Goal: Task Accomplishment & Management: Use online tool/utility

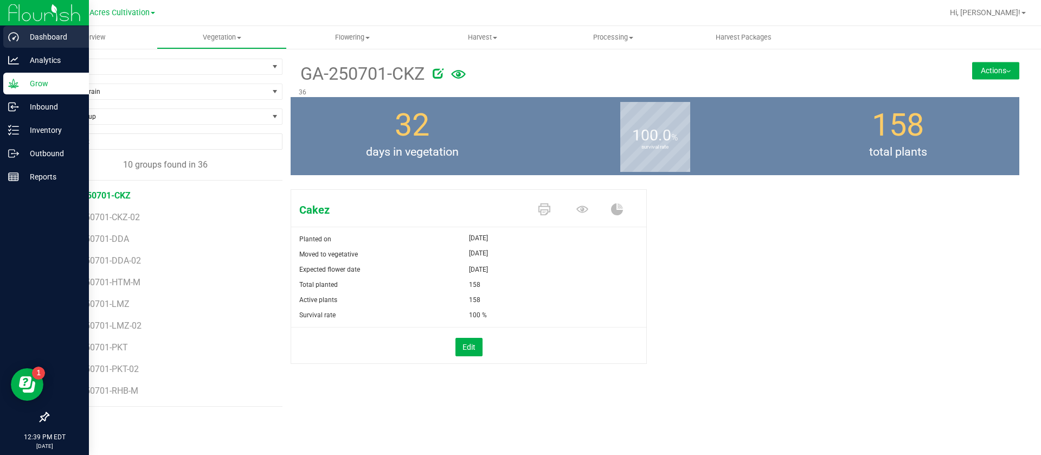
click at [22, 38] on p "Dashboard" at bounding box center [51, 36] width 65 height 13
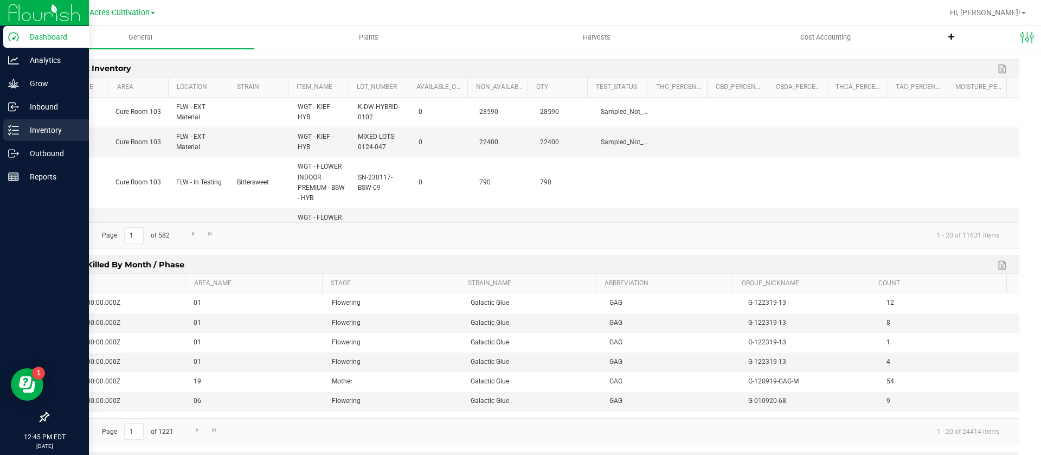
click at [34, 127] on p "Inventory" at bounding box center [51, 130] width 65 height 13
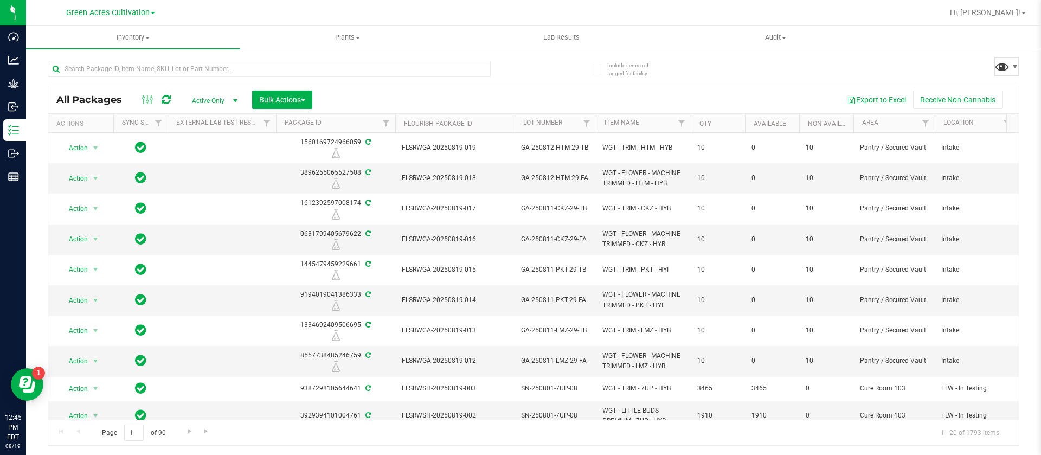
click at [1001, 60] on span at bounding box center [1002, 67] width 16 height 16
click at [986, 80] on div "All Packages Active Only Active Only Lab Samples Locked All External Internal B…" at bounding box center [534, 247] width 972 height 395
click at [994, 69] on span at bounding box center [1002, 67] width 16 height 16
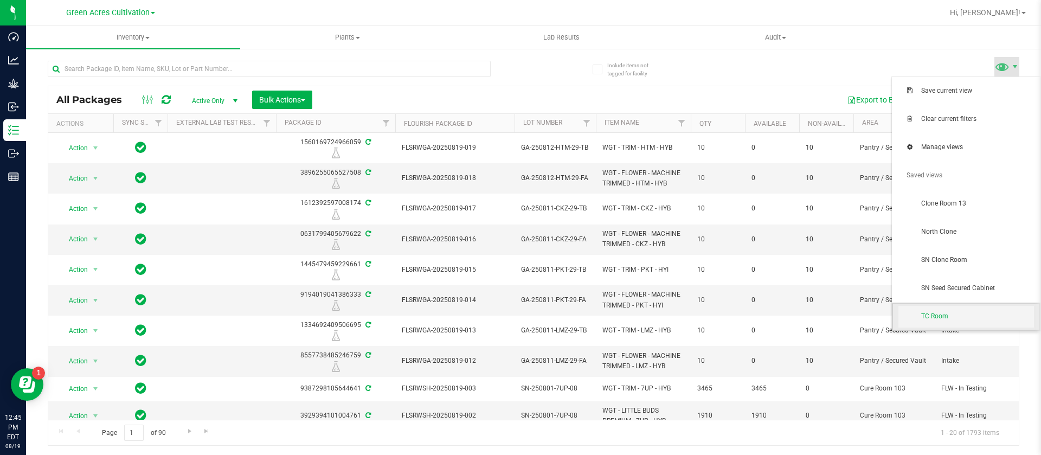
click at [961, 309] on span "TC Room" at bounding box center [967, 317] width 136 height 22
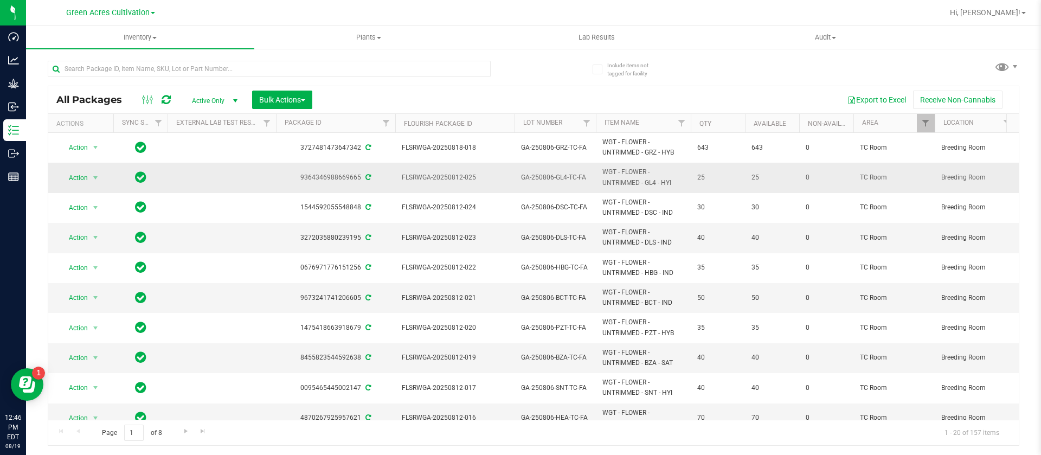
drag, startPoint x: 708, startPoint y: 179, endPoint x: 692, endPoint y: 179, distance: 15.2
click at [692, 179] on td "25" at bounding box center [718, 178] width 54 height 30
click at [83, 178] on span "Action" at bounding box center [73, 177] width 29 height 15
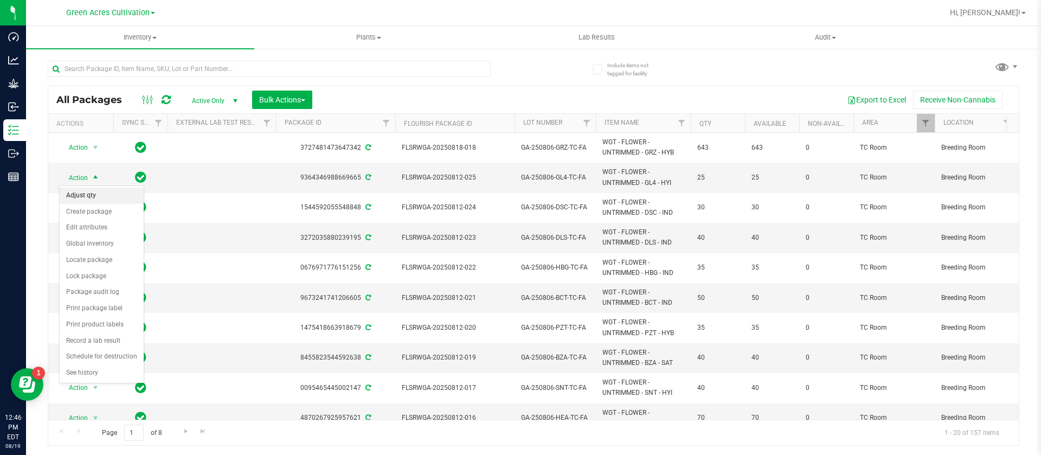
click at [92, 195] on li "Adjust qty" at bounding box center [102, 196] width 84 height 16
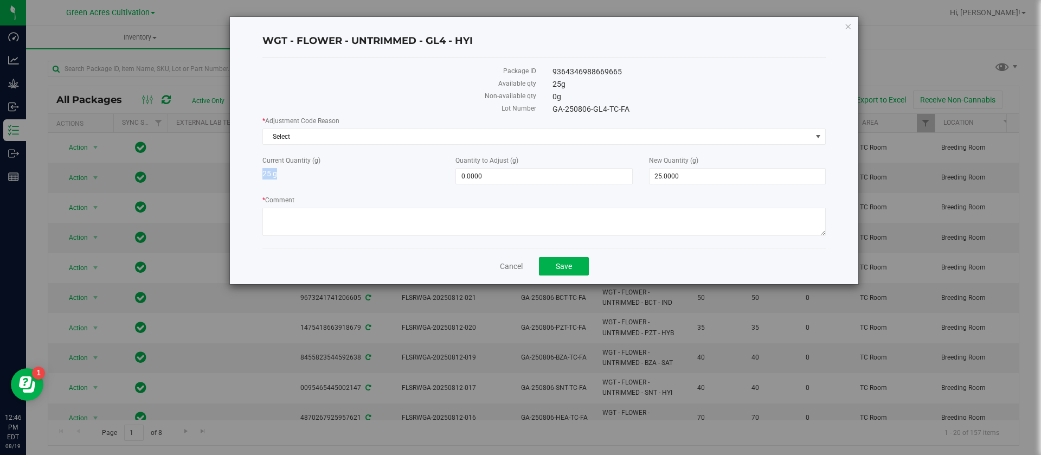
drag, startPoint x: 294, startPoint y: 181, endPoint x: 258, endPoint y: 176, distance: 36.1
click at [258, 176] on div "Current Quantity (g) 25 g Quantity to Adjust (g) 0.0000 0 New Quantity (g) 25.0…" at bounding box center [544, 170] width 580 height 29
click at [302, 137] on span "Select" at bounding box center [537, 136] width 549 height 15
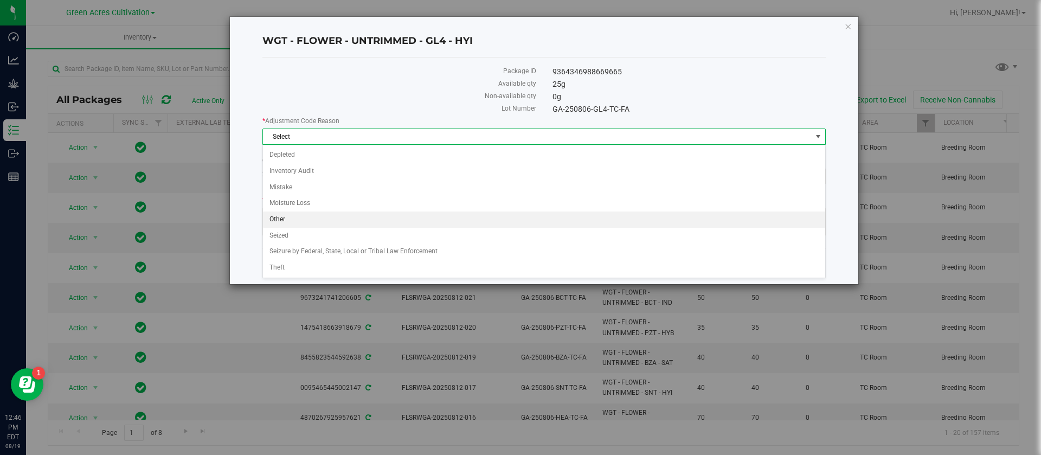
click at [292, 219] on li "Other" at bounding box center [544, 219] width 562 height 16
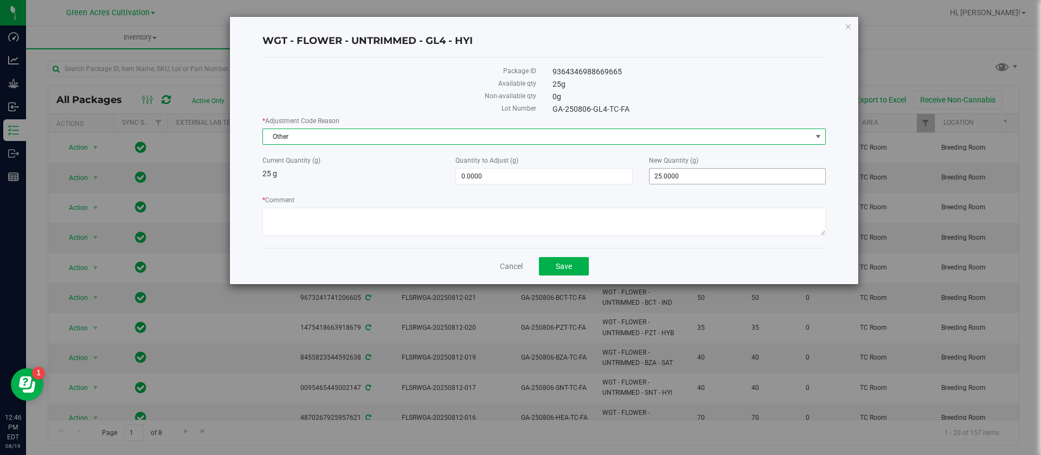
click at [675, 172] on span "25.0000 25" at bounding box center [737, 176] width 177 height 16
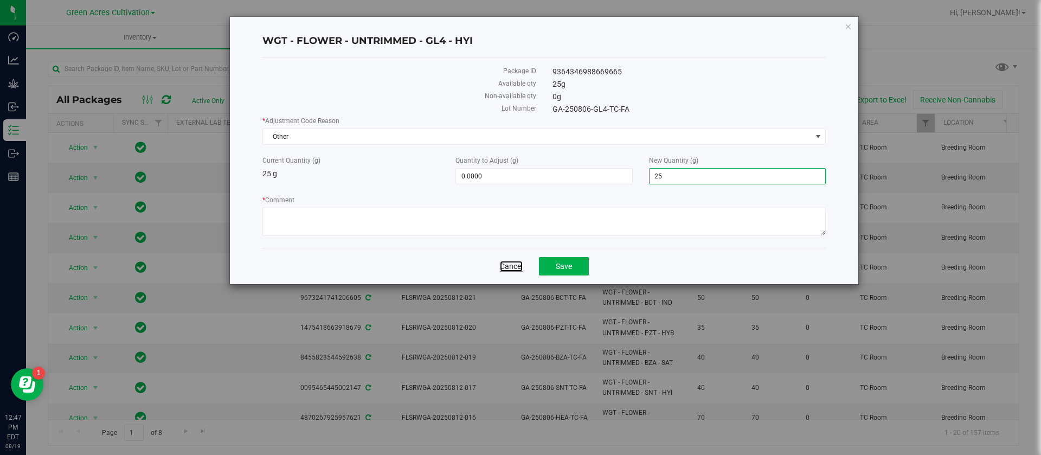
click at [504, 267] on link "Cancel" at bounding box center [511, 266] width 23 height 11
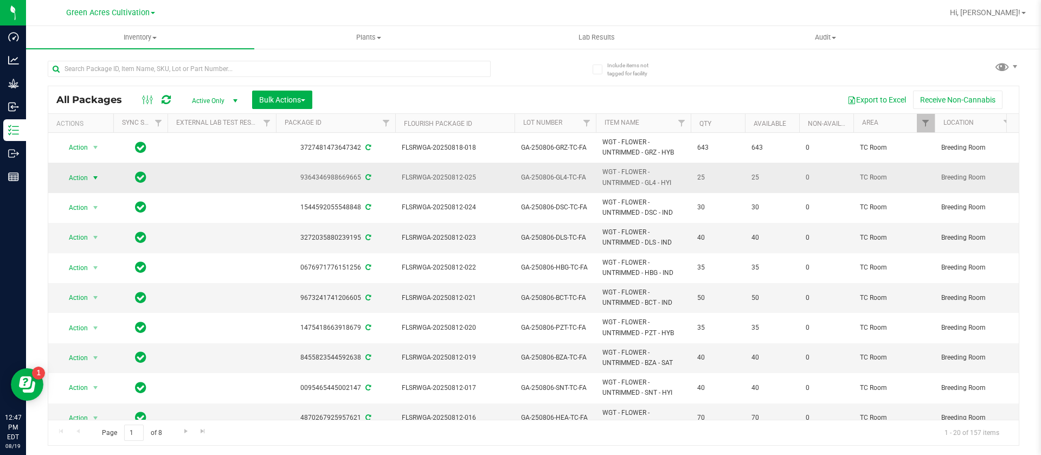
click at [80, 179] on span "Action" at bounding box center [73, 177] width 29 height 15
click at [94, 180] on span "select" at bounding box center [95, 178] width 9 height 9
click at [81, 176] on span "Action" at bounding box center [73, 177] width 29 height 15
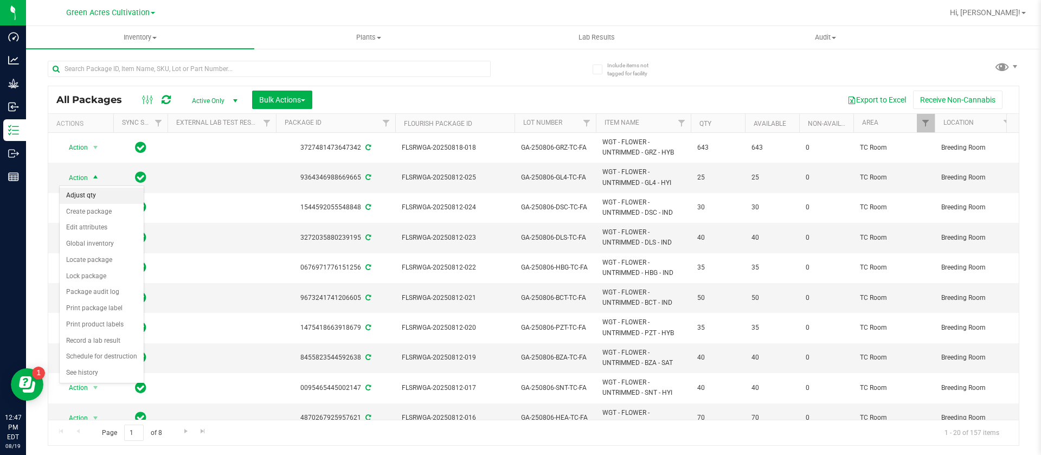
click at [95, 196] on li "Adjust qty" at bounding box center [102, 196] width 84 height 16
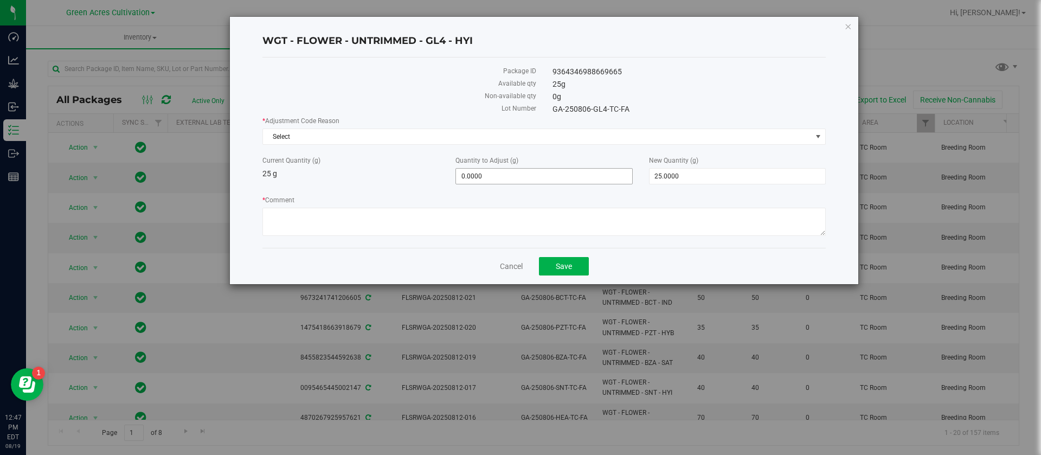
click at [497, 178] on span "0.0000 0" at bounding box center [543, 176] width 177 height 16
type input "01251"
type input "1,251.0000"
type input "1,276.0000"
click at [348, 172] on div "Current Quantity (g) 25 g" at bounding box center [350, 168] width 193 height 24
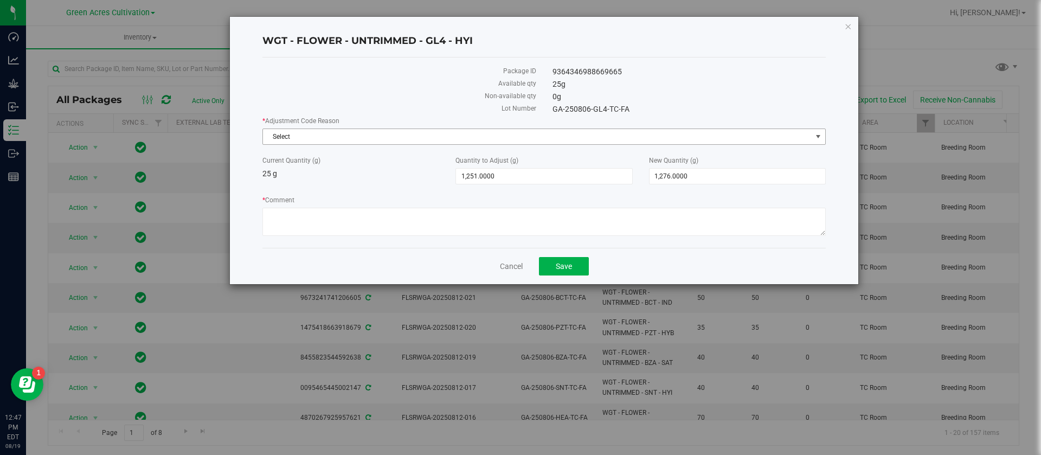
click at [287, 140] on span "Select" at bounding box center [537, 136] width 549 height 15
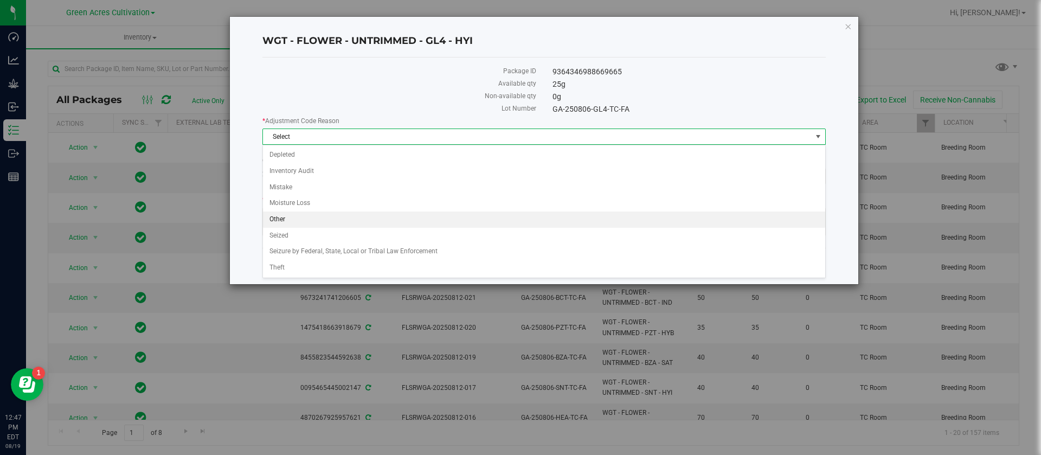
click at [290, 222] on li "Other" at bounding box center [544, 219] width 562 height 16
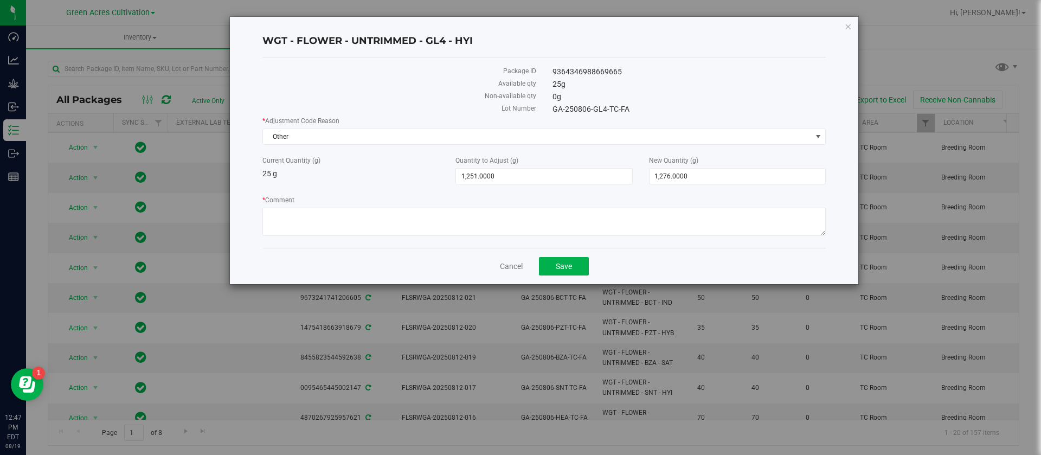
click at [300, 126] on div "* Adjustment Code Reason Other Select Depleted Inventory Audit Mistake Moisture…" at bounding box center [543, 130] width 563 height 29
click at [300, 139] on span "Other" at bounding box center [537, 136] width 549 height 15
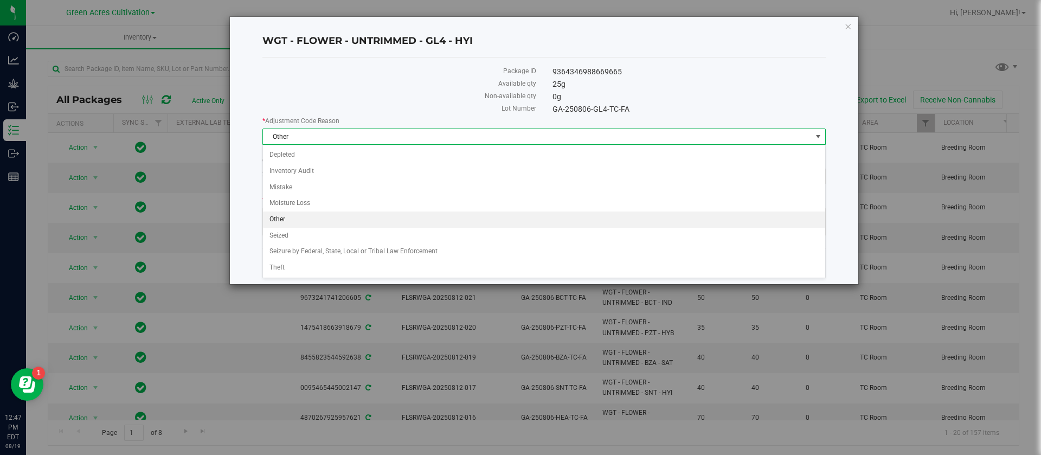
click at [287, 221] on li "Other" at bounding box center [544, 219] width 562 height 16
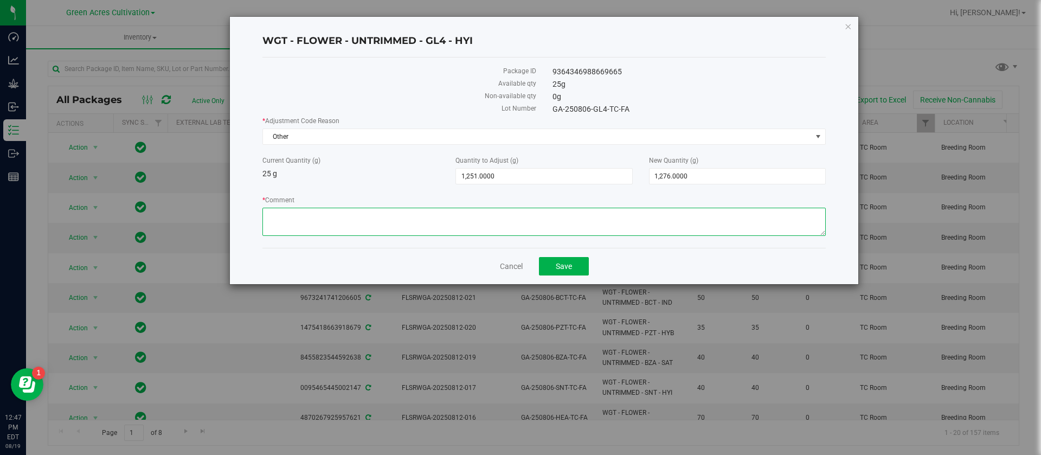
click at [298, 209] on textarea "* Comment" at bounding box center [543, 222] width 563 height 28
type textarea "seeds qaunity"
click at [576, 267] on button "Save" at bounding box center [564, 266] width 50 height 18
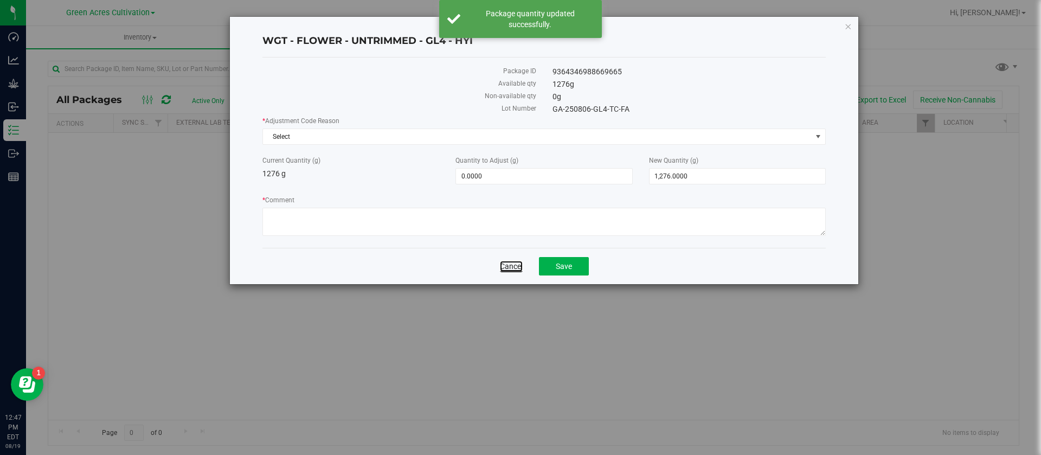
click at [518, 262] on link "Cancel" at bounding box center [511, 266] width 23 height 11
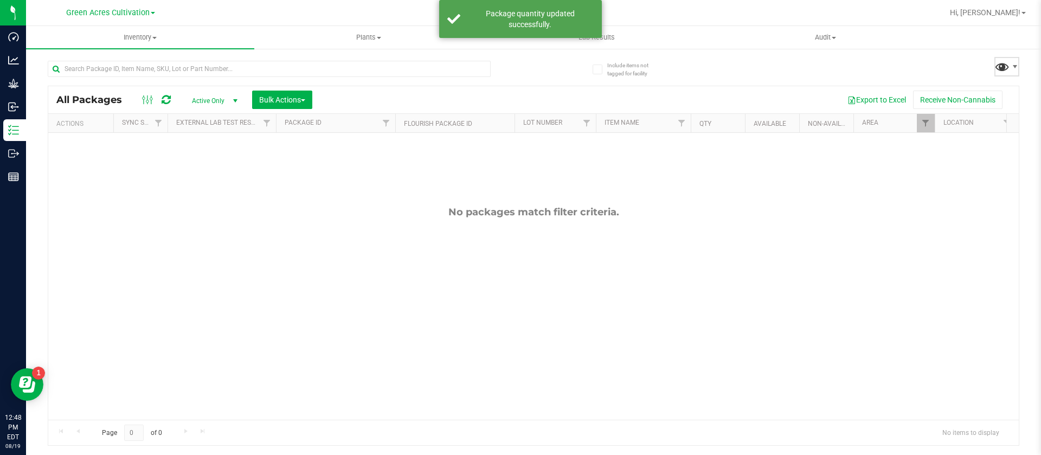
click at [1008, 66] on span at bounding box center [1002, 67] width 16 height 16
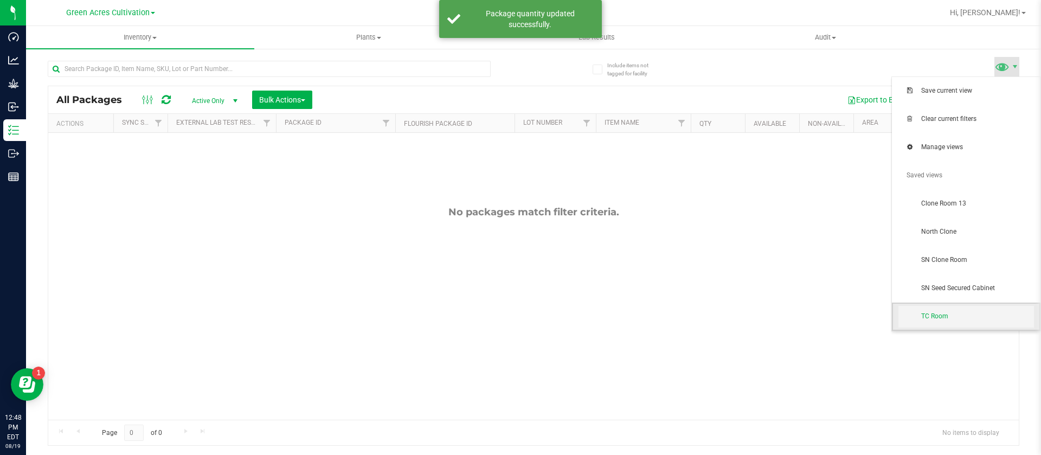
click at [938, 312] on span "TC Room" at bounding box center [977, 316] width 113 height 9
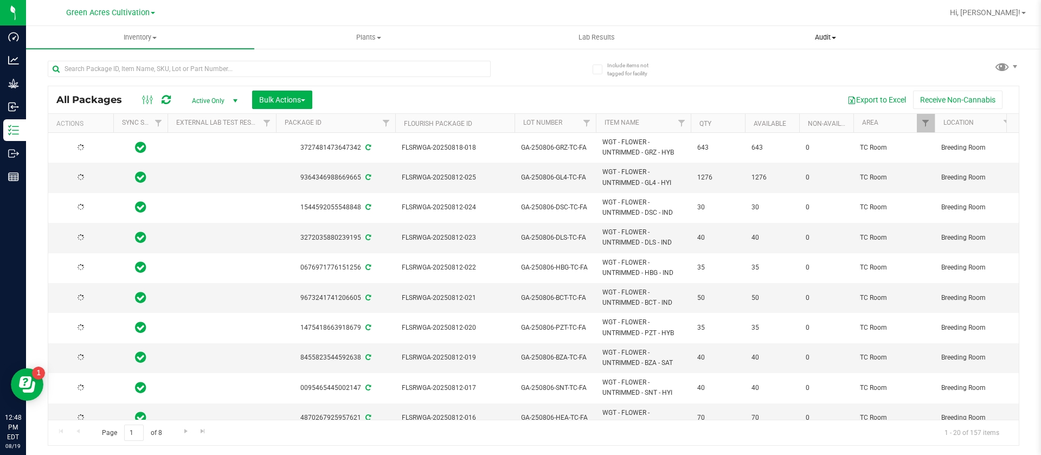
click at [852, 26] on link "Audit Inventory auditing Package history" at bounding box center [825, 37] width 228 height 23
click at [84, 177] on span "Action" at bounding box center [73, 177] width 29 height 15
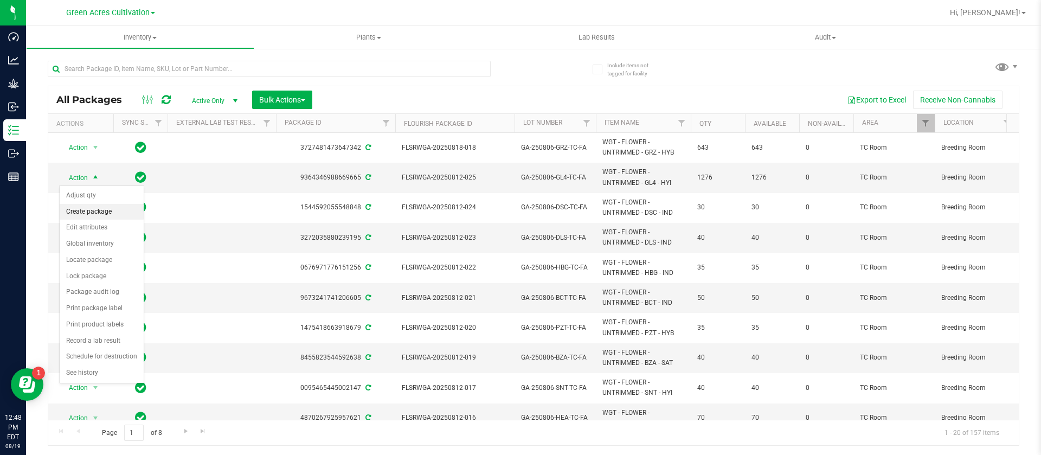
click at [94, 214] on li "Create package" at bounding box center [102, 212] width 84 height 16
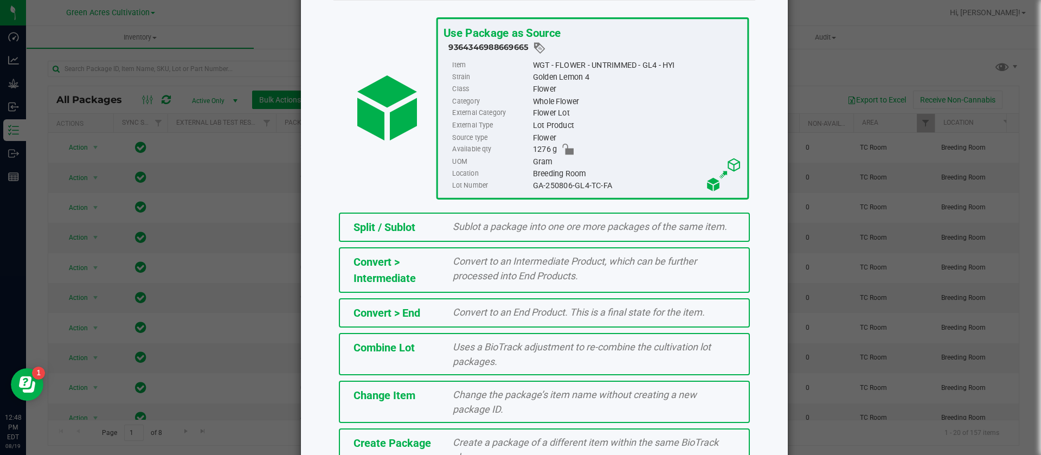
scroll to position [121, 0]
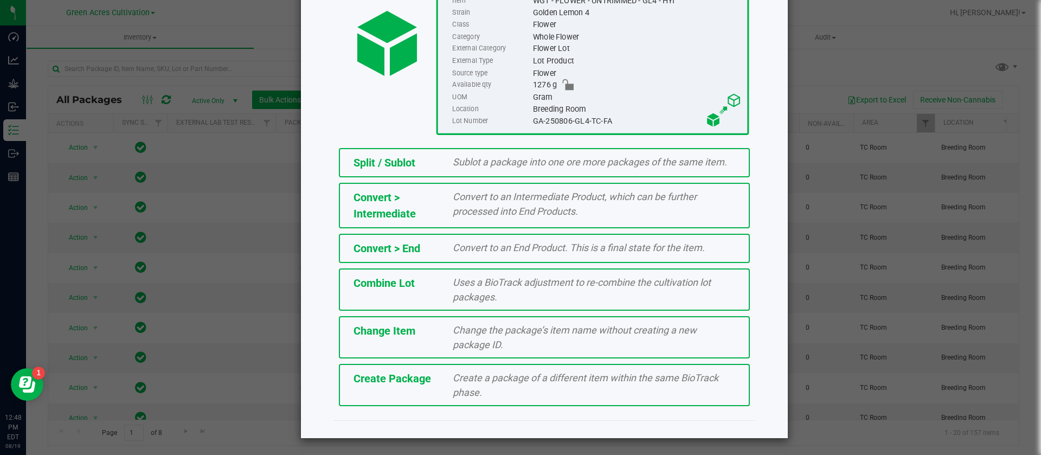
click at [394, 384] on span "Create Package" at bounding box center [393, 378] width 78 height 13
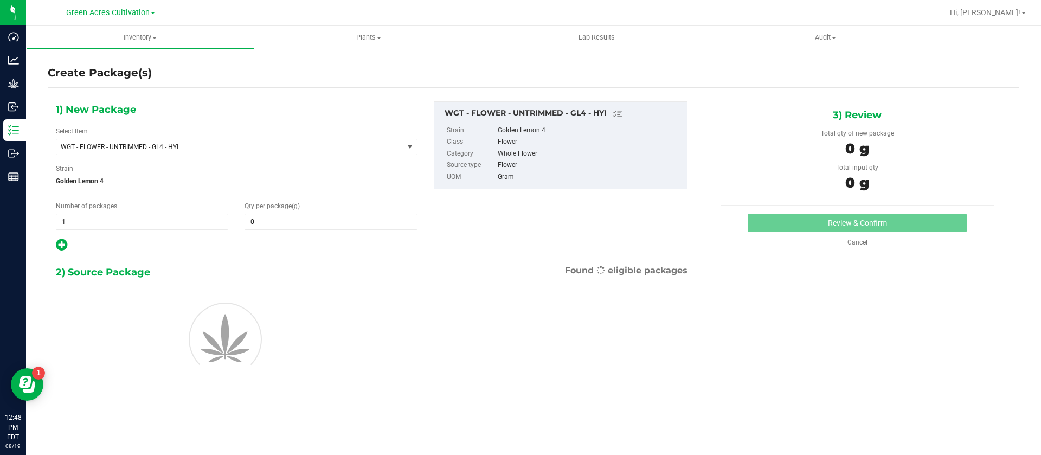
type input "0.0000"
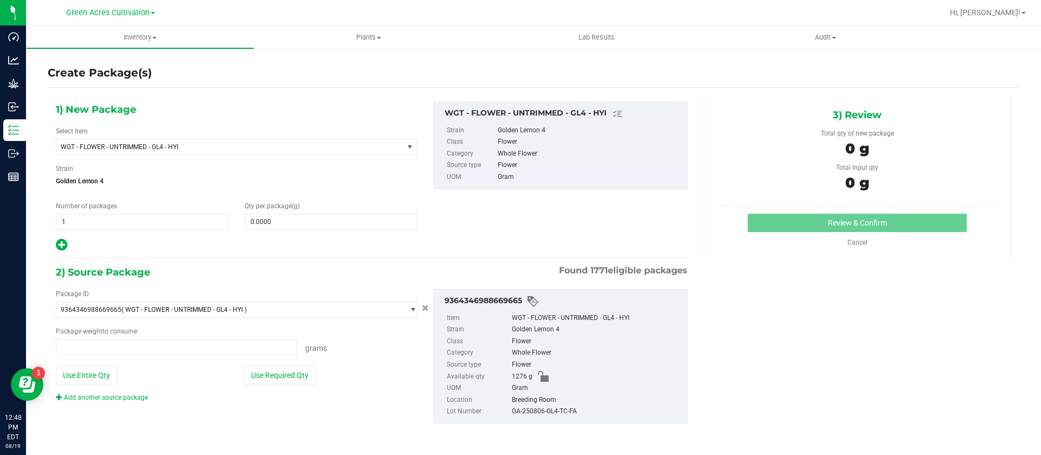
type input "0.0000 g"
click at [181, 139] on span "WGT - FLOWER - UNTRIMMED - GL4 - HYI" at bounding box center [229, 146] width 347 height 15
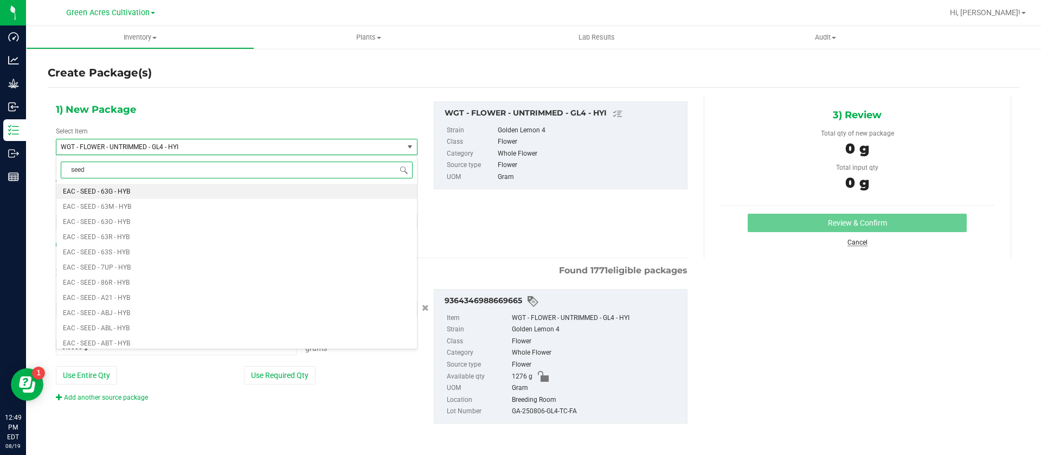
type input "seed"
click at [865, 242] on link "Cancel" at bounding box center [858, 243] width 20 height 8
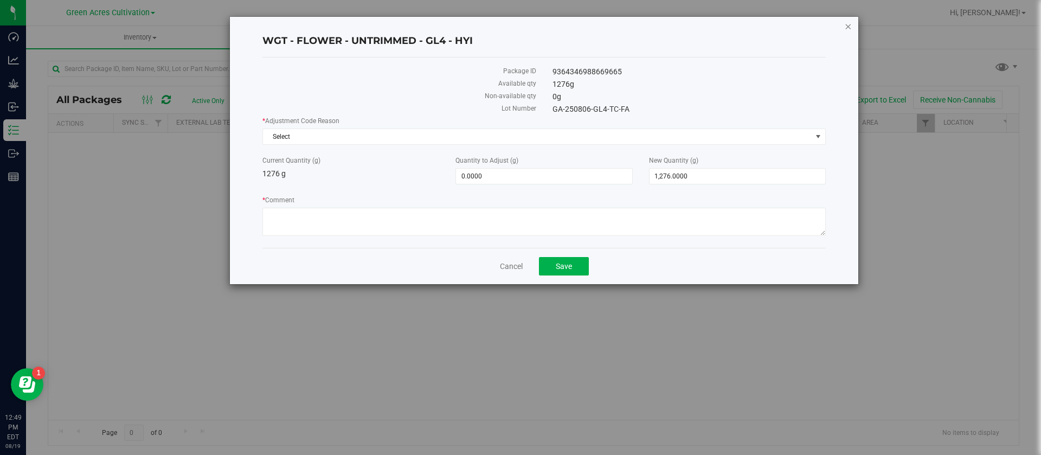
click at [848, 24] on icon "button" at bounding box center [848, 26] width 8 height 13
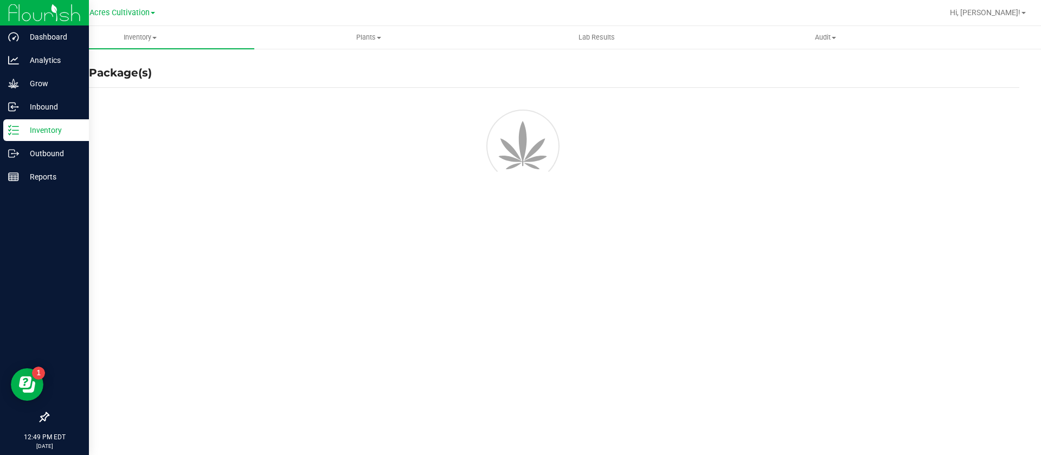
click at [20, 129] on p "Inventory" at bounding box center [51, 130] width 65 height 13
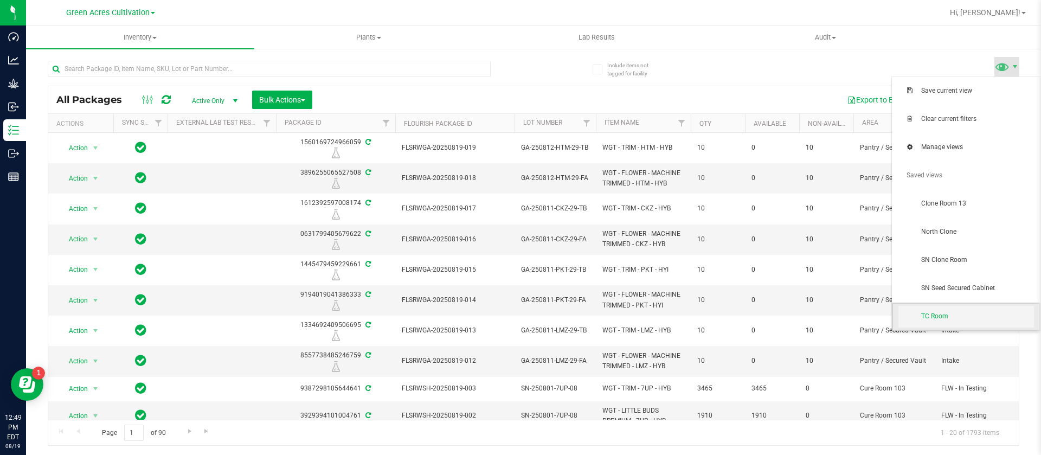
click at [947, 312] on span "TC Room" at bounding box center [977, 316] width 113 height 9
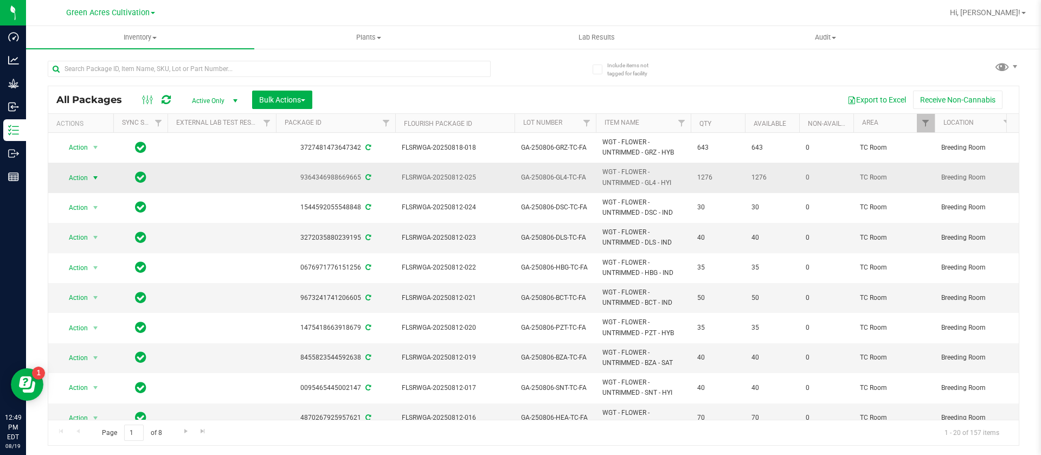
click at [76, 176] on span "Action" at bounding box center [73, 177] width 29 height 15
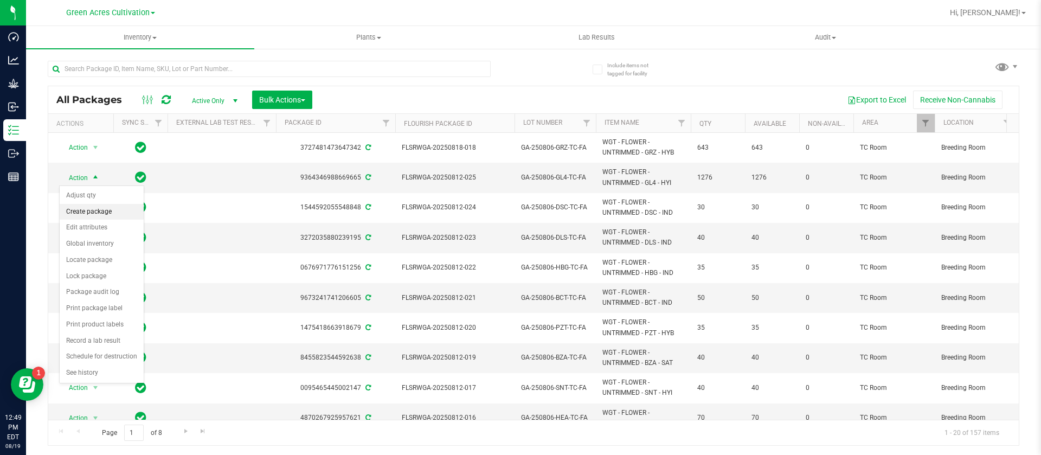
click at [90, 219] on ul "Adjust qty Create package Edit attributes Global inventory Locate package Lock …" at bounding box center [102, 285] width 84 height 194
click at [87, 210] on li "Create package" at bounding box center [102, 212] width 84 height 16
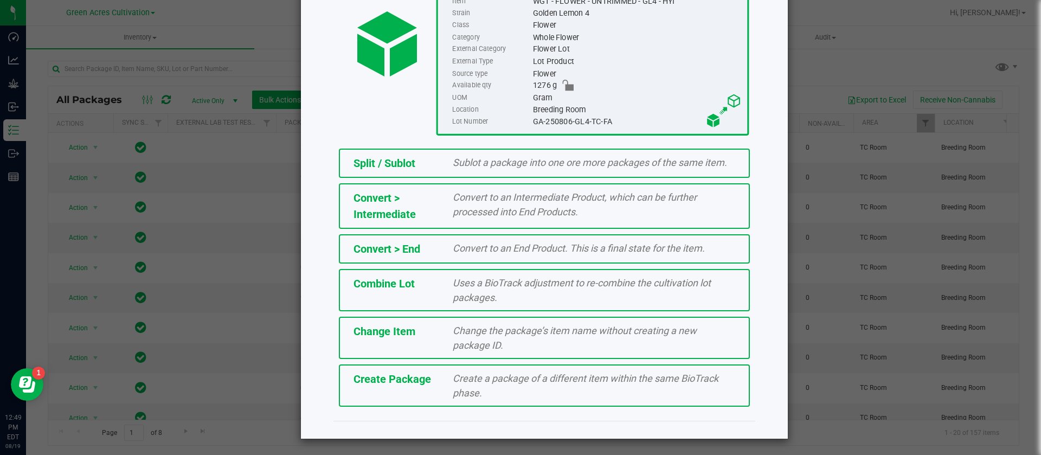
scroll to position [121, 0]
click at [600, 337] on div "Change the package’s item name without creating a new package ID." at bounding box center [594, 337] width 299 height 29
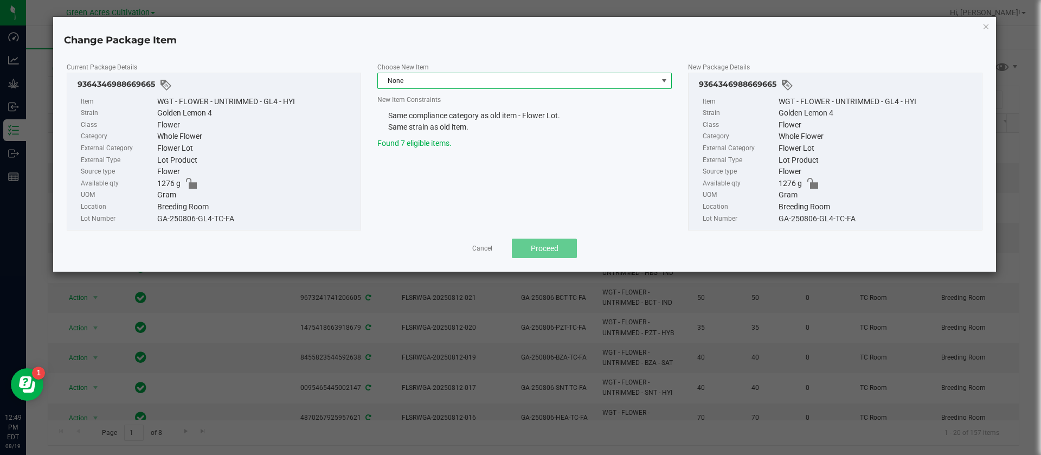
click at [409, 75] on span "None" at bounding box center [518, 80] width 280 height 15
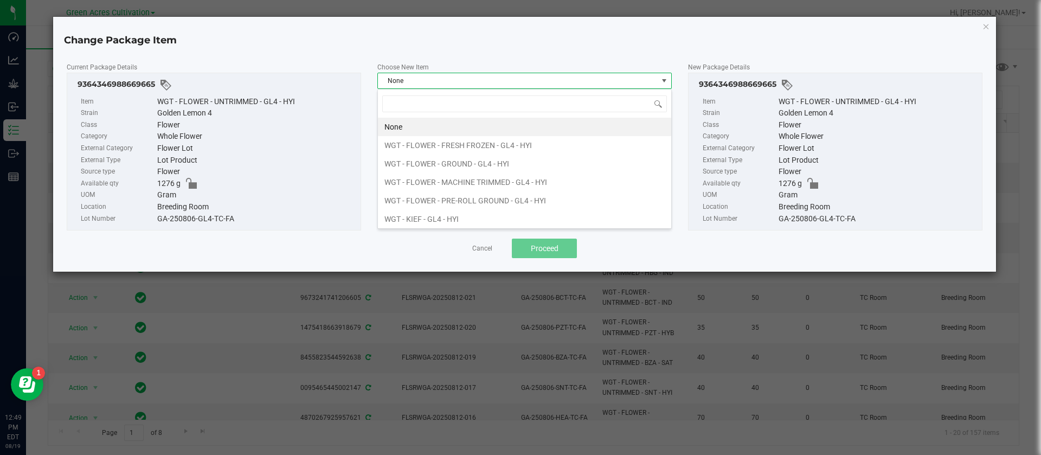
scroll to position [16, 294]
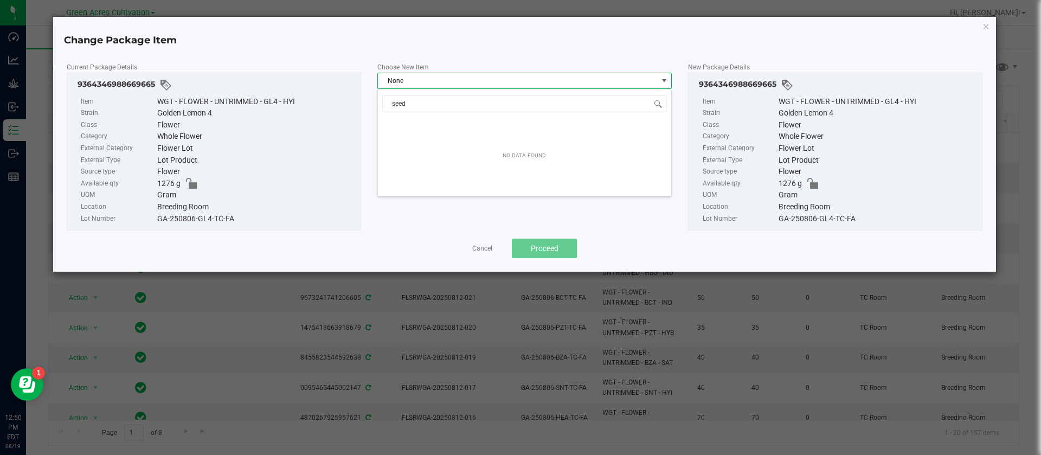
drag, startPoint x: 440, startPoint y: 131, endPoint x: 439, endPoint y: 143, distance: 12.0
click at [441, 136] on div "NO DATA FOUND" at bounding box center [524, 156] width 293 height 76
click at [394, 103] on input "seed" at bounding box center [524, 103] width 285 height 17
click at [427, 96] on input "seed" at bounding box center [524, 103] width 285 height 17
type input "seed"
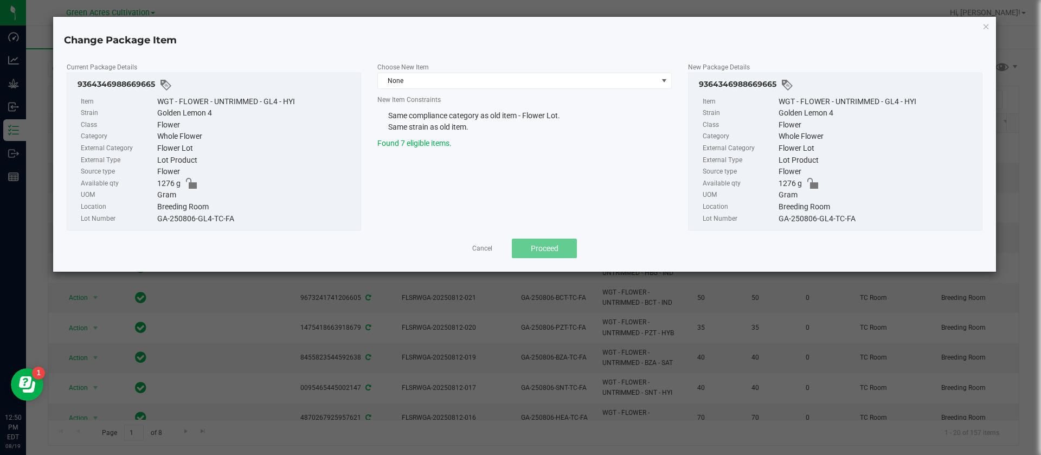
drag, startPoint x: 705, startPoint y: 199, endPoint x: 804, endPoint y: 198, distance: 98.7
click at [804, 198] on li "UOM Gram" at bounding box center [840, 195] width 274 height 12
click at [474, 247] on link "Cancel" at bounding box center [482, 248] width 20 height 9
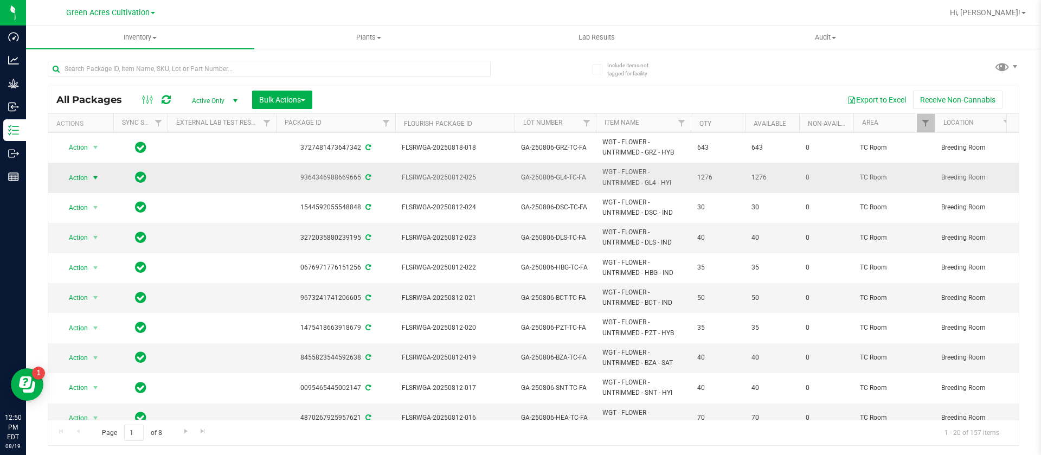
click at [73, 176] on span "Action" at bounding box center [73, 177] width 29 height 15
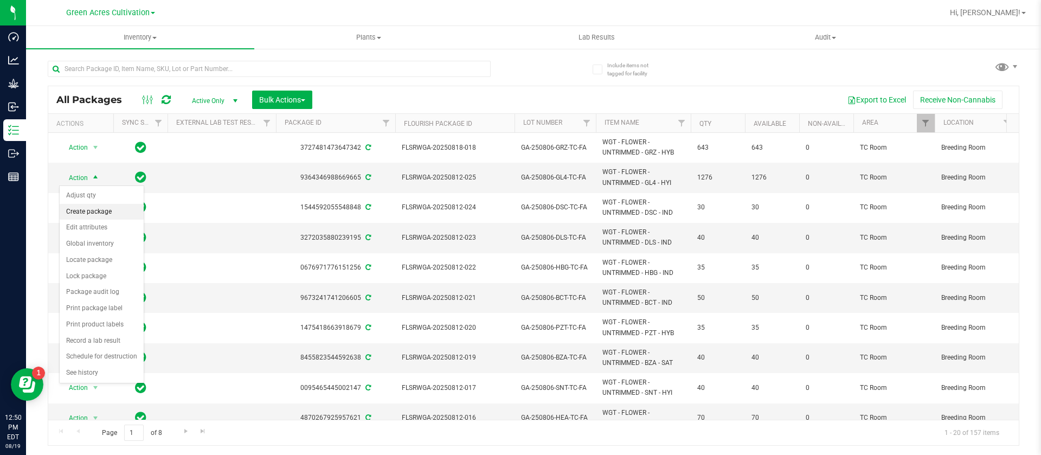
click at [99, 212] on li "Create package" at bounding box center [102, 212] width 84 height 16
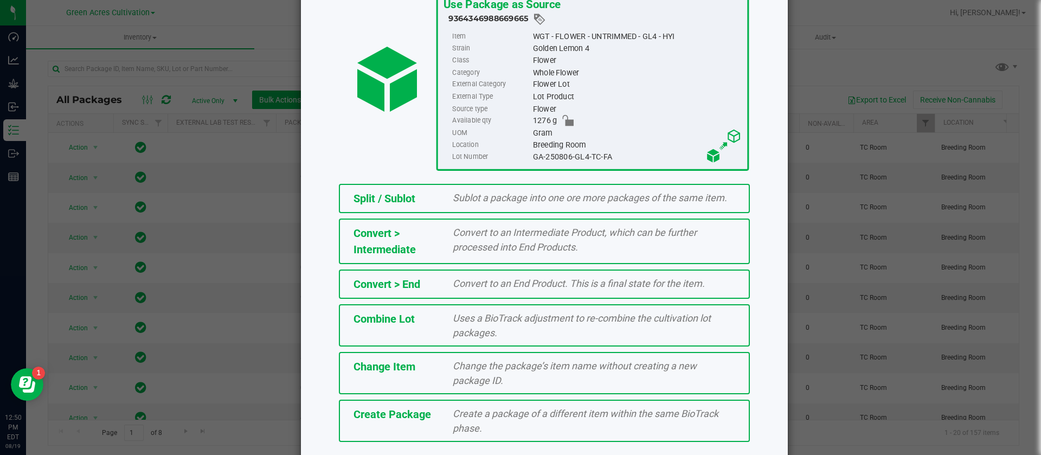
scroll to position [121, 0]
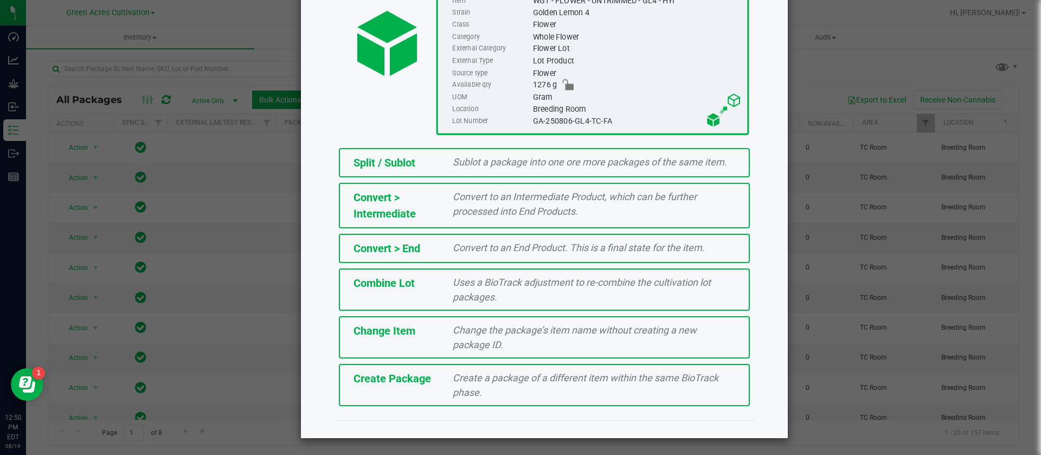
click at [522, 388] on div "Create a package of a different item within the same BioTrack phase." at bounding box center [594, 384] width 299 height 29
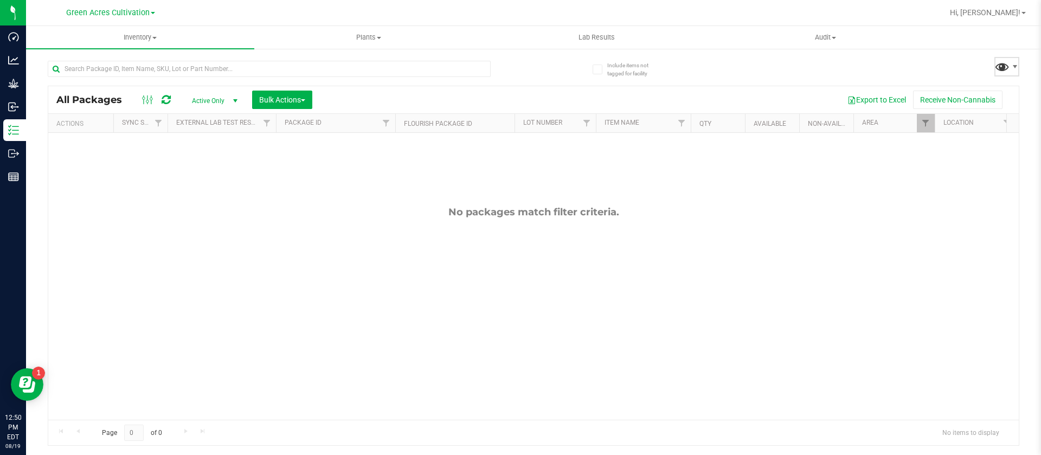
click at [1006, 67] on span at bounding box center [1002, 67] width 16 height 16
click at [1005, 61] on span at bounding box center [1002, 67] width 16 height 16
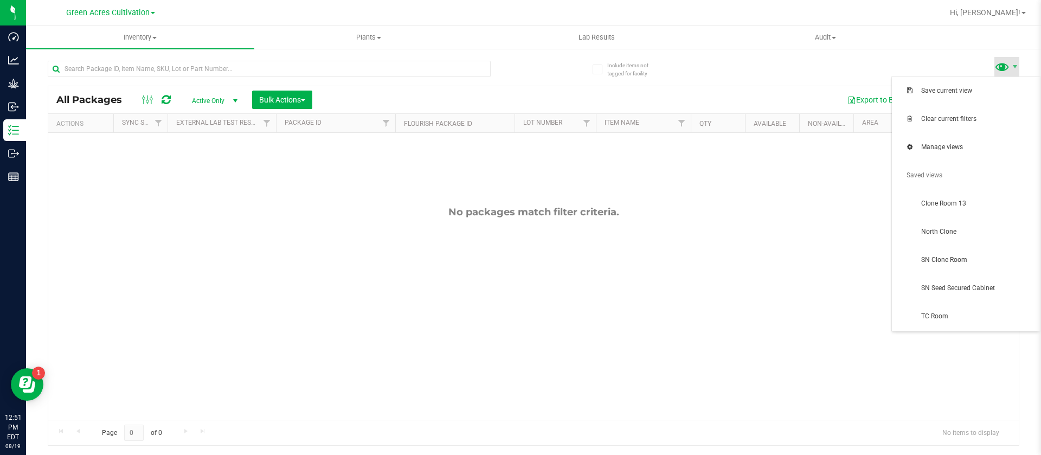
click at [1002, 66] on span at bounding box center [1002, 67] width 16 height 16
click at [927, 313] on span "TC Room" at bounding box center [977, 316] width 113 height 9
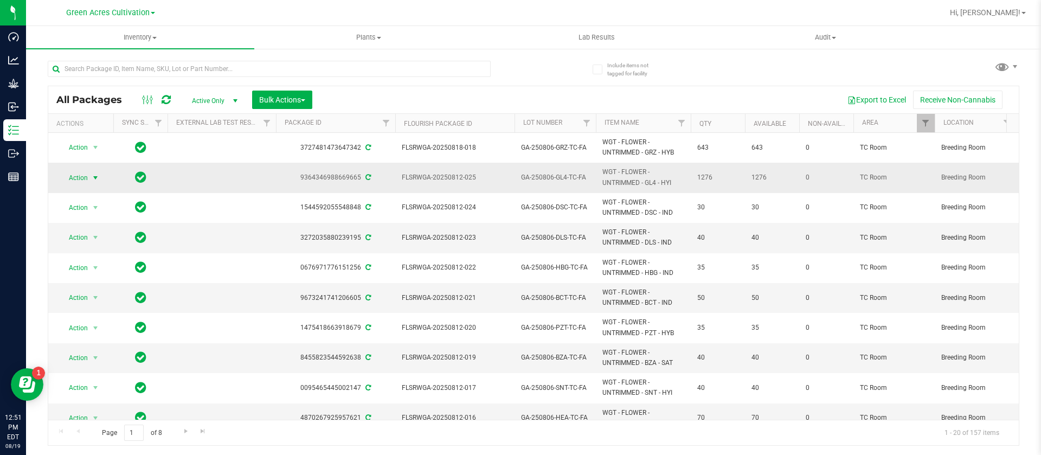
click at [87, 180] on span "Action" at bounding box center [73, 177] width 29 height 15
click at [73, 176] on span "Action" at bounding box center [73, 177] width 29 height 15
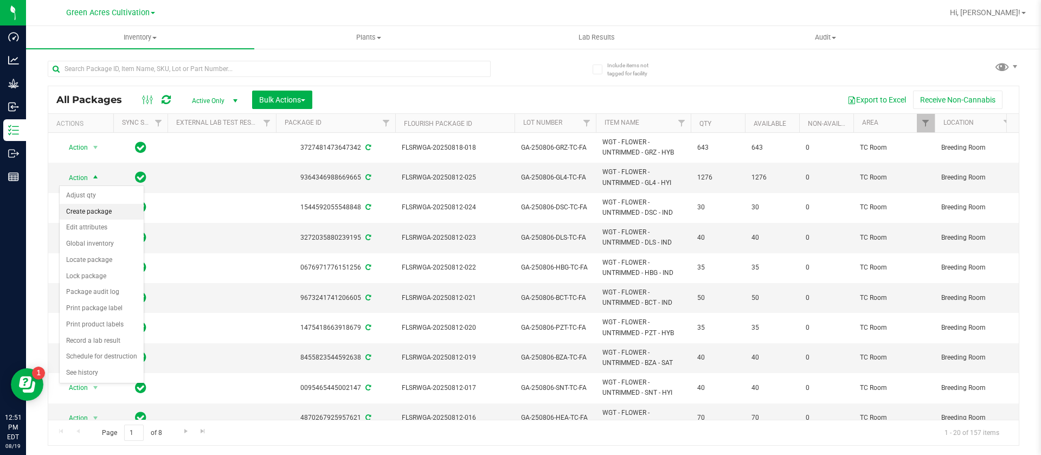
click at [98, 214] on li "Create package" at bounding box center [102, 212] width 84 height 16
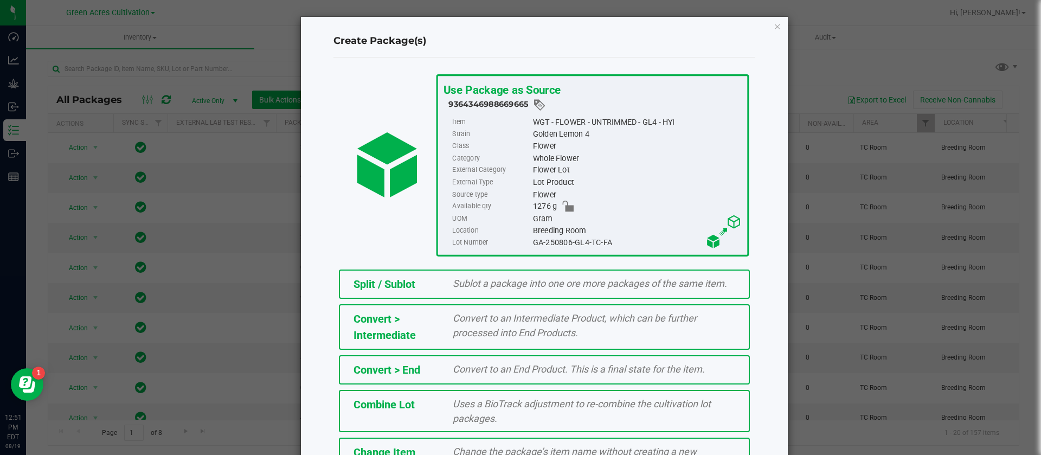
scroll to position [121, 0]
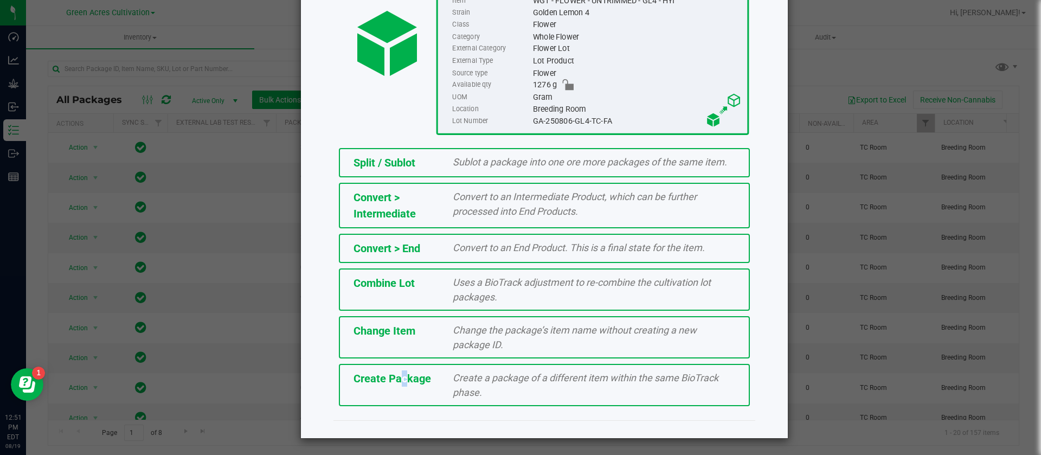
click at [392, 383] on span "Create Package" at bounding box center [393, 378] width 78 height 13
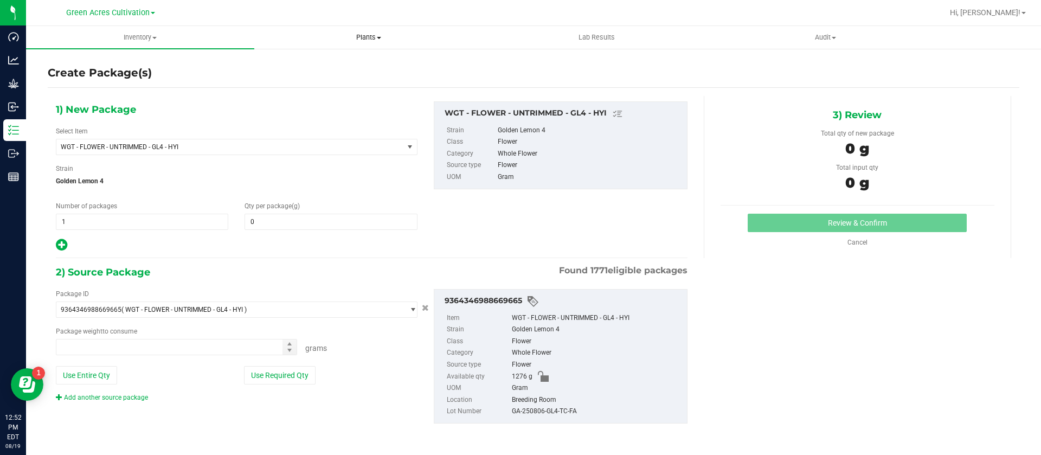
type input "0.0000"
type input "0.0000 g"
click at [857, 246] on link "Cancel" at bounding box center [858, 243] width 20 height 8
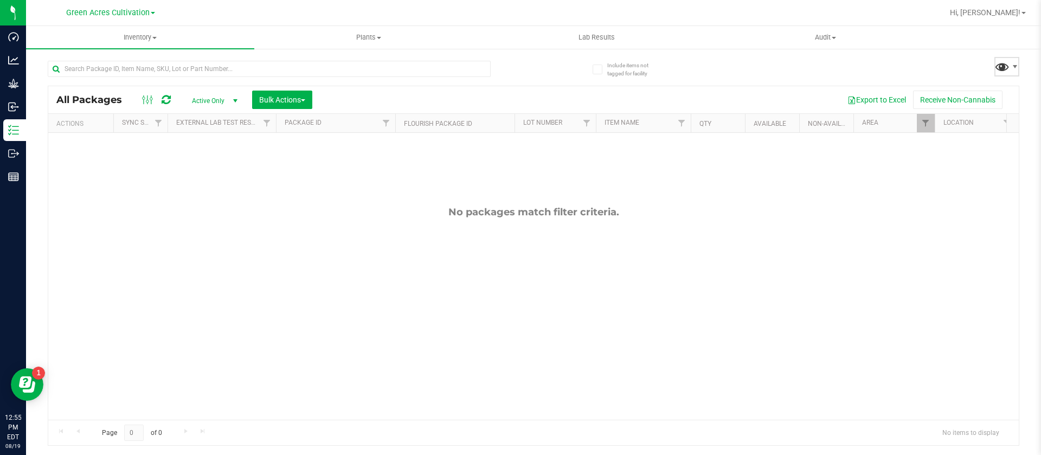
click at [1009, 66] on span at bounding box center [1002, 67] width 16 height 16
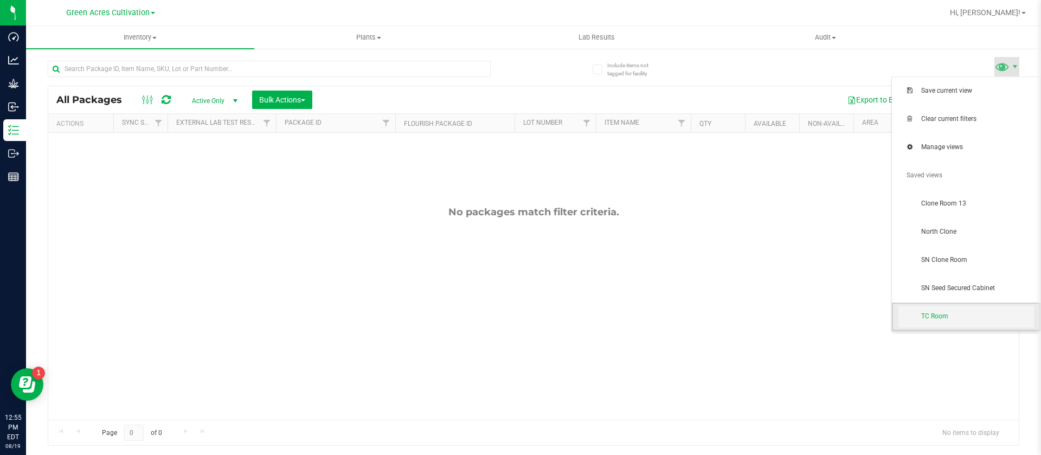
click at [936, 319] on span "TC Room" at bounding box center [977, 316] width 113 height 9
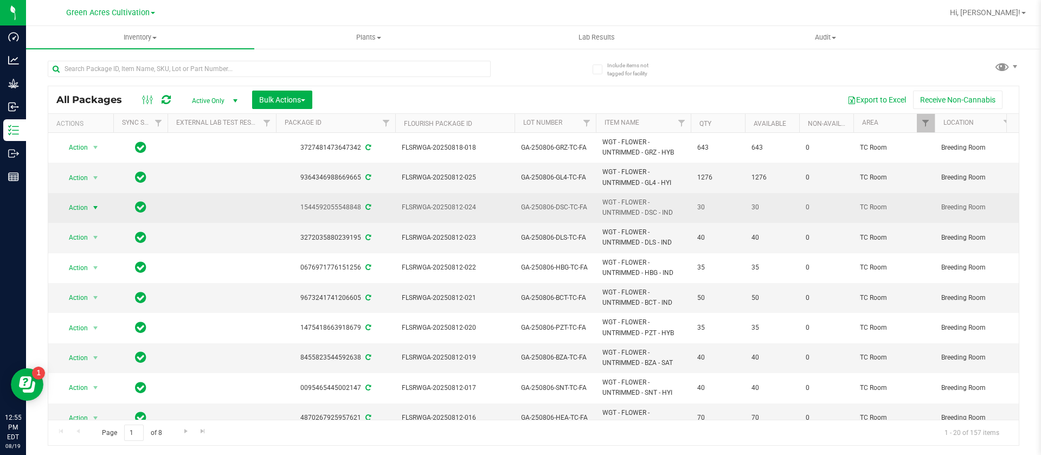
click at [72, 208] on span "Action" at bounding box center [73, 207] width 29 height 15
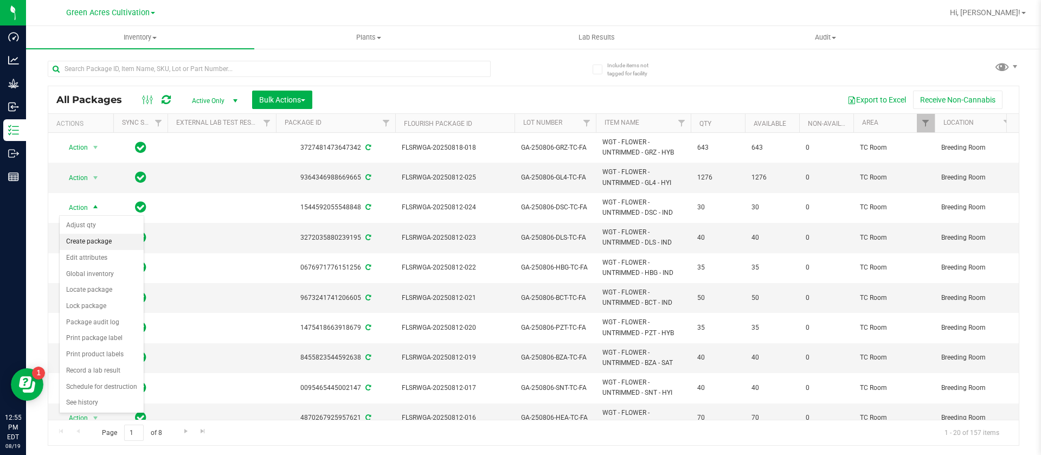
click at [93, 243] on li "Create package" at bounding box center [102, 242] width 84 height 16
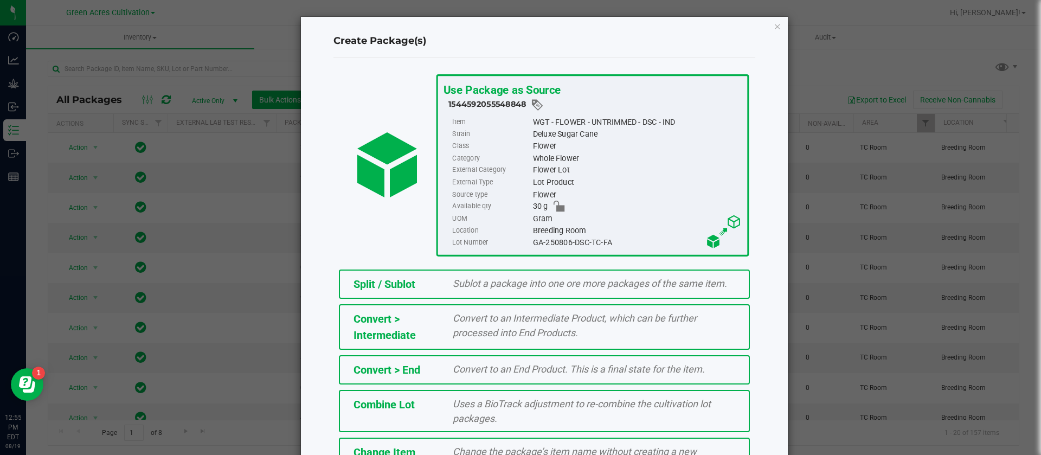
scroll to position [121, 0]
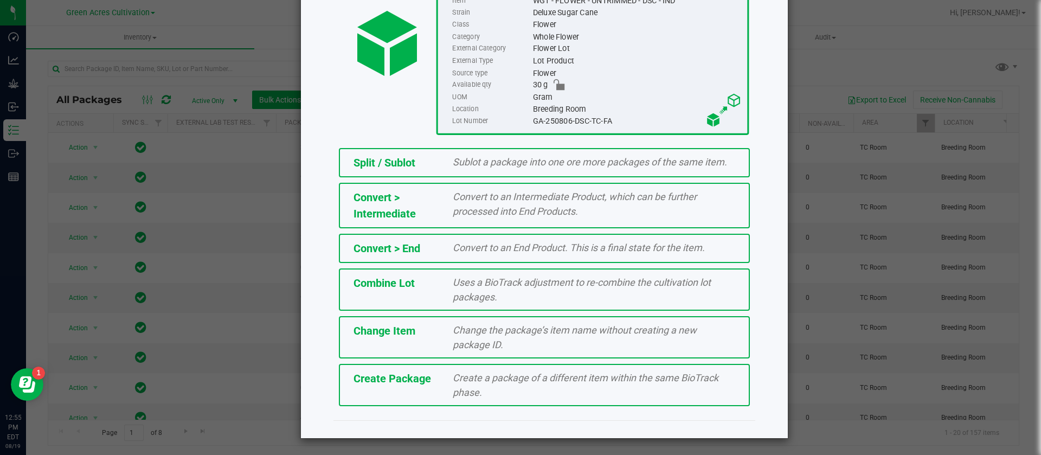
click at [453, 377] on span "Create a package of a different item within the same BioTrack phase." at bounding box center [586, 385] width 266 height 26
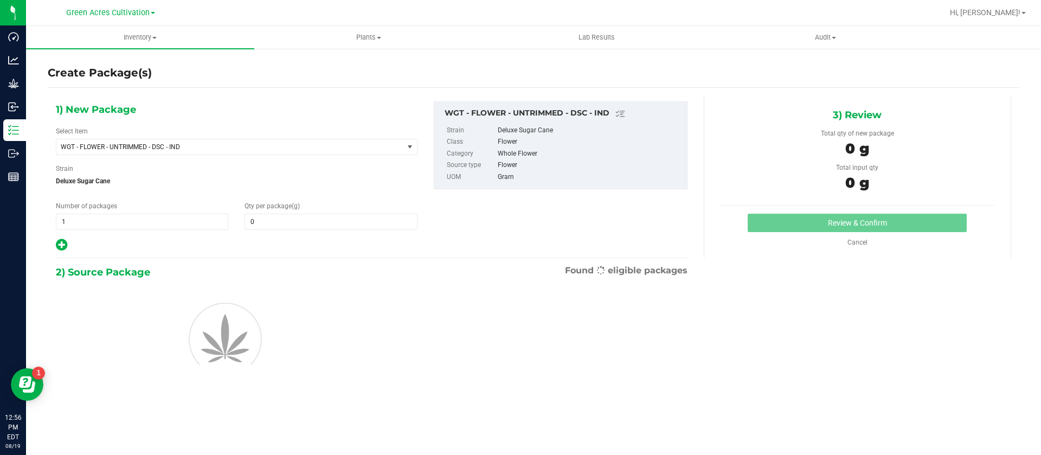
type input "0.0000"
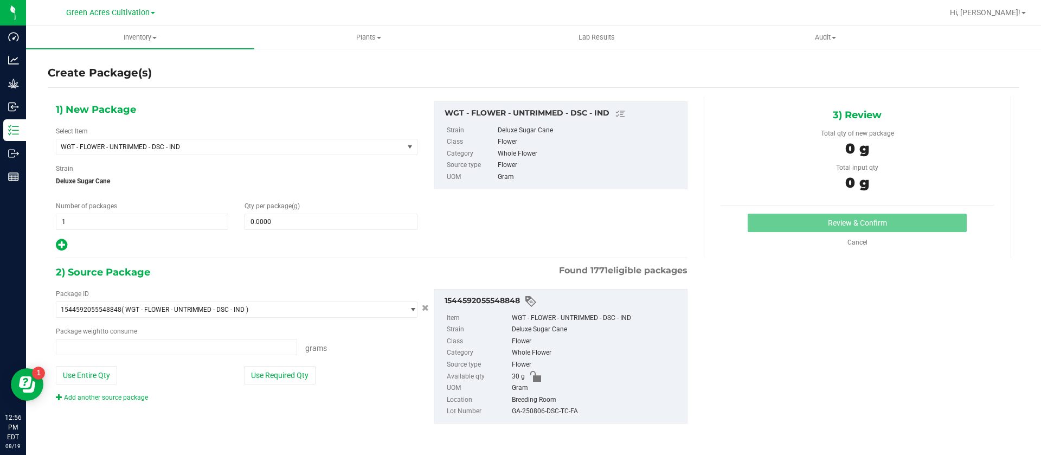
type input "0.0000 g"
click at [107, 140] on span "WGT - FLOWER - UNTRIMMED - DSC - IND" at bounding box center [229, 146] width 347 height 15
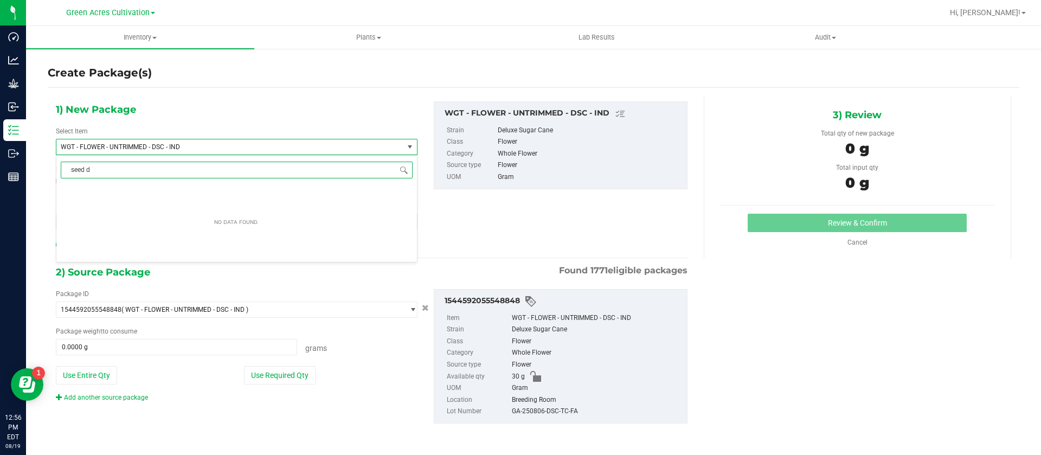
type input "seed"
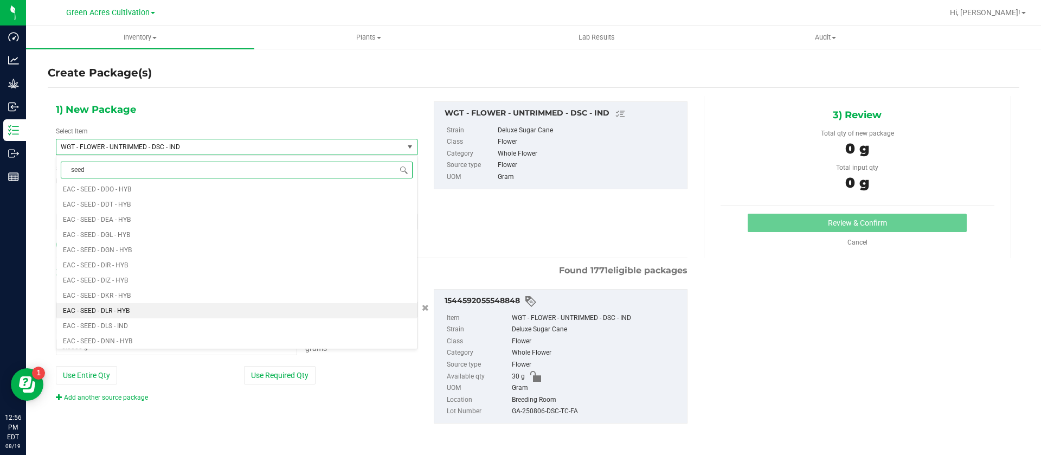
scroll to position [976, 0]
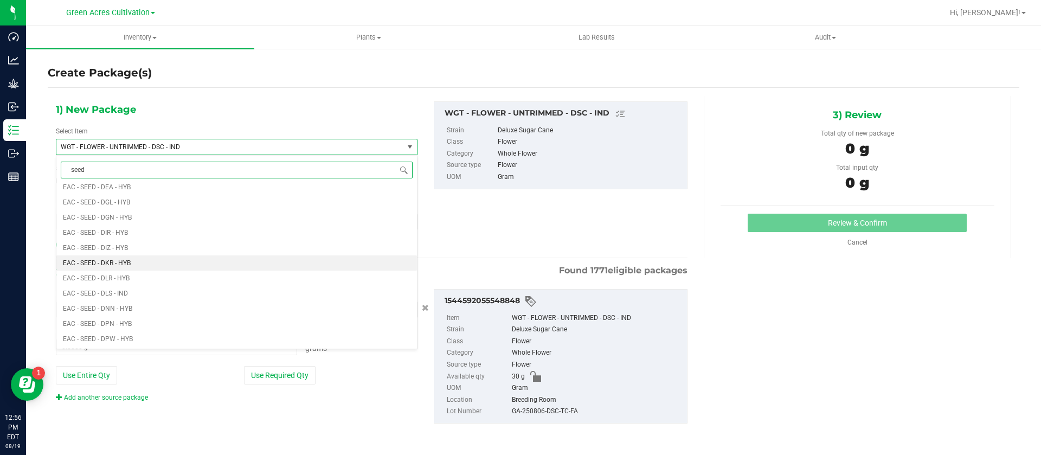
click at [125, 262] on span "EAC - SEED - DKR - HYB" at bounding box center [97, 263] width 68 height 8
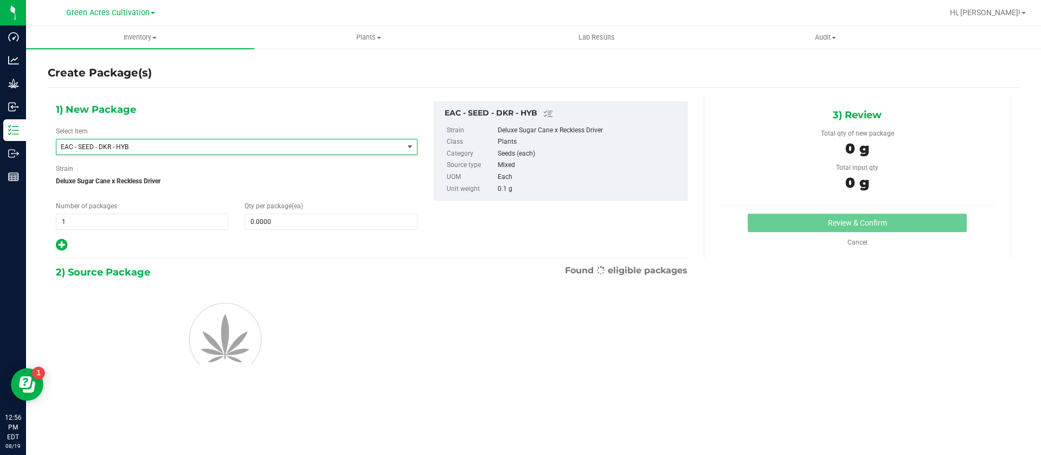
type input "0"
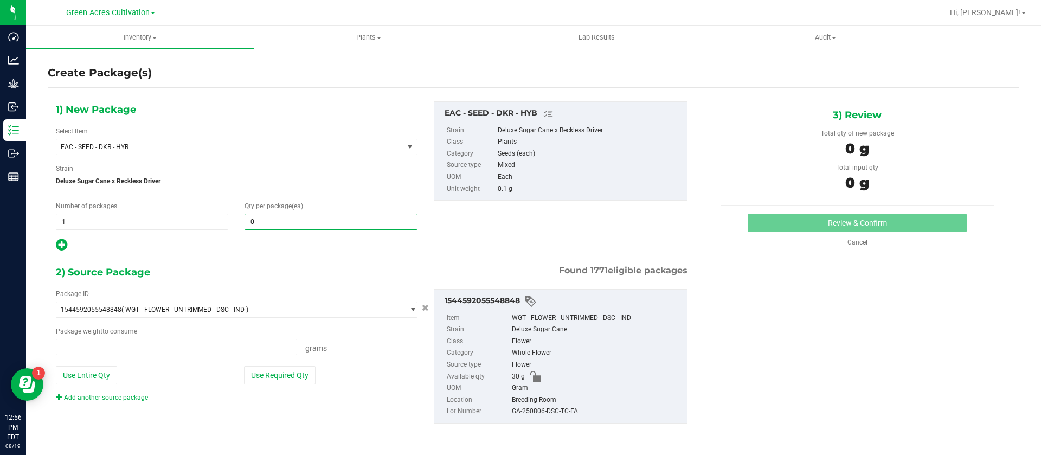
click at [294, 217] on span "0 0" at bounding box center [331, 222] width 172 height 16
type input "0.0000 g"
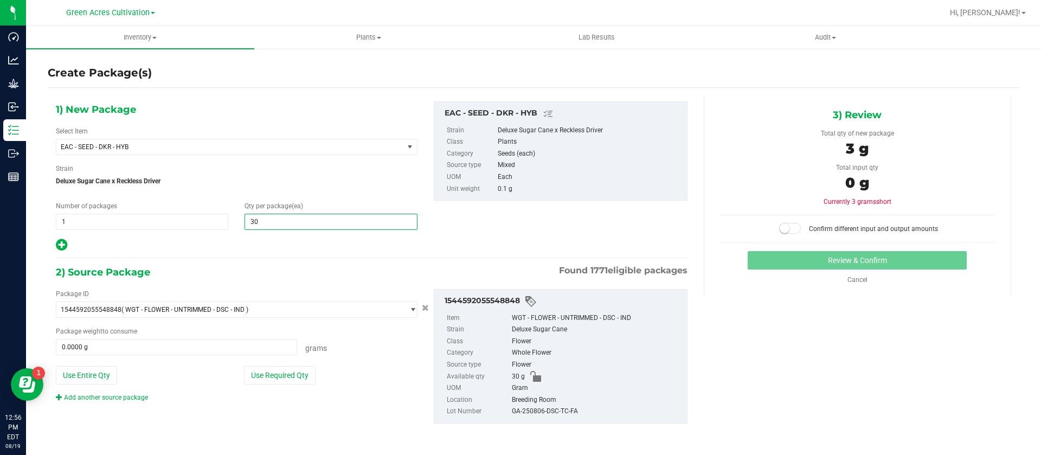
type input "30"
click at [529, 235] on div "1) New Package Select Item EAC - SEED - DKR - HYB EAC - SEED - CYI - HYB EAC - …" at bounding box center [372, 176] width 648 height 151
click at [277, 220] on span "30 30" at bounding box center [331, 222] width 172 height 16
type input "30"
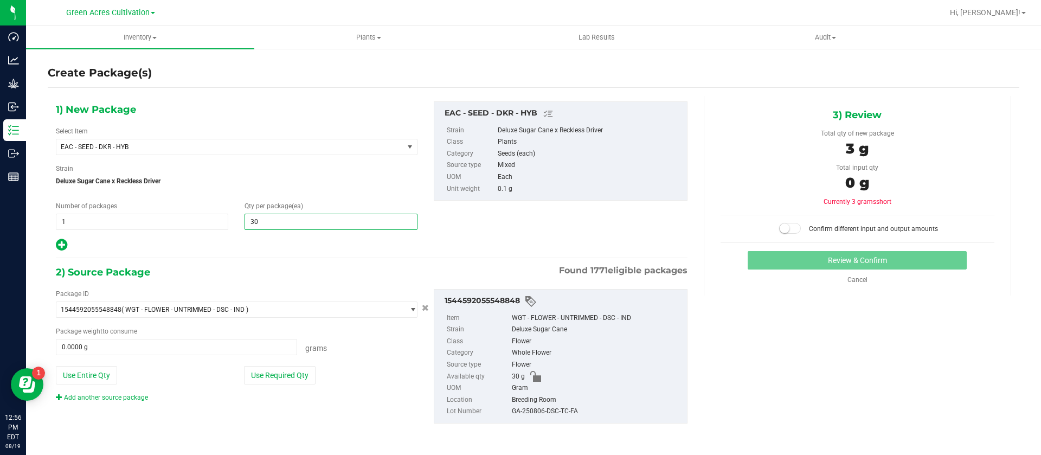
click at [508, 251] on div "1) New Package Select Item EAC - SEED - DKR - HYB EAC - SEED - CYI - HYB EAC - …" at bounding box center [372, 176] width 648 height 151
click at [178, 351] on span at bounding box center [176, 347] width 241 height 16
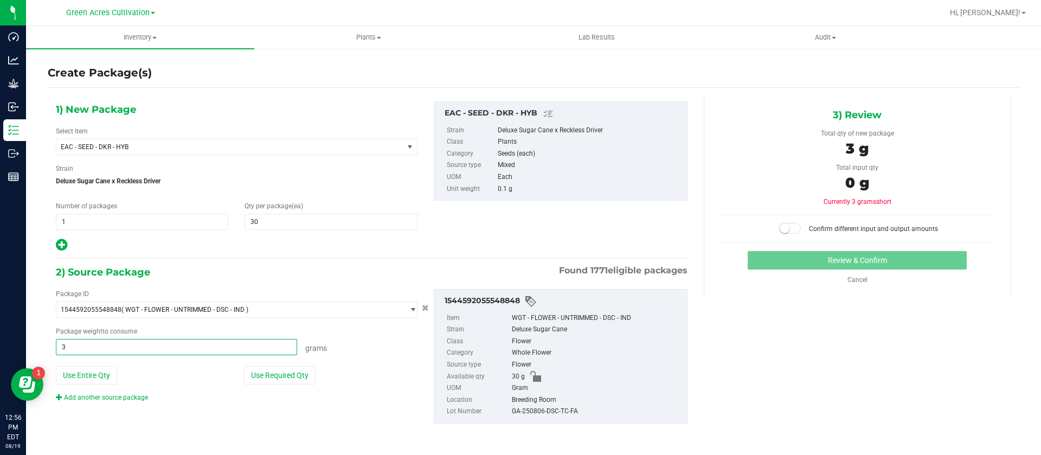
type input "30"
type input "30.0000 g"
click at [534, 205] on div "1) New Package Select Item EAC - SEED - DKR - HYB EAC - SEED - CYI - HYB EAC - …" at bounding box center [372, 176] width 648 height 151
drag, startPoint x: 496, startPoint y: 188, endPoint x: 513, endPoint y: 189, distance: 17.4
click at [513, 189] on li "Unit weight 0.1 g" at bounding box center [564, 189] width 234 height 12
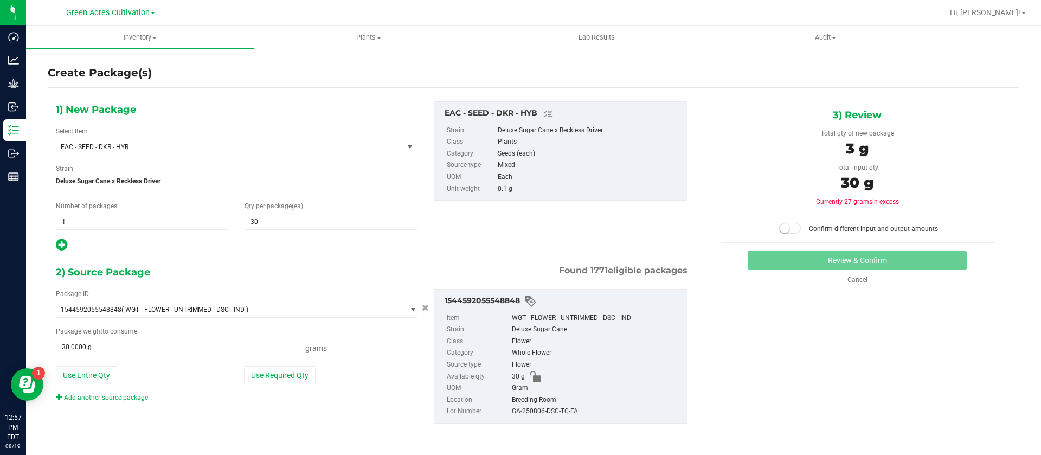
click at [784, 228] on small at bounding box center [785, 228] width 10 height 10
click at [813, 256] on button "Review & Confirm" at bounding box center [857, 260] width 219 height 18
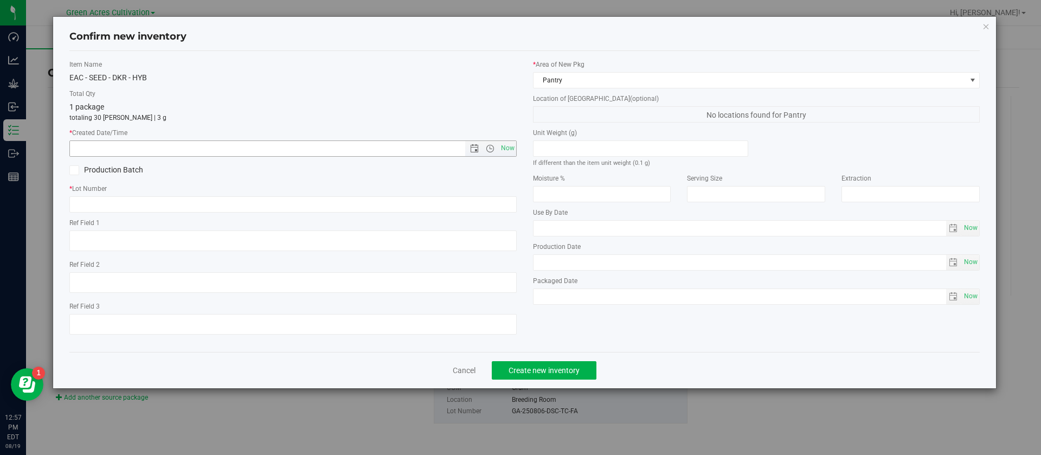
drag, startPoint x: 510, startPoint y: 149, endPoint x: 486, endPoint y: 161, distance: 26.4
click at [510, 149] on span "Now" at bounding box center [507, 148] width 18 height 16
type input "8/19/2025 12:57 PM"
click at [116, 206] on input "text" at bounding box center [292, 204] width 447 height 16
type input "g"
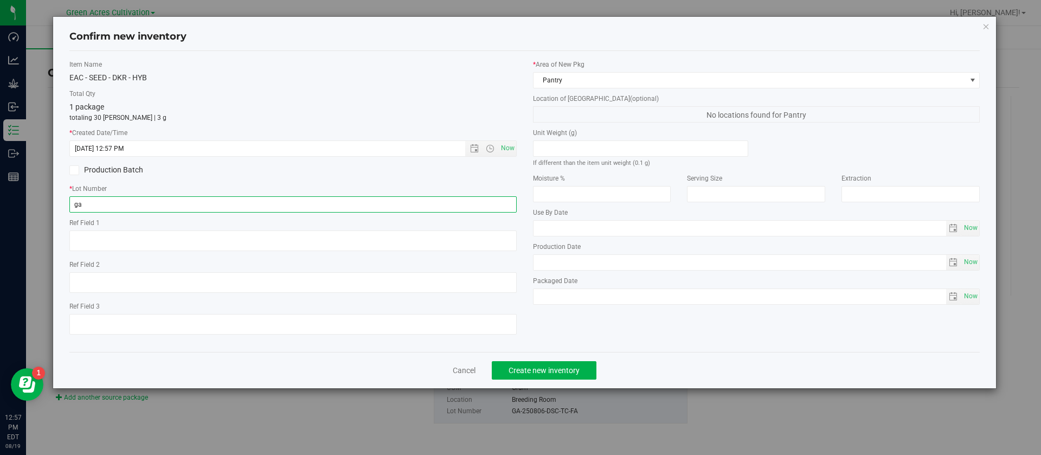
type input "g"
type input "GA-250806-DSC"
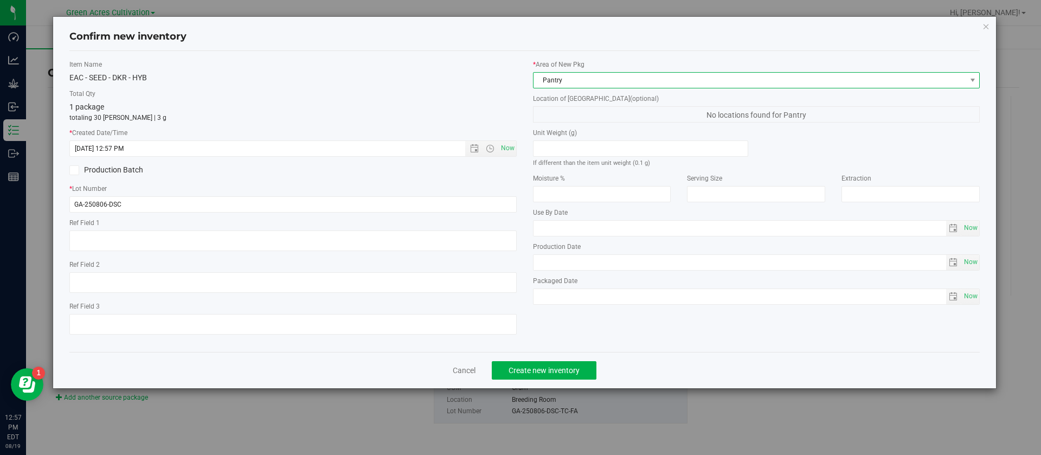
click at [570, 78] on span "Pantry" at bounding box center [750, 80] width 433 height 15
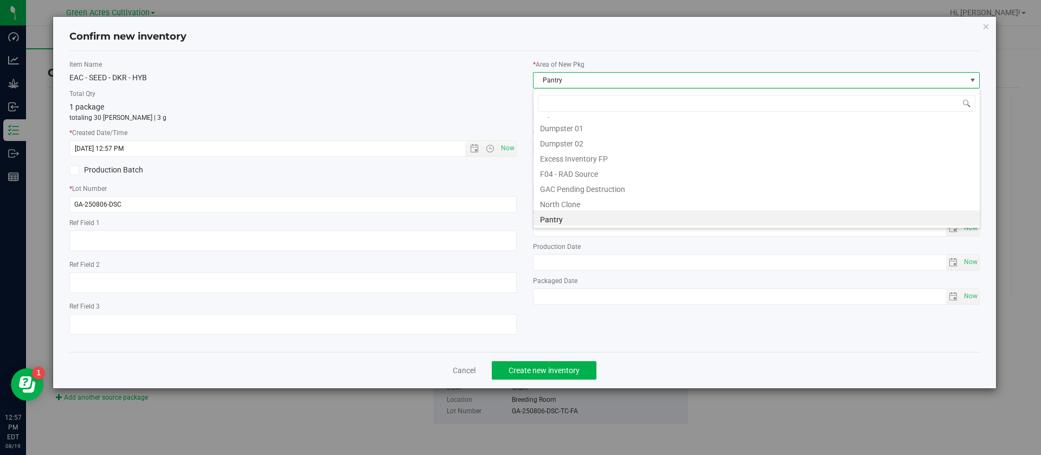
scroll to position [16, 447]
type input "TC"
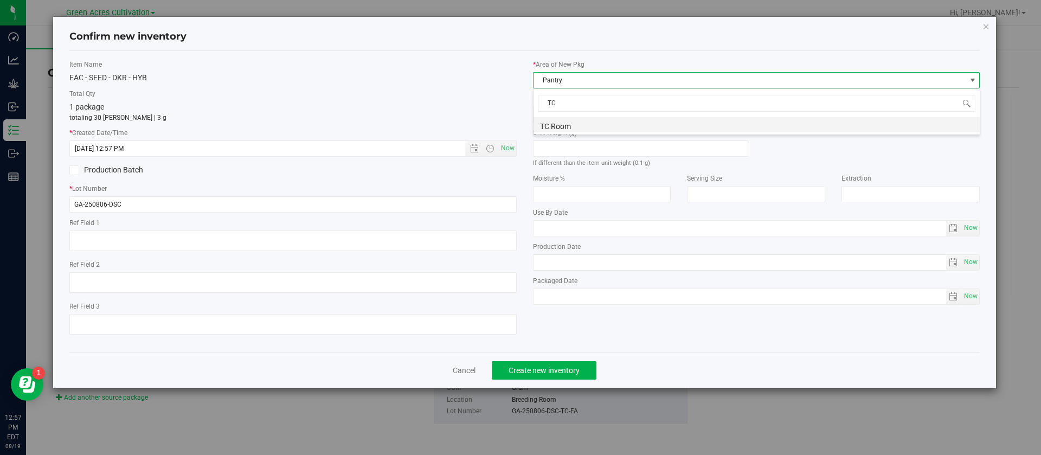
click at [600, 125] on li "TC Room" at bounding box center [757, 124] width 446 height 15
click at [599, 114] on span "Arc Room" at bounding box center [750, 114] width 433 height 15
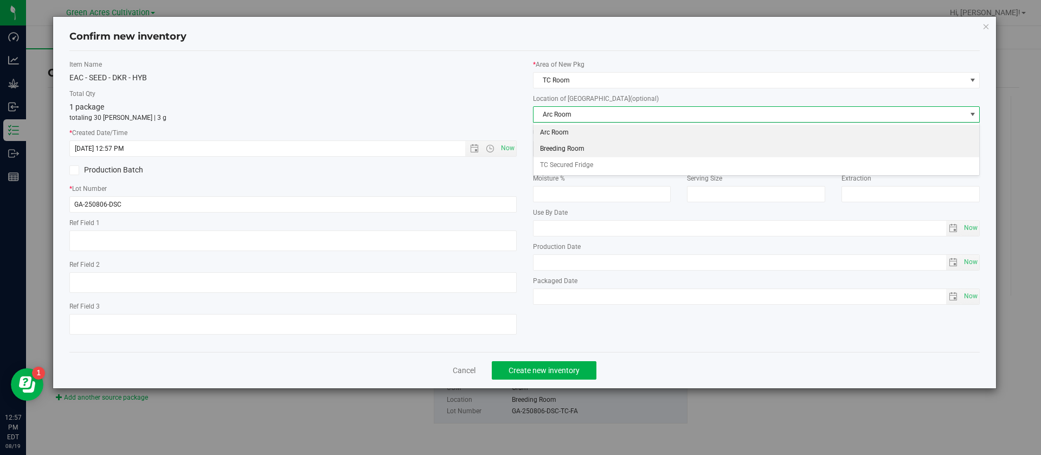
click at [587, 150] on li "Breeding Room" at bounding box center [757, 149] width 446 height 16
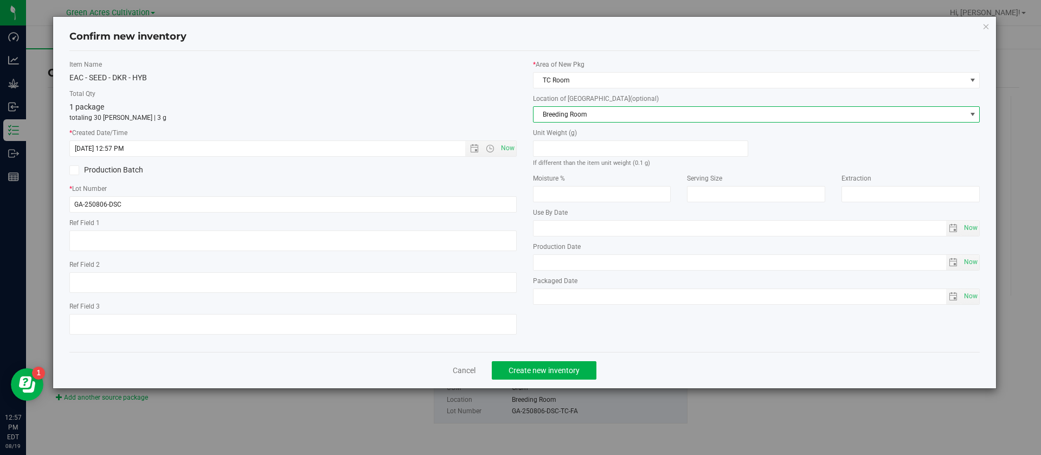
click at [472, 107] on div "1 package totaling 30 eaches | 3 g" at bounding box center [292, 111] width 447 height 21
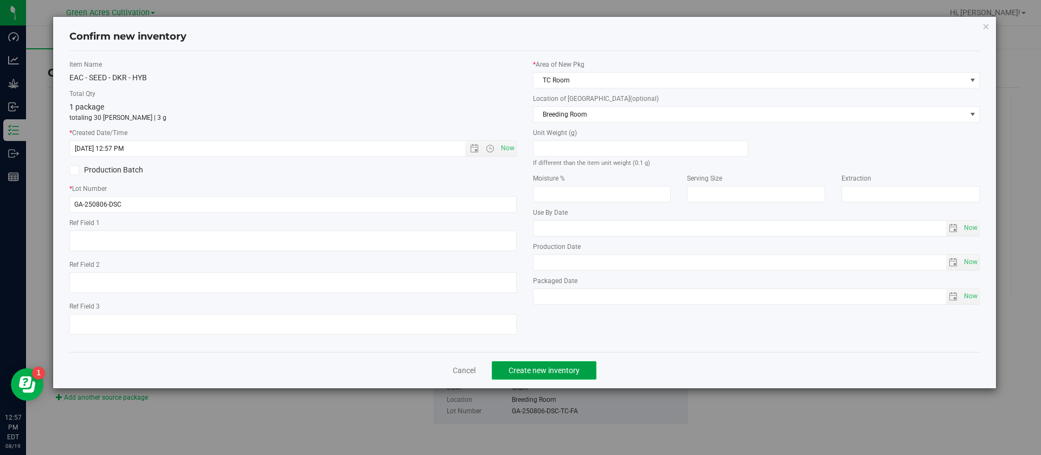
click at [533, 371] on span "Create new inventory" at bounding box center [544, 370] width 71 height 9
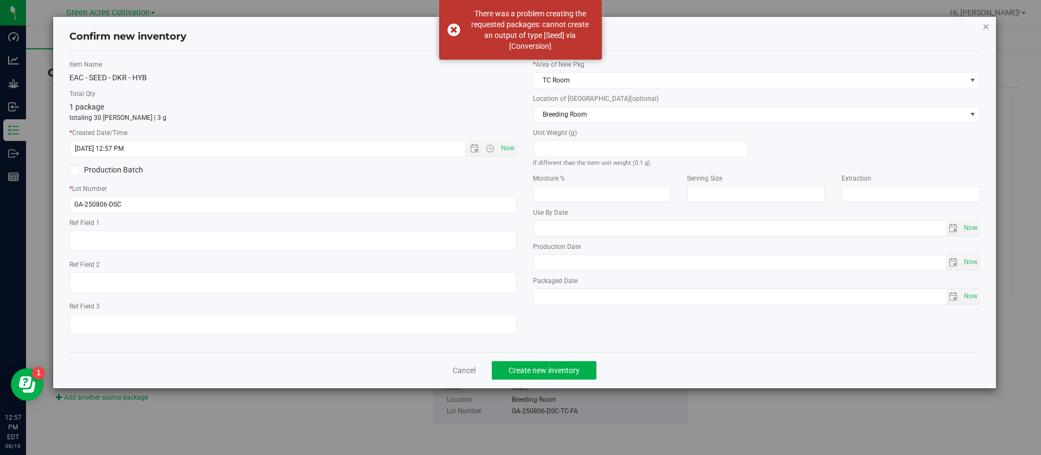
click at [985, 30] on icon "button" at bounding box center [987, 26] width 8 height 13
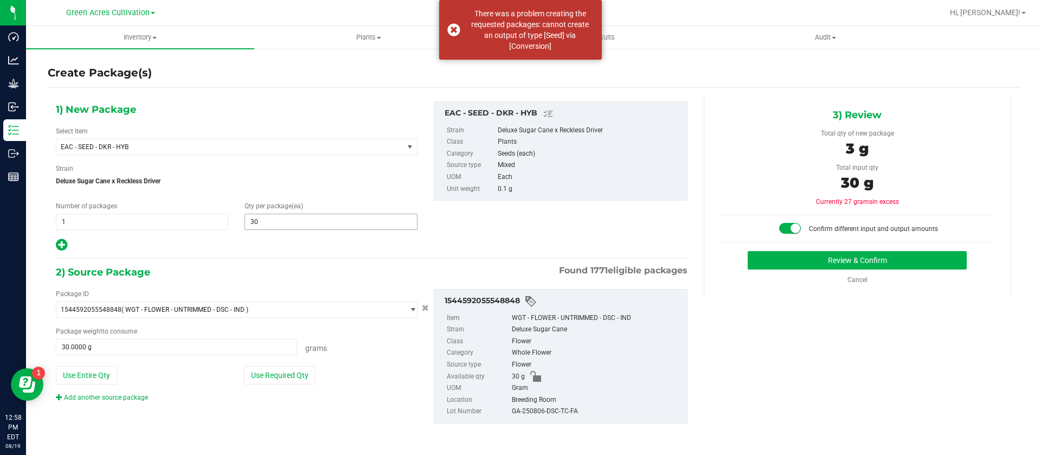
click at [286, 224] on span "30 30" at bounding box center [331, 222] width 172 height 16
click at [286, 223] on input "30" at bounding box center [330, 221] width 171 height 15
type input "3"
click at [734, 153] on div "0.3 g" at bounding box center [858, 150] width 274 height 24
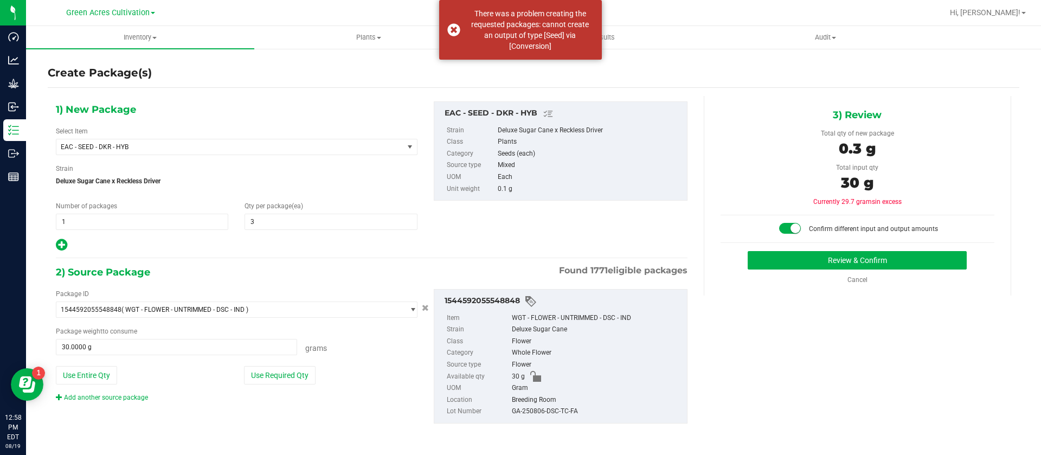
click at [893, 175] on div "30 g" at bounding box center [858, 184] width 274 height 24
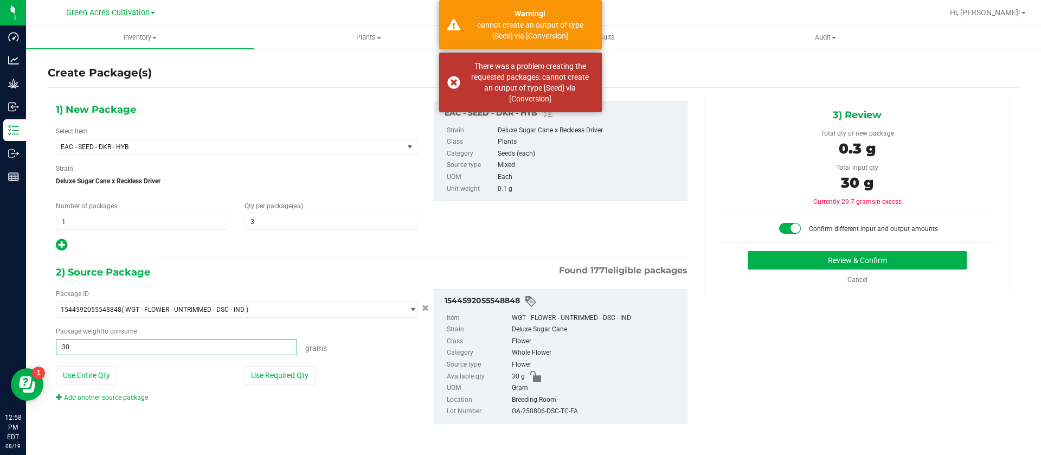
click at [203, 348] on span "30.0000 g 30" at bounding box center [176, 347] width 241 height 16
type input "3"
type input "3.0000 g"
click at [506, 214] on div "1) New Package Select Item EAC - SEED - DKR - HYB EAC - SEED - CYI - HYB EAC - …" at bounding box center [372, 176] width 648 height 151
click at [288, 225] on span "3 3" at bounding box center [331, 222] width 172 height 16
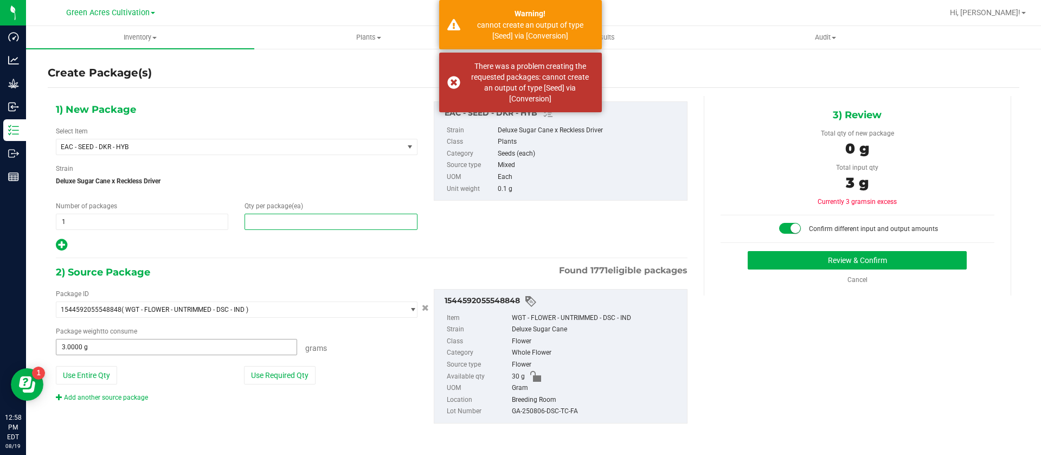
type input "0"
click at [151, 345] on span "3.0000 g 3" at bounding box center [176, 347] width 241 height 16
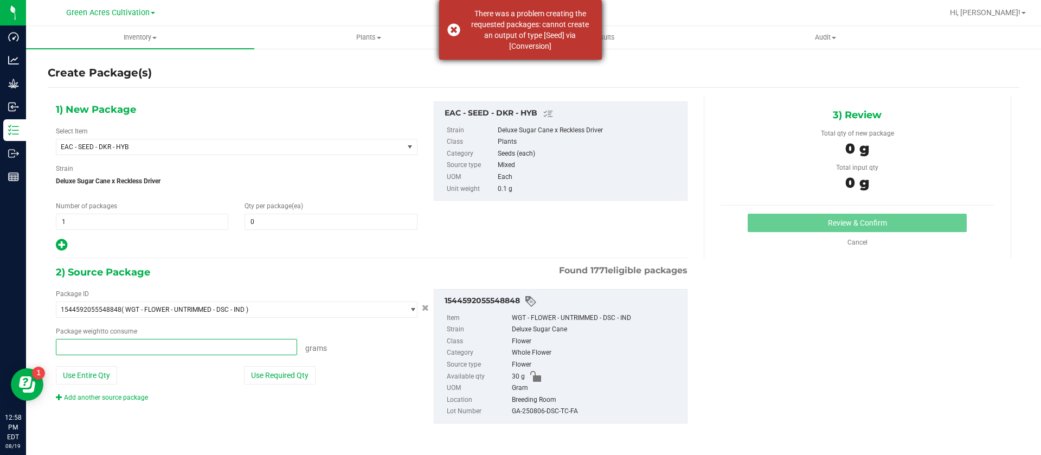
type input "0.0000 g"
click at [543, 44] on \a\a"] "There was a problem creating the requested packages: cannot create an output of…" at bounding box center [529, 29] width 127 height 43
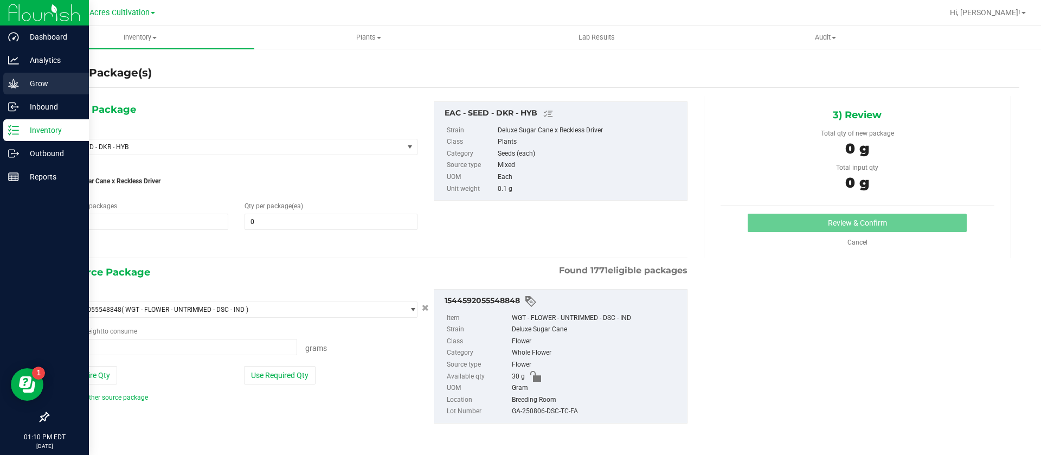
click at [38, 91] on div "Grow" at bounding box center [46, 84] width 86 height 22
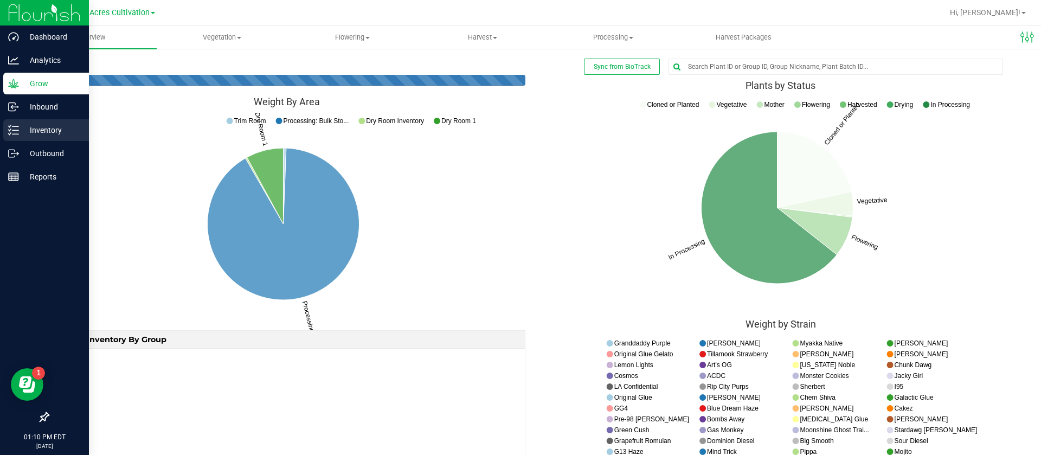
click at [10, 134] on icon at bounding box center [13, 130] width 11 height 11
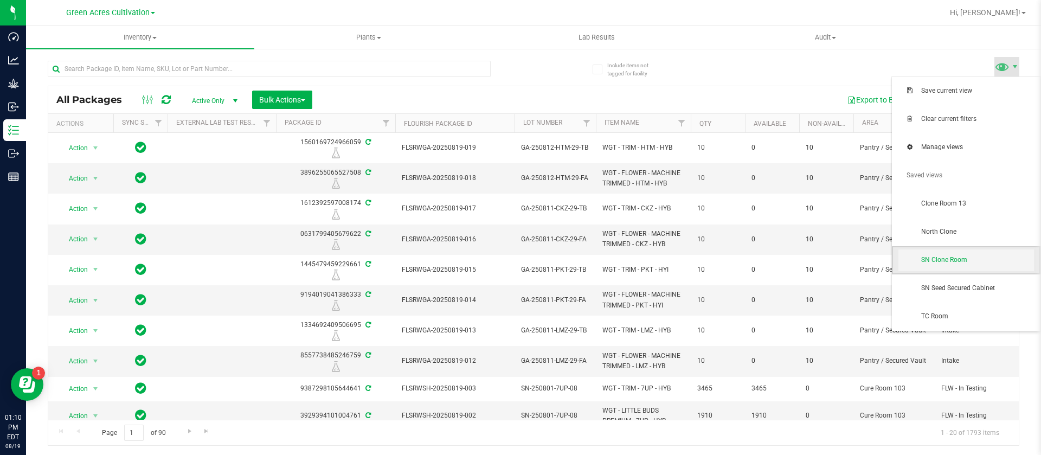
click at [954, 265] on span "SN Clone Room" at bounding box center [977, 259] width 113 height 9
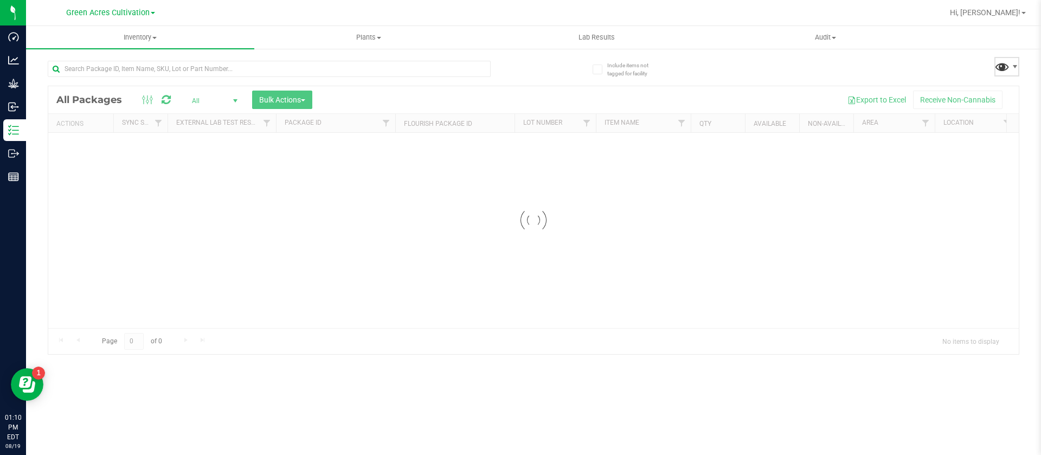
click at [1005, 69] on span at bounding box center [1002, 67] width 16 height 16
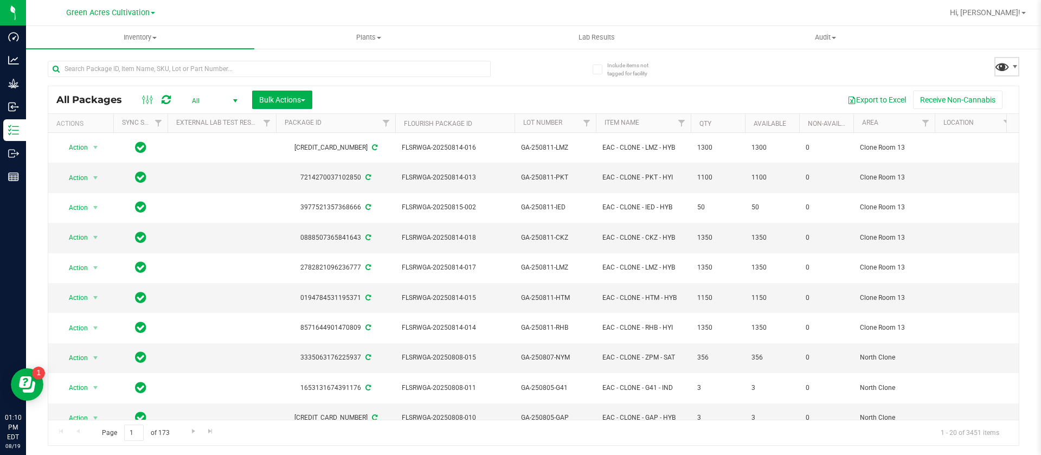
click at [998, 70] on span at bounding box center [1002, 67] width 16 height 16
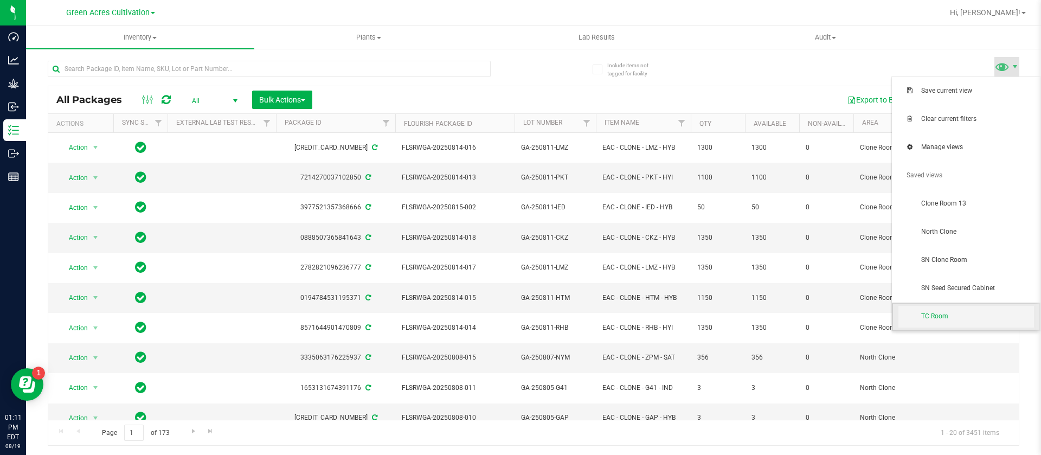
click at [934, 312] on span "TC Room" at bounding box center [977, 316] width 113 height 9
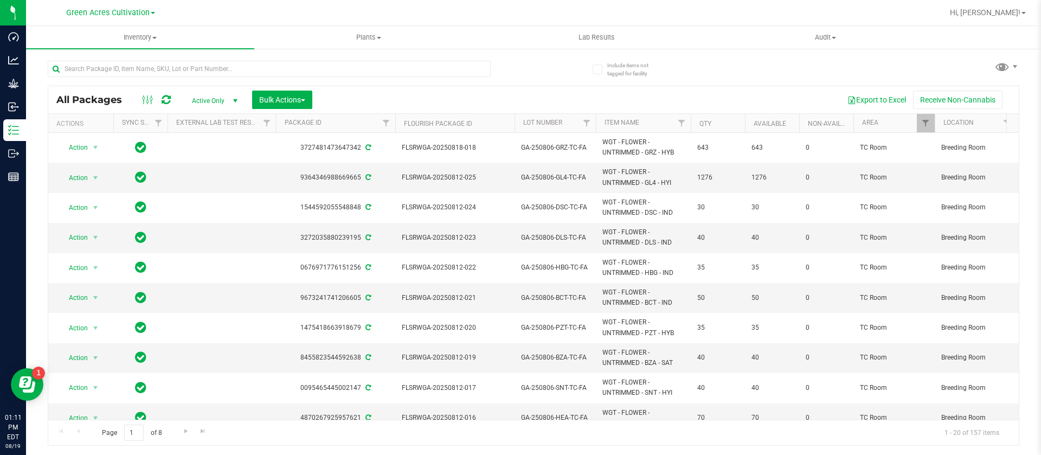
click at [499, 81] on div at bounding box center [291, 68] width 486 height 35
click at [545, 98] on div "Export to Excel Receive Non-Cannabis" at bounding box center [665, 100] width 690 height 18
click at [374, 39] on span "Plants" at bounding box center [368, 38] width 227 height 10
click at [326, 60] on li "All plants" at bounding box center [368, 65] width 228 height 13
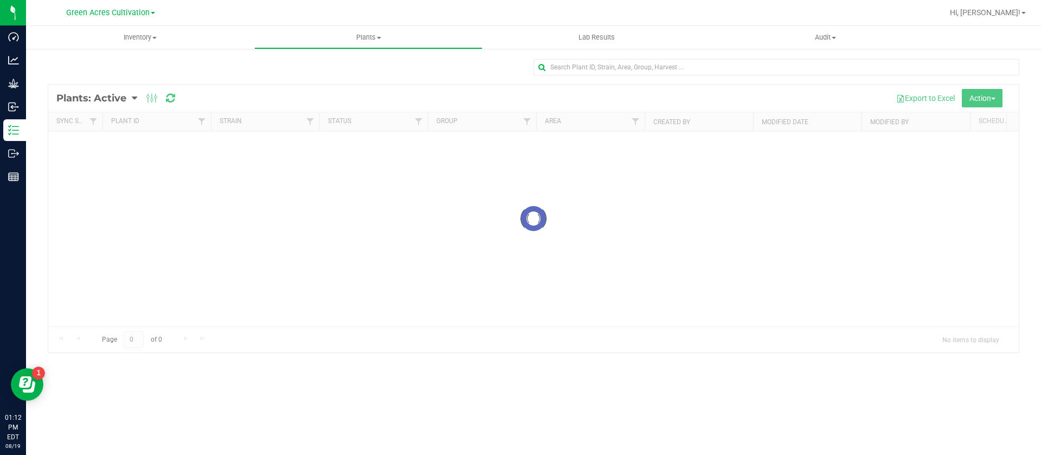
click at [980, 95] on div at bounding box center [533, 219] width 971 height 268
click at [986, 99] on div at bounding box center [533, 219] width 971 height 268
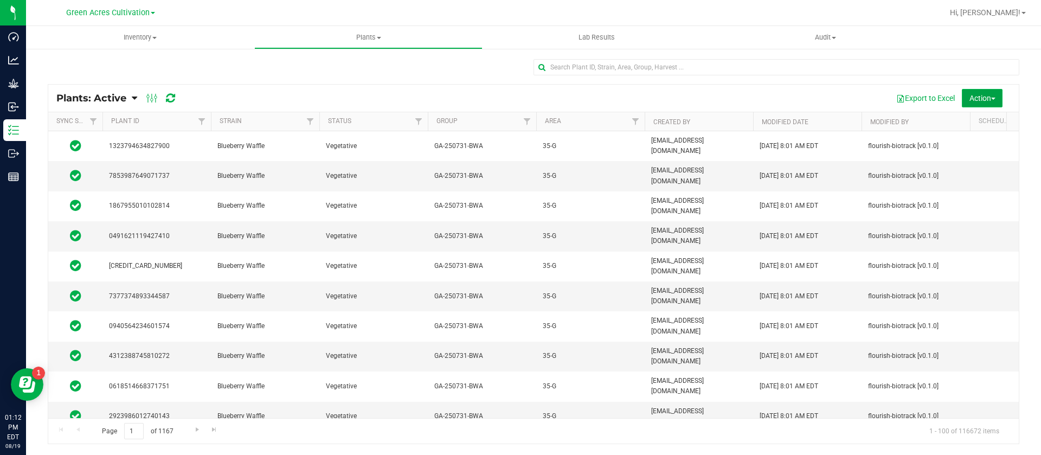
click at [995, 98] on span "button" at bounding box center [993, 99] width 4 height 2
click at [971, 117] on div "Schedule destroy" at bounding box center [974, 123] width 70 height 17
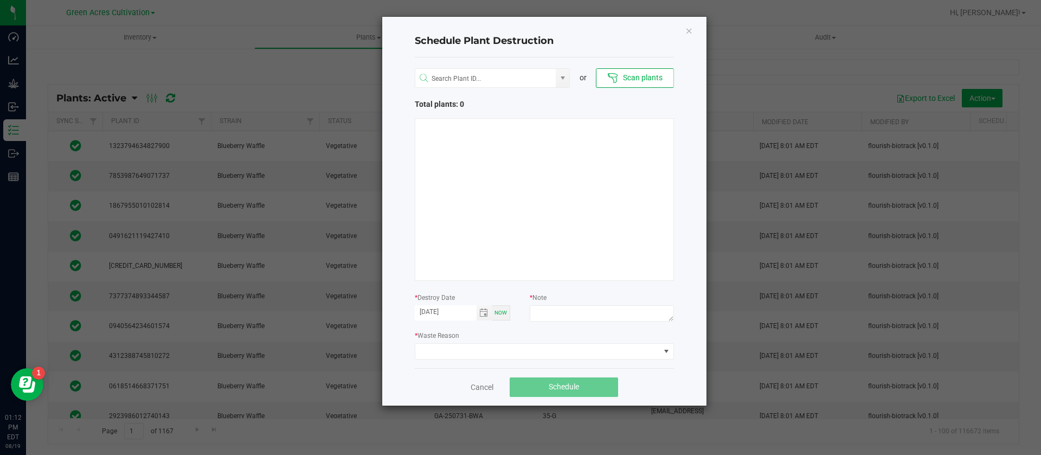
click at [592, 335] on div "* Waste Reason" at bounding box center [544, 345] width 259 height 30
click at [590, 324] on div "or Scan plants Total plants: 0 * Destroy Date 08/19/2025 Now * Note * Waste Rea…" at bounding box center [544, 212] width 259 height 311
click at [596, 316] on textarea at bounding box center [602, 313] width 144 height 16
type textarea "waste"
click at [530, 337] on div "* Waste Reason" at bounding box center [544, 345] width 259 height 30
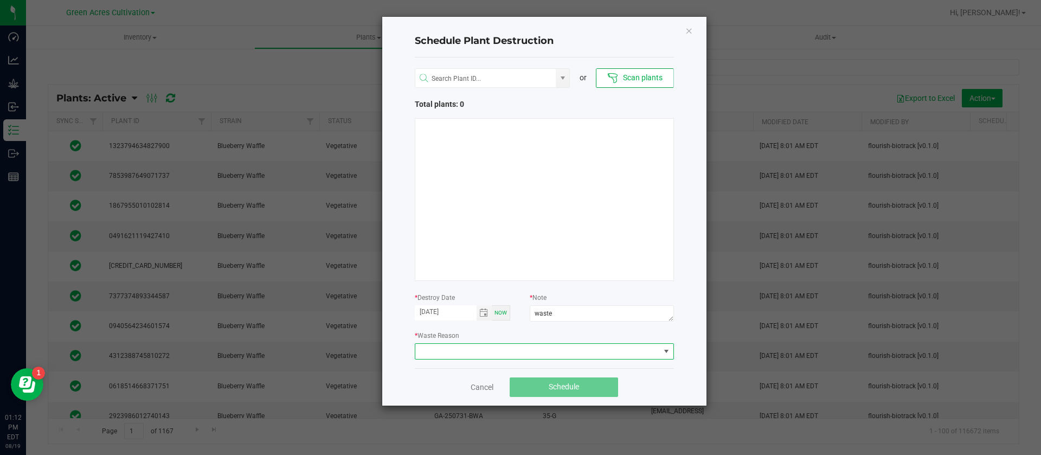
click at [438, 354] on span at bounding box center [537, 351] width 245 height 15
click at [460, 332] on li "Waste" at bounding box center [544, 331] width 258 height 18
click at [554, 263] on div at bounding box center [544, 199] width 259 height 163
click at [532, 220] on div at bounding box center [544, 199] width 259 height 163
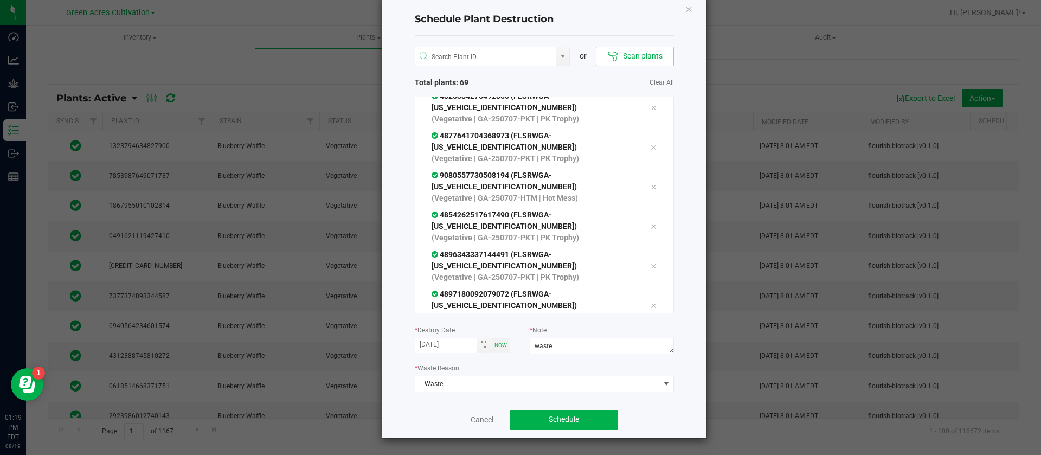
scroll to position [2531, 0]
click at [672, 235] on div "Schedule Plant Destruction or Scan plants Total plants: 70 Clear All 4335374944…" at bounding box center [544, 216] width 324 height 443
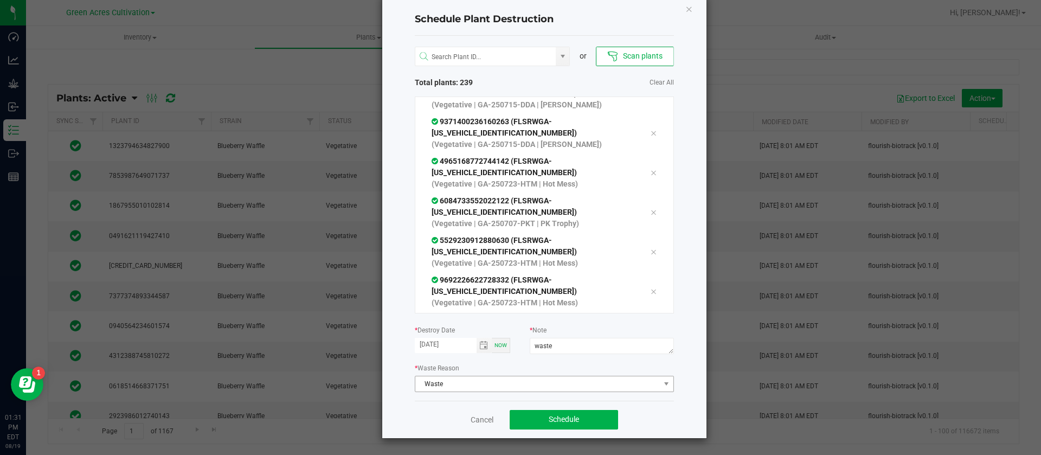
scroll to position [9215, 0]
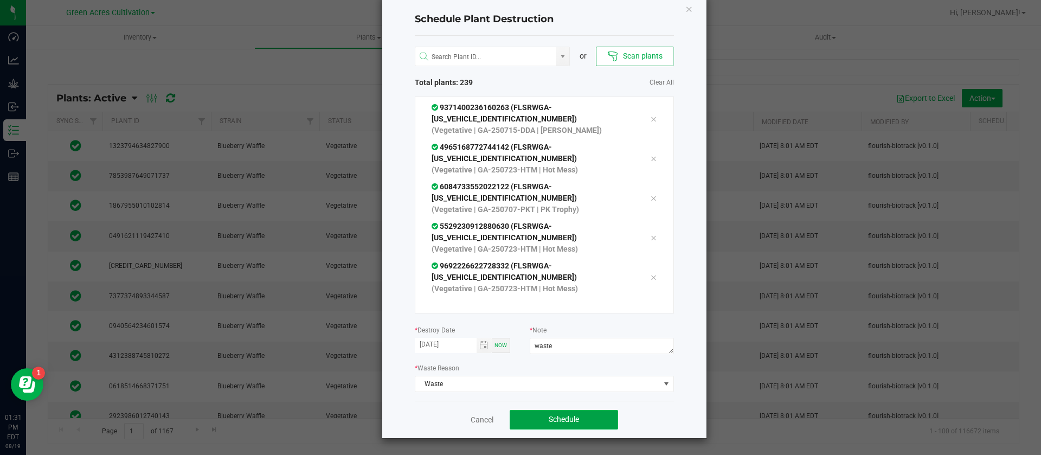
click at [567, 415] on button "Schedule" at bounding box center [564, 420] width 108 height 20
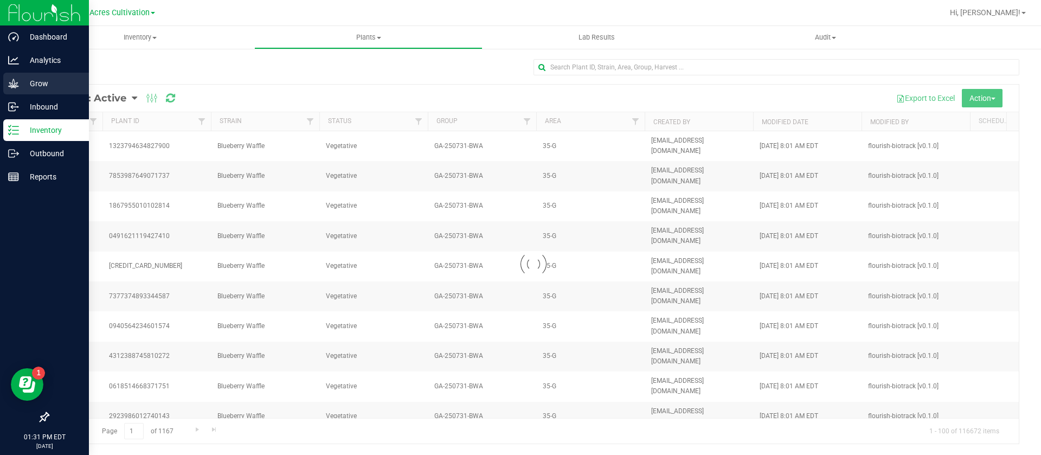
click at [26, 81] on p "Grow" at bounding box center [51, 83] width 65 height 13
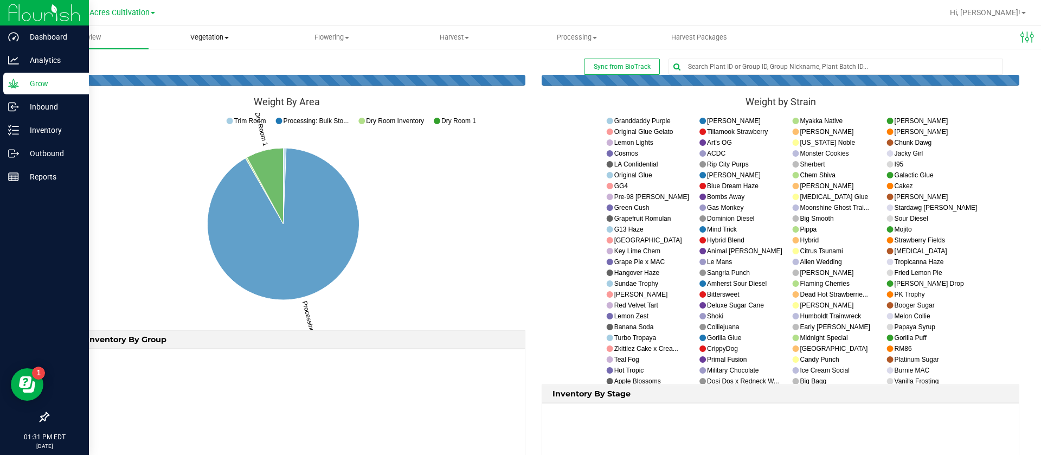
click at [199, 43] on uib-tab-heading "Vegetation Veg groups Veg plants Mother groups Mother plants Apply to plants Cr…" at bounding box center [209, 38] width 121 height 22
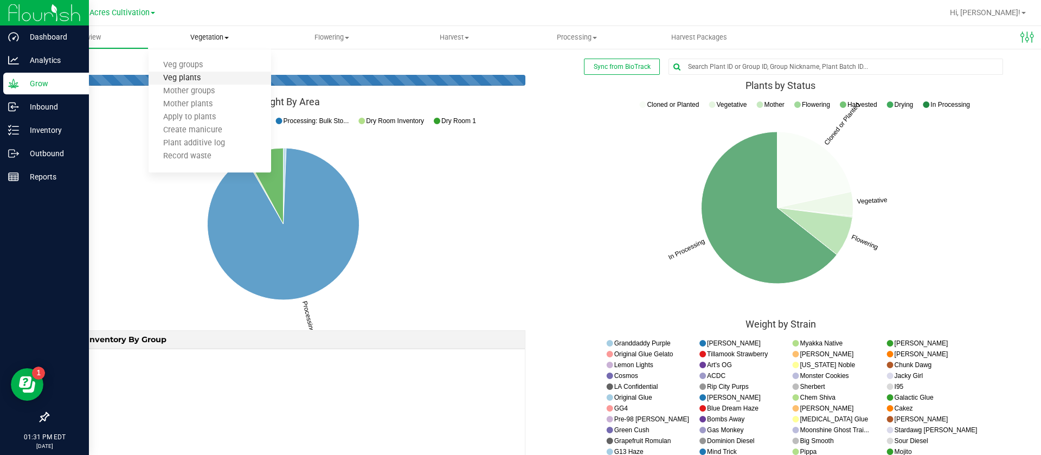
click at [200, 79] on span "Veg plants" at bounding box center [182, 78] width 67 height 9
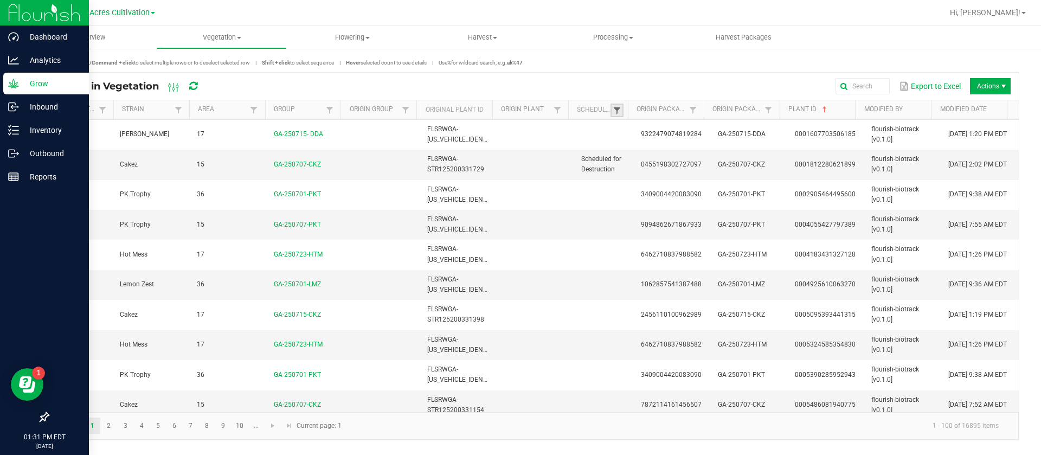
click at [621, 114] on span at bounding box center [617, 110] width 9 height 9
click at [651, 153] on li "Scheduled" at bounding box center [670, 156] width 105 height 14
checkbox input "true"
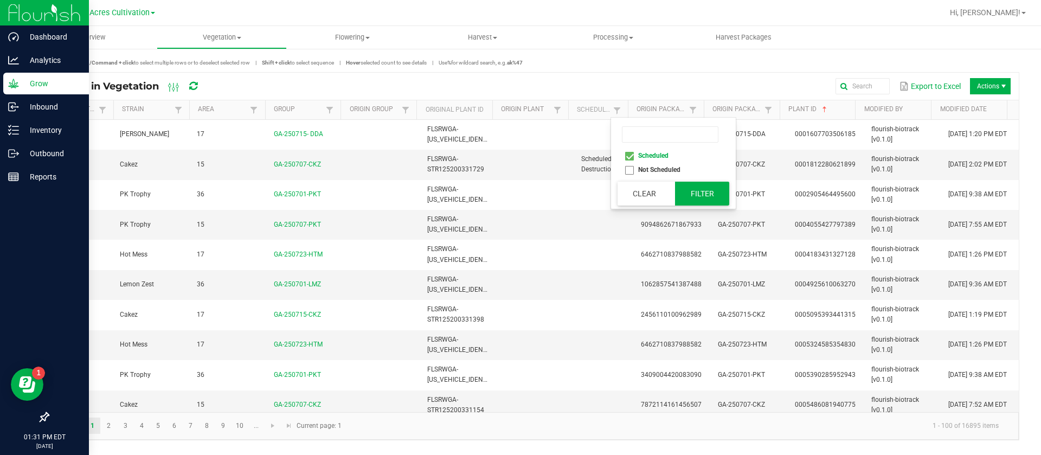
click at [698, 194] on button "Filter" at bounding box center [702, 194] width 54 height 24
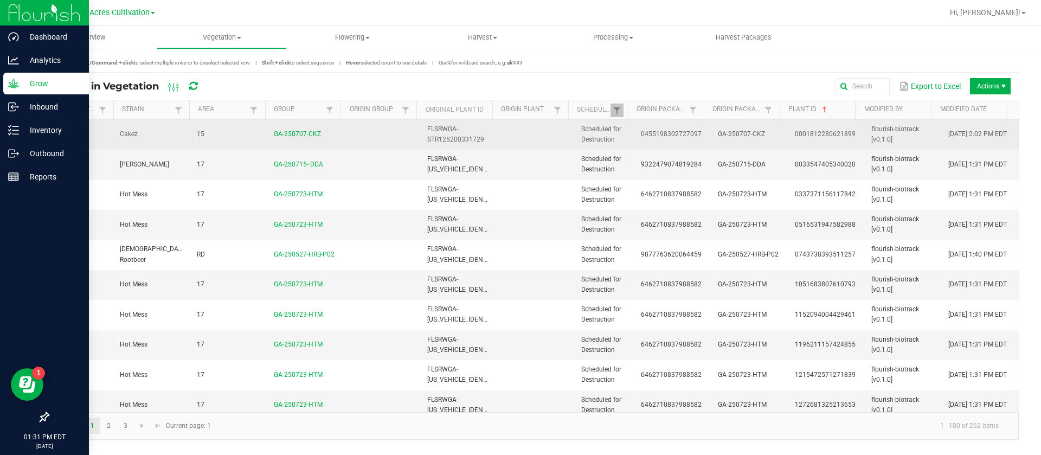
click at [684, 138] on td "0455198302727097" at bounding box center [672, 135] width 77 height 30
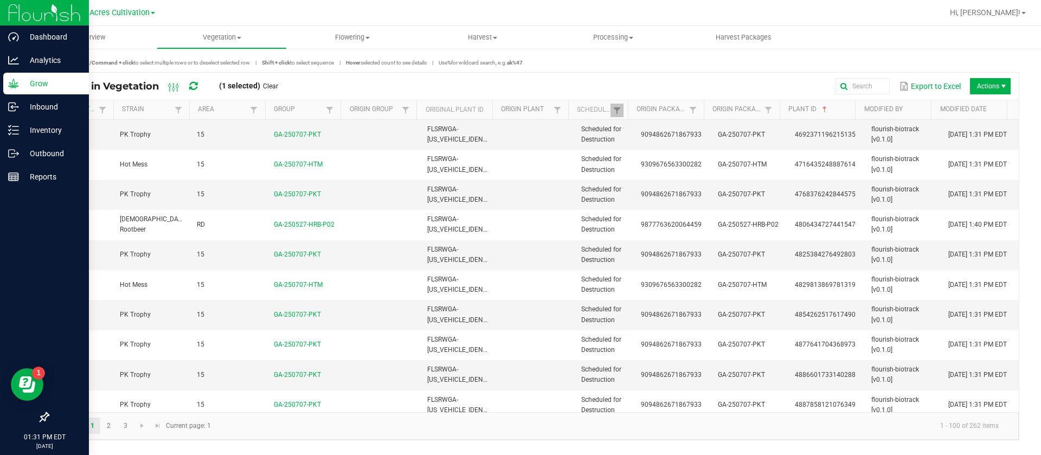
scroll to position [2711, 0]
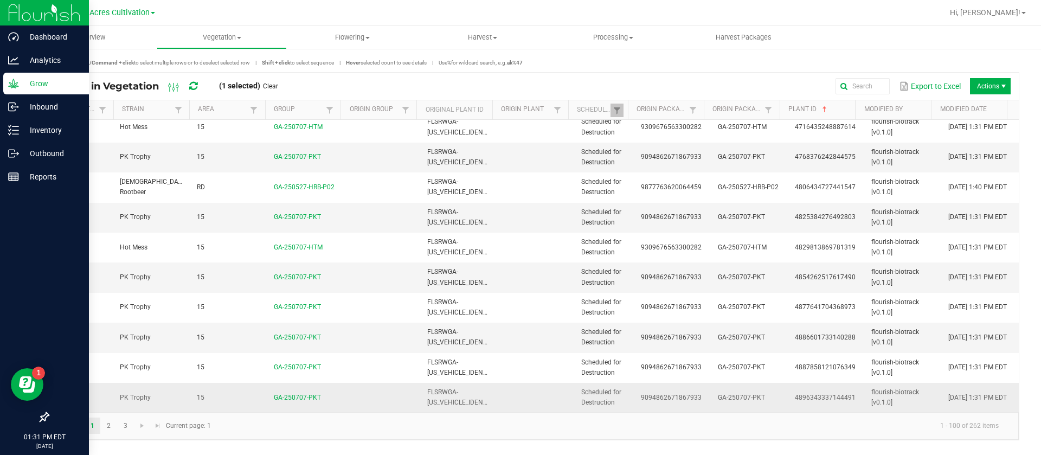
click at [603, 386] on td "Scheduled for Destruction" at bounding box center [605, 397] width 60 height 29
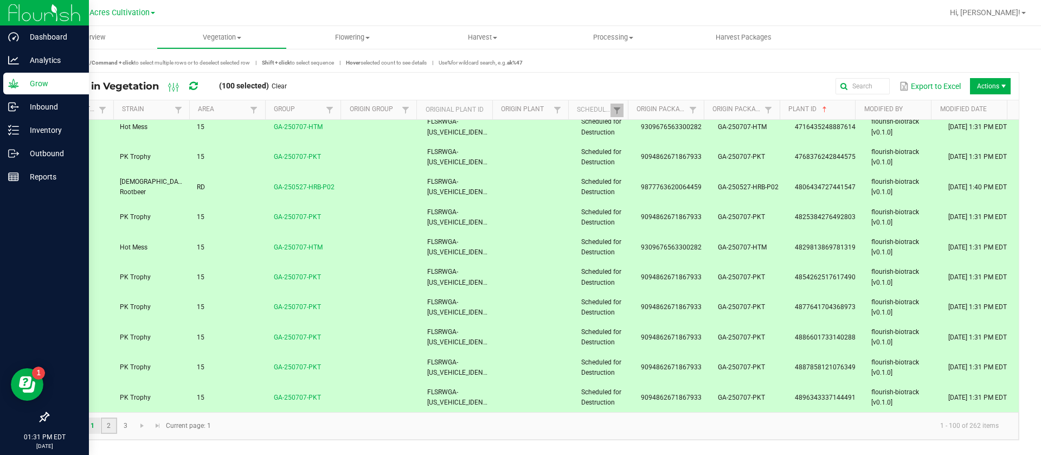
click at [111, 426] on link "2" at bounding box center [109, 426] width 16 height 16
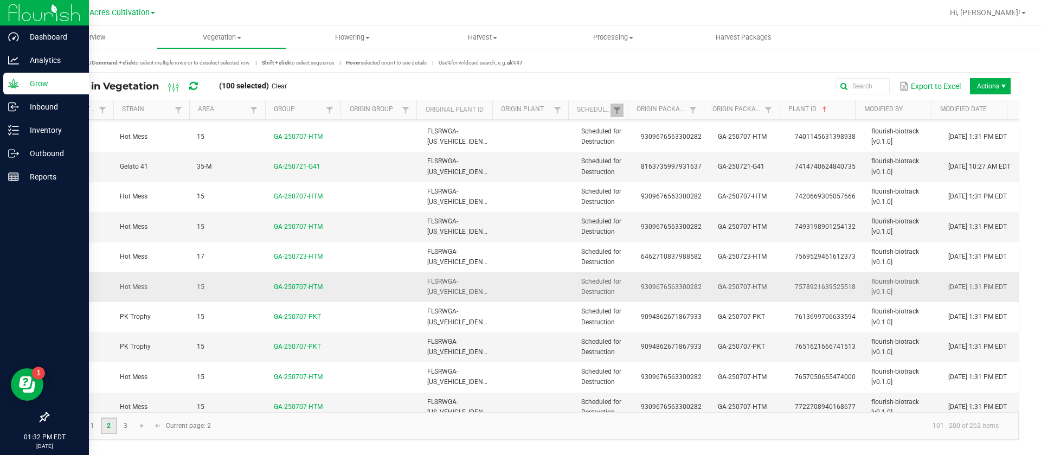
scroll to position [2711, 0]
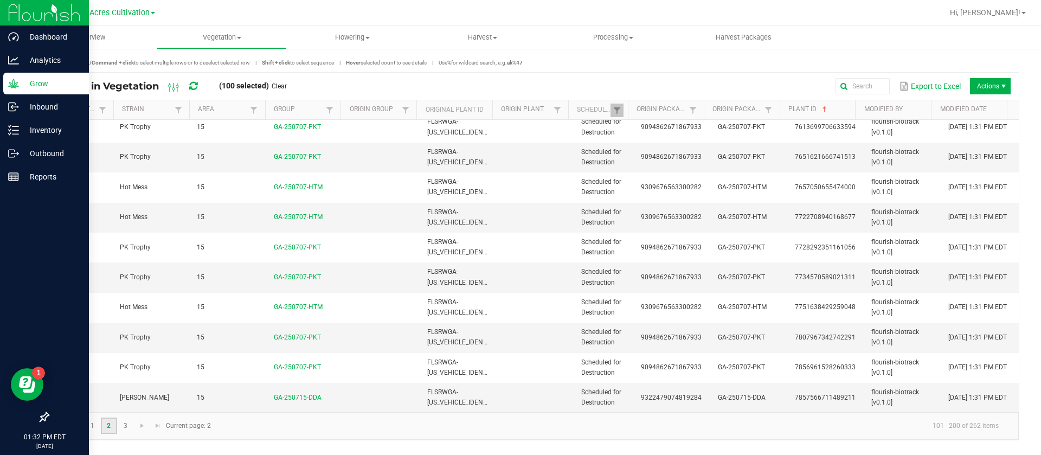
click at [577, 386] on td "Scheduled for Destruction" at bounding box center [605, 397] width 60 height 29
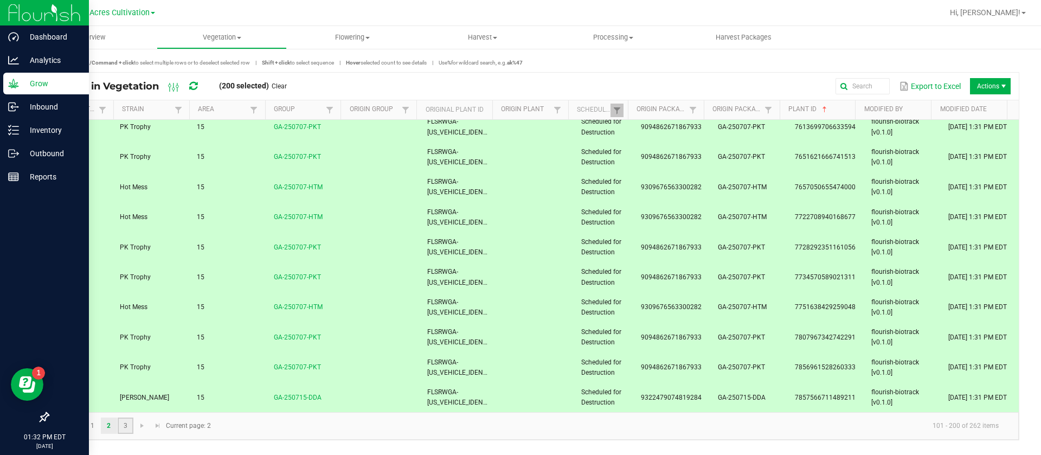
click at [131, 425] on link "3" at bounding box center [126, 426] width 16 height 16
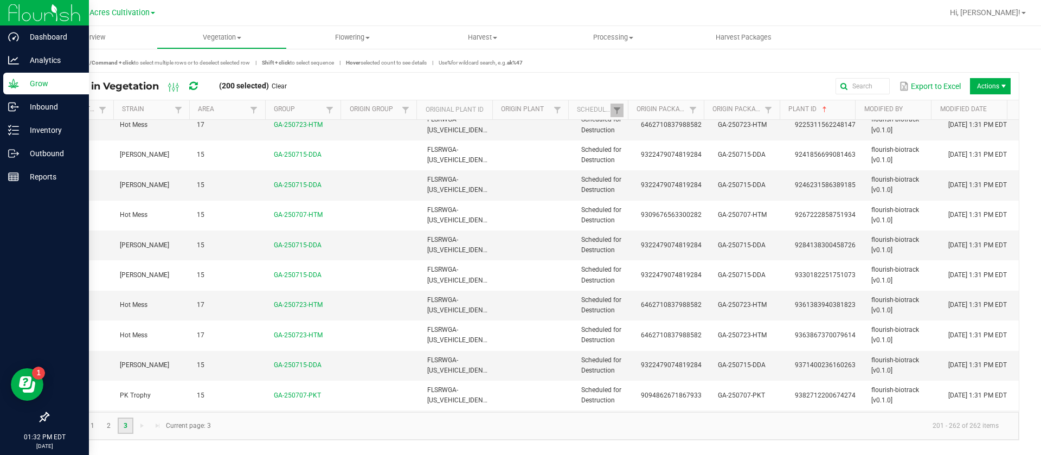
scroll to position [1570, 0]
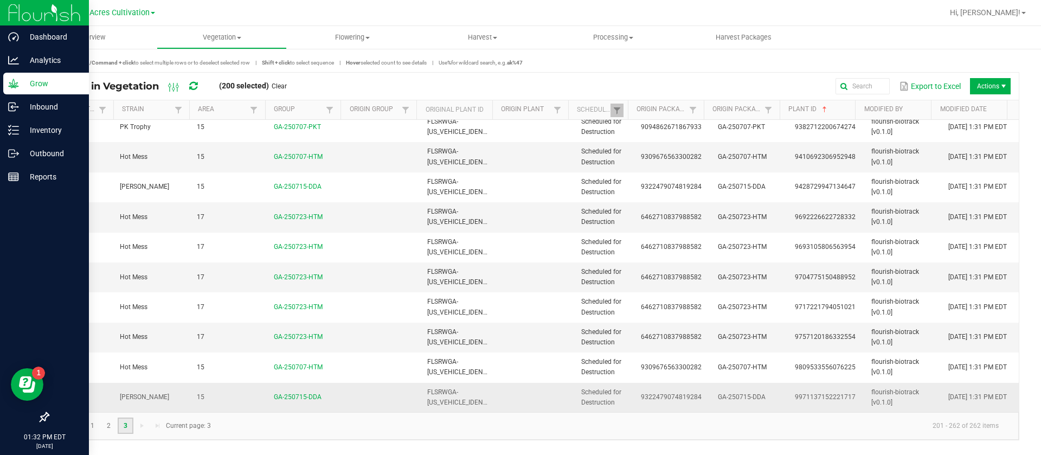
click at [487, 392] on td "FLSRWGA-STR86955100050864" at bounding box center [459, 397] width 77 height 29
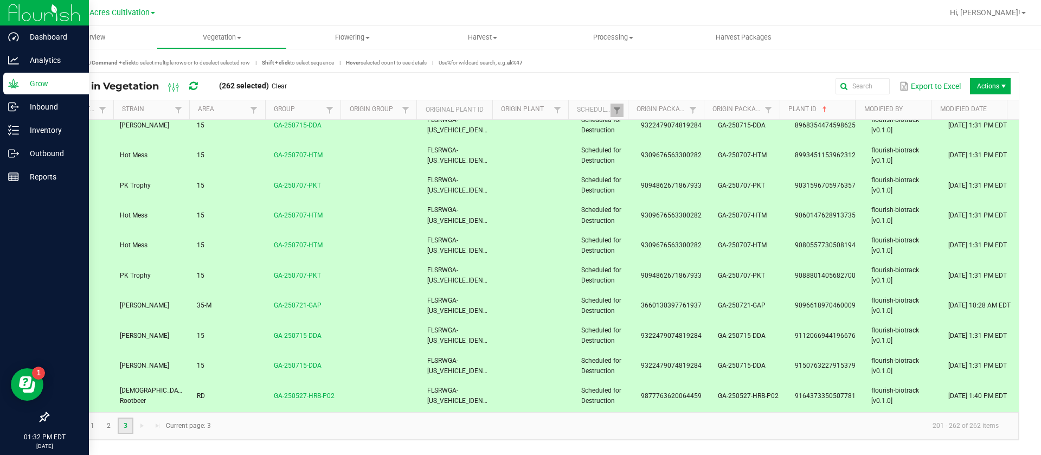
scroll to position [756, 0]
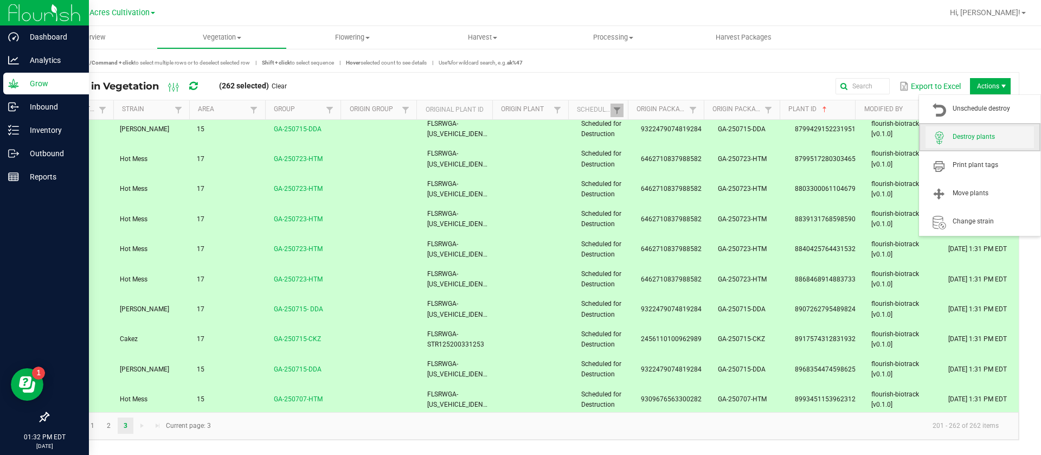
click at [971, 135] on span "Destroy plants" at bounding box center [993, 136] width 81 height 9
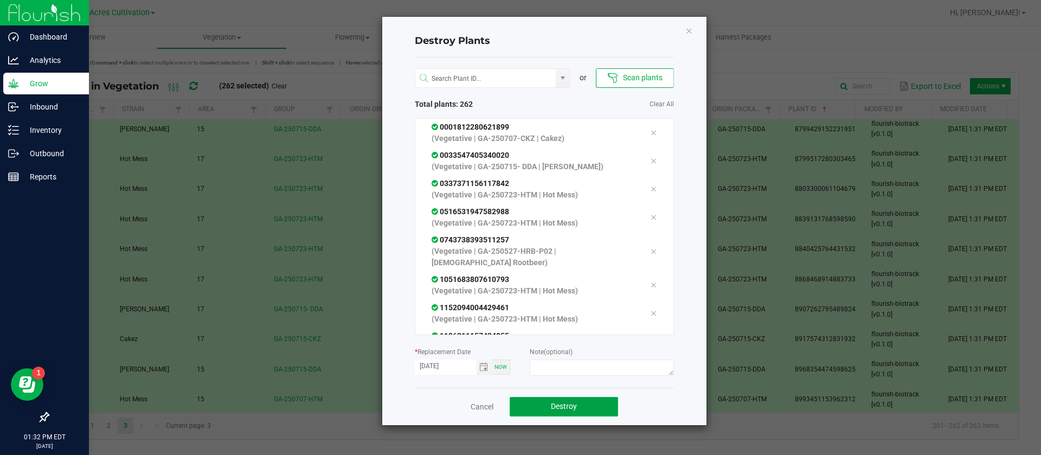
click at [587, 405] on button "Destroy" at bounding box center [564, 407] width 108 height 20
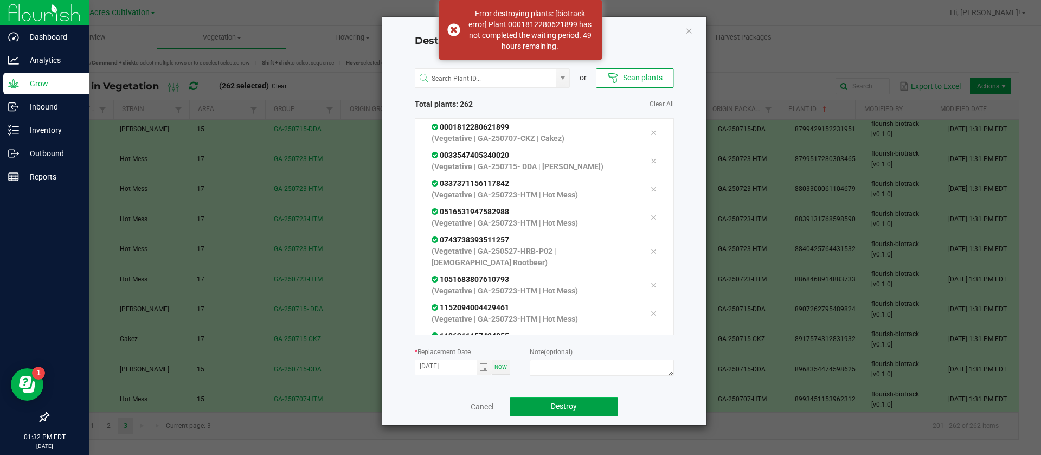
click at [587, 409] on button "Destroy" at bounding box center [564, 407] width 108 height 20
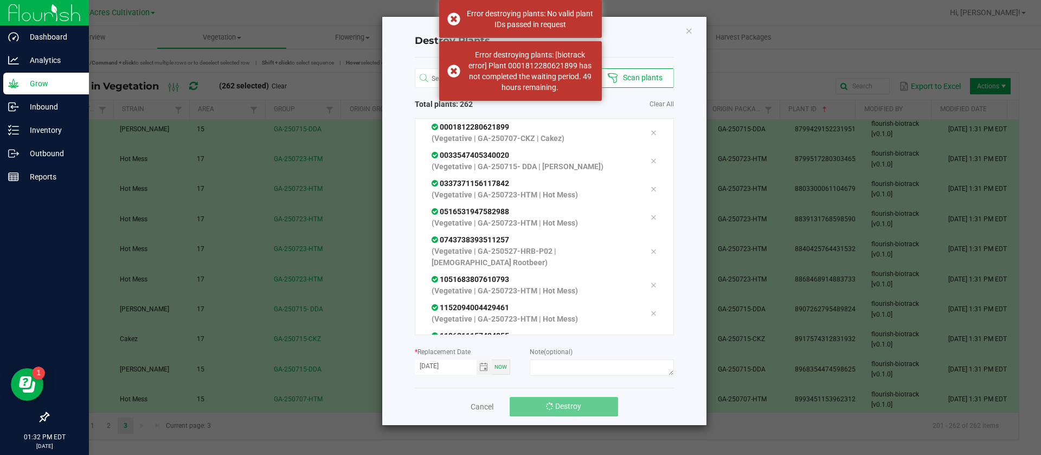
click at [587, 409] on button "Destroy" at bounding box center [564, 407] width 108 height 20
click at [586, 405] on button "Destroy" at bounding box center [564, 407] width 108 height 20
click at [695, 27] on div "Destroy Plants or Scan plants Total plants: 262 Clear All 0001812280621899 (Veg…" at bounding box center [544, 221] width 324 height 408
click at [689, 34] on icon "Close" at bounding box center [689, 30] width 8 height 13
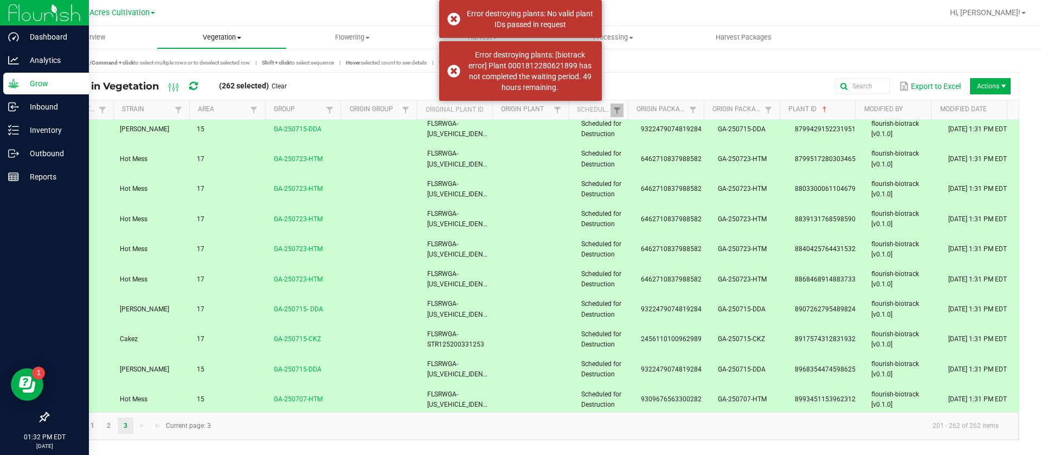
click at [248, 37] on span "Vegetation" at bounding box center [222, 38] width 130 height 10
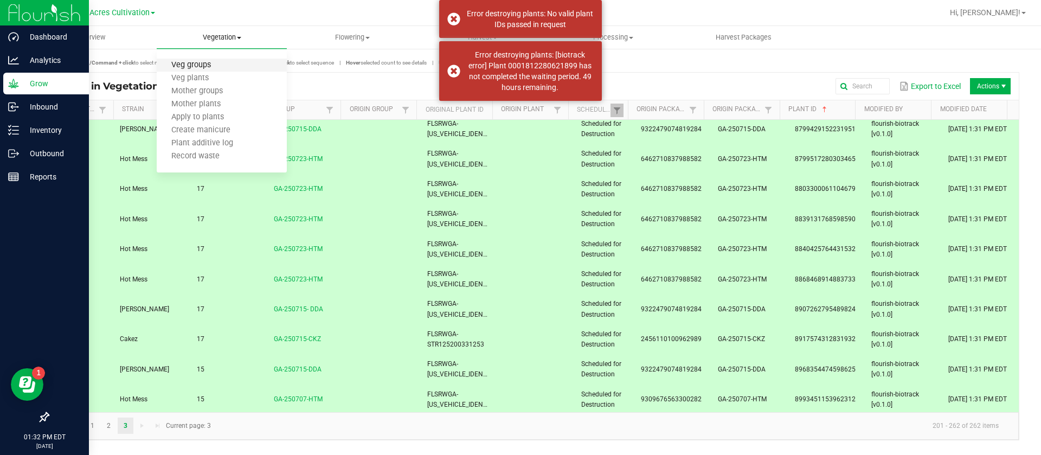
click at [197, 63] on span "Veg groups" at bounding box center [191, 65] width 69 height 9
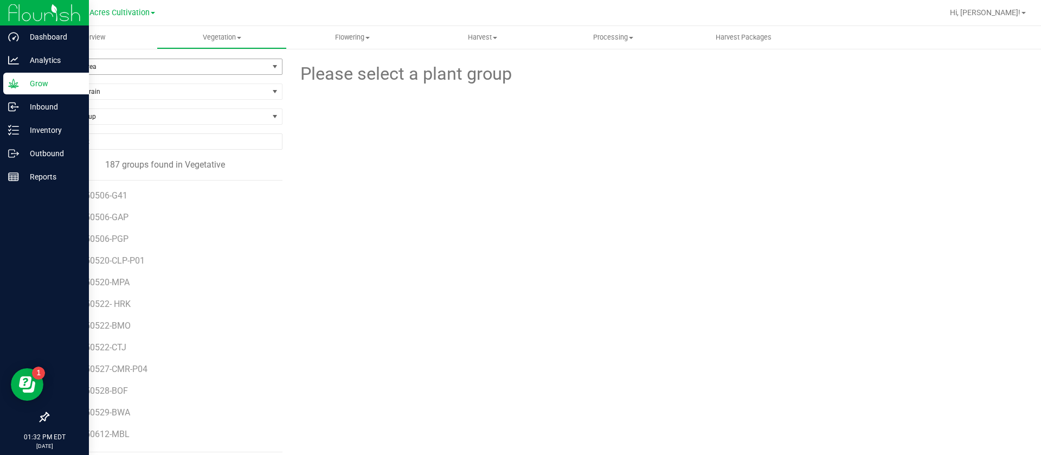
click at [70, 65] on span "Filter by Area" at bounding box center [158, 66] width 220 height 15
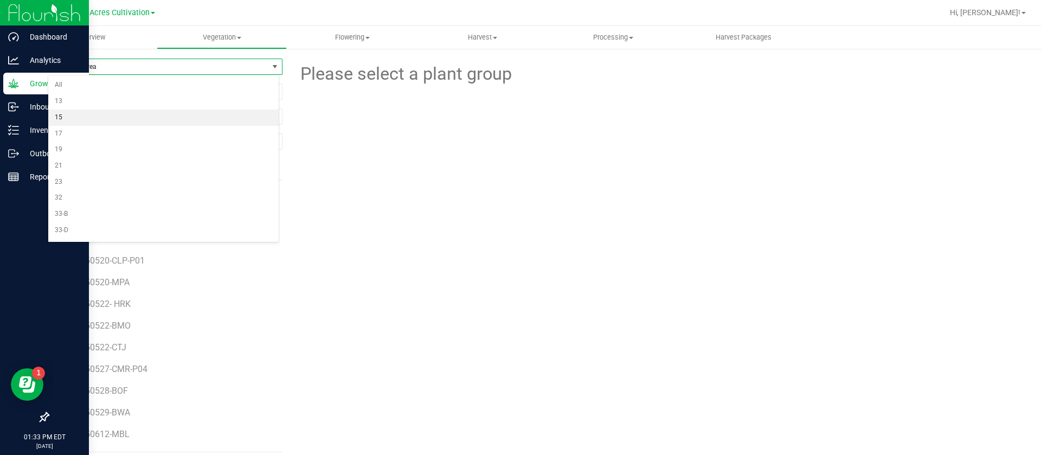
click at [76, 114] on li "15" at bounding box center [163, 118] width 230 height 16
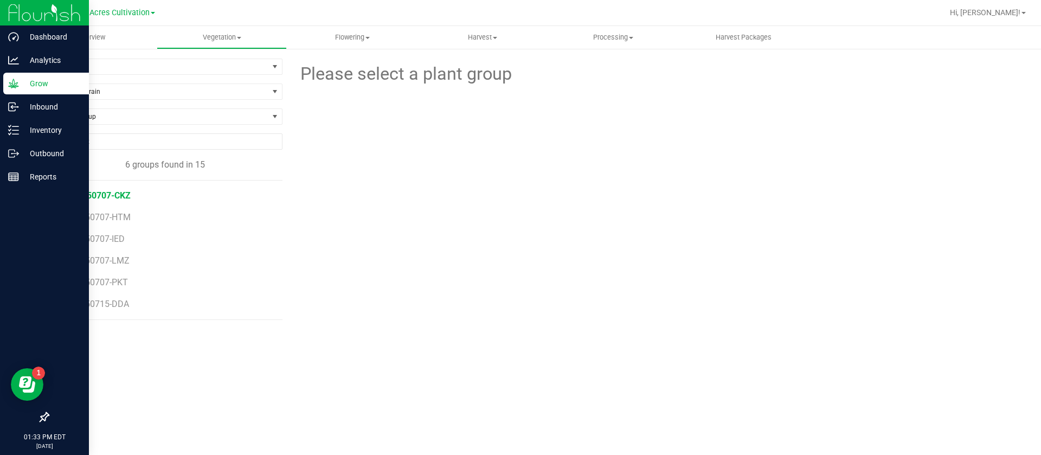
click at [118, 192] on span "GA-250707-CKZ" at bounding box center [99, 195] width 64 height 10
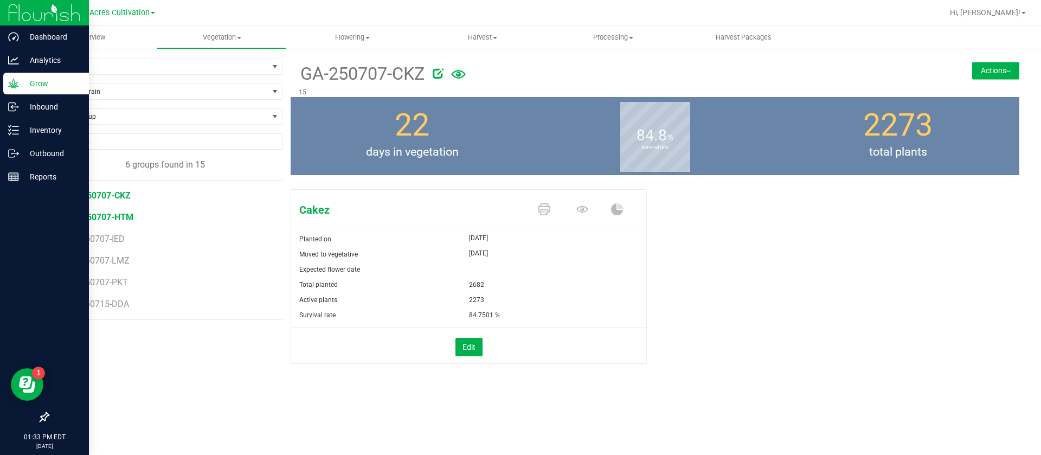
click at [117, 217] on span "GA-250707-HTM" at bounding box center [100, 217] width 67 height 10
click at [117, 260] on span "GA-250707-LMZ" at bounding box center [100, 260] width 66 height 10
click at [123, 280] on span "GA-250707-PKT" at bounding box center [99, 282] width 64 height 10
click at [113, 310] on li "GA-250715-DDA" at bounding box center [171, 304] width 208 height 30
click at [113, 304] on span "GA-250715-DDA" at bounding box center [99, 304] width 65 height 10
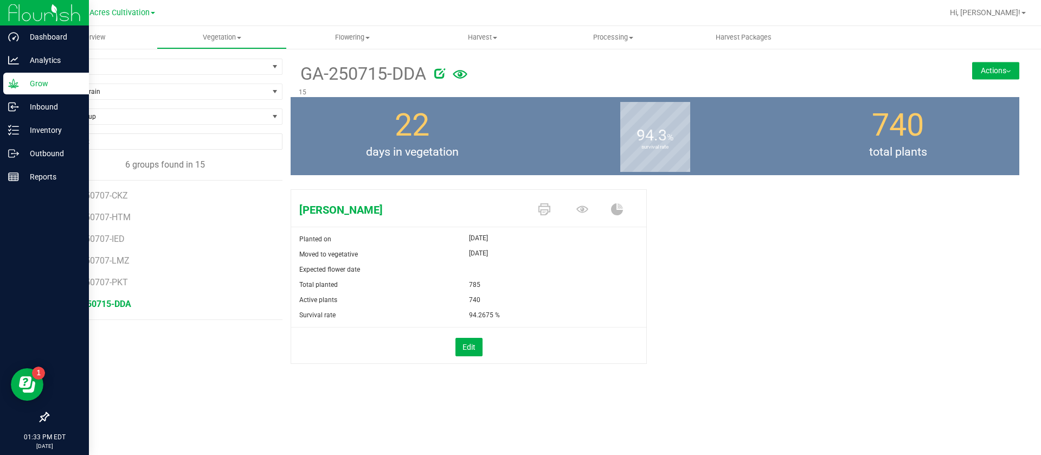
click at [598, 290] on div "Total planted 785" at bounding box center [468, 284] width 355 height 15
click at [104, 70] on span "15" at bounding box center [158, 66] width 220 height 15
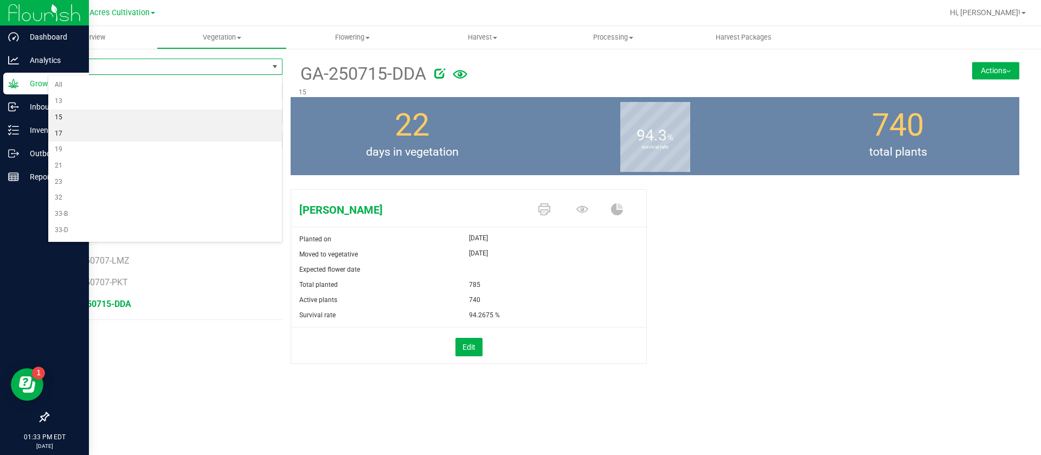
click at [74, 129] on li "17" at bounding box center [165, 134] width 234 height 16
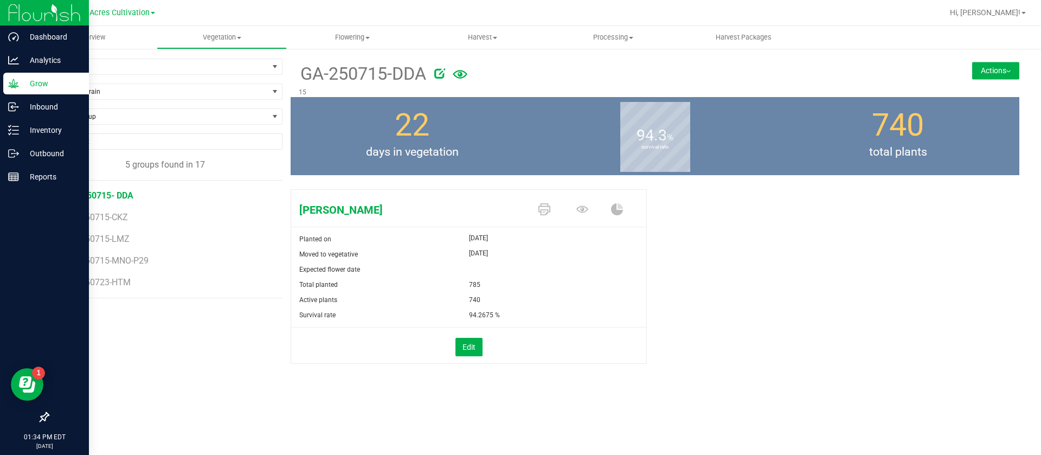
click at [116, 193] on span "GA-250715- DDA" at bounding box center [100, 195] width 67 height 10
click at [497, 134] on div "15 days in vegetation" at bounding box center [412, 136] width 243 height 78
click at [716, 243] on div "Don Dada Planted on Aug 4, 2025 Moved to vegetative Aug 4, 2025 Expected flower…" at bounding box center [655, 288] width 729 height 206
click at [471, 121] on div "15 days in vegetation" at bounding box center [412, 136] width 243 height 78
click at [699, 331] on div "Don Dada Planted on Aug 4, 2025 Moved to vegetative Aug 4, 2025 Expected flower…" at bounding box center [655, 288] width 729 height 206
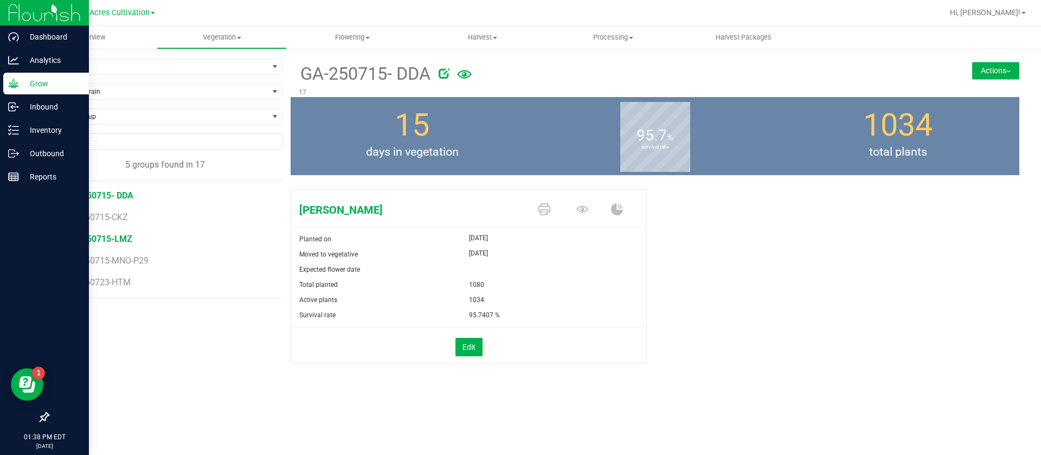
click at [95, 236] on span "GA-250715-LMZ" at bounding box center [100, 239] width 66 height 10
click at [756, 149] on div "94.4 % survival rate" at bounding box center [655, 136] width 243 height 78
click at [22, 89] on p "Grow" at bounding box center [51, 83] width 65 height 13
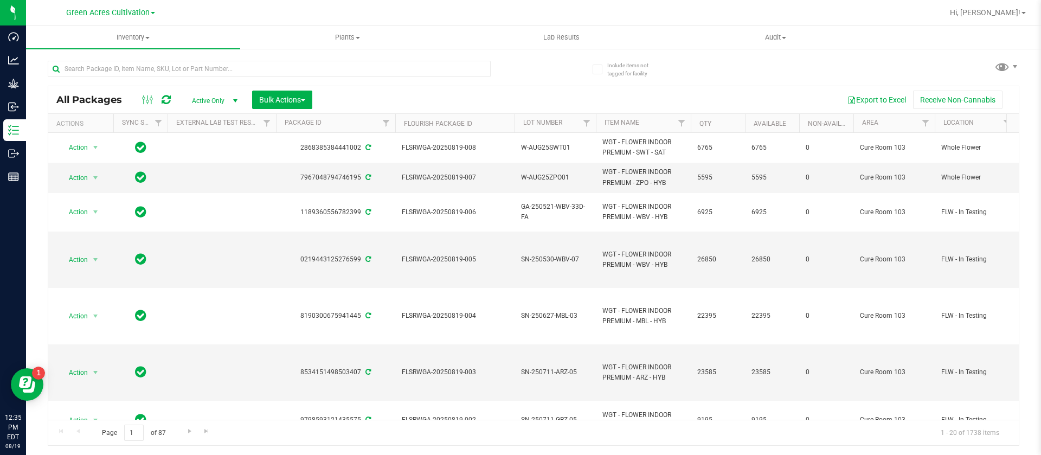
click at [528, 68] on div at bounding box center [291, 68] width 486 height 35
click at [1011, 67] on span at bounding box center [1015, 66] width 9 height 9
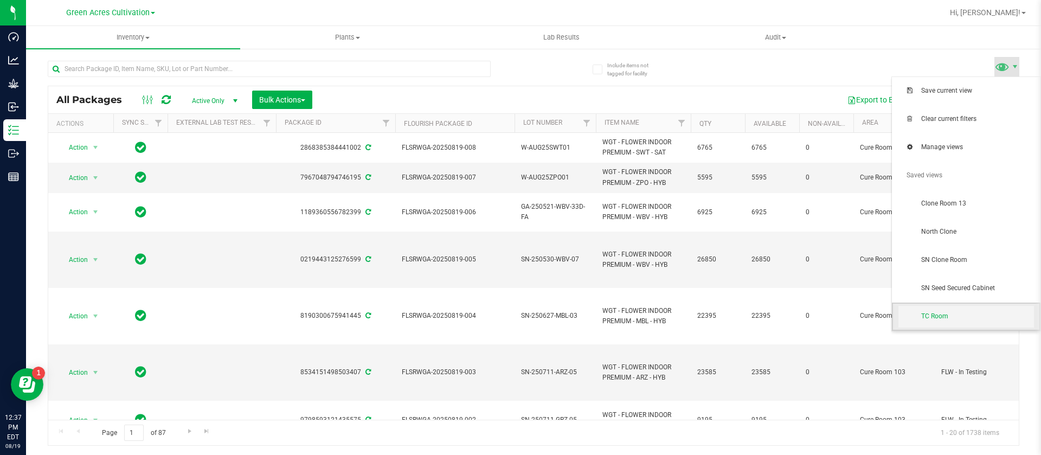
click at [948, 312] on span "TC Room" at bounding box center [977, 316] width 113 height 9
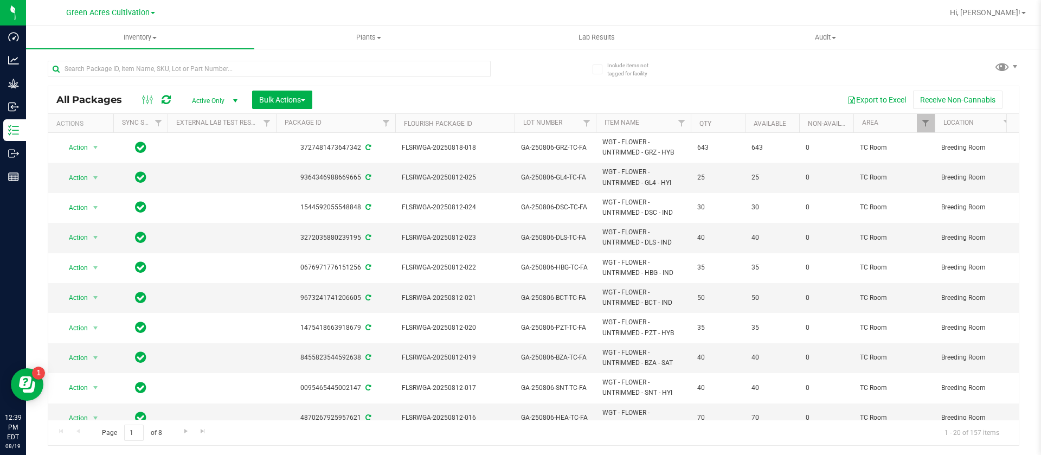
scroll to position [326, 0]
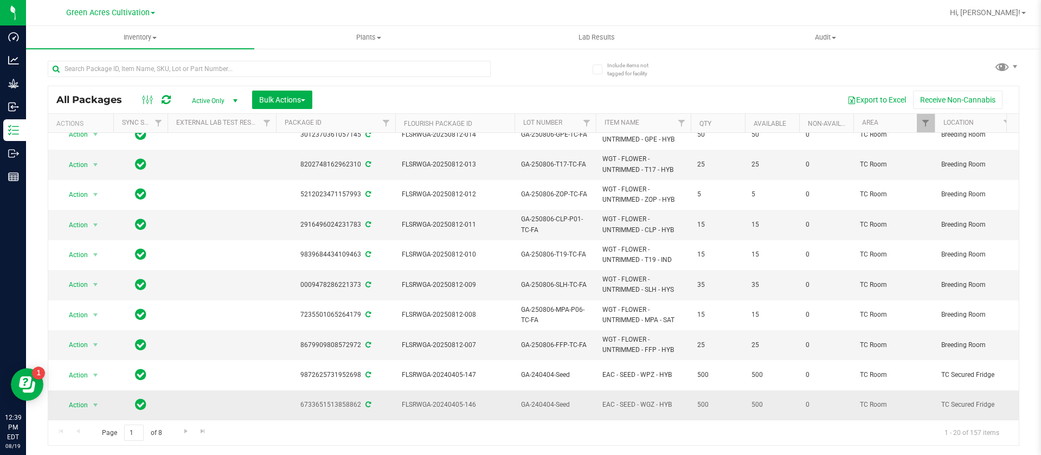
click at [703, 390] on td "500" at bounding box center [718, 404] width 54 height 29
click at [183, 431] on span "Go to the next page" at bounding box center [186, 431] width 9 height 9
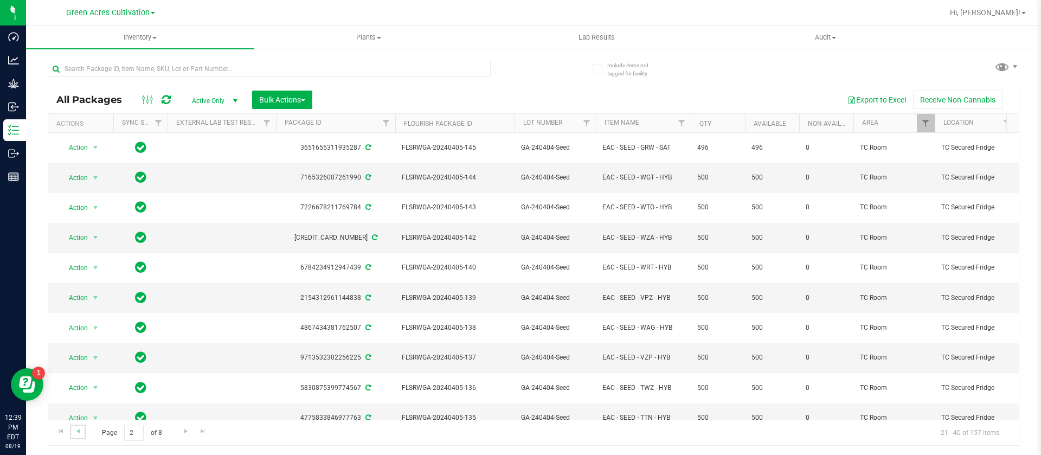
click at [78, 437] on link "Go to the previous page" at bounding box center [78, 432] width 16 height 15
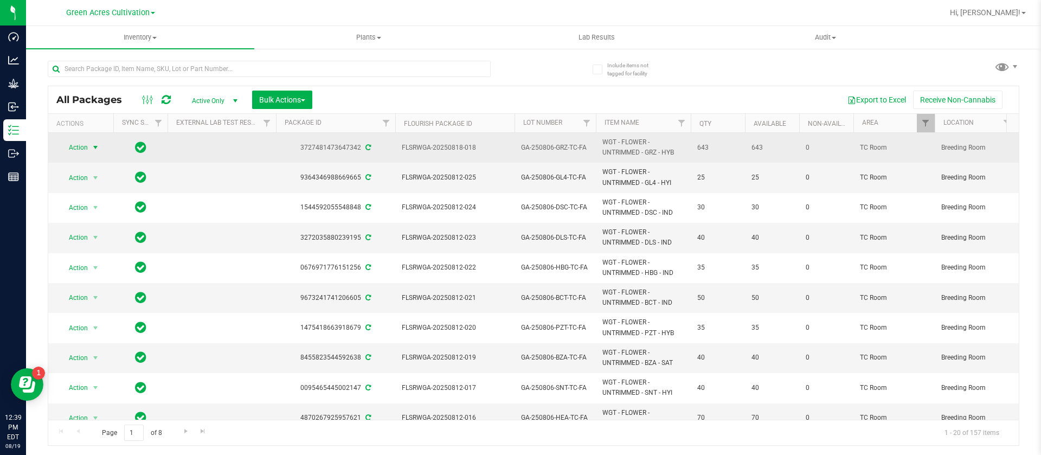
click at [74, 150] on span "Action" at bounding box center [73, 147] width 29 height 15
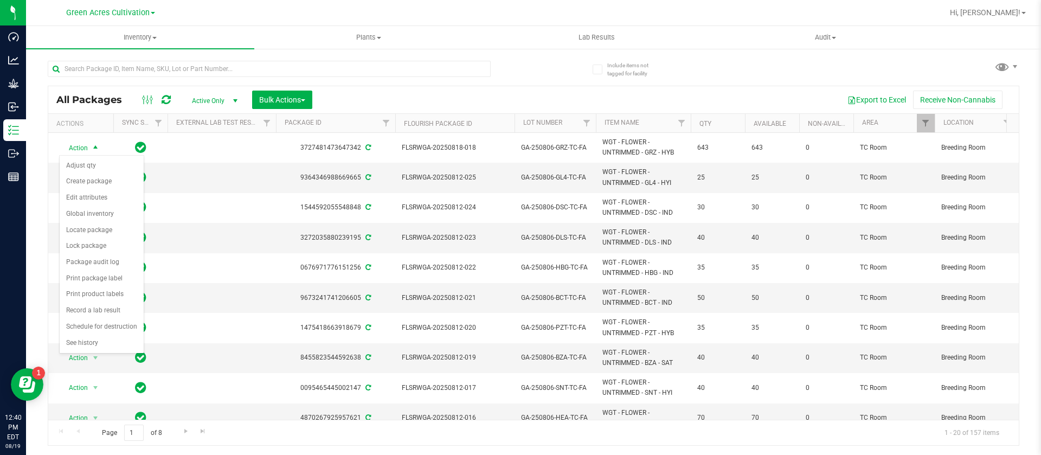
click at [551, 91] on div "Export to Excel Receive Non-Cannabis" at bounding box center [665, 100] width 690 height 18
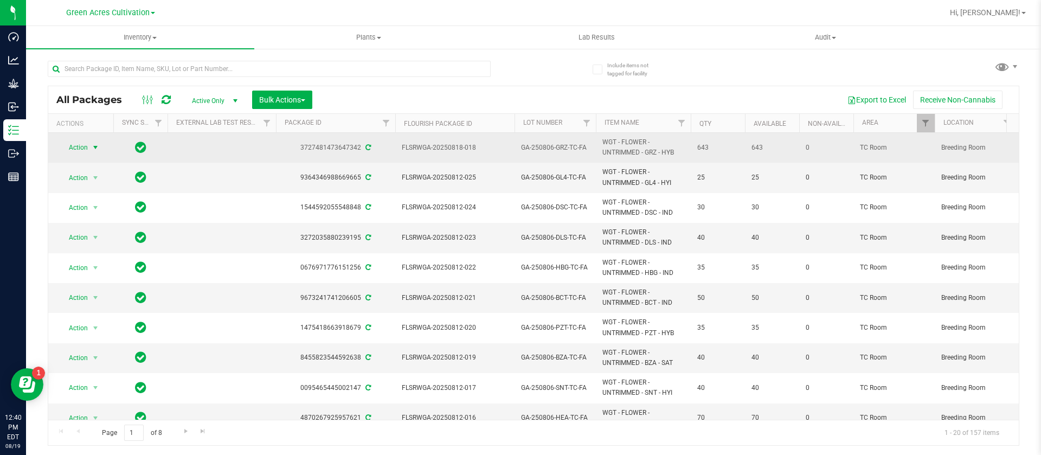
click at [82, 146] on span "Action" at bounding box center [73, 147] width 29 height 15
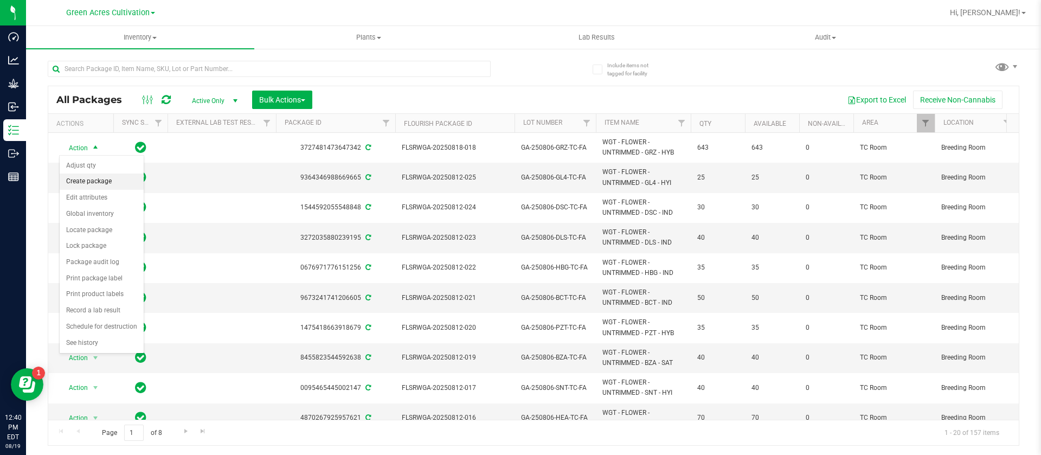
click at [92, 182] on li "Create package" at bounding box center [102, 182] width 84 height 16
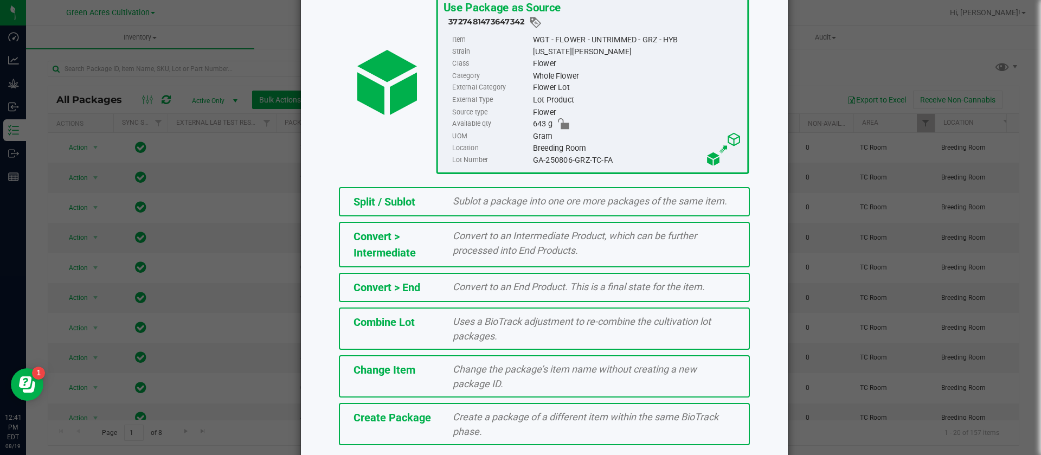
scroll to position [121, 0]
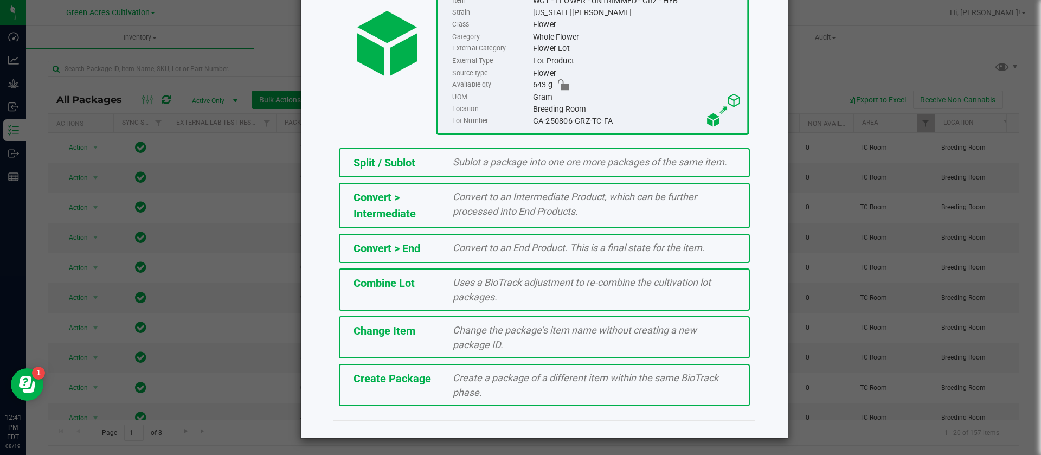
click at [401, 383] on span "Create Package" at bounding box center [393, 378] width 78 height 13
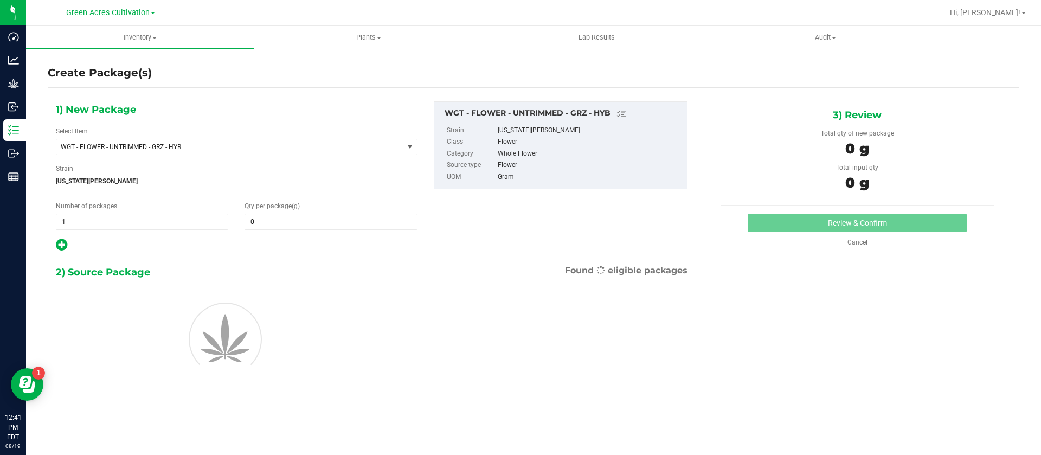
type input "0.0000"
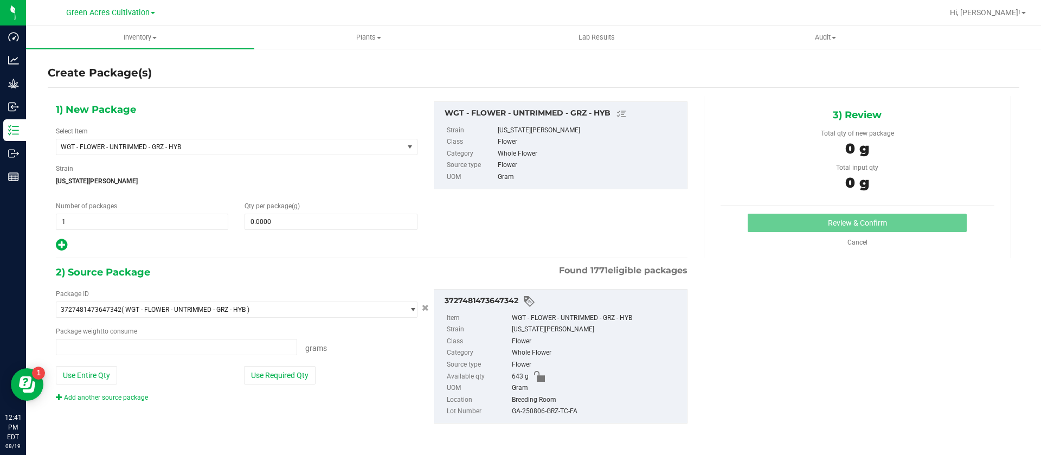
type input "0.0000 g"
click at [286, 217] on span at bounding box center [331, 222] width 172 height 16
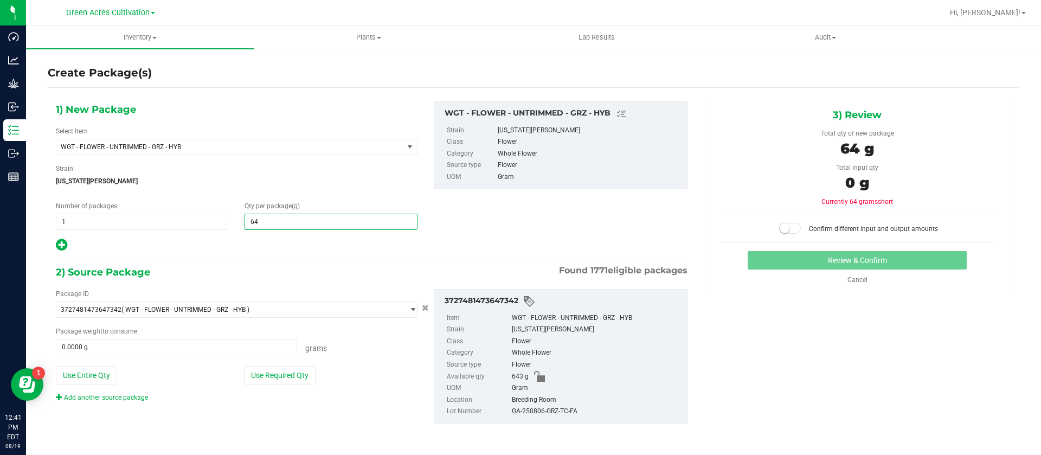
type input "643"
type input "643.0000"
click at [482, 230] on div "1) New Package Select Item WGT - FLOWER - UNTRIMMED - GRZ - HYB 007UP - Flower …" at bounding box center [372, 176] width 648 height 151
click at [216, 346] on span at bounding box center [176, 347] width 241 height 16
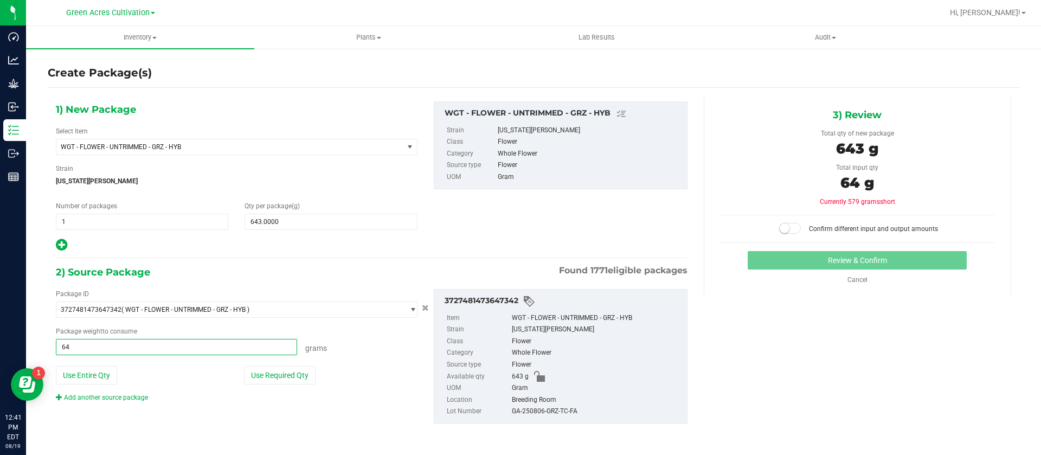
type input "643"
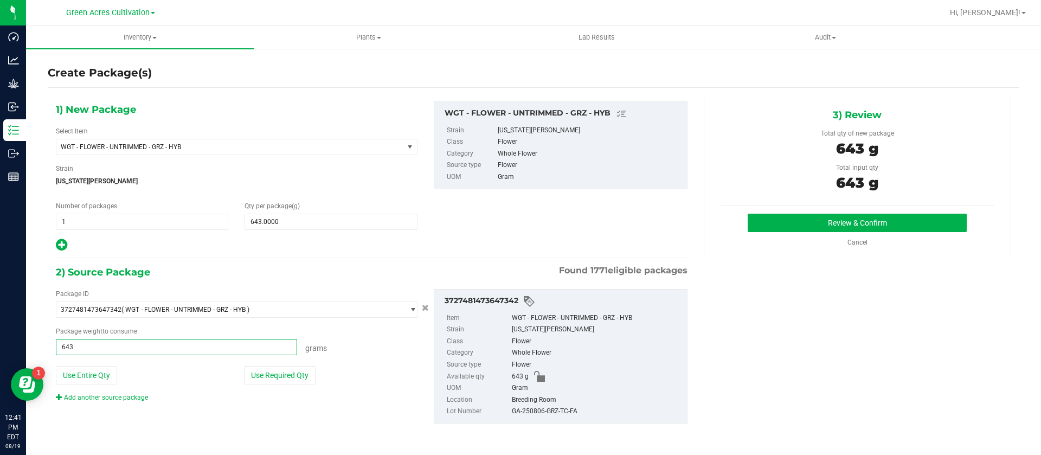
type input "643.0000 g"
click at [642, 182] on div "Gram" at bounding box center [589, 177] width 183 height 12
click at [180, 149] on span "WGT - FLOWER - UNTRIMMED - GRZ - HYB" at bounding box center [223, 147] width 325 height 8
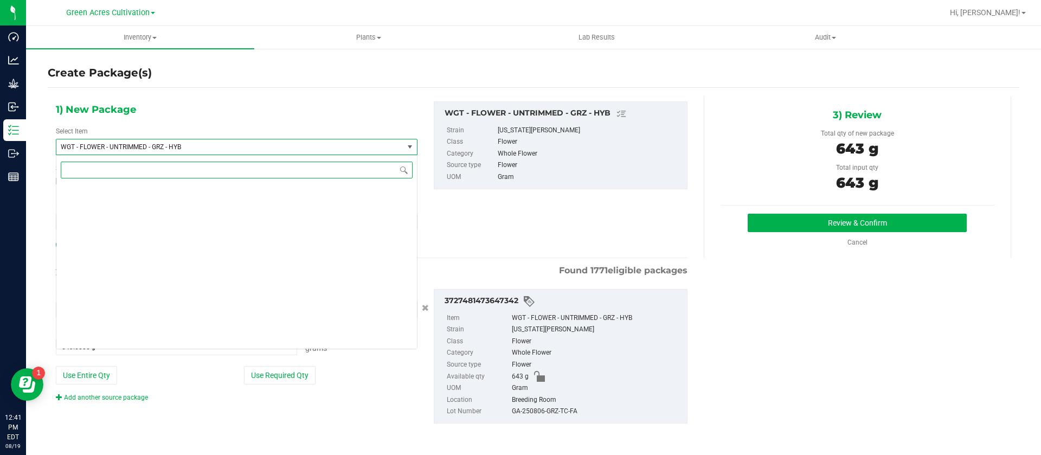
scroll to position [226304, 0]
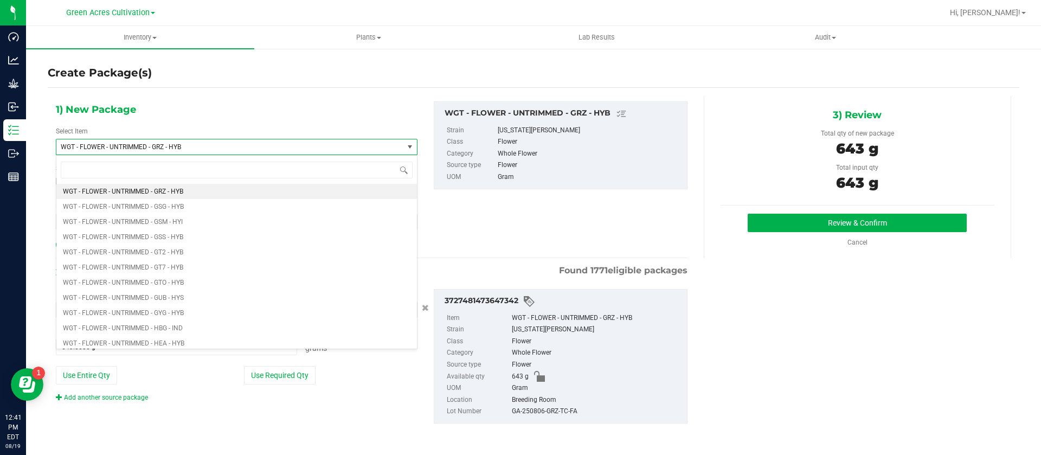
click at [222, 140] on span "WGT - FLOWER - UNTRIMMED - GRZ - HYB" at bounding box center [229, 146] width 347 height 15
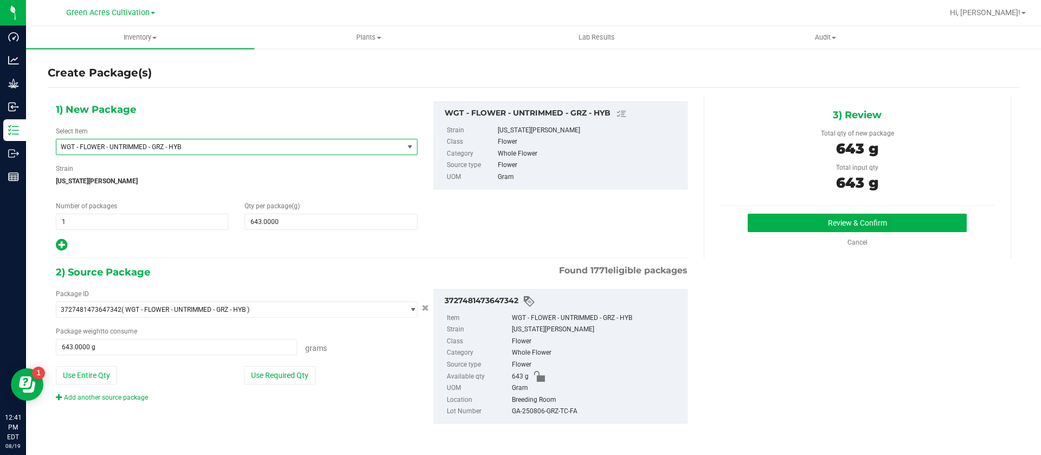
click at [143, 141] on span "WGT - FLOWER - UNTRIMMED - GRZ - HYB" at bounding box center [229, 146] width 347 height 15
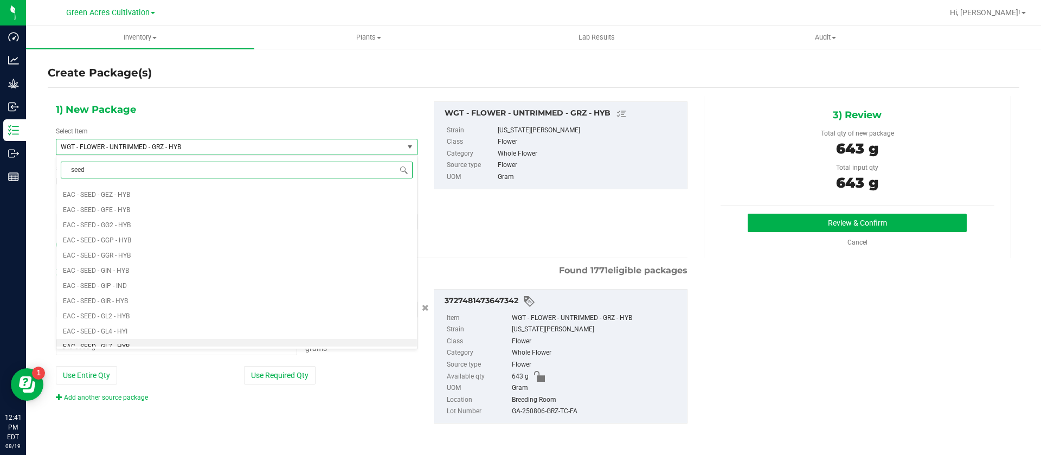
scroll to position [1627, 0]
click at [599, 232] on div "1) New Package Select Item WGT - FLOWER - UNTRIMMED - GRZ - HYB EAC - SEED - FI…" at bounding box center [372, 176] width 648 height 151
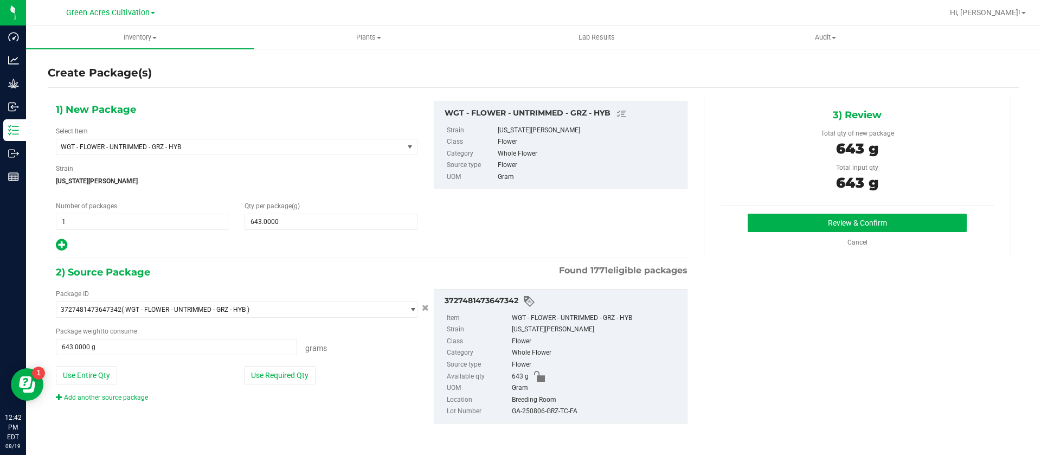
click at [463, 210] on div "1) New Package Select Item WGT - FLOWER - UNTRIMMED - GRZ - HYB EAC - SEED - FI…" at bounding box center [372, 176] width 648 height 151
click at [314, 254] on div "1) New Package Select Item WGT - FLOWER - UNTRIMMED - GRZ - HYB EAC - SEED - FI…" at bounding box center [372, 271] width 648 height 350
click at [314, 255] on div "1) New Package Select Item WGT - FLOWER - UNTRIMMED - GRZ - HYB EAC - SEED - FI…" at bounding box center [372, 271] width 648 height 350
click at [174, 139] on span "WGT - FLOWER - UNTRIMMED - GRZ - HYB" at bounding box center [229, 146] width 347 height 15
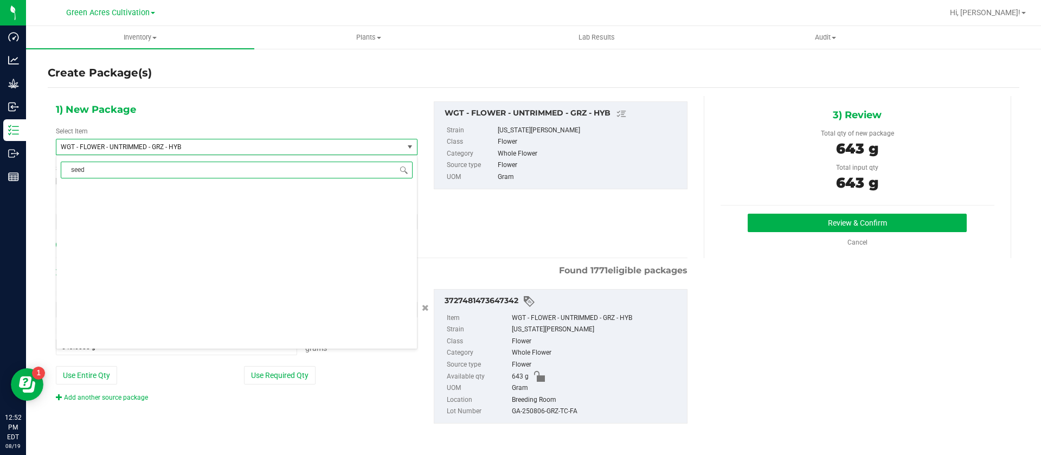
scroll to position [0, 0]
type input "seed"
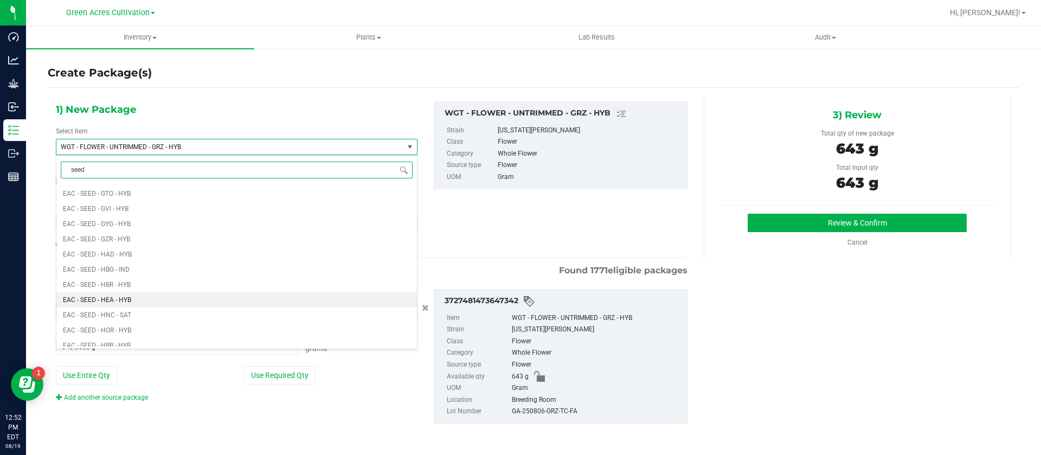
scroll to position [1952, 0]
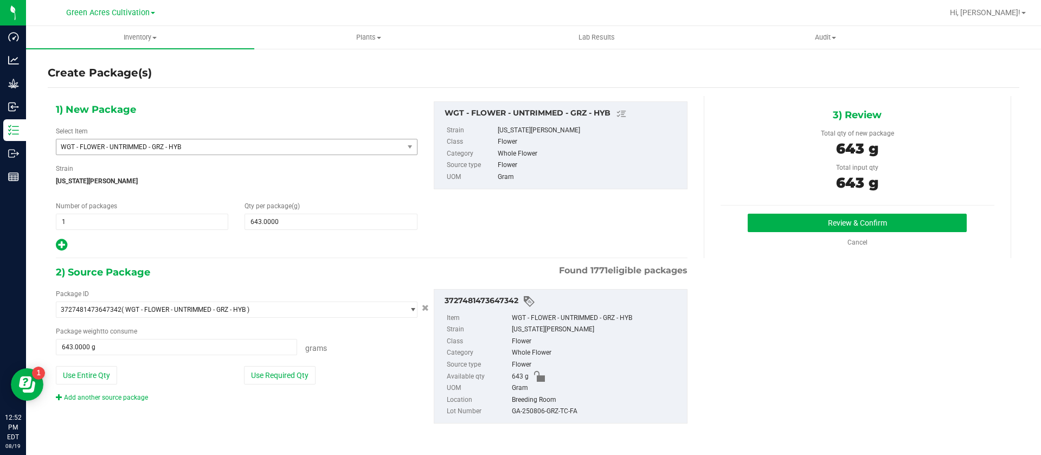
click at [222, 146] on span "WGT - FLOWER - UNTRIMMED - GRZ - HYB" at bounding box center [223, 147] width 325 height 8
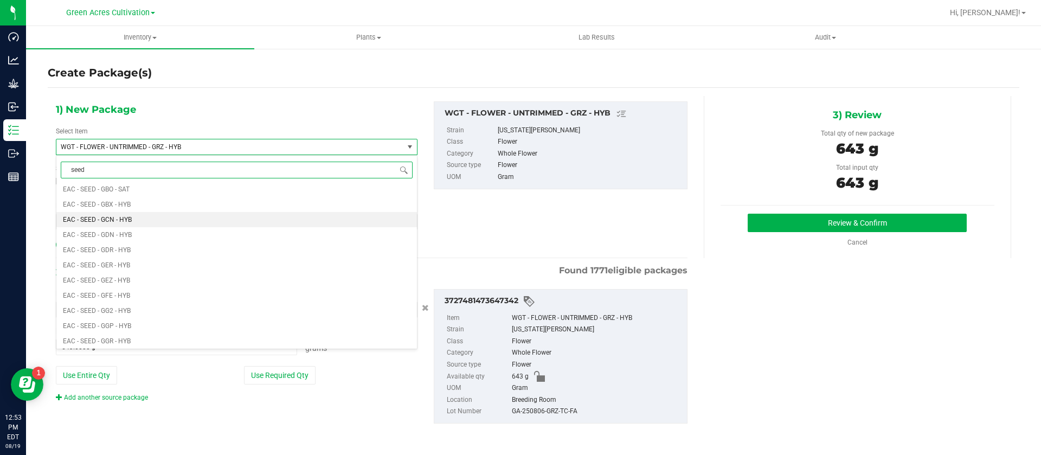
scroll to position [1378, 0]
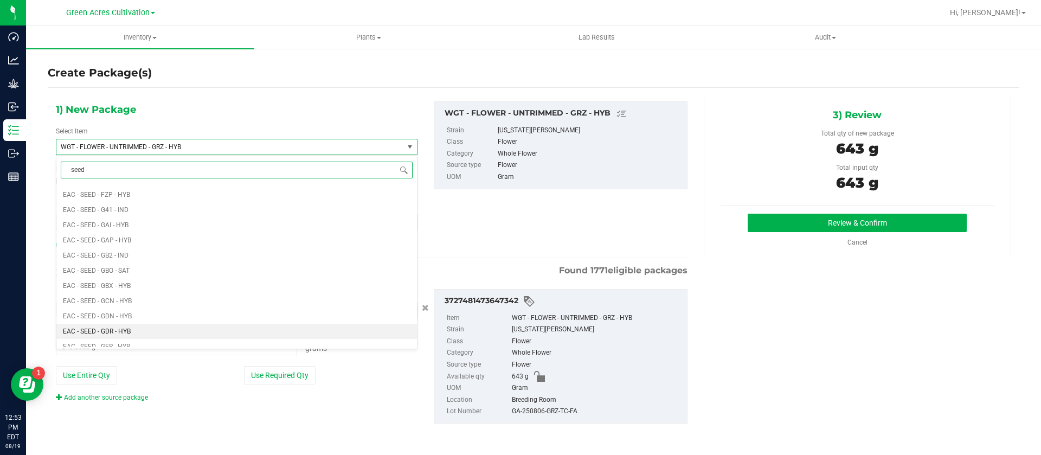
click at [138, 328] on li "EAC - SEED - GDR - HYB" at bounding box center [236, 331] width 361 height 15
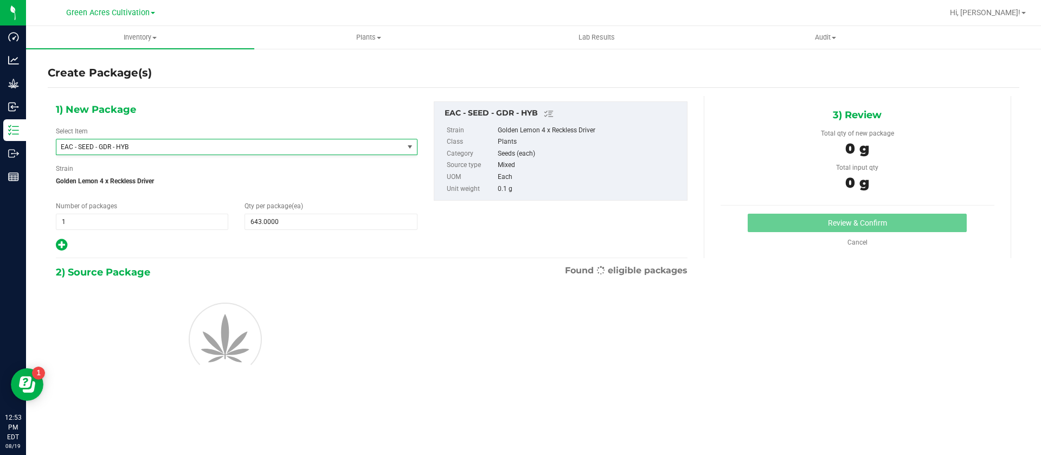
type input "0"
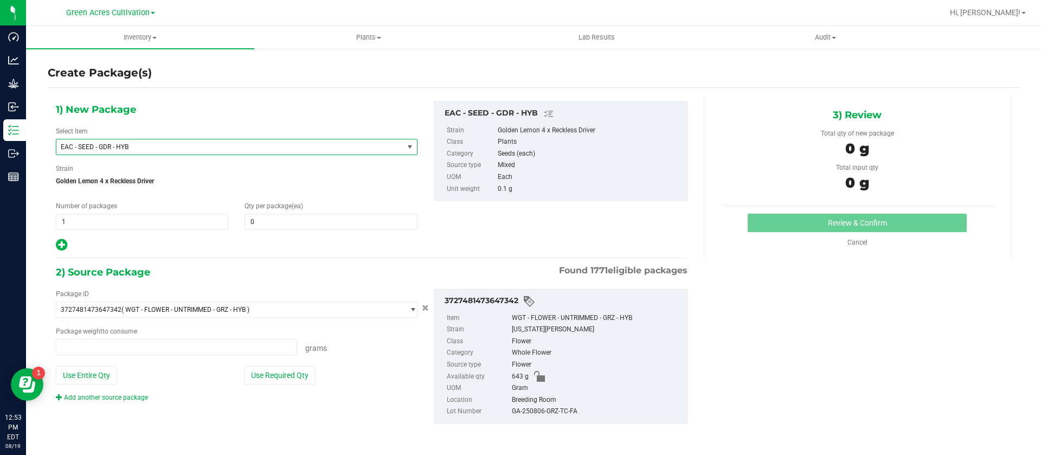
type input "0.0000 g"
click at [299, 215] on span at bounding box center [331, 222] width 172 height 16
type input "0"
click at [863, 241] on link "Cancel" at bounding box center [858, 243] width 20 height 8
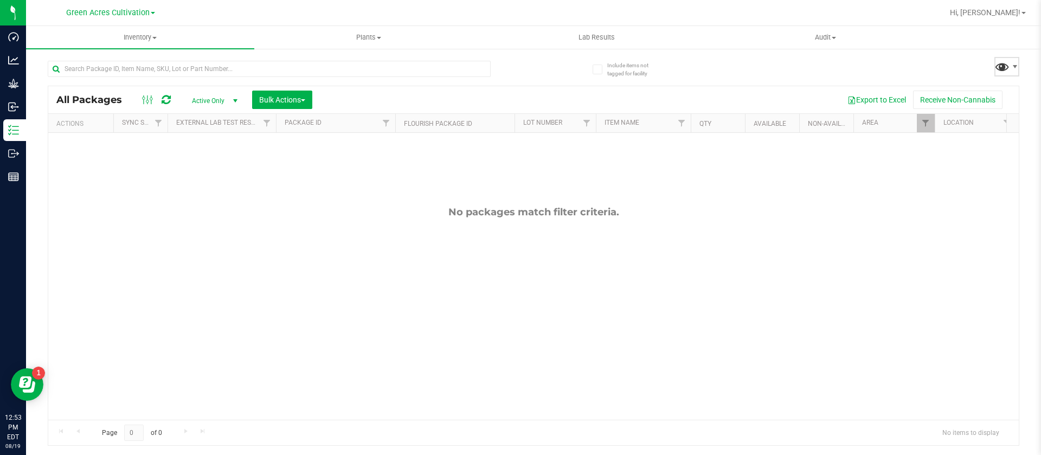
click at [1003, 66] on span at bounding box center [1002, 67] width 16 height 16
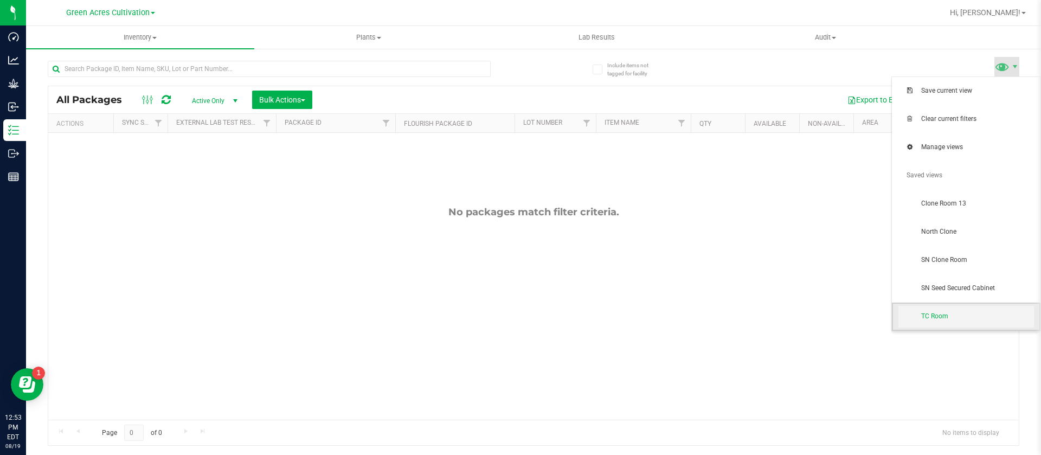
click at [937, 317] on span "TC Room" at bounding box center [977, 316] width 113 height 9
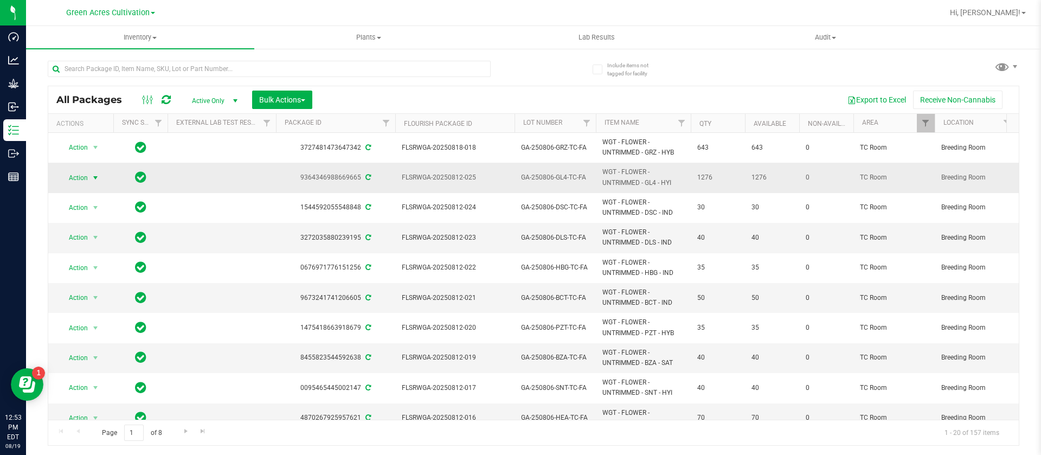
click at [62, 180] on span "Action" at bounding box center [73, 177] width 29 height 15
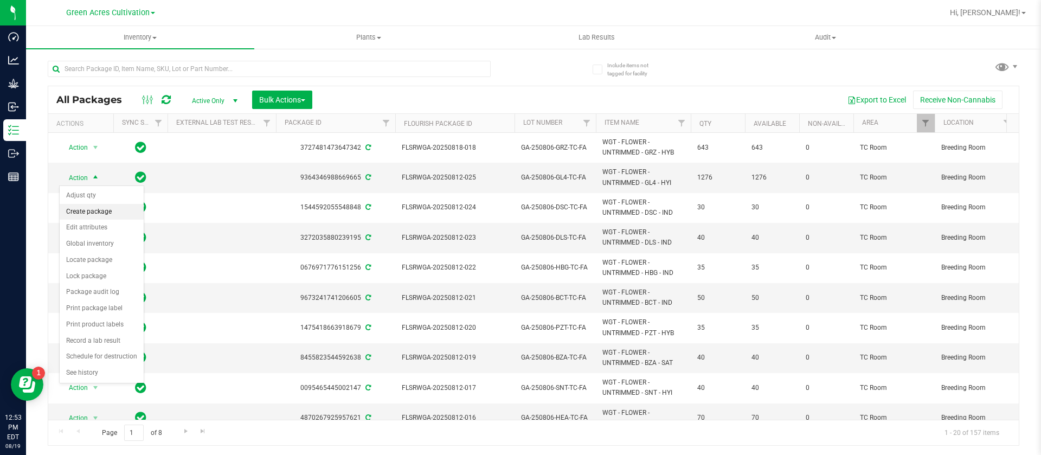
click at [102, 213] on li "Create package" at bounding box center [102, 212] width 84 height 16
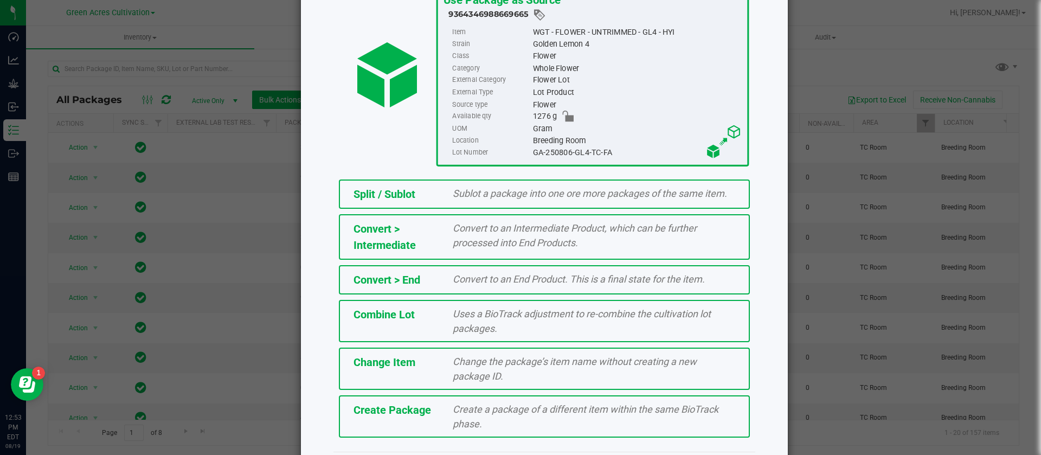
scroll to position [121, 0]
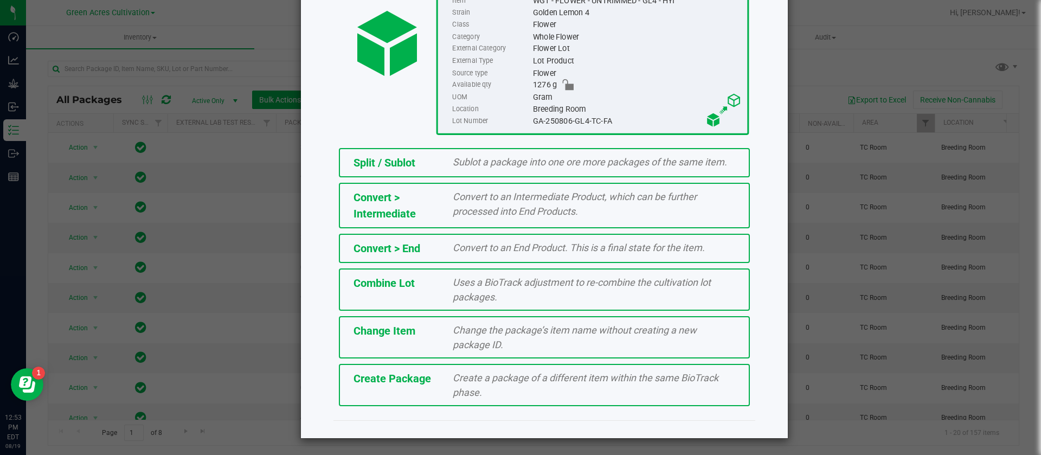
click at [421, 377] on span "Create Package" at bounding box center [393, 378] width 78 height 13
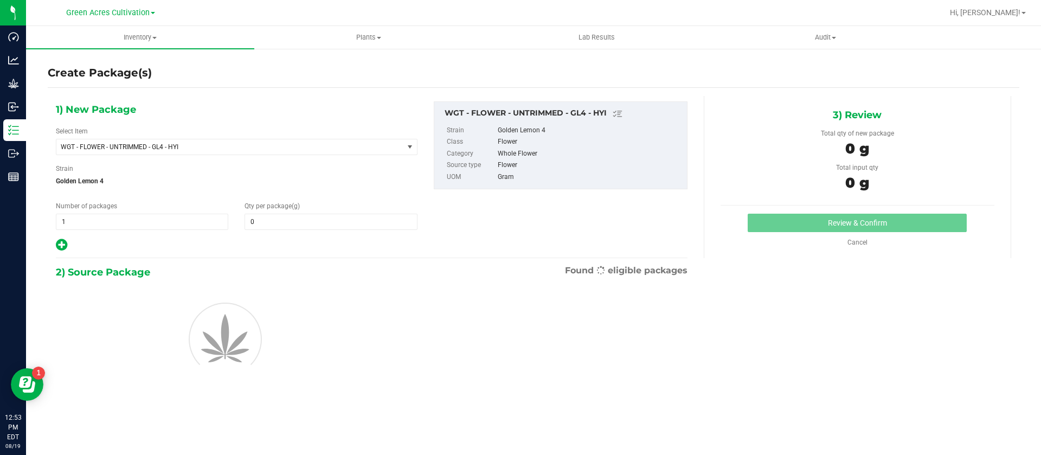
type input "0.0000"
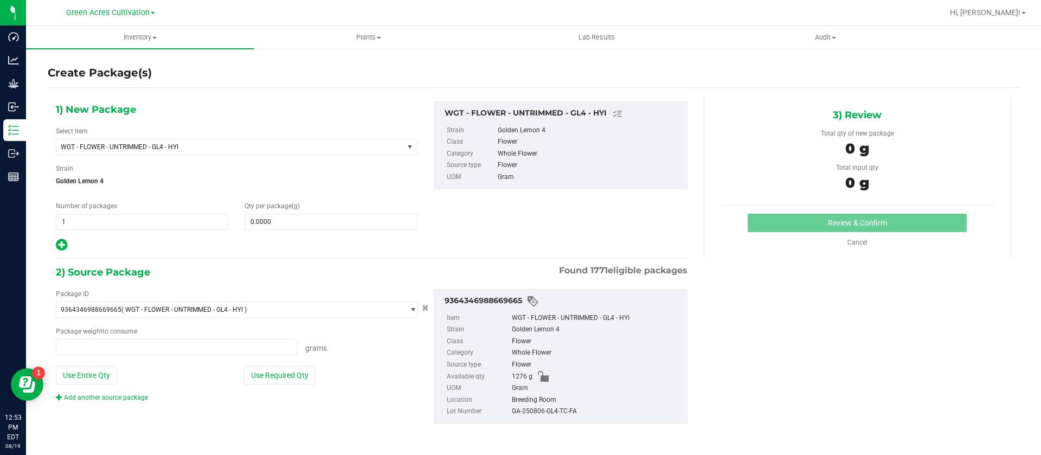
type input "0.0000 g"
click at [176, 146] on span "WGT - FLOWER - UNTRIMMED - GL4 - HYI" at bounding box center [223, 147] width 325 height 8
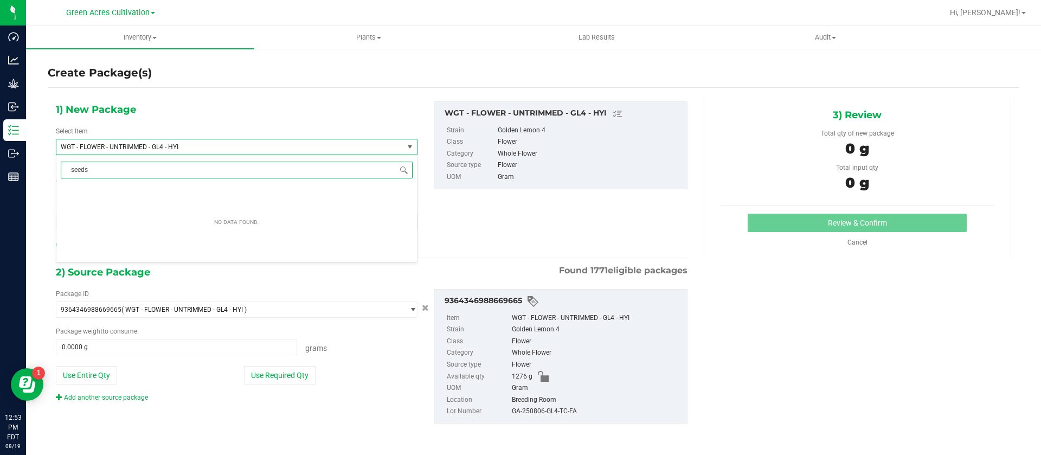
type input "seed"
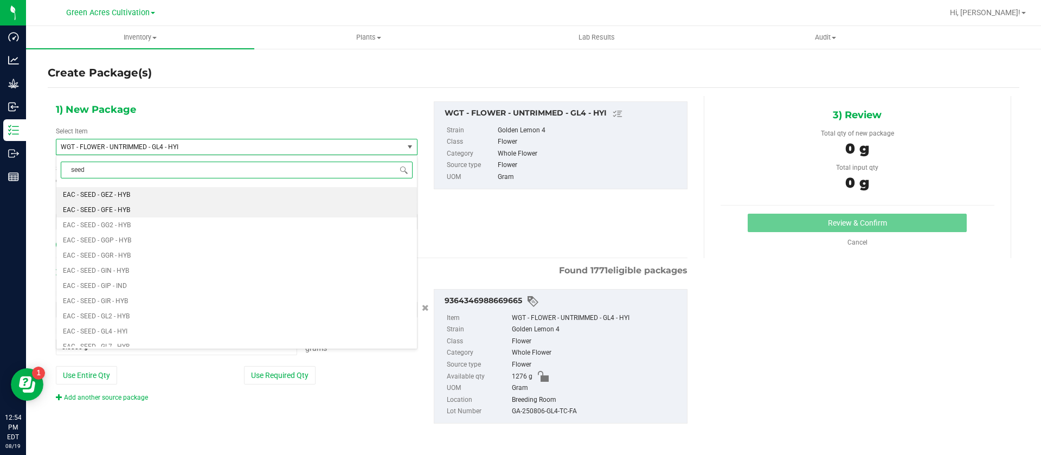
scroll to position [1464, 0]
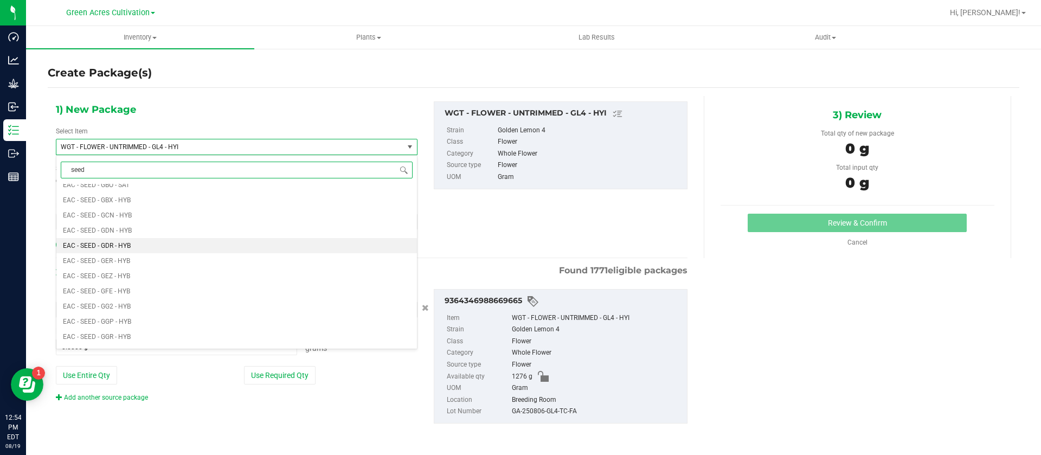
click at [142, 243] on li "EAC - SEED - GDR - HYB" at bounding box center [236, 245] width 361 height 15
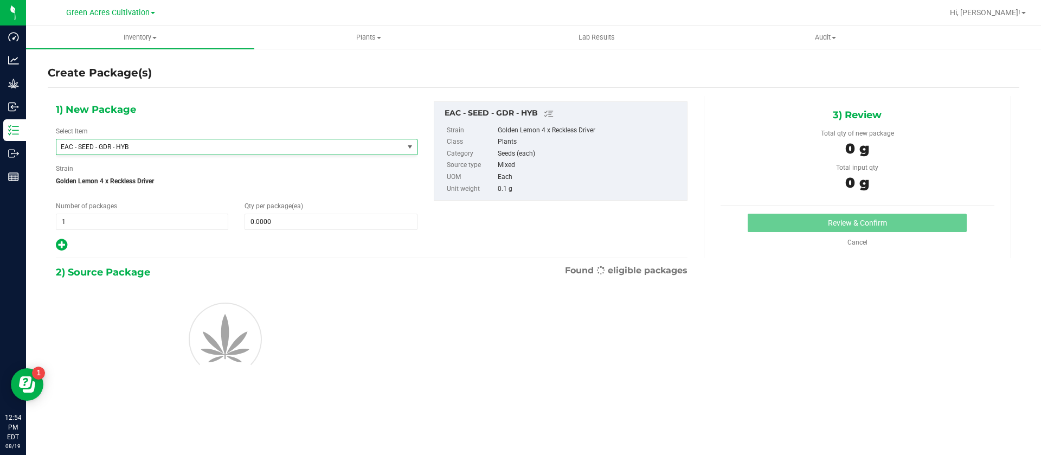
type input "0"
click at [320, 219] on span at bounding box center [331, 222] width 172 height 16
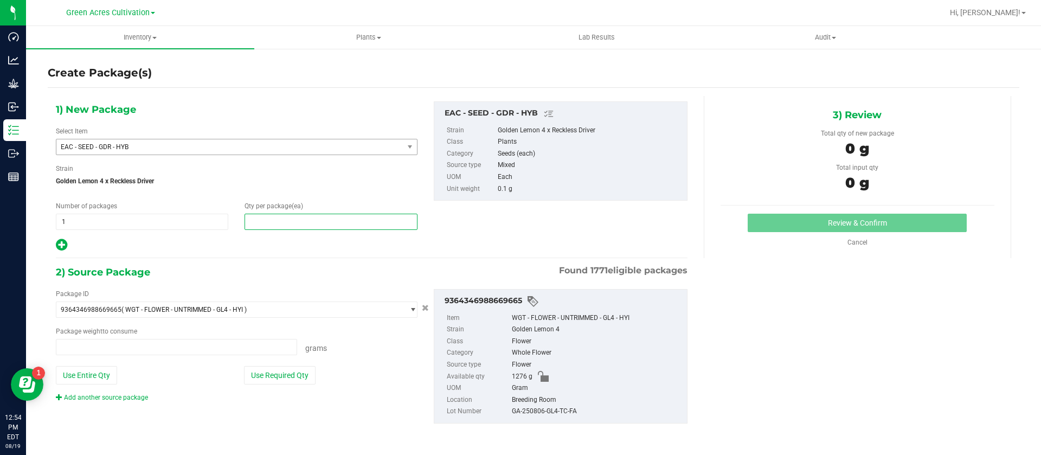
type input "0.0000 g"
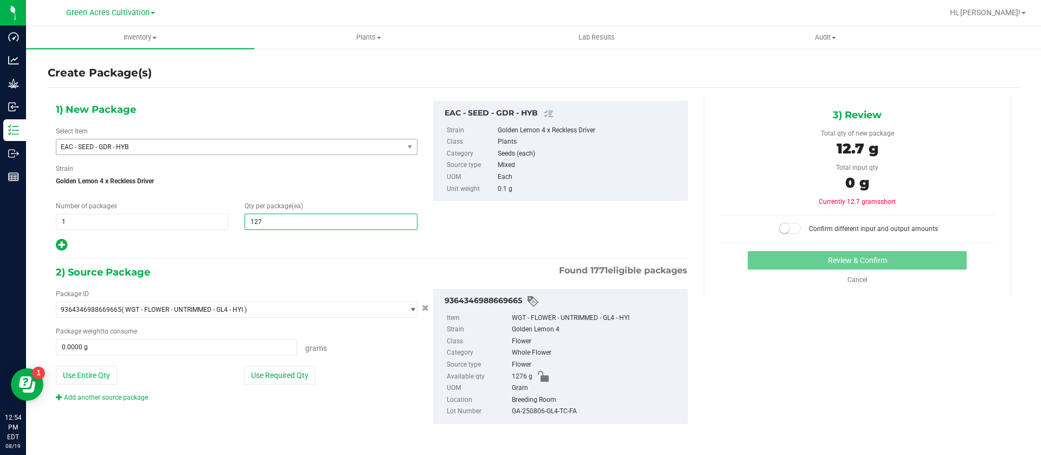
type input "1276"
type input "1,276"
click at [751, 144] on div "127.6 g" at bounding box center [858, 150] width 274 height 24
click at [767, 163] on div "Total input qty" at bounding box center [858, 168] width 274 height 10
click at [243, 346] on span at bounding box center [176, 347] width 241 height 16
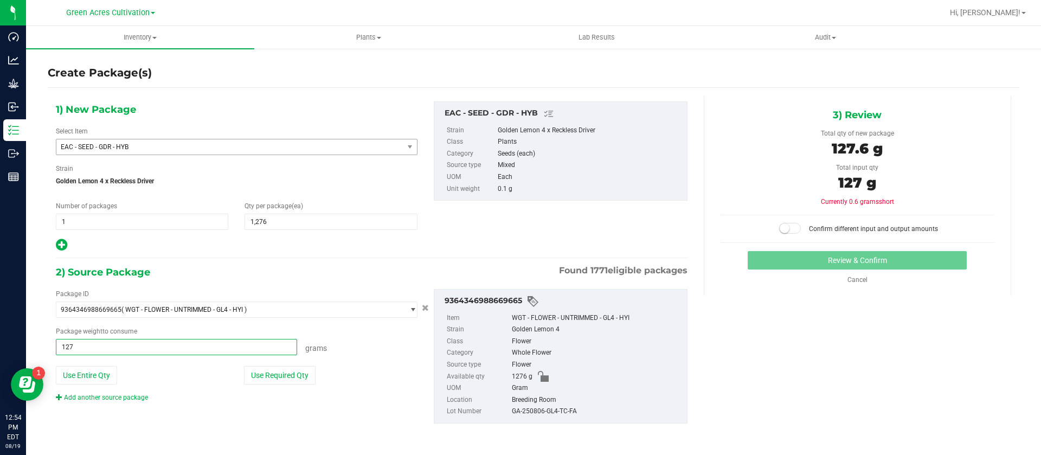
type input "1276"
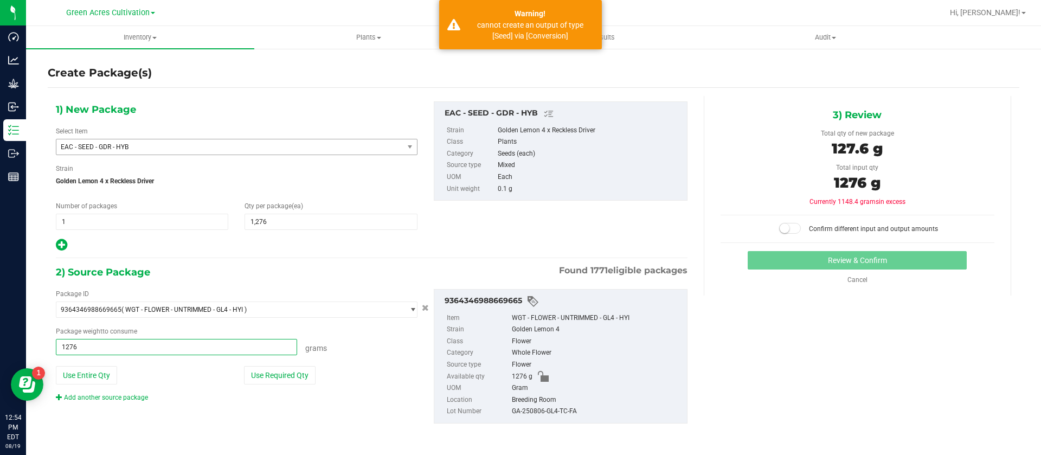
type input "1276.0000 g"
click at [852, 216] on div "Confirm different input and output amounts" at bounding box center [858, 225] width 274 height 20
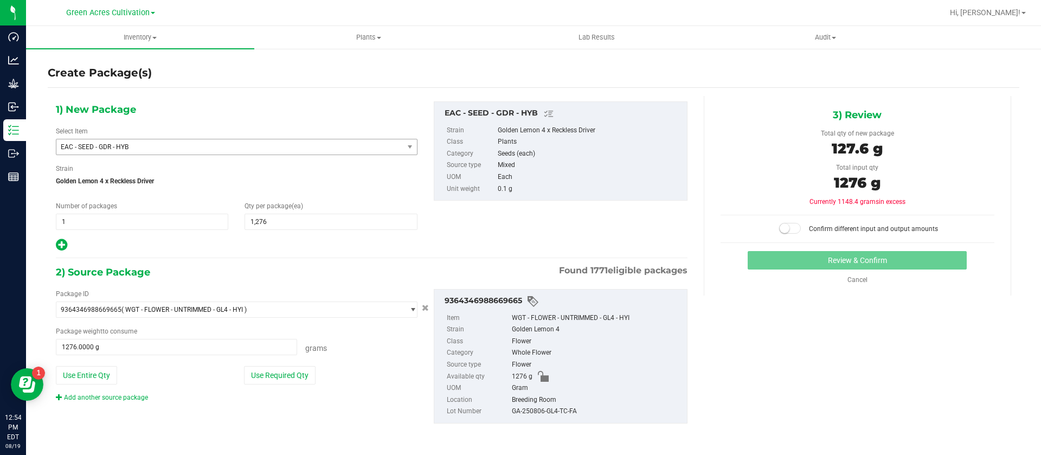
click at [157, 359] on div "Package ID 9364346988669665 ( WGT - FLOWER - UNTRIMMED - GL4 - HYI ) 0004193013…" at bounding box center [237, 345] width 378 height 113
click at [159, 345] on span "1276.0000 g 1276" at bounding box center [176, 347] width 241 height 16
type input "1"
type input "1276"
click at [740, 145] on div "127.6 g" at bounding box center [858, 150] width 274 height 24
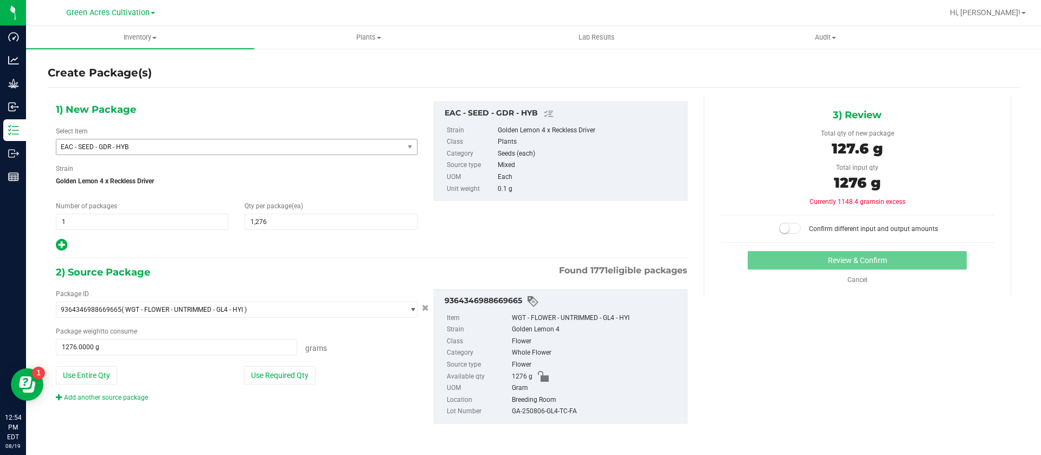
click at [623, 220] on div "1) New Package Select Item EAC - SEED - GDR - HYB EAC - SEED - FUM - IND EAC - …" at bounding box center [372, 176] width 648 height 151
click at [790, 230] on small at bounding box center [785, 228] width 10 height 10
drag, startPoint x: 800, startPoint y: 196, endPoint x: 834, endPoint y: 202, distance: 34.7
click at [834, 202] on div "3) Review Total qty of new package 127.6 g Total input qty 1276 g Currently 114…" at bounding box center [857, 196] width 307 height 200
click at [787, 205] on div "Currently 1148.4 grams in excess" at bounding box center [858, 202] width 274 height 10
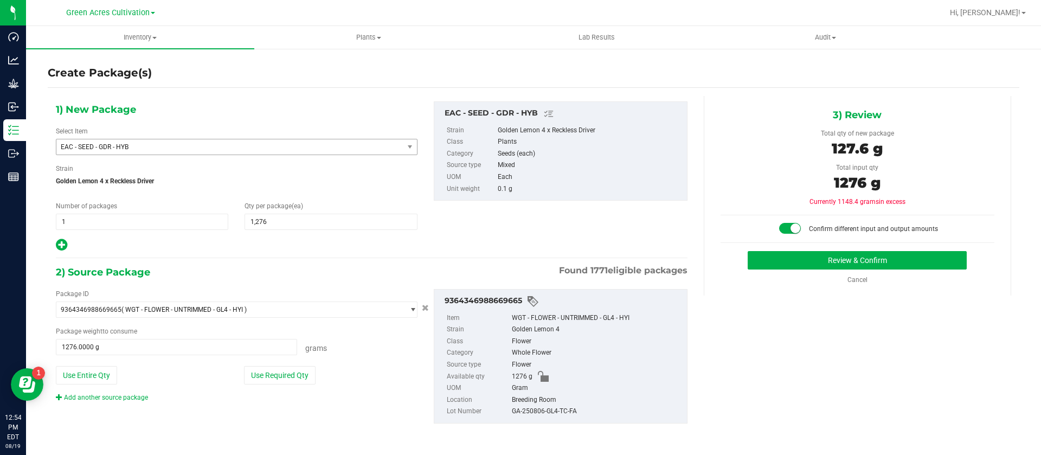
drag, startPoint x: 804, startPoint y: 203, endPoint x: 913, endPoint y: 206, distance: 109.6
click at [913, 206] on div "Currently 1148.4 grams in excess" at bounding box center [858, 202] width 274 height 10
click at [801, 203] on div "Currently 1148.4 grams in excess" at bounding box center [858, 202] width 274 height 10
drag, startPoint x: 827, startPoint y: 186, endPoint x: 875, endPoint y: 183, distance: 47.8
click at [875, 183] on div "1276 g" at bounding box center [858, 184] width 274 height 24
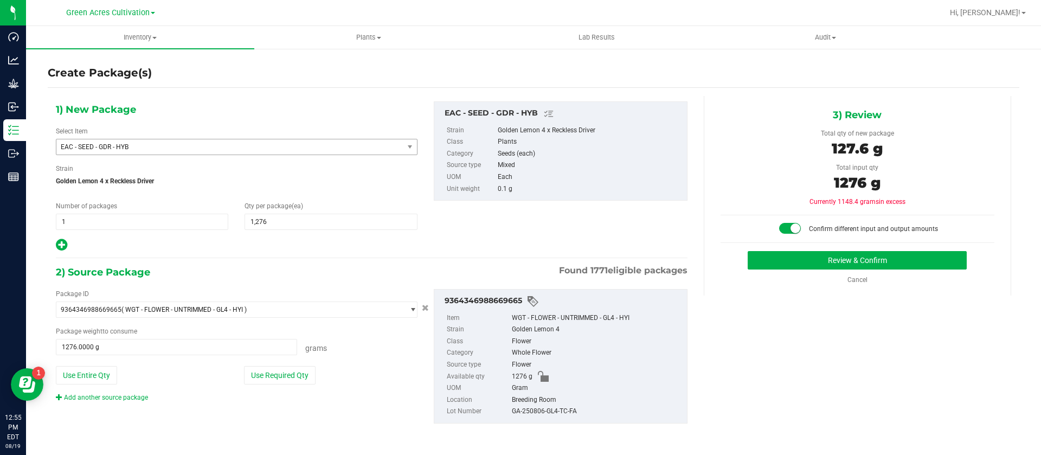
drag, startPoint x: 831, startPoint y: 204, endPoint x: 848, endPoint y: 204, distance: 16.8
click at [848, 204] on span "Currently 1148.4 grams in excess" at bounding box center [858, 202] width 96 height 8
click at [807, 204] on div "Currently 1148.4 grams in excess" at bounding box center [858, 202] width 274 height 10
drag, startPoint x: 835, startPoint y: 201, endPoint x: 908, endPoint y: 207, distance: 73.4
click at [908, 207] on div "Currently 1148.4 grams in excess Confirm different input and output amounts" at bounding box center [858, 215] width 274 height 37
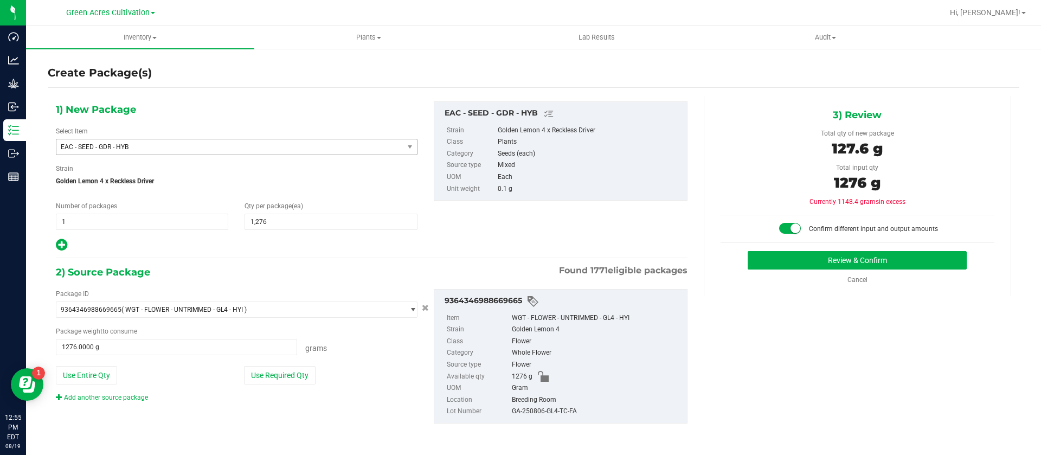
click at [964, 185] on div "1276 g" at bounding box center [858, 184] width 274 height 24
click at [792, 184] on div "1276 g" at bounding box center [858, 184] width 274 height 24
click at [799, 265] on button "Review & Confirm" at bounding box center [857, 260] width 219 height 18
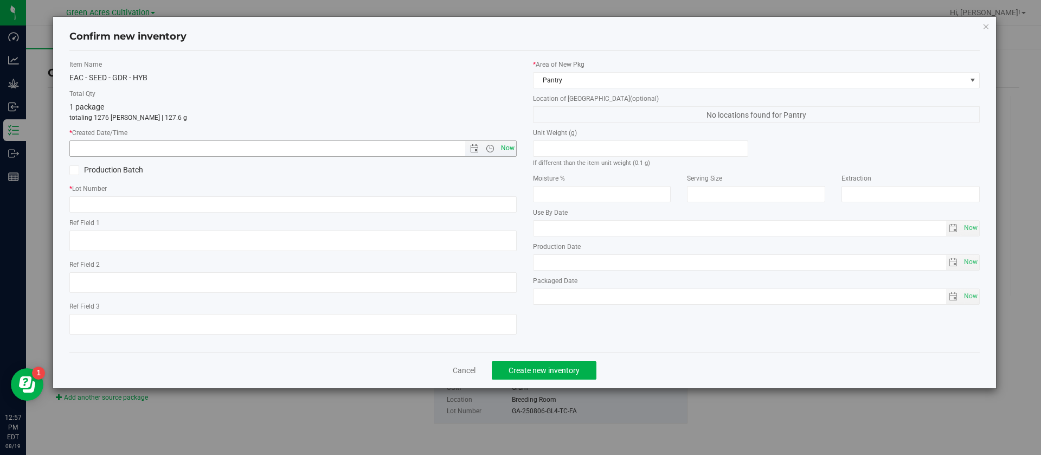
click at [505, 147] on span "Now" at bounding box center [507, 148] width 18 height 16
type input "8/19/2025 12:57 PM"
click at [158, 201] on input "text" at bounding box center [292, 204] width 447 height 16
type input "GA-250806-GL4"
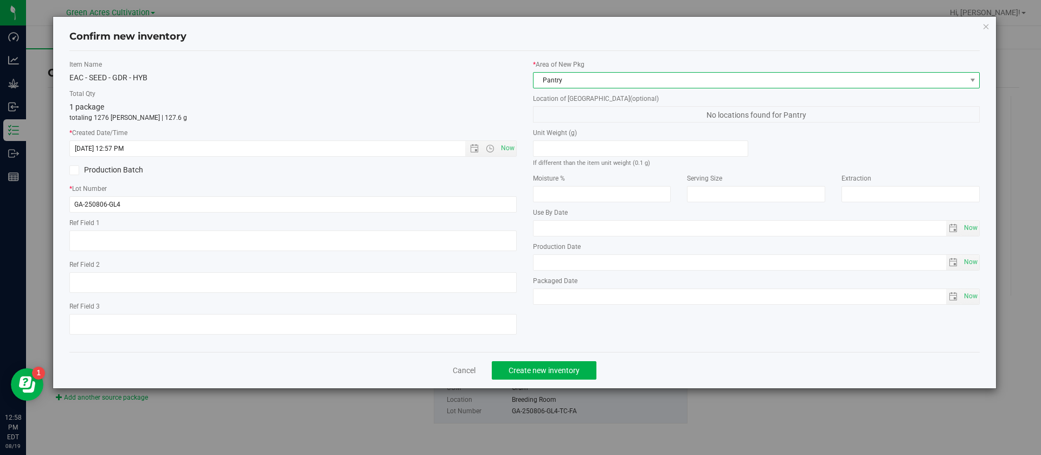
click at [627, 80] on span "Pantry" at bounding box center [750, 80] width 433 height 15
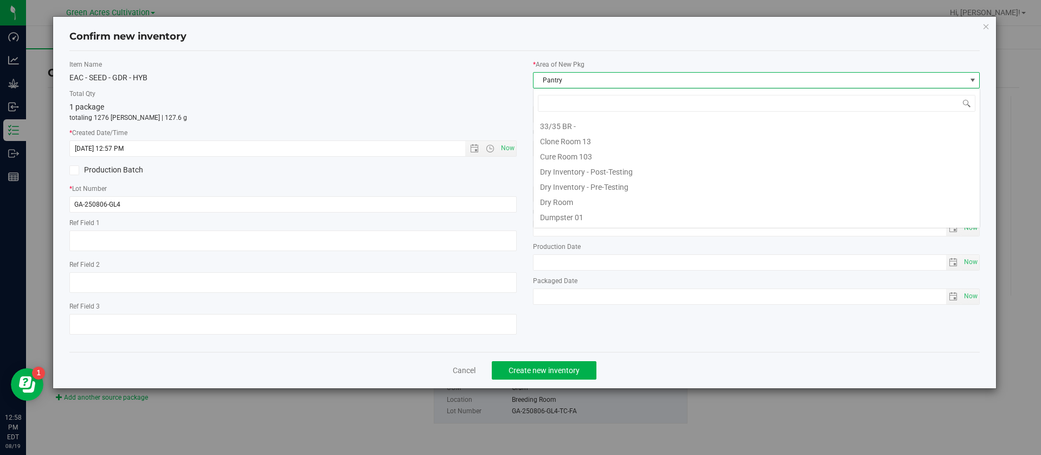
scroll to position [16, 447]
type input "TC"
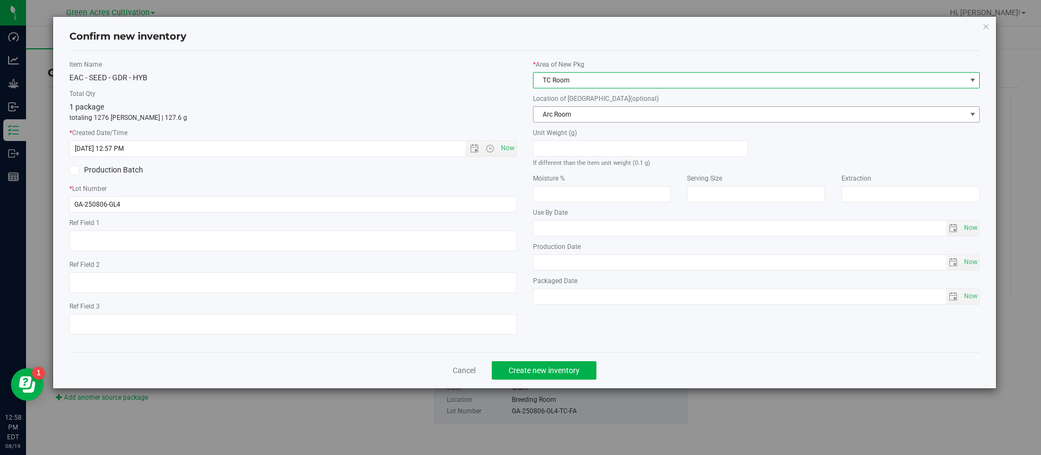
click at [601, 120] on span "Arc Room" at bounding box center [750, 114] width 433 height 15
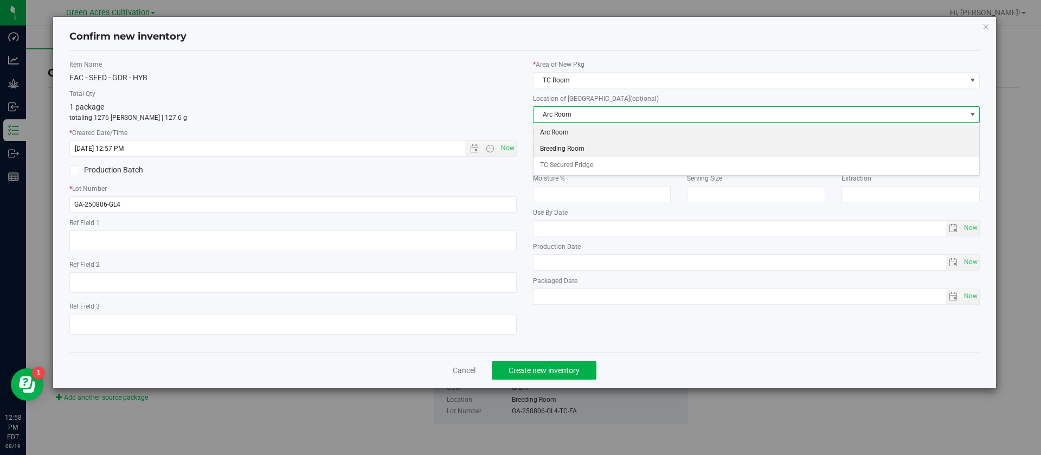
click at [574, 148] on li "Breeding Room" at bounding box center [757, 149] width 446 height 16
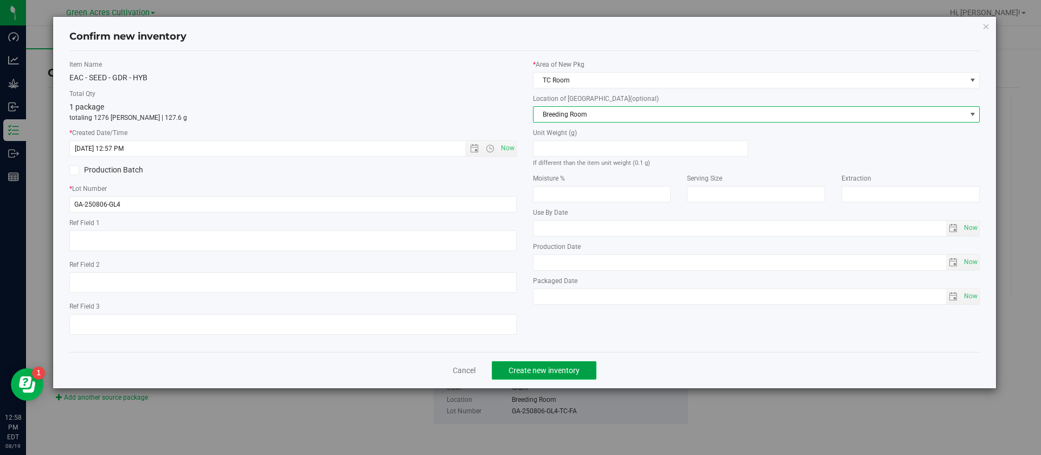
click at [543, 373] on span "Create new inventory" at bounding box center [544, 370] width 71 height 9
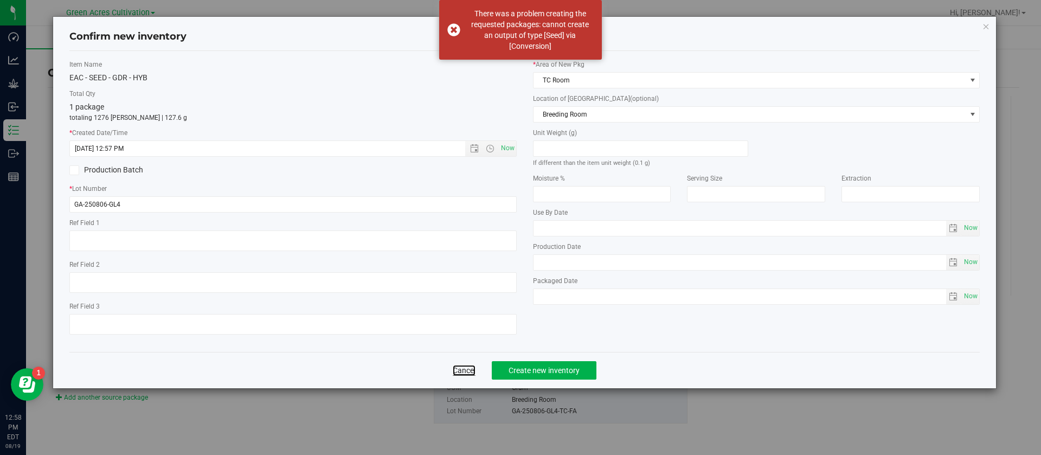
click at [461, 365] on link "Cancel" at bounding box center [464, 370] width 23 height 11
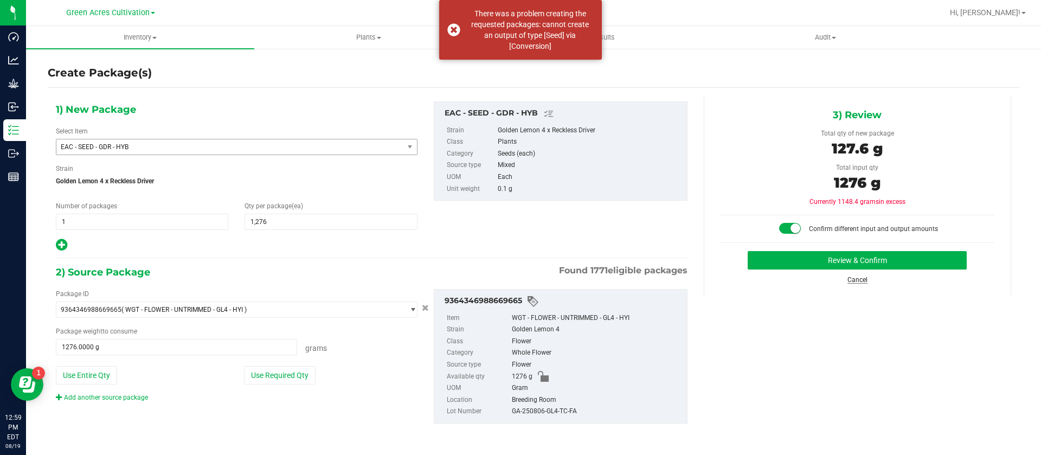
click at [860, 279] on link "Cancel" at bounding box center [858, 280] width 20 height 8
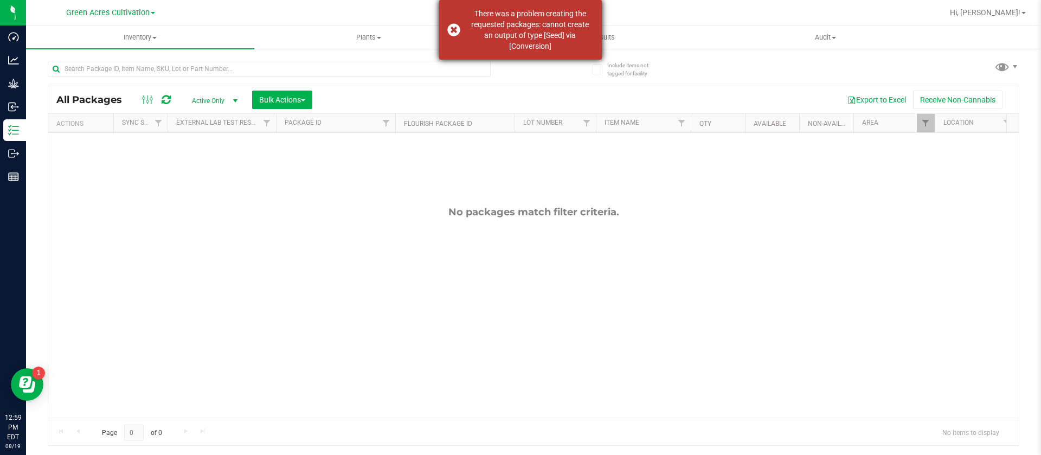
click at [519, 39] on \a\a"] "There was a problem creating the requested packages: cannot create an output of…" at bounding box center [529, 29] width 127 height 43
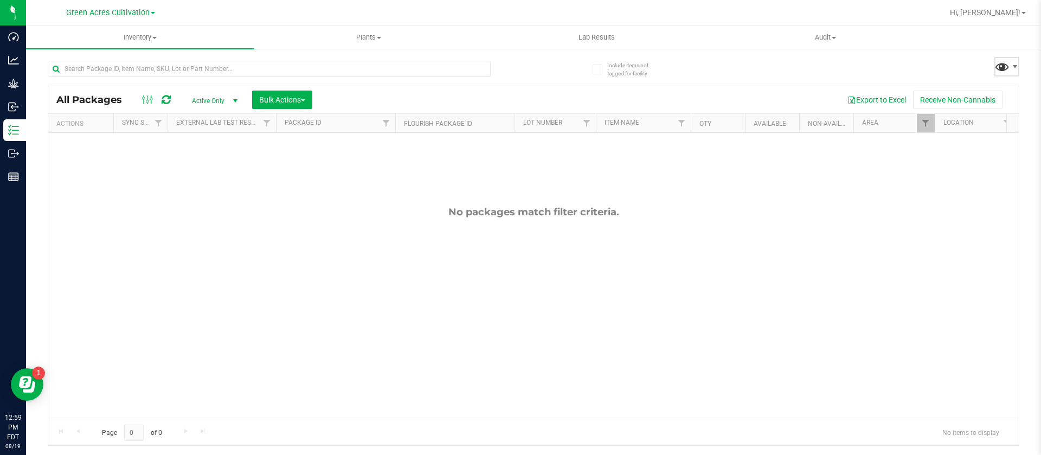
click at [1007, 68] on span at bounding box center [1002, 67] width 16 height 16
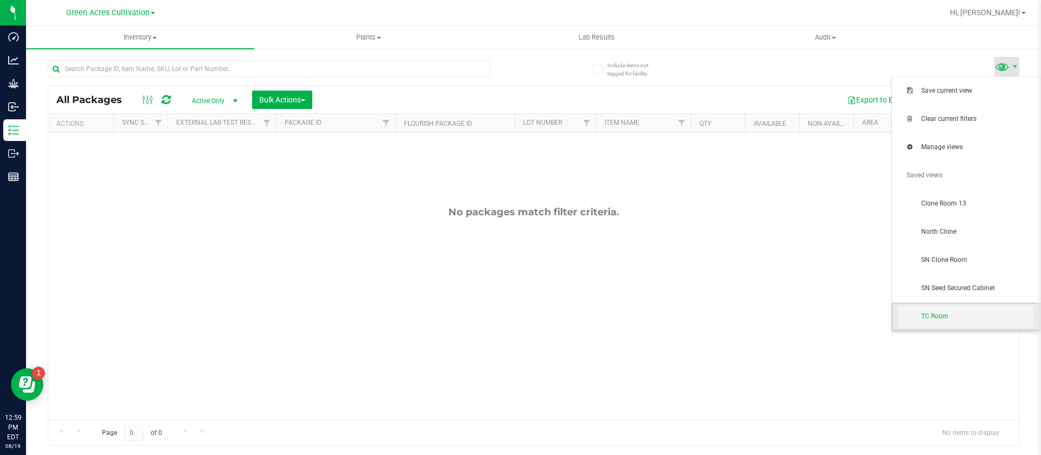
click at [942, 317] on span "TC Room" at bounding box center [977, 316] width 113 height 9
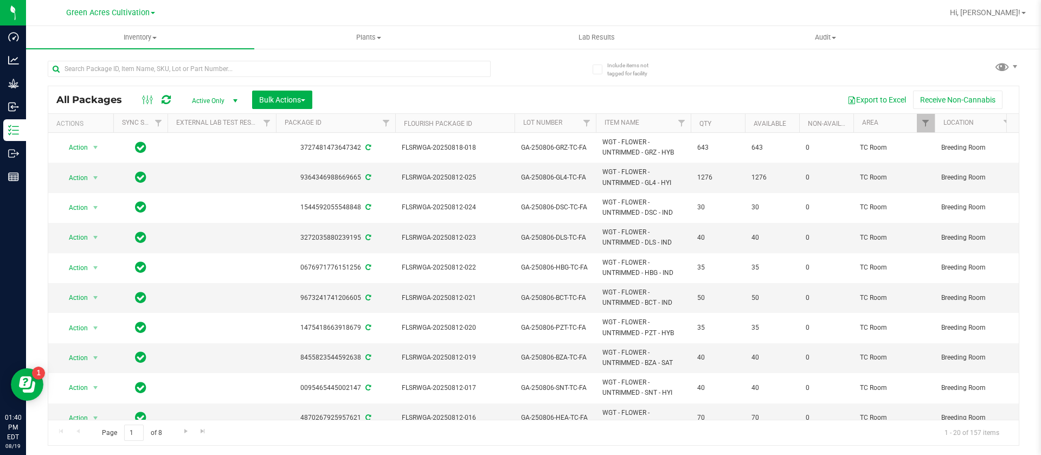
click at [520, 67] on div at bounding box center [291, 68] width 486 height 35
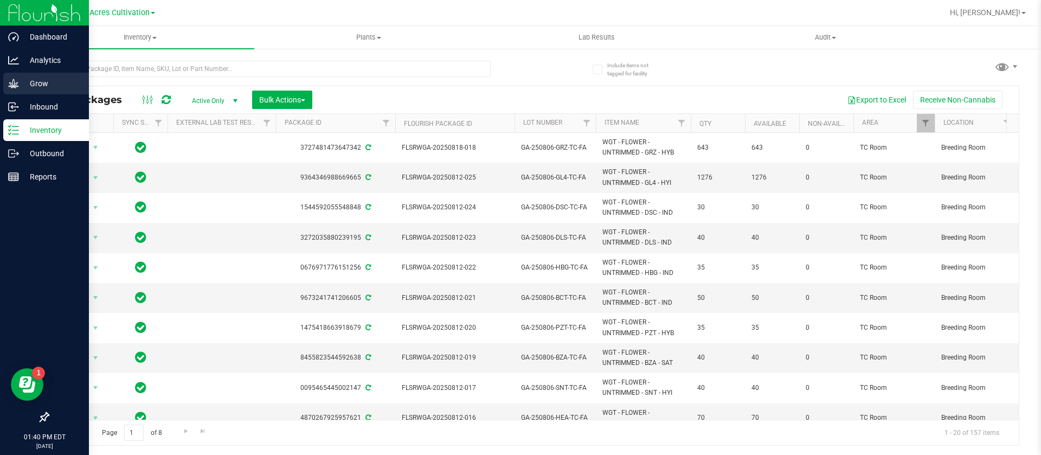
click at [17, 81] on icon at bounding box center [13, 83] width 11 height 11
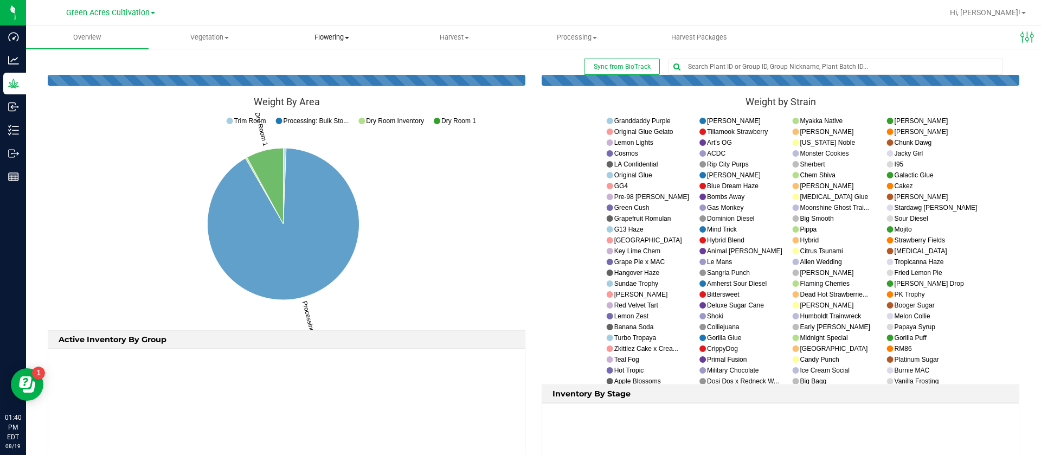
drag, startPoint x: 333, startPoint y: 25, endPoint x: 329, endPoint y: 33, distance: 9.0
click at [333, 25] on nav "Green Acres Cultivation Hi, Alma!" at bounding box center [533, 13] width 1015 height 26
click at [328, 37] on span "Flowering" at bounding box center [332, 38] width 121 height 10
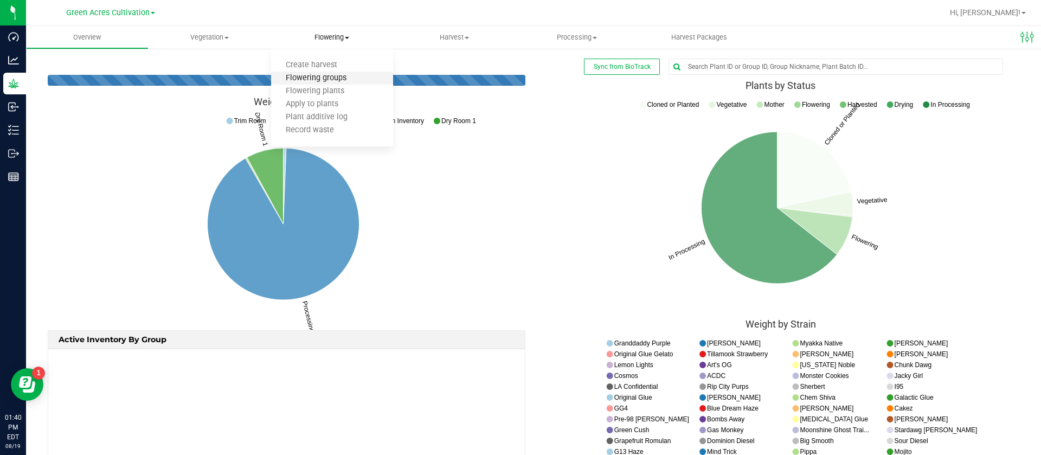
click at [320, 78] on span "Flowering groups" at bounding box center [316, 78] width 90 height 9
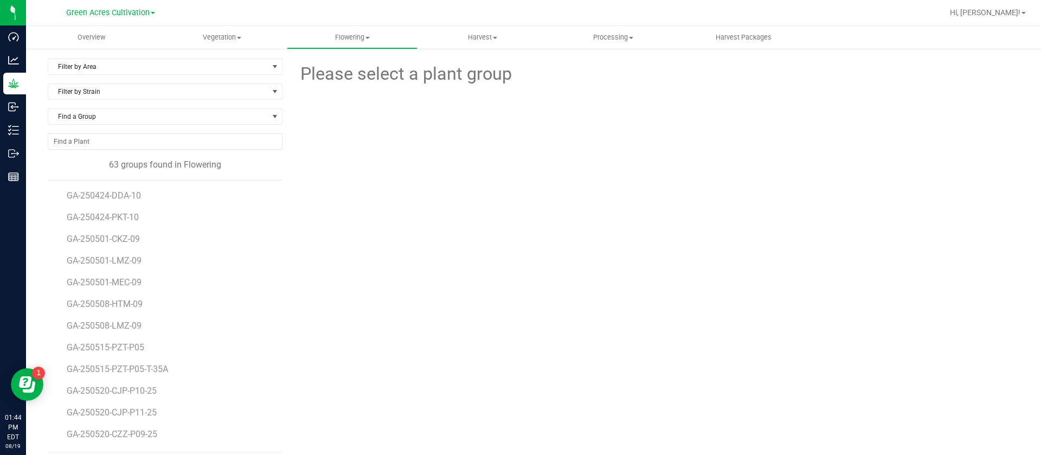
click at [494, 204] on div at bounding box center [655, 146] width 373 height 119
click at [646, 300] on div "Please select a plant group" at bounding box center [655, 256] width 729 height 394
click at [492, 255] on div "Please select a plant group" at bounding box center [655, 256] width 729 height 394
drag, startPoint x: 458, startPoint y: 199, endPoint x: 450, endPoint y: 198, distance: 7.6
click at [456, 198] on div at bounding box center [655, 146] width 745 height 119
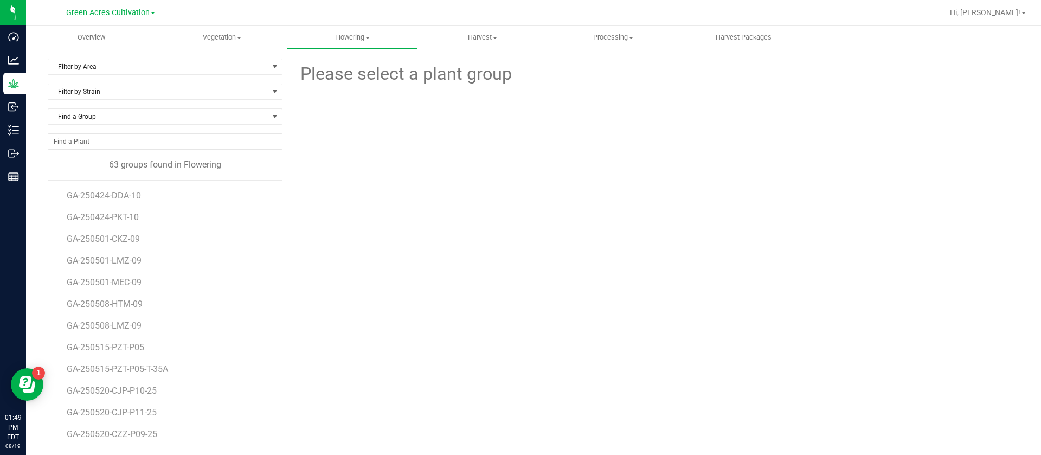
click at [474, 226] on div "Please select a plant group" at bounding box center [655, 256] width 729 height 394
click at [119, 65] on span "Filter by Area" at bounding box center [158, 66] width 220 height 15
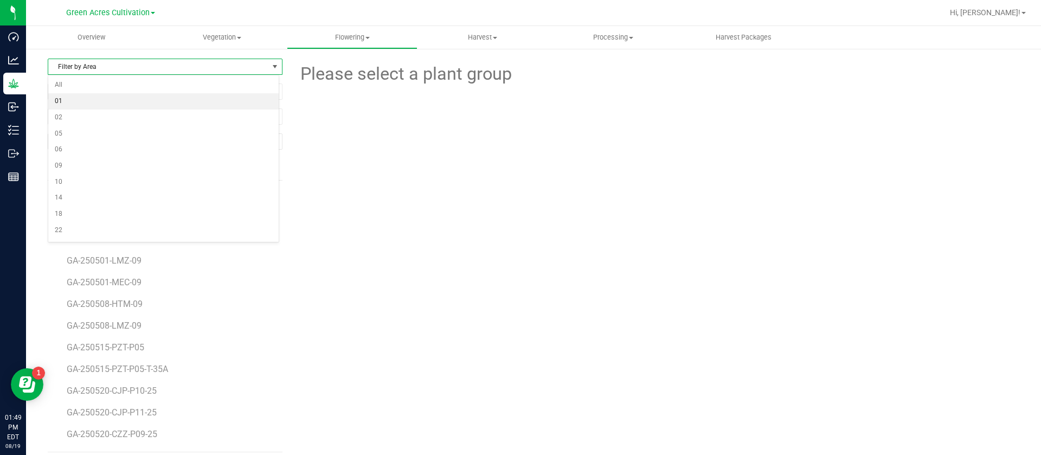
click at [73, 102] on li "01" at bounding box center [163, 101] width 230 height 16
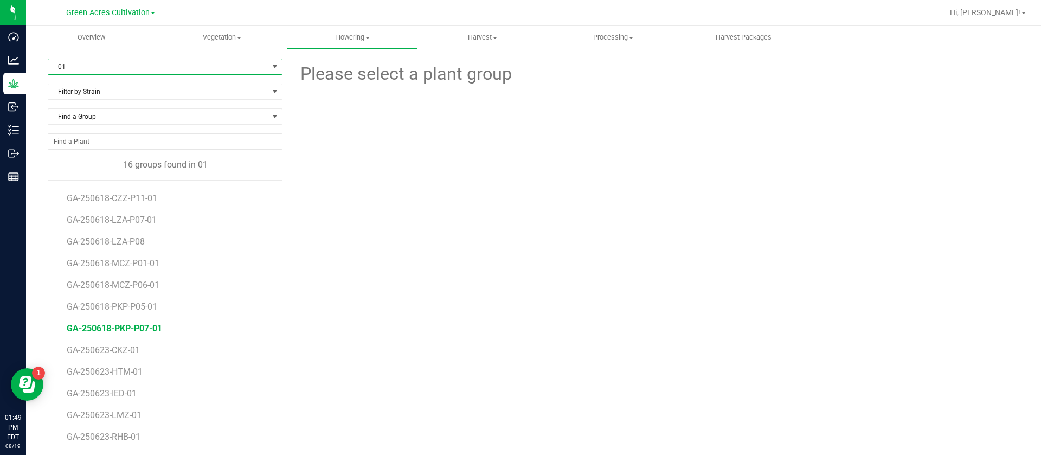
scroll to position [85, 0]
click at [119, 348] on span "GA-250623-CKZ-01" at bounding box center [105, 349] width 77 height 10
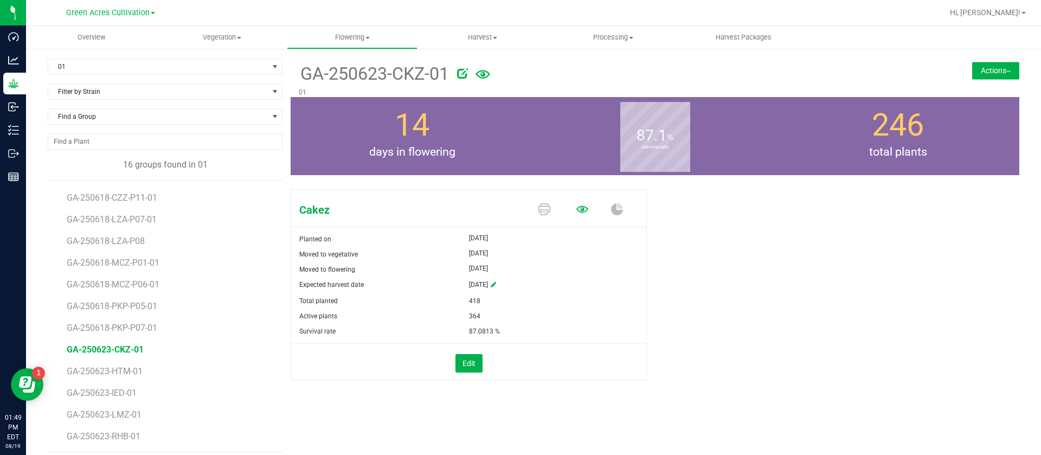
click at [576, 211] on icon at bounding box center [582, 209] width 12 height 7
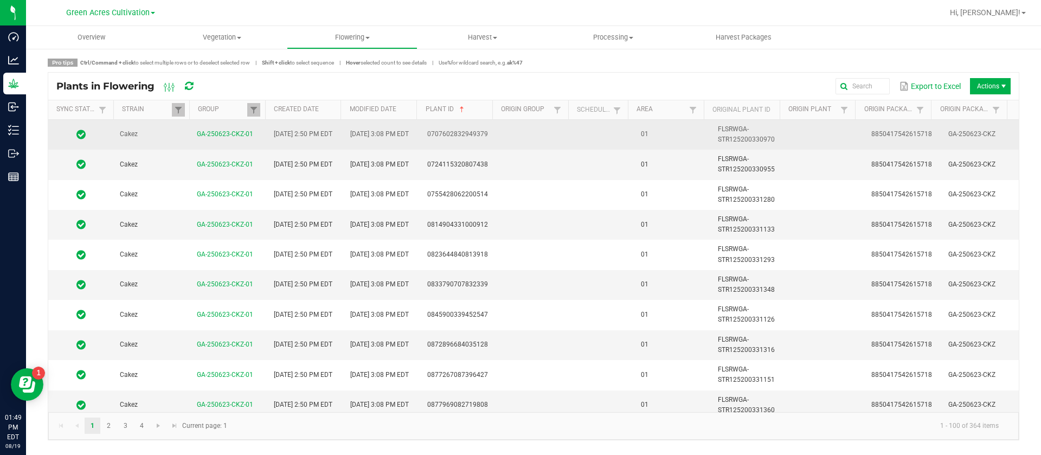
click at [582, 139] on td at bounding box center [605, 135] width 60 height 30
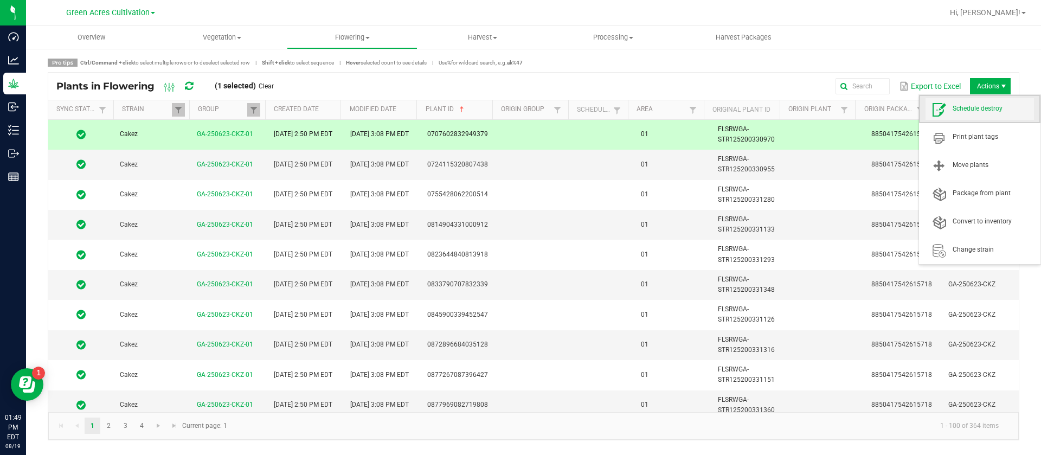
click at [976, 111] on span "Schedule destroy" at bounding box center [993, 108] width 81 height 9
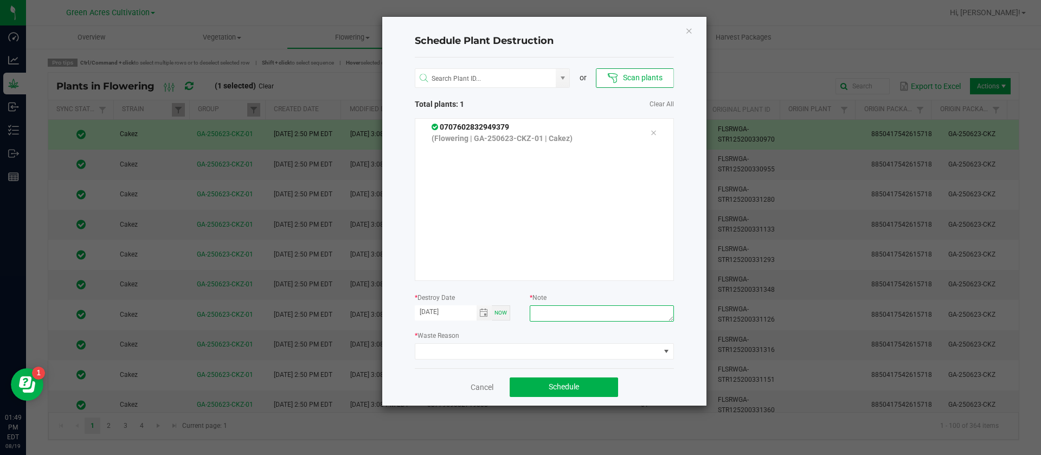
click at [584, 316] on textarea at bounding box center [602, 313] width 144 height 16
type textarea "waste"
click at [501, 346] on span at bounding box center [537, 351] width 245 height 15
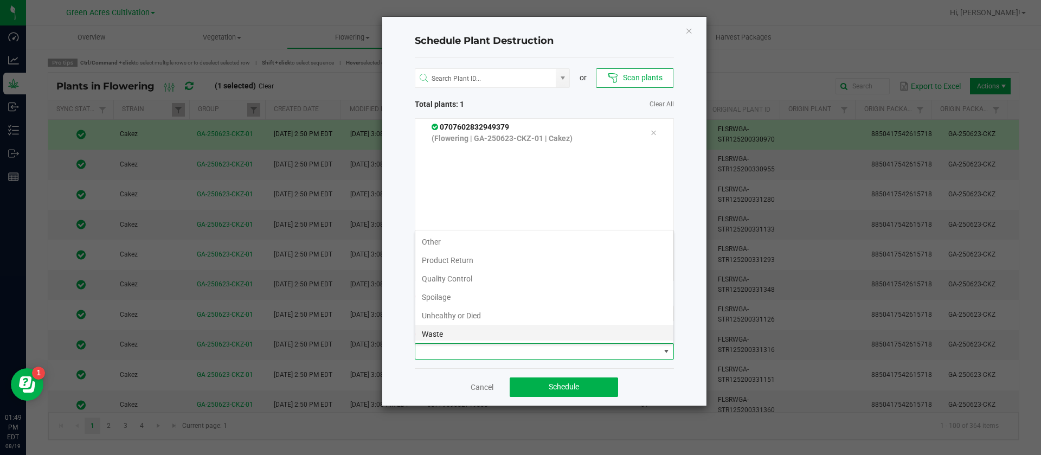
scroll to position [39, 0]
click at [466, 333] on li "Waste" at bounding box center [544, 331] width 258 height 18
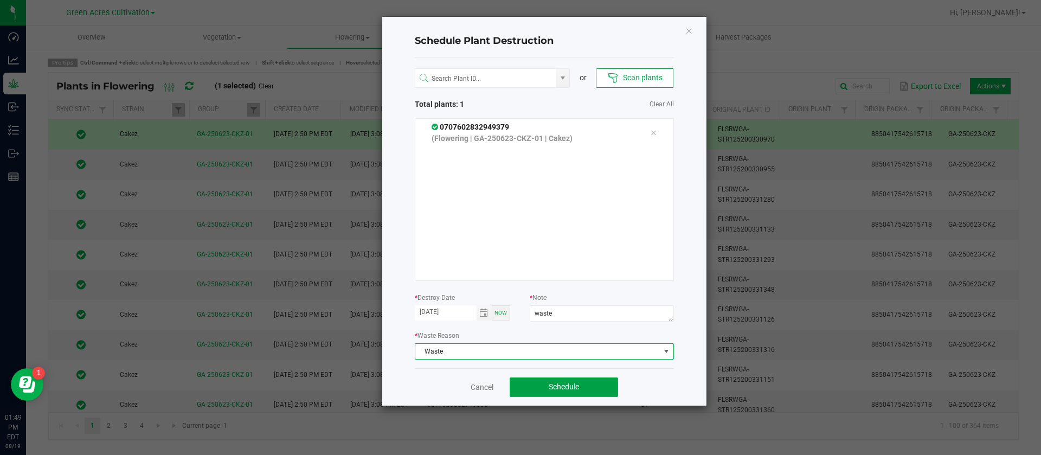
click at [572, 394] on button "Schedule" at bounding box center [564, 387] width 108 height 20
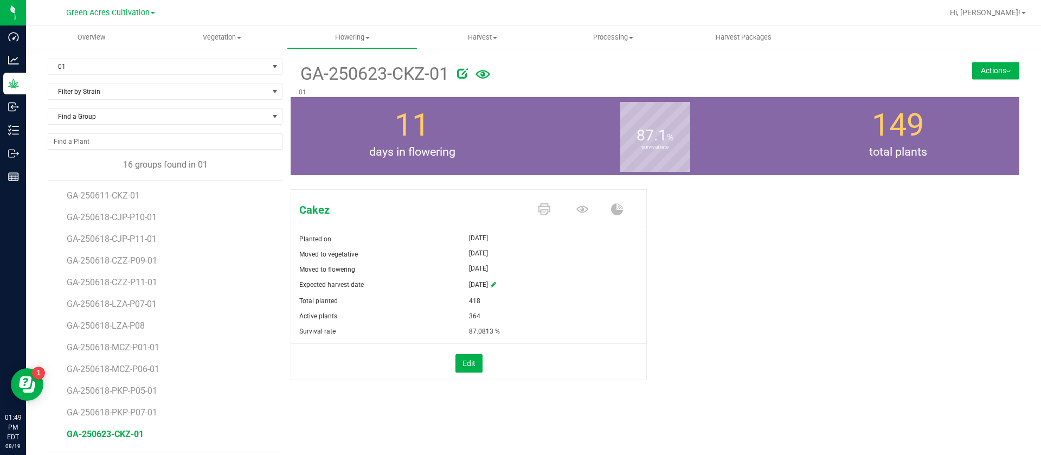
click at [97, 132] on div "Find a Group" at bounding box center [165, 120] width 235 height 25
click at [101, 121] on span "Find a Group" at bounding box center [158, 116] width 220 height 15
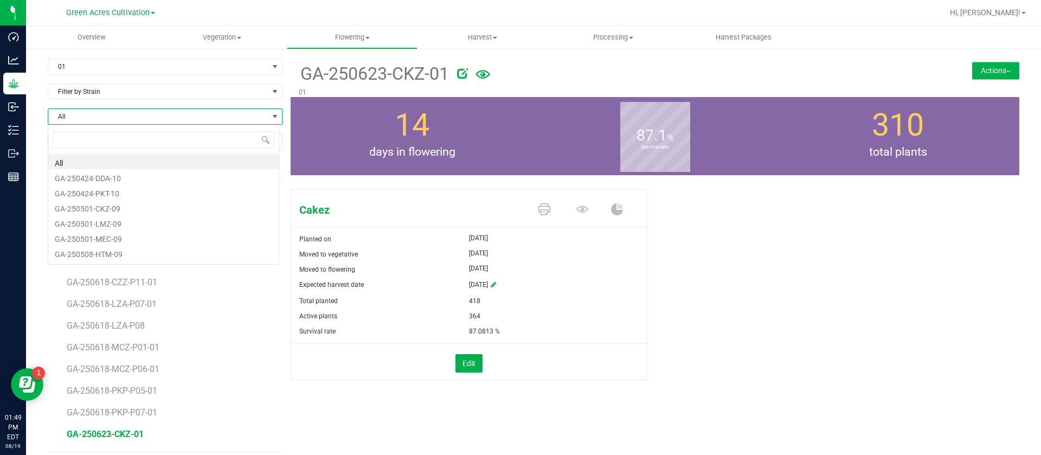
scroll to position [16, 232]
type input "lmz"
click at [120, 207] on li "GA-250623-LMZ-01" at bounding box center [163, 207] width 230 height 15
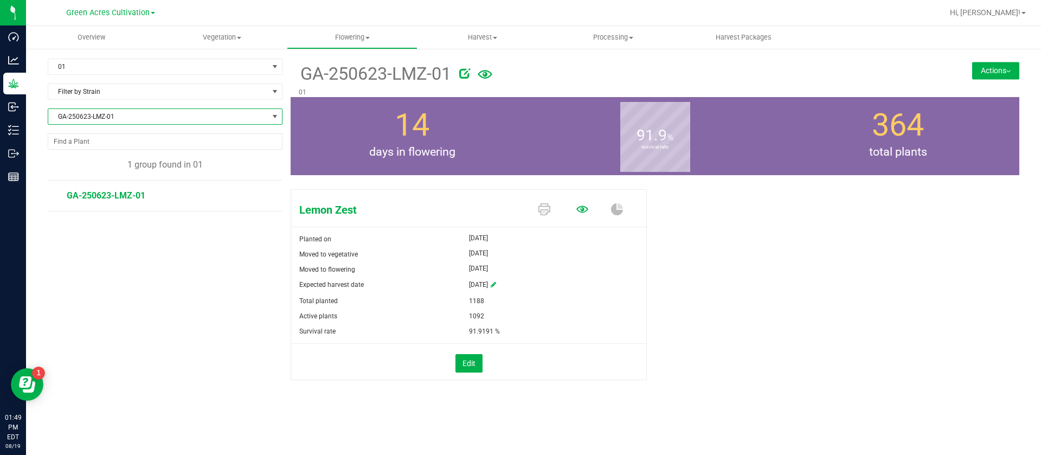
click at [582, 213] on icon at bounding box center [582, 209] width 12 height 12
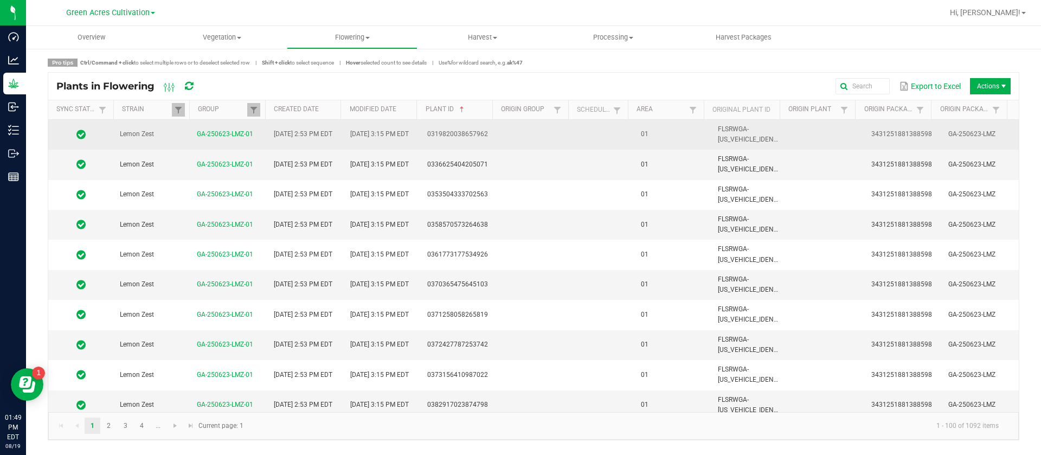
click at [581, 133] on td at bounding box center [605, 135] width 60 height 30
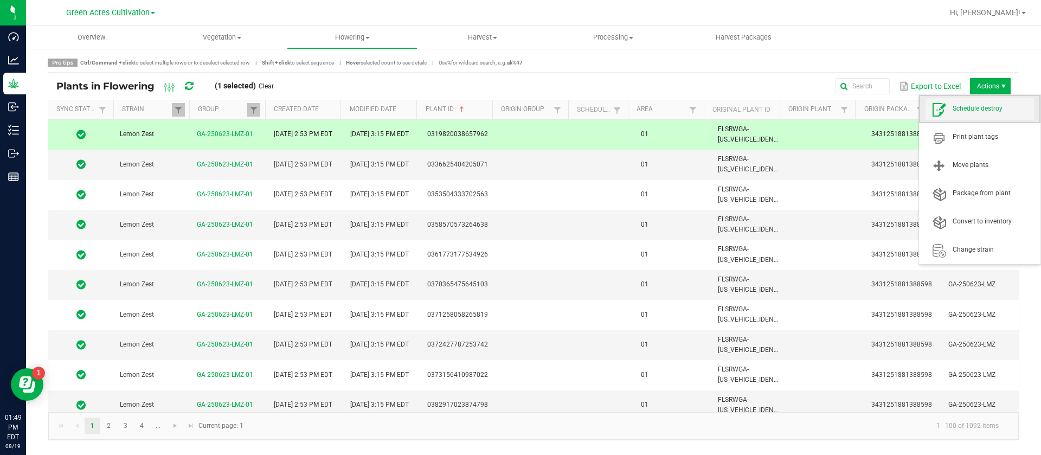
click at [986, 108] on span "Schedule destroy" at bounding box center [993, 108] width 81 height 9
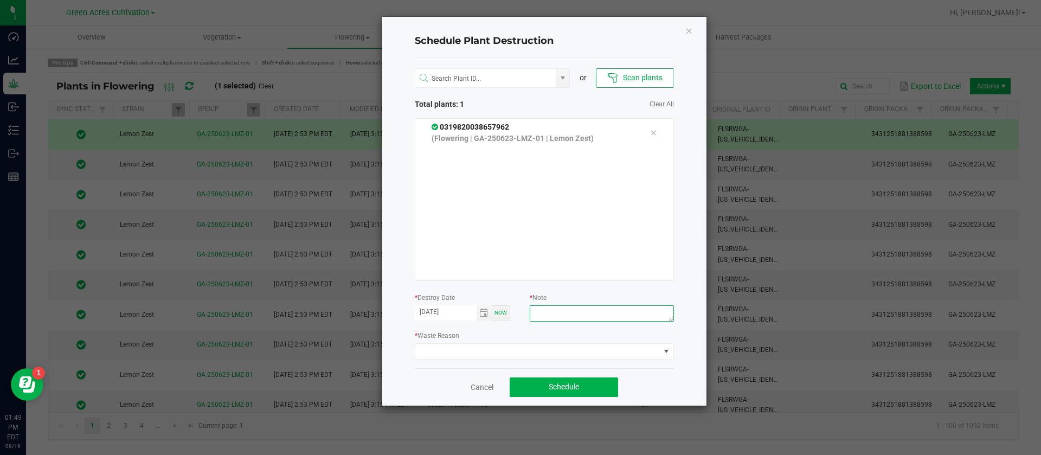
click at [617, 317] on textarea at bounding box center [602, 313] width 144 height 16
type textarea "waste"
click at [452, 348] on span at bounding box center [537, 351] width 245 height 15
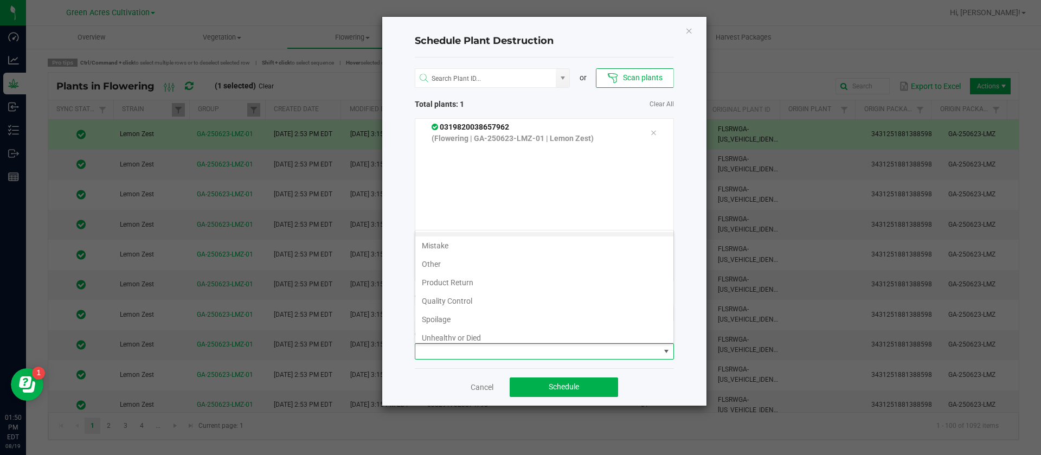
scroll to position [39, 0]
click at [447, 332] on li "Waste" at bounding box center [544, 331] width 258 height 18
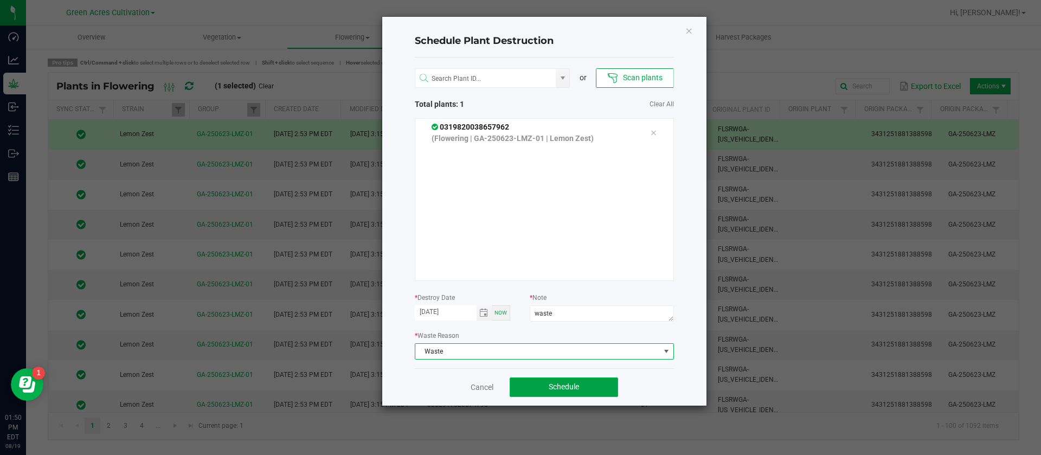
click at [551, 378] on button "Schedule" at bounding box center [564, 387] width 108 height 20
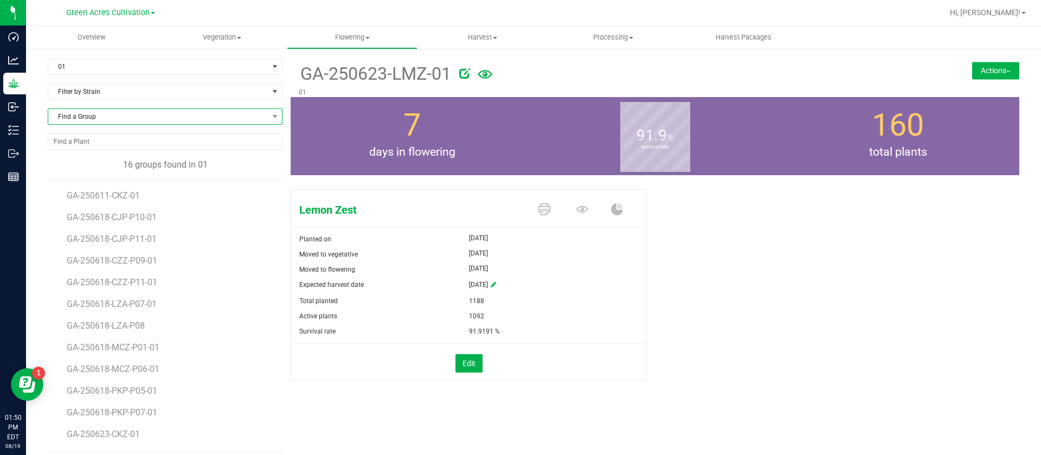
click at [110, 112] on span "Find a Group" at bounding box center [158, 116] width 220 height 15
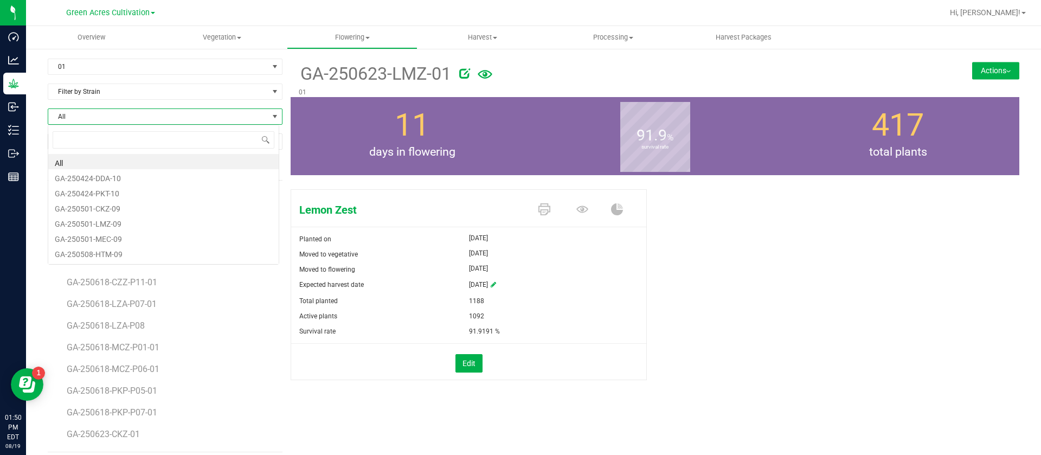
scroll to position [16, 232]
type input "rhb"
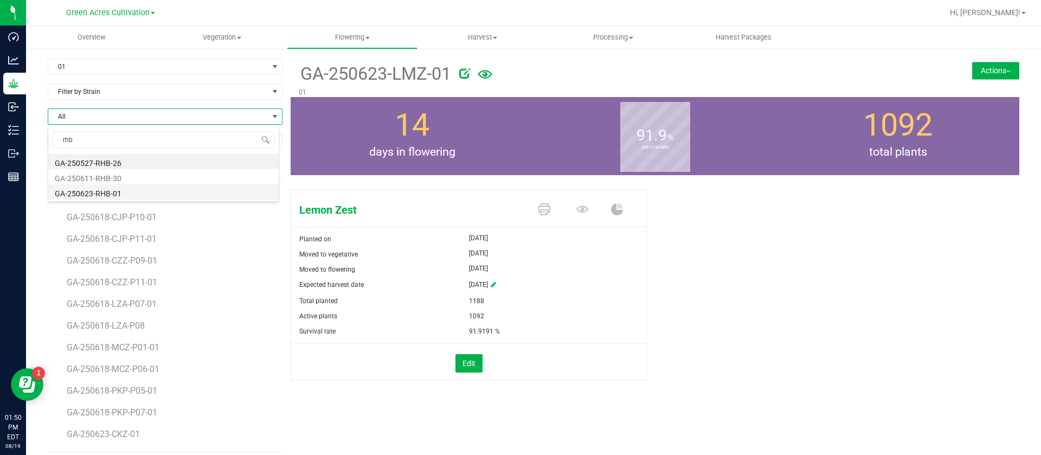
click at [132, 194] on li "GA-250623-RHB-01" at bounding box center [163, 191] width 230 height 15
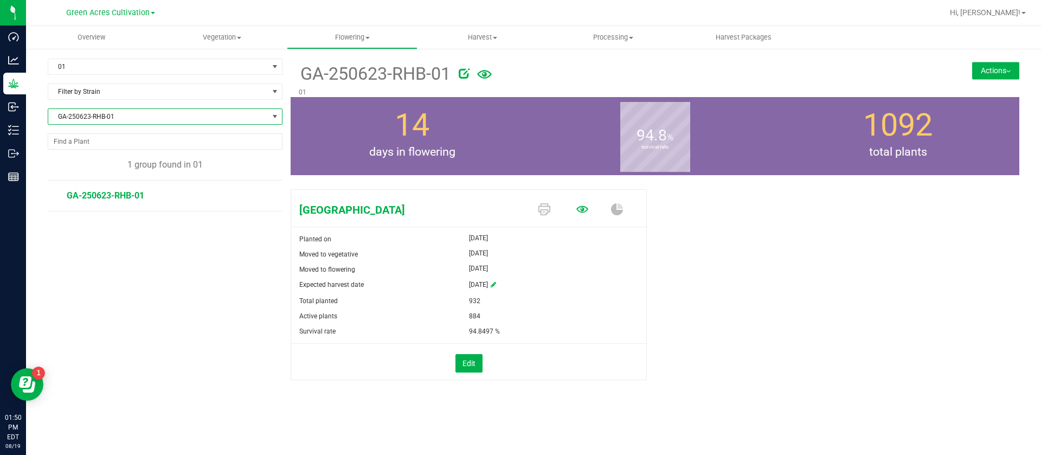
click at [587, 206] on icon at bounding box center [582, 209] width 12 height 12
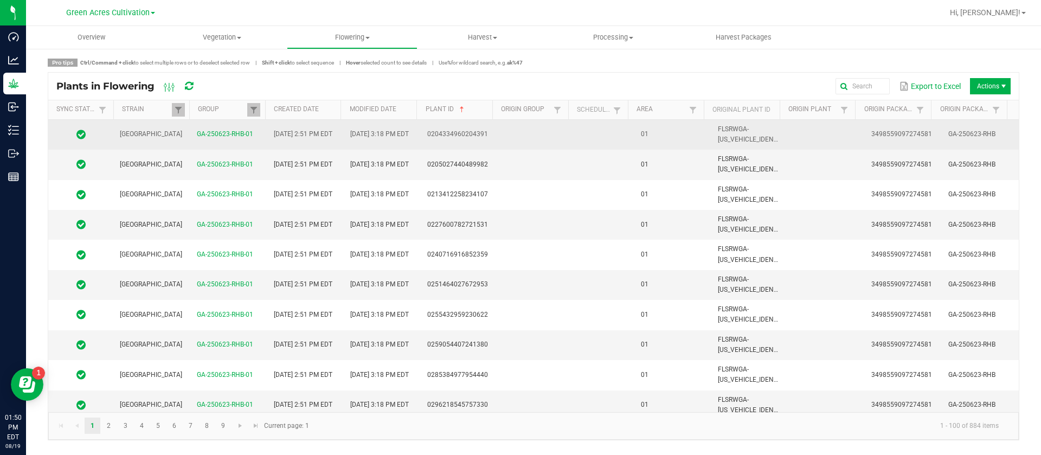
click at [607, 141] on td at bounding box center [605, 135] width 60 height 30
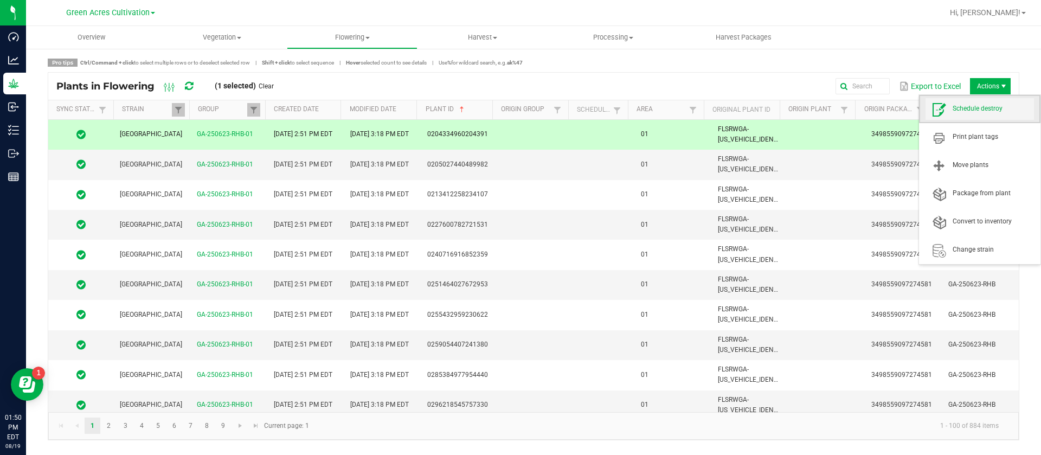
click at [984, 105] on span "Schedule destroy" at bounding box center [993, 108] width 81 height 9
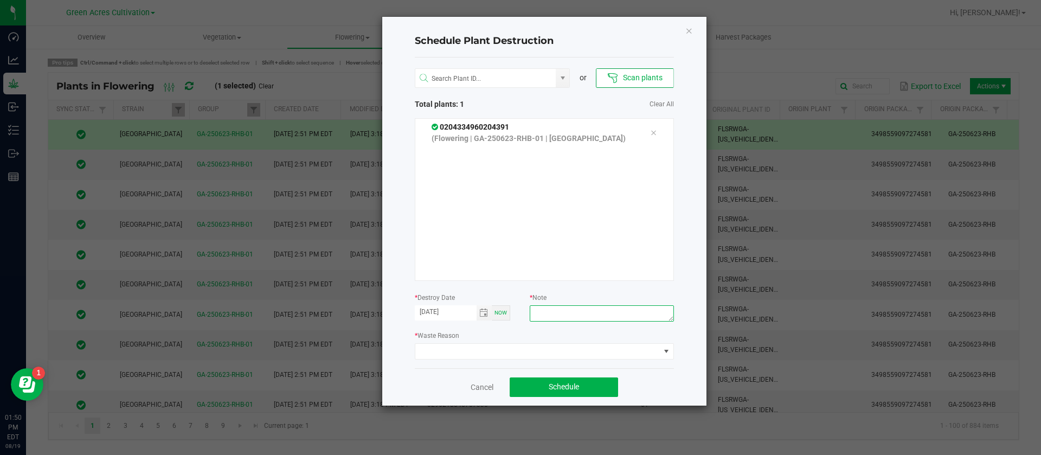
click at [573, 315] on textarea at bounding box center [602, 313] width 144 height 16
type textarea "waste"
click at [487, 344] on span at bounding box center [537, 351] width 245 height 15
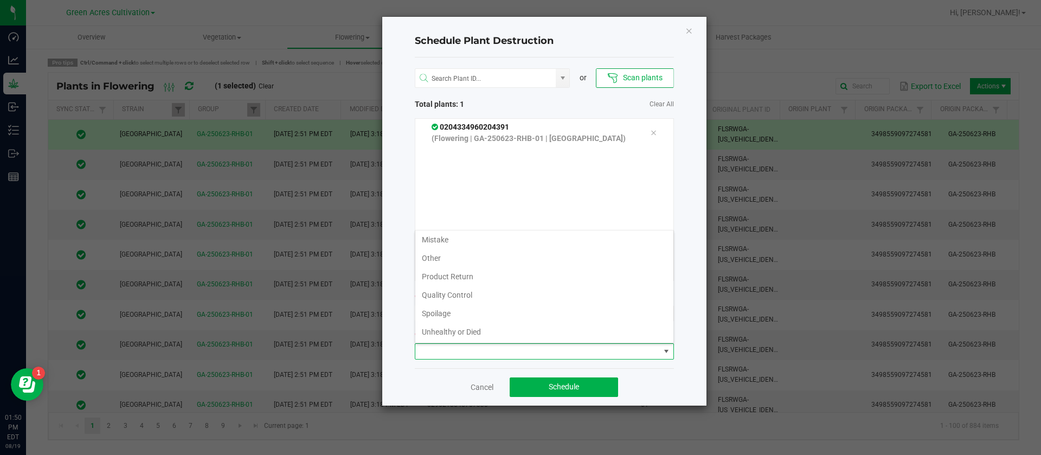
scroll to position [39, 0]
click at [448, 331] on li "Waste" at bounding box center [544, 331] width 258 height 18
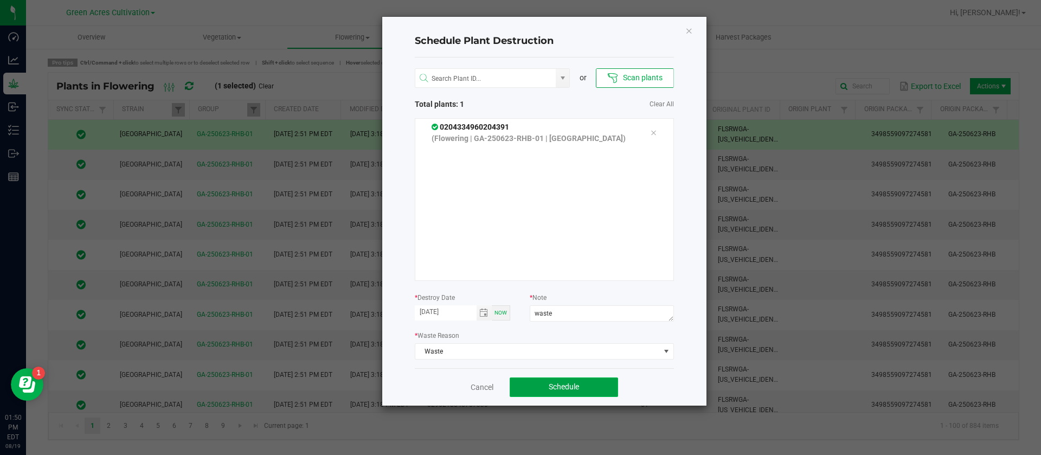
click at [567, 386] on span "Schedule" at bounding box center [564, 386] width 30 height 9
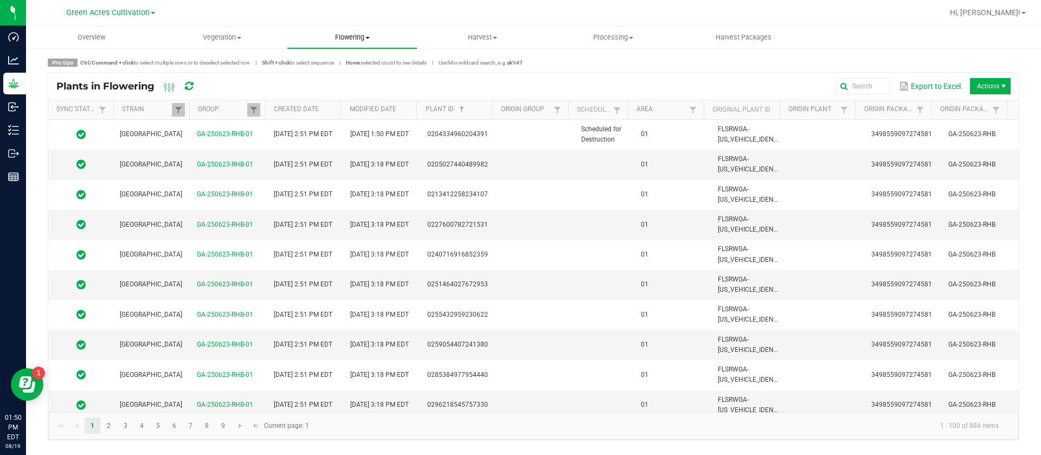
click at [361, 34] on span "Flowering" at bounding box center [352, 38] width 130 height 10
click at [365, 77] on span "Flowering groups" at bounding box center [332, 78] width 90 height 9
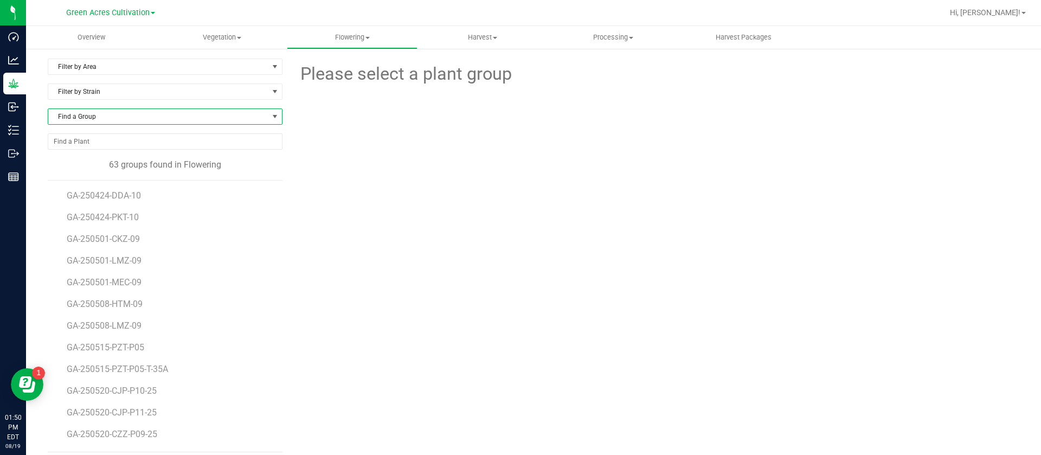
click at [68, 111] on span "Find a Group" at bounding box center [158, 116] width 220 height 15
type input "250520-czz"
click at [155, 162] on li "GA-250520-CZZ-P09-25" at bounding box center [163, 161] width 230 height 15
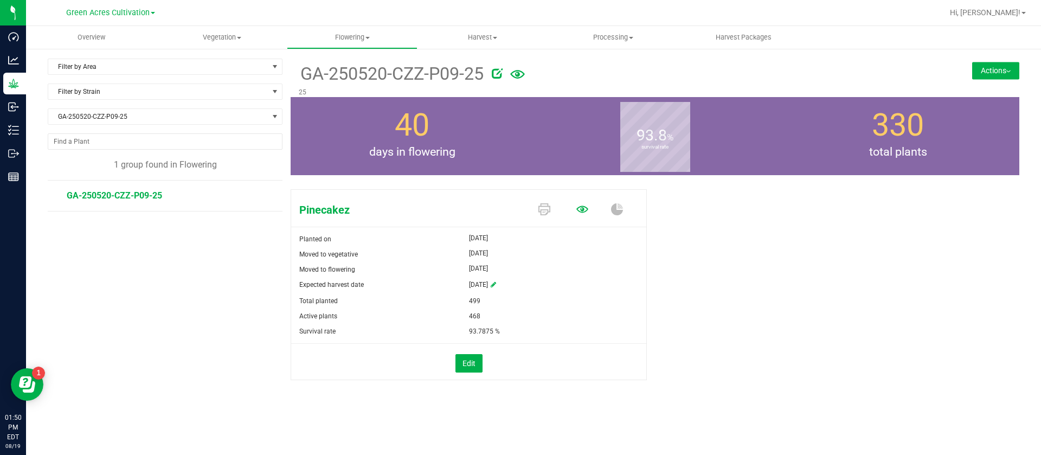
click at [581, 205] on icon at bounding box center [582, 209] width 12 height 12
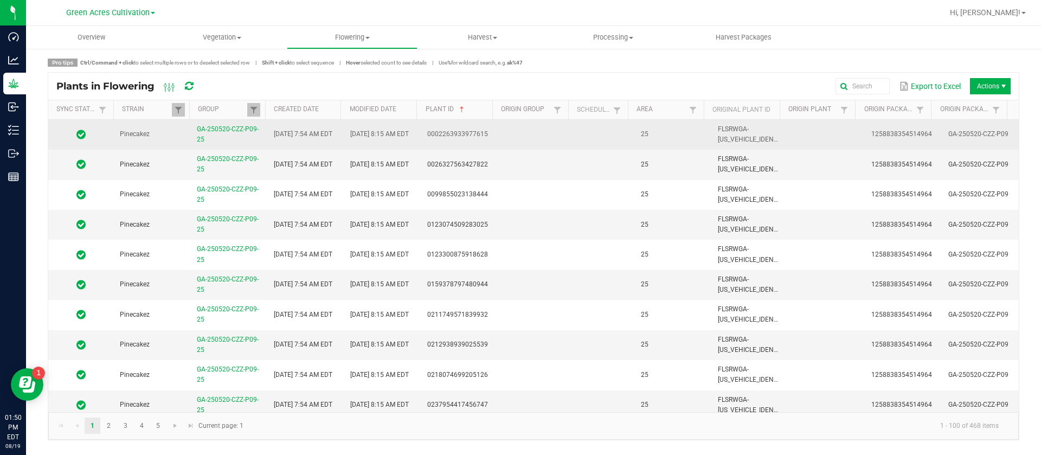
click at [642, 145] on td "25" at bounding box center [672, 135] width 77 height 30
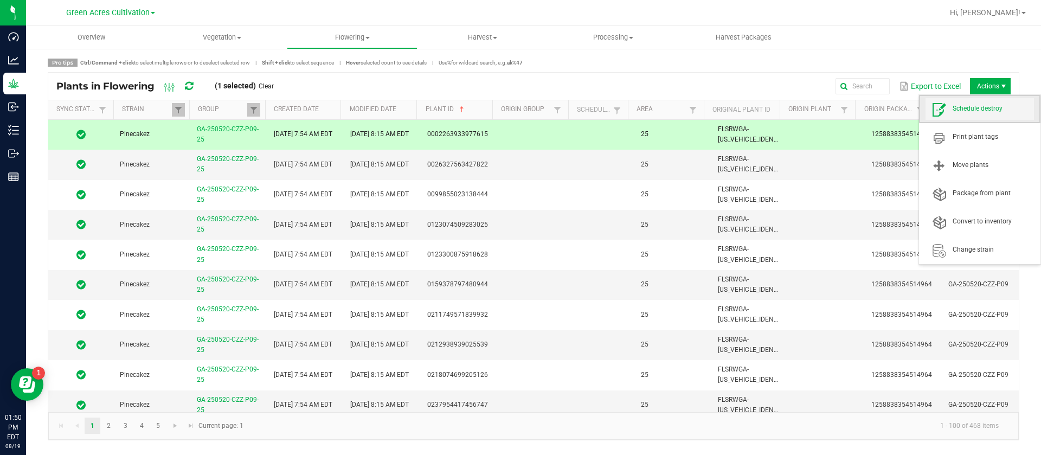
click at [959, 107] on span "Schedule destroy" at bounding box center [993, 108] width 81 height 9
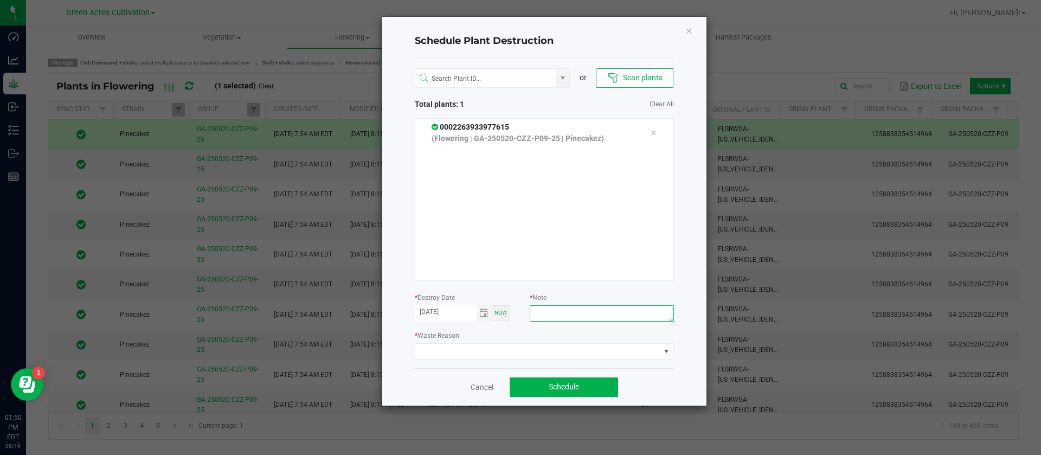
click at [558, 309] on textarea at bounding box center [602, 313] width 144 height 16
type textarea "waste"
click at [477, 343] on span at bounding box center [544, 351] width 259 height 16
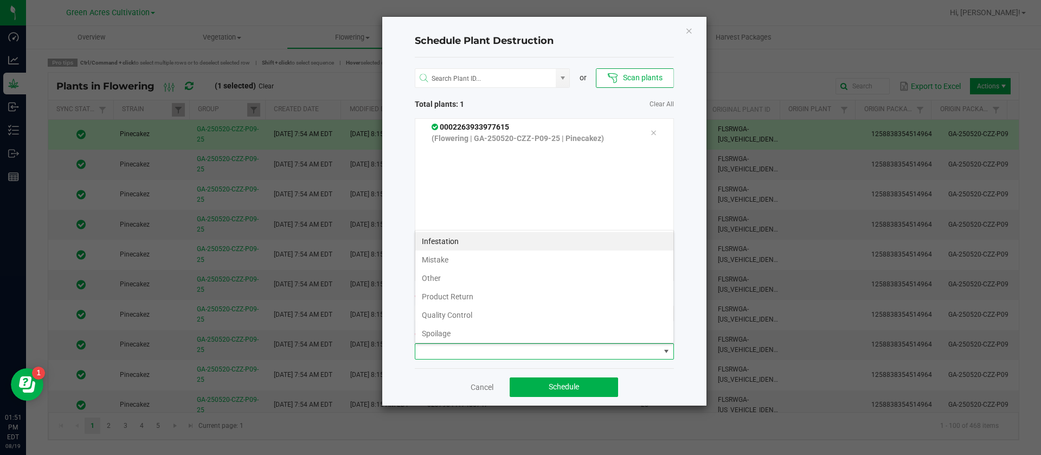
scroll to position [16, 259]
click at [450, 328] on li "Waste" at bounding box center [544, 331] width 258 height 18
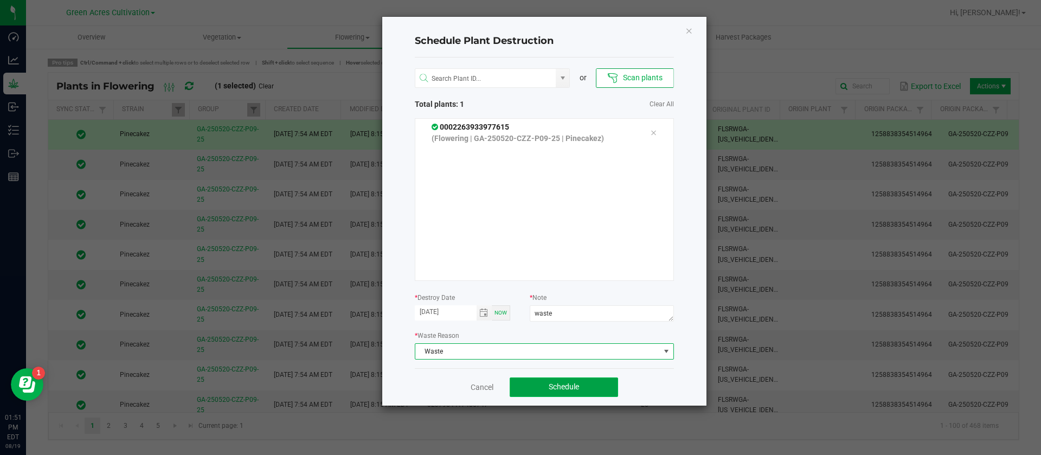
click at [554, 383] on span "Schedule" at bounding box center [564, 386] width 30 height 9
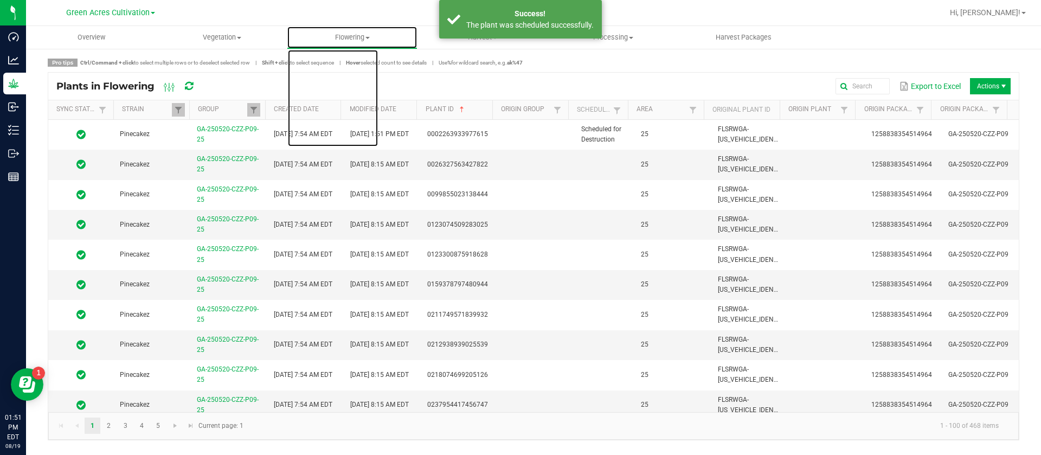
drag, startPoint x: 356, startPoint y: 34, endPoint x: 355, endPoint y: 57, distance: 23.9
click at [357, 34] on span "Flowering" at bounding box center [352, 38] width 130 height 10
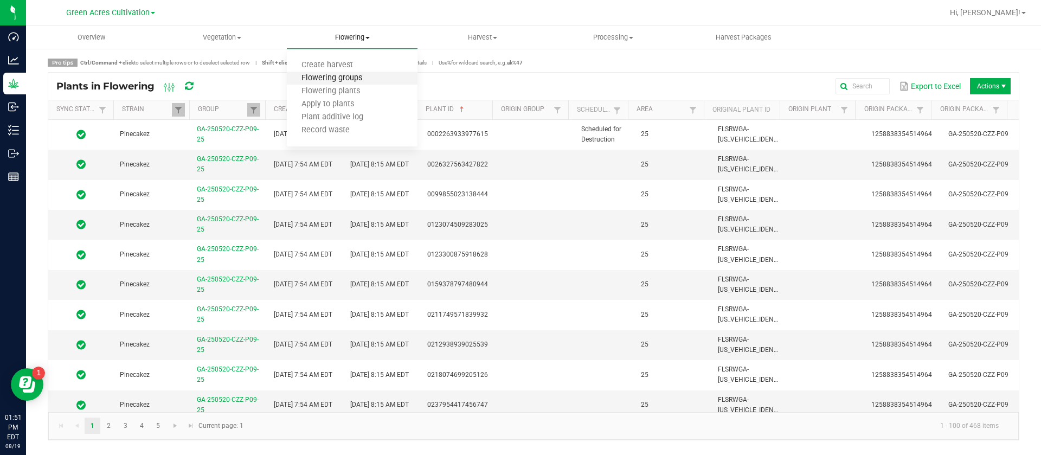
click at [364, 78] on span "Flowering groups" at bounding box center [332, 78] width 90 height 9
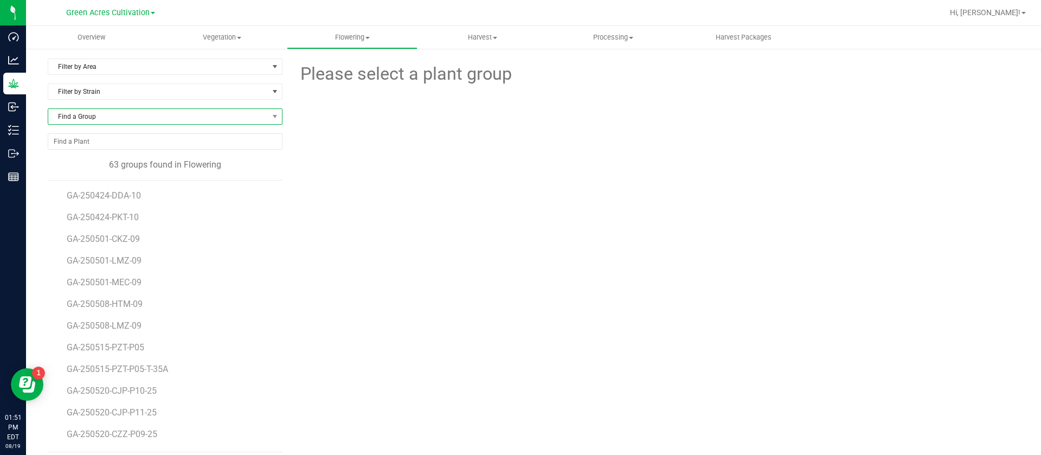
click at [113, 113] on span "Find a Group" at bounding box center [158, 116] width 220 height 15
type input "ied"
click at [133, 159] on li "GA-250527-IED-26" at bounding box center [163, 161] width 230 height 15
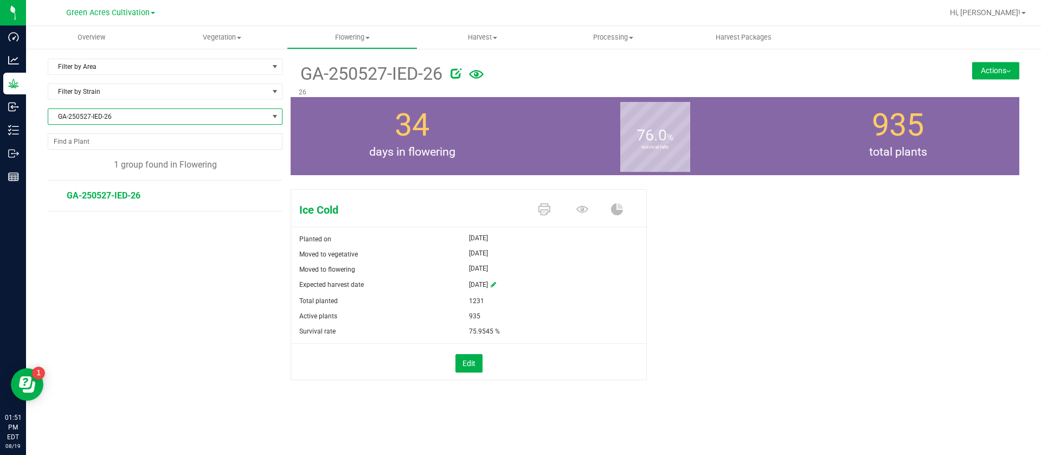
click at [589, 206] on span at bounding box center [585, 210] width 38 height 19
click at [580, 214] on icon at bounding box center [582, 209] width 12 height 12
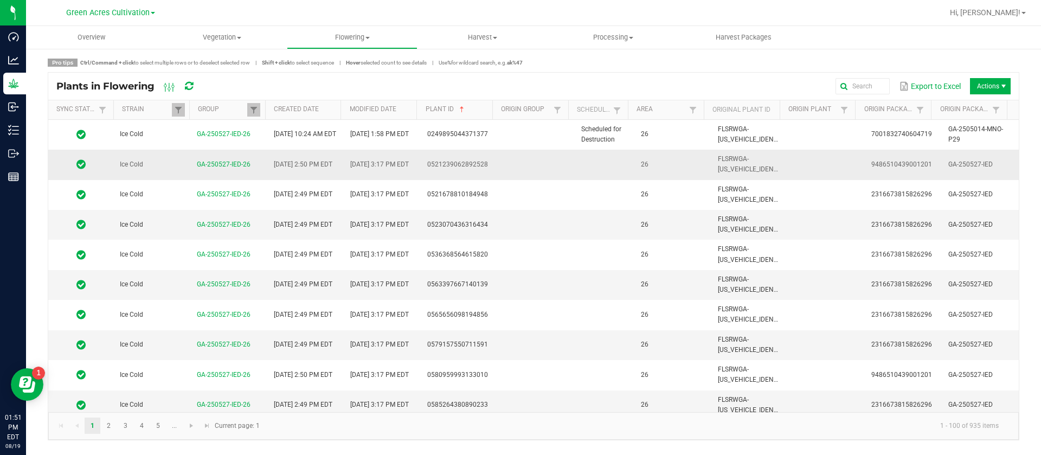
click at [559, 155] on td at bounding box center [536, 165] width 77 height 30
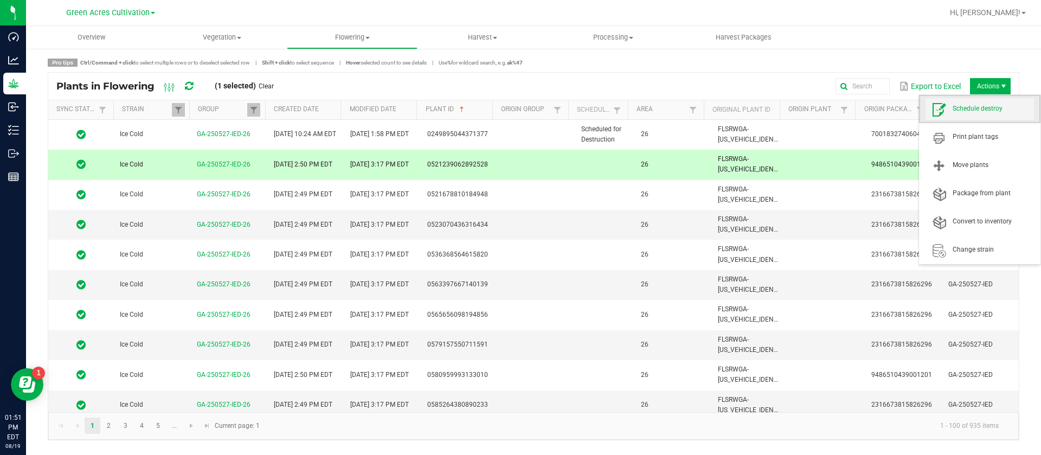
click at [982, 111] on span "Schedule destroy" at bounding box center [993, 108] width 81 height 9
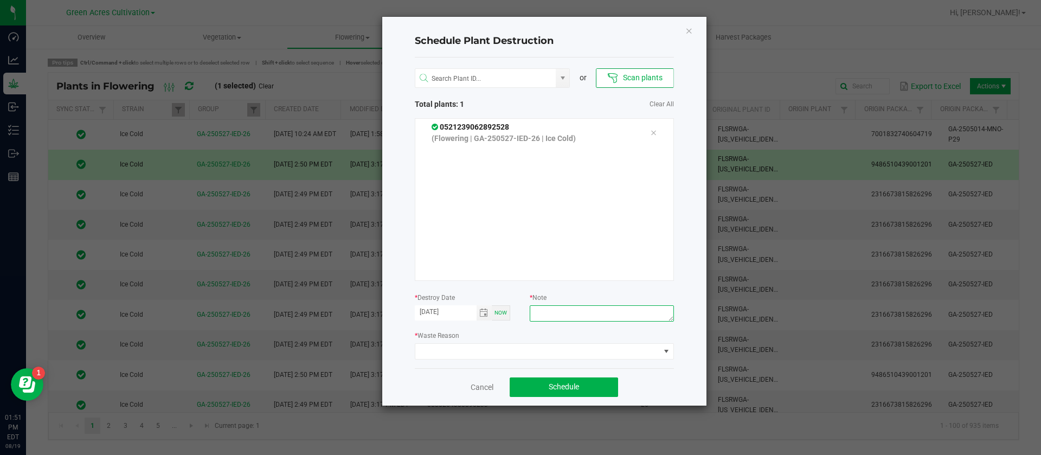
click at [599, 317] on textarea at bounding box center [602, 313] width 144 height 16
type textarea "waste"
drag, startPoint x: 474, startPoint y: 340, endPoint x: 472, endPoint y: 348, distance: 8.3
click at [474, 341] on div "* Waste Reason" at bounding box center [544, 345] width 259 height 30
click at [472, 348] on span at bounding box center [537, 351] width 245 height 15
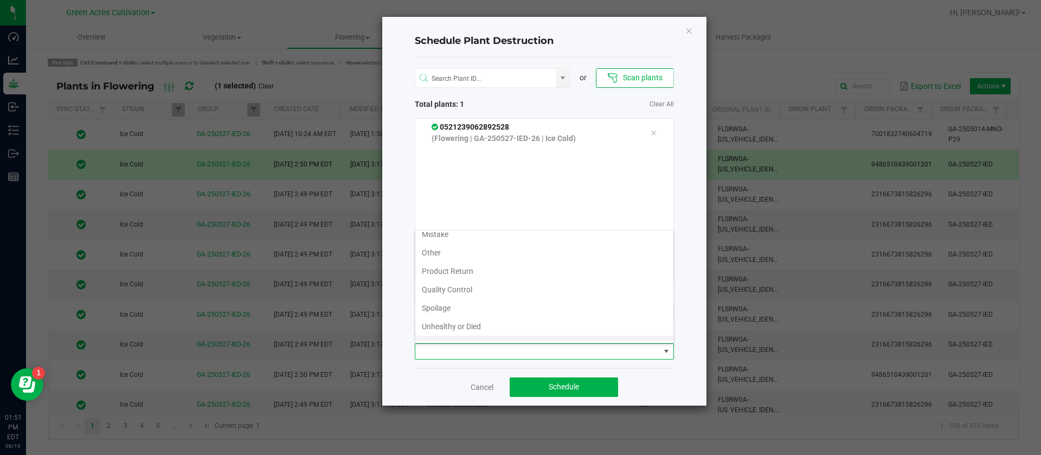
scroll to position [39, 0]
click at [455, 331] on li "Waste" at bounding box center [544, 331] width 258 height 18
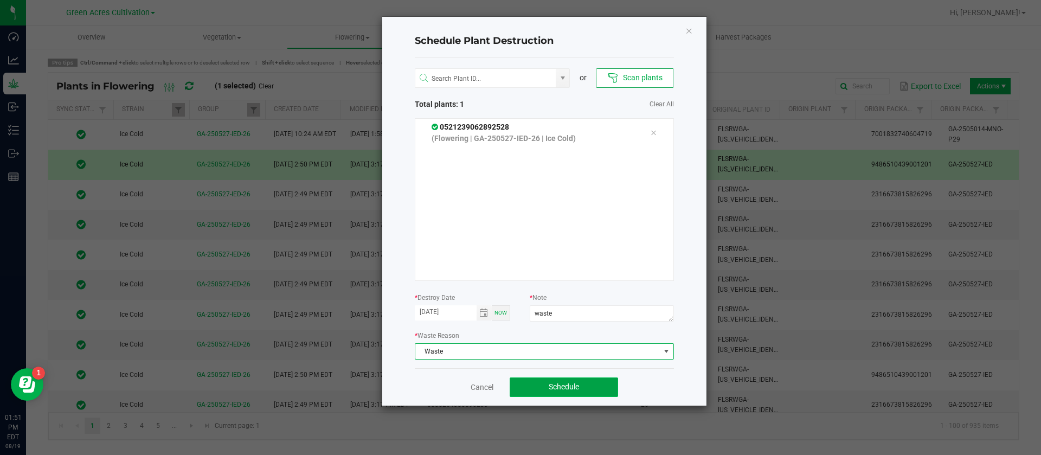
click at [568, 395] on button "Schedule" at bounding box center [564, 387] width 108 height 20
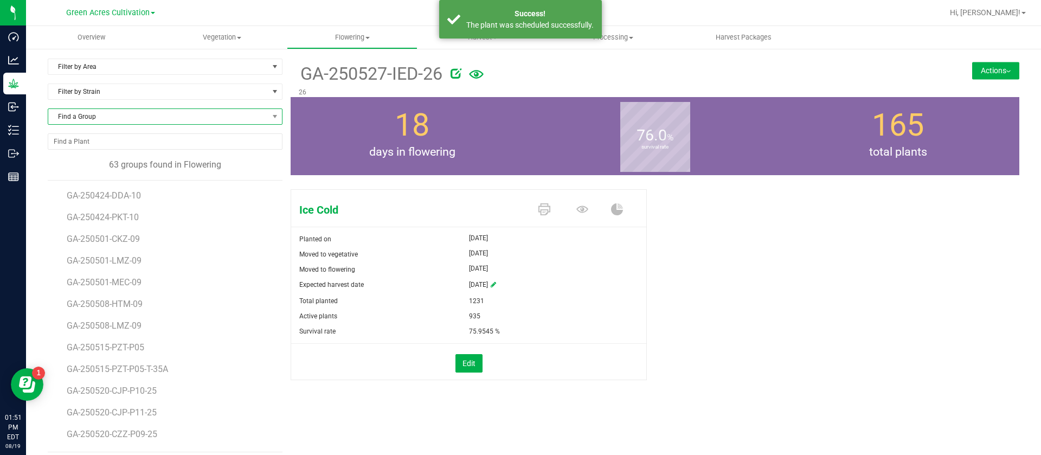
click at [117, 118] on span "Find a Group" at bounding box center [158, 116] width 220 height 15
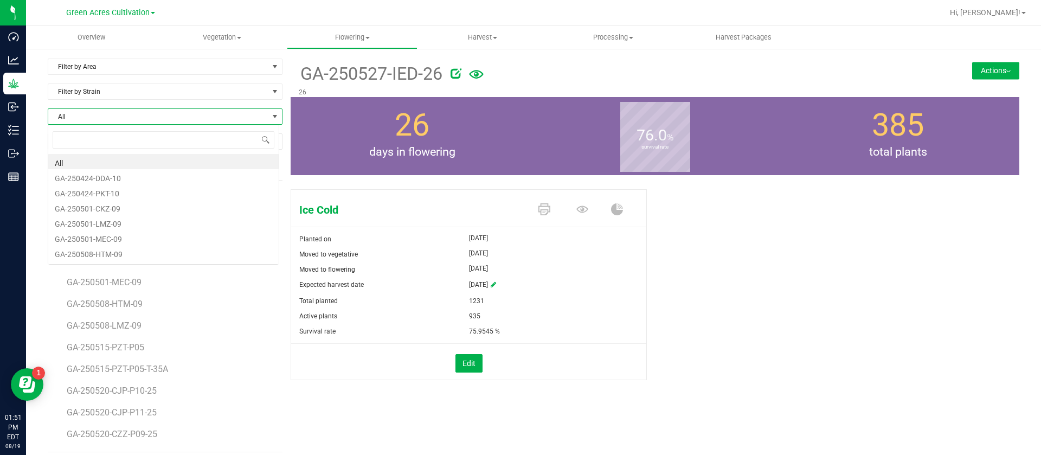
scroll to position [16, 232]
type input "2"
type input "cjp"
click at [143, 176] on li "GA-250520-CJP-P11-25" at bounding box center [163, 176] width 230 height 15
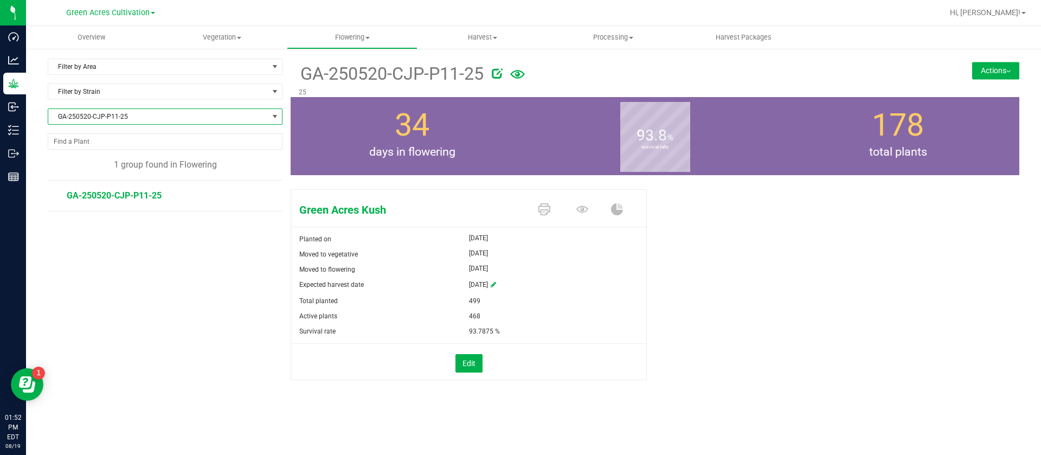
click at [986, 68] on button "Actions" at bounding box center [995, 70] width 47 height 17
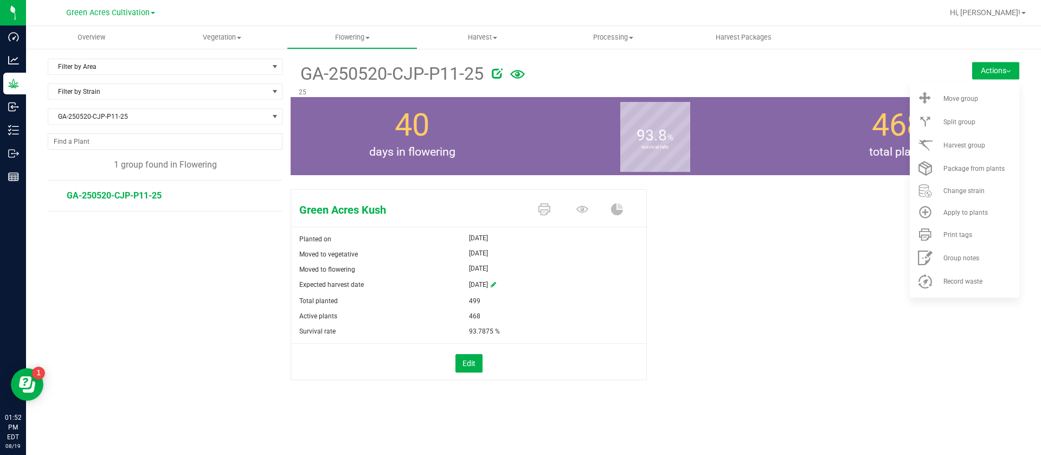
click at [732, 142] on div "93.8 % survival rate" at bounding box center [655, 136] width 243 height 78
click at [586, 209] on icon at bounding box center [582, 209] width 12 height 12
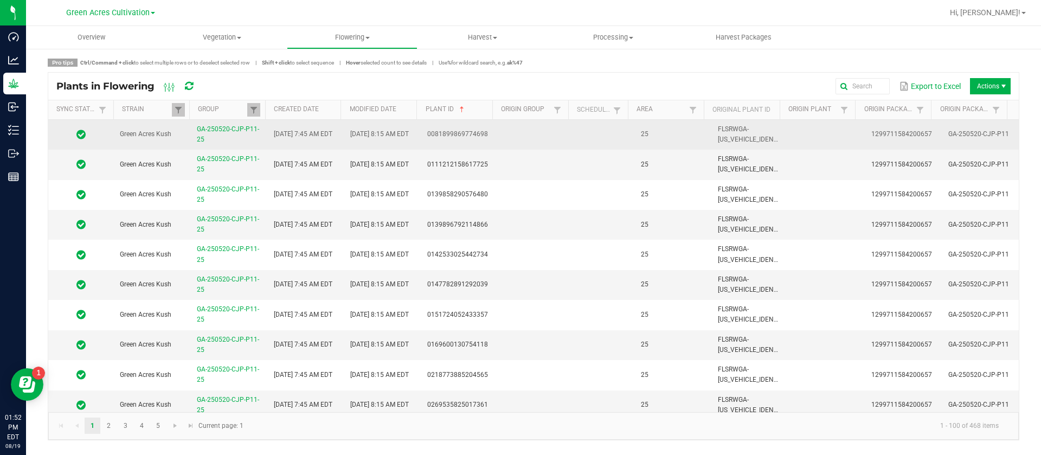
click at [525, 138] on td at bounding box center [536, 135] width 77 height 30
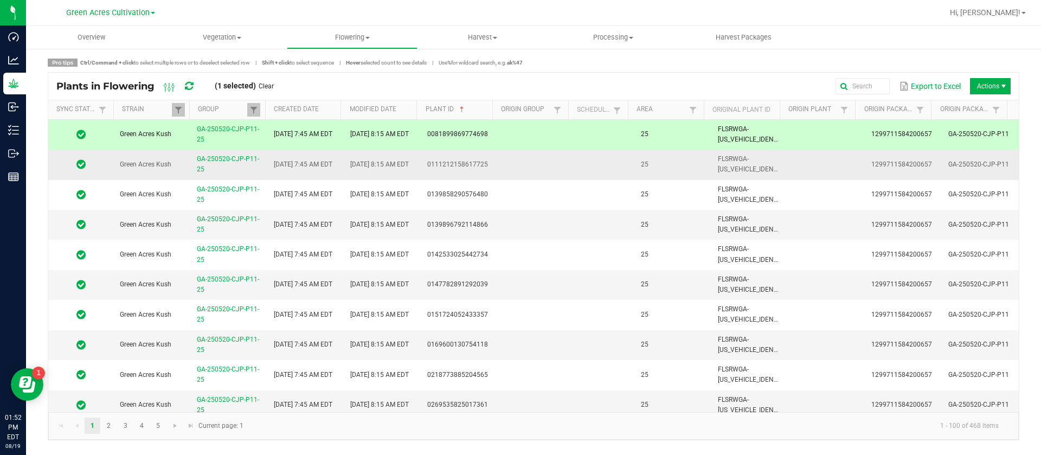
click at [526, 159] on td at bounding box center [536, 165] width 77 height 30
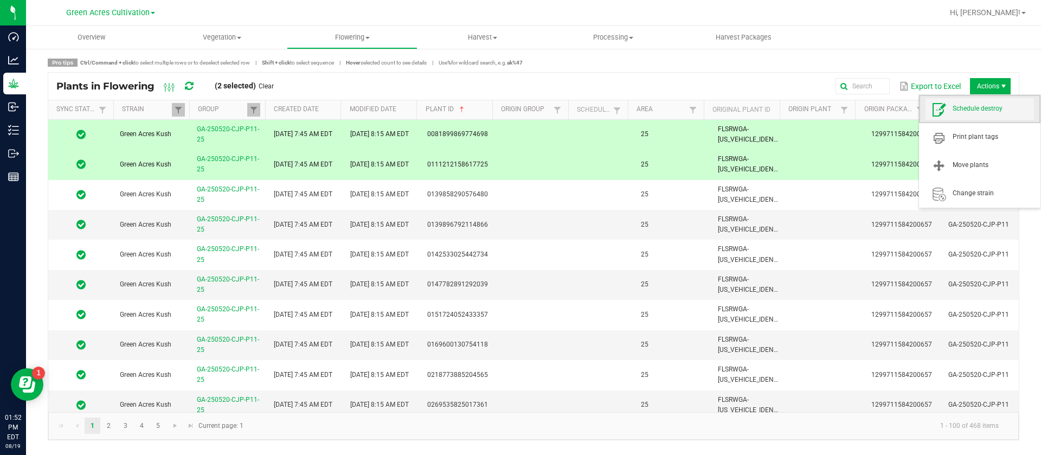
click at [986, 109] on span "Schedule destroy" at bounding box center [993, 108] width 81 height 9
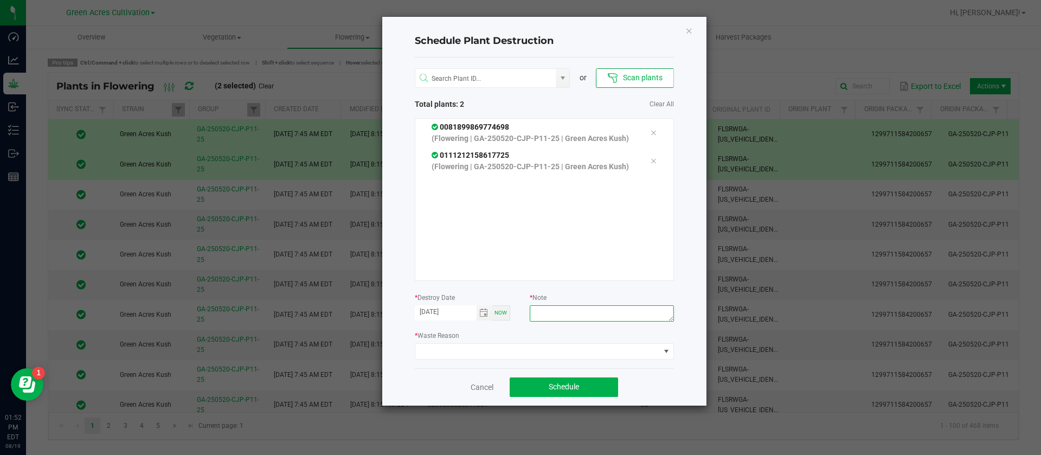
click at [581, 313] on textarea at bounding box center [602, 313] width 144 height 16
type textarea "waste"
click at [502, 344] on span at bounding box center [537, 351] width 245 height 15
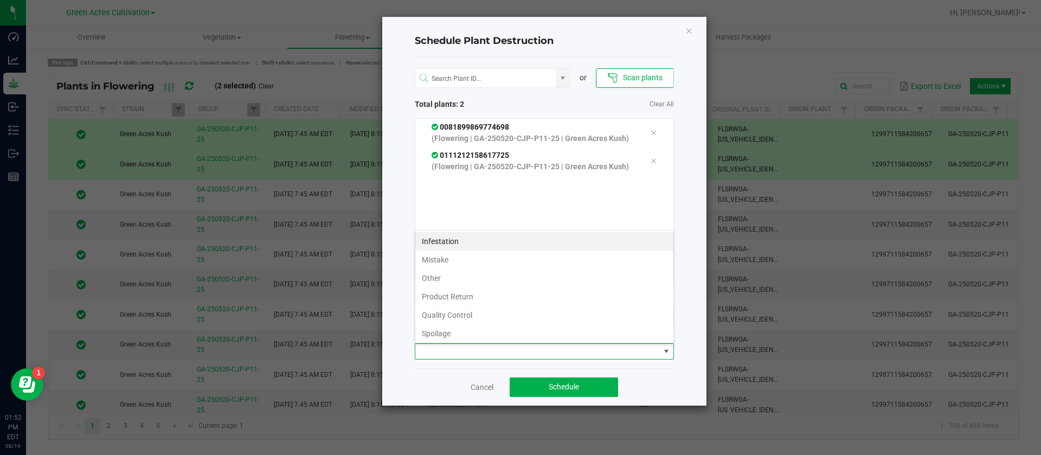
scroll to position [16, 259]
click at [489, 350] on span at bounding box center [537, 351] width 245 height 15
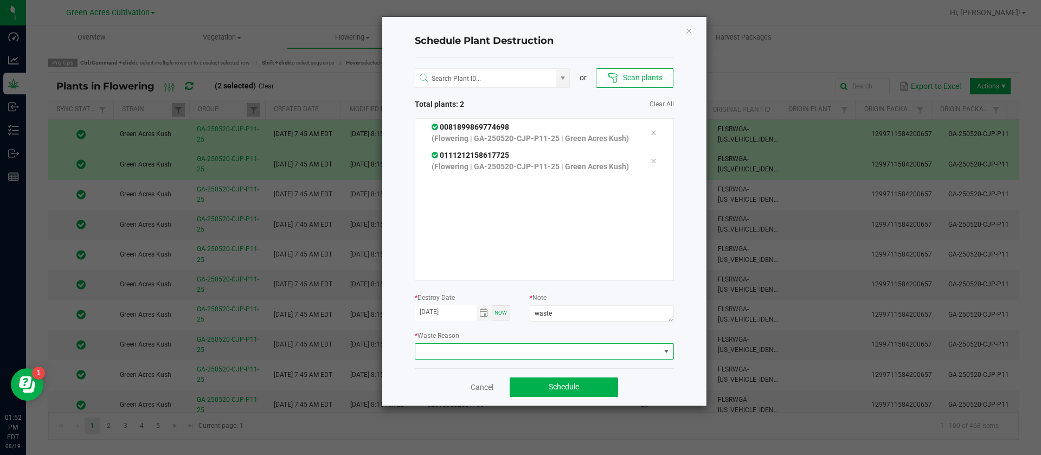
click at [471, 349] on span at bounding box center [537, 351] width 245 height 15
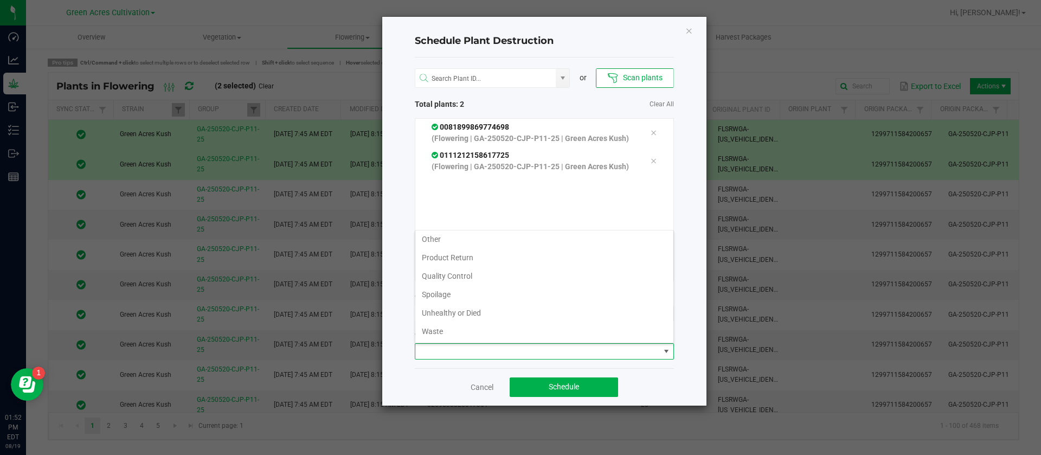
drag, startPoint x: 438, startPoint y: 335, endPoint x: 474, endPoint y: 361, distance: 45.4
click at [439, 335] on li "Waste" at bounding box center [544, 331] width 258 height 18
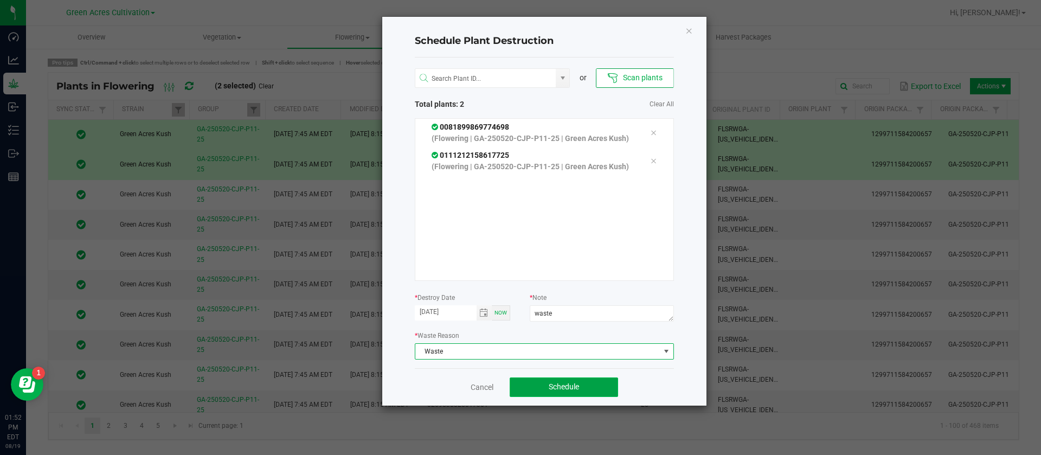
click at [559, 384] on span "Schedule" at bounding box center [564, 386] width 30 height 9
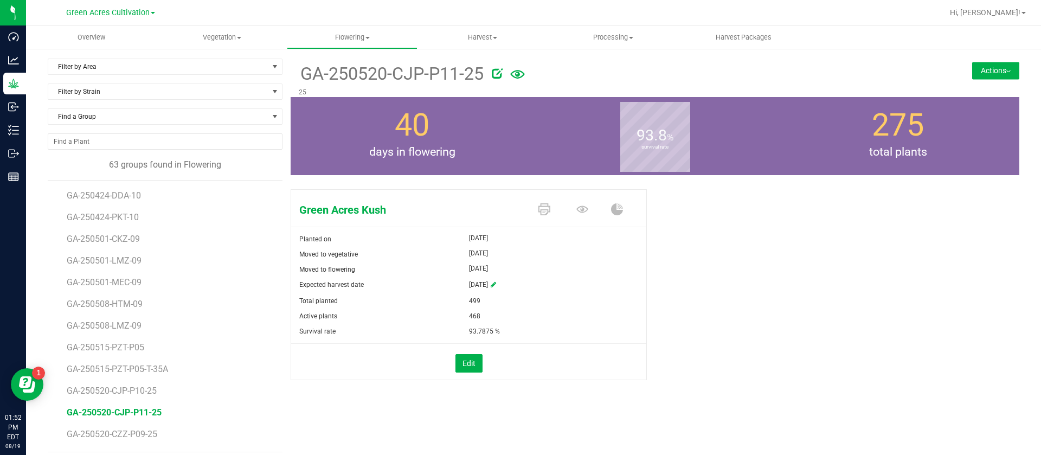
click at [611, 145] on div "93.8 % survival rate" at bounding box center [655, 136] width 243 height 78
drag, startPoint x: 537, startPoint y: 139, endPoint x: 540, endPoint y: 134, distance: 5.6
click at [540, 136] on div "93.8 % survival rate" at bounding box center [655, 136] width 243 height 78
drag, startPoint x: 730, startPoint y: 307, endPoint x: 729, endPoint y: 298, distance: 9.2
click at [734, 305] on div "Green Acres Kush Planted on Jun 9, 2025 Moved to vegetative Jun 9, 2025 Moved t…" at bounding box center [655, 296] width 729 height 222
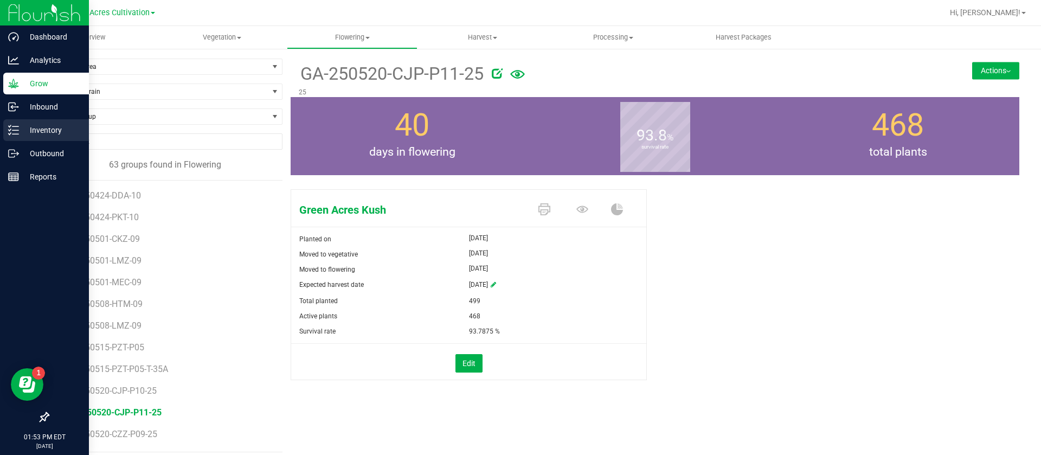
click at [23, 131] on p "Inventory" at bounding box center [51, 130] width 65 height 13
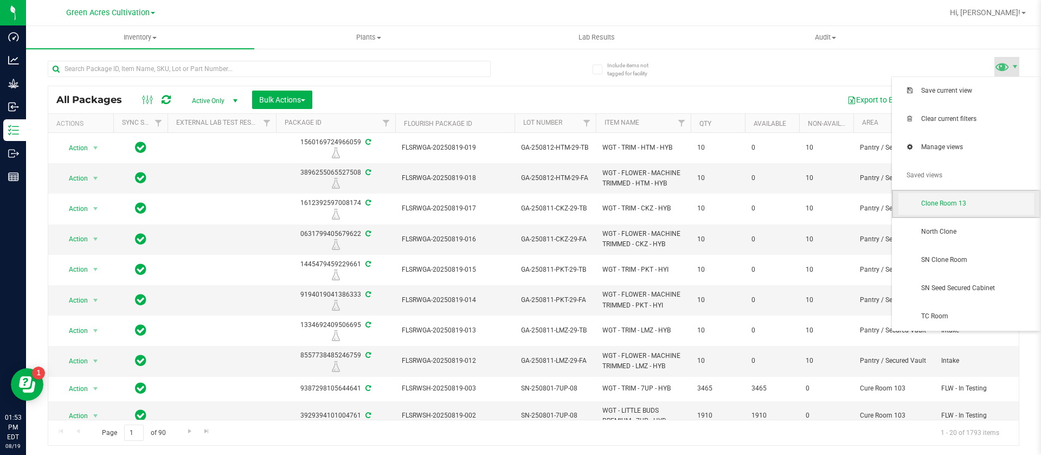
click at [948, 202] on span "Clone Room 13" at bounding box center [977, 203] width 113 height 9
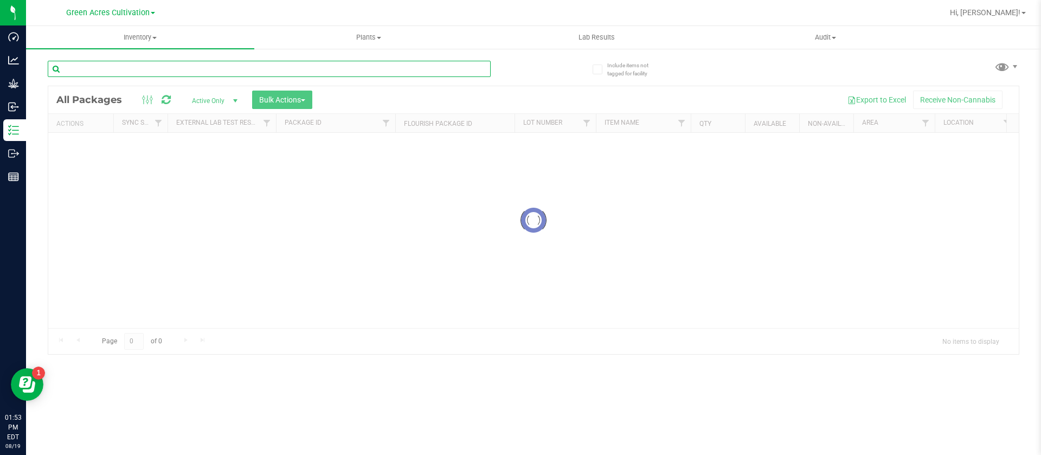
click at [125, 67] on input "text" at bounding box center [269, 69] width 443 height 16
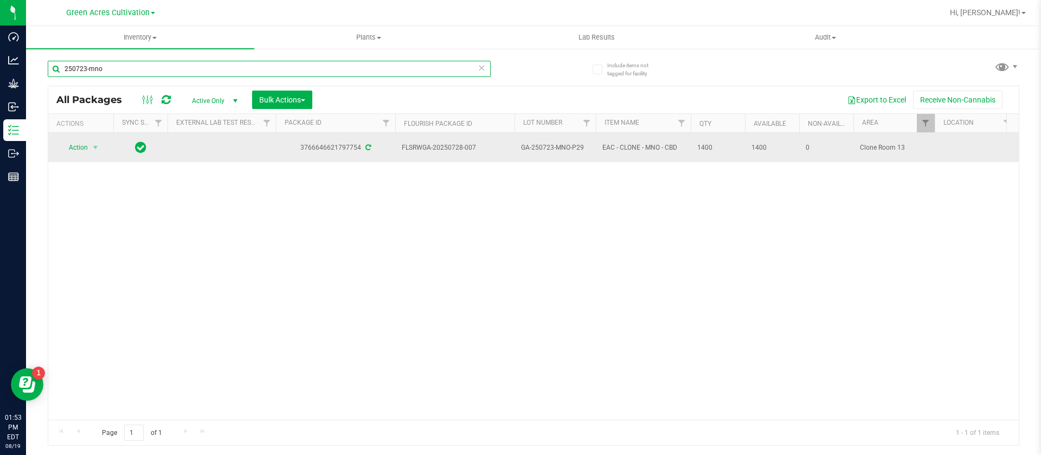
type input "250723-mno"
click at [70, 143] on span "Action" at bounding box center [73, 147] width 29 height 15
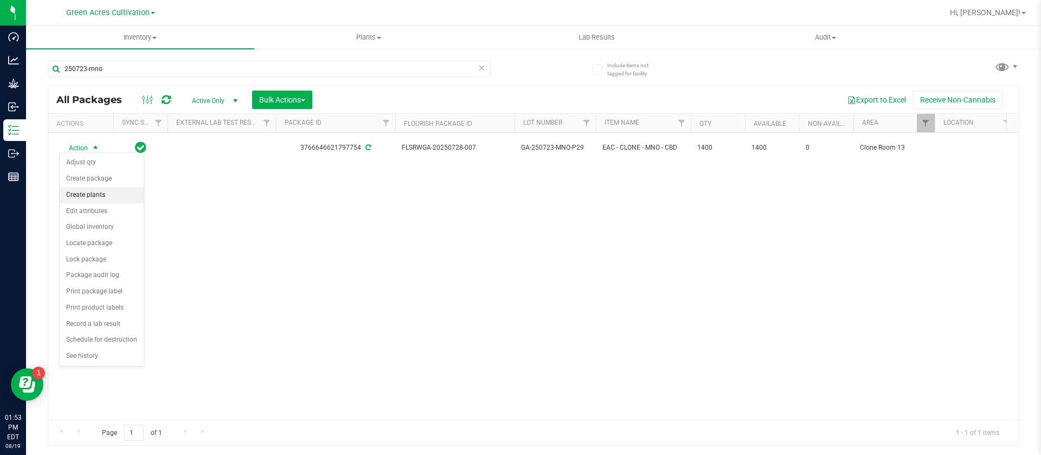
click at [100, 196] on li "Create plants" at bounding box center [102, 195] width 84 height 16
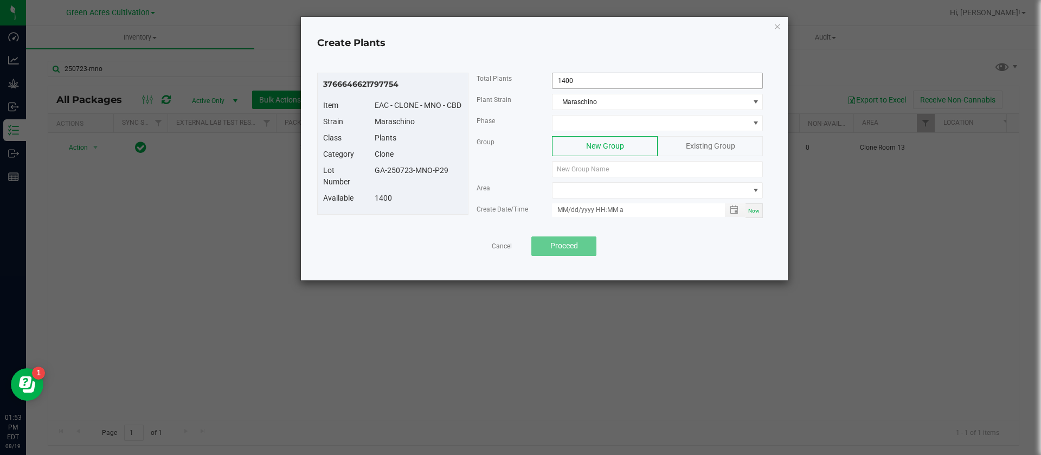
click at [574, 85] on input "1400" at bounding box center [658, 80] width 210 height 15
type input "789"
drag, startPoint x: 562, startPoint y: 120, endPoint x: 568, endPoint y: 119, distance: 5.4
click at [567, 119] on span at bounding box center [651, 122] width 196 height 15
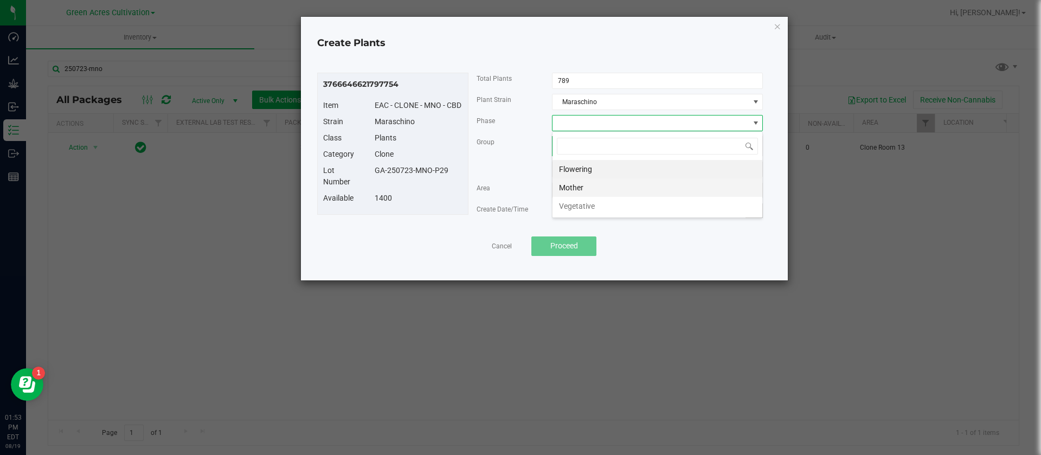
scroll to position [16, 211]
click at [588, 204] on li "Vegetative" at bounding box center [658, 206] width 210 height 18
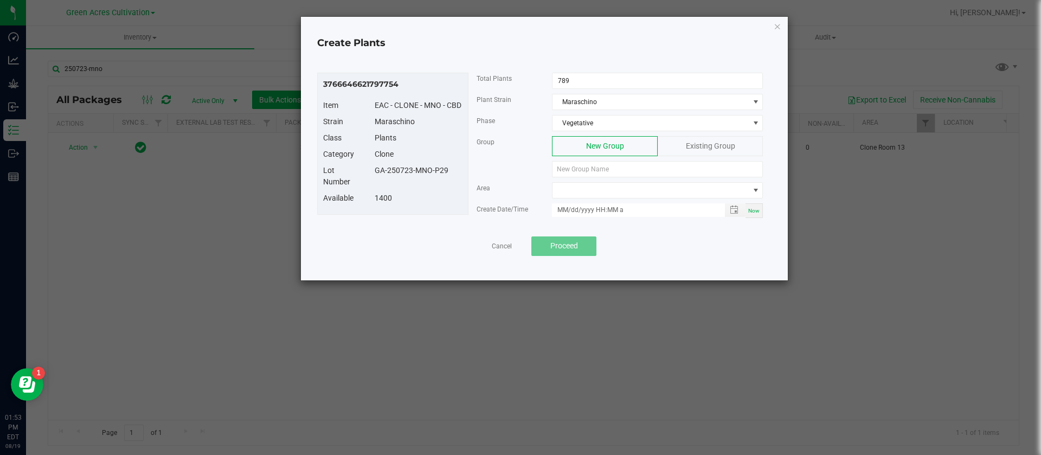
drag, startPoint x: 459, startPoint y: 172, endPoint x: 380, endPoint y: 166, distance: 78.9
click at [380, 166] on div "GA-250723-MNO-P29" at bounding box center [419, 170] width 104 height 11
click at [371, 178] on div "Lot Number GA-250723-MNO-P29" at bounding box center [393, 179] width 156 height 28
drag, startPoint x: 374, startPoint y: 169, endPoint x: 467, endPoint y: 169, distance: 93.8
click at [467, 169] on div "GA-250723-MNO-P29" at bounding box center [419, 170] width 104 height 11
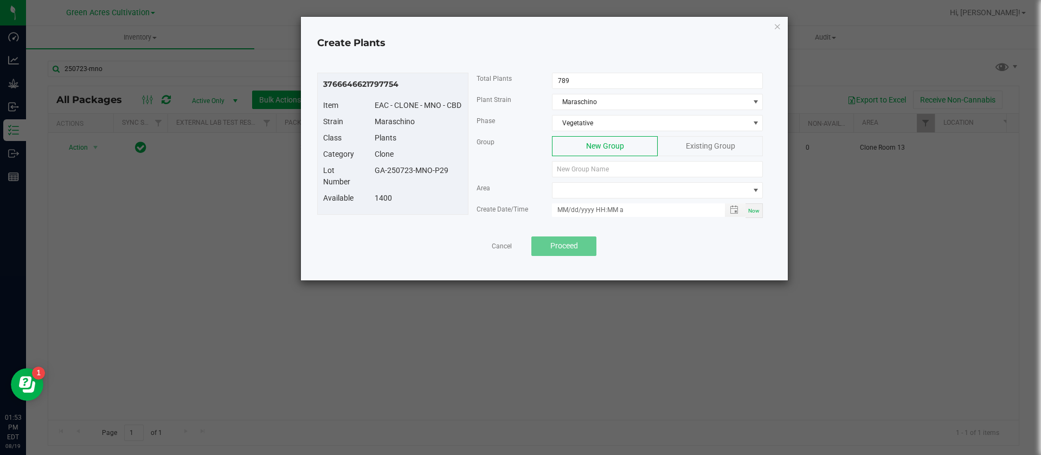
copy div "GA-250723-MNO-P29"
paste input "GA-250723-MNO-P29"
type input "GA-250723-MNO-P29"
click at [600, 189] on span at bounding box center [651, 190] width 196 height 15
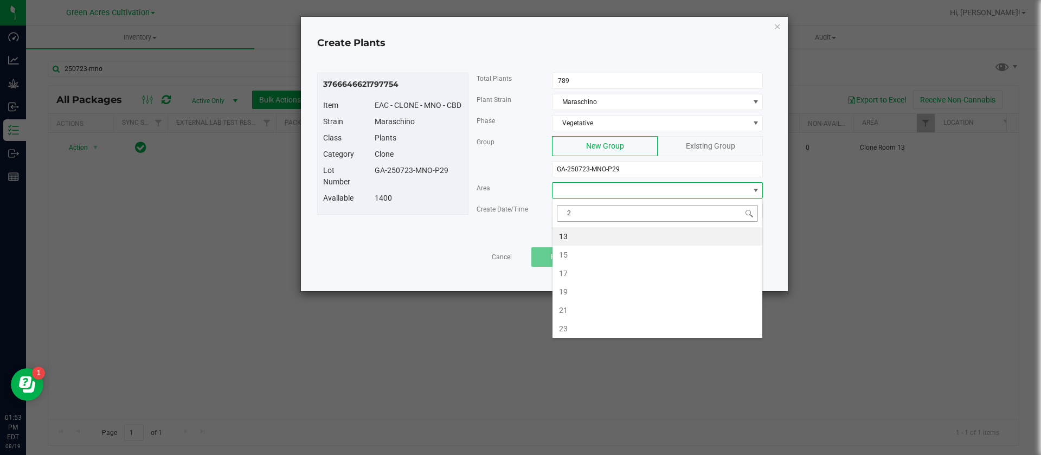
type input "21"
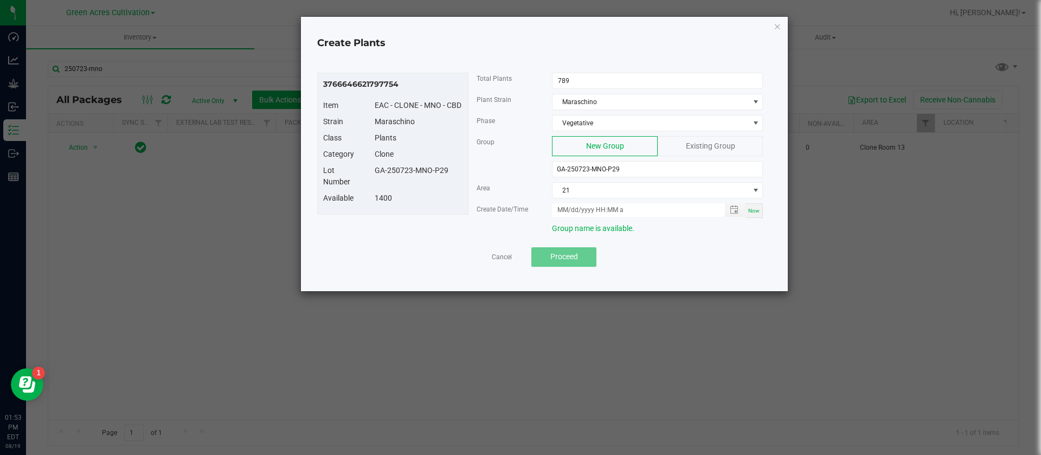
drag, startPoint x: 760, startPoint y: 213, endPoint x: 714, endPoint y: 224, distance: 48.1
click at [760, 212] on div "Now" at bounding box center [754, 210] width 17 height 15
drag, startPoint x: 565, startPoint y: 206, endPoint x: 568, endPoint y: 212, distance: 6.6
click at [567, 209] on input "08/19/2025 1:53 PM" at bounding box center [632, 210] width 161 height 14
click at [571, 205] on input "08/19/2025 1:53 PM" at bounding box center [632, 210] width 161 height 14
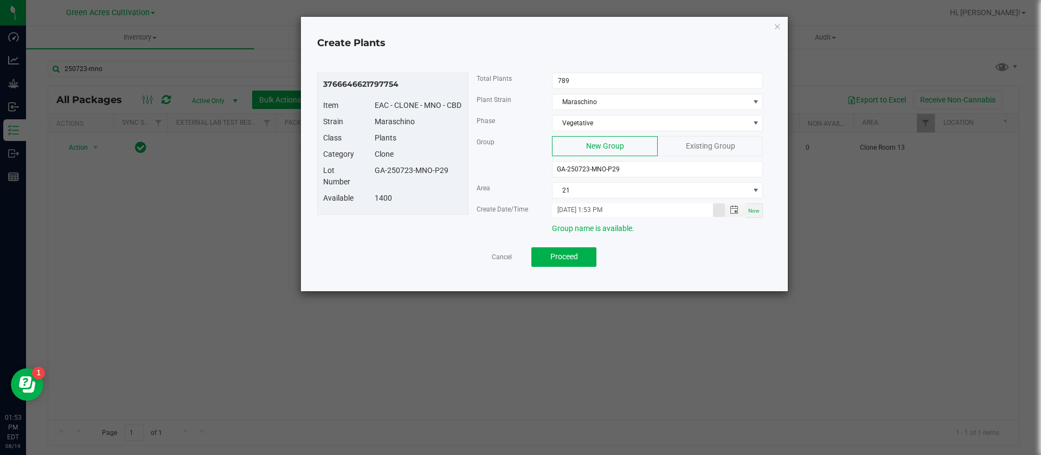
type input "08/15/2025 1:53 PM"
click at [445, 157] on div "Clone" at bounding box center [419, 154] width 104 height 11
click at [462, 184] on div "Lot Number GA-250723-MNO-P29" at bounding box center [393, 179] width 156 height 28
click at [446, 135] on div "Plants" at bounding box center [419, 137] width 104 height 11
click at [426, 216] on div "3766646621797754 Item EAC - CLONE - MNO - CBD Strain Maraschino Class Plants Ca…" at bounding box center [544, 156] width 454 height 166
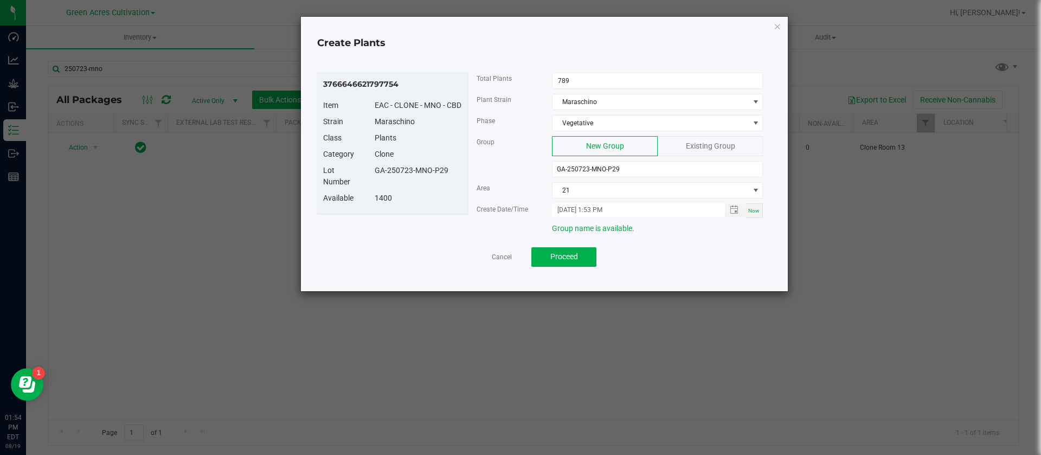
click at [421, 172] on div "GA-250723-MNO-P29" at bounding box center [419, 170] width 104 height 11
click at [423, 198] on div "1400" at bounding box center [419, 197] width 104 height 11
click at [406, 202] on div "1400" at bounding box center [419, 197] width 104 height 11
click at [555, 249] on button "Proceed" at bounding box center [563, 257] width 65 height 20
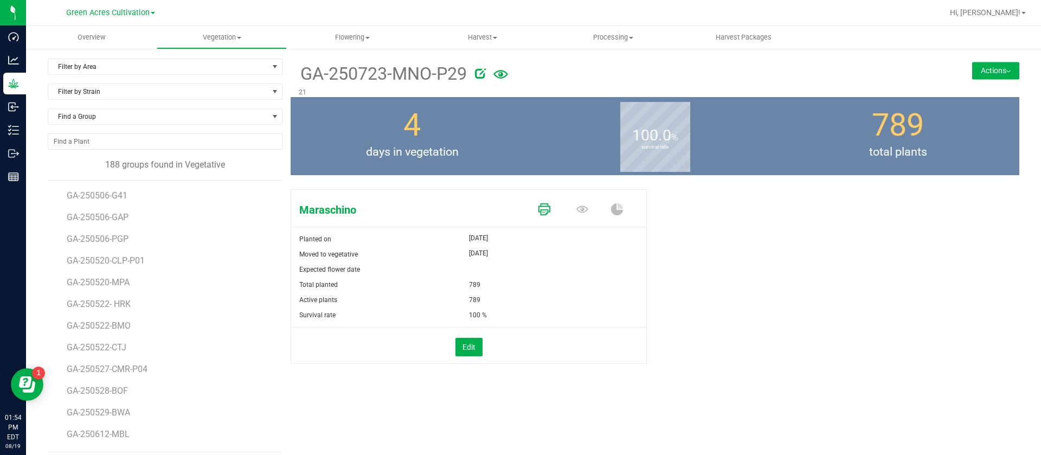
click at [543, 201] on link at bounding box center [544, 210] width 12 height 19
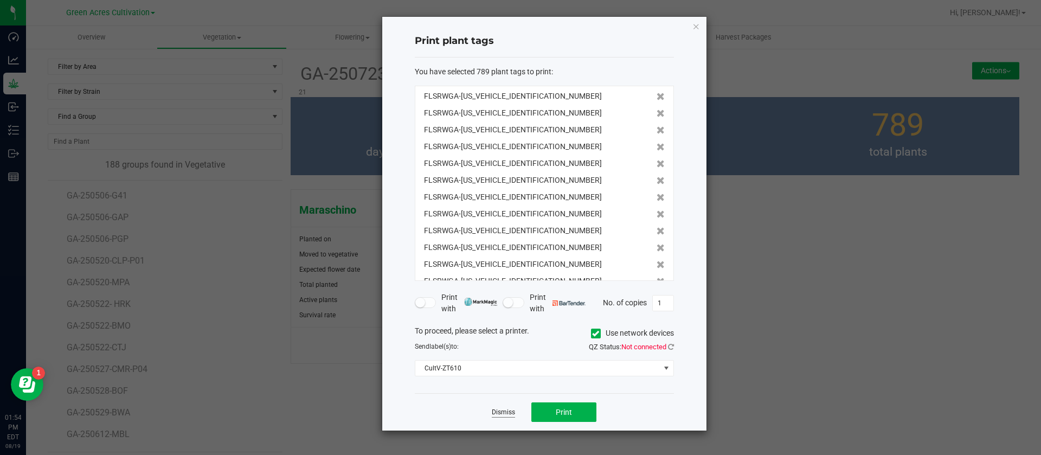
drag, startPoint x: 508, startPoint y: 412, endPoint x: 507, endPoint y: 405, distance: 7.1
click at [508, 409] on link "Dismiss" at bounding box center [503, 412] width 23 height 9
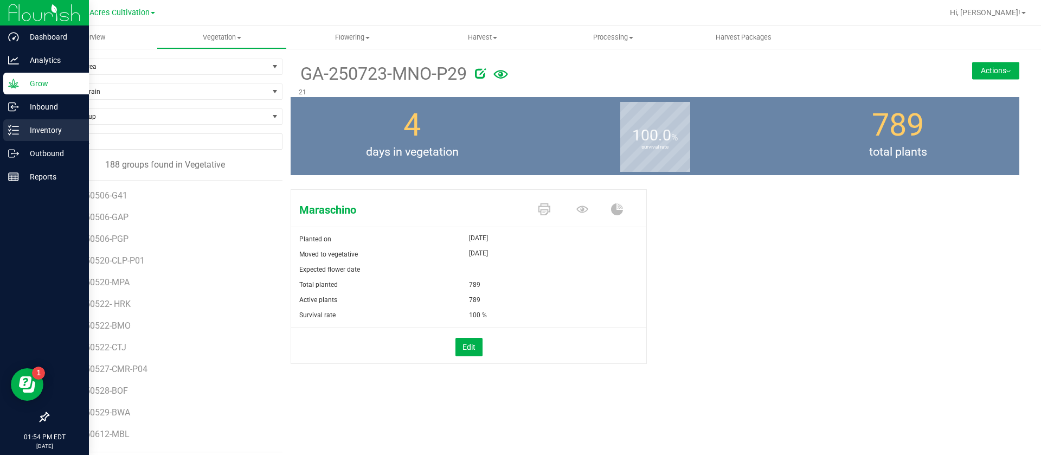
click at [0, 128] on link "Inventory" at bounding box center [44, 130] width 89 height 23
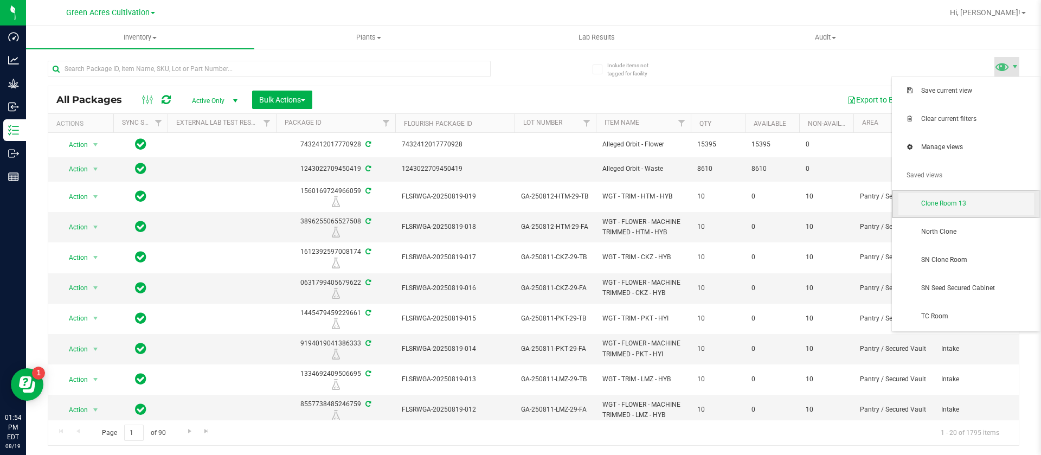
click at [954, 208] on span "Clone Room 13" at bounding box center [977, 203] width 113 height 9
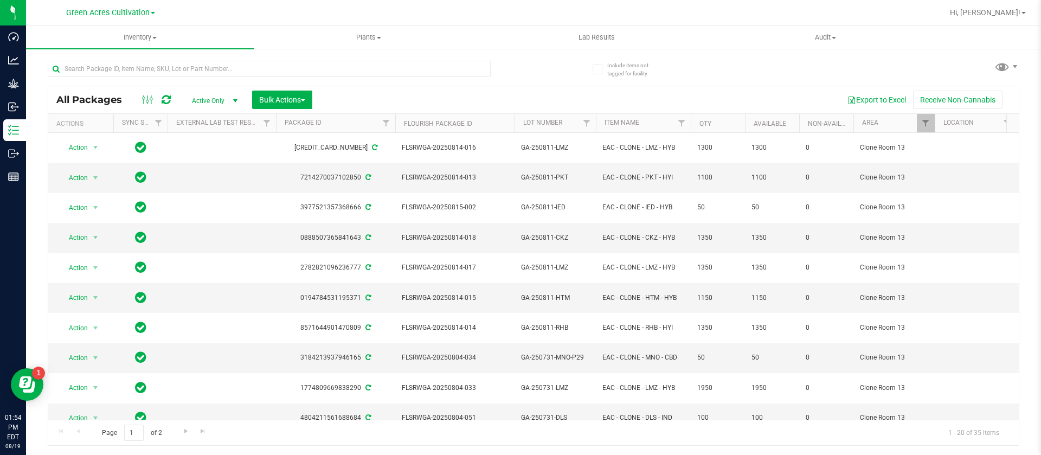
click at [232, 59] on div at bounding box center [291, 68] width 486 height 35
click at [231, 68] on input "text" at bounding box center [269, 69] width 443 height 16
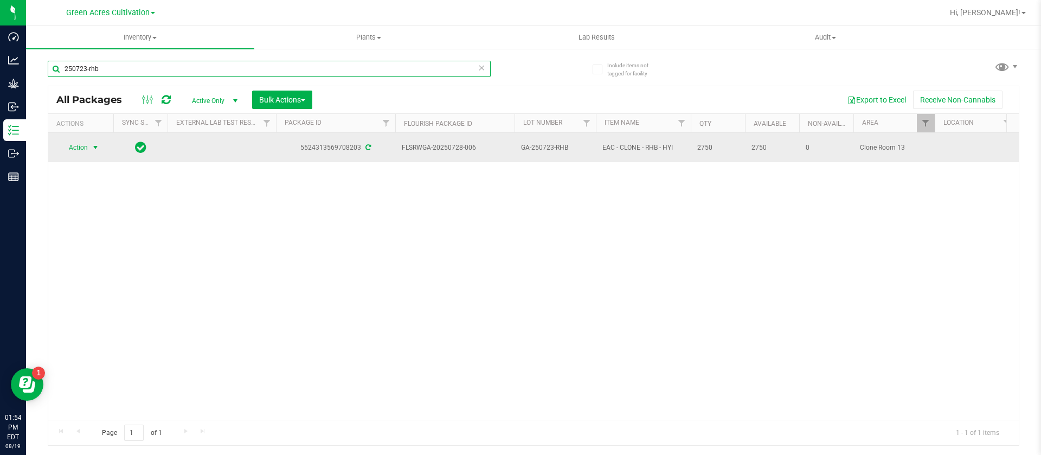
type input "250723-rhb"
click at [89, 142] on span "select" at bounding box center [96, 147] width 14 height 15
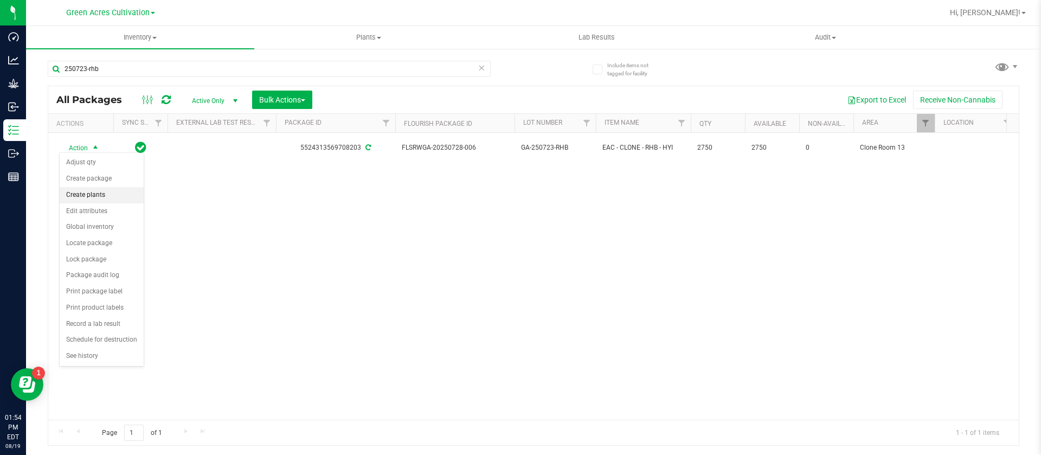
click at [91, 192] on li "Create plants" at bounding box center [102, 195] width 84 height 16
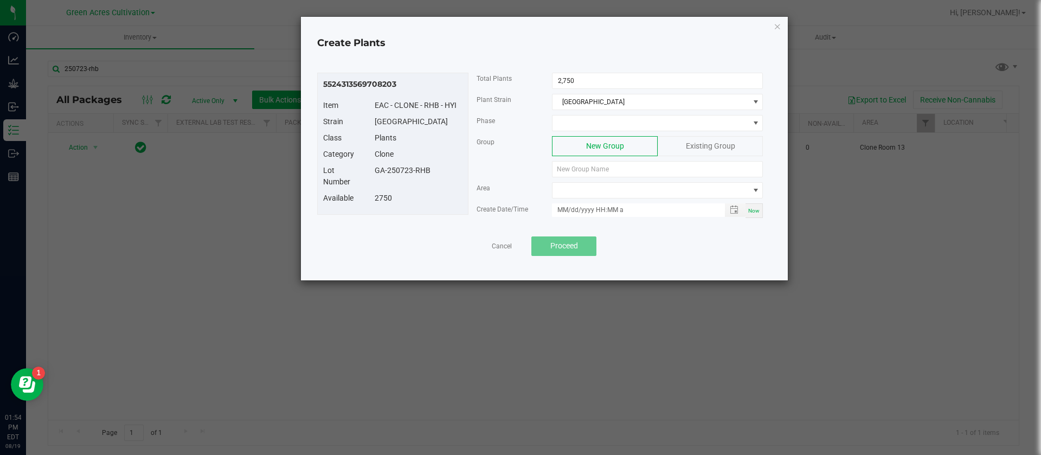
drag, startPoint x: 437, startPoint y: 174, endPoint x: 367, endPoint y: 173, distance: 70.0
click at [367, 173] on div "GA-250723-RHB" at bounding box center [419, 170] width 104 height 11
copy div "GA-250723-RHB"
paste input "GA-250723-RHB"
type input "GA-250723-RHB"
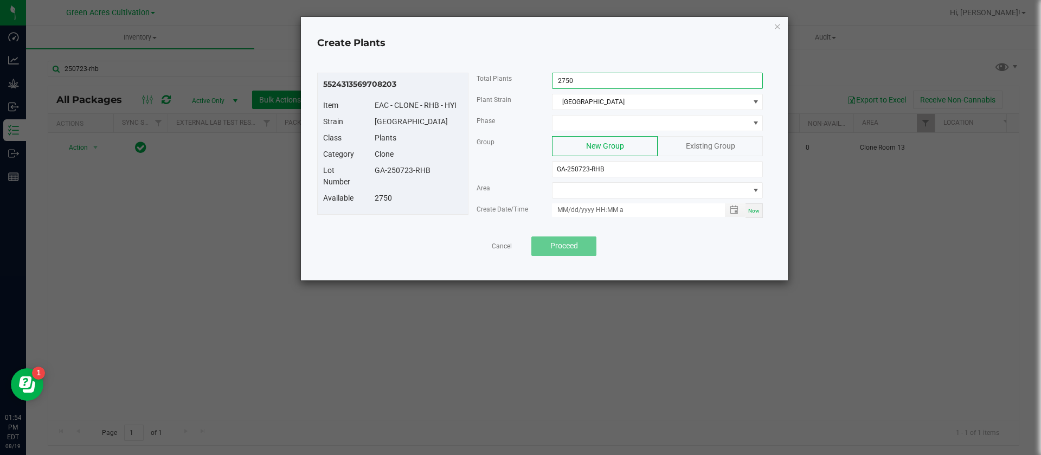
click at [578, 73] on input "2750" at bounding box center [658, 80] width 210 height 15
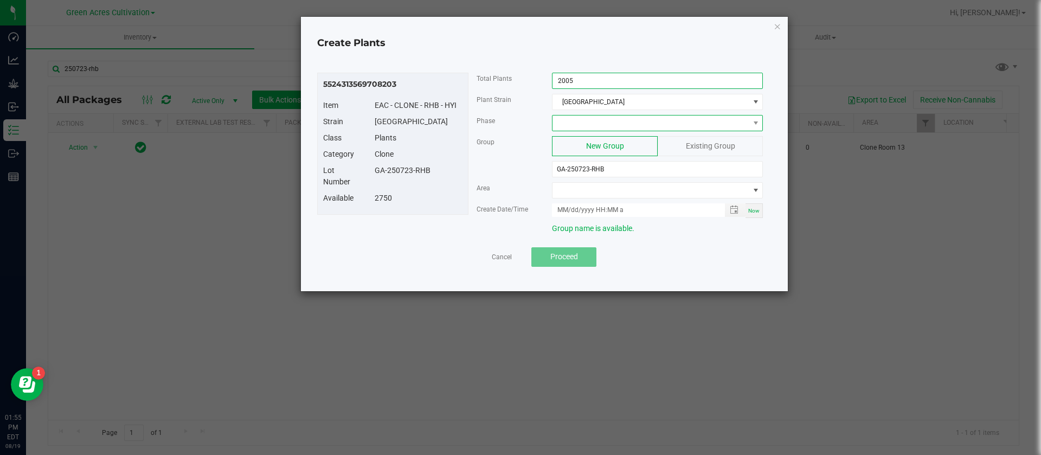
type input "2,005"
click at [582, 130] on span at bounding box center [651, 122] width 196 height 15
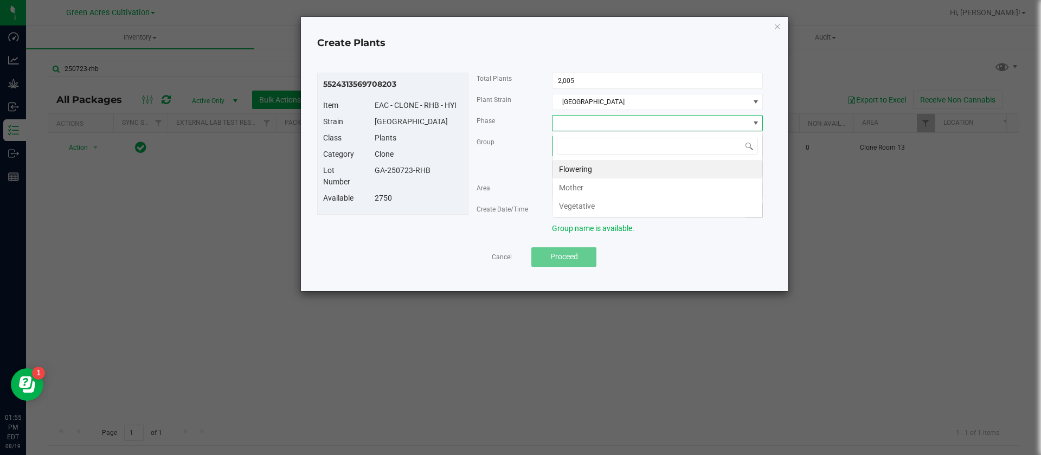
scroll to position [16, 211]
click at [588, 209] on li "Vegetative" at bounding box center [658, 206] width 210 height 18
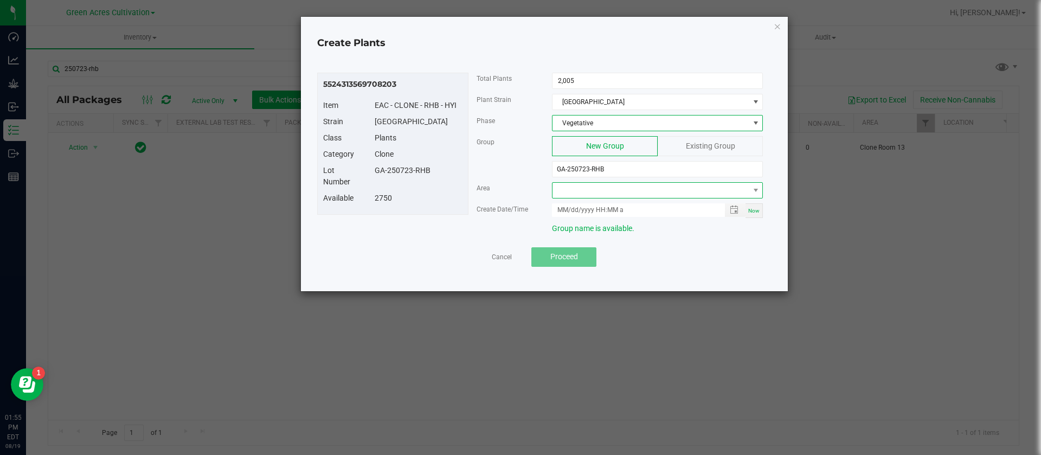
click at [568, 188] on span at bounding box center [651, 190] width 196 height 15
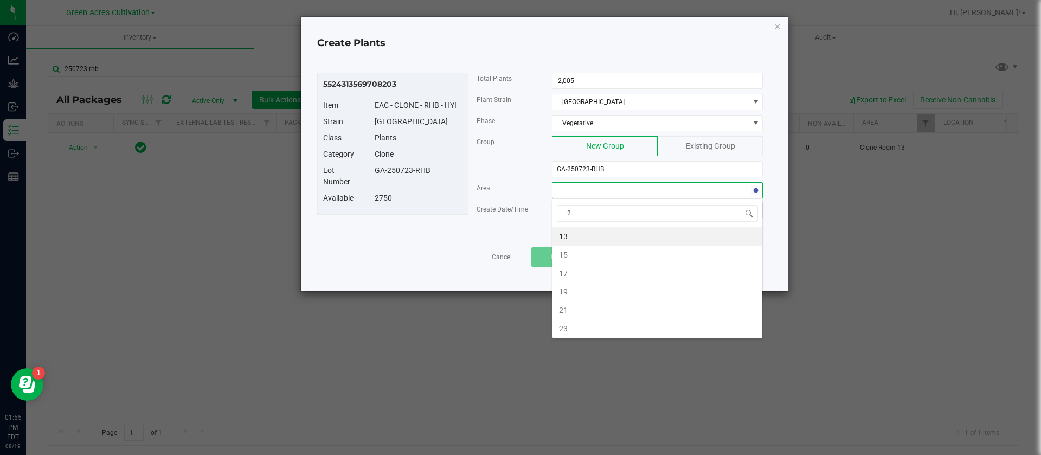
type input "21"
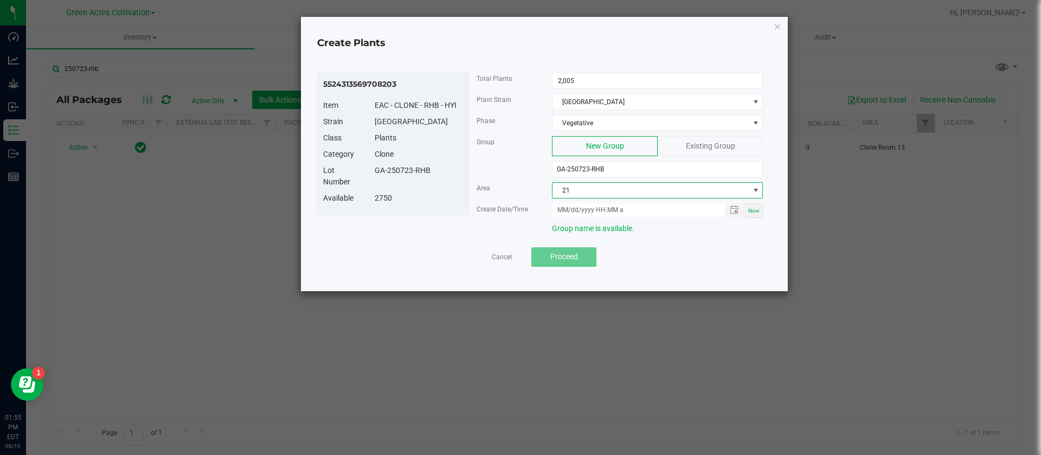
drag, startPoint x: 760, startPoint y: 208, endPoint x: 737, endPoint y: 217, distance: 24.6
click at [760, 208] on div "Now" at bounding box center [754, 210] width 17 height 15
click at [569, 208] on input "08/19/2025 1:55 PM" at bounding box center [632, 210] width 161 height 14
type input "08/15/2025 1:55 PM"
click at [432, 158] on div "Clone" at bounding box center [419, 154] width 104 height 11
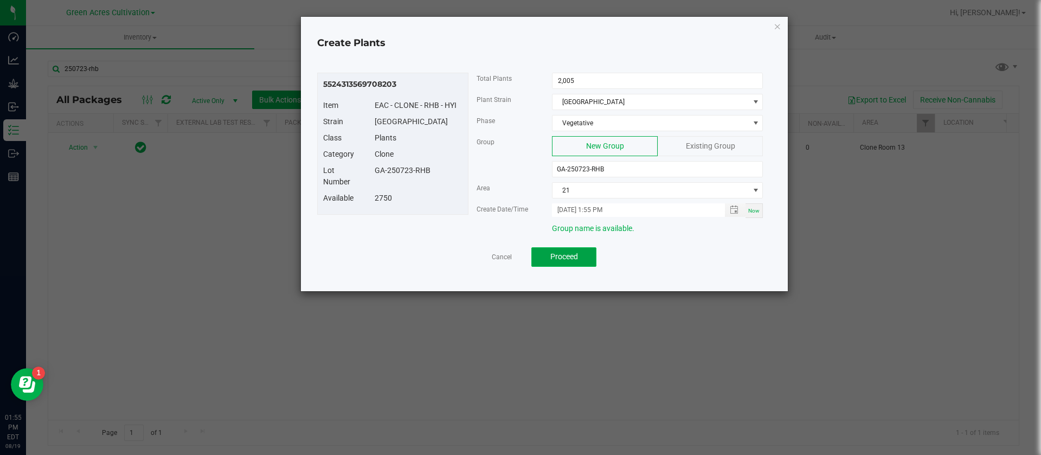
click at [570, 253] on span "Proceed" at bounding box center [564, 256] width 28 height 9
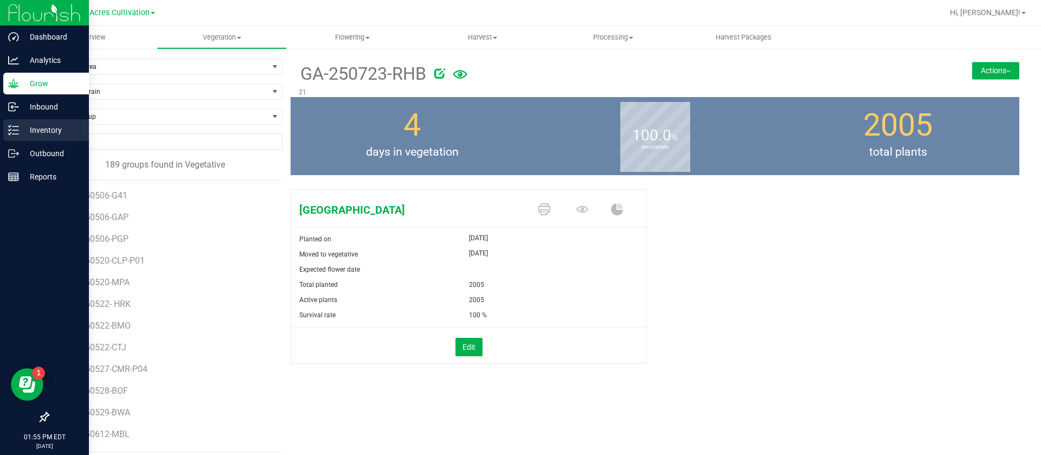
click at [46, 129] on p "Inventory" at bounding box center [51, 130] width 65 height 13
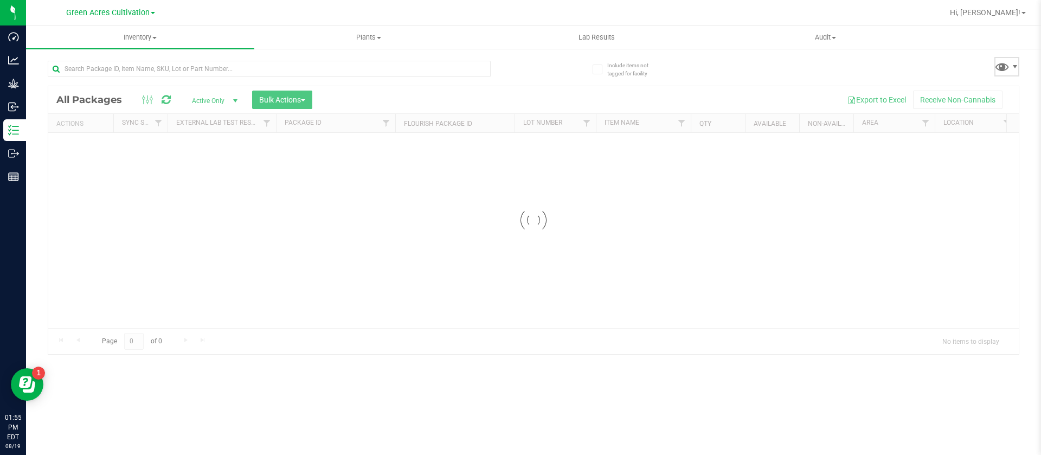
click at [1011, 66] on span at bounding box center [1015, 66] width 9 height 9
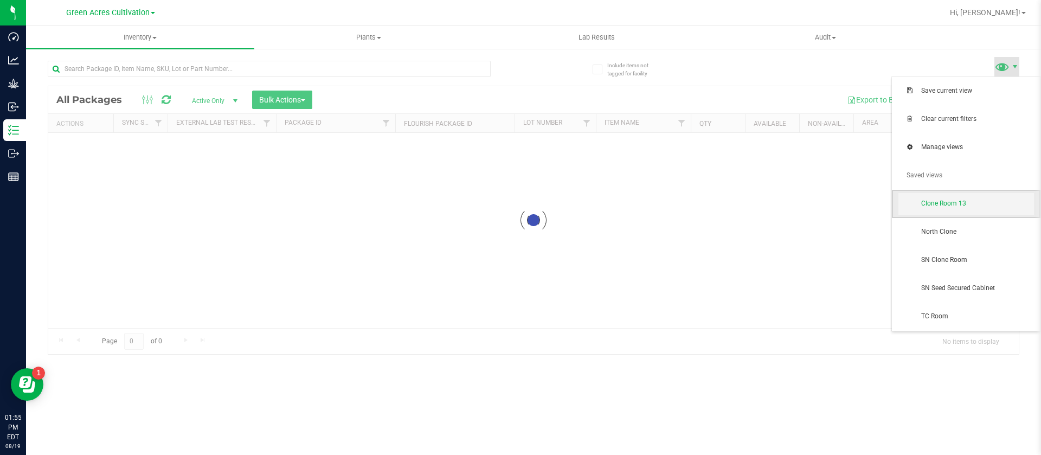
click at [964, 199] on span "Clone Room 13" at bounding box center [977, 203] width 113 height 9
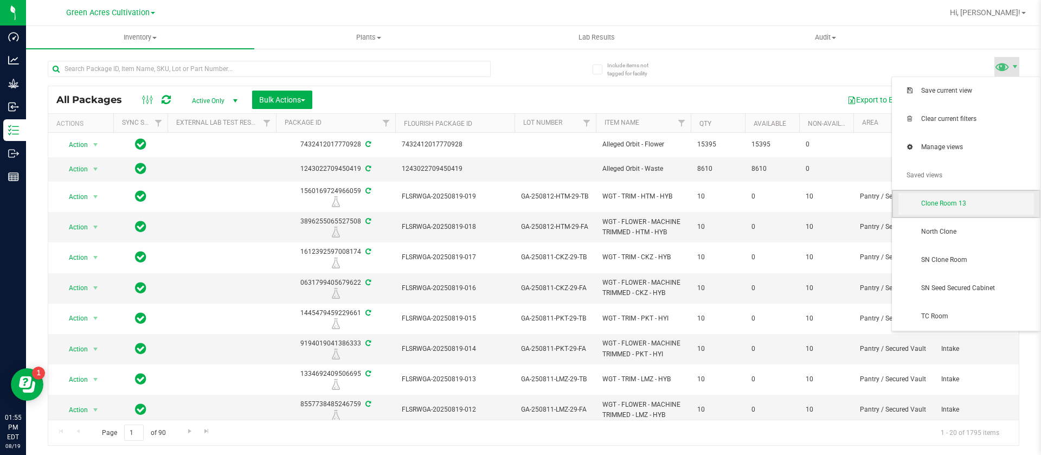
click at [980, 200] on span "Clone Room 13" at bounding box center [977, 203] width 113 height 9
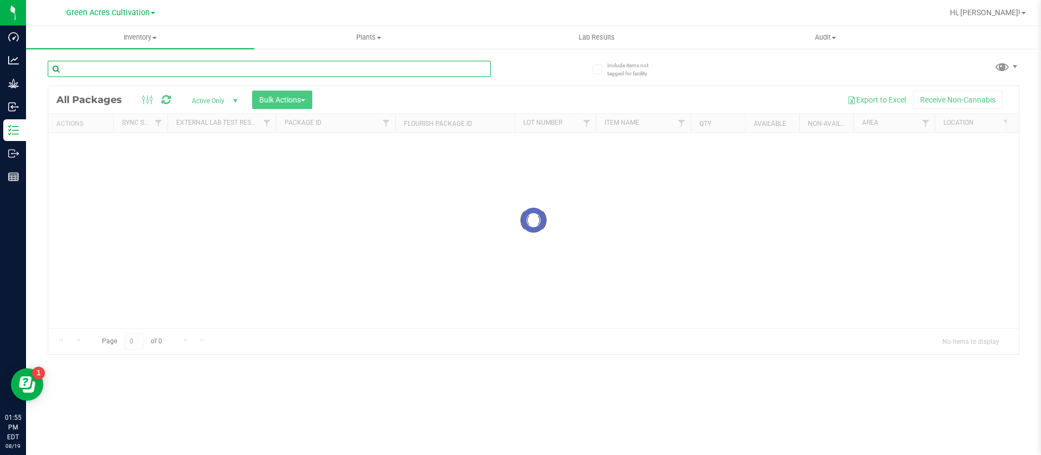
click at [176, 60] on div "Inventory All packages All inventory Waste log Create inventory Plants All plan…" at bounding box center [533, 240] width 1015 height 429
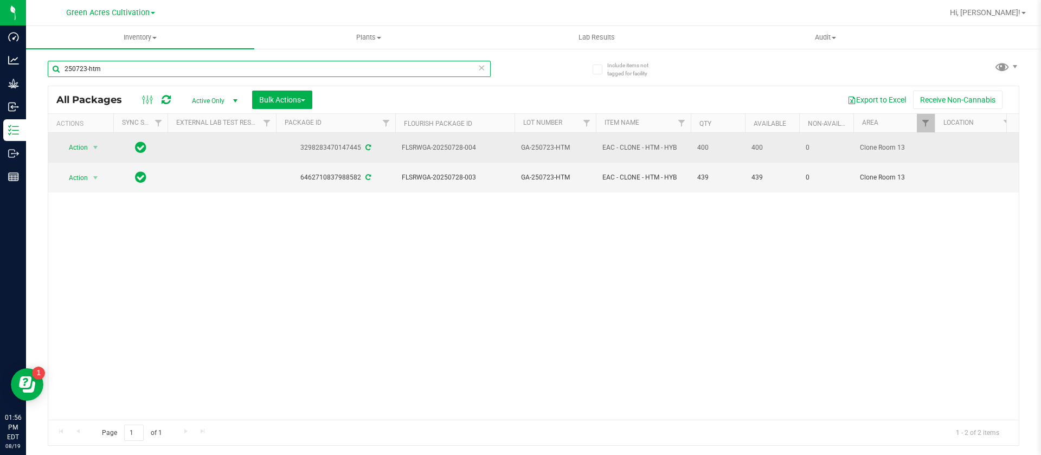
type input "250723-htm"
click at [80, 145] on span "Action" at bounding box center [73, 147] width 29 height 15
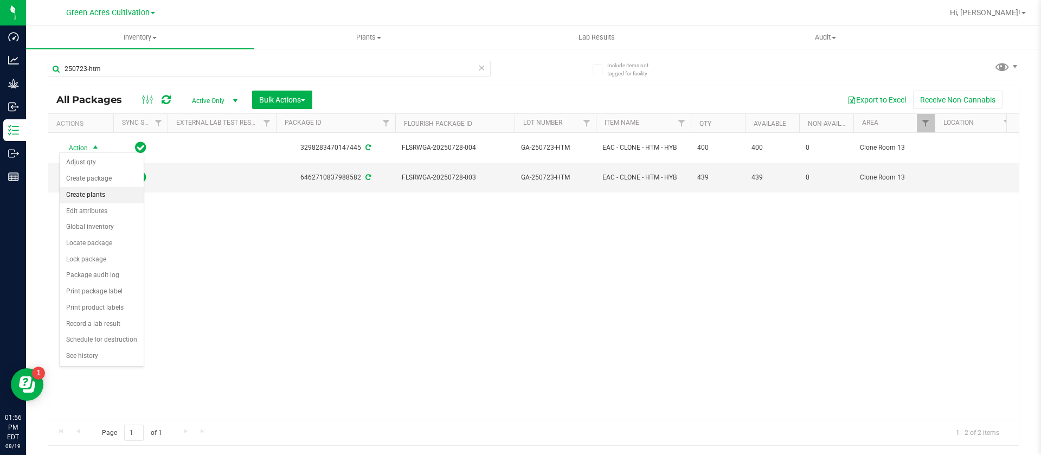
click at [101, 192] on li "Create plants" at bounding box center [102, 195] width 84 height 16
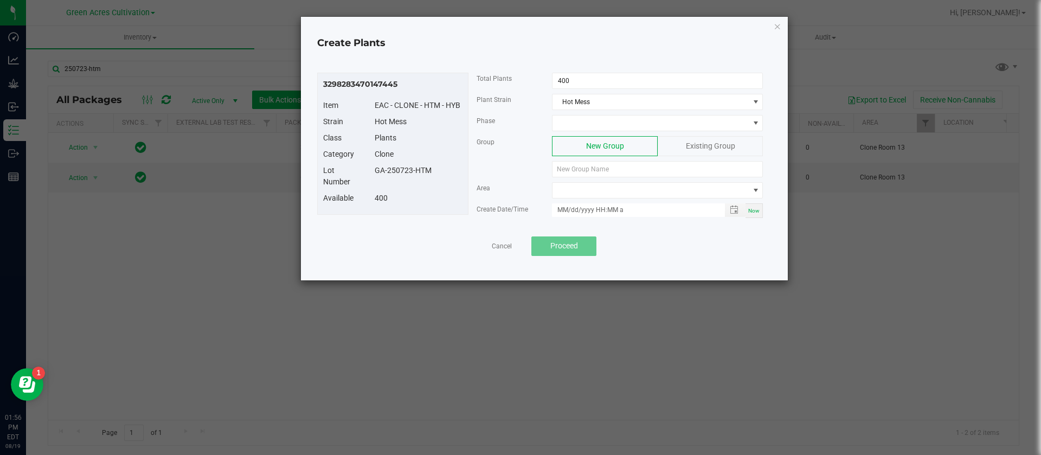
drag, startPoint x: 434, startPoint y: 172, endPoint x: 363, endPoint y: 171, distance: 71.6
click at [363, 171] on div "Lot Number GA-250723-HTM" at bounding box center [393, 179] width 156 height 28
click at [401, 191] on div "Lot Number GA-250723-HTM" at bounding box center [393, 179] width 156 height 28
click at [508, 248] on link "Cancel" at bounding box center [502, 246] width 20 height 9
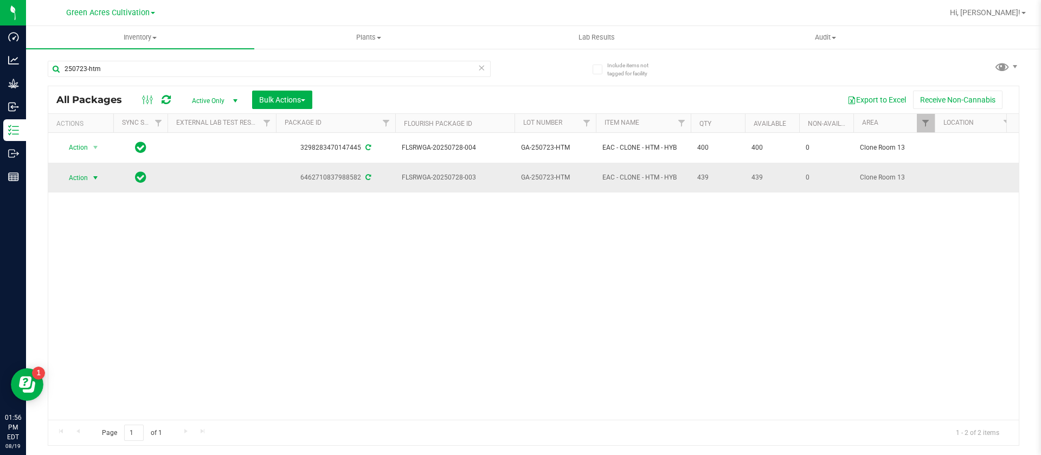
click at [79, 173] on span "Action" at bounding box center [73, 177] width 29 height 15
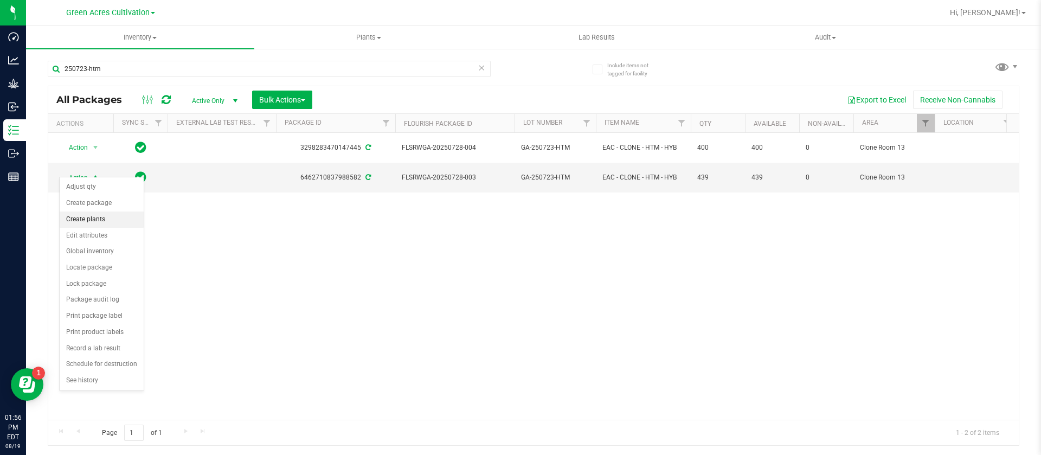
click at [101, 219] on li "Create plants" at bounding box center [102, 219] width 84 height 16
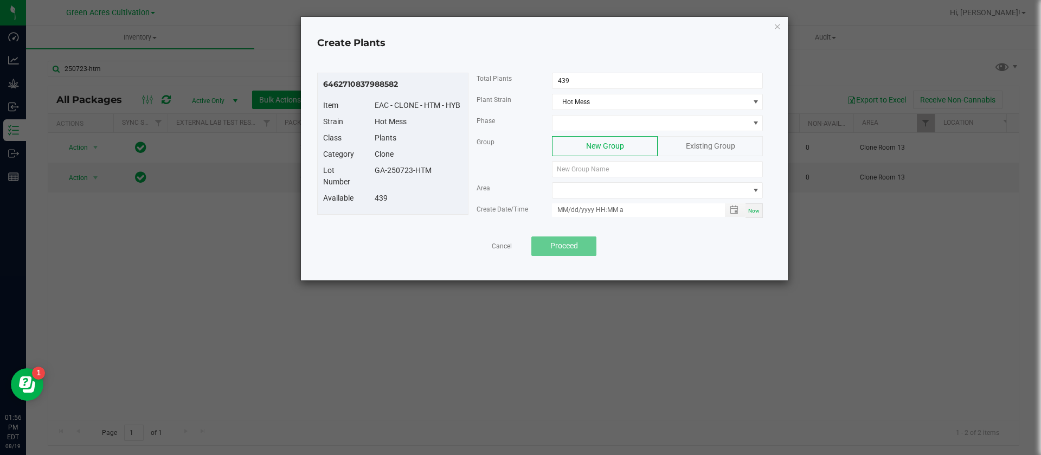
drag, startPoint x: 442, startPoint y: 177, endPoint x: 368, endPoint y: 174, distance: 74.4
click at [368, 174] on div "Lot Number GA-250723-HTM" at bounding box center [393, 179] width 156 height 28
copy div "GA-250723-HTM"
paste input "GA-250723-HTM"
type input "GA-250723-HTM"
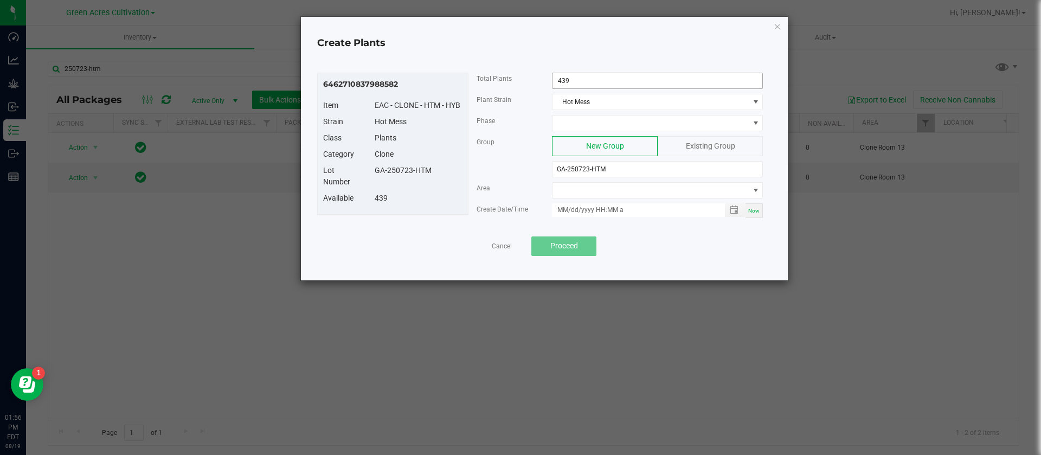
click at [600, 84] on input "439" at bounding box center [658, 80] width 210 height 15
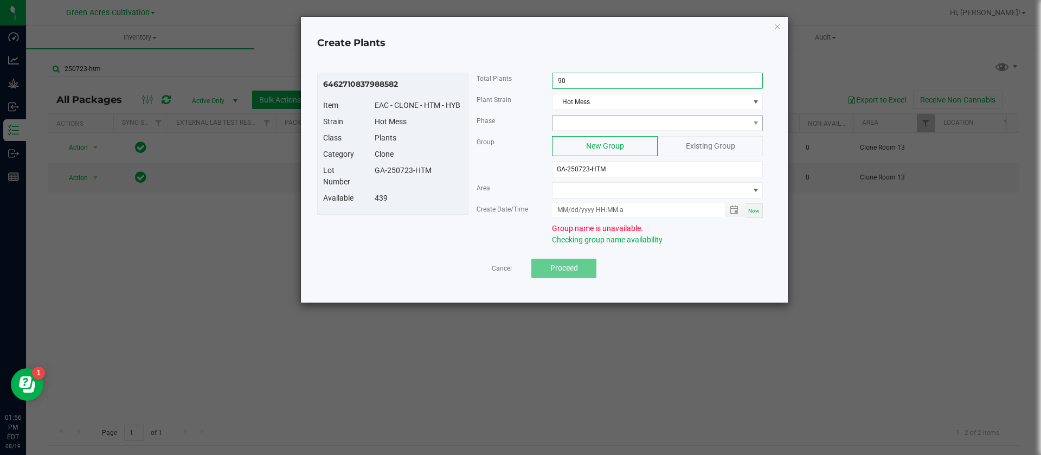
type input "90"
click at [601, 115] on span at bounding box center [651, 122] width 196 height 15
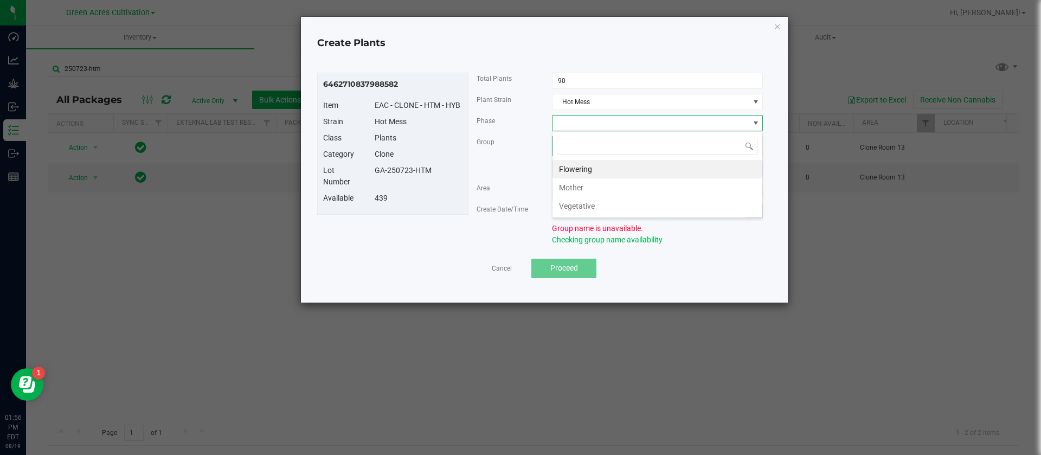
scroll to position [16, 211]
click at [579, 209] on li "Vegetative" at bounding box center [658, 206] width 210 height 18
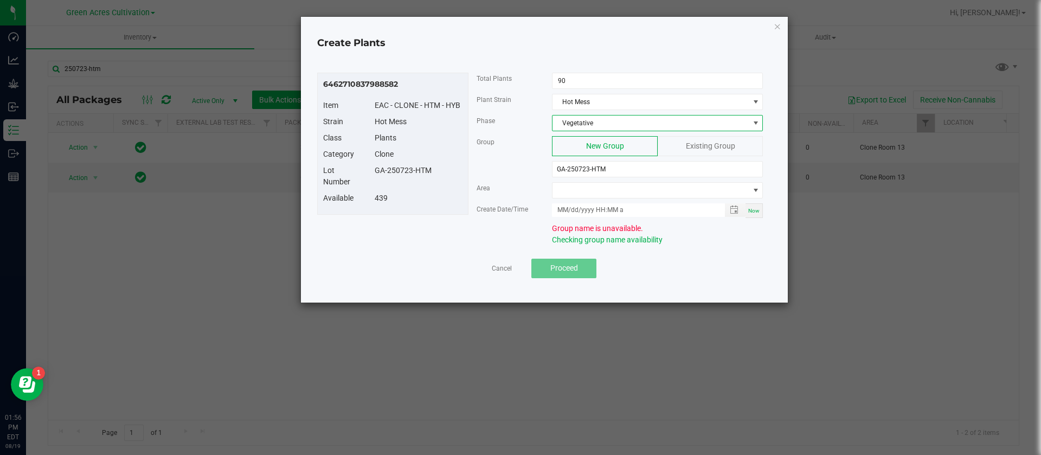
click at [673, 141] on div "Existing Group" at bounding box center [710, 146] width 105 height 20
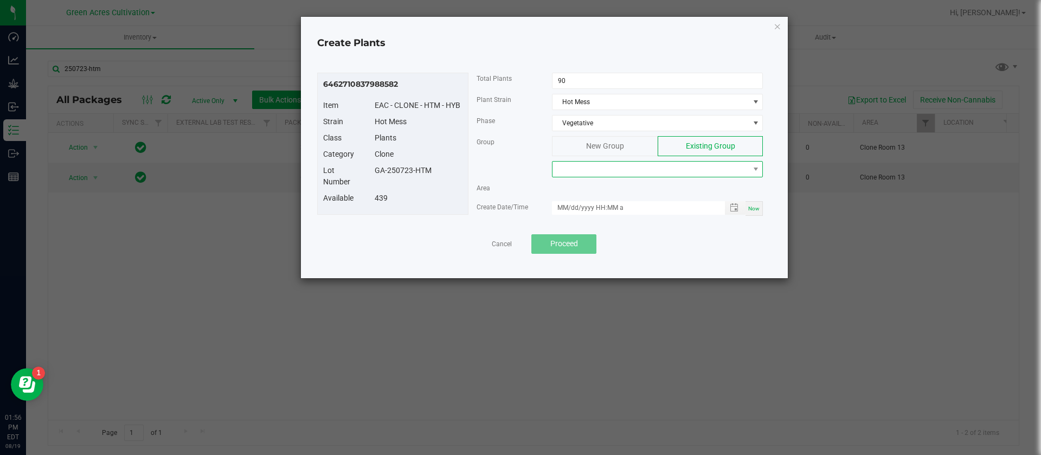
drag, startPoint x: 604, startPoint y: 167, endPoint x: 596, endPoint y: 171, distance: 9.2
click at [604, 168] on span at bounding box center [651, 169] width 196 height 15
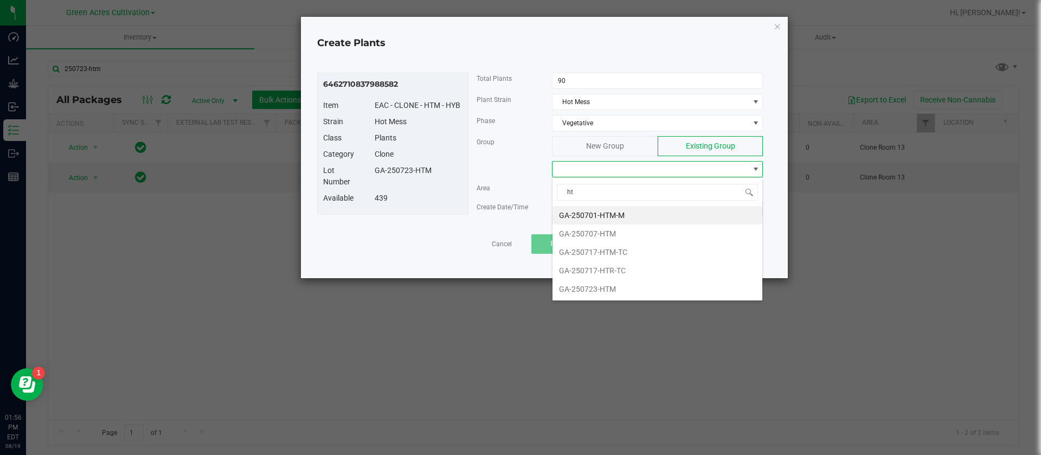
type input "htm"
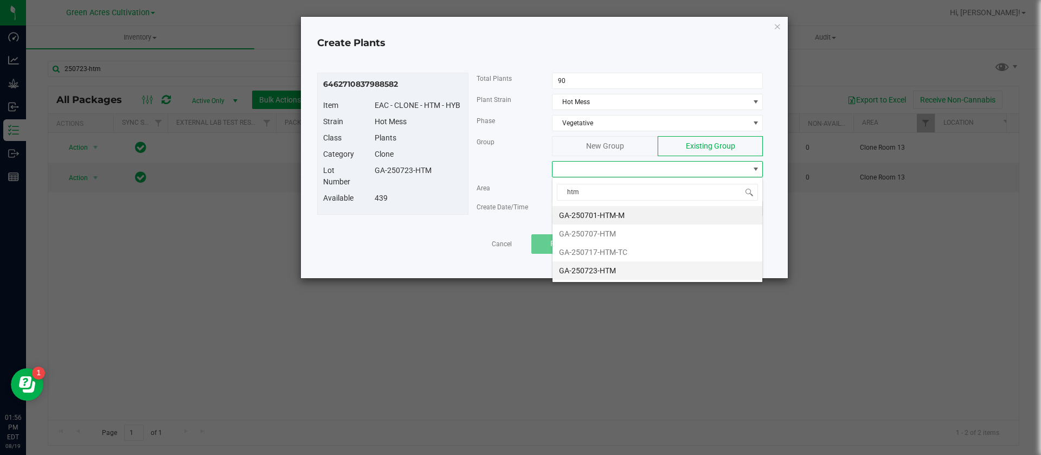
click at [606, 266] on li "GA-250723-HTM" at bounding box center [658, 270] width 210 height 18
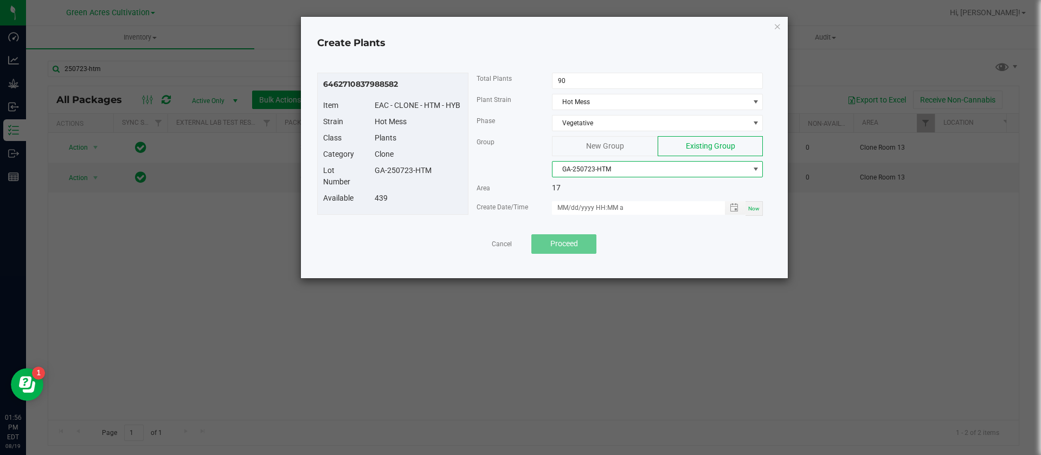
click at [630, 171] on span "GA-250723-HTM" at bounding box center [651, 169] width 196 height 15
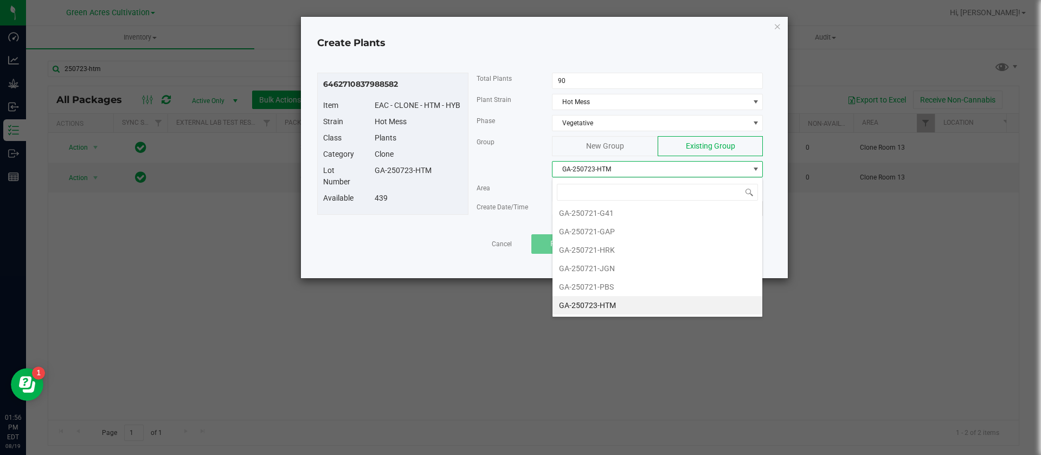
click at [604, 149] on span "New Group" at bounding box center [605, 146] width 38 height 9
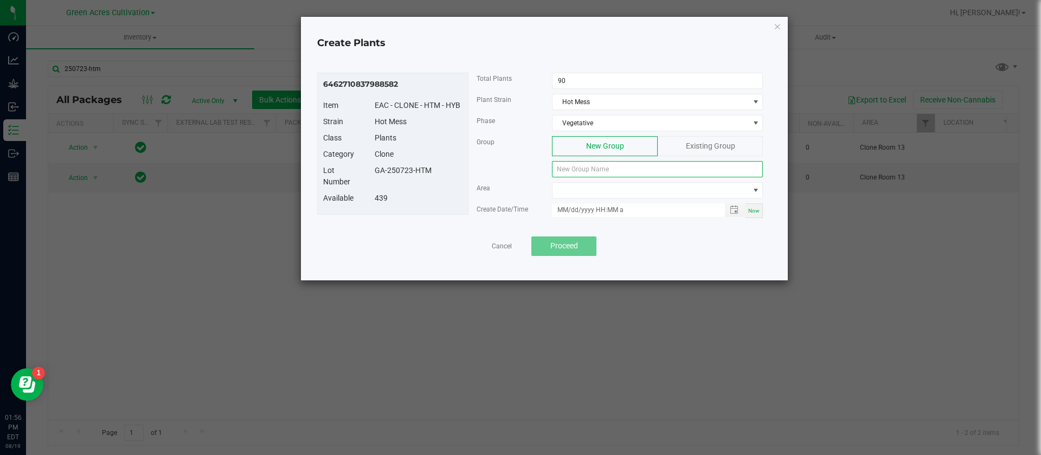
paste input "GA-250723-HTM"
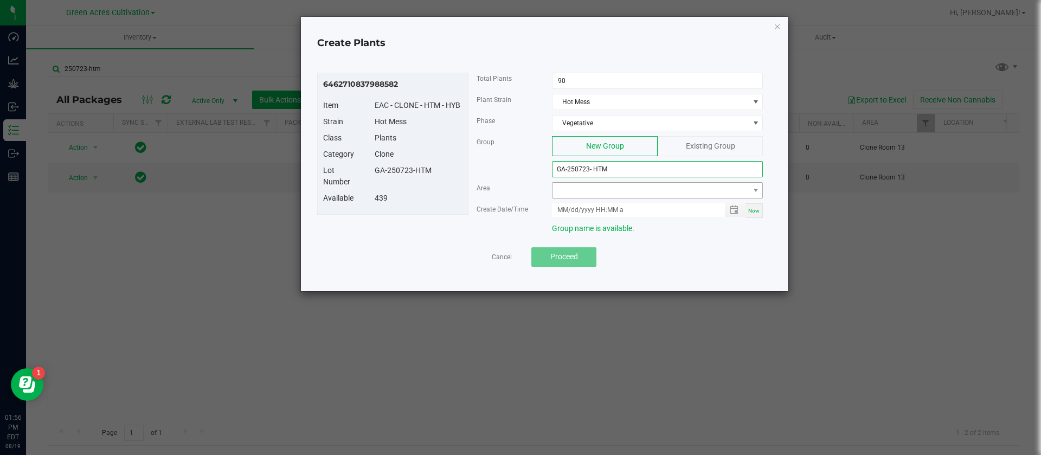
type input "GA-250723- HTM"
click at [591, 197] on span at bounding box center [651, 190] width 196 height 15
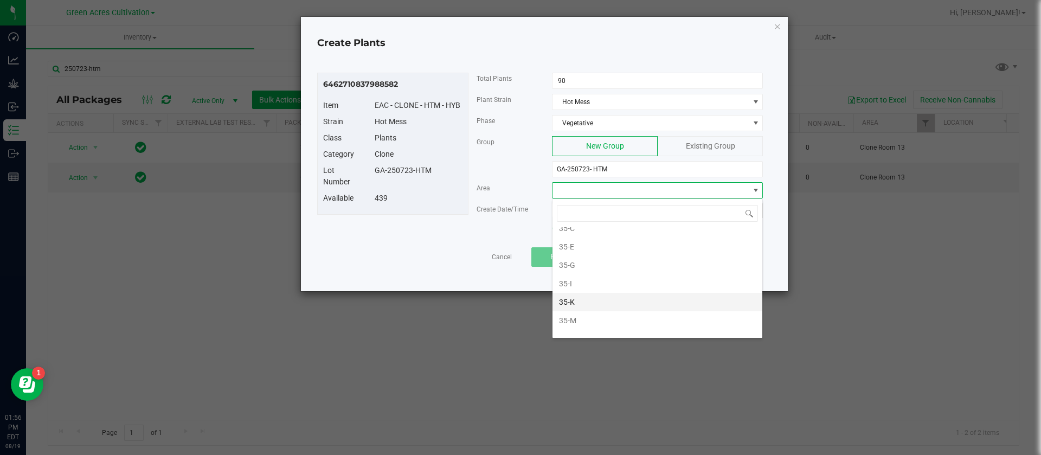
scroll to position [408, 0]
type input "21"
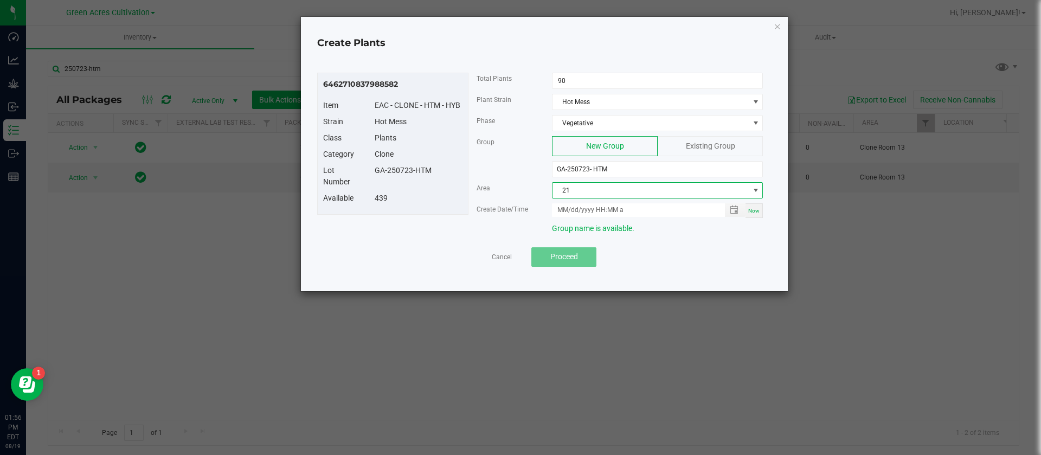
click at [756, 208] on span "Now" at bounding box center [753, 211] width 11 height 6
click at [573, 206] on input "08/19/2025 1:56 PM" at bounding box center [632, 210] width 161 height 14
type input "08/15/2025 1:56 PM"
click at [329, 150] on div "Category" at bounding box center [341, 154] width 52 height 11
click at [563, 256] on span "Proceed" at bounding box center [564, 256] width 28 height 9
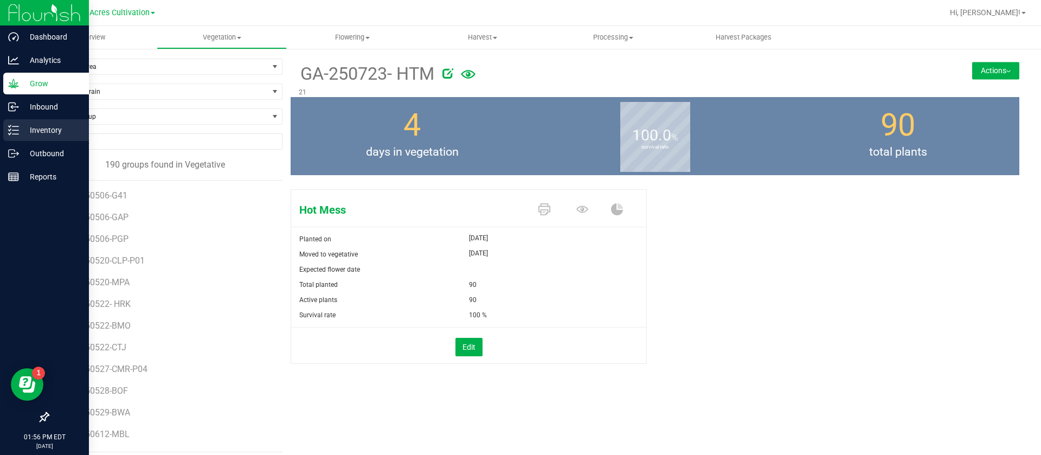
click at [29, 133] on p "Inventory" at bounding box center [51, 130] width 65 height 13
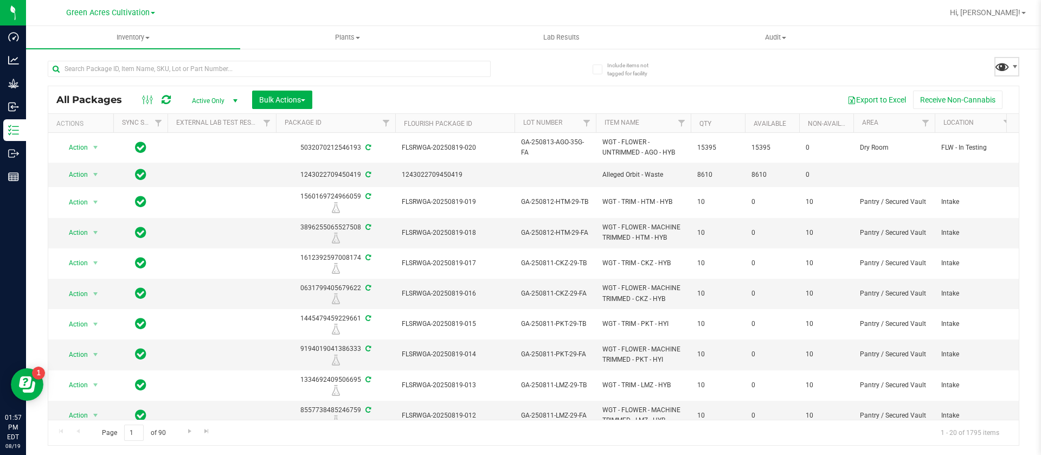
click at [1006, 61] on span at bounding box center [1002, 67] width 16 height 16
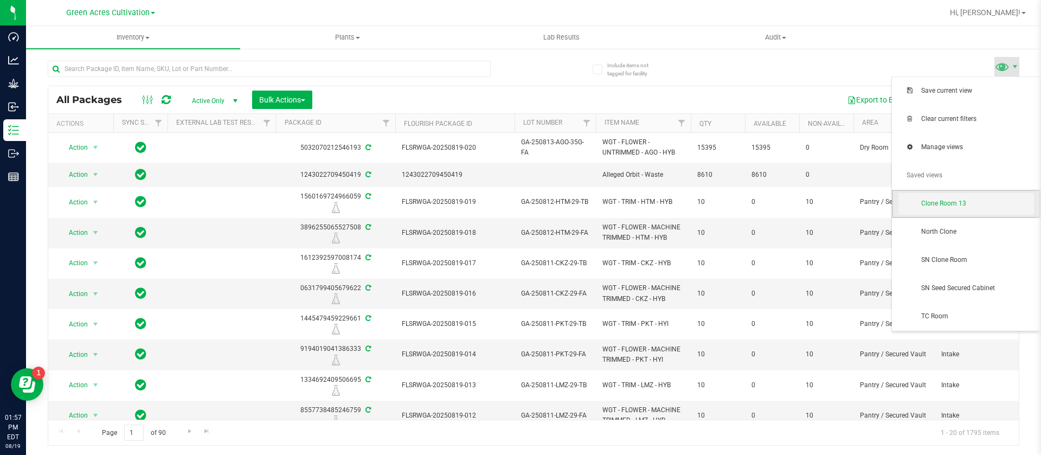
click at [957, 205] on span "Clone Room 13" at bounding box center [977, 203] width 113 height 9
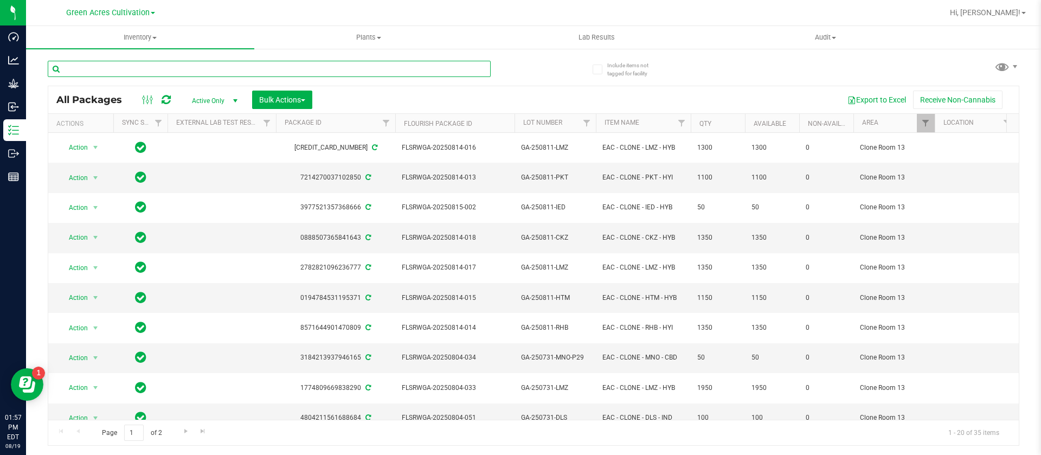
click at [122, 70] on input "text" at bounding box center [269, 69] width 443 height 16
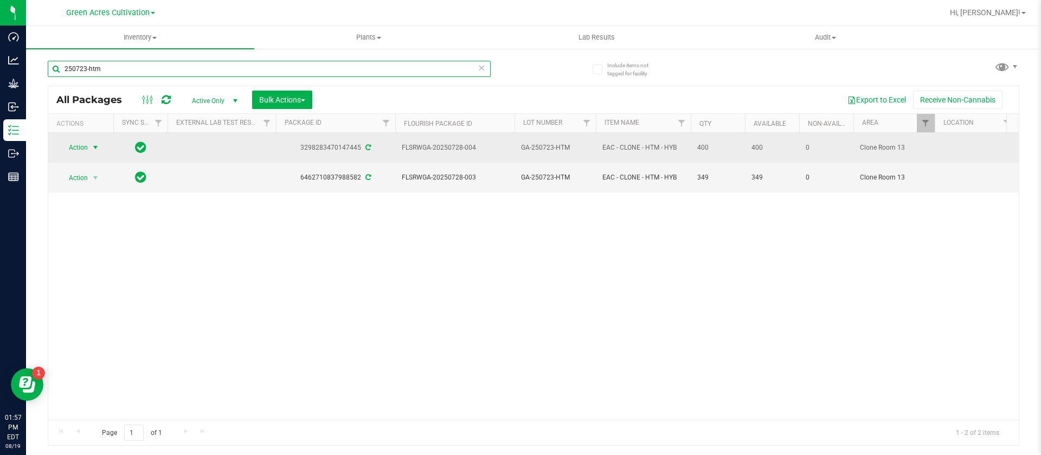
type input "250723-htm"
click at [73, 144] on span "Action" at bounding box center [73, 147] width 29 height 15
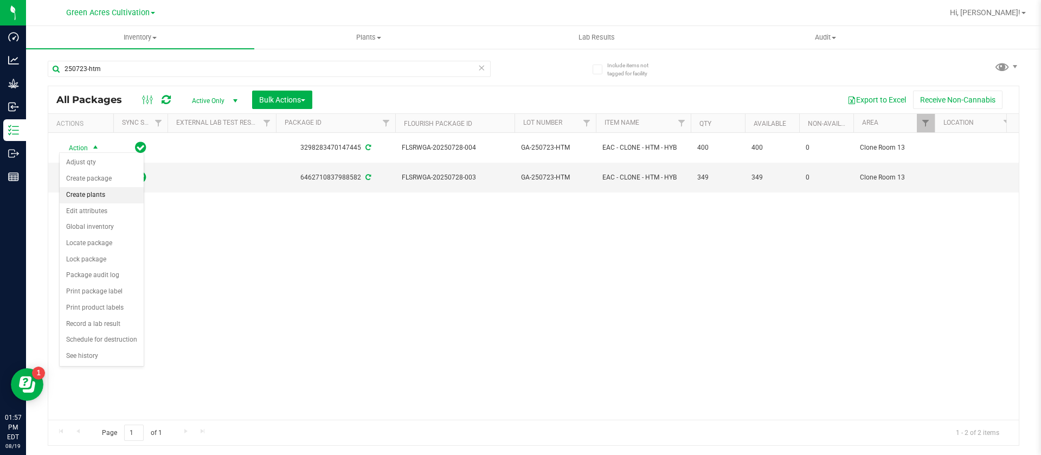
click at [97, 194] on li "Create plants" at bounding box center [102, 195] width 84 height 16
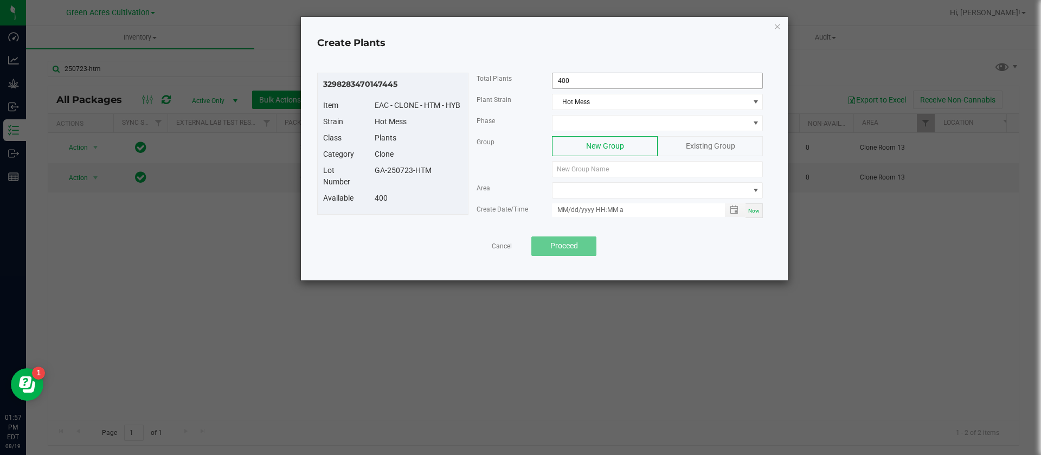
click at [580, 82] on input "400" at bounding box center [658, 80] width 210 height 15
type input "226"
click at [602, 131] on span at bounding box center [657, 123] width 211 height 16
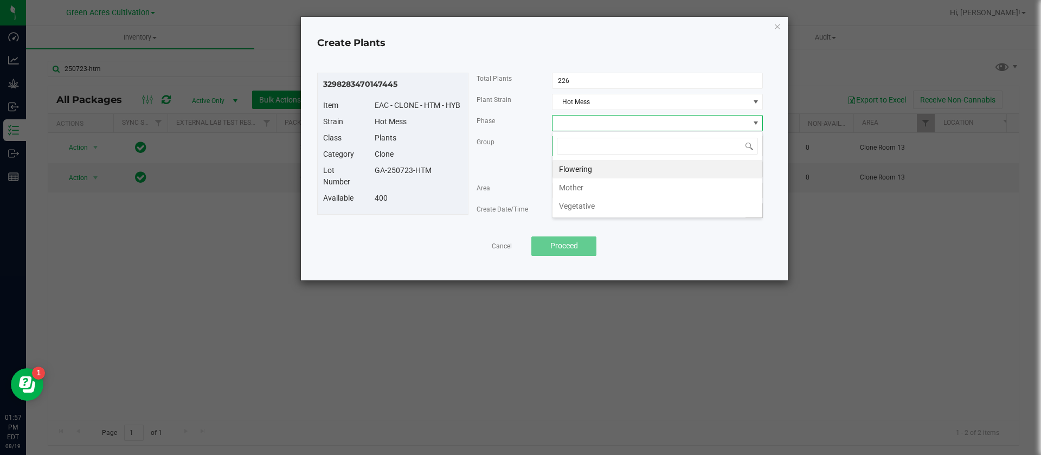
scroll to position [16, 211]
click at [588, 211] on li "Vegetative" at bounding box center [658, 206] width 210 height 18
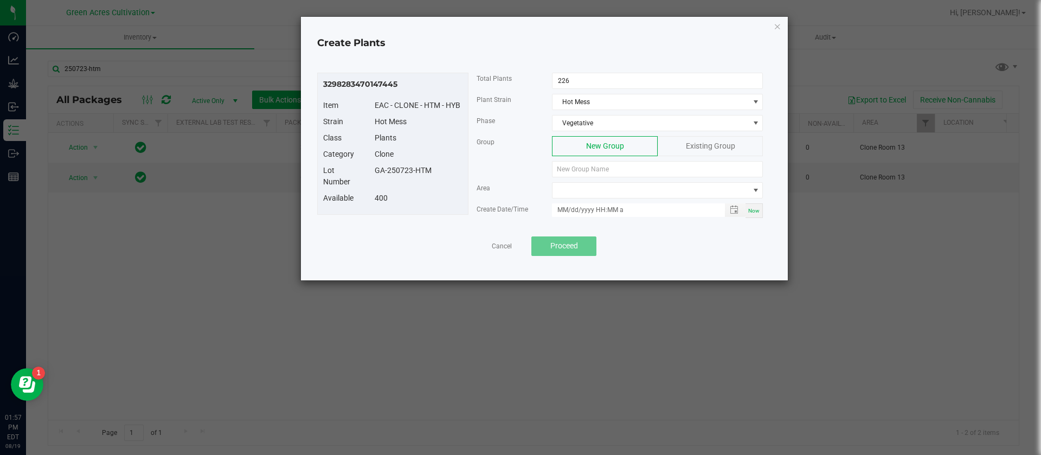
drag, startPoint x: 449, startPoint y: 173, endPoint x: 377, endPoint y: 169, distance: 71.7
click at [377, 169] on div "GA-250723-HTM" at bounding box center [419, 170] width 104 height 11
copy div "GA-250723-HTM"
paste input "GA-250723-HTM"
type input "GA-250723-HTM"
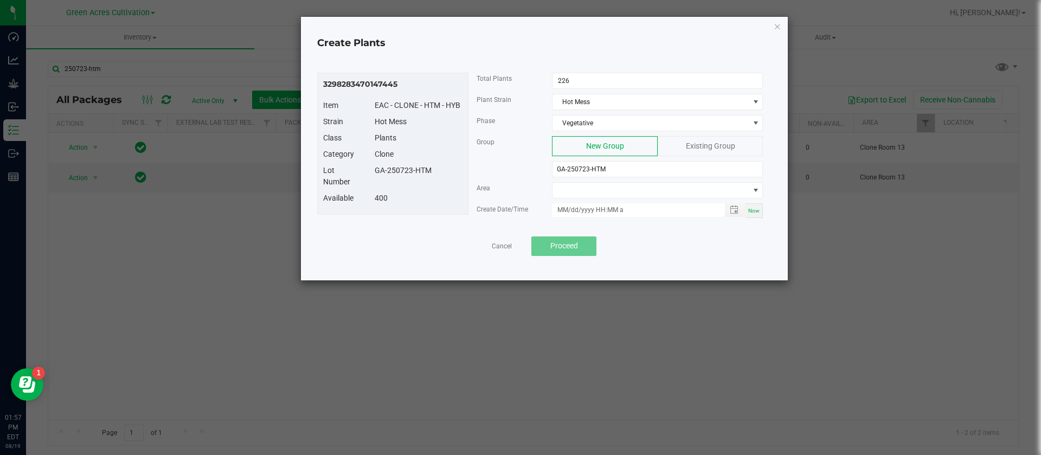
click at [679, 142] on div "Existing Group" at bounding box center [710, 146] width 105 height 20
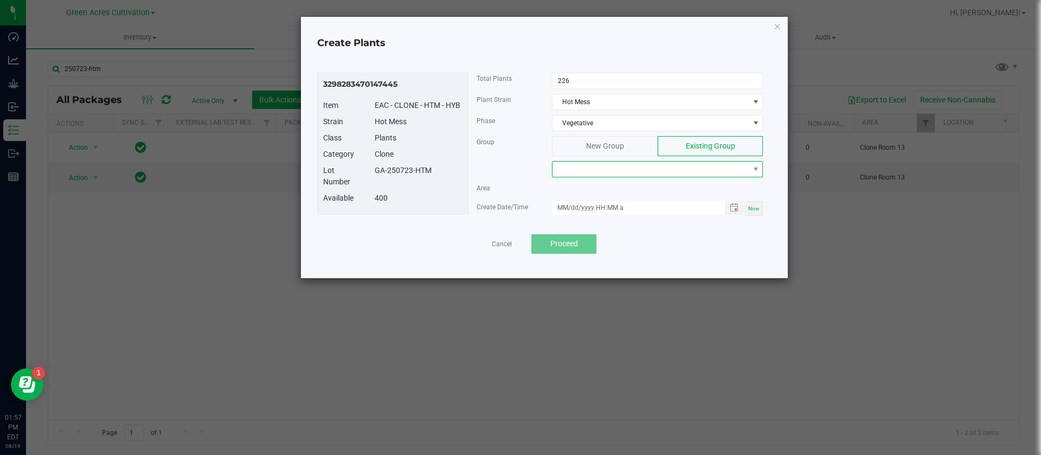
click at [594, 174] on span at bounding box center [651, 169] width 196 height 15
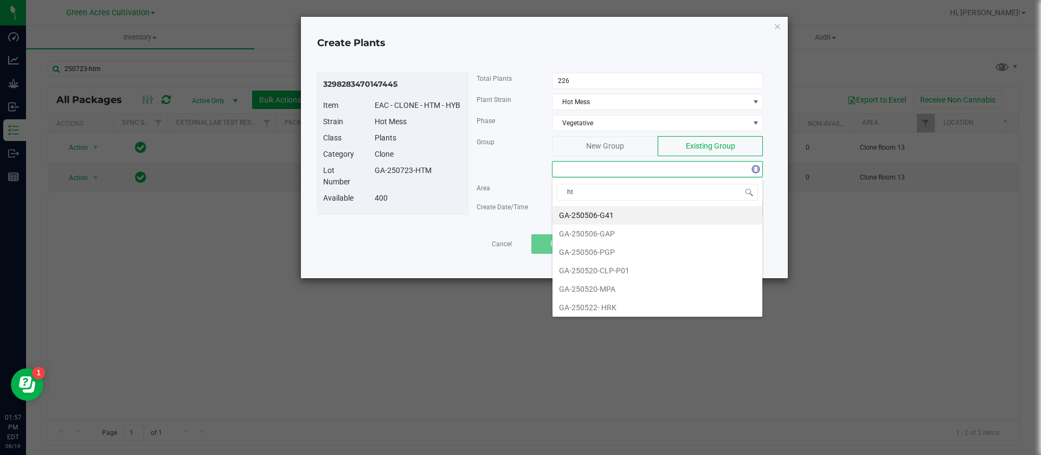
type input "htm"
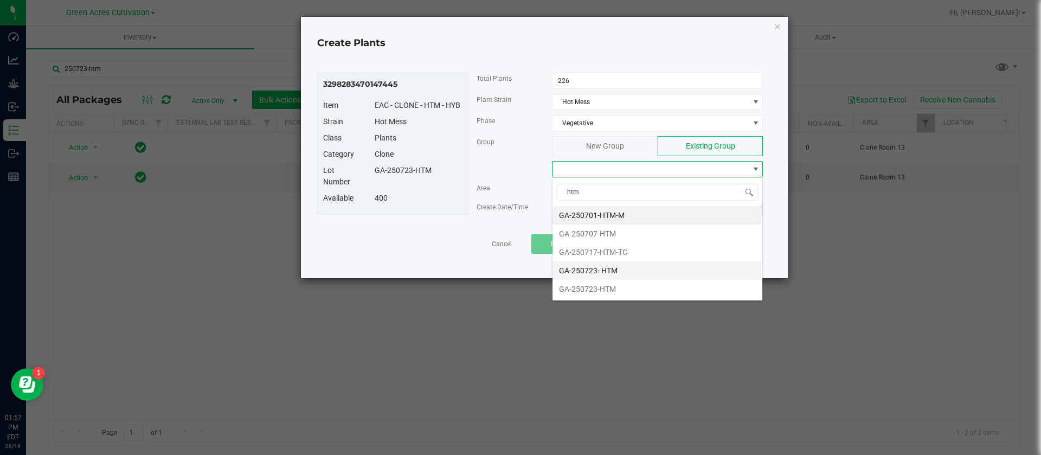
click at [630, 268] on li "GA-250723- HTM" at bounding box center [658, 270] width 210 height 18
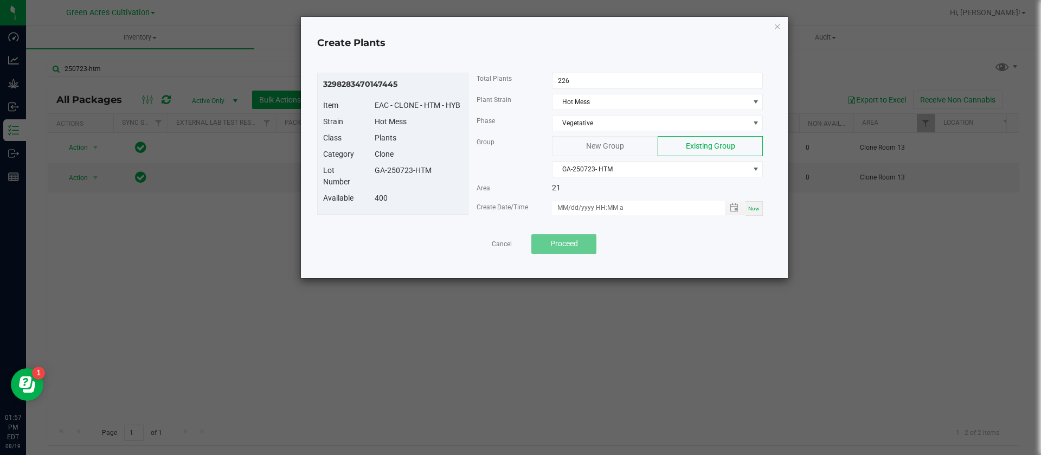
click at [753, 207] on span "Now" at bounding box center [753, 209] width 11 height 6
click at [568, 203] on input "08/19/2025 1:57 PM" at bounding box center [632, 208] width 161 height 14
type input "08/15/2025 1:57 PM"
click at [568, 239] on span "Proceed" at bounding box center [564, 243] width 28 height 9
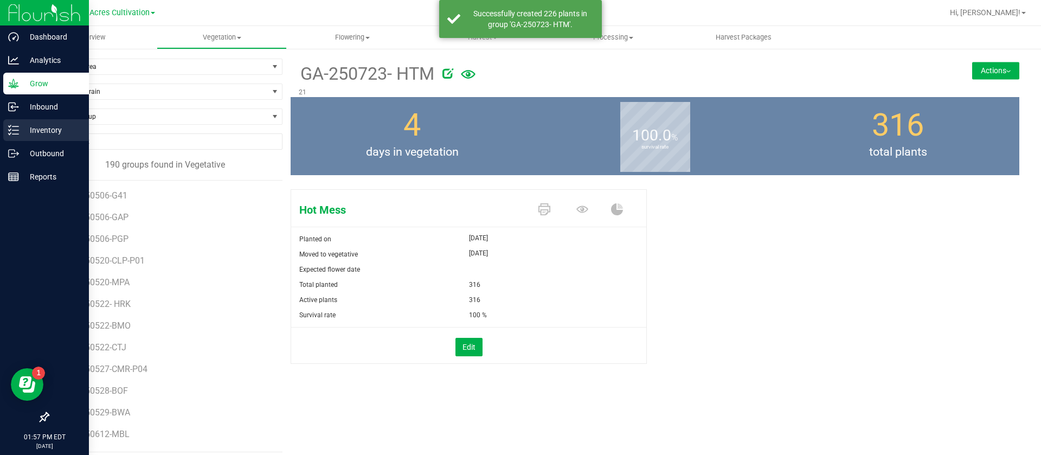
click at [9, 130] on icon at bounding box center [10, 130] width 2 height 2
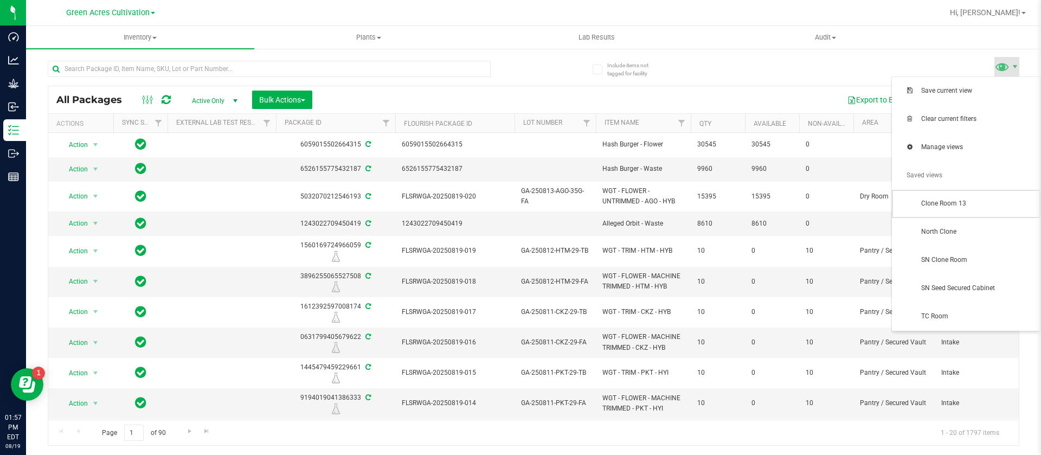
click at [958, 205] on span "Clone Room 13" at bounding box center [977, 203] width 113 height 9
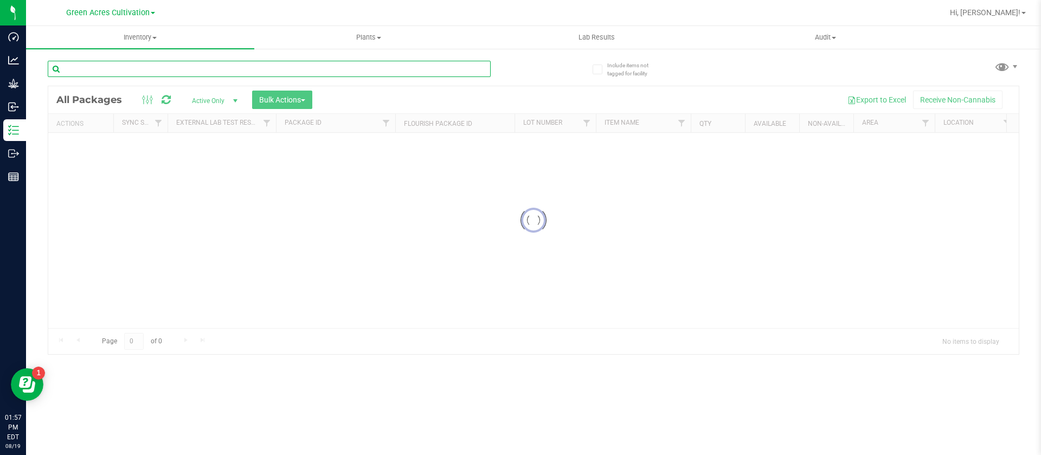
click at [140, 68] on div "Inventory All packages All inventory Waste log Create inventory Plants All plan…" at bounding box center [533, 240] width 1015 height 429
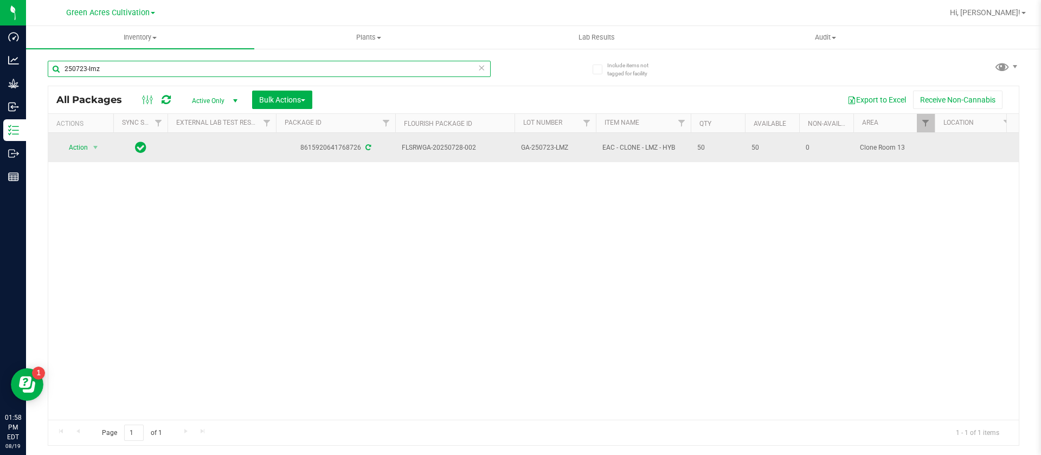
type input "250723-lmz"
click at [85, 148] on span "Action" at bounding box center [73, 147] width 29 height 15
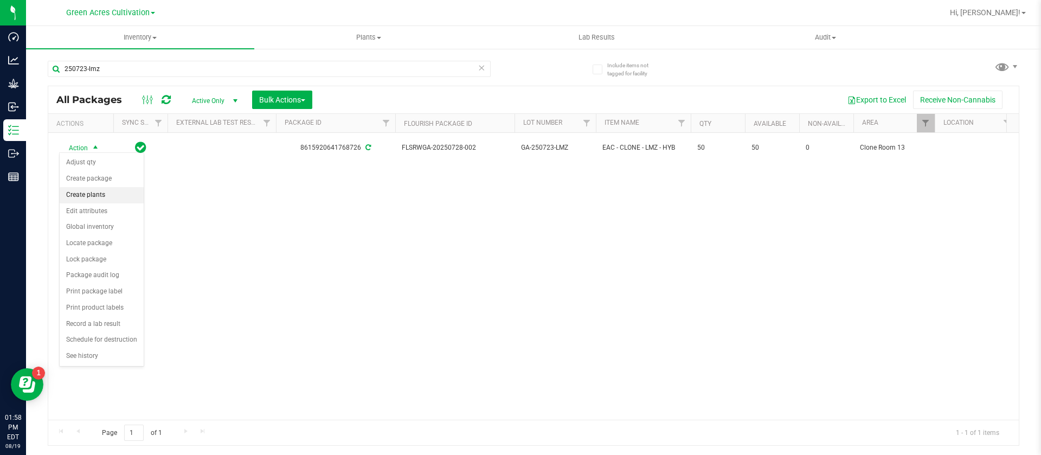
click at [92, 194] on li "Create plants" at bounding box center [102, 195] width 84 height 16
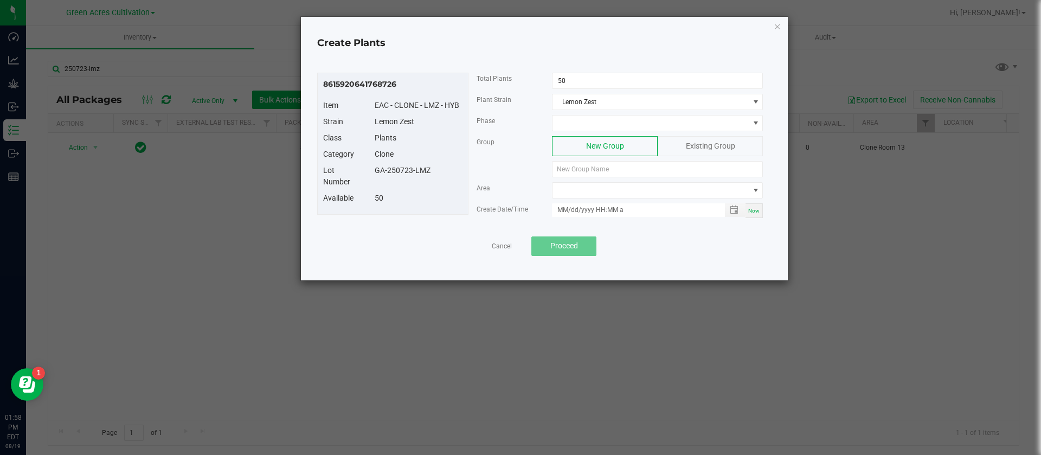
drag, startPoint x: 440, startPoint y: 175, endPoint x: 368, endPoint y: 182, distance: 72.4
click at [368, 182] on div "Lot Number GA-250723-LMZ" at bounding box center [393, 179] width 156 height 28
copy div "GA-250723-LMZ"
paste input "GA-250723-LMZ"
type input "GA-250723-LMZ"
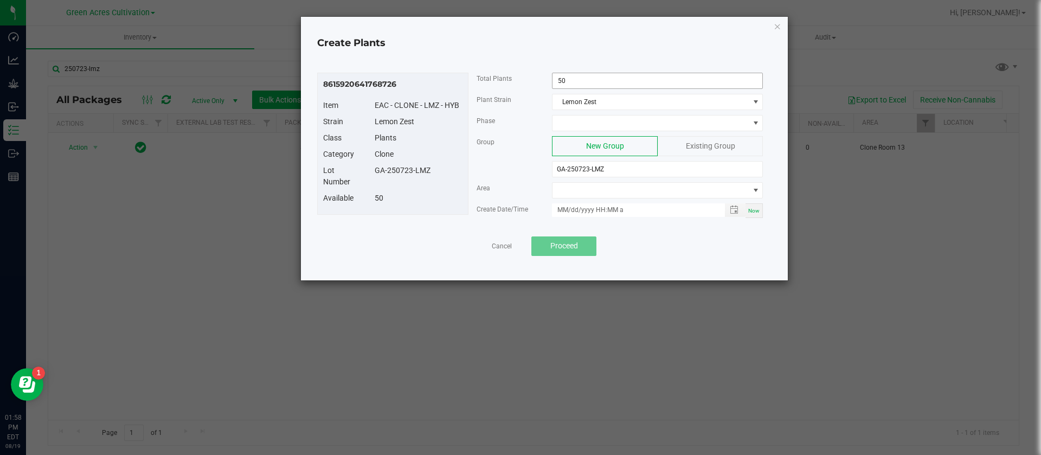
click at [595, 82] on input "50" at bounding box center [658, 80] width 210 height 15
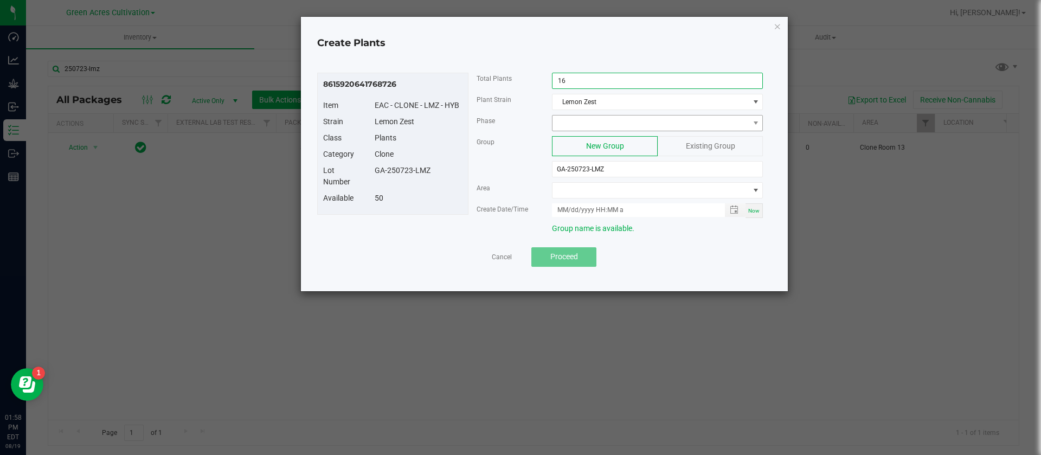
type input "16"
click at [600, 118] on span at bounding box center [651, 122] width 196 height 15
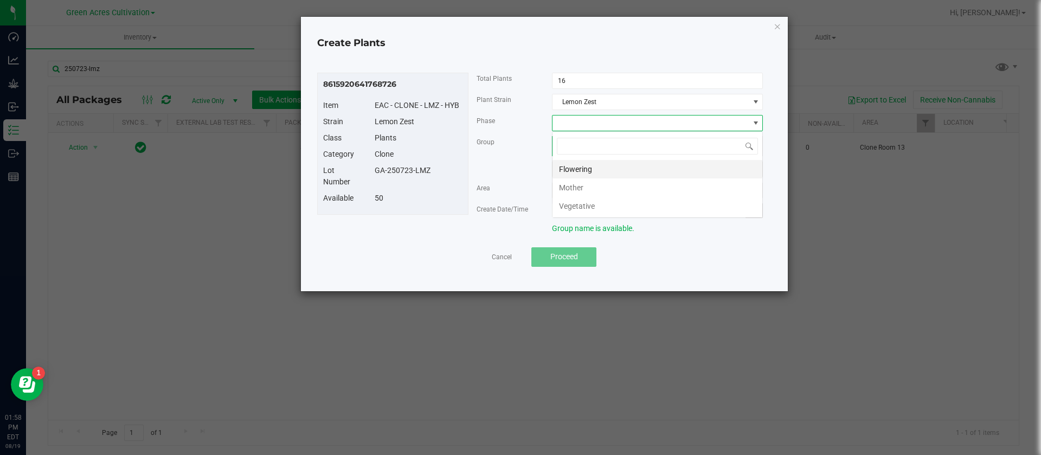
scroll to position [16, 211]
click at [593, 200] on li "Vegetative" at bounding box center [658, 206] width 210 height 18
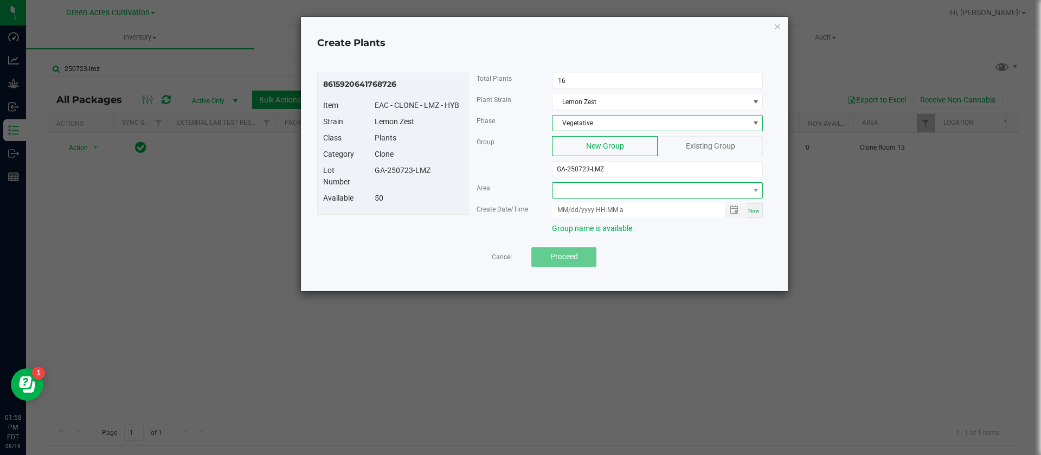
click at [579, 183] on span at bounding box center [651, 190] width 196 height 15
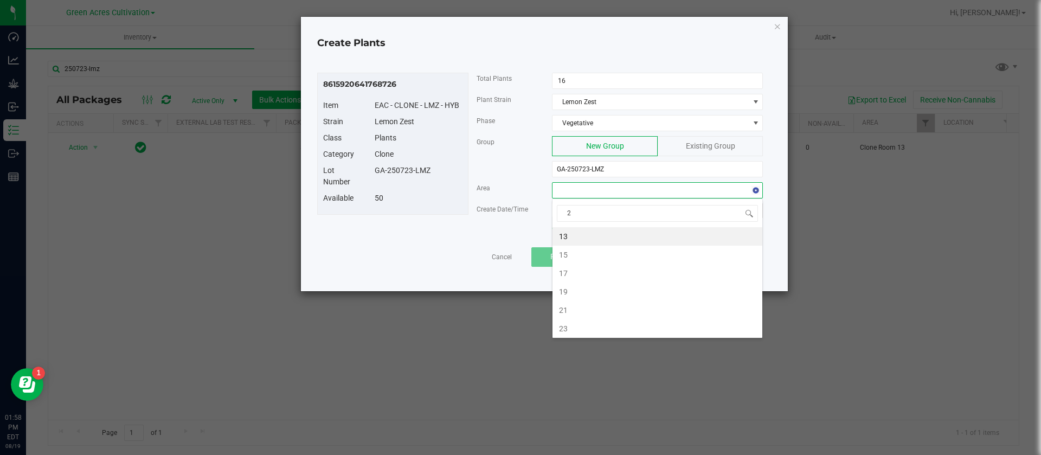
type input "21"
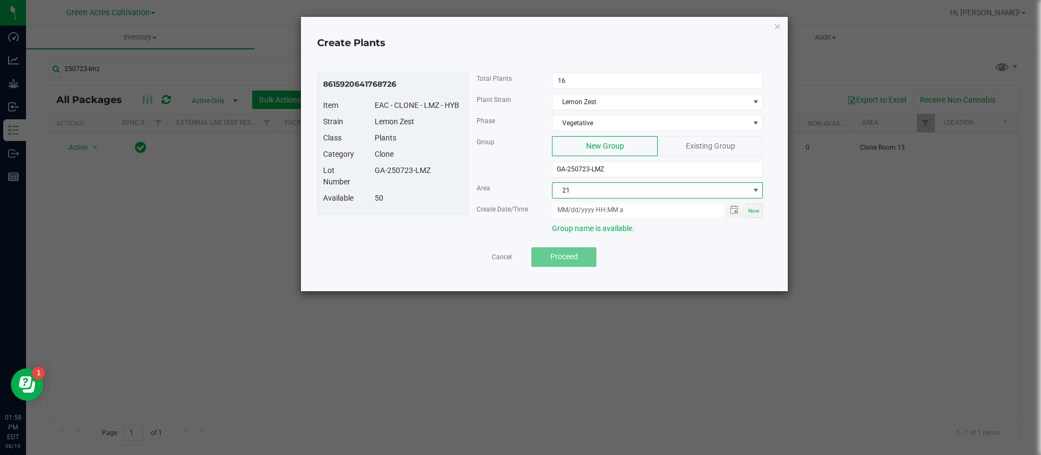
click at [750, 209] on span "Now" at bounding box center [753, 211] width 11 height 6
click at [574, 202] on div "Area 21" at bounding box center [620, 192] width 303 height 21
click at [574, 209] on input "08/19/2025 1:58 PM" at bounding box center [632, 210] width 161 height 14
type input "08/15/2025 1:58 PM"
click at [399, 182] on div "Lot Number GA-250723-LMZ" at bounding box center [393, 179] width 156 height 28
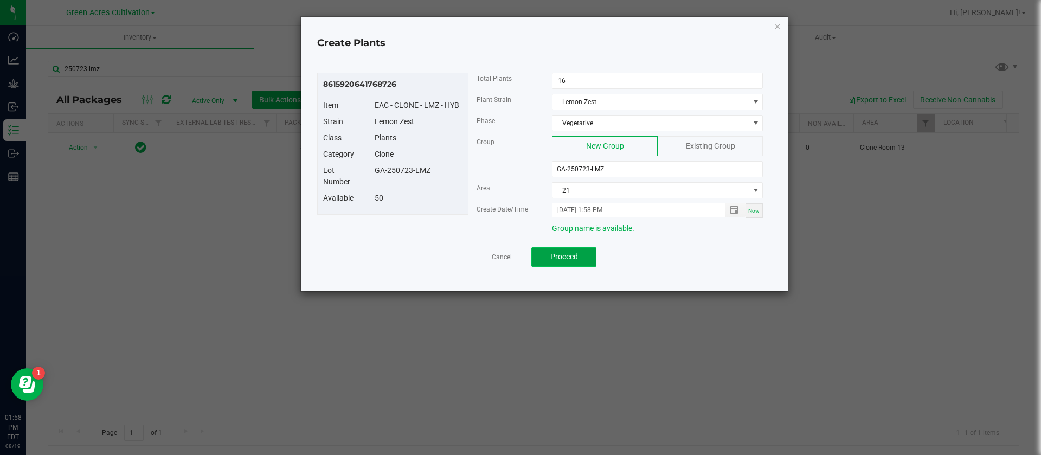
click at [585, 253] on button "Proceed" at bounding box center [563, 257] width 65 height 20
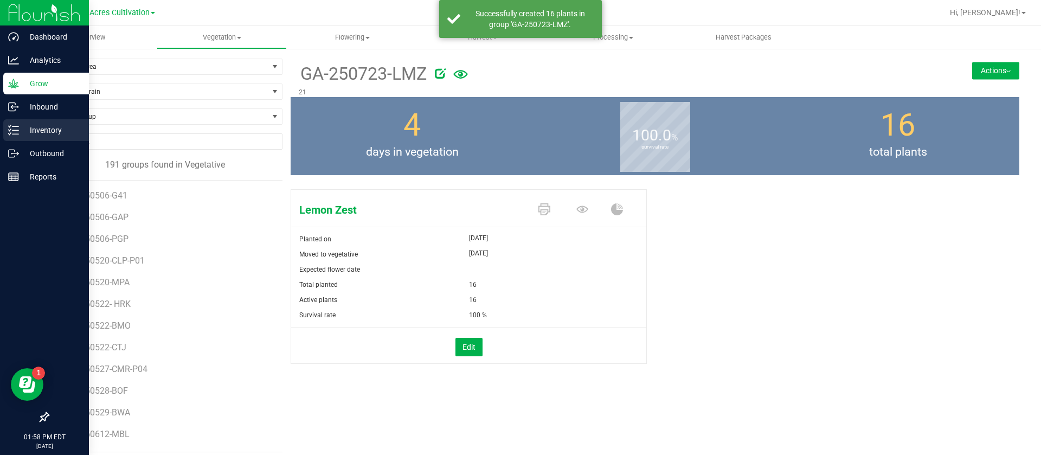
click at [14, 125] on icon at bounding box center [13, 130] width 11 height 11
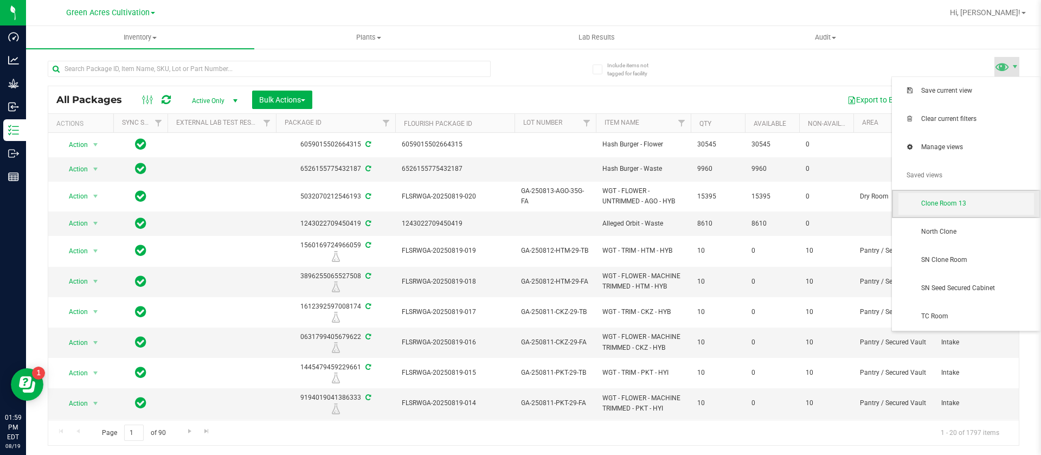
click at [952, 207] on span "Clone Room 13" at bounding box center [977, 203] width 113 height 9
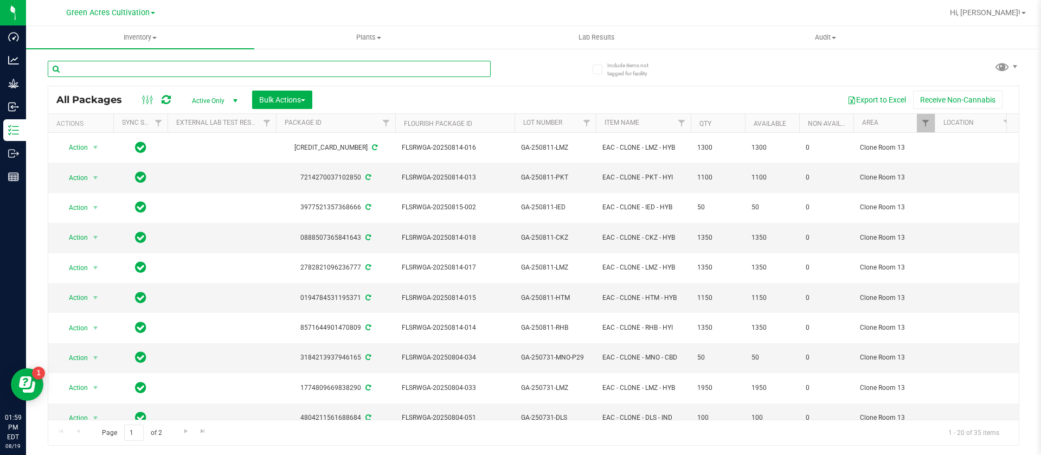
click at [132, 66] on input "text" at bounding box center [269, 69] width 443 height 16
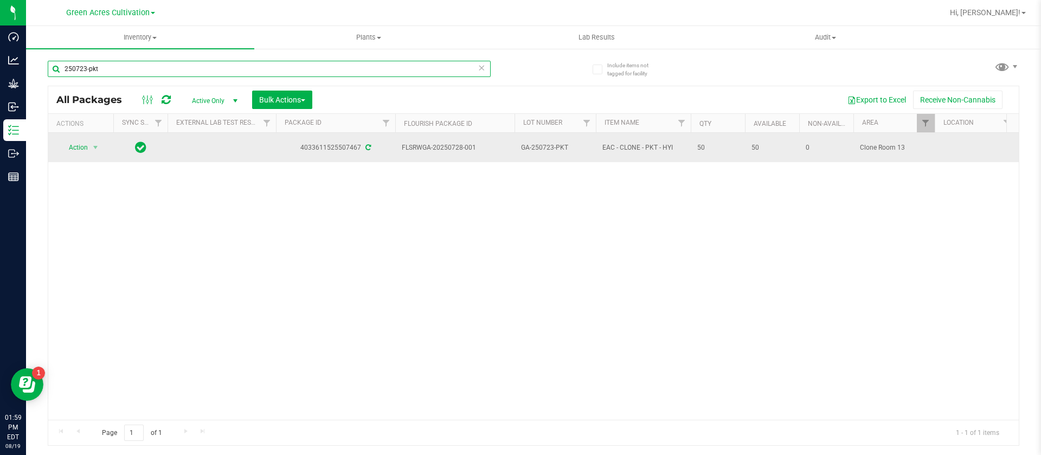
type input "250723-pkt"
click at [79, 150] on span "Action" at bounding box center [73, 147] width 29 height 15
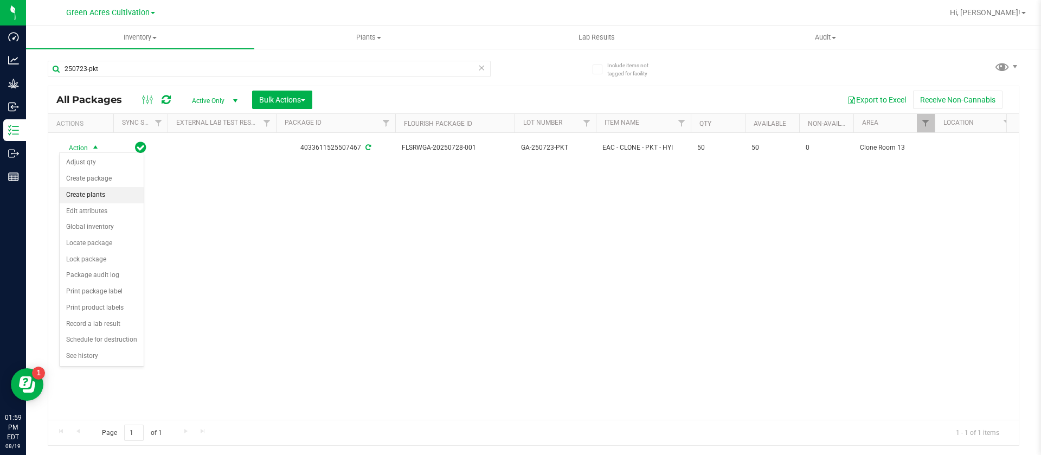
click at [89, 197] on li "Create plants" at bounding box center [102, 195] width 84 height 16
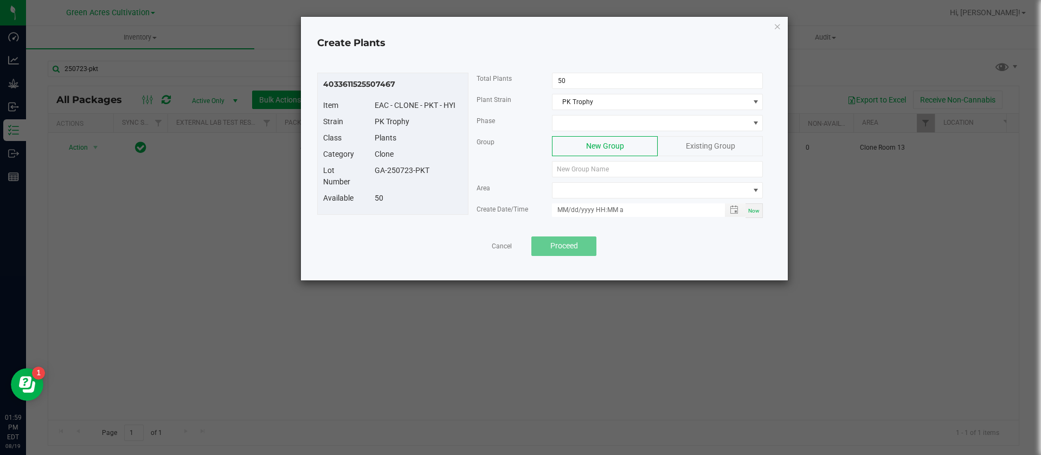
drag, startPoint x: 441, startPoint y: 170, endPoint x: 368, endPoint y: 180, distance: 73.4
click at [368, 180] on div "Lot Number GA-250723-PKT" at bounding box center [393, 179] width 156 height 28
copy div "GA-250723-PKT"
paste input "GA-250723-PKT"
type input "GA-250723-PKT"
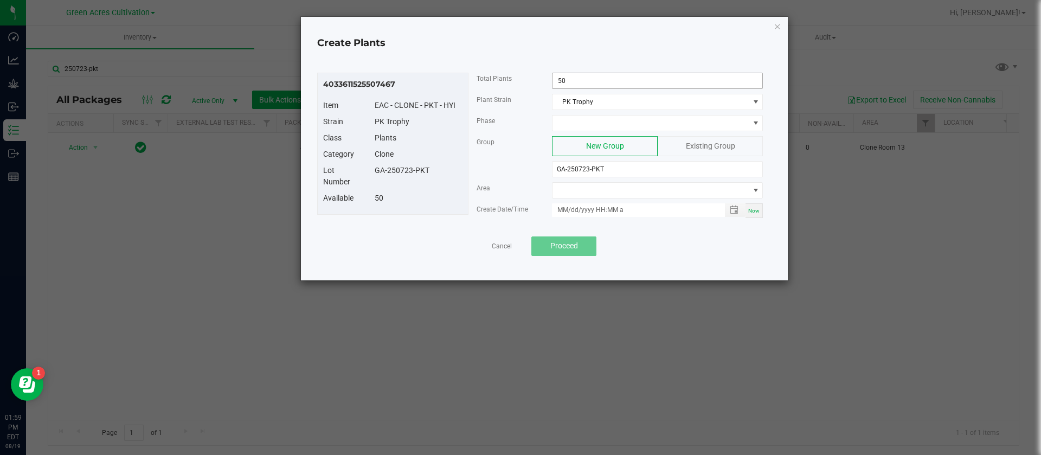
click at [580, 80] on input "50" at bounding box center [658, 80] width 210 height 15
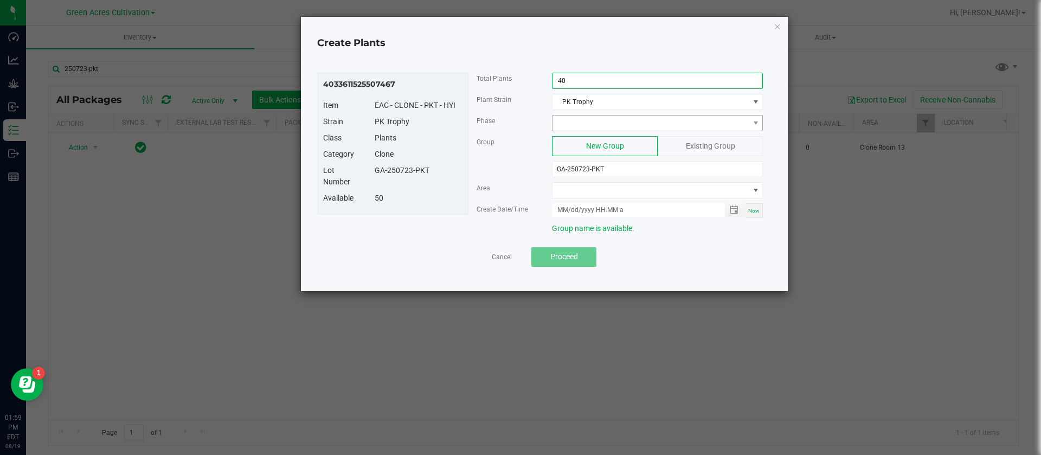
type input "40"
click at [571, 121] on span at bounding box center [651, 122] width 196 height 15
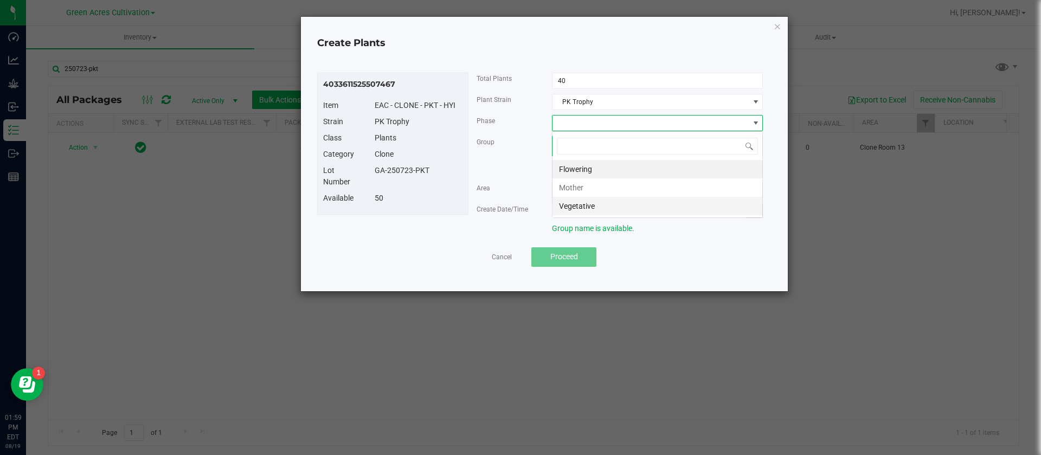
scroll to position [16, 211]
drag, startPoint x: 603, startPoint y: 206, endPoint x: 596, endPoint y: 202, distance: 7.8
click at [604, 206] on li "Vegetative" at bounding box center [658, 206] width 210 height 18
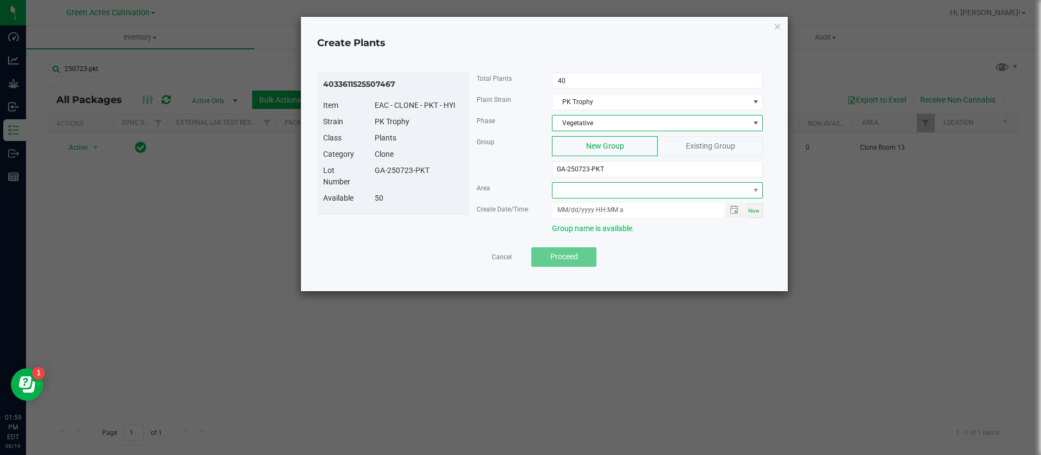
click at [588, 195] on span at bounding box center [651, 190] width 196 height 15
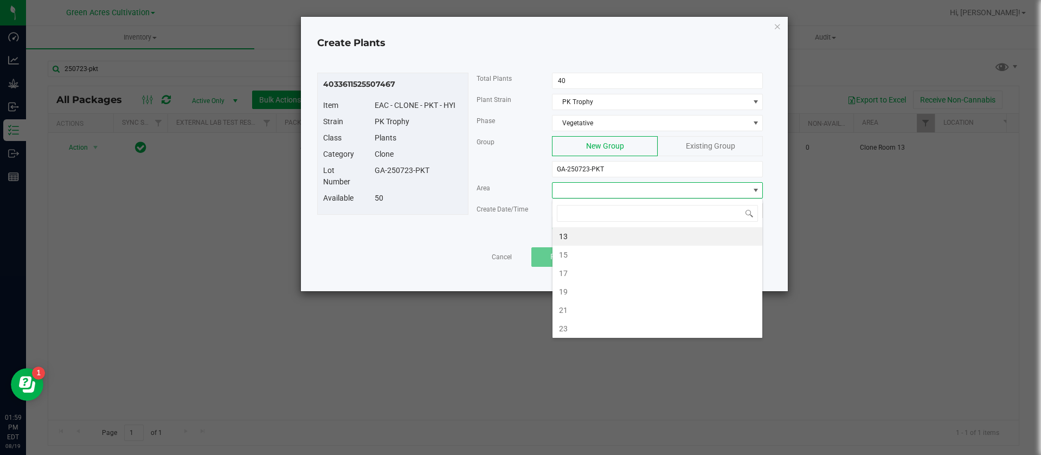
type input "t"
type input "21"
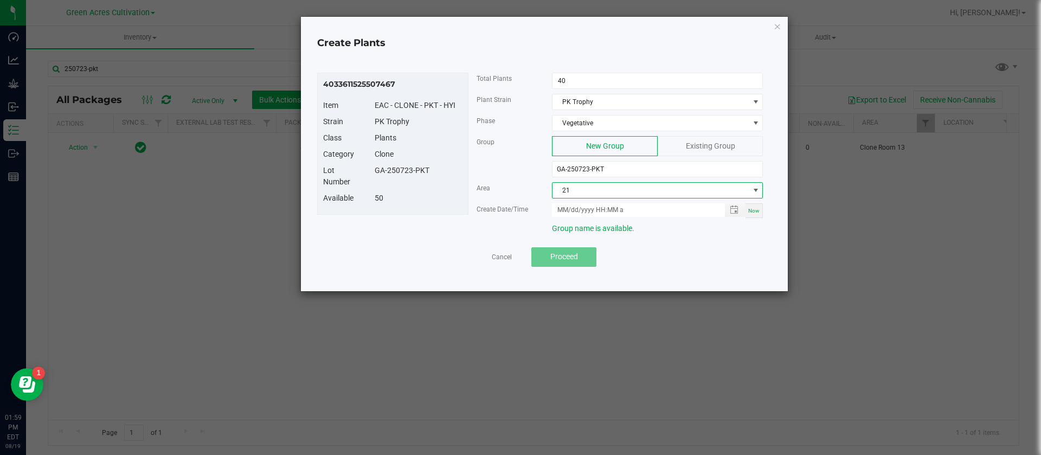
click at [750, 211] on span "Now" at bounding box center [753, 211] width 11 height 6
click at [576, 209] on input "08/19/2025 1:59 PM" at bounding box center [632, 210] width 161 height 14
type input "08/15/2025 1:59 PM"
click at [446, 205] on div "Available 50" at bounding box center [393, 200] width 156 height 16
click at [421, 220] on div "4033611525507467 Item EAC - CLONE - PKT - HYI Strain PK Trophy Class Plants Cat…" at bounding box center [544, 156] width 454 height 166
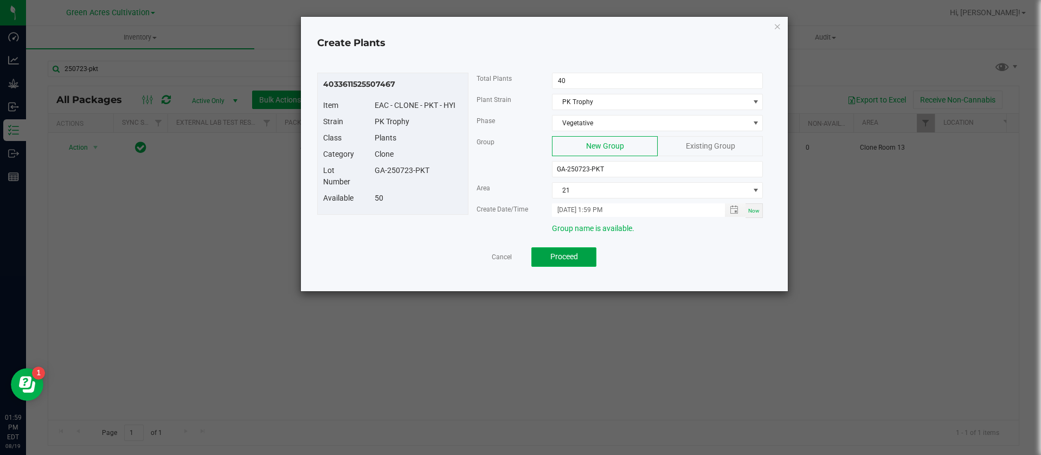
click at [567, 257] on span "Proceed" at bounding box center [564, 256] width 28 height 9
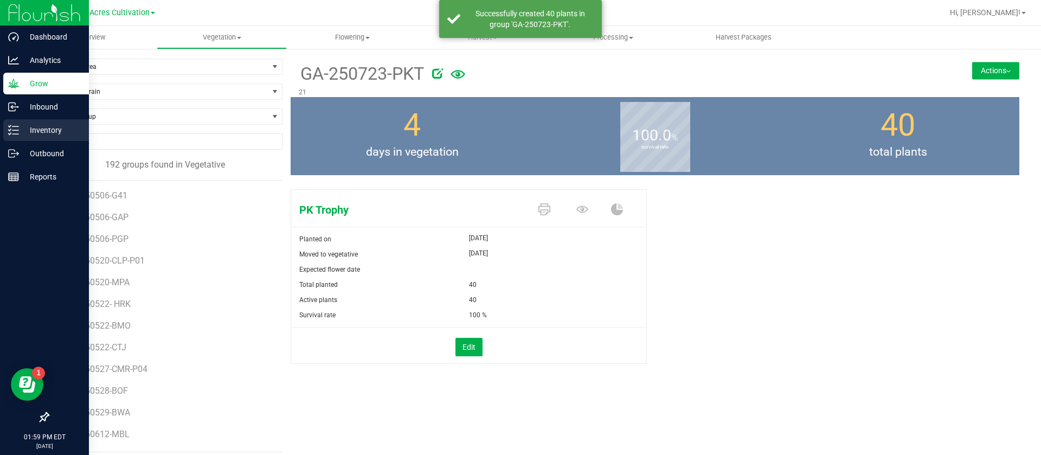
click at [27, 133] on p "Inventory" at bounding box center [51, 130] width 65 height 13
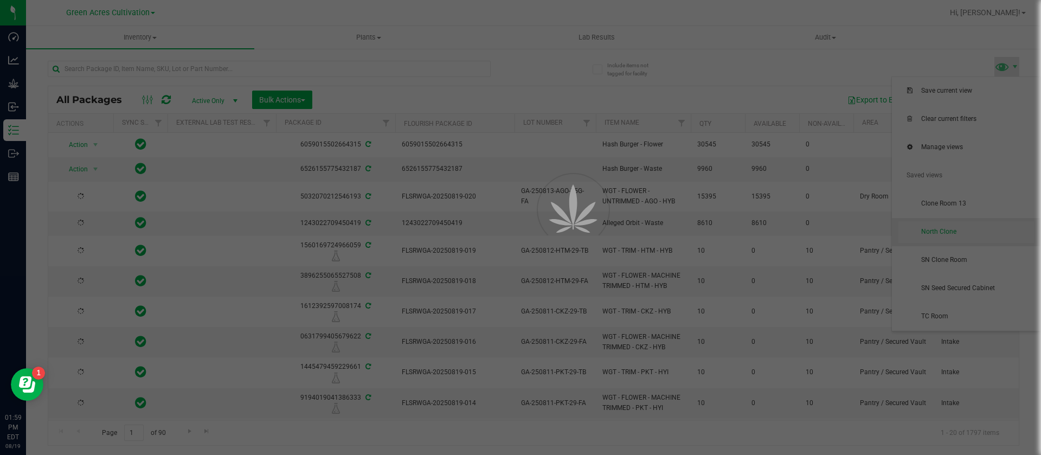
click at [952, 206] on div at bounding box center [520, 227] width 1041 height 455
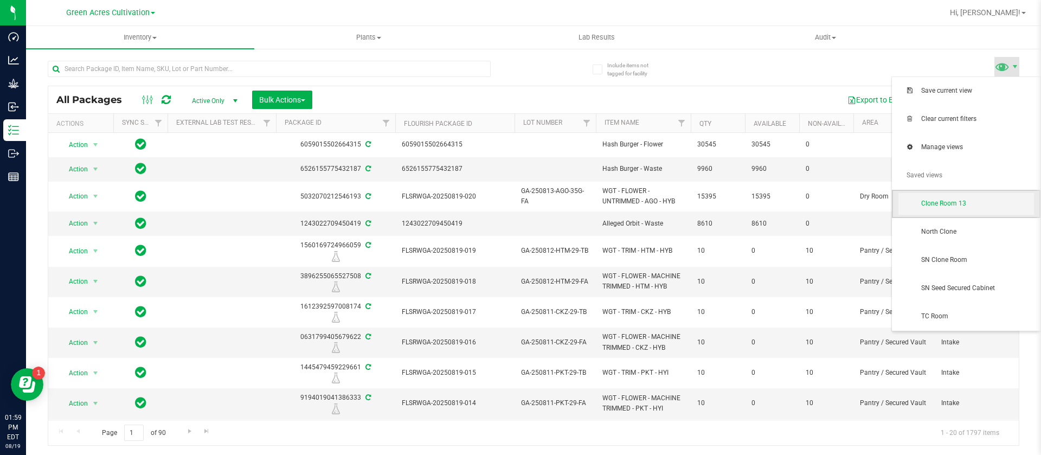
click at [964, 201] on span "Clone Room 13" at bounding box center [977, 203] width 113 height 9
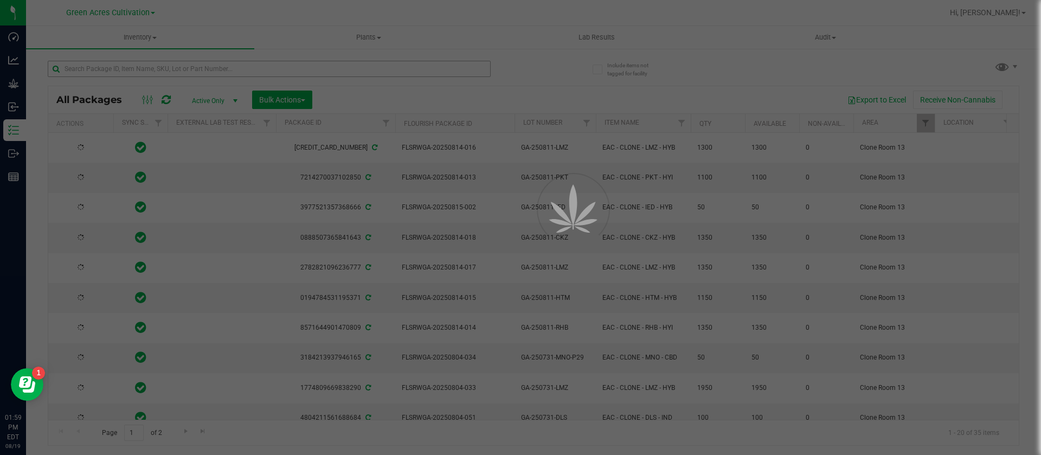
click at [134, 67] on div at bounding box center [520, 227] width 1041 height 455
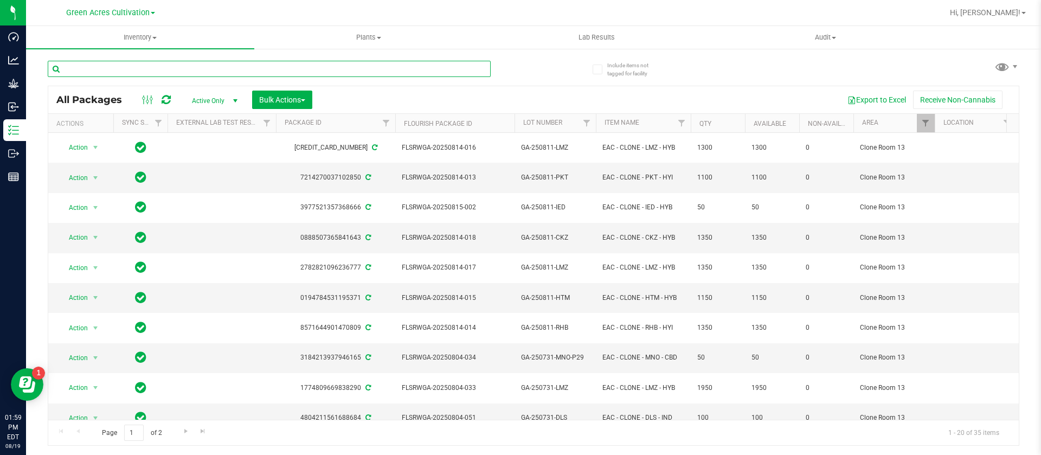
click at [134, 67] on input "text" at bounding box center [269, 69] width 443 height 16
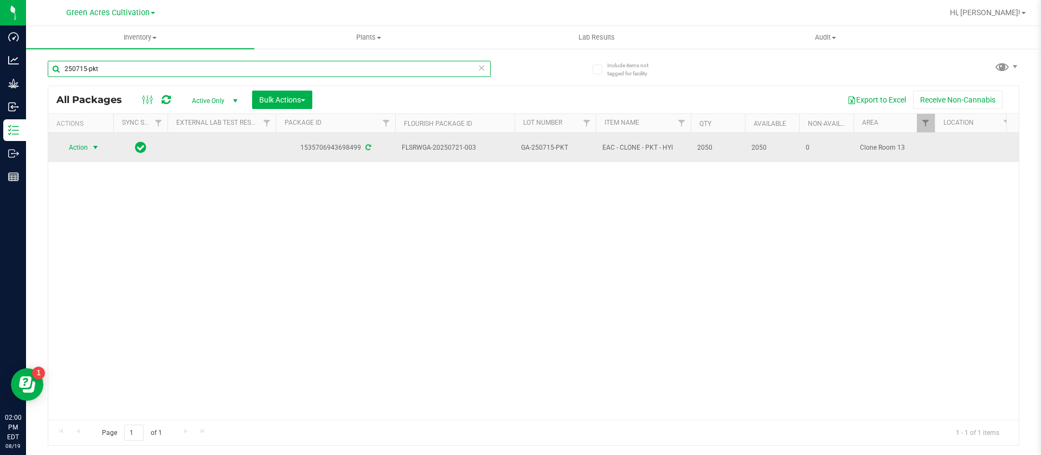
type input "250715-pkt"
click at [86, 145] on span "Action" at bounding box center [73, 147] width 29 height 15
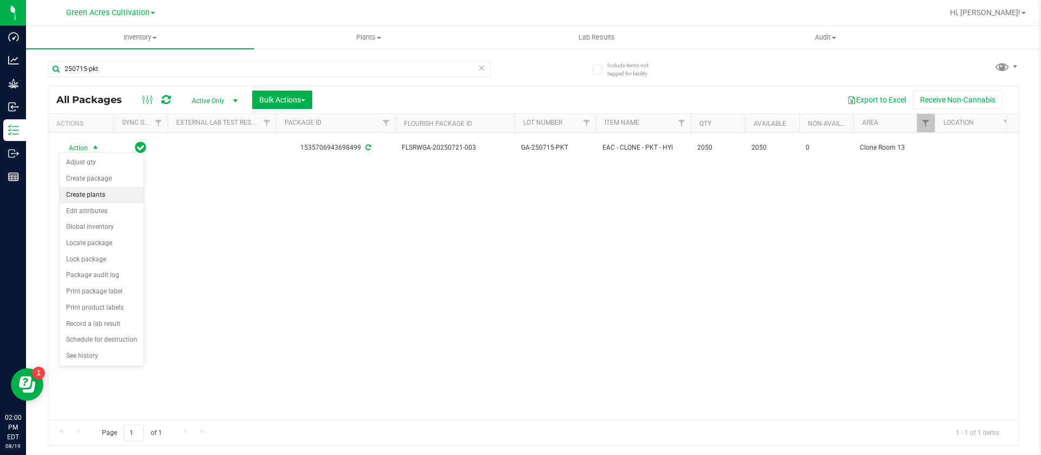
click at [104, 200] on li "Create plants" at bounding box center [102, 195] width 84 height 16
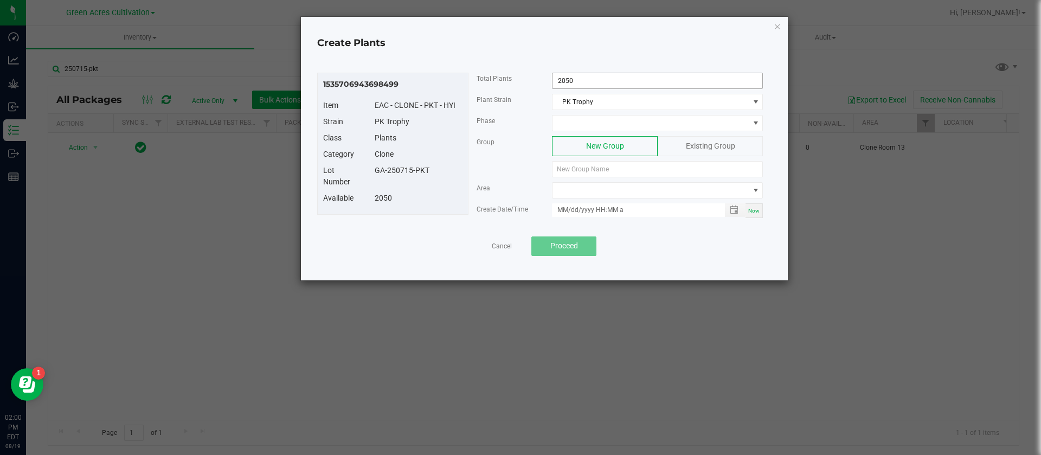
click at [600, 79] on input "2050" at bounding box center [658, 80] width 210 height 15
type input "1,176"
click at [633, 113] on div "Plant Strain PK Trophy" at bounding box center [620, 104] width 303 height 21
click at [628, 117] on span at bounding box center [651, 122] width 196 height 15
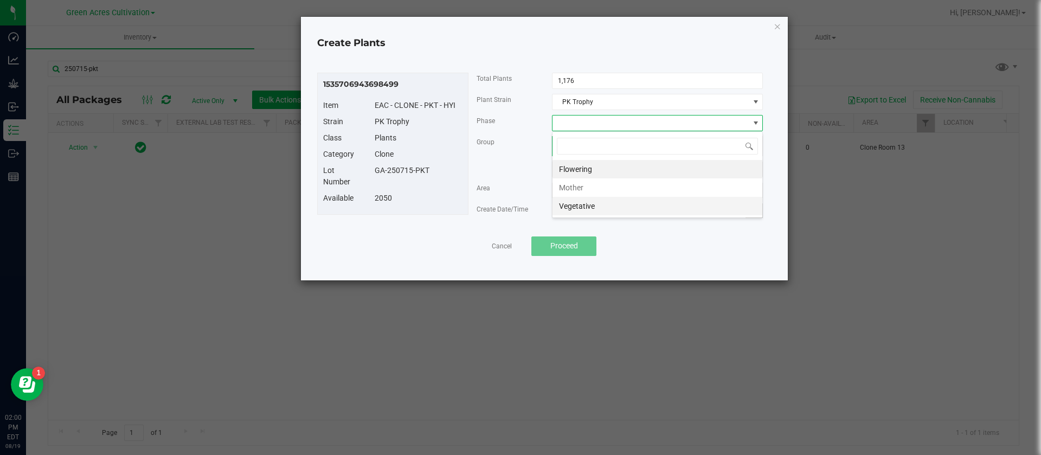
scroll to position [16, 211]
click at [607, 206] on li "Vegetative" at bounding box center [658, 206] width 210 height 18
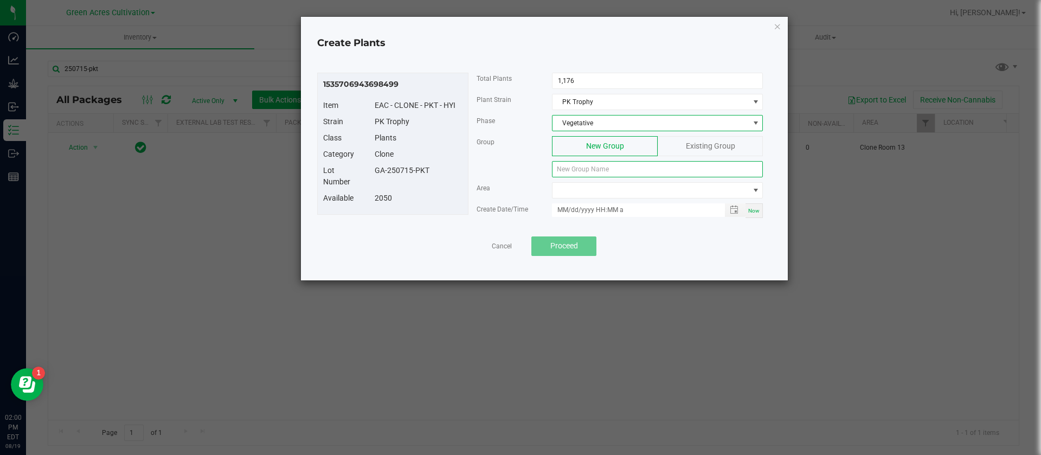
click at [587, 167] on input at bounding box center [657, 169] width 211 height 16
drag, startPoint x: 431, startPoint y: 167, endPoint x: 370, endPoint y: 168, distance: 60.2
click at [370, 168] on div "GA-250715-PKT" at bounding box center [419, 170] width 104 height 11
copy div "GA-250715-PKT"
paste input "GA-250715-PKT"
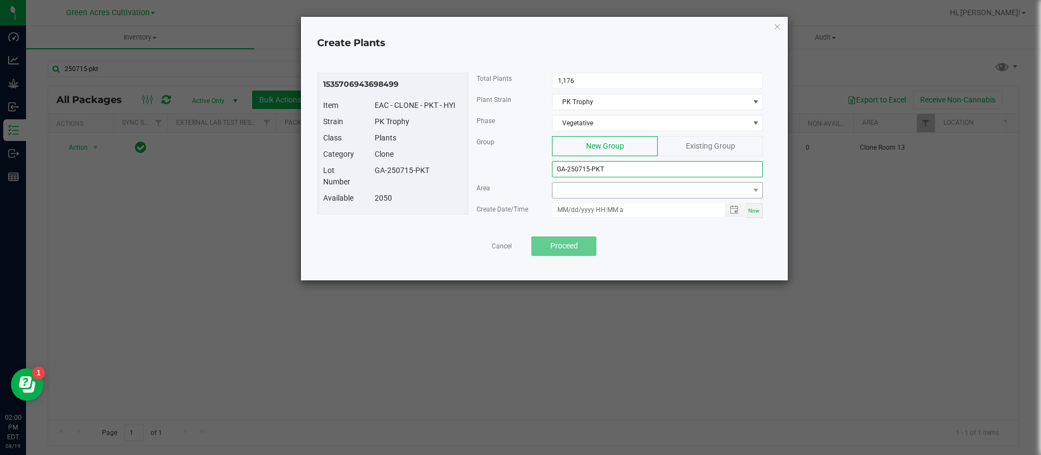
type input "GA-250715-PKT"
click at [599, 192] on span at bounding box center [651, 190] width 196 height 15
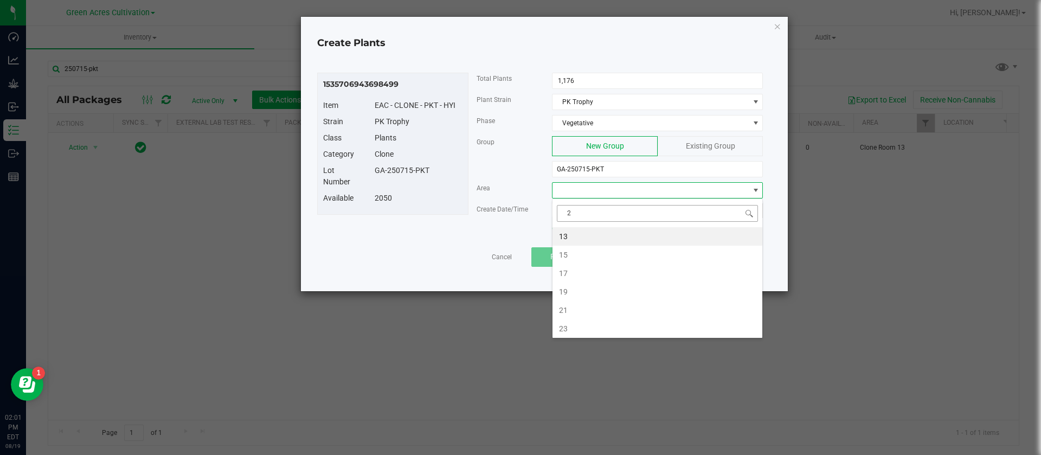
type input "21"
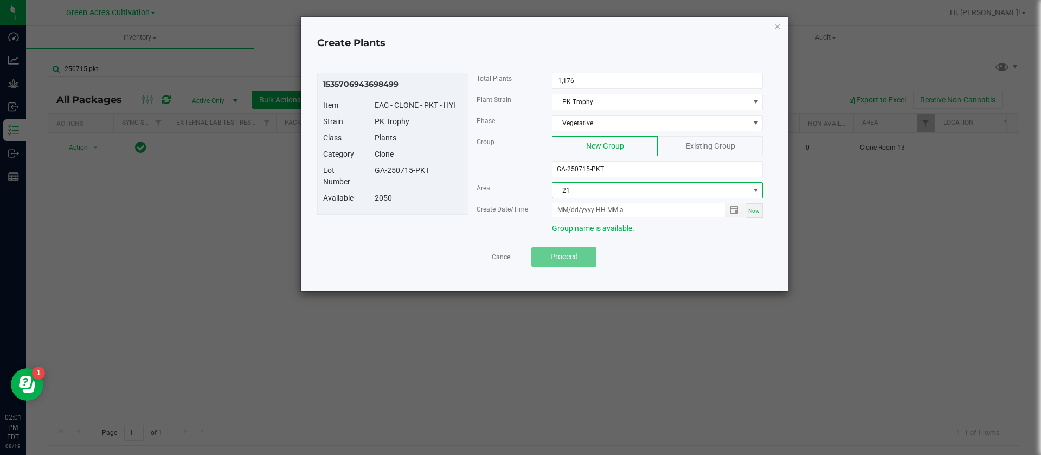
click at [755, 216] on div "Now" at bounding box center [754, 210] width 17 height 15
click at [566, 210] on input "08/19/2025 2:01 PM" at bounding box center [632, 210] width 161 height 14
type input "08/15/2025 2:01 PM"
click at [407, 112] on div "Item EAC - CLONE - PKT - HYI" at bounding box center [393, 108] width 156 height 16
click at [582, 258] on button "Proceed" at bounding box center [563, 257] width 65 height 20
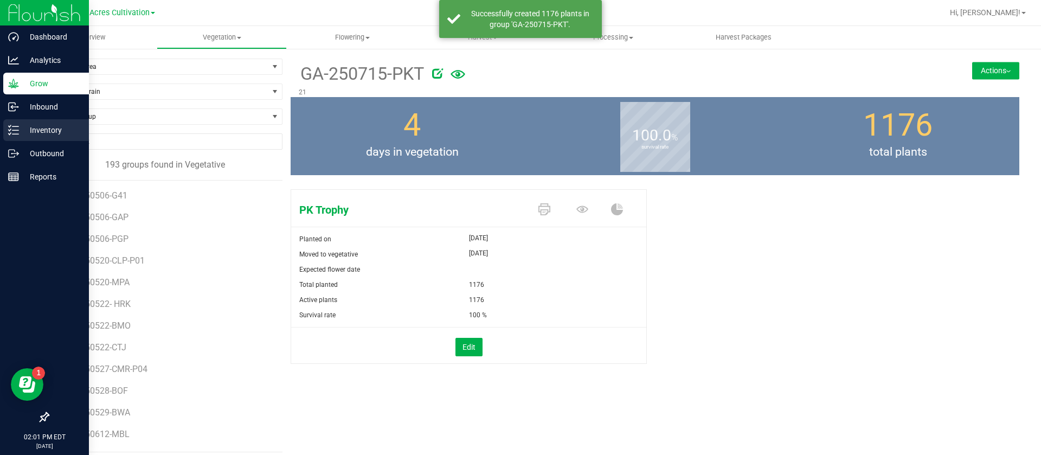
click at [0, 132] on link "Inventory" at bounding box center [44, 130] width 89 height 23
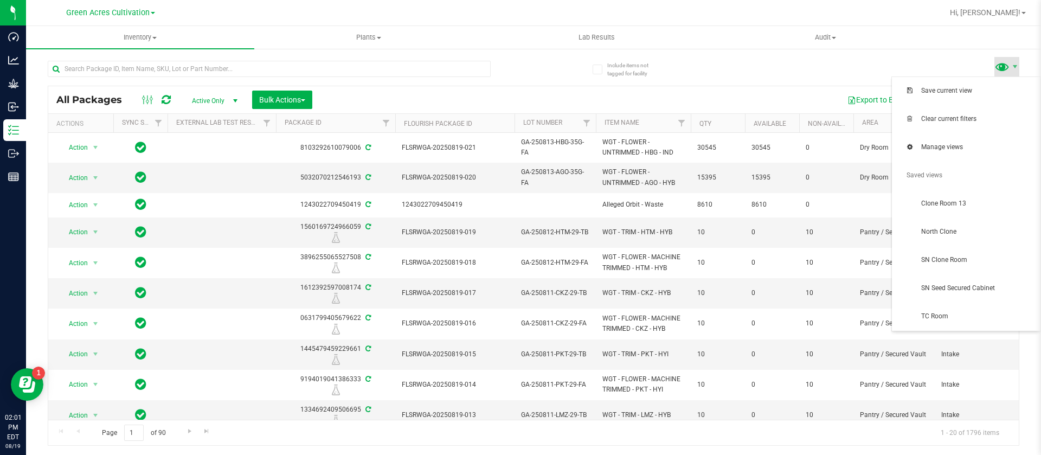
click at [1004, 66] on span at bounding box center [1002, 67] width 16 height 16
click at [953, 209] on span "Clone Room 13" at bounding box center [967, 204] width 136 height 22
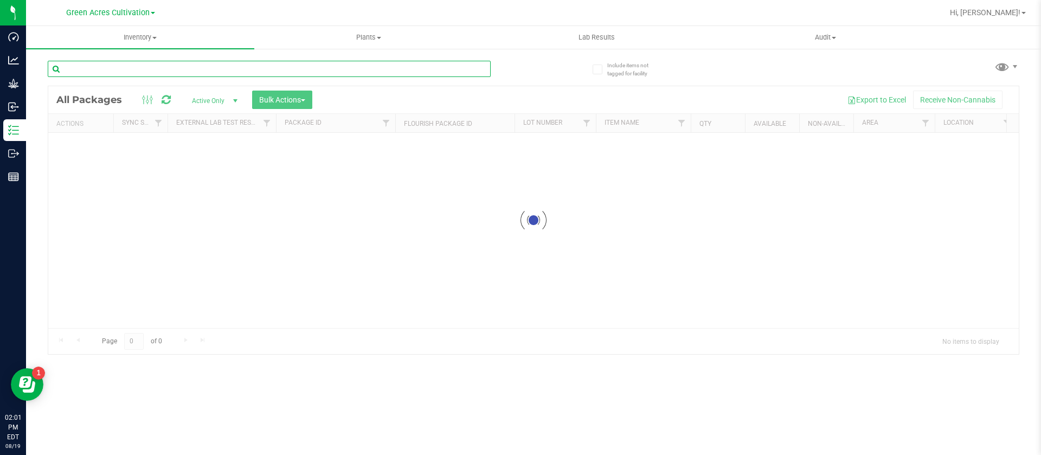
click at [120, 71] on input "text" at bounding box center [269, 69] width 443 height 16
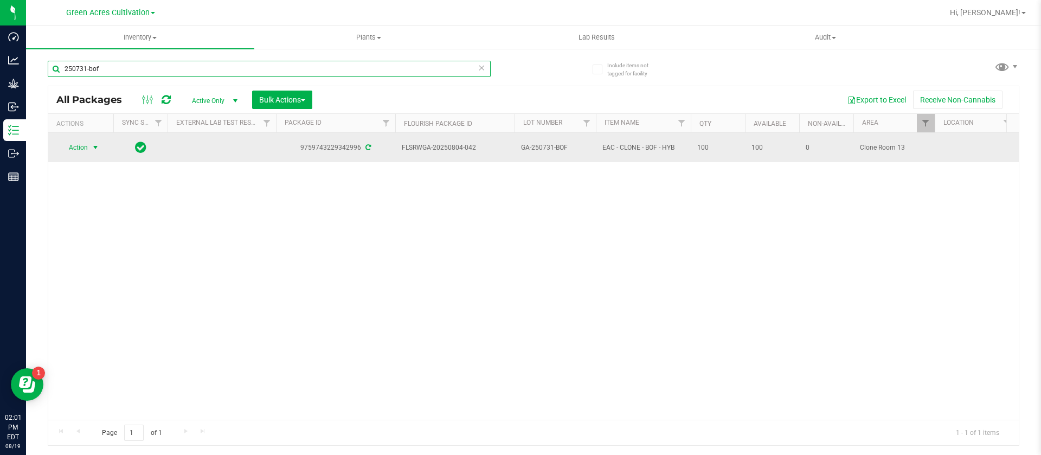
type input "250731-bof"
click at [90, 146] on span "select" at bounding box center [96, 147] width 14 height 15
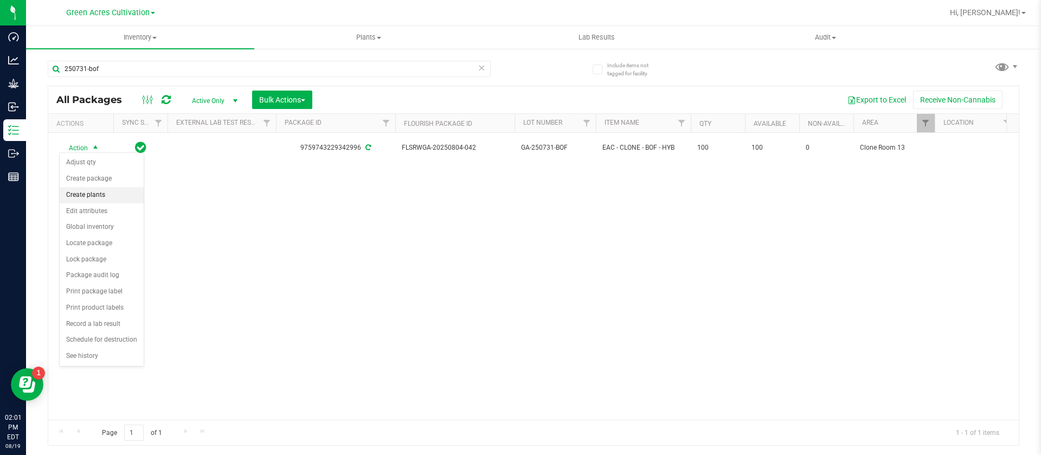
click at [99, 197] on li "Create plants" at bounding box center [102, 195] width 84 height 16
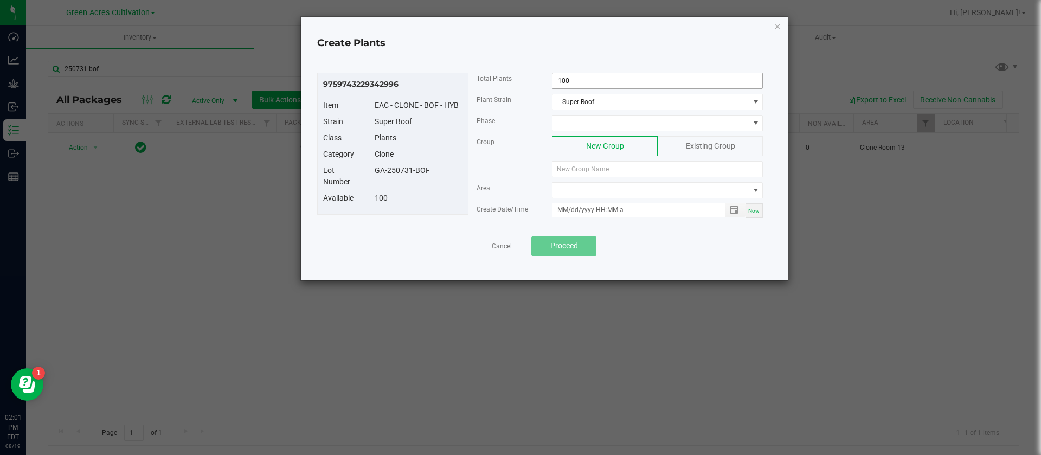
click at [602, 78] on input "100" at bounding box center [658, 80] width 210 height 15
type input "96"
click at [591, 130] on span at bounding box center [651, 122] width 196 height 15
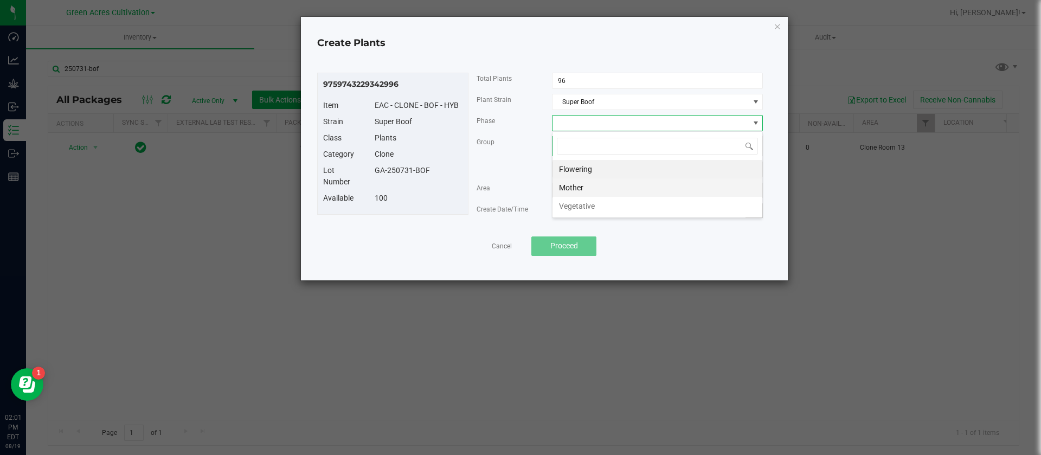
scroll to position [16, 211]
click at [594, 201] on li "Vegetative" at bounding box center [658, 206] width 210 height 18
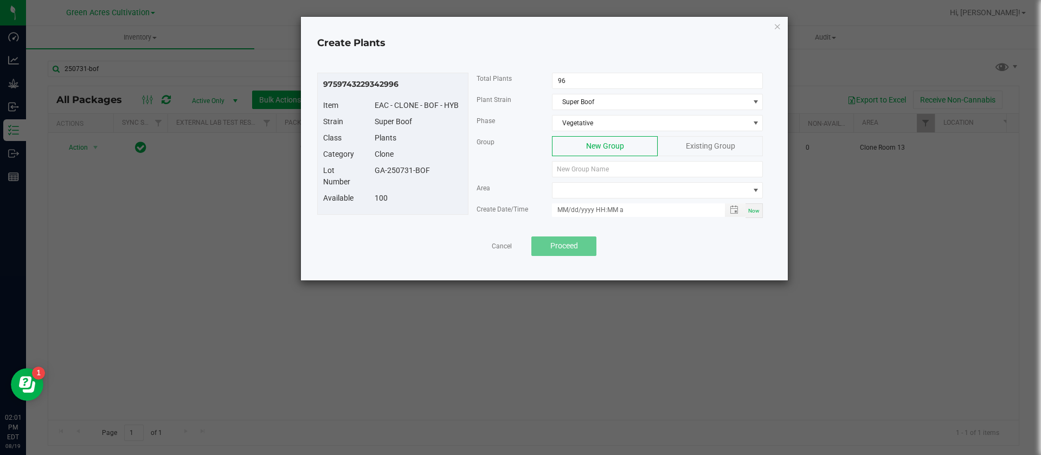
drag, startPoint x: 445, startPoint y: 173, endPoint x: 364, endPoint y: 175, distance: 80.3
click at [364, 175] on div "Lot Number GA-250731-BOF" at bounding box center [393, 179] width 156 height 28
drag, startPoint x: 381, startPoint y: 168, endPoint x: 373, endPoint y: 178, distance: 12.4
click at [376, 178] on div "Lot Number GA-250731-BOF" at bounding box center [393, 179] width 156 height 28
click at [368, 171] on div "GA-250731-BOF" at bounding box center [419, 170] width 104 height 11
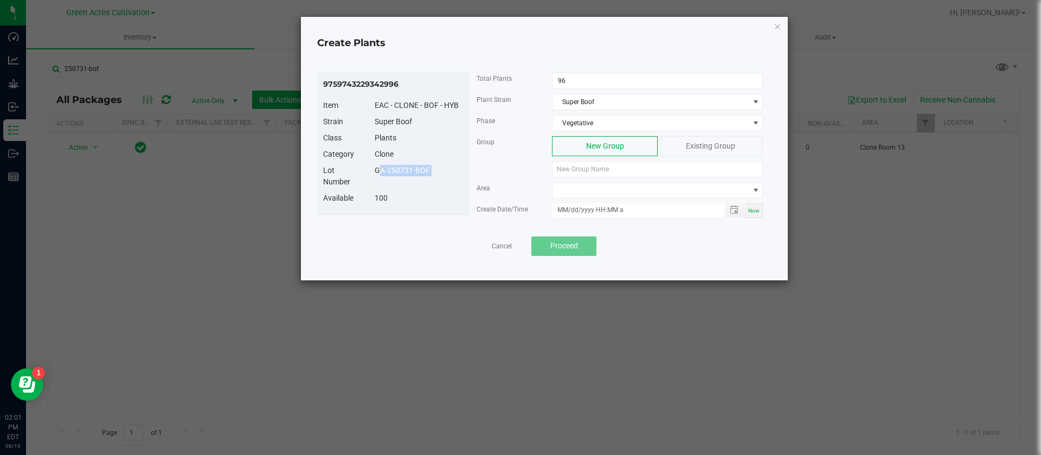
drag, startPoint x: 368, startPoint y: 170, endPoint x: 444, endPoint y: 175, distance: 76.1
click at [444, 175] on div "GA-250731-BOF" at bounding box center [419, 170] width 104 height 11
paste input "GA-250731-BOF"
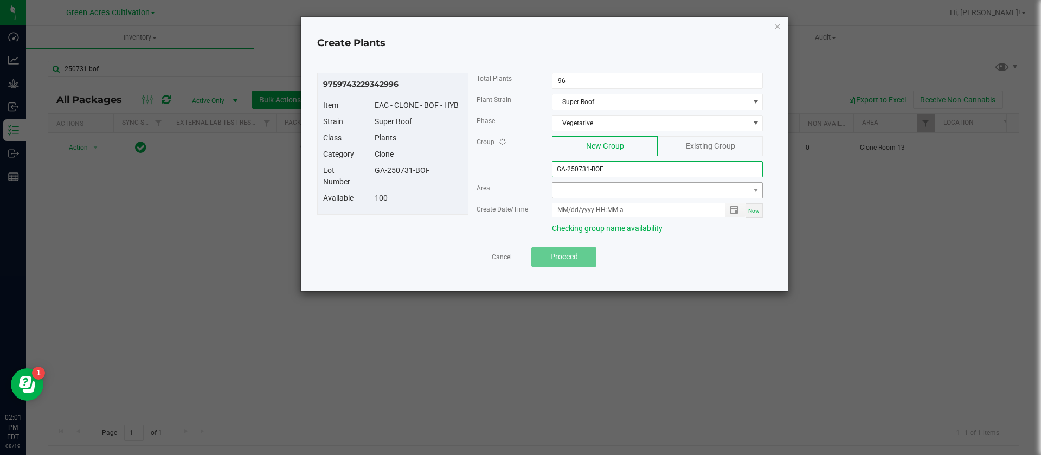
type input "GA-250731-BOF"
click at [592, 183] on span at bounding box center [651, 190] width 196 height 15
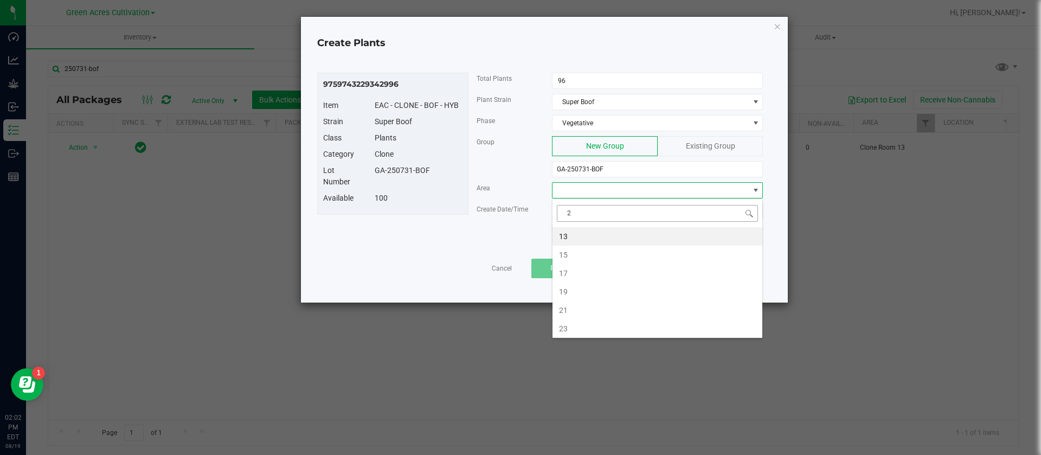
type input "21"
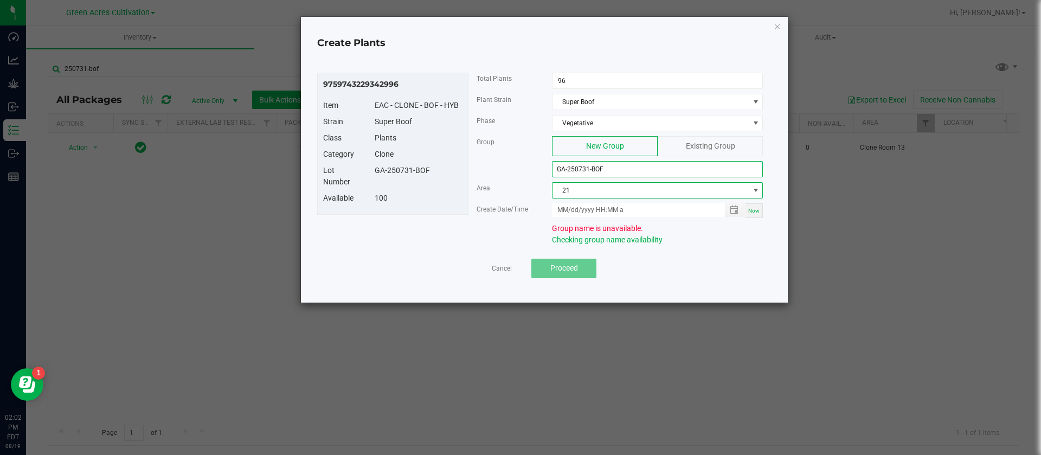
click at [593, 164] on input "GA-250731-BOF" at bounding box center [657, 169] width 211 height 16
click at [590, 166] on input "GA-250731-BOF" at bounding box center [657, 169] width 211 height 16
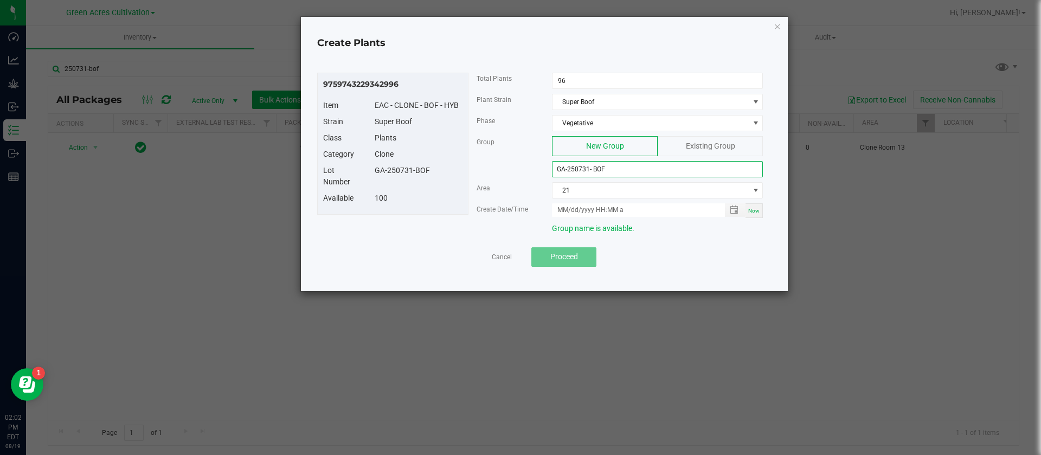
type input "GA-250731- BOF"
click at [753, 212] on span "Now" at bounding box center [753, 211] width 11 height 6
click at [573, 212] on input "08/19/2025 2:02 PM" at bounding box center [632, 210] width 161 height 14
type input "08/15/2025 2:02 PM"
click at [503, 168] on div "Group New Group Existing Group GA-250731- BOF" at bounding box center [620, 159] width 303 height 46
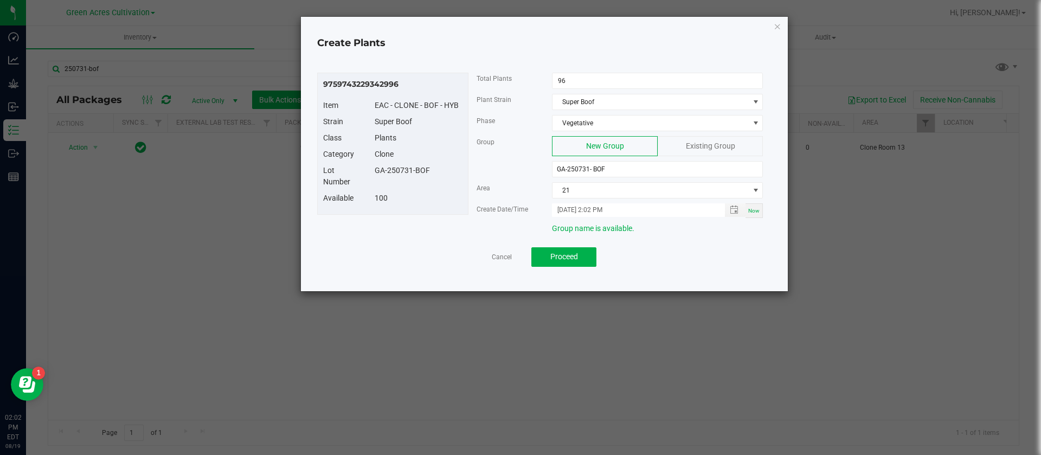
click at [507, 152] on div "Group New Group Existing Group GA-250731- BOF" at bounding box center [620, 159] width 303 height 46
click at [571, 256] on span "Proceed" at bounding box center [564, 256] width 28 height 9
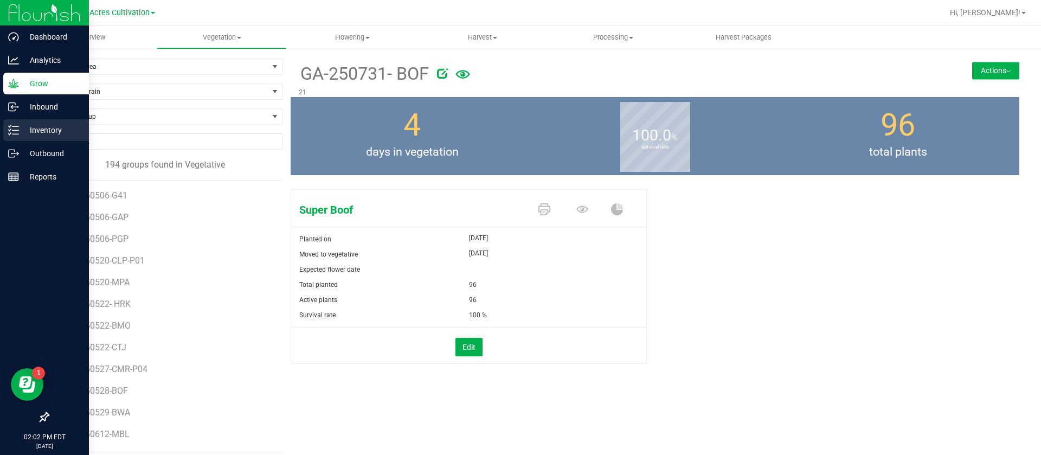
click at [24, 133] on p "Inventory" at bounding box center [51, 130] width 65 height 13
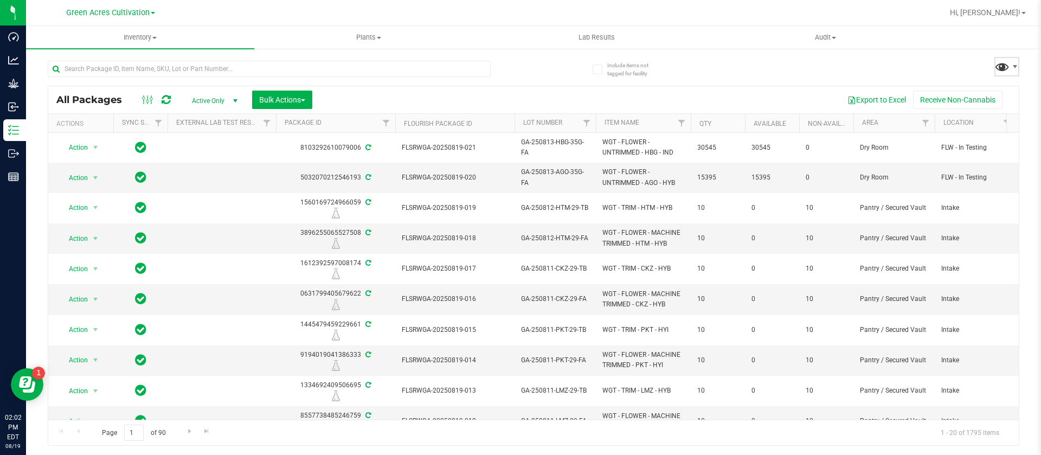
click at [1005, 64] on span at bounding box center [1002, 67] width 16 height 16
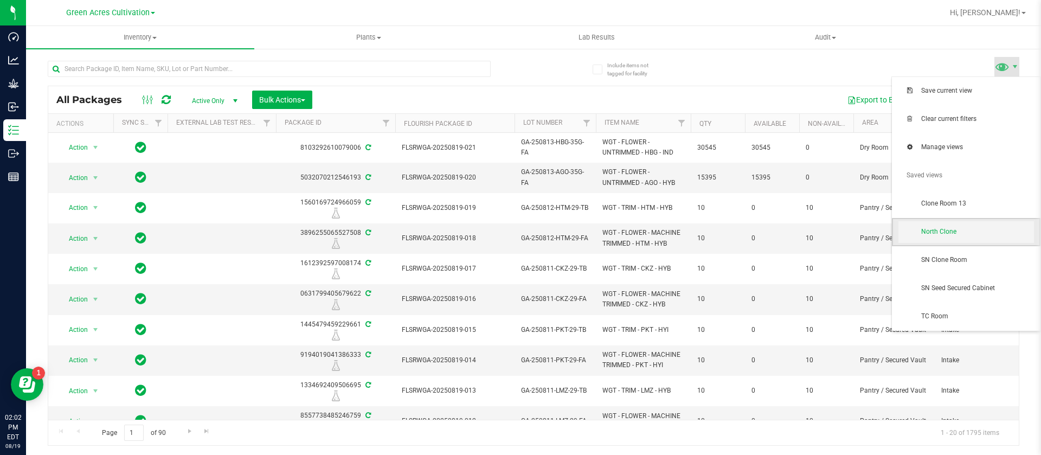
click at [956, 229] on span "North Clone" at bounding box center [977, 231] width 113 height 9
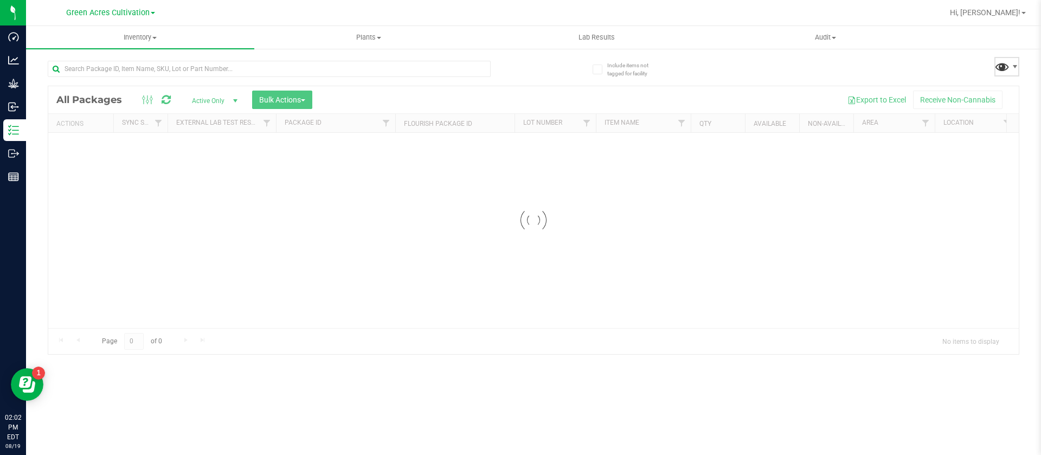
click at [1005, 64] on span at bounding box center [1002, 67] width 16 height 16
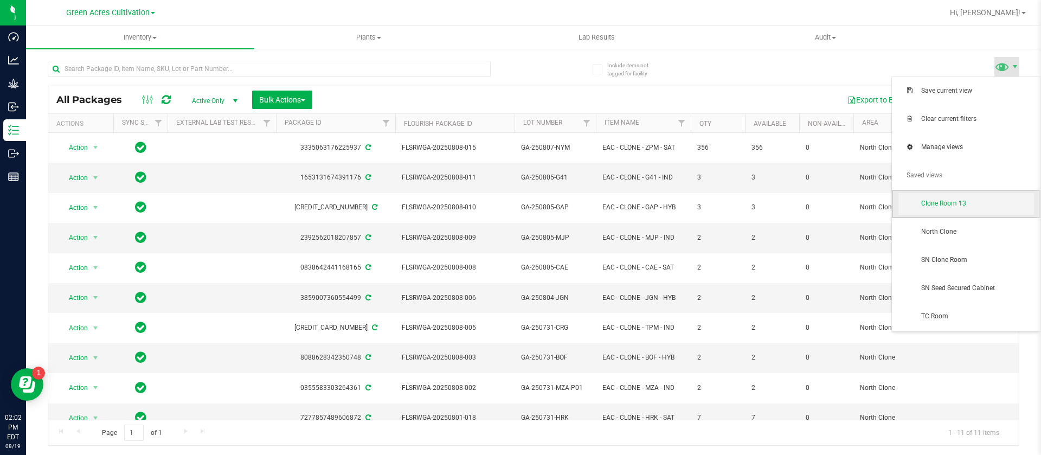
click at [959, 204] on span "Clone Room 13" at bounding box center [977, 203] width 113 height 9
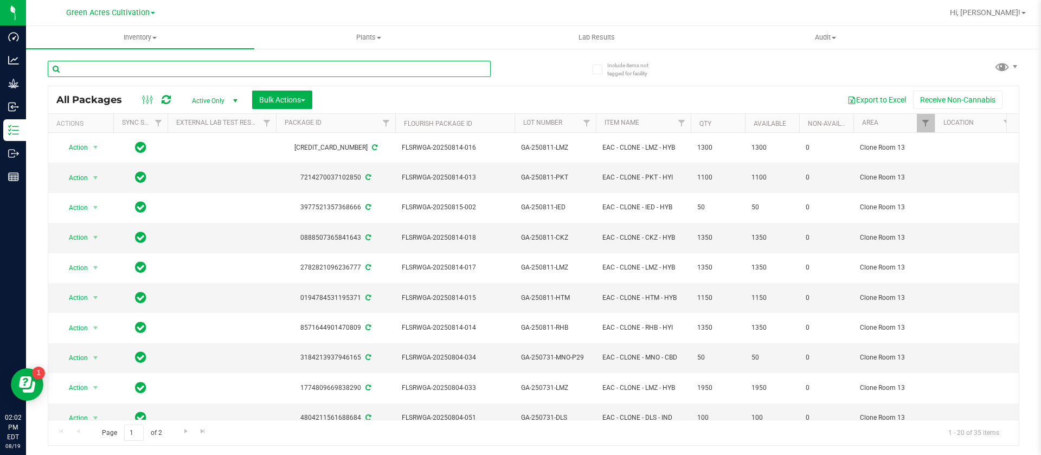
click at [221, 68] on input "text" at bounding box center [269, 69] width 443 height 16
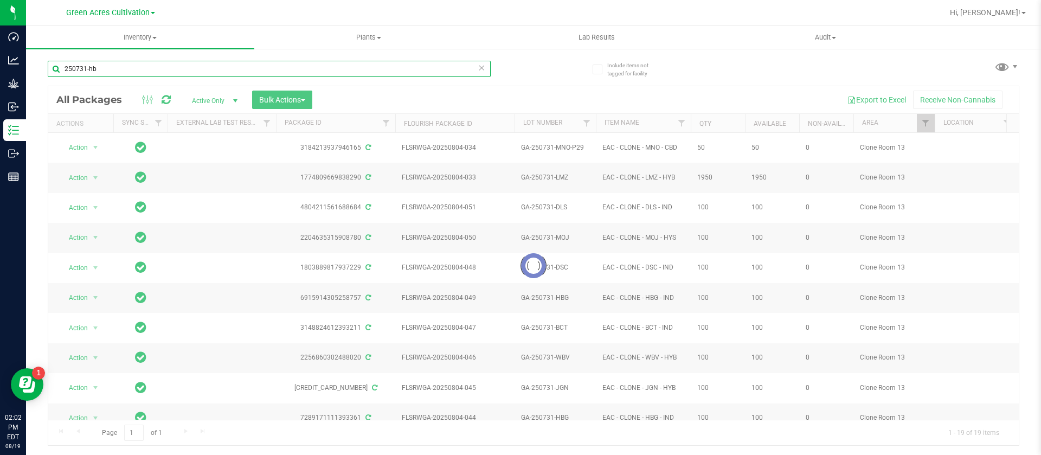
type input "250731-hbg"
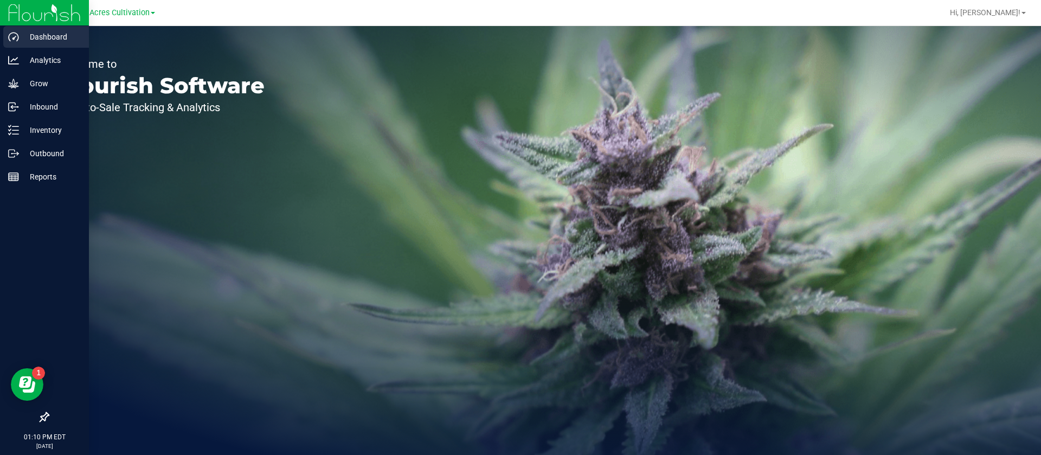
click at [26, 43] on p "Dashboard" at bounding box center [51, 36] width 65 height 13
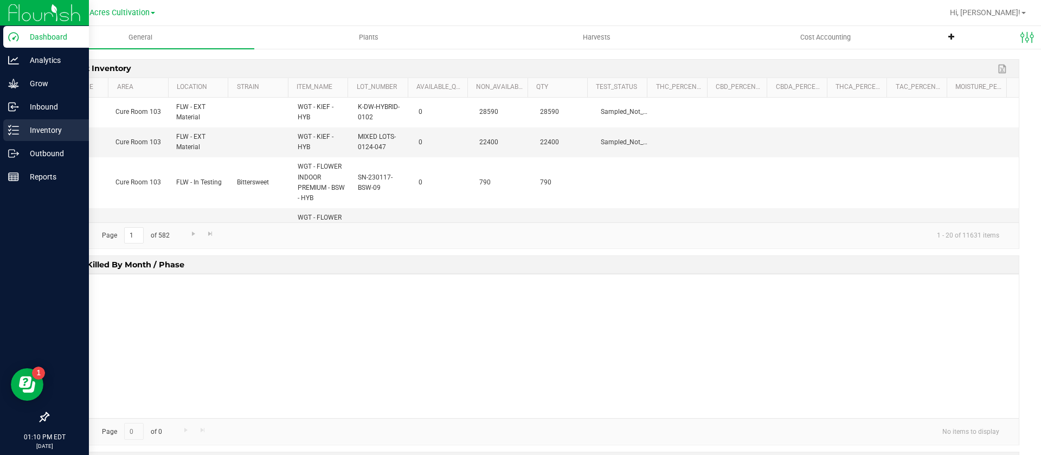
click at [31, 142] on link "Inventory" at bounding box center [44, 130] width 89 height 23
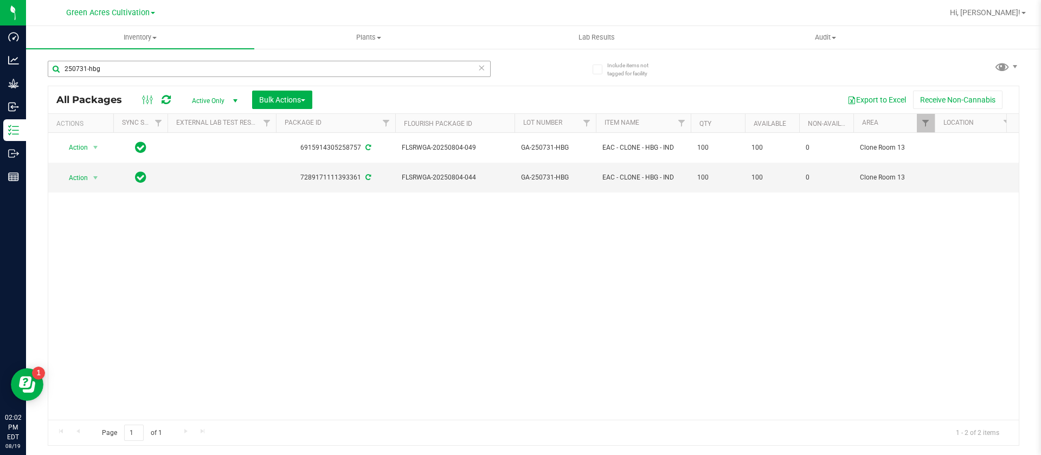
click at [121, 66] on input "250731-hbg" at bounding box center [269, 69] width 443 height 16
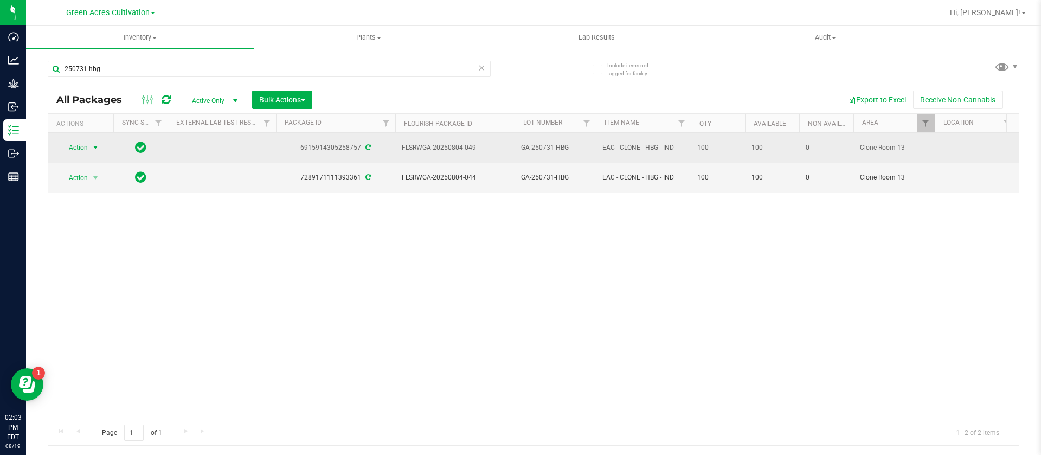
type input "250731-hbg"
click at [89, 143] on span "select" at bounding box center [96, 147] width 14 height 15
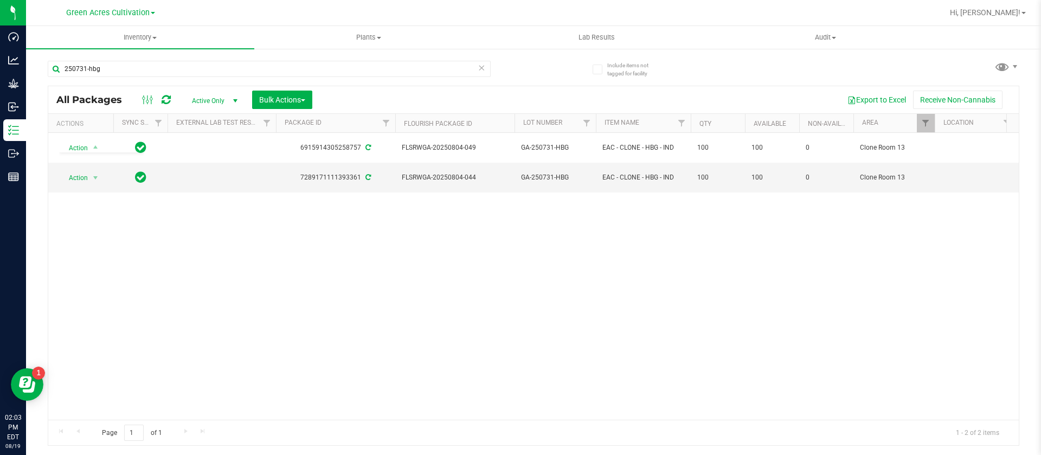
click at [197, 203] on div "Action Action Adjust qty Create package Create plants Edit attributes Global in…" at bounding box center [533, 276] width 971 height 287
drag, startPoint x: 621, startPoint y: 285, endPoint x: 623, endPoint y: 276, distance: 9.3
click at [623, 276] on div "Action Action Adjust qty Create package Create plants Edit attributes Global in…" at bounding box center [533, 276] width 971 height 287
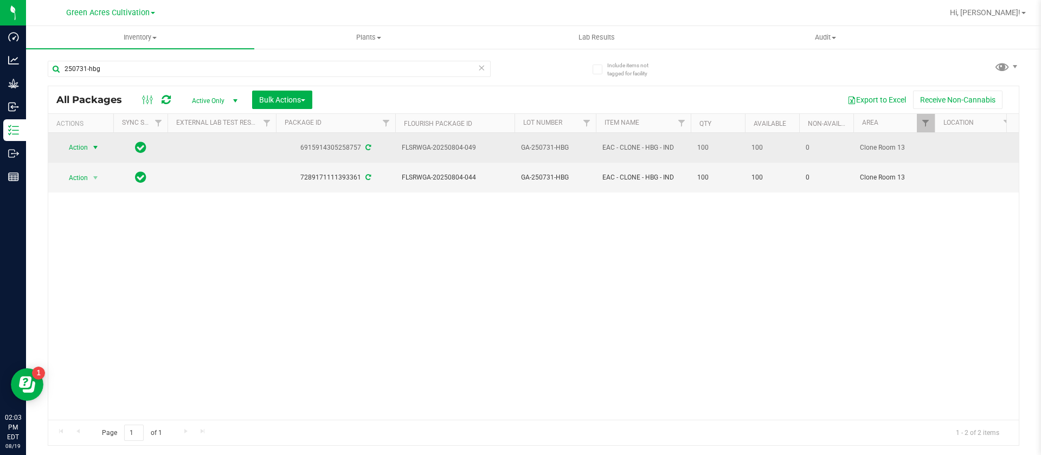
click at [94, 151] on span "select" at bounding box center [96, 147] width 14 height 15
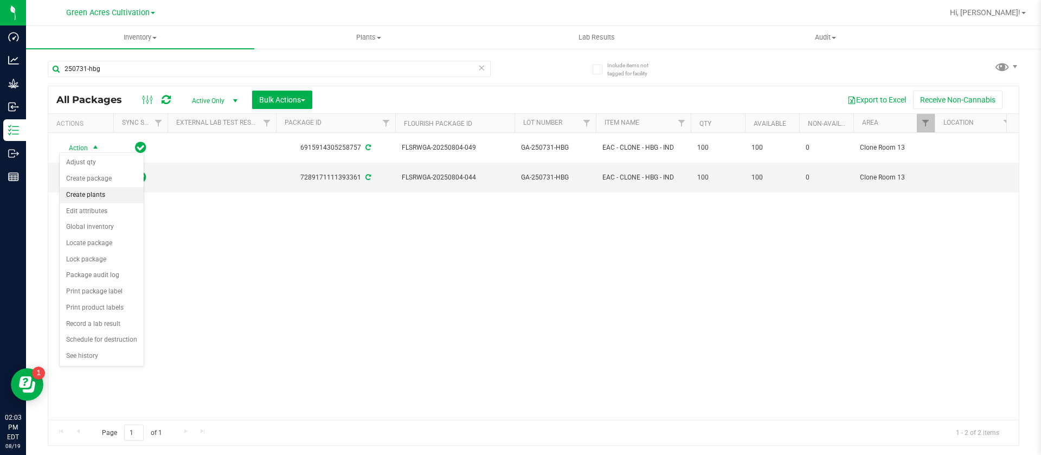
click at [110, 194] on li "Create plants" at bounding box center [102, 195] width 84 height 16
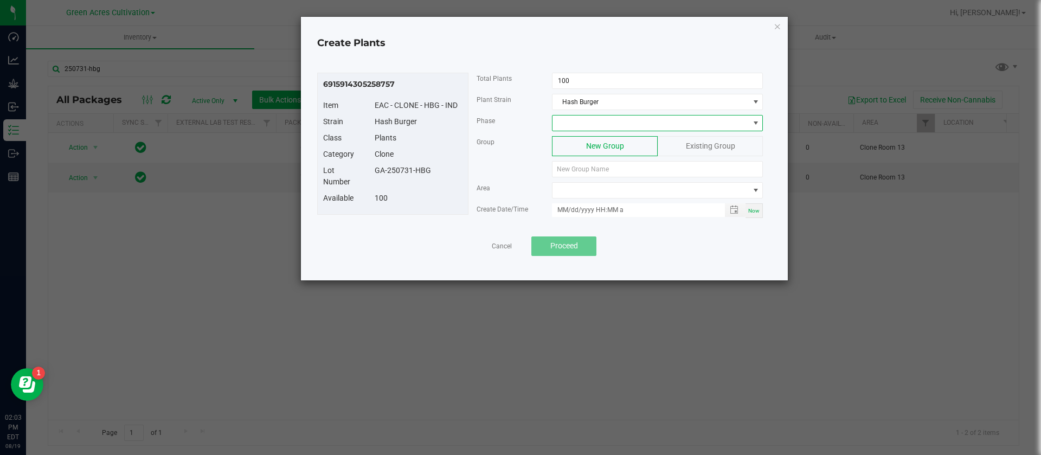
drag, startPoint x: 586, startPoint y: 123, endPoint x: 554, endPoint y: 119, distance: 32.2
click at [585, 122] on span at bounding box center [651, 122] width 196 height 15
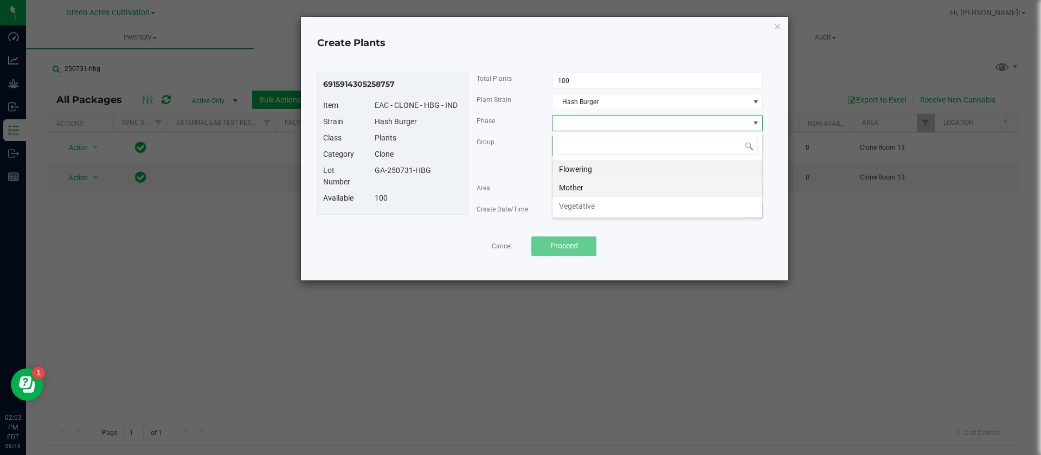
scroll to position [16, 211]
click at [589, 207] on li "Vegetative" at bounding box center [658, 206] width 210 height 18
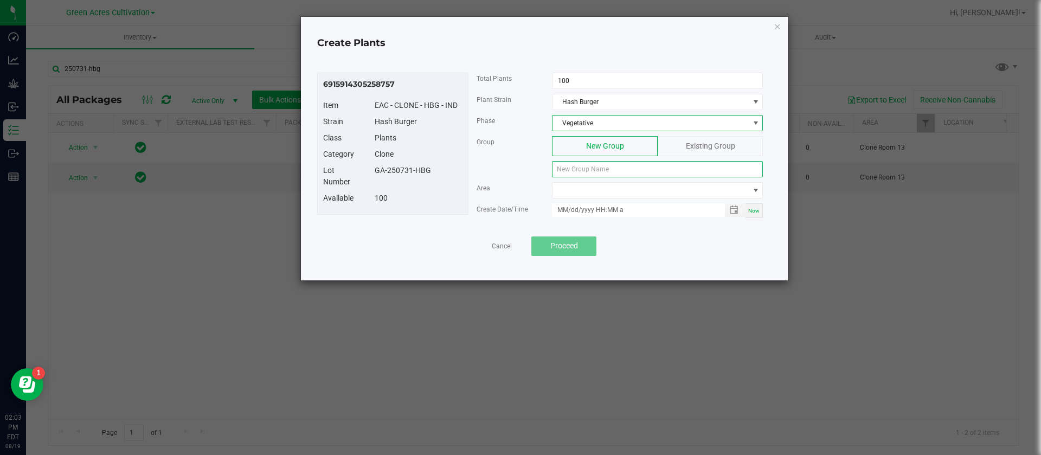
click at [579, 170] on input at bounding box center [657, 169] width 211 height 16
drag, startPoint x: 450, startPoint y: 169, endPoint x: 376, endPoint y: 172, distance: 73.3
click at [376, 172] on div "GA-250731-HBG" at bounding box center [419, 170] width 104 height 11
copy div "GA-250731-HBG"
paste input "GA-250731-HBG"
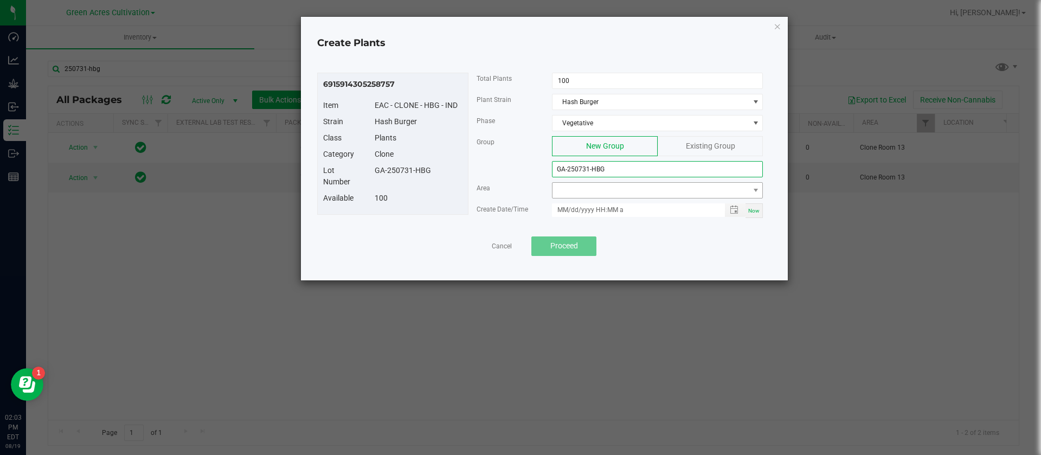
type input "GA-250731-HBG"
click at [585, 194] on span at bounding box center [651, 190] width 196 height 15
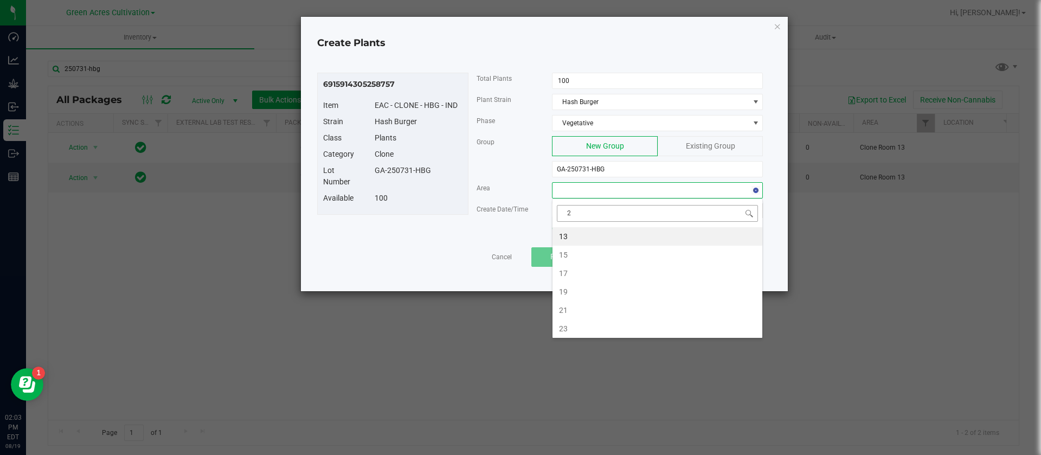
type input "21"
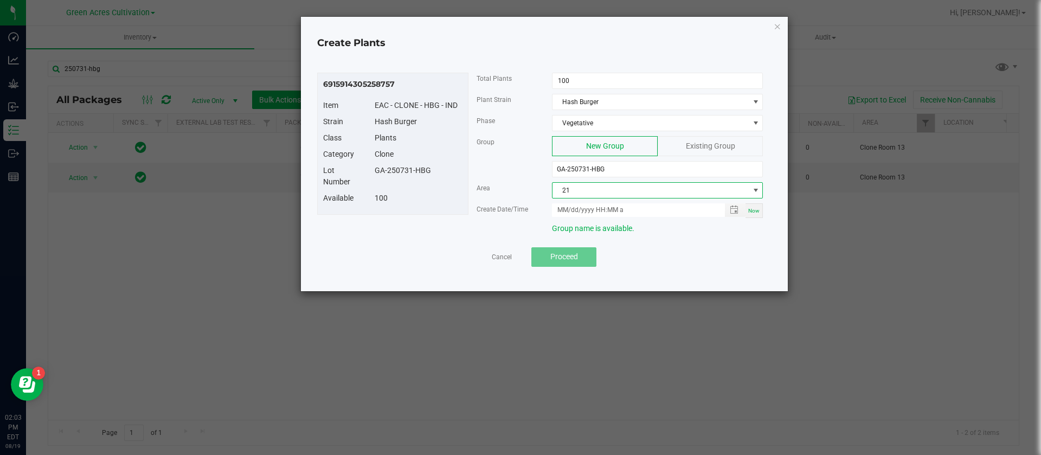
click at [756, 213] on span "Now" at bounding box center [753, 211] width 11 height 6
click at [572, 207] on input "08/19/2025 2:04 PM" at bounding box center [632, 210] width 161 height 14
type input "08/15/2025 2:04 PM"
click at [493, 172] on div "Group New Group Existing Group GA-250731-HBG" at bounding box center [620, 159] width 303 height 46
click at [560, 252] on span "Proceed" at bounding box center [564, 256] width 28 height 9
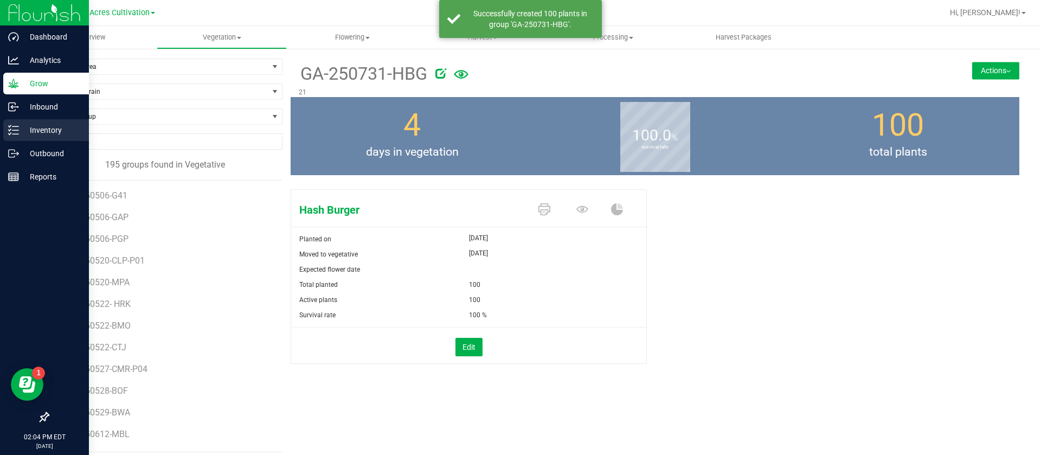
click at [44, 121] on div "Inventory" at bounding box center [46, 130] width 86 height 22
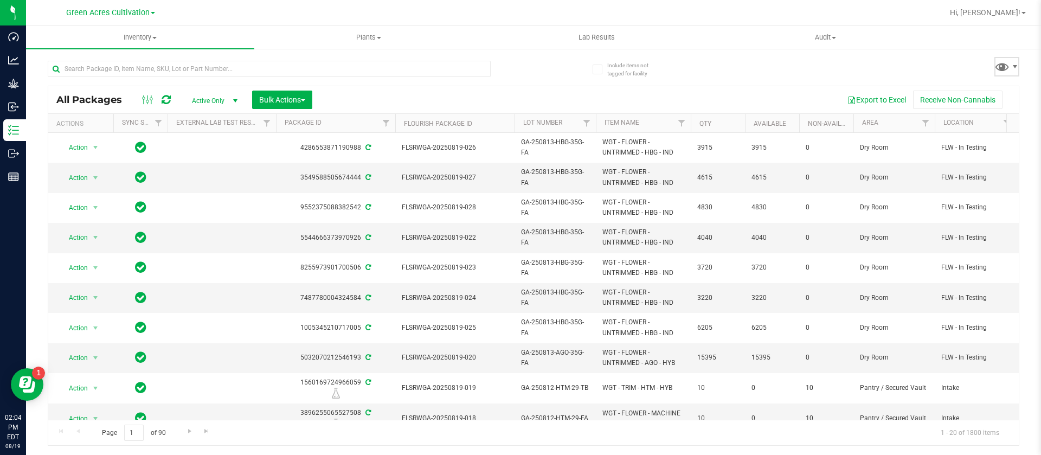
click at [1011, 74] on span at bounding box center [1006, 67] width 25 height 20
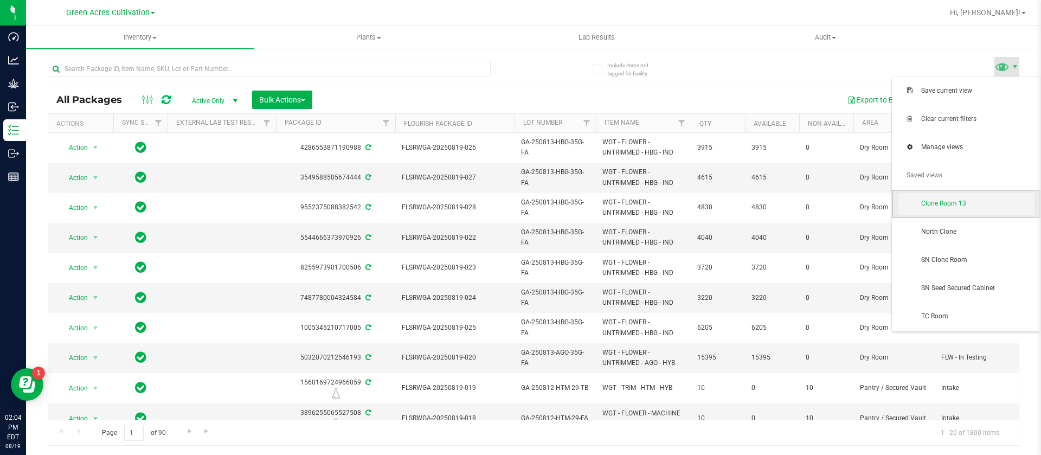
click at [951, 194] on span "Clone Room 13" at bounding box center [967, 204] width 136 height 22
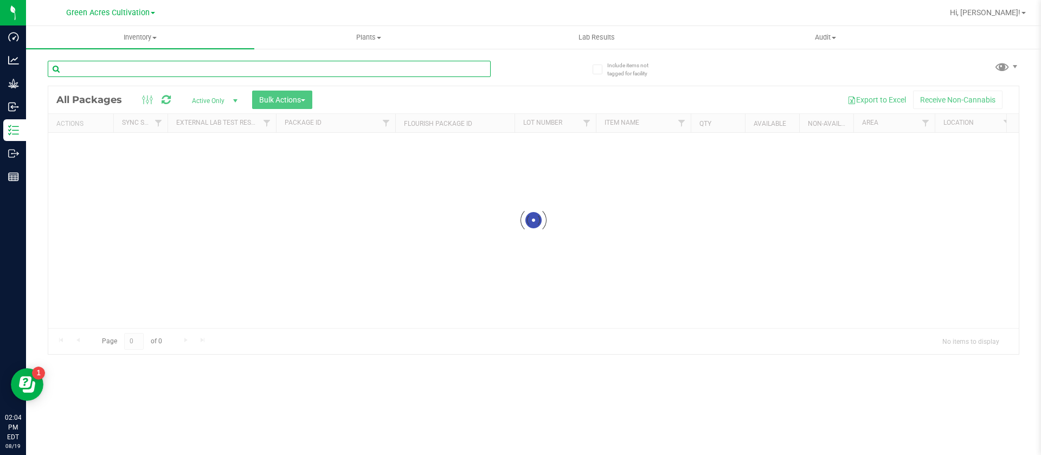
click at [180, 64] on input "text" at bounding box center [269, 69] width 443 height 16
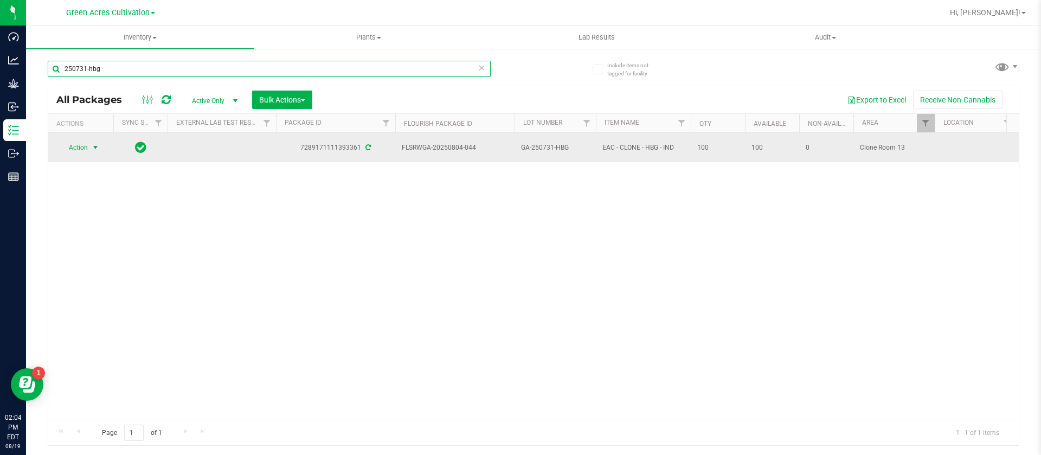
type input "250731-hbg"
click at [78, 145] on span "Action" at bounding box center [73, 147] width 29 height 15
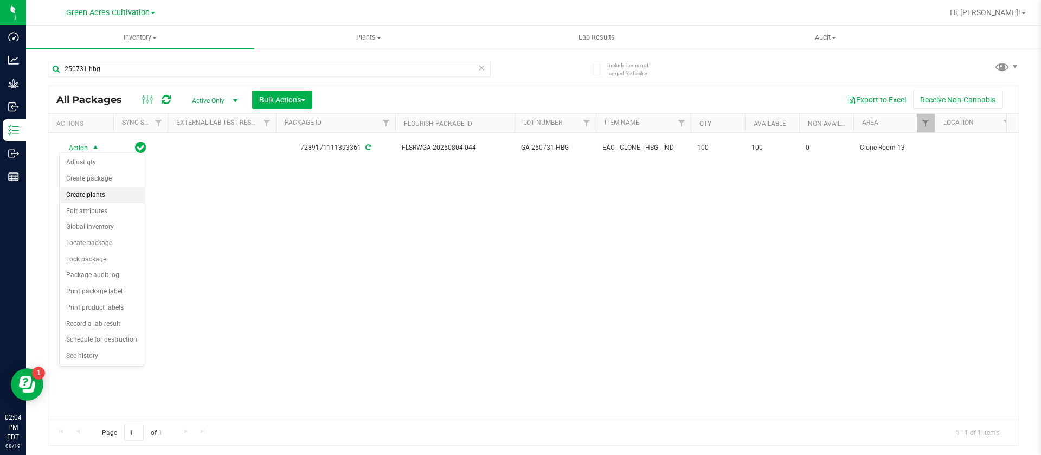
click at [97, 190] on li "Create plants" at bounding box center [102, 195] width 84 height 16
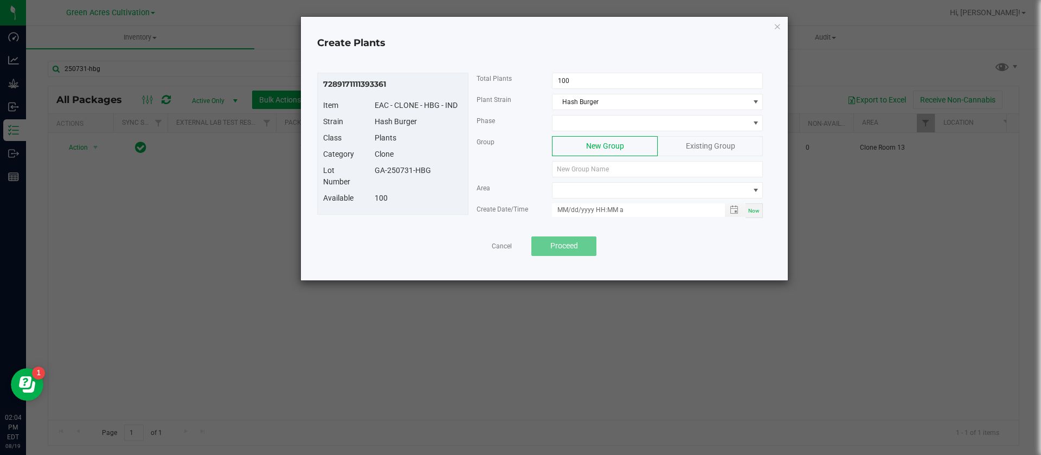
drag, startPoint x: 450, startPoint y: 172, endPoint x: 360, endPoint y: 173, distance: 89.5
click at [360, 173] on div "Lot Number GA-250731-HBG" at bounding box center [393, 179] width 156 height 28
click at [609, 73] on input "100" at bounding box center [658, 80] width 210 height 15
type input "36"
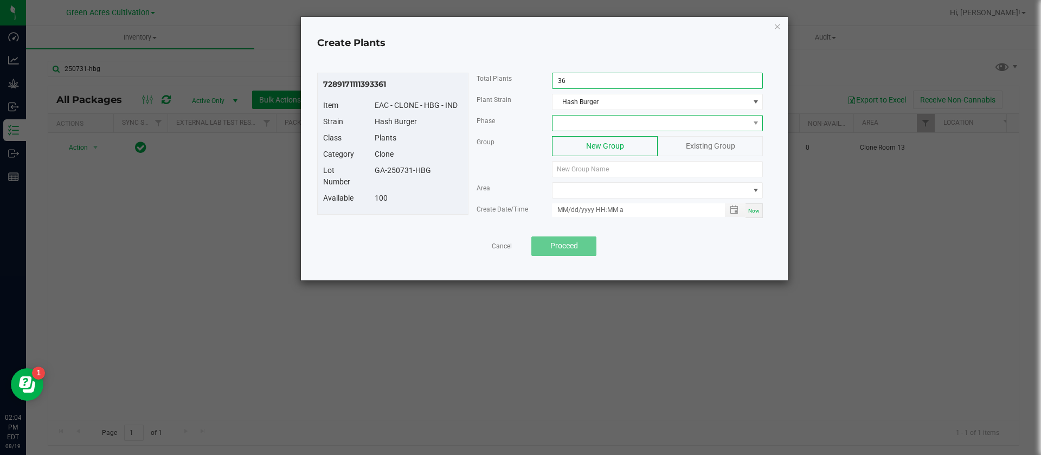
click at [572, 122] on span at bounding box center [651, 122] width 196 height 15
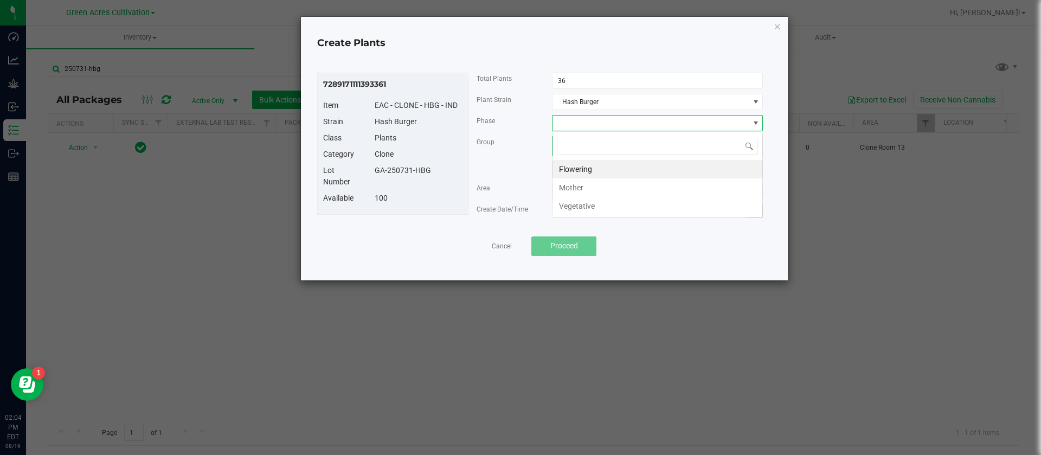
scroll to position [16, 211]
click at [574, 195] on li "Mother" at bounding box center [658, 187] width 210 height 18
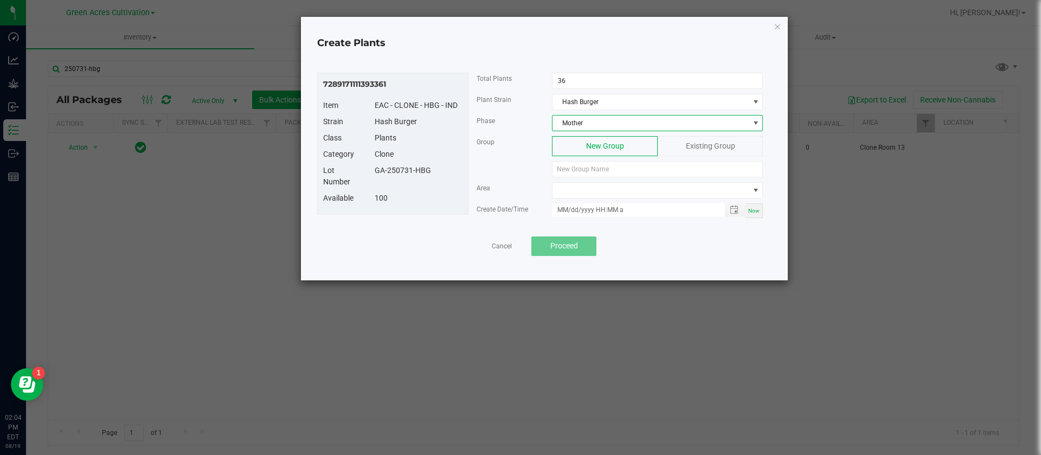
click at [586, 121] on span "Mother" at bounding box center [651, 122] width 196 height 15
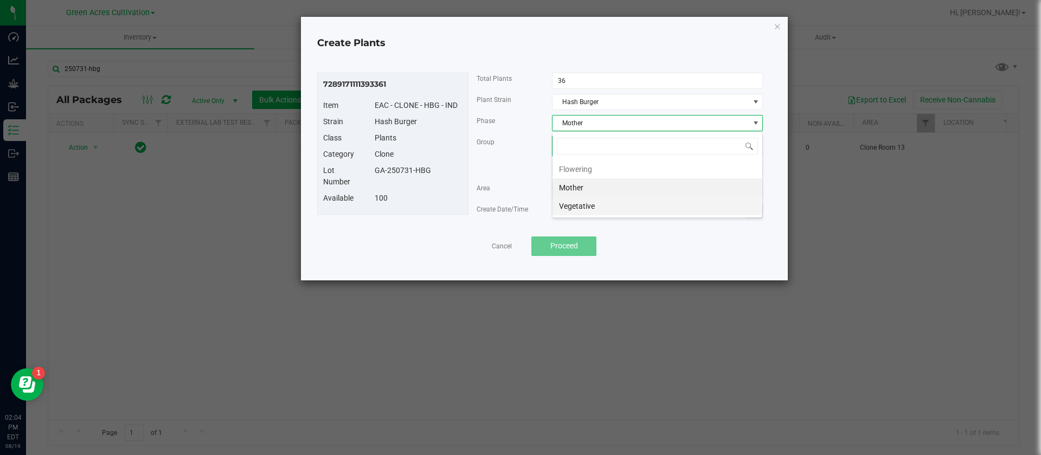
click at [583, 207] on li "Vegetative" at bounding box center [658, 206] width 210 height 18
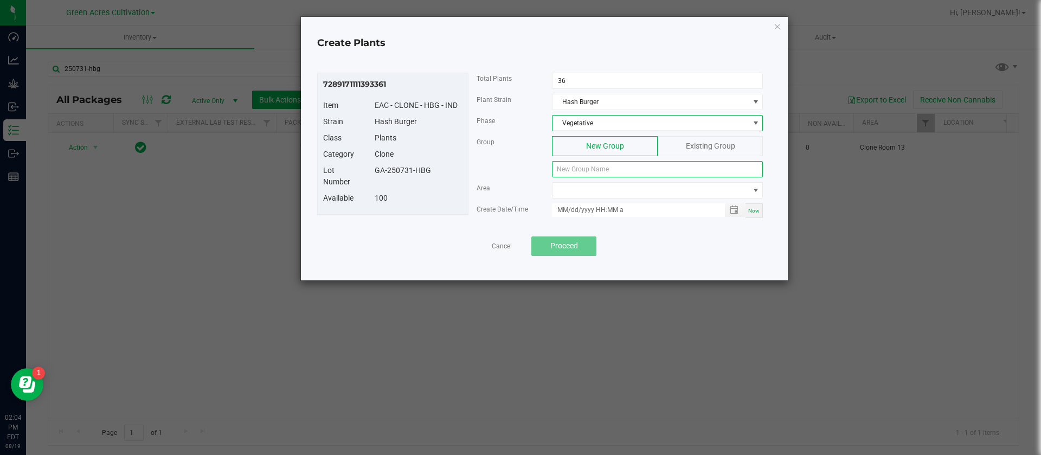
drag, startPoint x: 581, startPoint y: 171, endPoint x: 567, endPoint y: 172, distance: 14.7
click at [582, 170] on input at bounding box center [657, 169] width 211 height 16
click at [439, 172] on div "GA-250731-HBG" at bounding box center [419, 170] width 104 height 11
click at [675, 142] on div "Existing Group" at bounding box center [710, 146] width 105 height 20
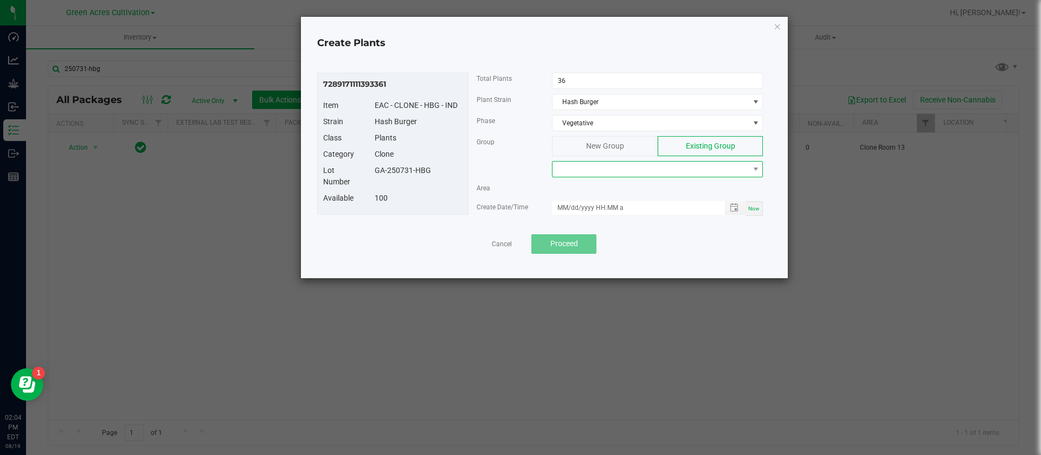
click at [608, 170] on span at bounding box center [651, 169] width 196 height 15
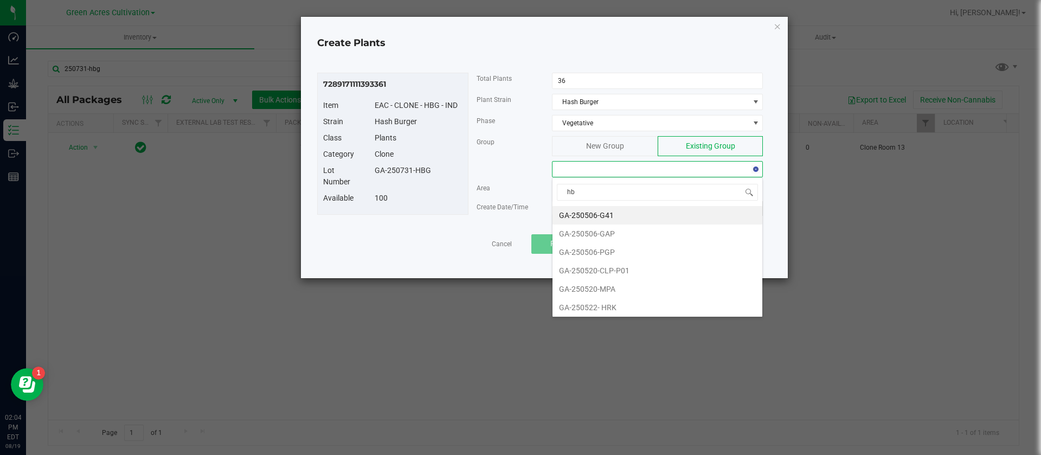
type input "hbg"
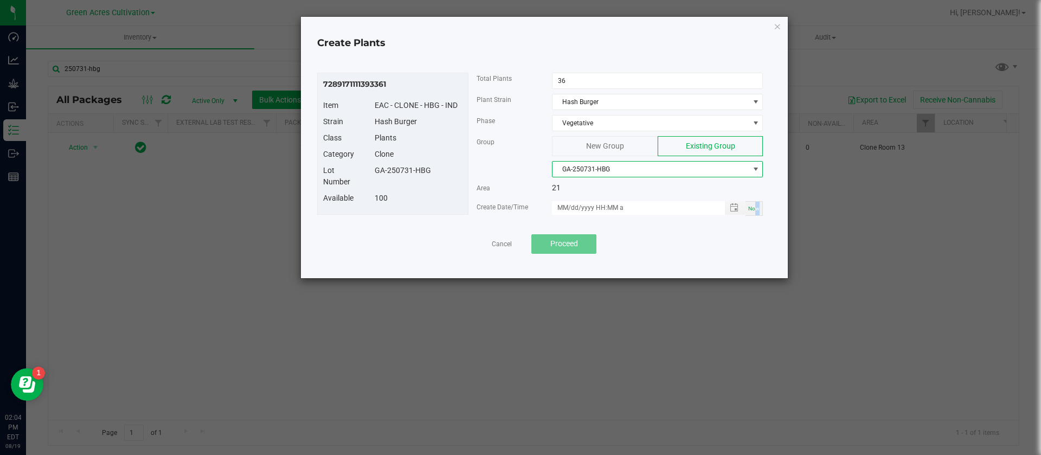
click at [758, 203] on div "Now" at bounding box center [754, 208] width 17 height 15
click at [570, 204] on input "08/19/2025 2:04 PM" at bounding box center [632, 208] width 161 height 14
type input "08/15/2025 2:04 PM"
click at [495, 176] on div "Group New Group Existing Group GA-250731-HBG" at bounding box center [620, 159] width 303 height 46
click at [586, 248] on button "Proceed" at bounding box center [563, 244] width 65 height 20
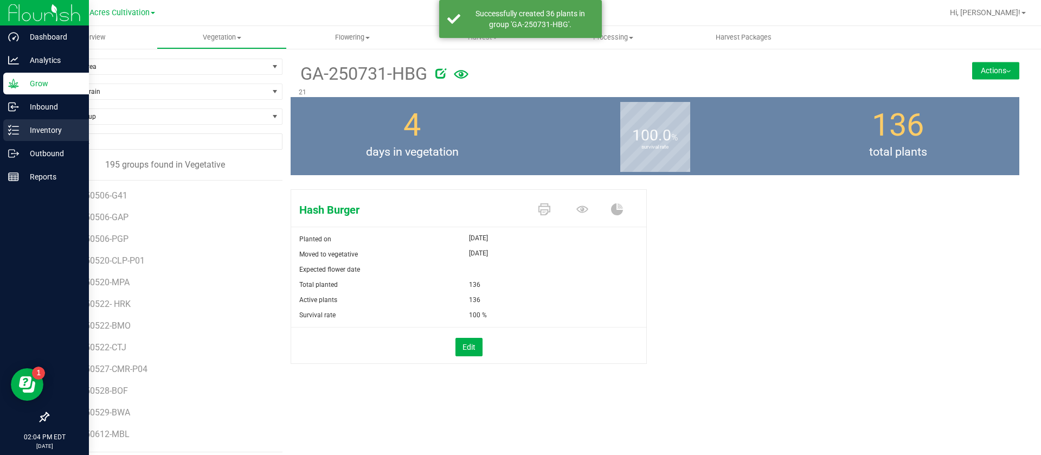
click at [36, 134] on p "Inventory" at bounding box center [51, 130] width 65 height 13
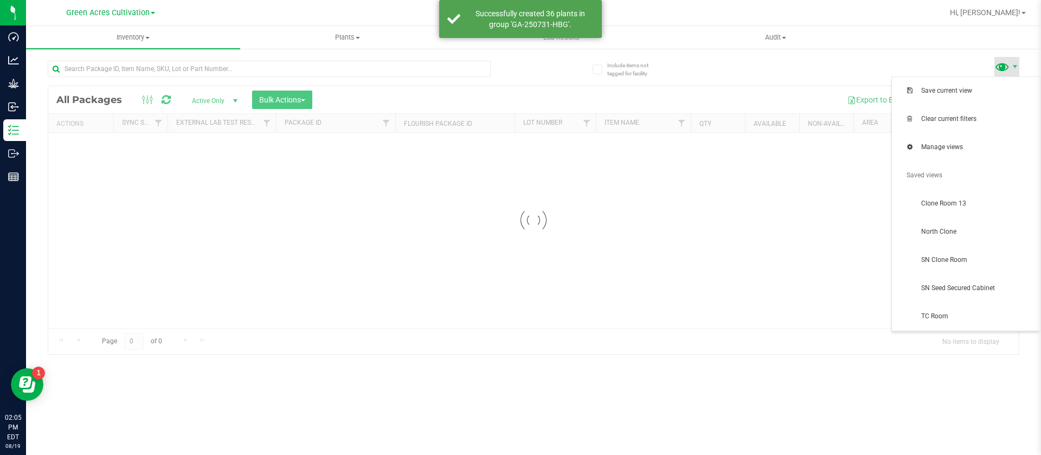
click at [1003, 69] on span at bounding box center [1002, 67] width 16 height 16
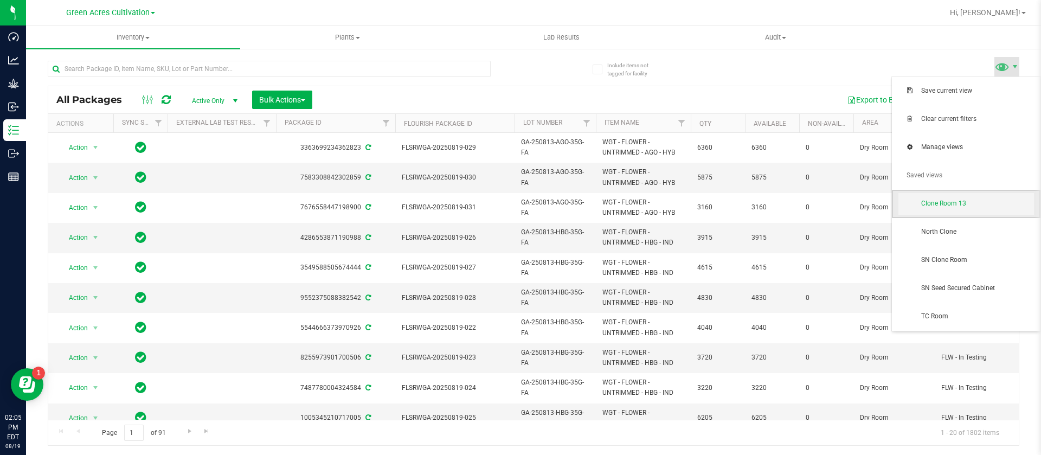
click at [989, 200] on span "Clone Room 13" at bounding box center [977, 203] width 113 height 9
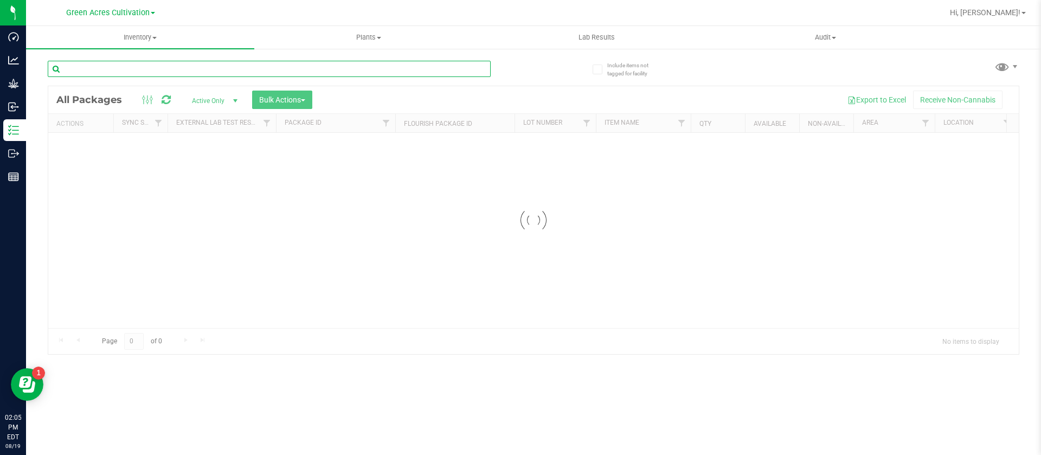
click at [139, 69] on input "text" at bounding box center [269, 69] width 443 height 16
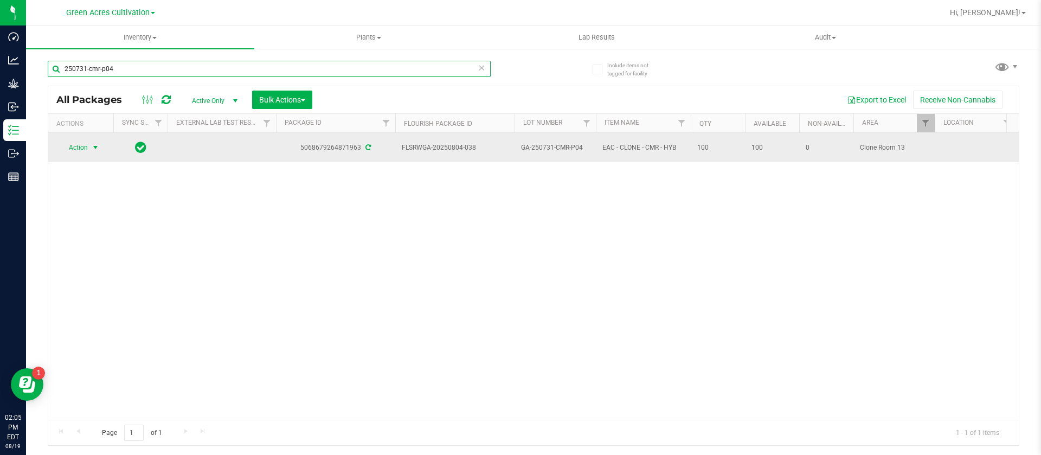
type input "250731-cmr-p04"
click at [74, 151] on span "Action" at bounding box center [73, 147] width 29 height 15
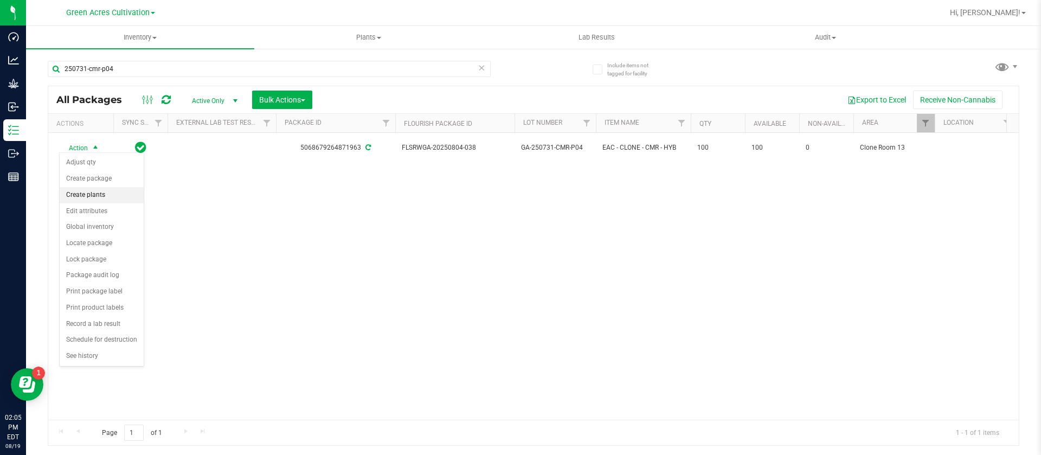
click at [106, 200] on li "Create plants" at bounding box center [102, 195] width 84 height 16
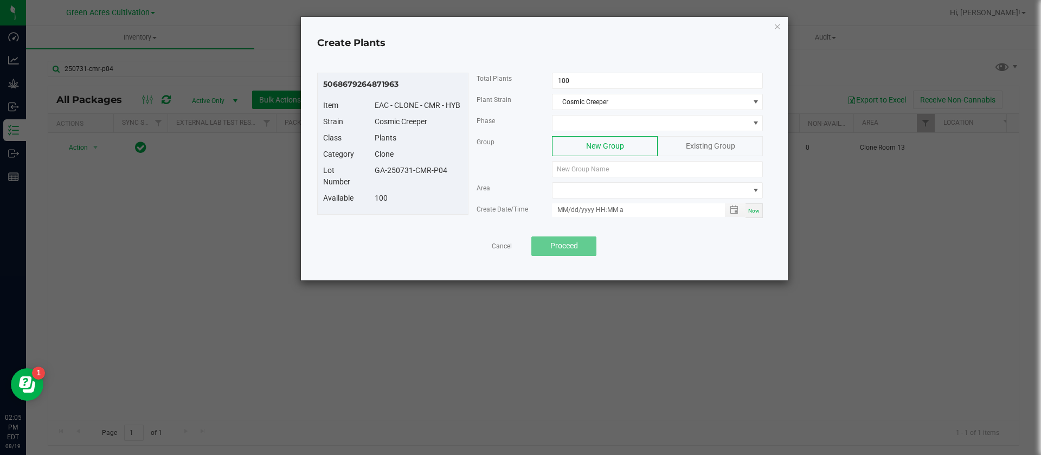
drag, startPoint x: 449, startPoint y: 171, endPoint x: 366, endPoint y: 172, distance: 83.0
click at [366, 172] on div "Lot Number GA-250731-CMR-P04" at bounding box center [393, 179] width 156 height 28
click at [378, 184] on div "Lot Number GA-250731-CMR-P04" at bounding box center [393, 179] width 156 height 28
click at [374, 174] on div "GA-250731-CMR-P04" at bounding box center [419, 170] width 104 height 11
drag, startPoint x: 373, startPoint y: 172, endPoint x: 449, endPoint y: 172, distance: 76.5
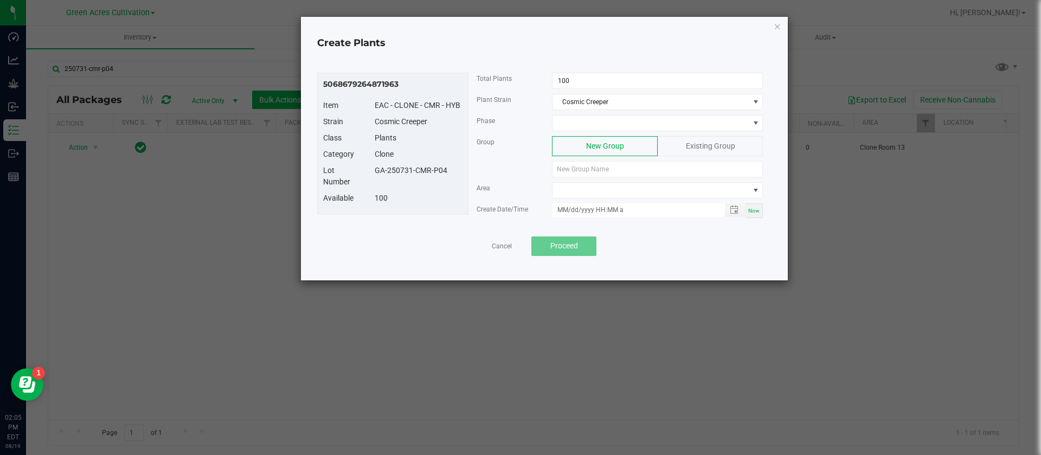
click at [450, 172] on div "GA-250731-CMR-P04" at bounding box center [419, 170] width 104 height 11
copy div "GA-250731-CMR-P04"
click at [578, 165] on input at bounding box center [657, 169] width 211 height 16
paste input "GA-250731-CMR-P04"
type input "GA-250731-CMR-P04"
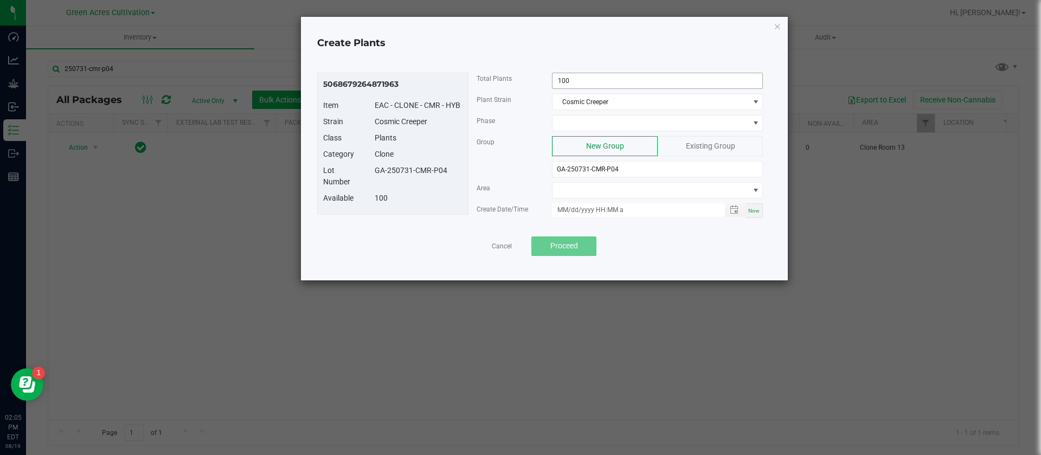
click at [587, 81] on input "100" at bounding box center [658, 80] width 210 height 15
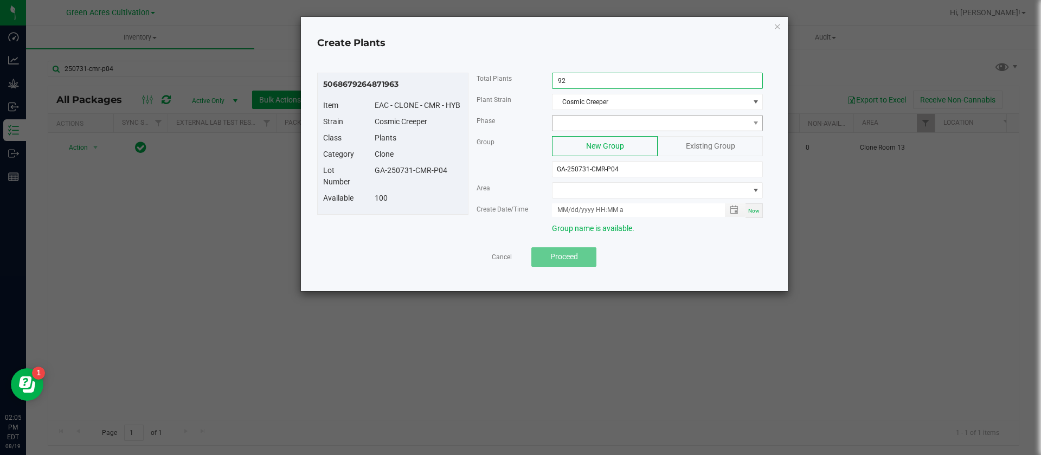
type input "92"
click at [614, 128] on span at bounding box center [651, 122] width 196 height 15
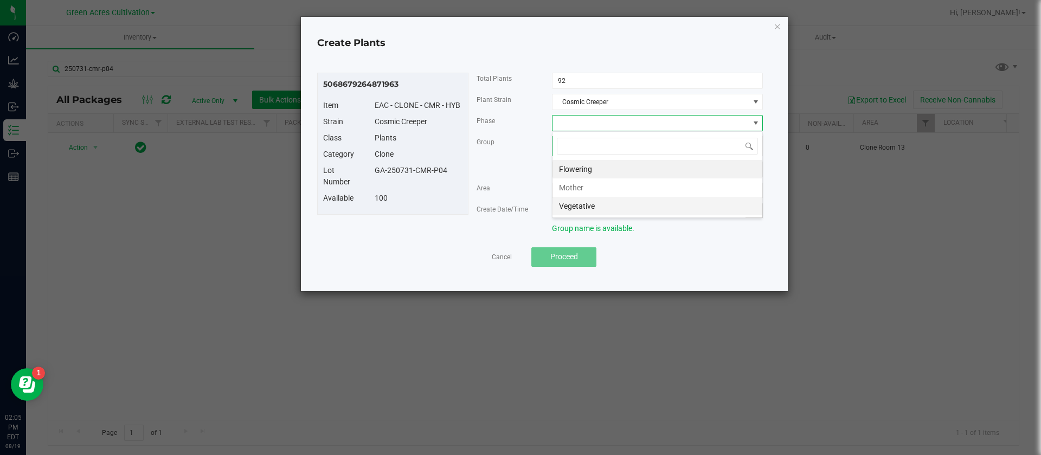
scroll to position [16, 211]
click at [589, 210] on li "Vegetative" at bounding box center [658, 206] width 210 height 18
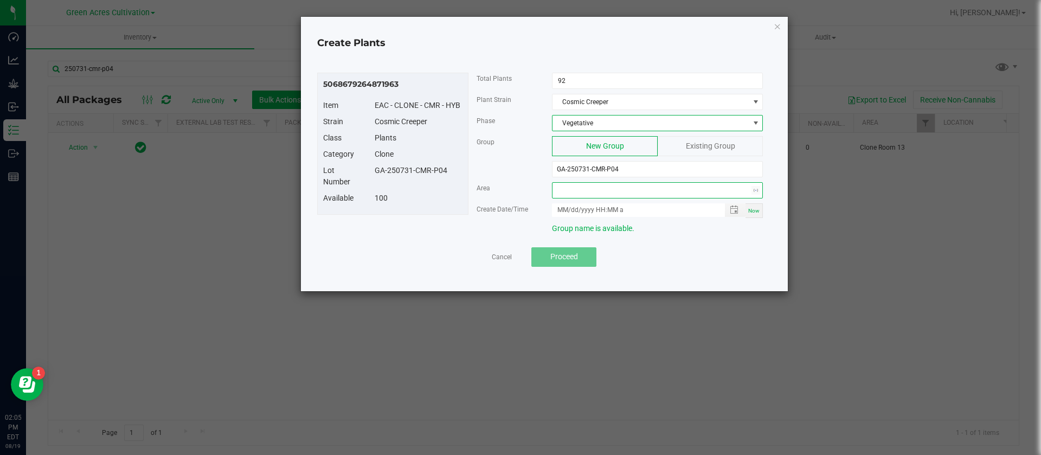
click at [588, 184] on span "NO DATA FOUND" at bounding box center [651, 190] width 196 height 15
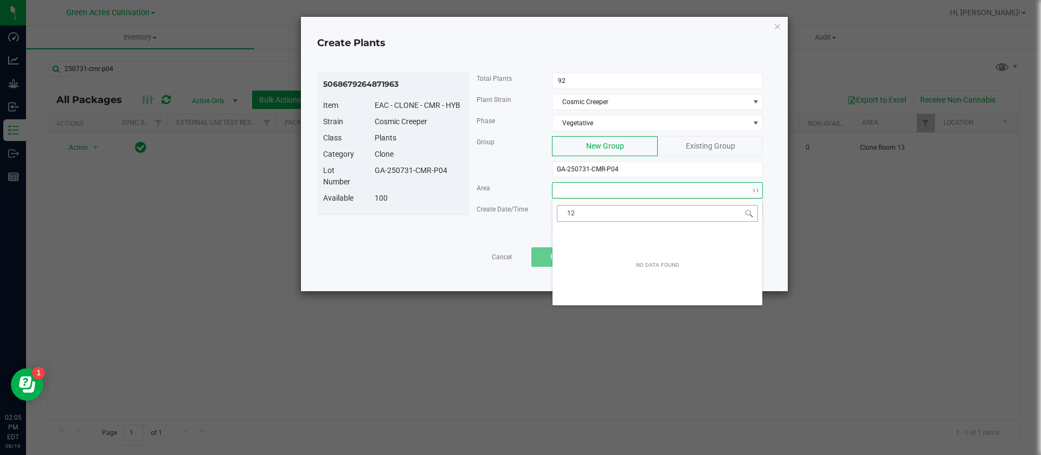
type input "1"
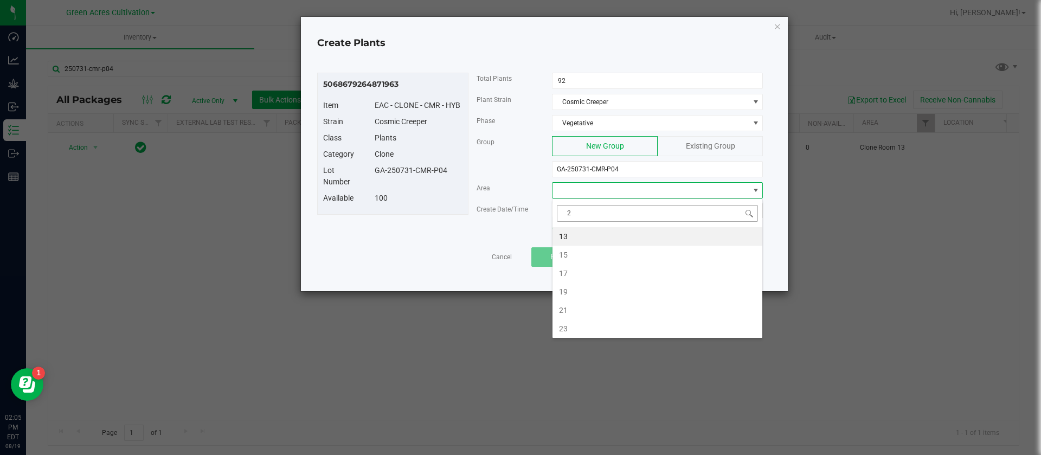
type input "21"
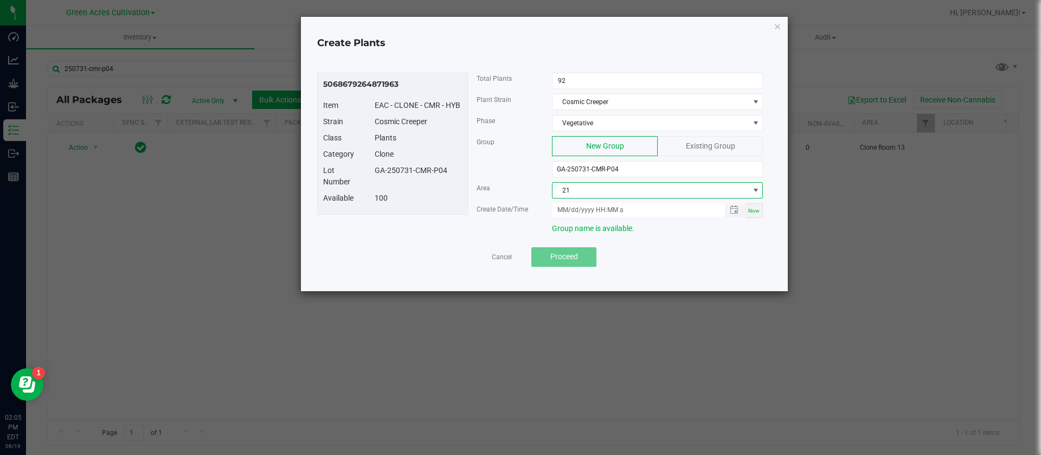
drag, startPoint x: 748, startPoint y: 208, endPoint x: 707, endPoint y: 215, distance: 41.3
click at [748, 208] on div "Now" at bounding box center [754, 210] width 17 height 15
click at [570, 203] on input "08/19/2025 2:05 PM" at bounding box center [632, 210] width 161 height 14
type input "08/15/2025 2:05 PM"
click at [475, 202] on div "Area 21" at bounding box center [620, 192] width 303 height 21
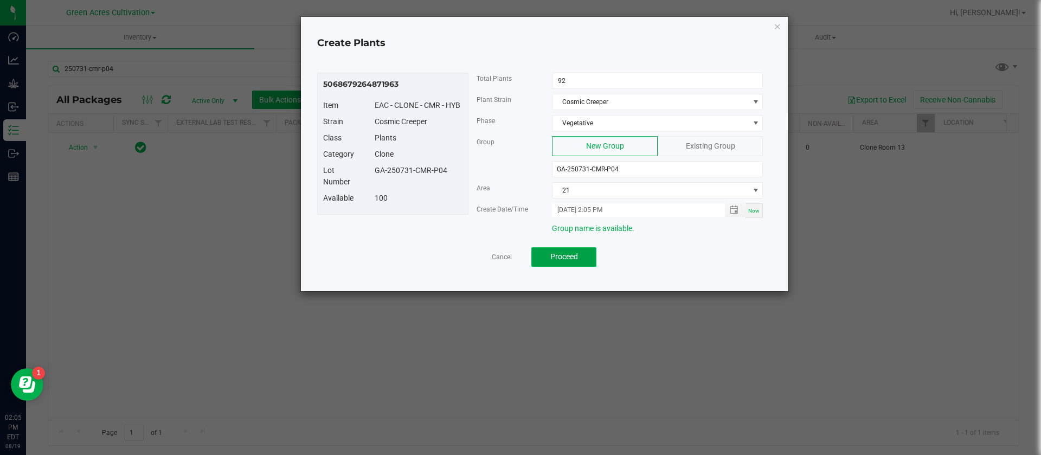
click at [588, 248] on button "Proceed" at bounding box center [563, 257] width 65 height 20
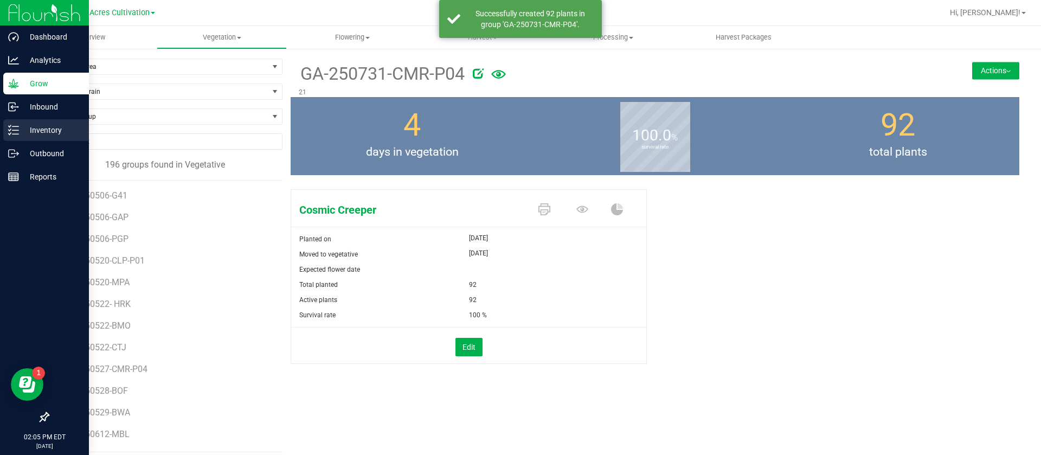
click at [25, 129] on p "Inventory" at bounding box center [51, 130] width 65 height 13
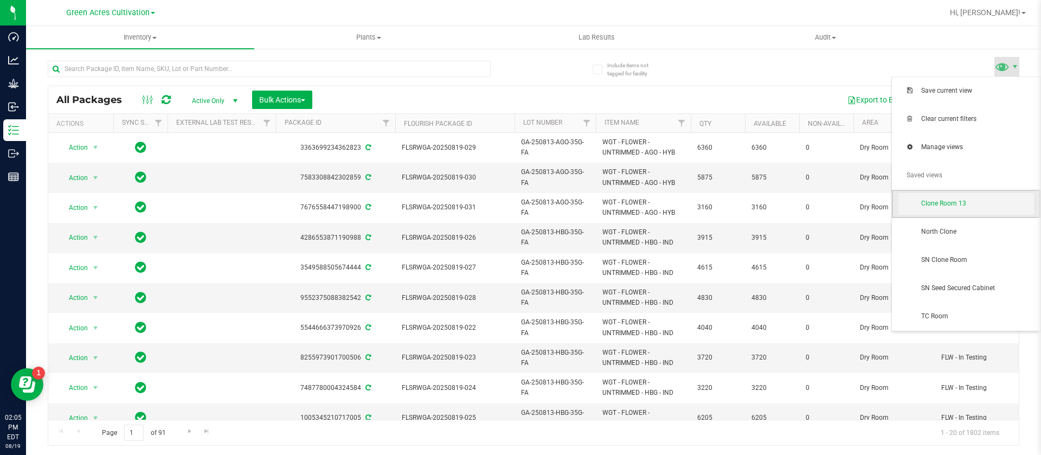
click at [943, 204] on span "Clone Room 13" at bounding box center [977, 203] width 113 height 9
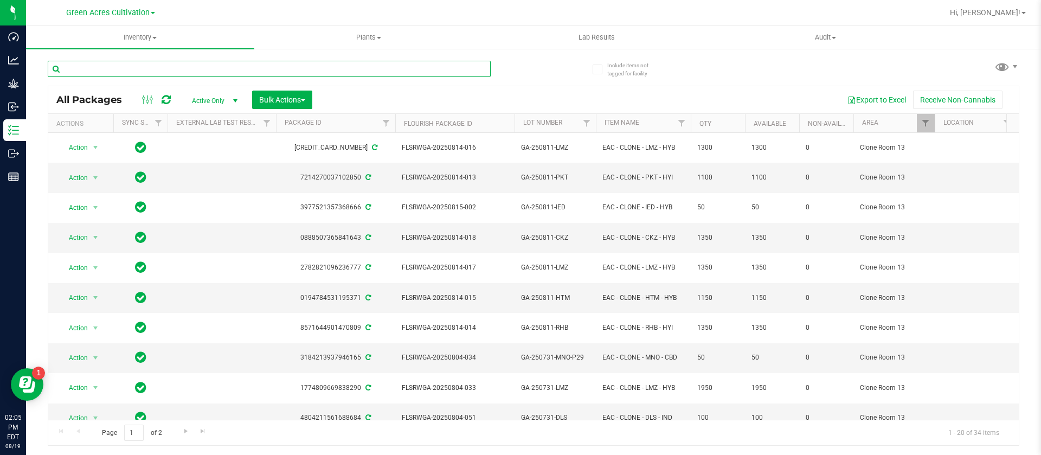
click at [149, 68] on input "text" at bounding box center [269, 69] width 443 height 16
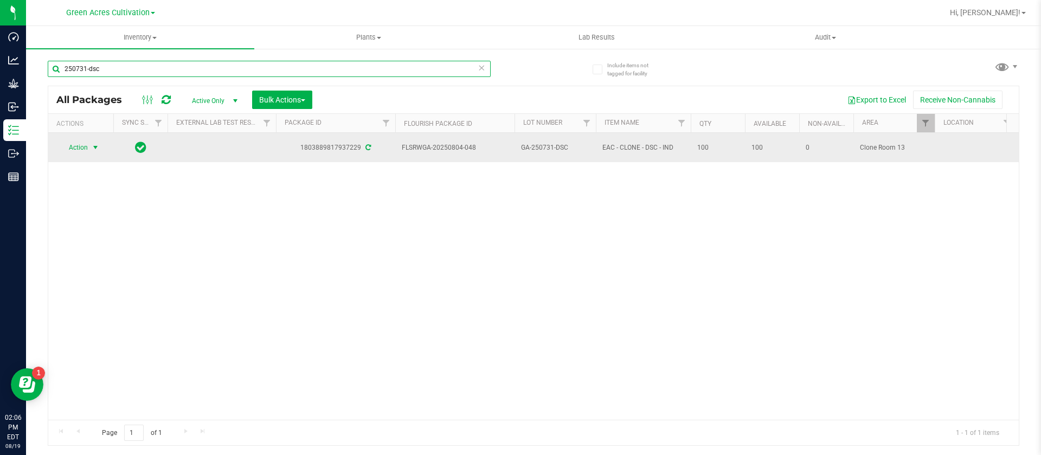
type input "250731-dsc"
click at [81, 142] on span "Action" at bounding box center [73, 147] width 29 height 15
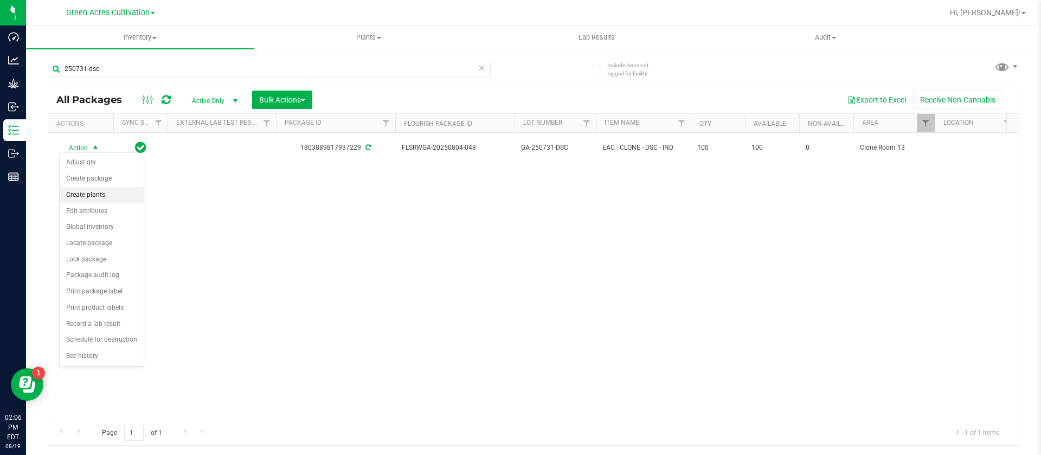
click at [99, 192] on li "Create plants" at bounding box center [102, 195] width 84 height 16
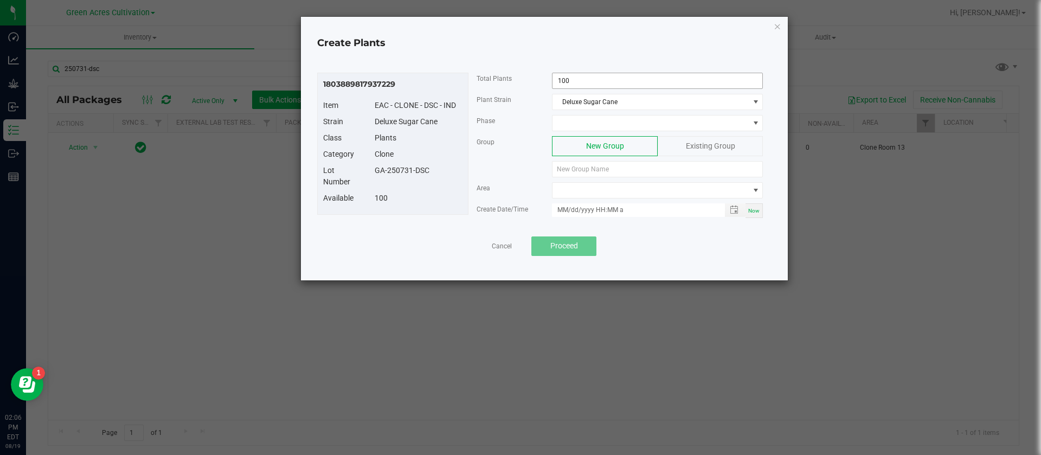
click at [608, 85] on input "100" at bounding box center [658, 80] width 210 height 15
type input "90"
click at [595, 127] on span at bounding box center [651, 122] width 196 height 15
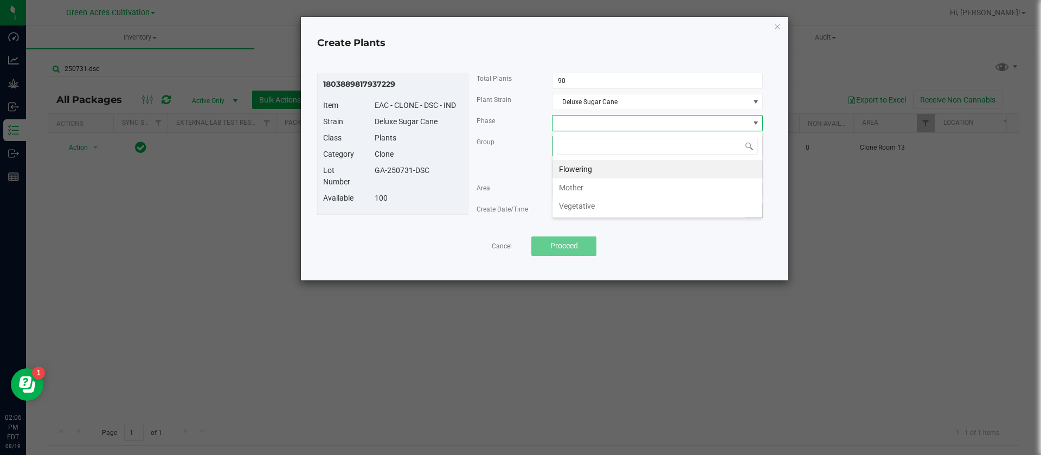
scroll to position [16, 211]
click at [592, 206] on li "Vegetative" at bounding box center [658, 206] width 210 height 18
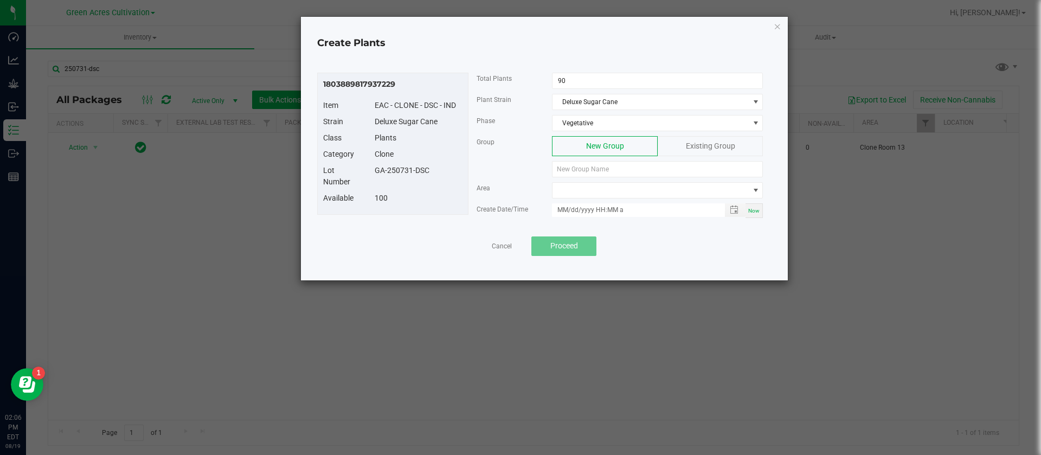
drag, startPoint x: 432, startPoint y: 175, endPoint x: 378, endPoint y: 170, distance: 53.4
click at [378, 170] on div "GA-250731-DSC" at bounding box center [419, 170] width 104 height 11
drag, startPoint x: 386, startPoint y: 172, endPoint x: 376, endPoint y: 178, distance: 11.3
click at [379, 180] on div "Lot Number GA-250731-DSC" at bounding box center [393, 179] width 156 height 28
click at [372, 175] on div "GA-250731-DSC" at bounding box center [419, 170] width 104 height 11
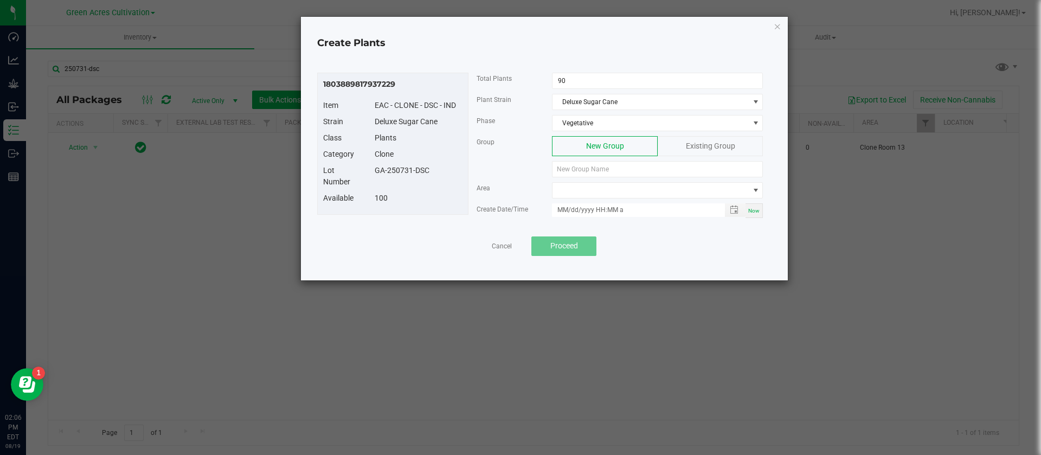
drag, startPoint x: 373, startPoint y: 174, endPoint x: 432, endPoint y: 175, distance: 58.6
click at [432, 175] on div "GA-250731-DSC" at bounding box center [419, 170] width 104 height 11
copy div "GA-250731-DSC"
paste input "GA-250731-DSC"
type input "GA-250731-DSC"
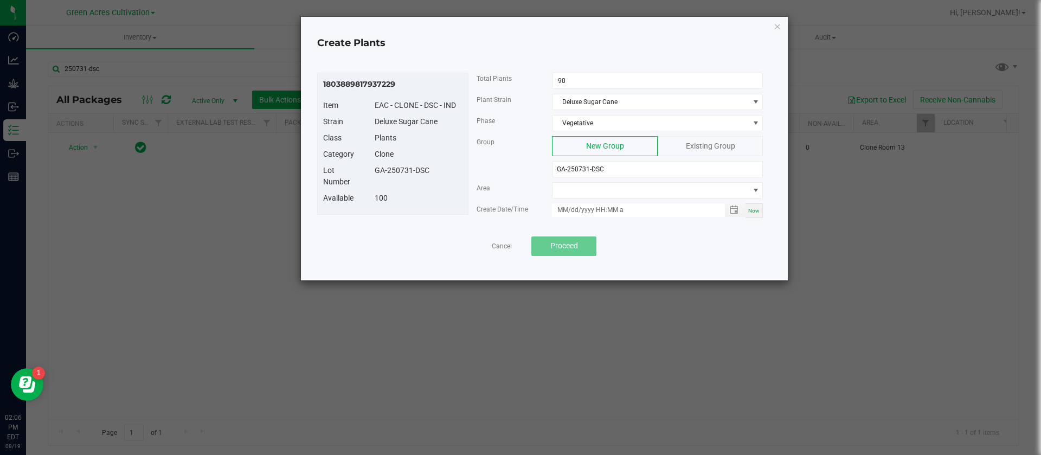
click at [597, 199] on div "Area" at bounding box center [620, 192] width 303 height 21
click at [598, 192] on span at bounding box center [651, 190] width 196 height 15
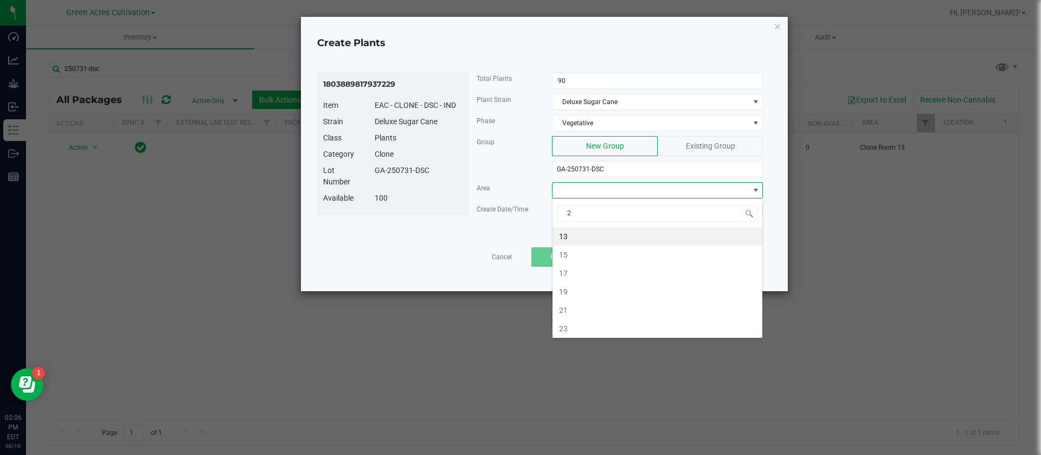
type input "21"
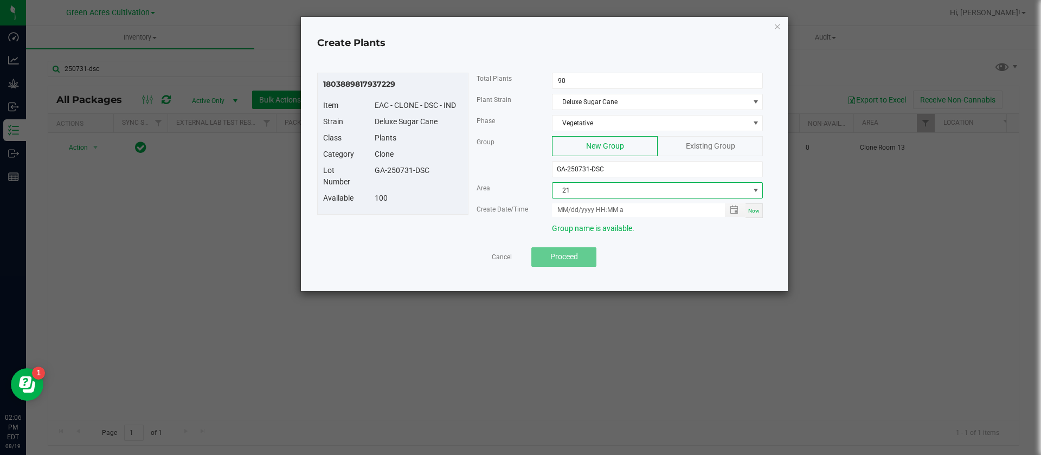
click at [759, 208] on span "Now" at bounding box center [753, 211] width 11 height 6
click at [570, 209] on input "08/19/2025 2:06 PM" at bounding box center [632, 210] width 161 height 14
type input "08/15/2025 2:06 PM"
click at [493, 179] on div "Group New Group Existing Group GA-250731-DSC" at bounding box center [620, 159] width 303 height 46
click at [509, 169] on div "Group New Group Existing Group GA-250731-DSC" at bounding box center [620, 159] width 303 height 46
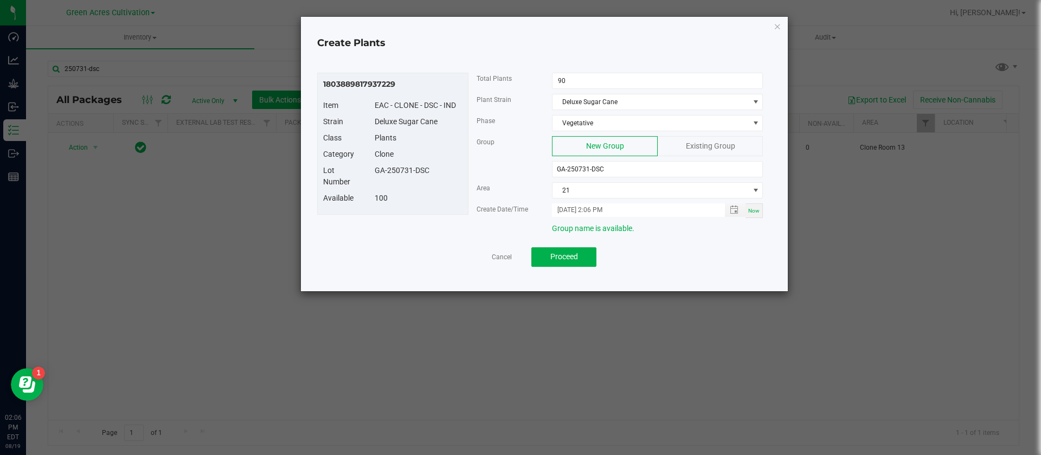
click at [445, 181] on div "Lot Number GA-250731-DSC" at bounding box center [393, 179] width 156 height 28
click at [569, 256] on span "Proceed" at bounding box center [564, 256] width 28 height 9
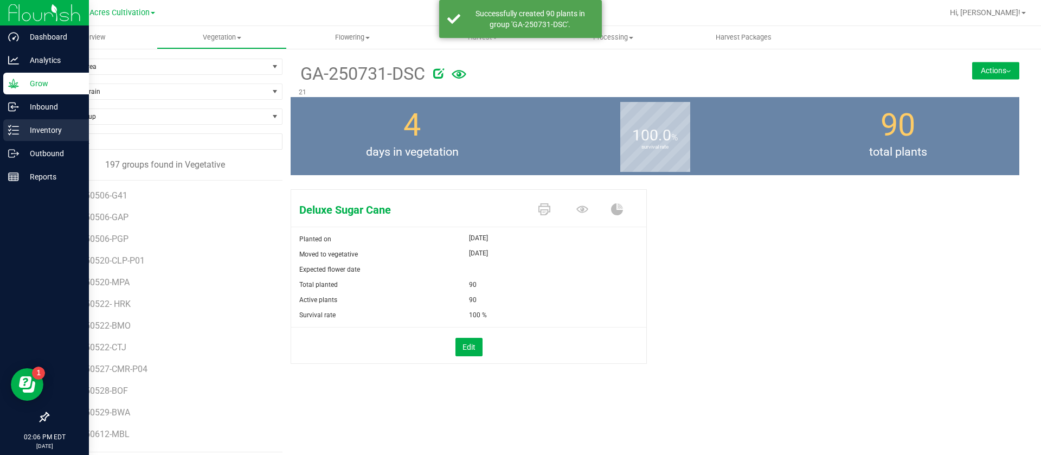
click at [23, 126] on p "Inventory" at bounding box center [51, 130] width 65 height 13
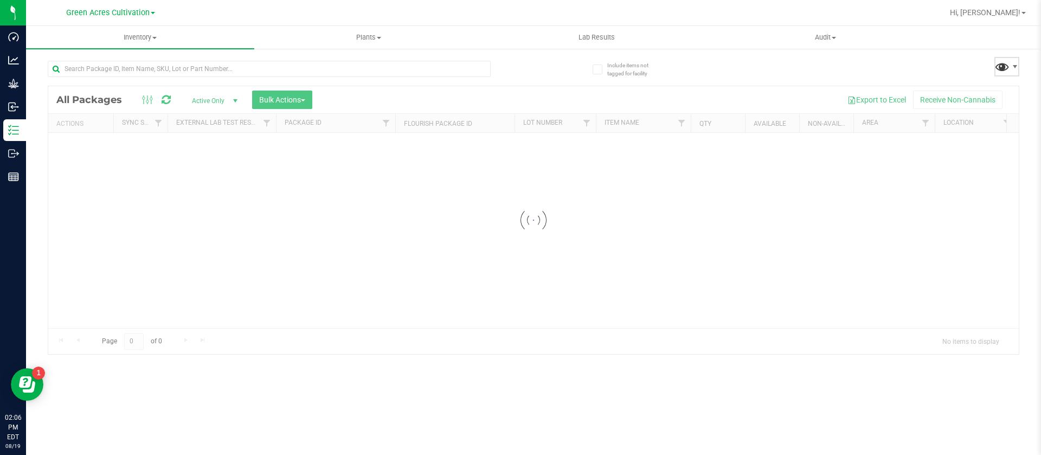
click at [1008, 64] on span at bounding box center [1002, 67] width 16 height 16
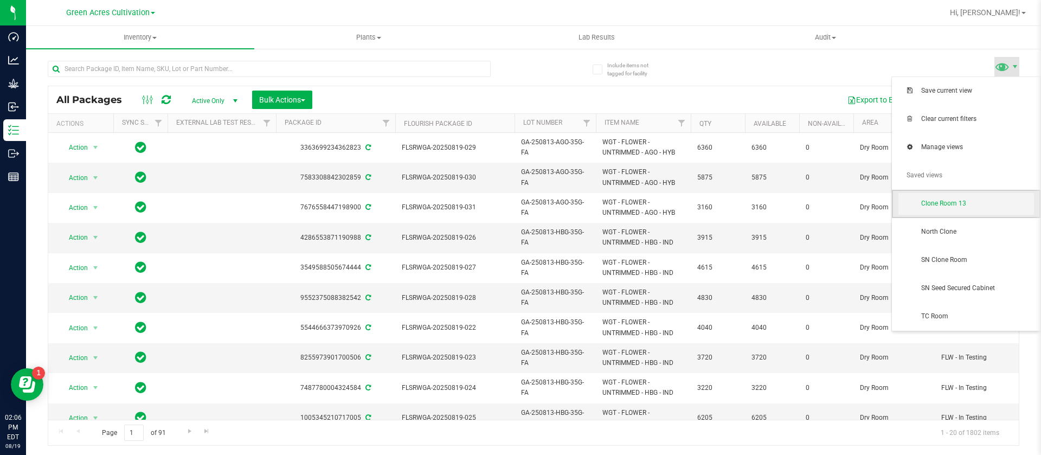
click at [958, 206] on span "Clone Room 13" at bounding box center [977, 203] width 113 height 9
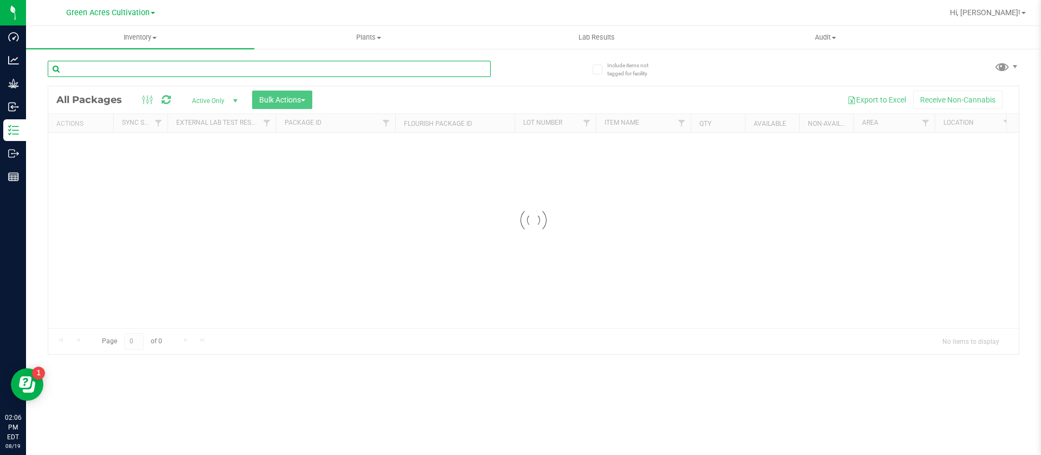
click at [172, 64] on div "Inventory All packages All inventory Waste log Create inventory Plants All plan…" at bounding box center [533, 240] width 1015 height 429
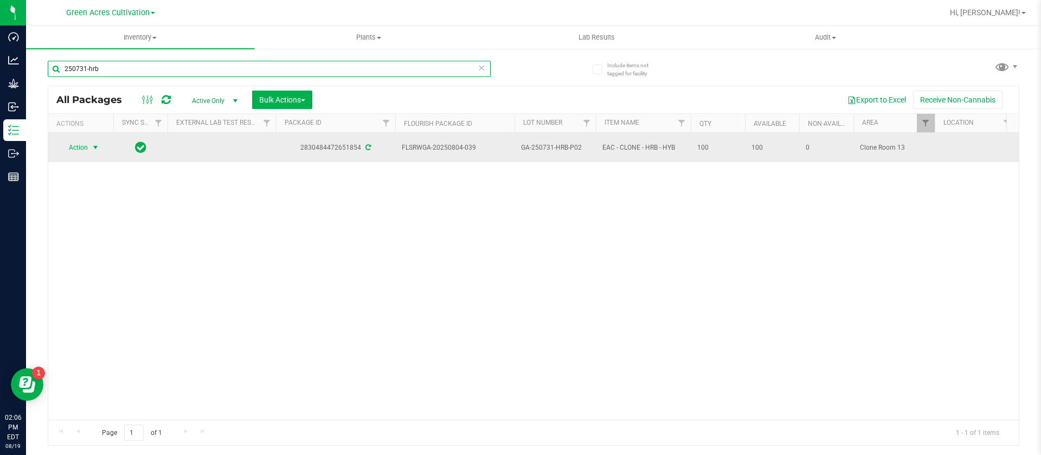
type input "250731-hrb"
click at [79, 142] on span "Action" at bounding box center [73, 147] width 29 height 15
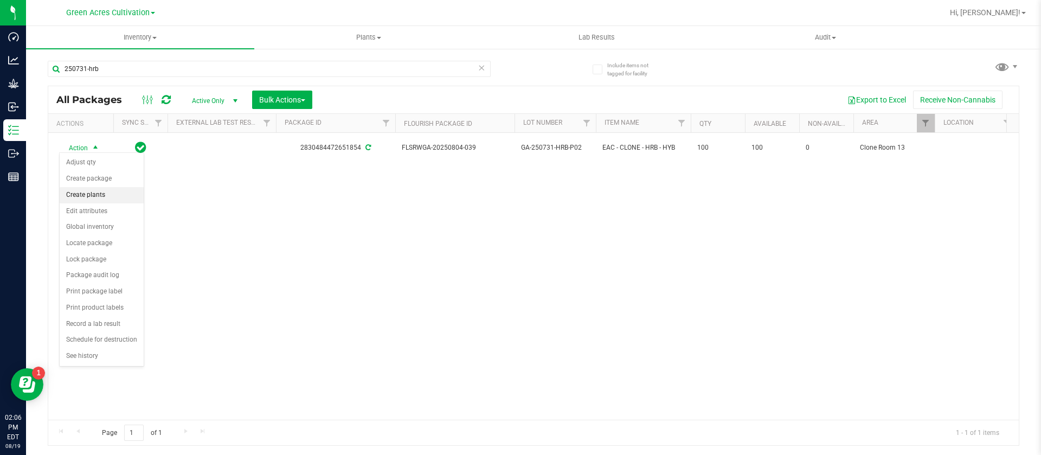
click at [104, 194] on li "Create plants" at bounding box center [102, 195] width 84 height 16
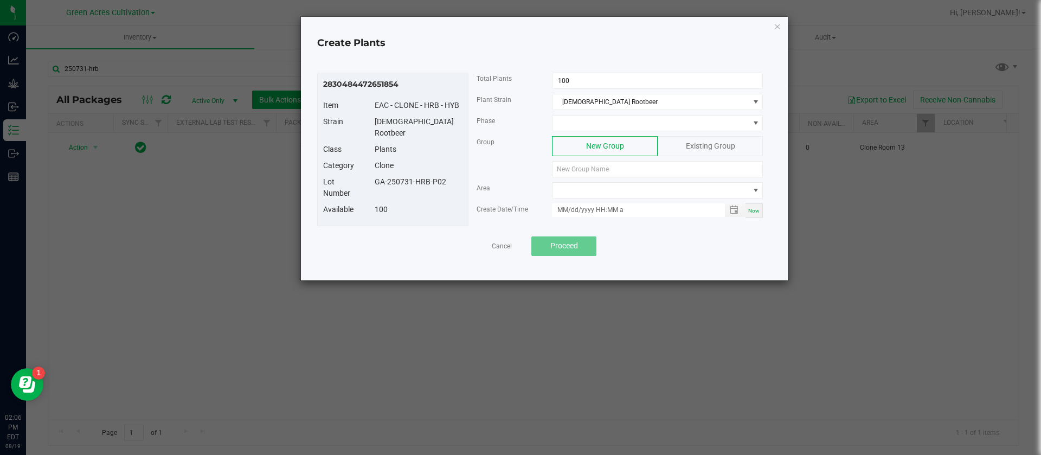
drag, startPoint x: 446, startPoint y: 171, endPoint x: 376, endPoint y: 171, distance: 69.4
click at [376, 176] on div "GA-250731-HRB-P02" at bounding box center [419, 181] width 104 height 11
drag, startPoint x: 389, startPoint y: 174, endPoint x: 434, endPoint y: 189, distance: 47.5
click at [433, 184] on div "Lot Number GA-250731-HRB-P02" at bounding box center [393, 190] width 156 height 28
copy div "GA-250731-HRB-P02"
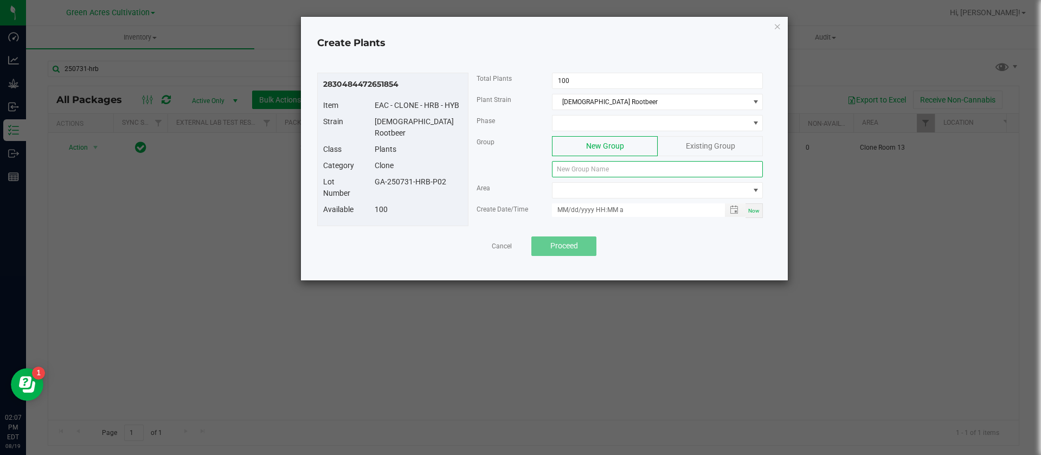
paste input "GA-250731-HRB-P02"
type input "GA-250731-HRB-P02"
click at [591, 78] on input "100" at bounding box center [658, 80] width 210 height 15
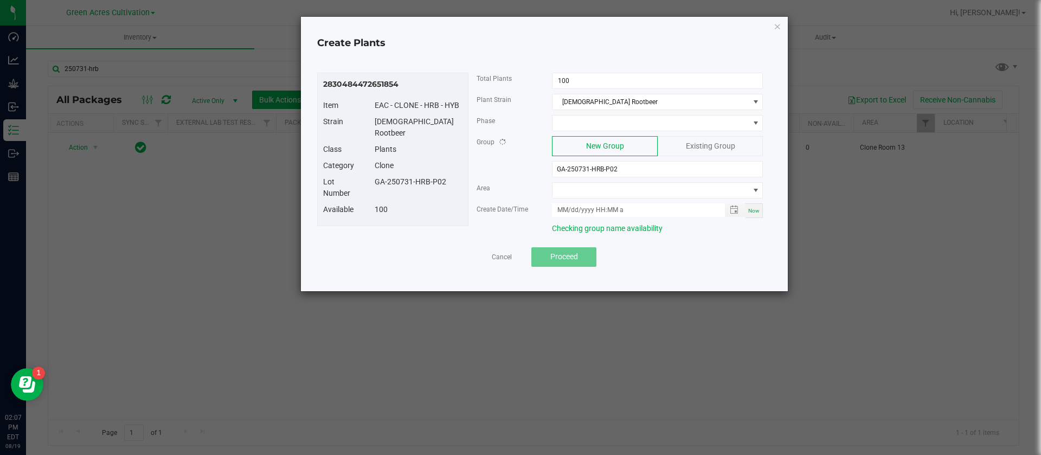
click at [498, 108] on div "Plant Strain Hindu Rootbeer" at bounding box center [620, 104] width 303 height 21
click at [572, 82] on input "100" at bounding box center [658, 80] width 210 height 15
type input "90"
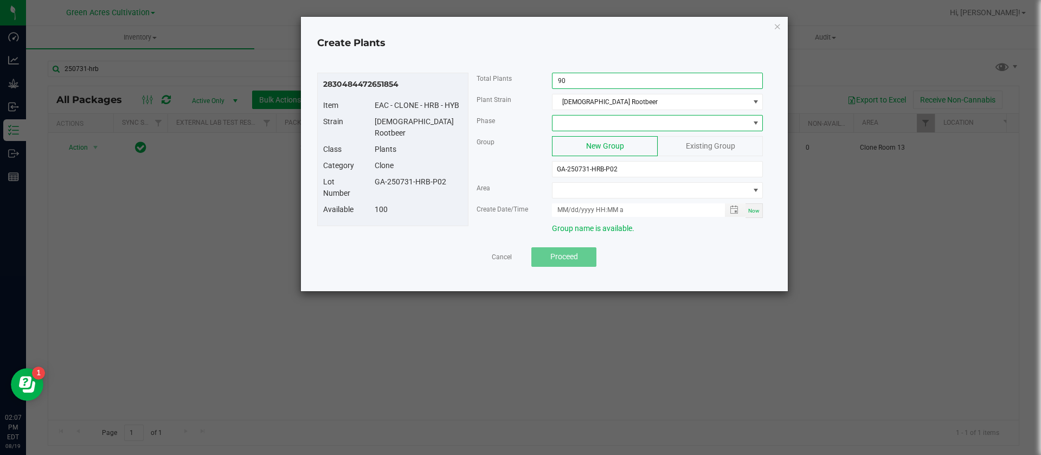
click at [582, 131] on span at bounding box center [657, 123] width 211 height 16
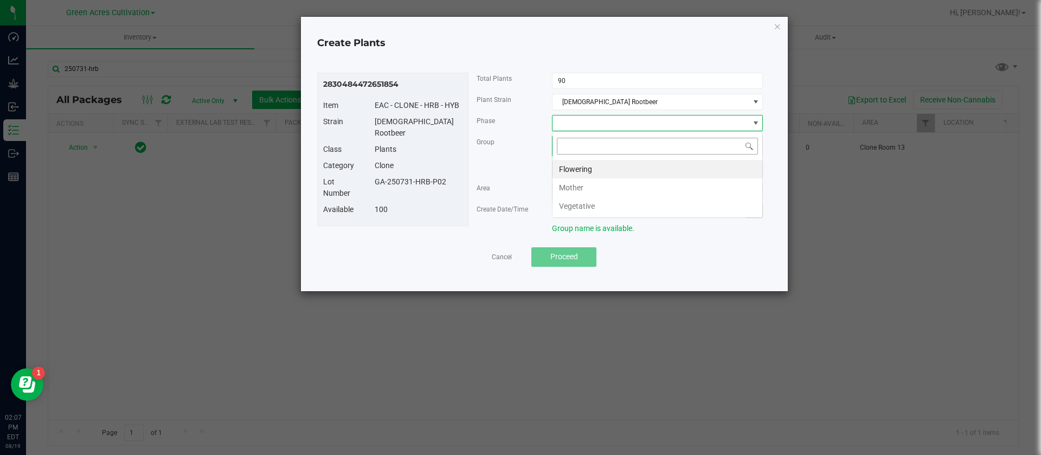
scroll to position [16, 211]
click at [594, 208] on li "Vegetative" at bounding box center [658, 206] width 210 height 18
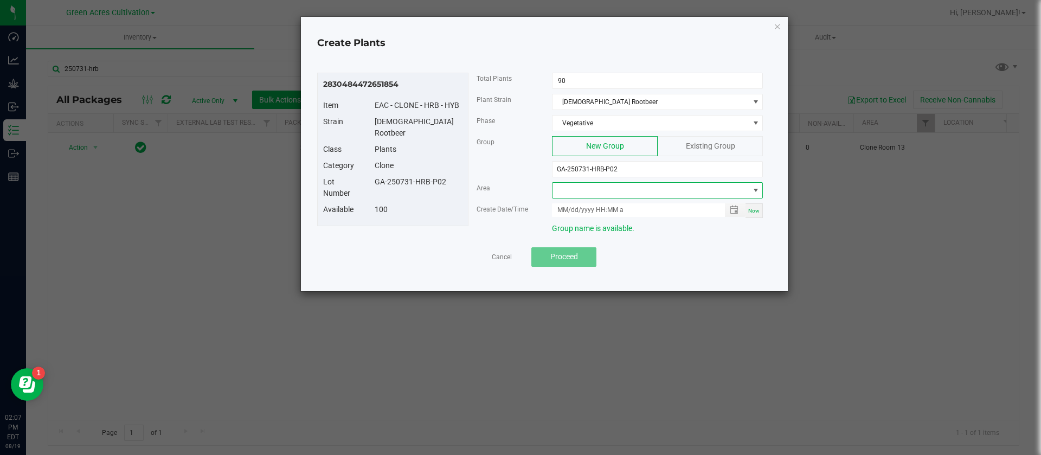
click at [575, 190] on span at bounding box center [651, 190] width 196 height 15
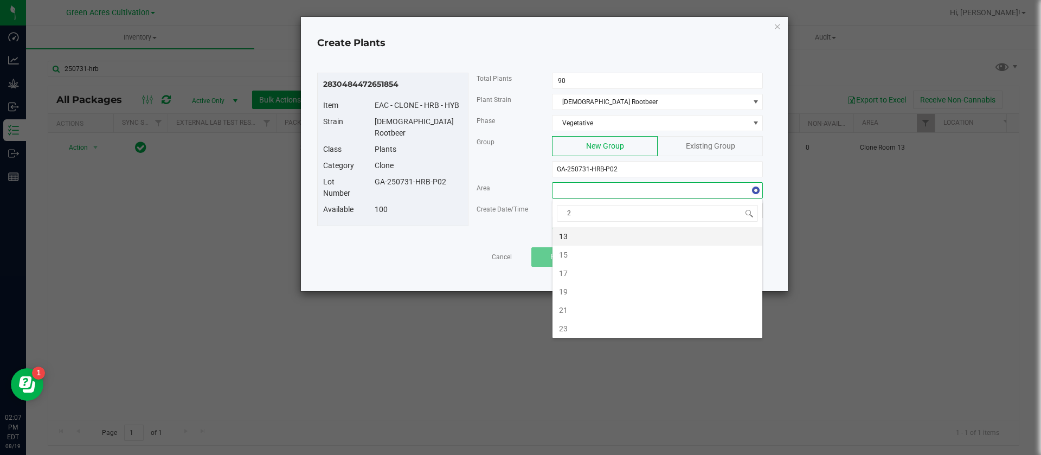
type input "21"
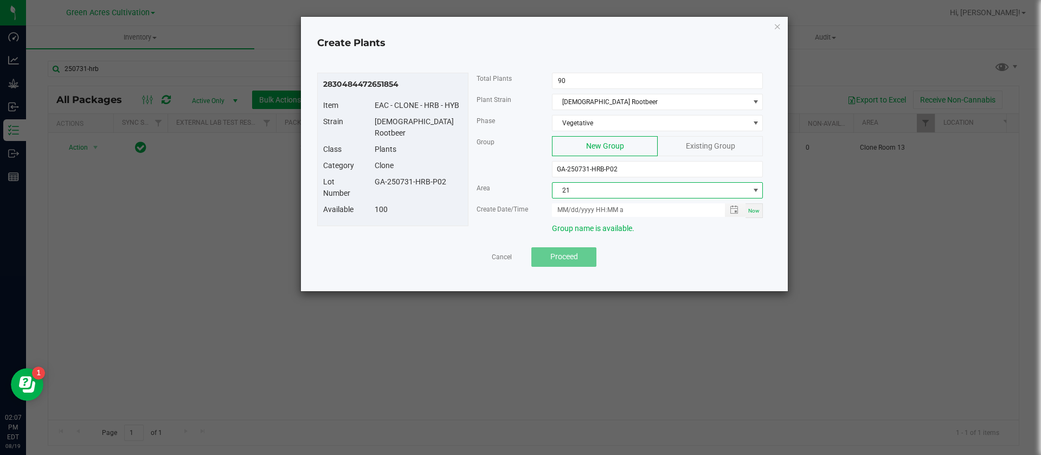
click at [750, 214] on span "Now" at bounding box center [753, 211] width 11 height 6
click at [571, 210] on input "08/19/2025 2:07 PM" at bounding box center [632, 210] width 161 height 14
type input "08/15/2025 2:07 PM"
click at [478, 241] on div at bounding box center [544, 243] width 438 height 8
click at [583, 260] on button "Proceed" at bounding box center [563, 257] width 65 height 20
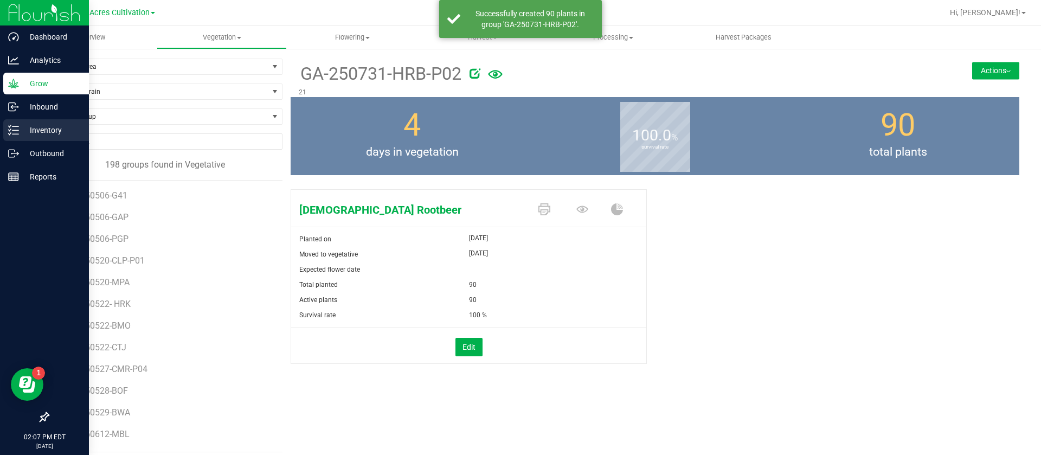
click at [30, 135] on p "Inventory" at bounding box center [51, 130] width 65 height 13
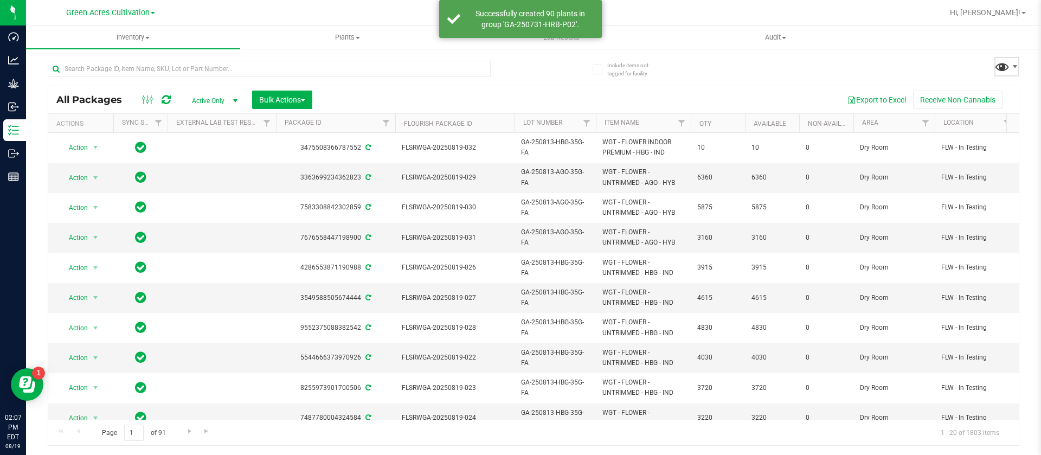
click at [1001, 69] on span at bounding box center [1002, 67] width 16 height 16
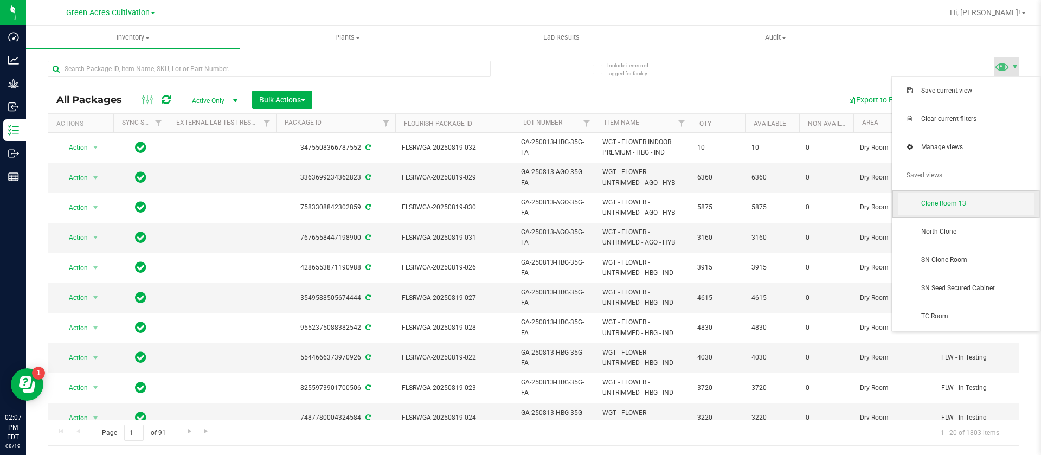
click at [959, 206] on span "Clone Room 13" at bounding box center [977, 203] width 113 height 9
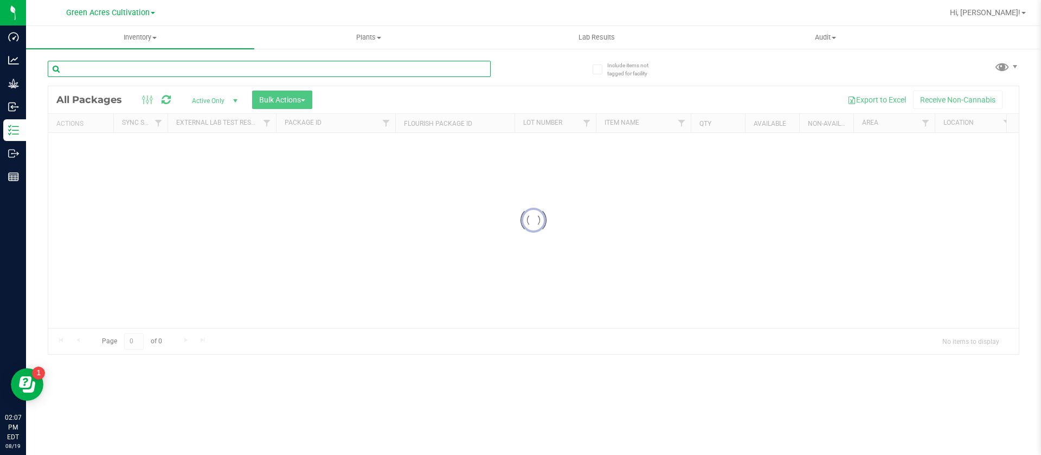
click at [124, 71] on input "text" at bounding box center [269, 69] width 443 height 16
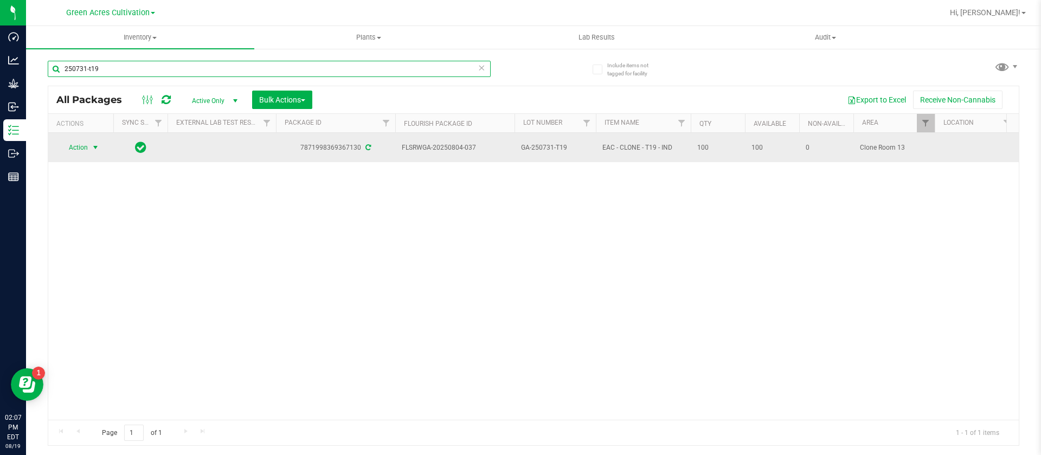
type input "250731-t19"
click at [92, 149] on span "select" at bounding box center [96, 147] width 14 height 15
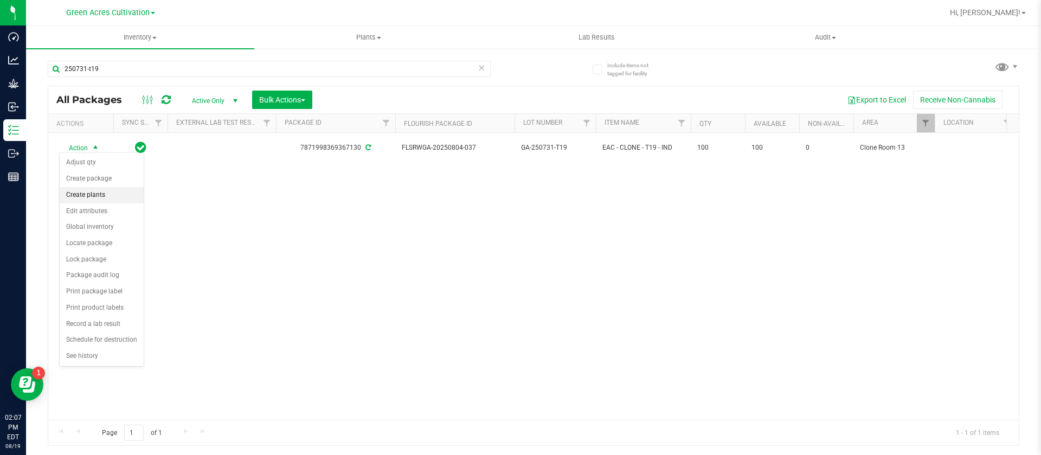
click at [102, 191] on li "Create plants" at bounding box center [102, 195] width 84 height 16
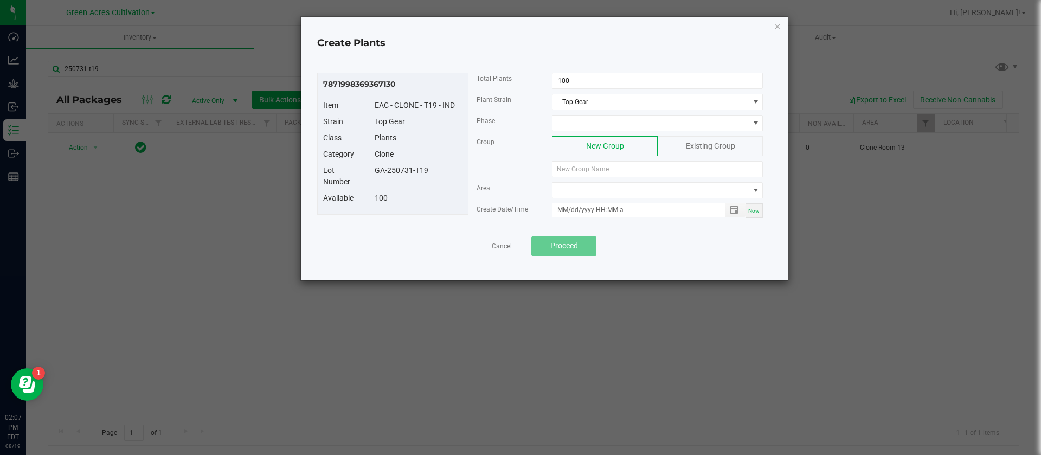
drag, startPoint x: 440, startPoint y: 175, endPoint x: 369, endPoint y: 177, distance: 71.1
click at [369, 177] on div "Lot Number GA-250731-T19" at bounding box center [393, 179] width 156 height 28
copy div "GA-250731-T19"
paste input "GA-250731-T19"
type input "GA-250731-T19"
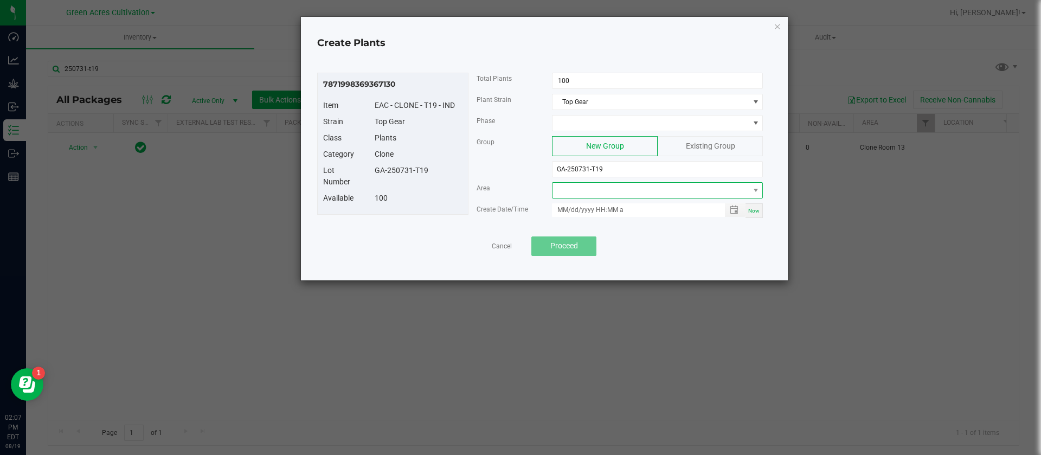
click at [583, 194] on span "NO DATA FOUND" at bounding box center [651, 190] width 196 height 15
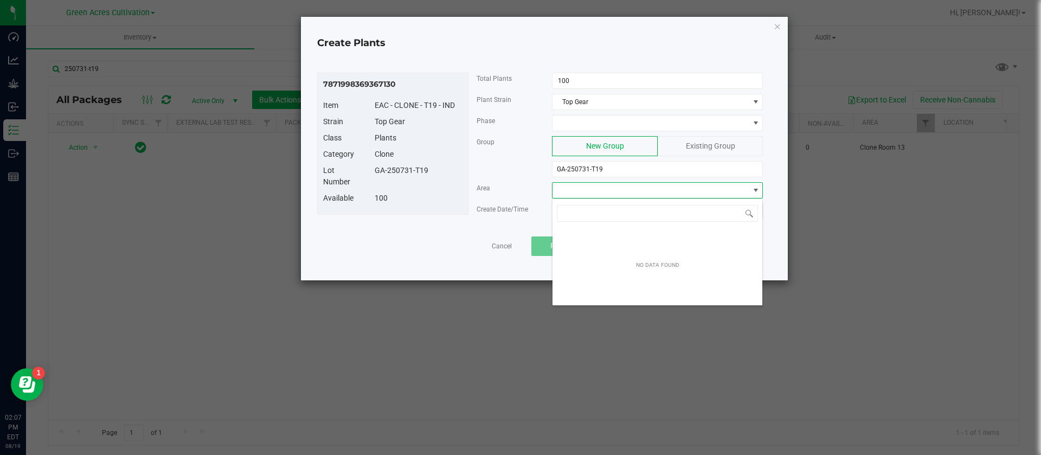
scroll to position [16, 211]
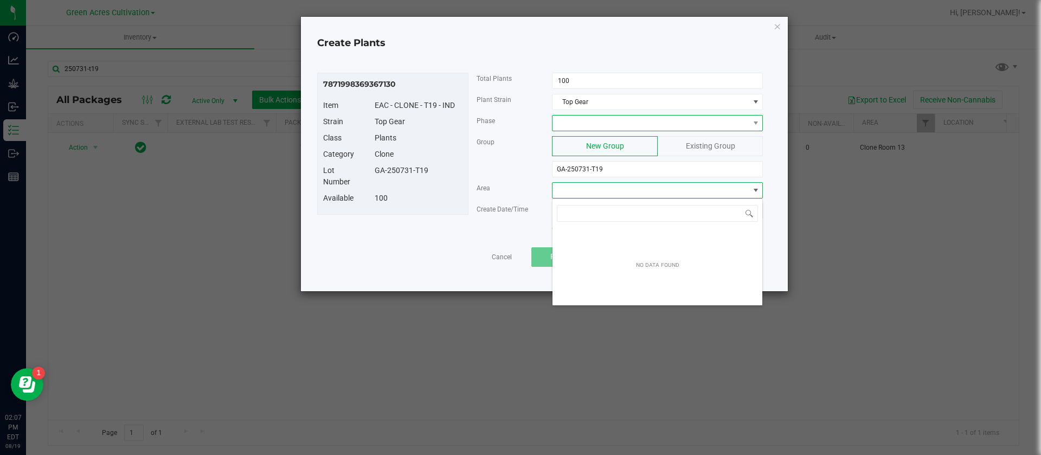
click at [567, 119] on span at bounding box center [651, 122] width 196 height 15
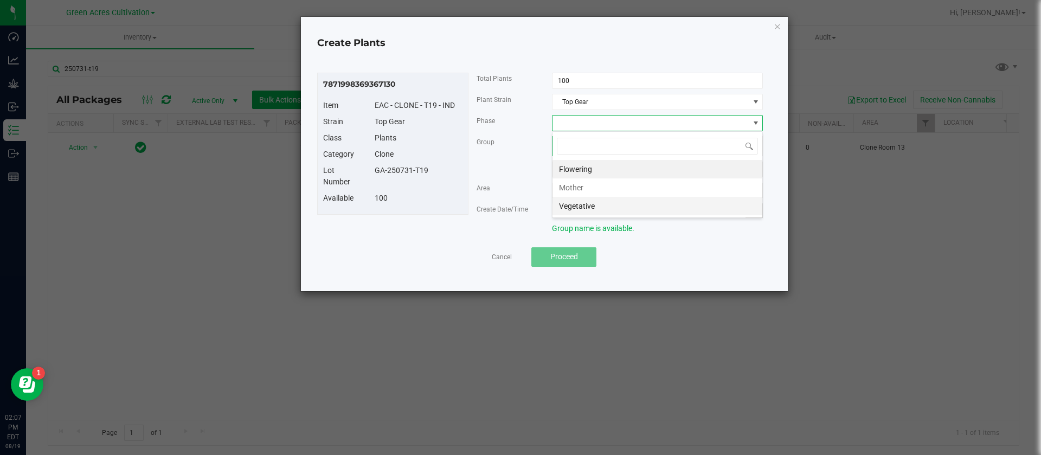
click at [595, 205] on li "Vegetative" at bounding box center [658, 206] width 210 height 18
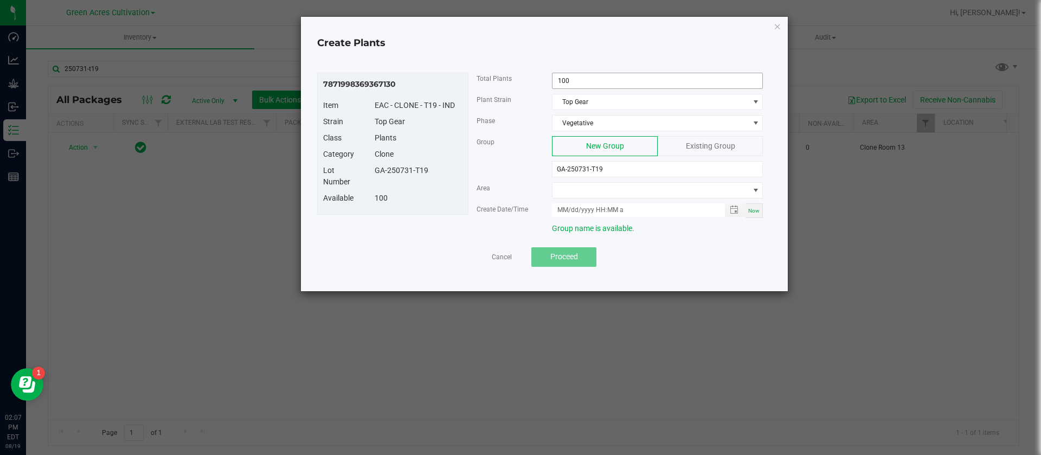
drag, startPoint x: 591, startPoint y: 71, endPoint x: 588, endPoint y: 82, distance: 11.3
click at [591, 71] on div "7871998369367130 Item EAC - CLONE - T19 - IND Strain Top Gear Class Plants Cate…" at bounding box center [544, 169] width 465 height 221
click at [587, 82] on input "100" at bounding box center [658, 80] width 210 height 15
type input "92"
click at [585, 185] on span at bounding box center [651, 190] width 196 height 15
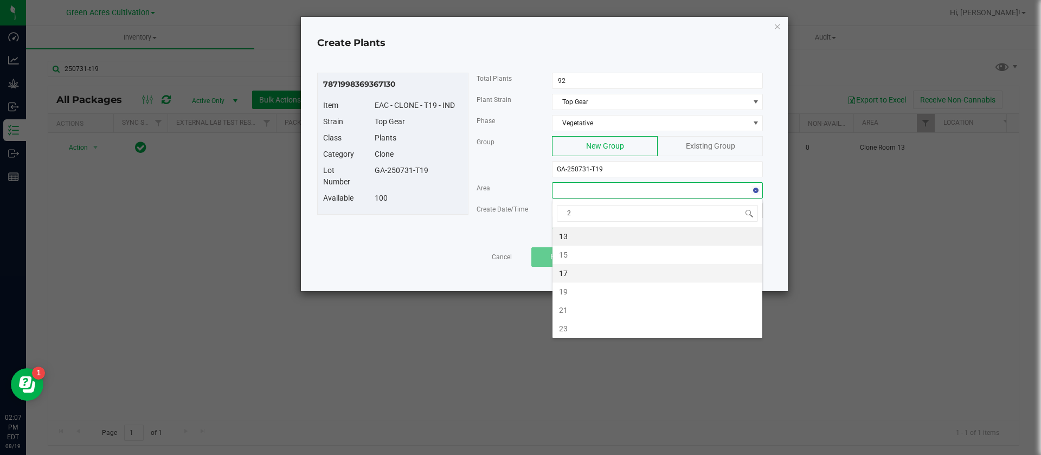
type input "21"
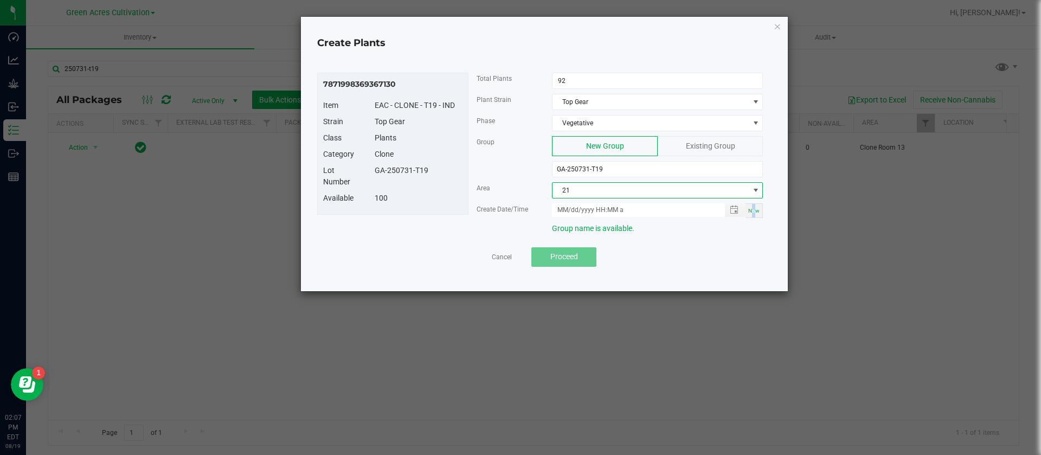
drag, startPoint x: 754, startPoint y: 211, endPoint x: 641, endPoint y: 221, distance: 113.8
click at [755, 211] on span "Now" at bounding box center [753, 211] width 11 height 6
click at [569, 210] on input "08/19/2025 2:07 PM" at bounding box center [632, 210] width 161 height 14
type input "08/15/2025 2:07 PM"
click at [448, 141] on div "Plants" at bounding box center [419, 137] width 104 height 11
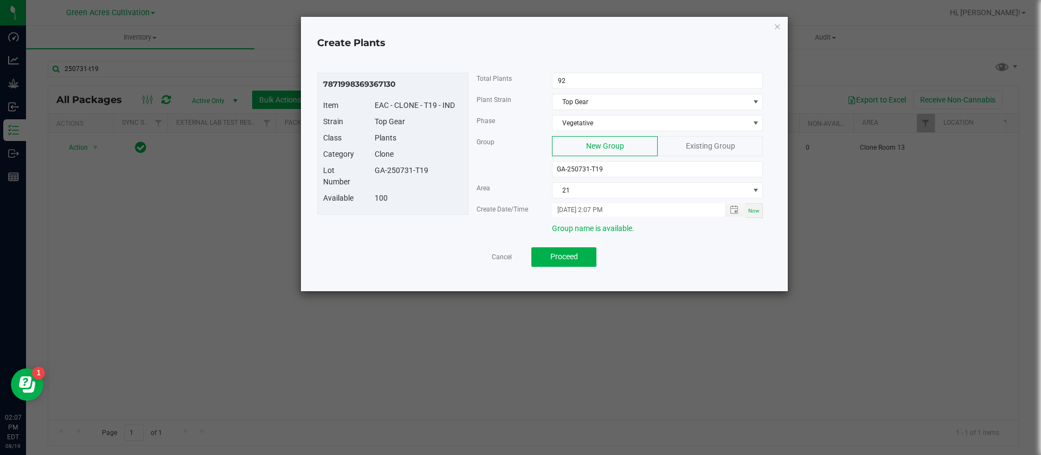
click at [491, 145] on span "Group" at bounding box center [486, 142] width 18 height 8
click at [576, 271] on div "7871998369367130 Item EAC - CLONE - T19 - IND Strain Top Gear Class Plants Cate…" at bounding box center [544, 169] width 465 height 221
click at [572, 252] on span "Proceed" at bounding box center [564, 256] width 28 height 9
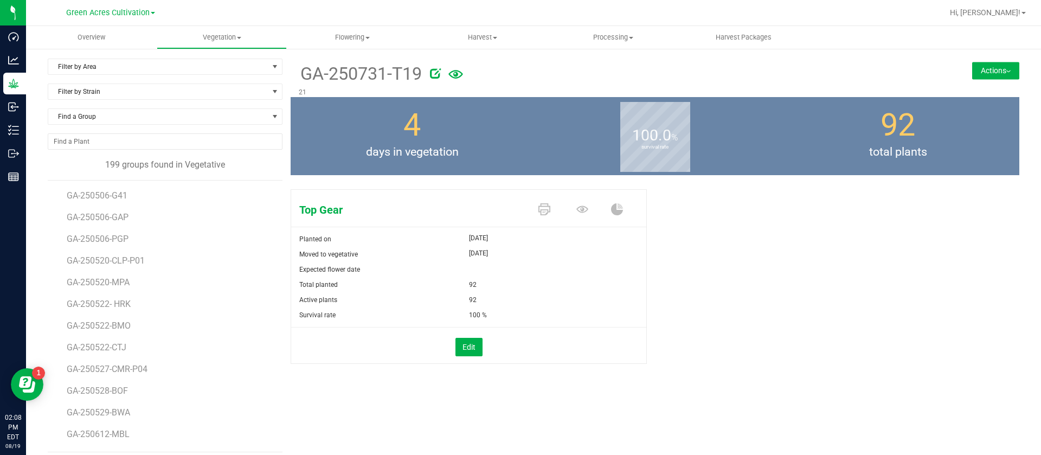
click at [729, 301] on div "Top Gear Planted on Aug 15, 2025 Moved to vegetative Aug 15, 2025 Expected flow…" at bounding box center [655, 288] width 729 height 206
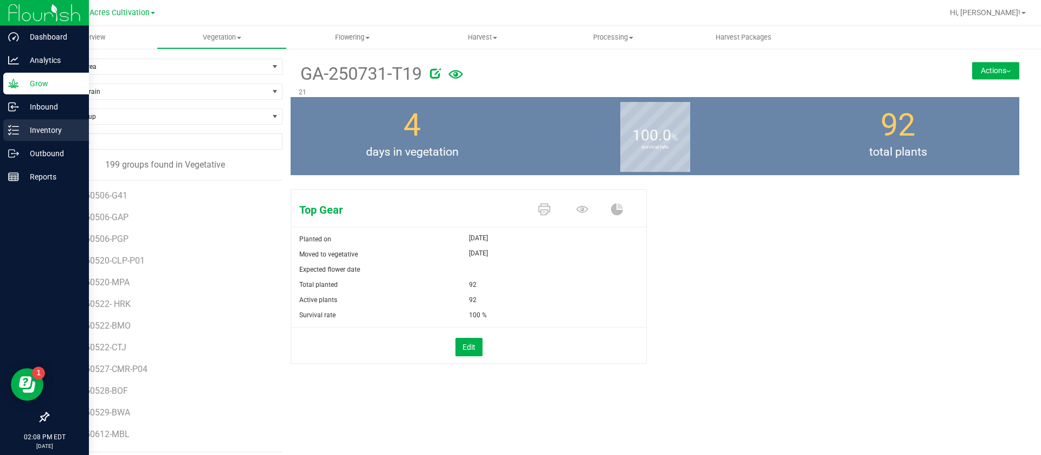
click at [43, 140] on div "Inventory" at bounding box center [46, 130] width 86 height 22
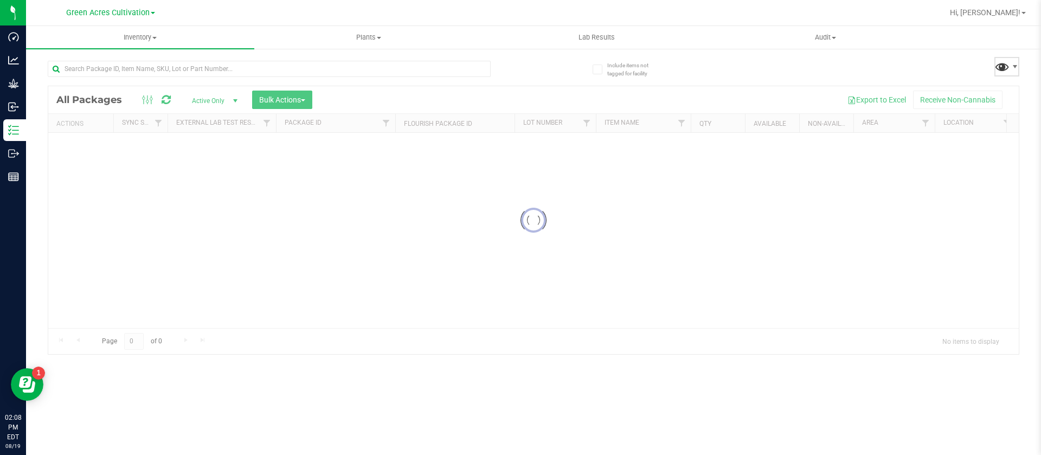
click at [999, 72] on span at bounding box center [1002, 67] width 16 height 16
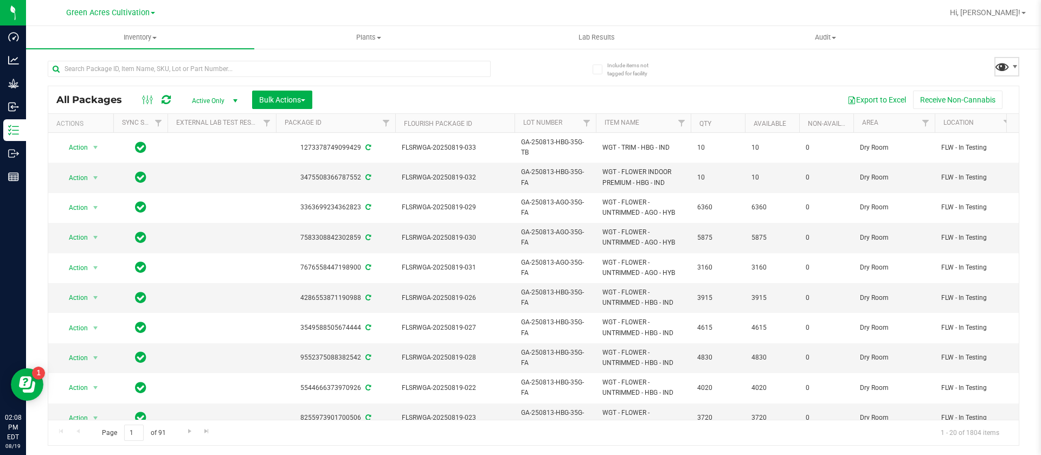
click at [1002, 63] on span at bounding box center [1002, 67] width 16 height 16
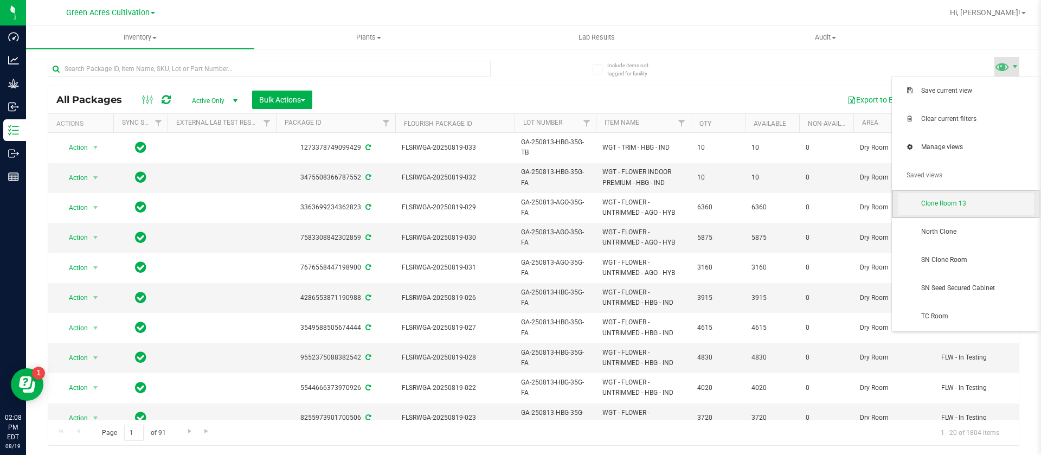
click at [965, 207] on span "Clone Room 13" at bounding box center [977, 203] width 113 height 9
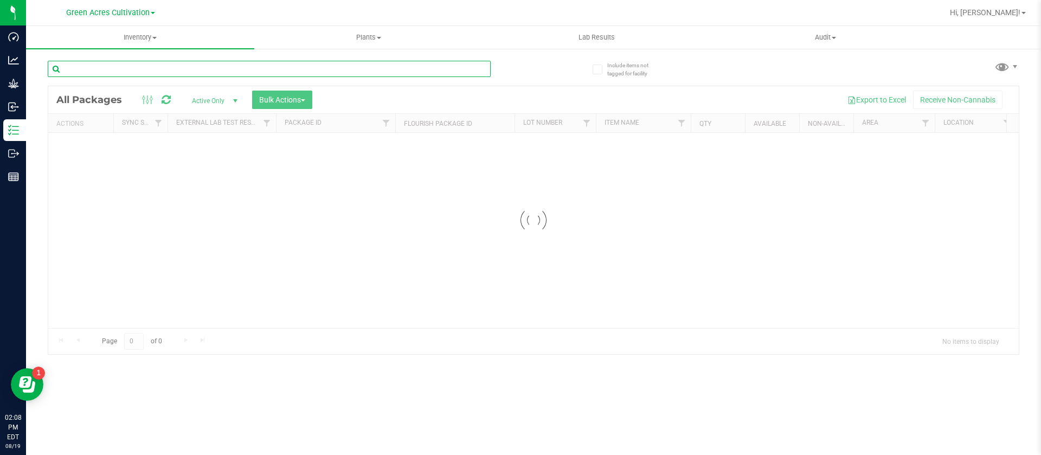
click at [157, 70] on input "text" at bounding box center [269, 69] width 443 height 16
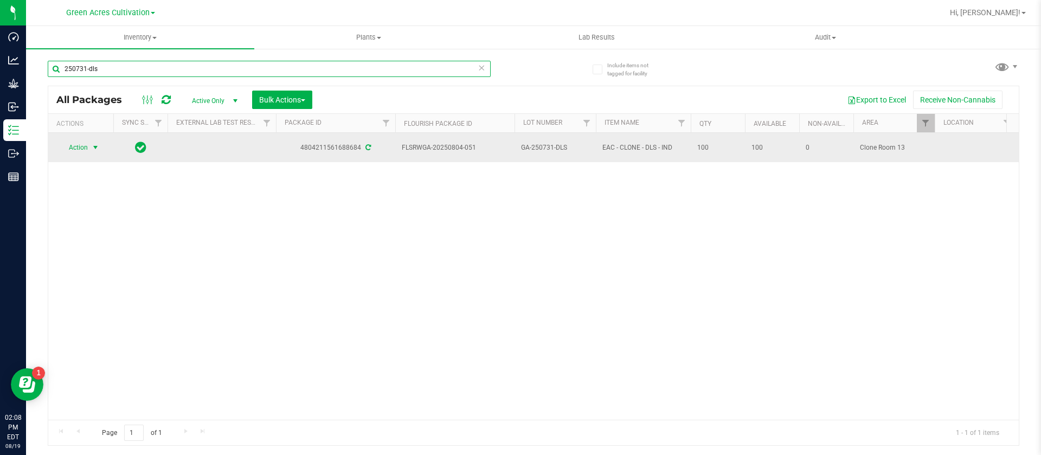
type input "250731-dls"
click at [92, 147] on span "select" at bounding box center [95, 147] width 9 height 9
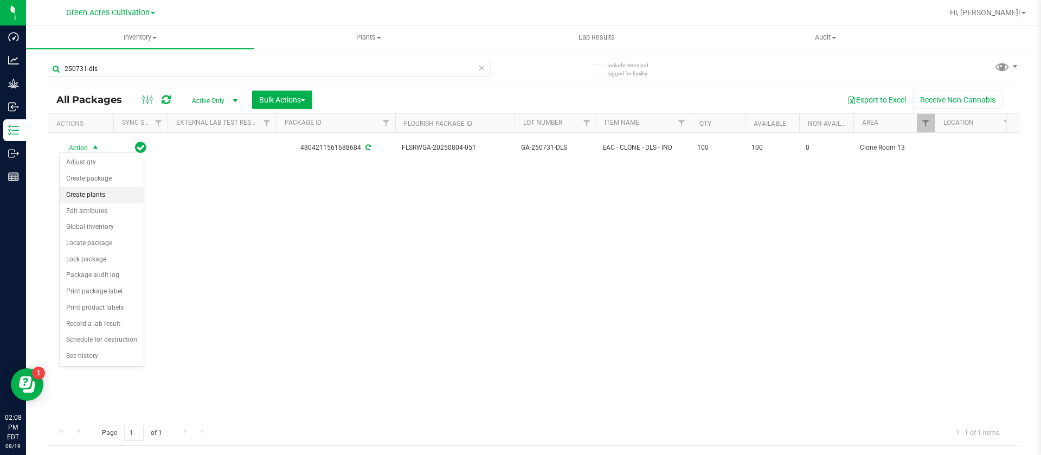
click at [97, 191] on li "Create plants" at bounding box center [102, 195] width 84 height 16
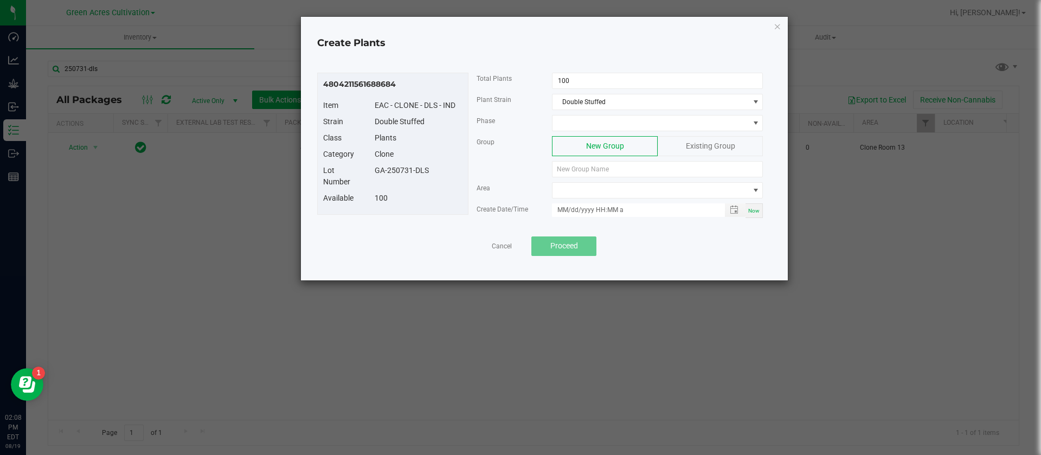
drag, startPoint x: 434, startPoint y: 172, endPoint x: 370, endPoint y: 168, distance: 64.2
click at [370, 168] on div "GA-250731-DLS" at bounding box center [419, 170] width 104 height 11
copy div "GA-250731-DLS"
paste input "GA-250731-DLS"
type input "GA-250731-DLS"
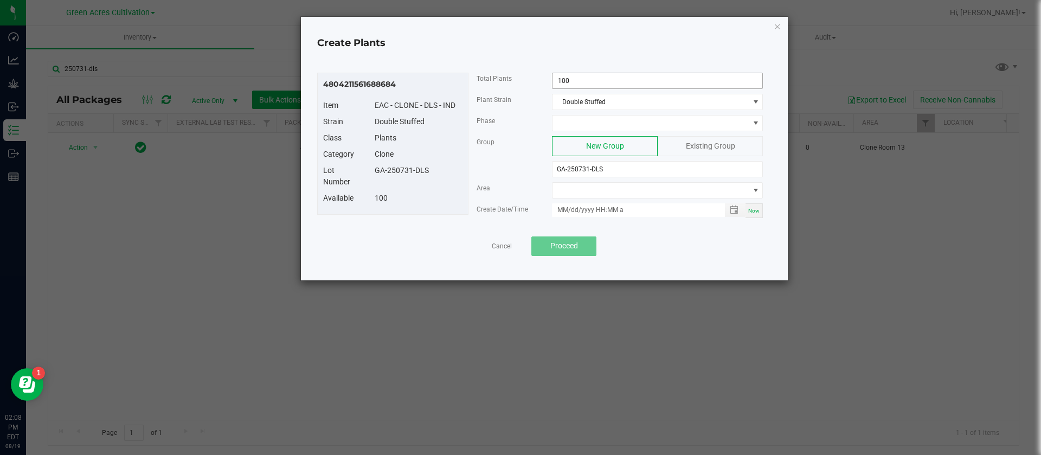
click at [591, 73] on span "100" at bounding box center [657, 81] width 211 height 16
click at [592, 77] on input "100" at bounding box center [658, 80] width 210 height 15
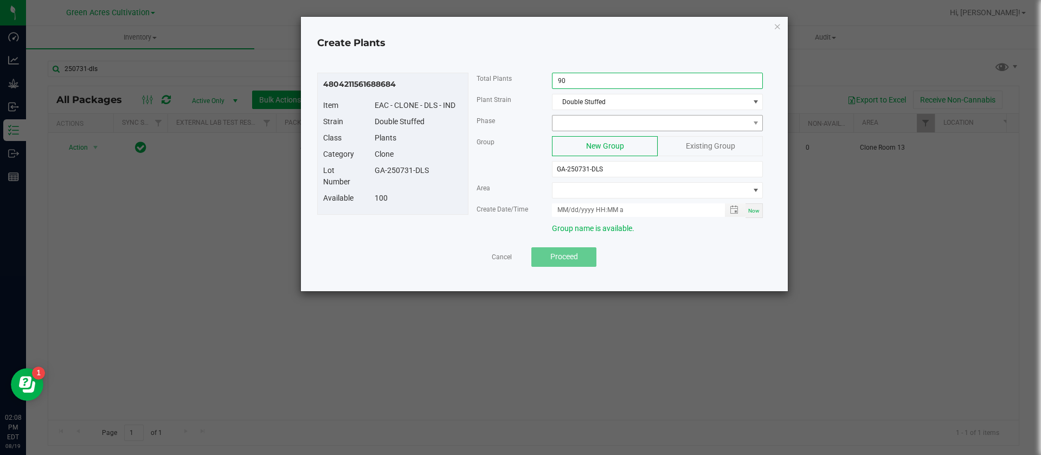
type input "90"
click at [573, 125] on span at bounding box center [651, 122] width 196 height 15
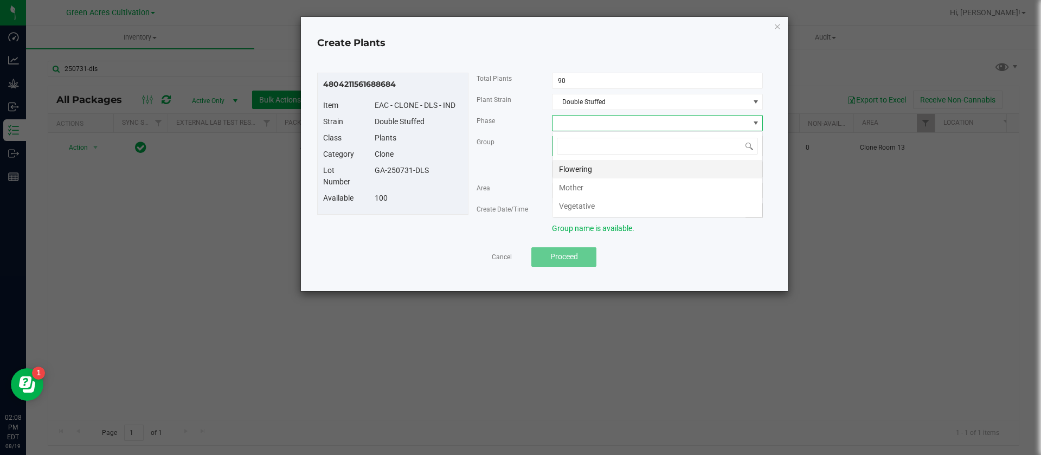
scroll to position [16, 211]
click at [586, 203] on li "Vegetative" at bounding box center [658, 206] width 210 height 18
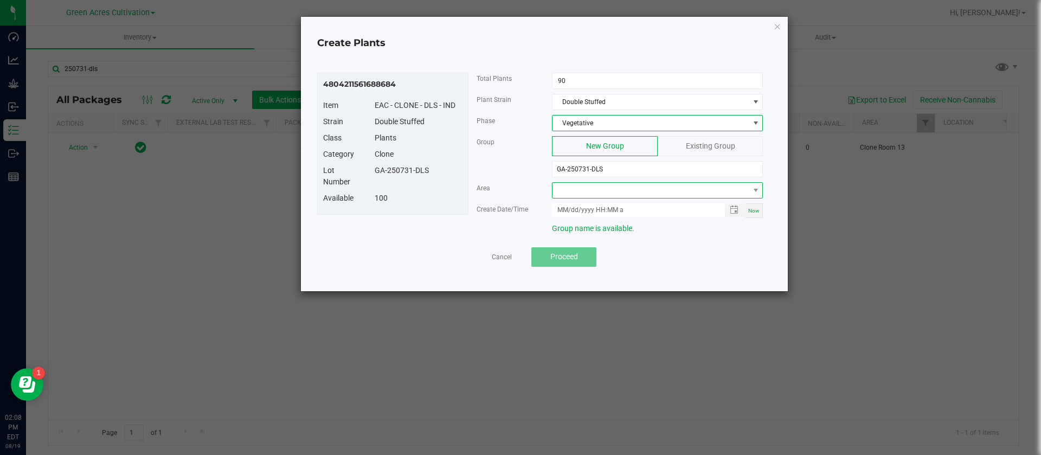
click at [582, 187] on span at bounding box center [651, 190] width 196 height 15
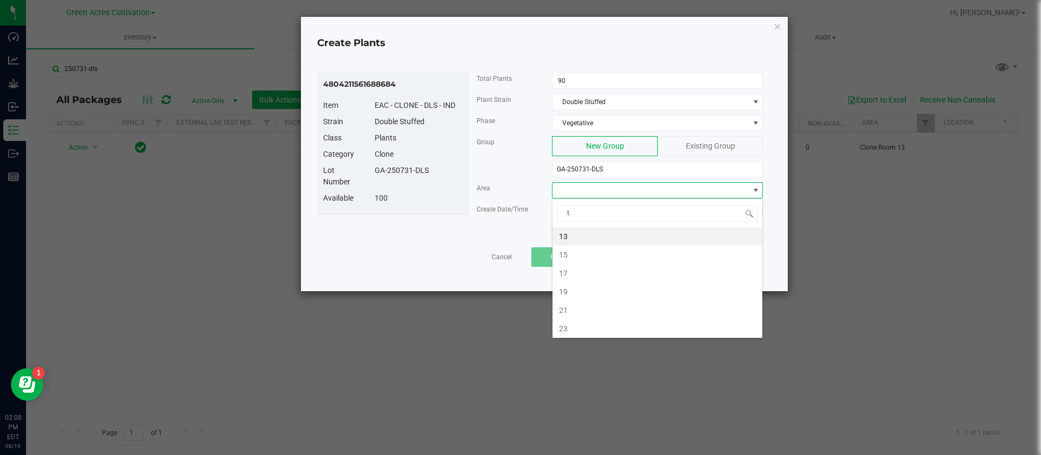
type input "tc"
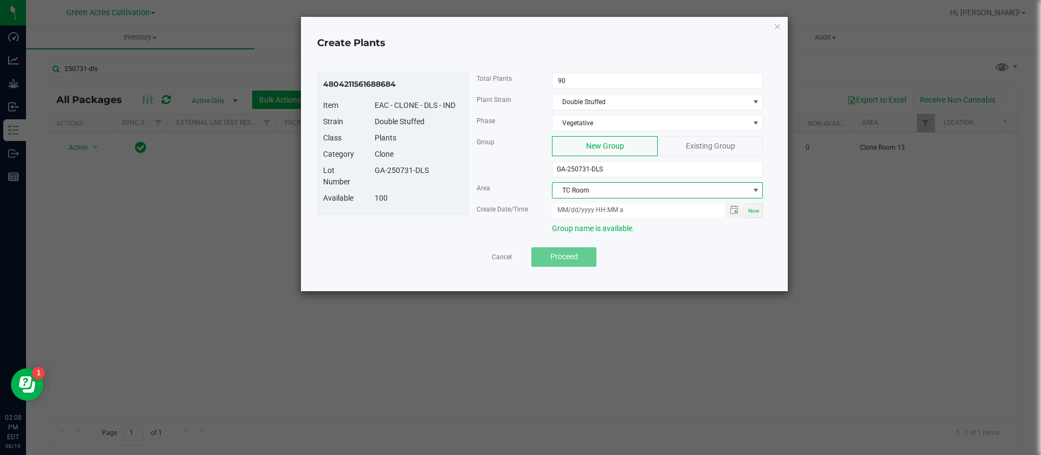
click at [584, 188] on span "TC Room" at bounding box center [651, 190] width 196 height 15
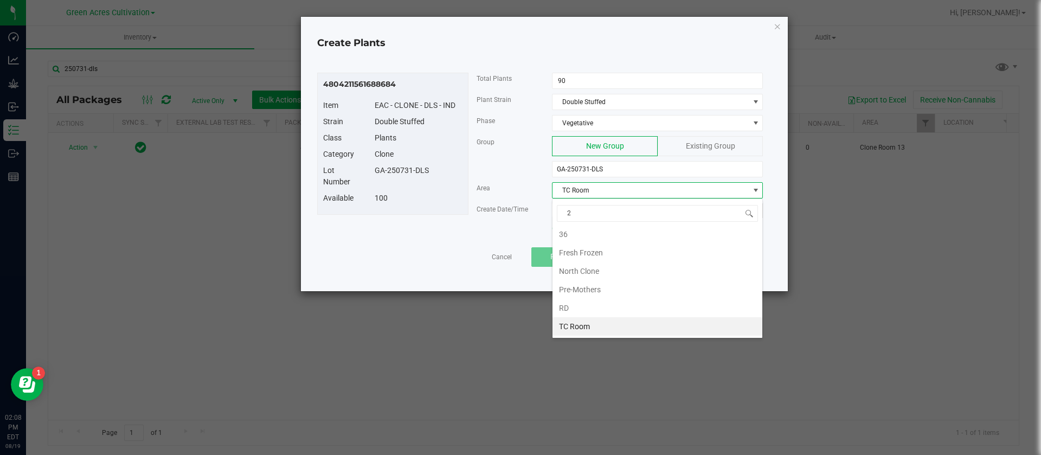
type input "21"
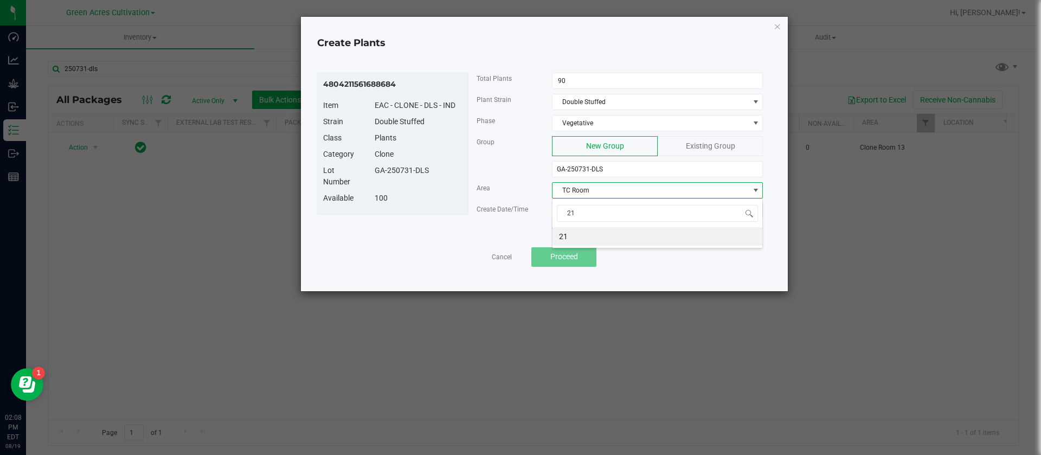
scroll to position [0, 0]
click at [756, 208] on span "Now" at bounding box center [753, 211] width 11 height 6
click at [573, 207] on input "08/19/2025 2:08 PM" at bounding box center [632, 210] width 161 height 14
type input "08/15/2025 2:08 PM"
click at [454, 169] on div "GA-250731-DLS" at bounding box center [419, 170] width 104 height 11
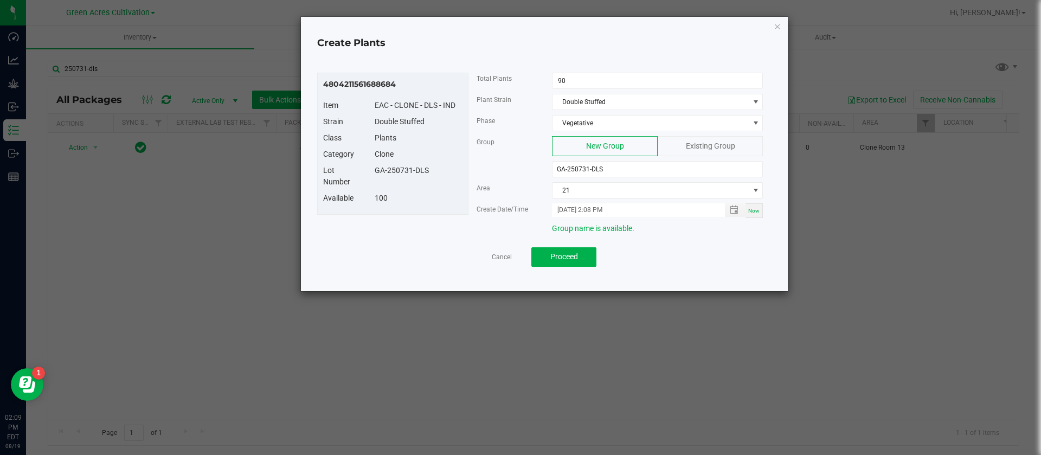
click at [461, 215] on div "4804211561688684 Item EAC - CLONE - DLS - IND Strain Double Stuffed Class Plant…" at bounding box center [544, 156] width 454 height 166
click at [572, 253] on span "Proceed" at bounding box center [564, 256] width 28 height 9
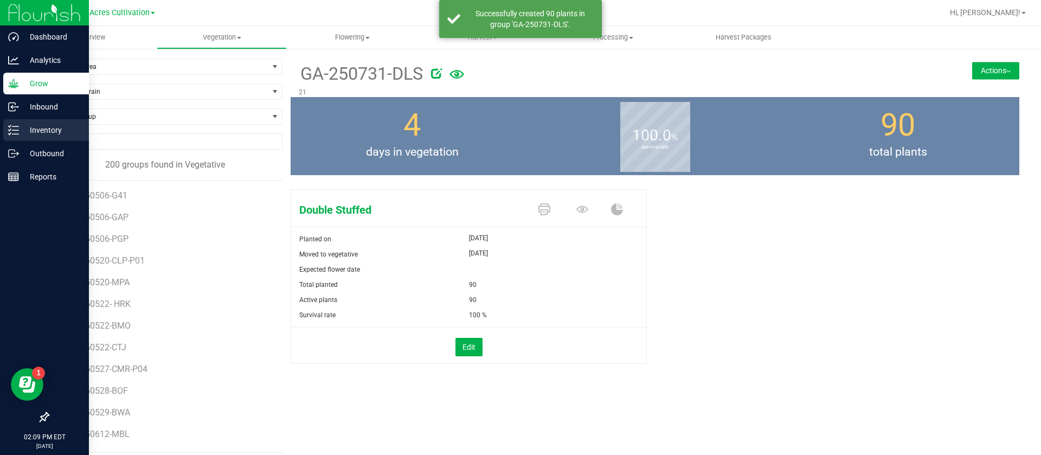
click at [6, 132] on div "Inventory" at bounding box center [46, 130] width 86 height 22
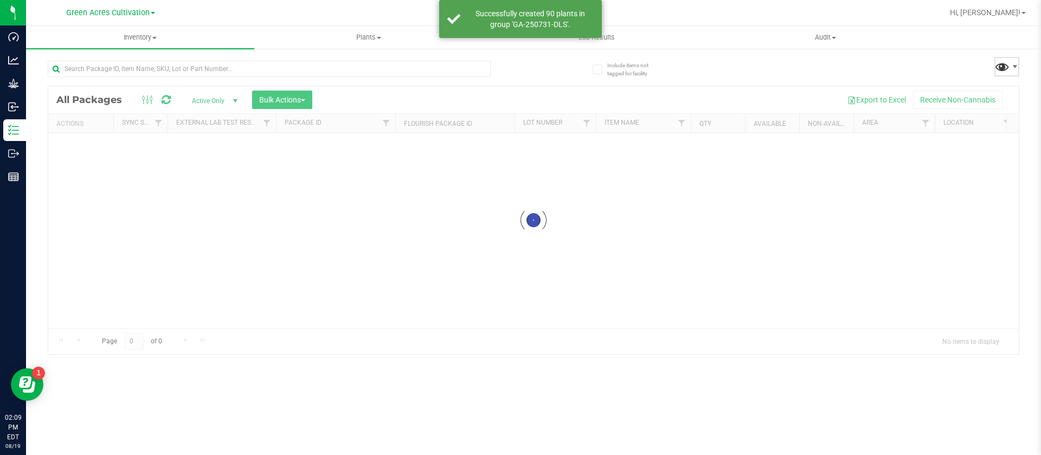
click at [997, 69] on span at bounding box center [1002, 67] width 16 height 16
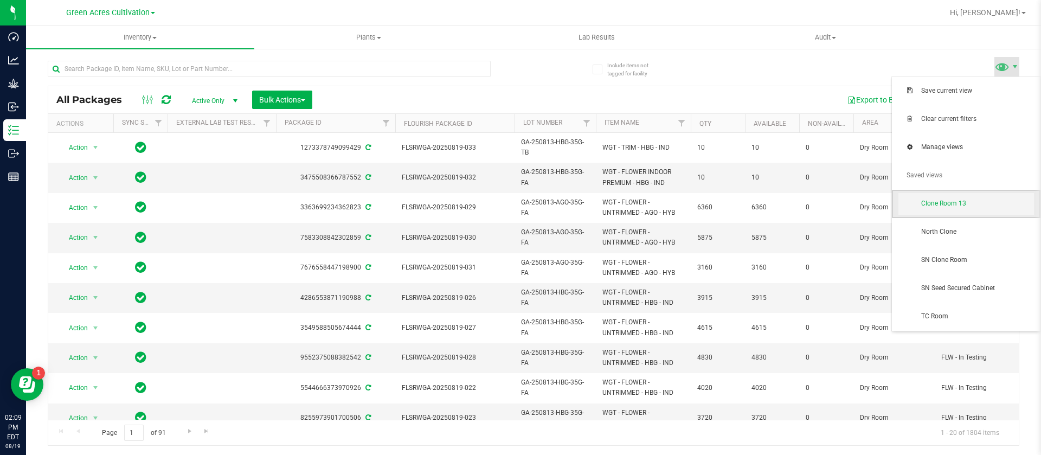
click at [943, 208] on span "Clone Room 13" at bounding box center [977, 203] width 113 height 9
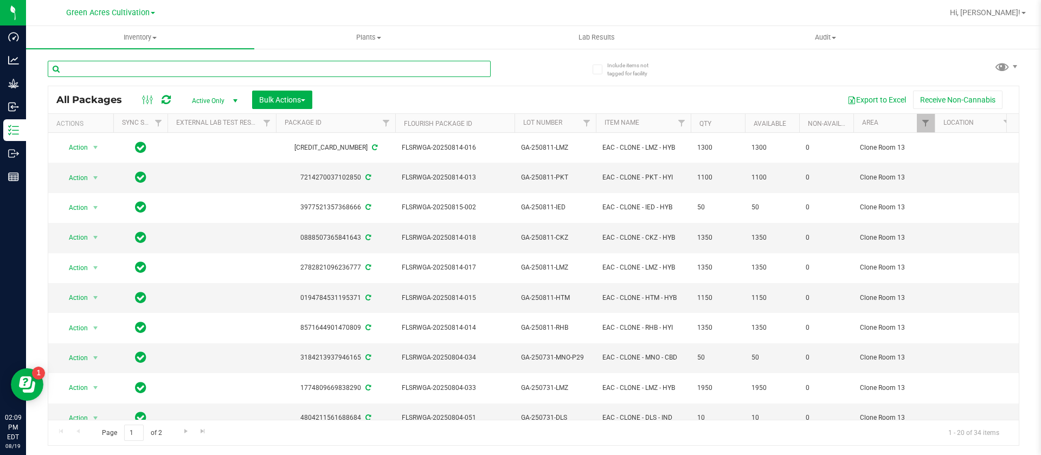
click at [158, 71] on input "text" at bounding box center [269, 69] width 443 height 16
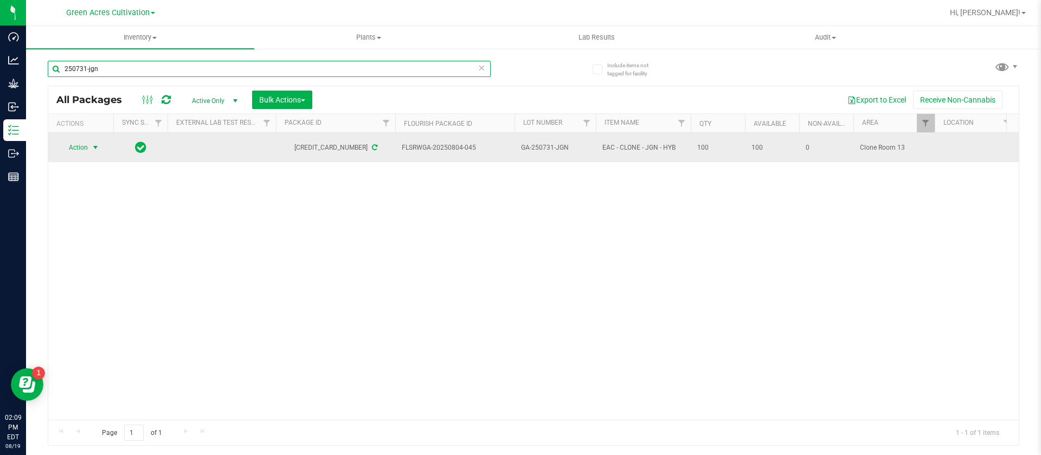
type input "250731-jgn"
click at [96, 145] on span "select" at bounding box center [95, 147] width 9 height 9
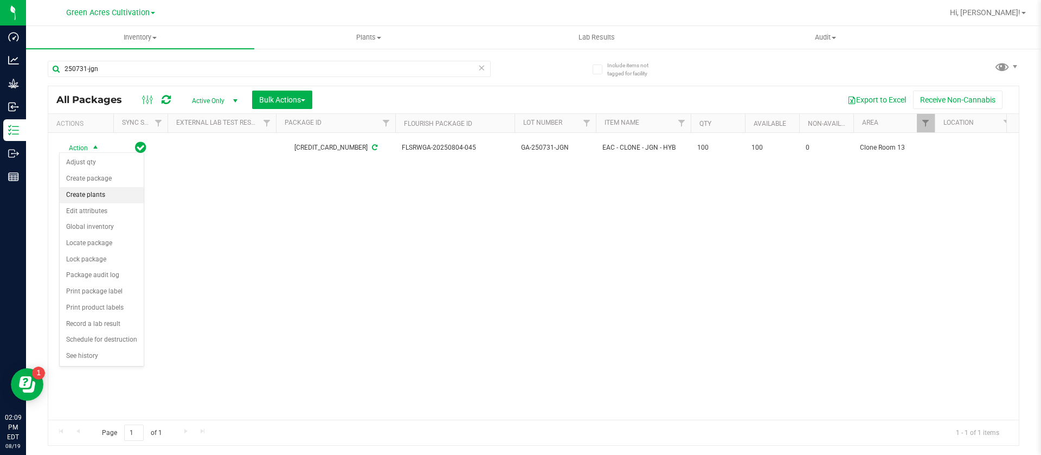
click at [88, 193] on li "Create plants" at bounding box center [102, 195] width 84 height 16
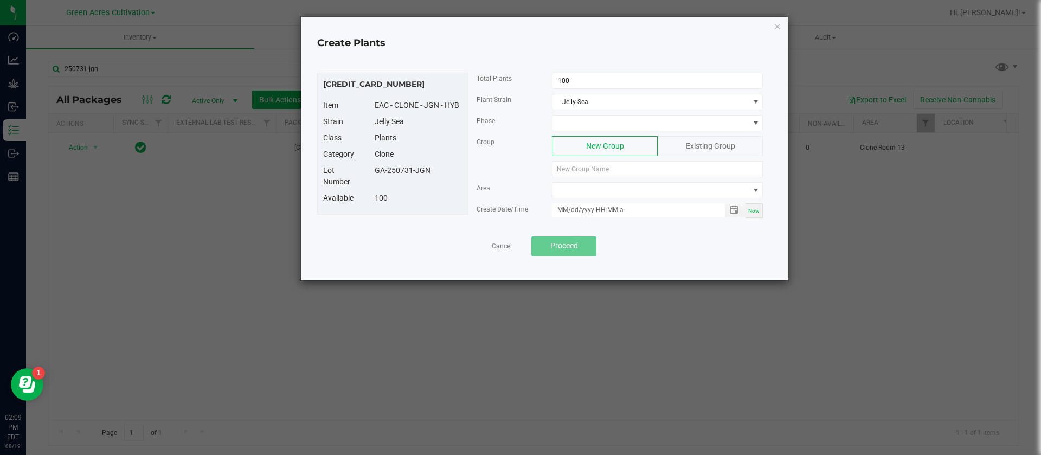
drag, startPoint x: 432, startPoint y: 174, endPoint x: 369, endPoint y: 171, distance: 63.5
click at [369, 171] on div "GA-250731-JGN" at bounding box center [419, 170] width 104 height 11
copy div "GA-250731-JGN"
paste input "GA-250731-JGN"
type input "GA-250731-JGN"
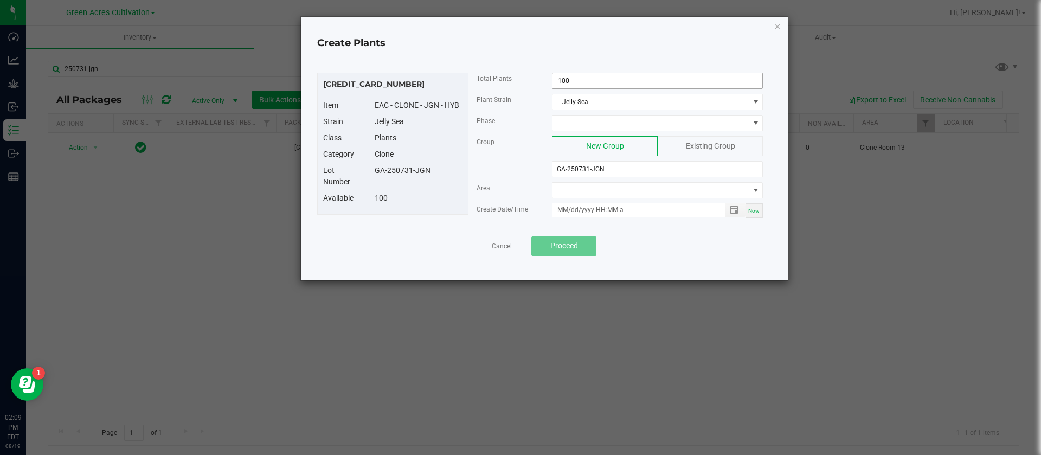
click at [593, 79] on input "100" at bounding box center [658, 80] width 210 height 15
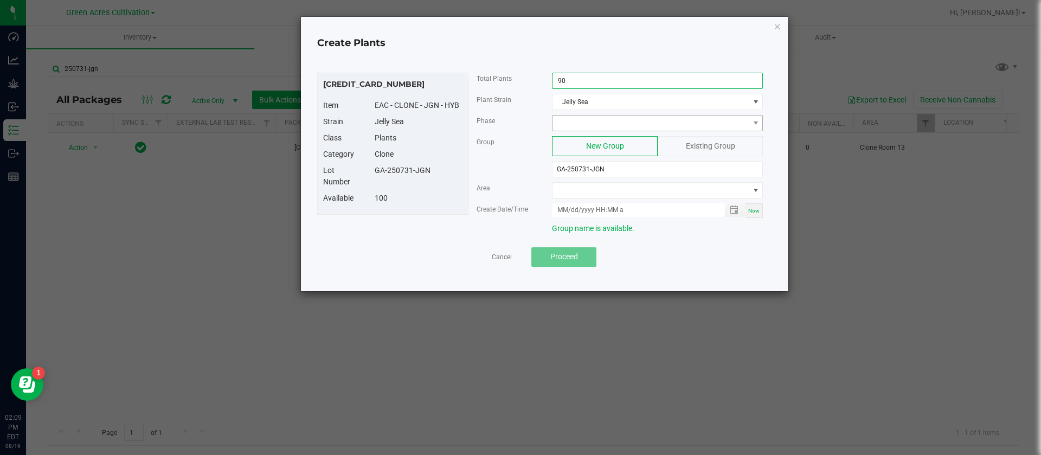
type input "90"
click at [589, 123] on span at bounding box center [651, 122] width 196 height 15
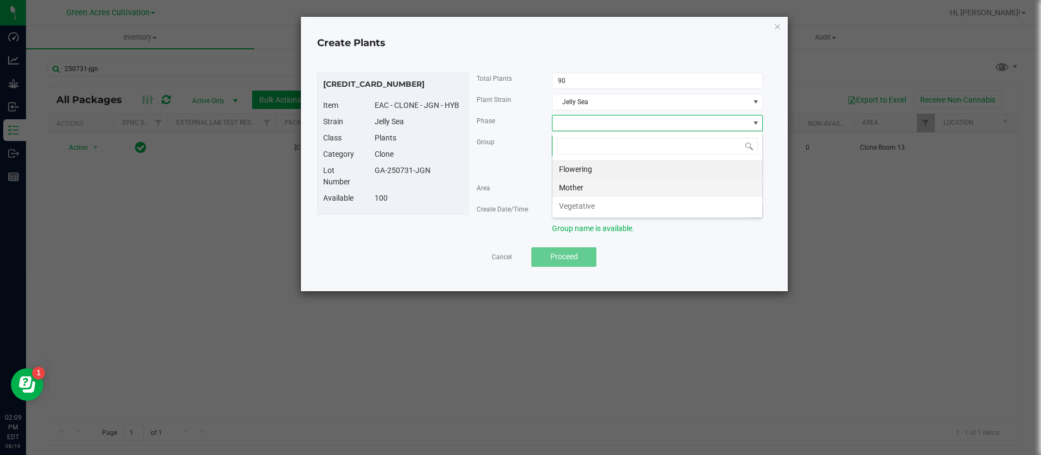
scroll to position [16, 211]
click at [576, 206] on li "Vegetative" at bounding box center [658, 206] width 210 height 18
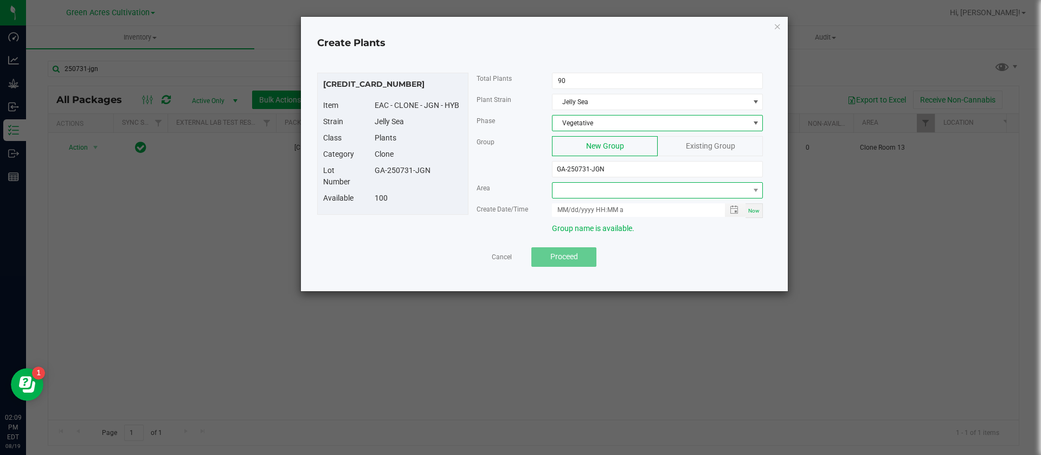
click at [574, 188] on span at bounding box center [651, 190] width 196 height 15
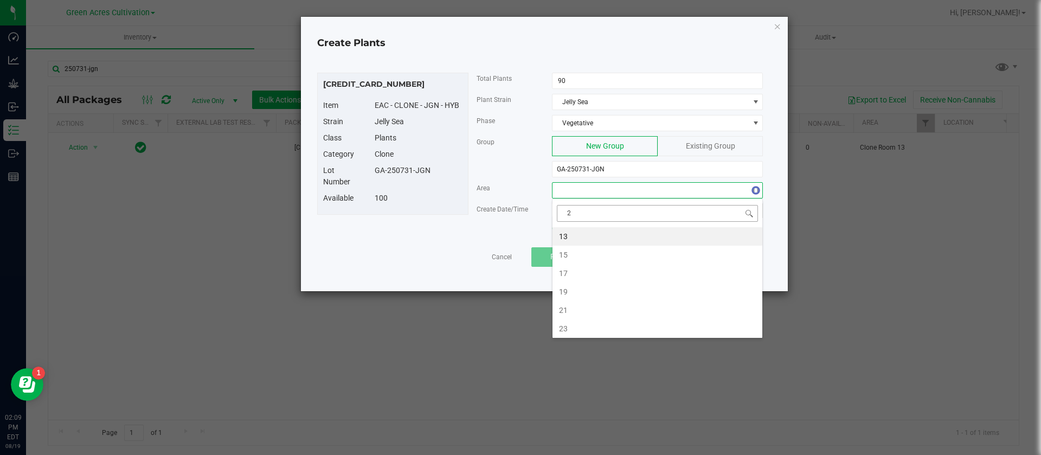
type input "21"
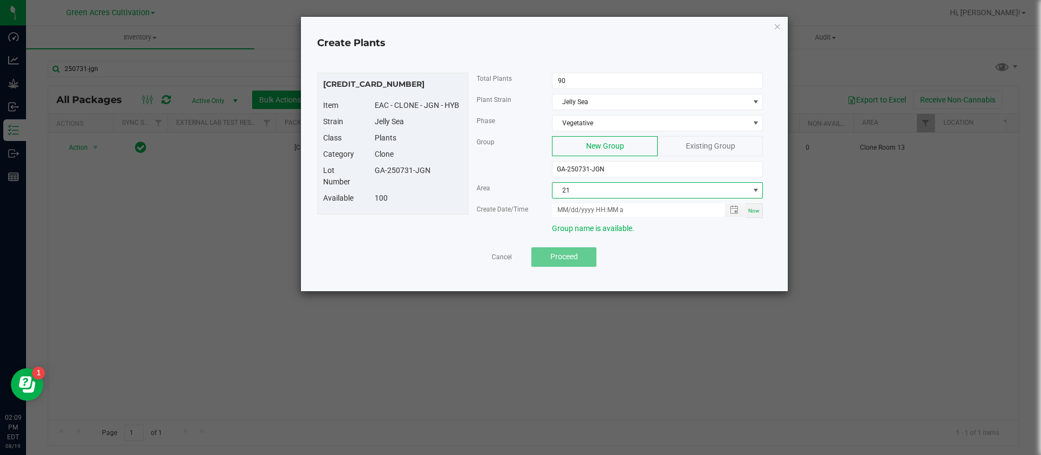
click at [760, 211] on div "Now" at bounding box center [754, 210] width 17 height 15
click at [574, 206] on input "08/19/2025 2:09 PM" at bounding box center [632, 210] width 161 height 14
type input "08/15/2025 2:09 PM"
click at [445, 214] on div "6092911716308535 Item EAC - CLONE - JGN - HYB Strain Jelly Sea Class Plants Cat…" at bounding box center [392, 144] width 151 height 142
click at [568, 256] on span "Proceed" at bounding box center [564, 256] width 28 height 9
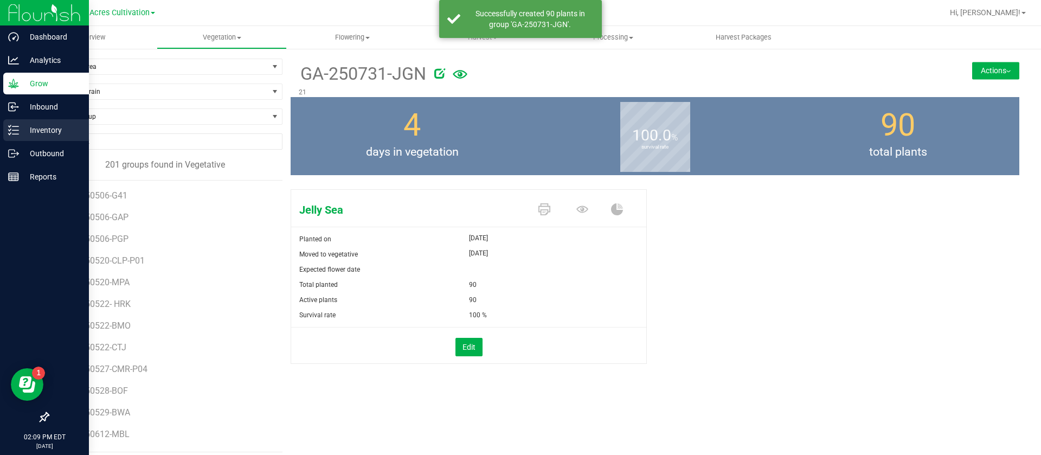
click at [24, 135] on p "Inventory" at bounding box center [51, 130] width 65 height 13
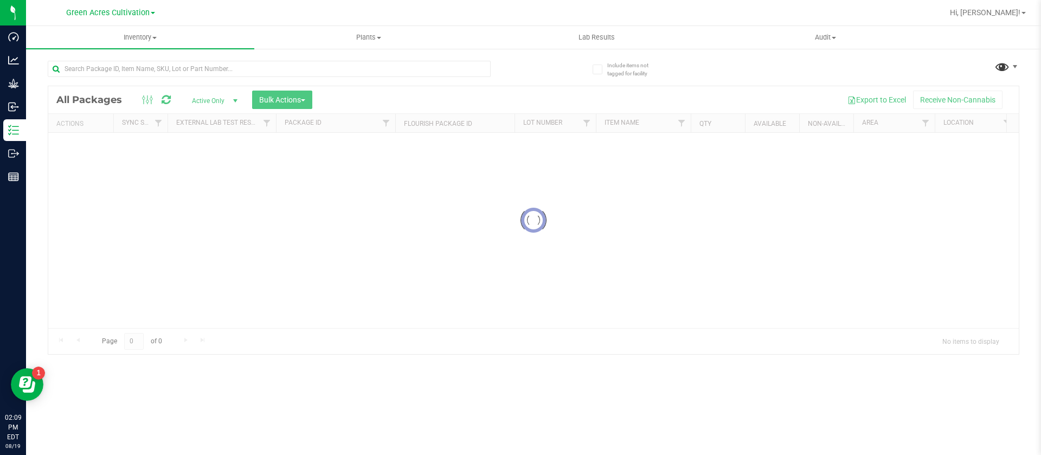
click at [994, 66] on all-packages "Include items not tagged for facility Loading... All Packages Active Only Activ…" at bounding box center [534, 202] width 972 height 304
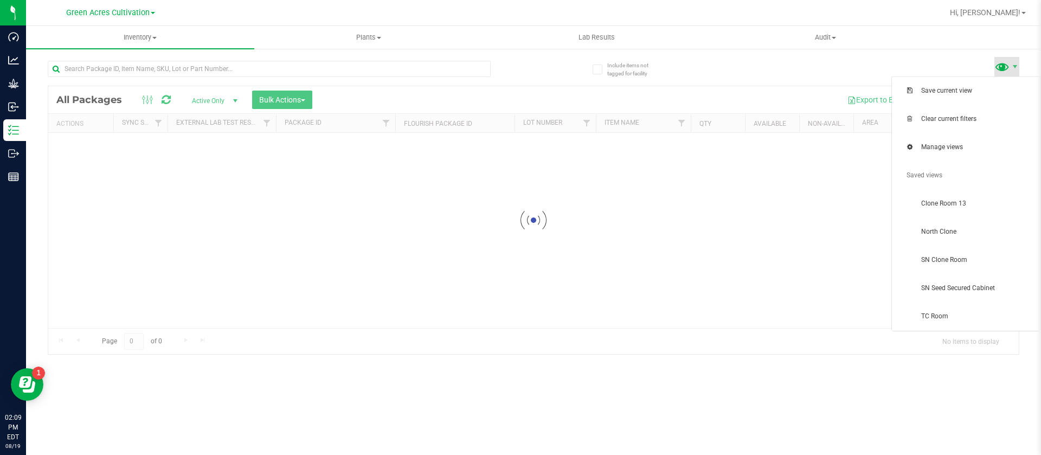
click at [1003, 72] on span at bounding box center [1002, 67] width 16 height 16
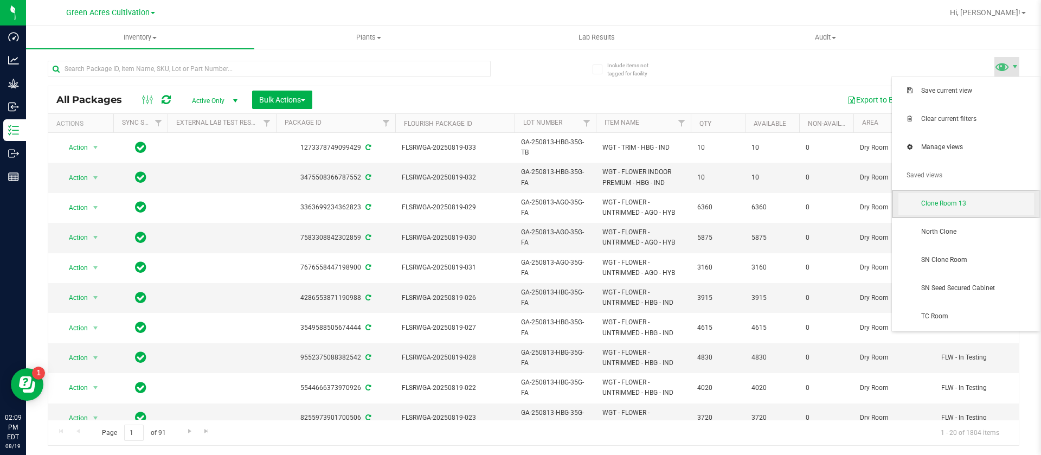
click at [945, 210] on span "Clone Room 13" at bounding box center [967, 204] width 136 height 22
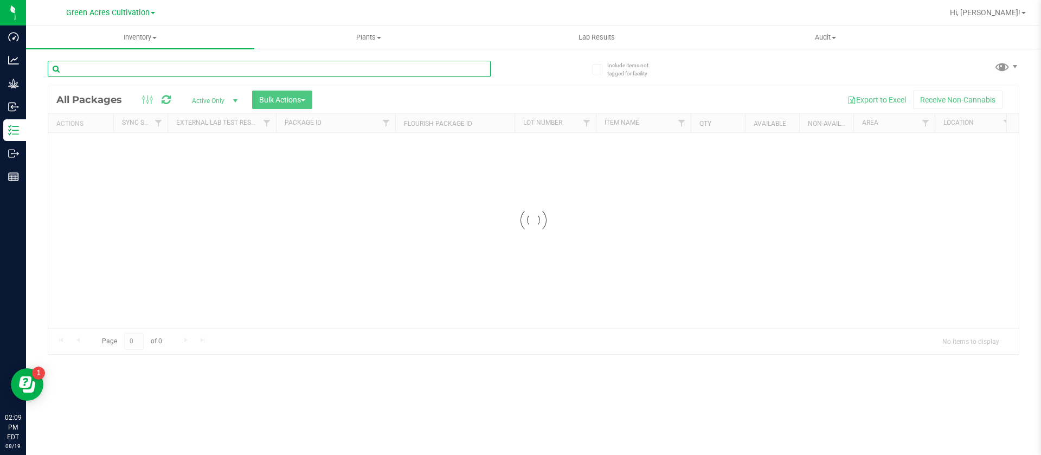
click at [155, 62] on input "text" at bounding box center [269, 69] width 443 height 16
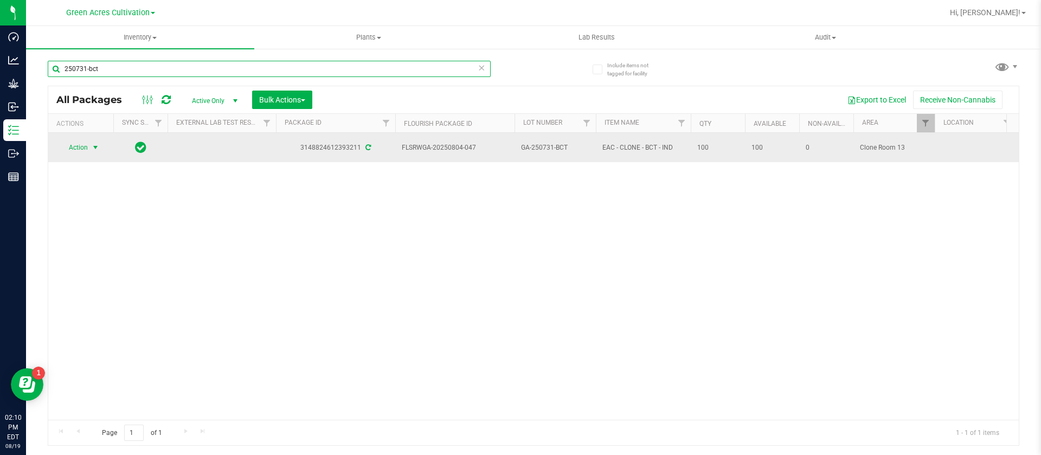
type input "250731-bct"
click at [76, 142] on span "Action" at bounding box center [73, 147] width 29 height 15
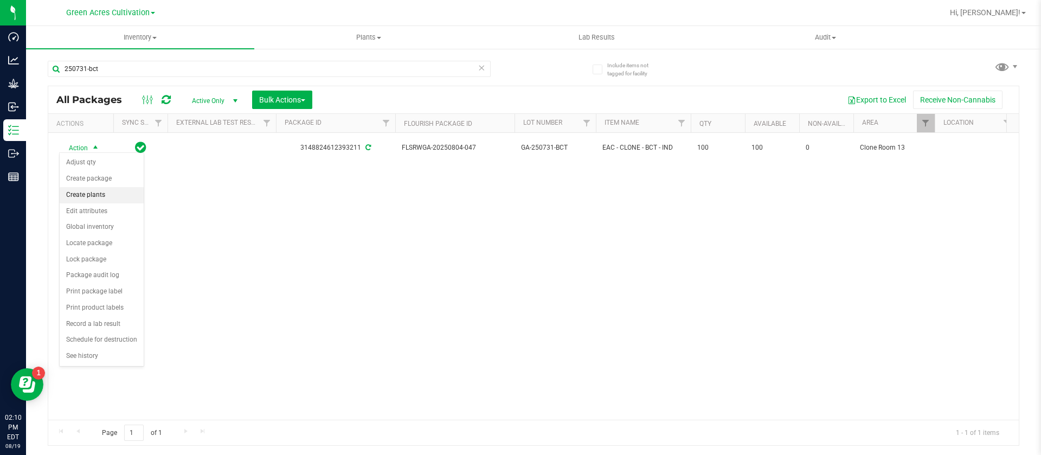
click at [98, 195] on li "Create plants" at bounding box center [102, 195] width 84 height 16
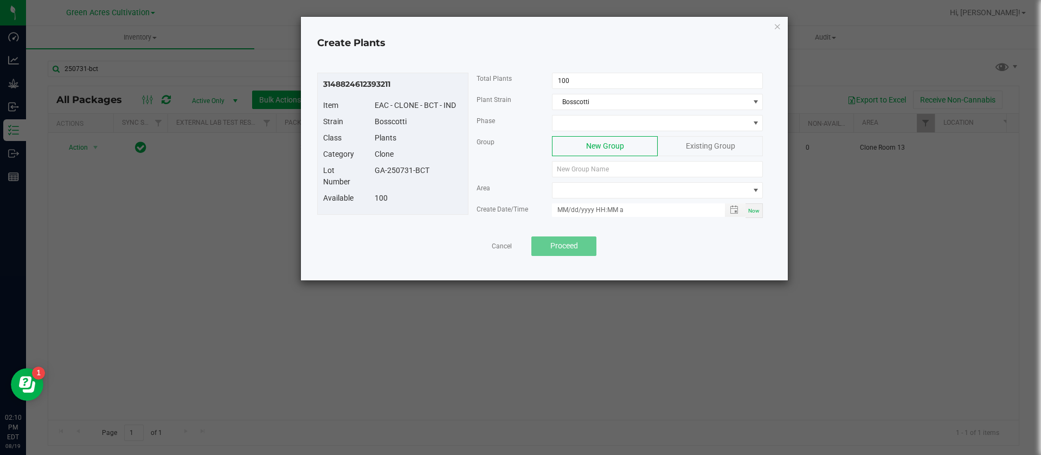
drag, startPoint x: 439, startPoint y: 177, endPoint x: 370, endPoint y: 170, distance: 69.7
click at [370, 170] on div "Lot Number GA-250731-BCT" at bounding box center [393, 179] width 156 height 28
copy div "GA-250731-BCT"
click at [581, 177] on div "Group New Group Existing Group" at bounding box center [620, 159] width 303 height 46
drag, startPoint x: 582, startPoint y: 174, endPoint x: 536, endPoint y: 189, distance: 48.5
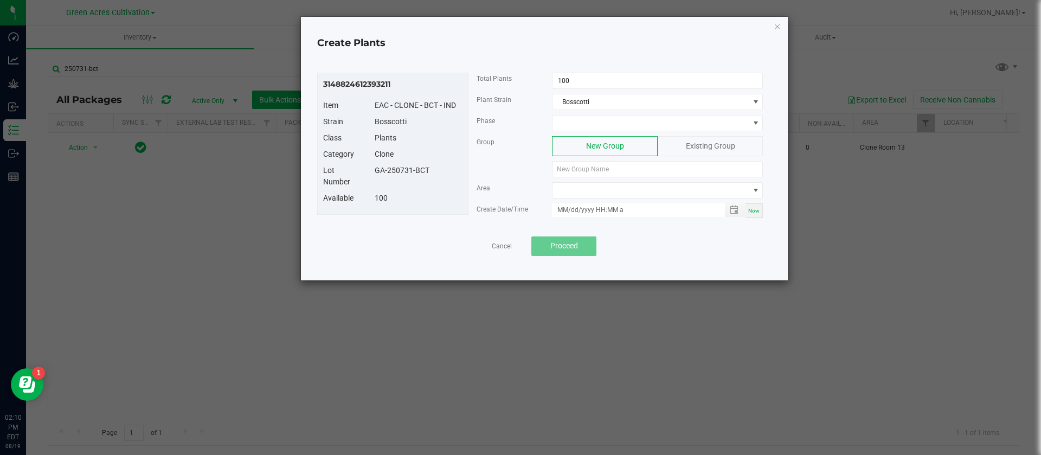
click at [536, 189] on div "Area" at bounding box center [507, 187] width 76 height 11
drag, startPoint x: 425, startPoint y: 177, endPoint x: 368, endPoint y: 174, distance: 57.1
click at [368, 174] on div "Lot Number GA-250731-BCT" at bounding box center [393, 179] width 156 height 28
click at [374, 175] on div "GA-250731-BCT" at bounding box center [419, 170] width 104 height 11
drag, startPoint x: 437, startPoint y: 169, endPoint x: 377, endPoint y: 171, distance: 59.7
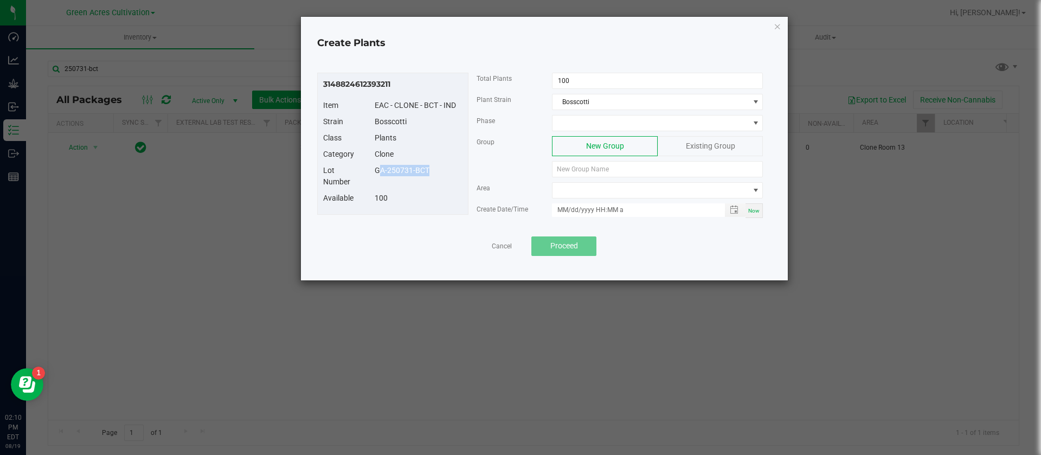
click at [377, 171] on div "GA-250731-BCT" at bounding box center [419, 170] width 104 height 11
copy div "GA-250731-BCT"
paste input "GA-250731-BCT"
type input "GA-250731-BCT"
click at [569, 67] on div "3148824612393211 Item EAC - CLONE - BCT - IND Strain Bosscotti Class Plants Cat…" at bounding box center [544, 164] width 465 height 210
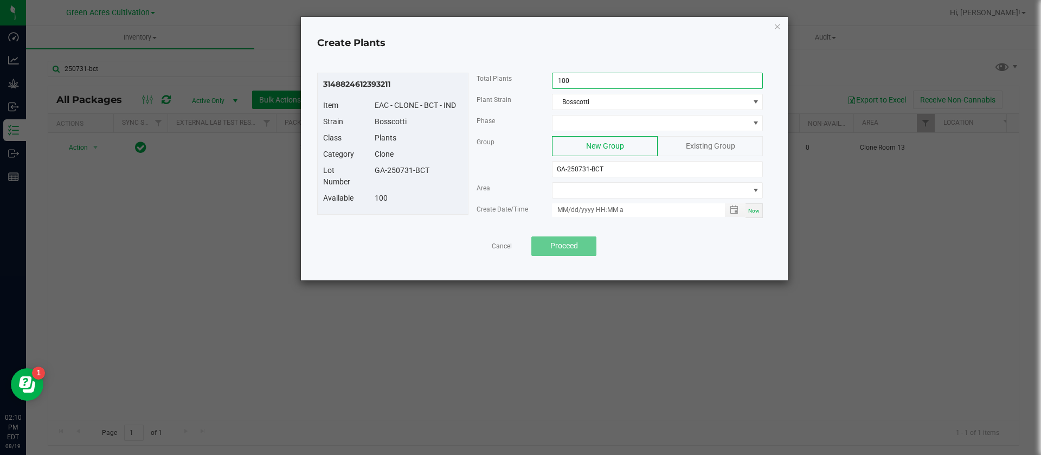
click at [580, 83] on input "100" at bounding box center [658, 80] width 210 height 15
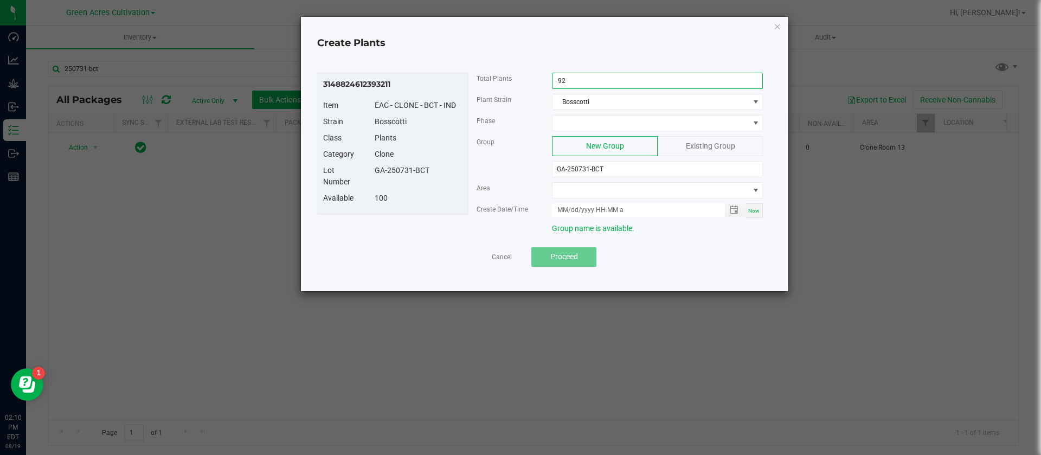
type input "92"
drag, startPoint x: 582, startPoint y: 112, endPoint x: 578, endPoint y: 116, distance: 5.8
click at [582, 111] on div "Plant Strain Bosscotti" at bounding box center [620, 104] width 303 height 21
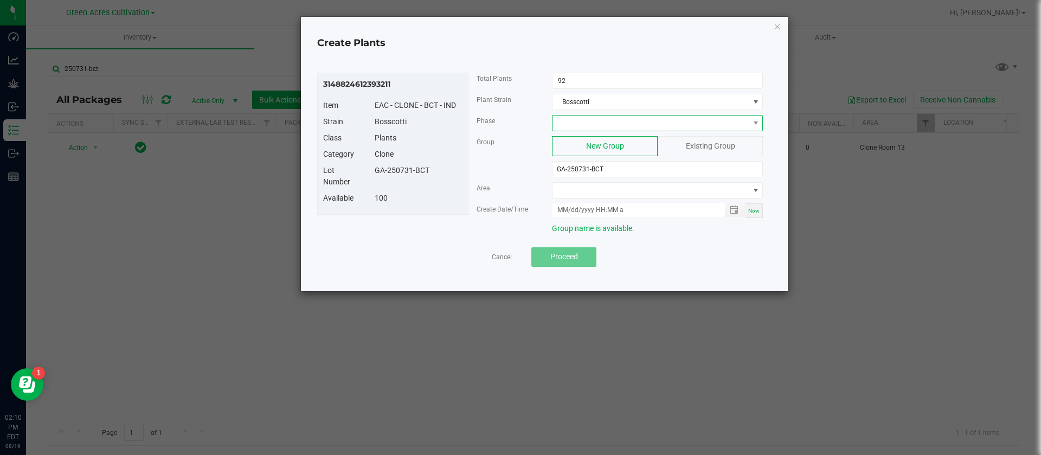
click at [578, 118] on span at bounding box center [651, 122] width 196 height 15
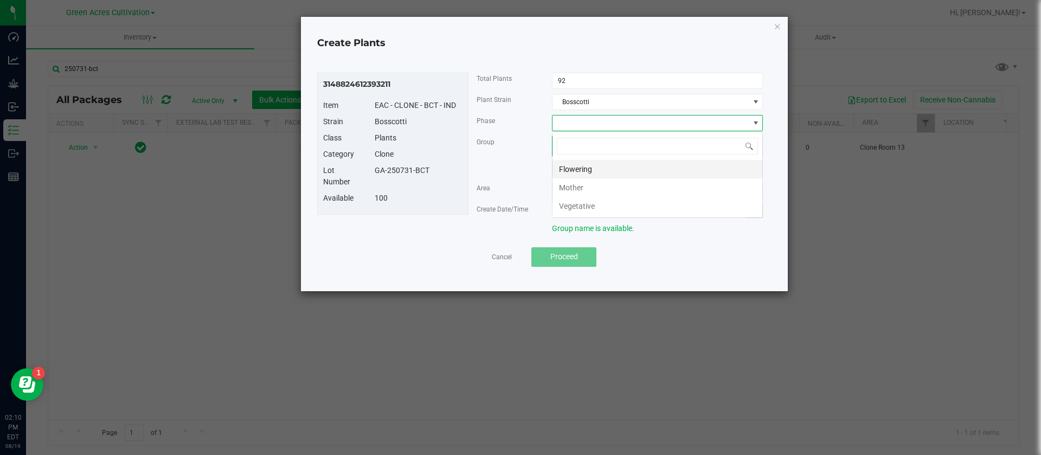
scroll to position [16, 211]
click at [577, 208] on li "Vegetative" at bounding box center [658, 206] width 210 height 18
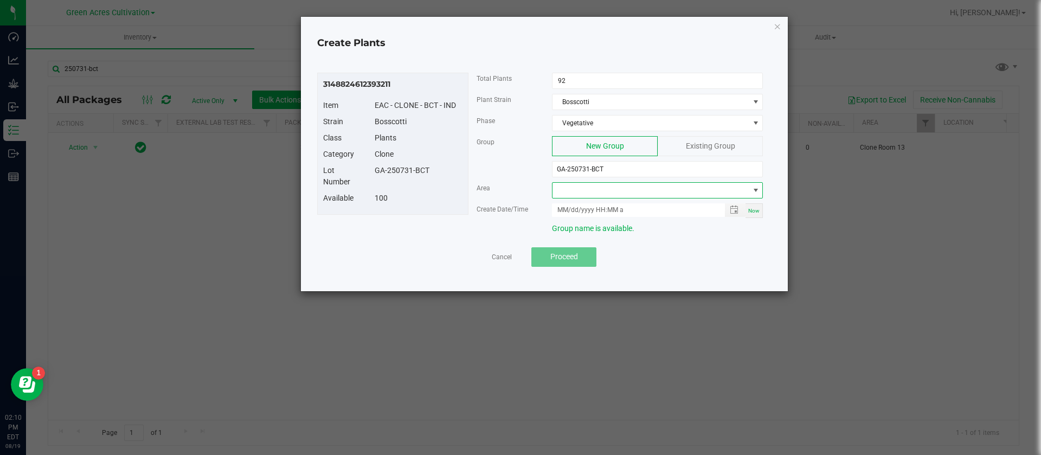
click at [575, 195] on span at bounding box center [651, 190] width 196 height 15
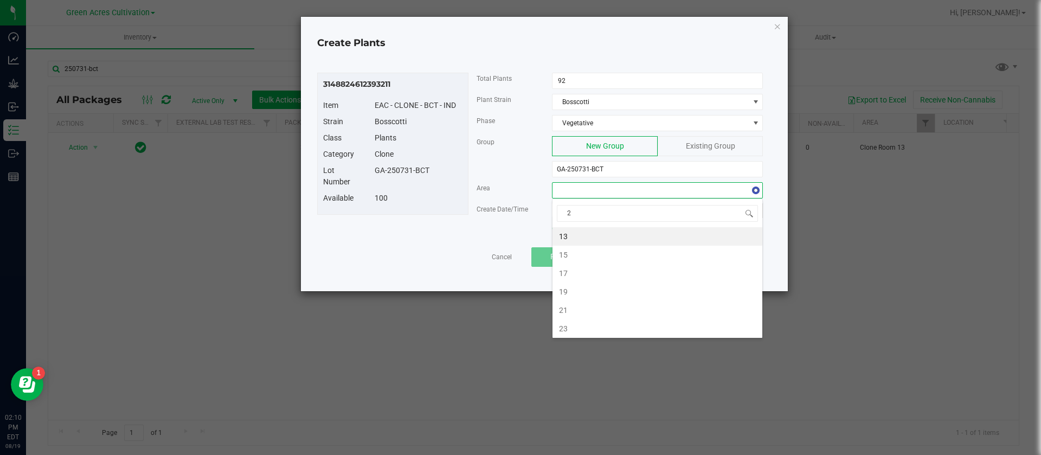
type input "21"
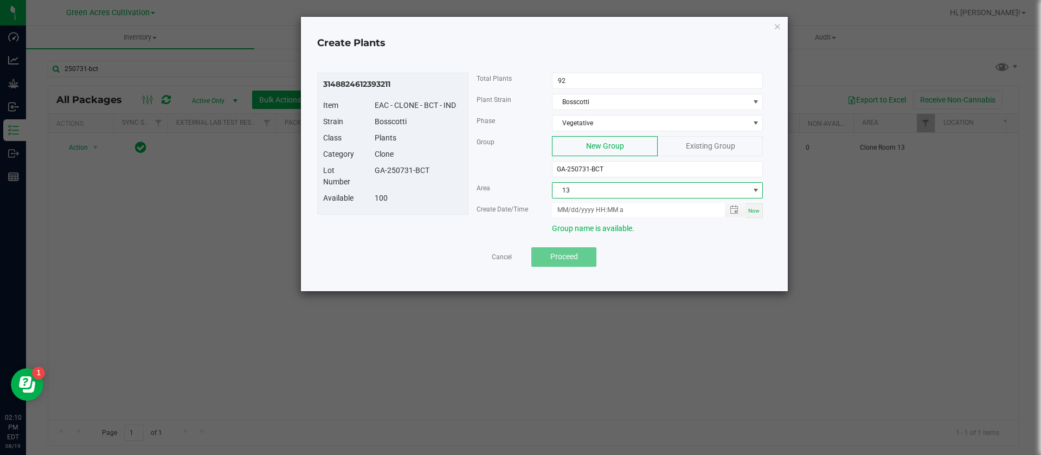
click at [588, 196] on span "13" at bounding box center [651, 190] width 196 height 15
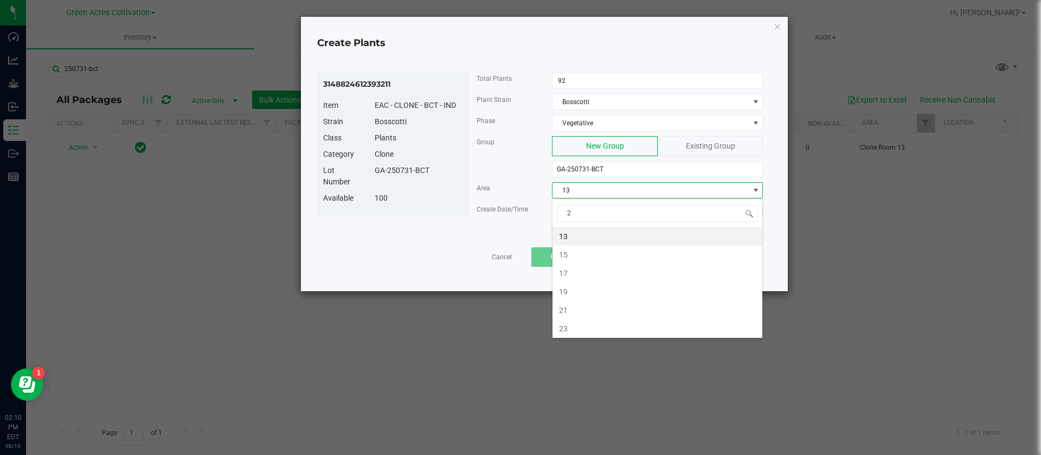
type input "21"
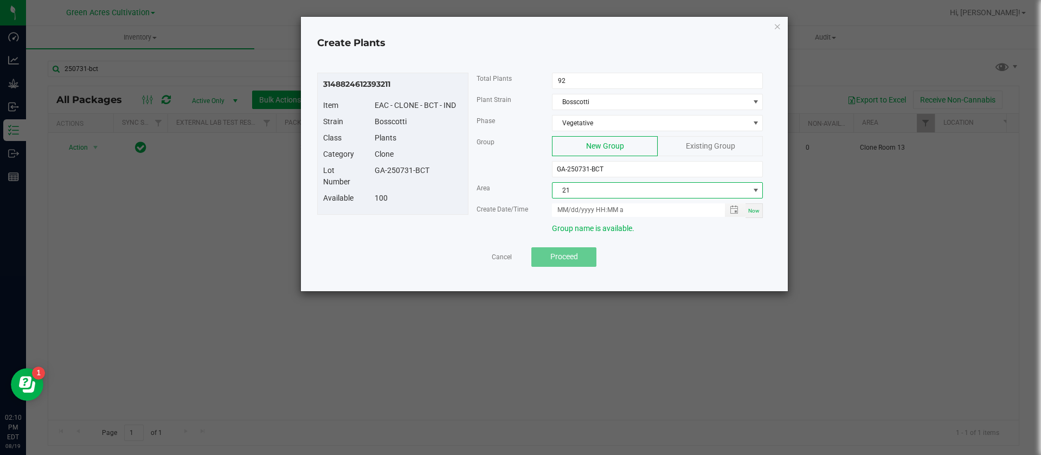
click at [760, 210] on div "Now" at bounding box center [754, 210] width 17 height 15
click at [570, 206] on input "08/19/2025 2:10 PM" at bounding box center [632, 210] width 161 height 14
type input "08/15/2025 2:10 PM"
click at [573, 252] on span "Proceed" at bounding box center [564, 256] width 28 height 9
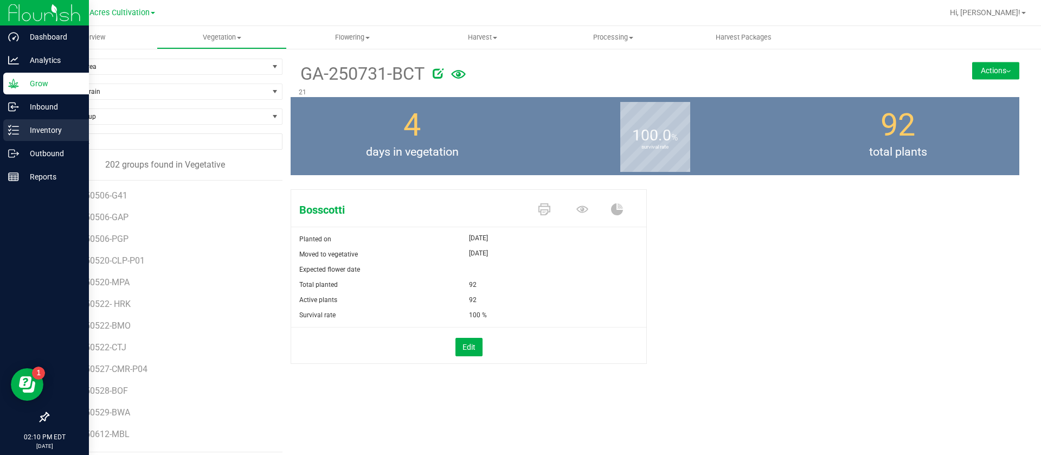
click at [14, 126] on icon at bounding box center [13, 130] width 11 height 11
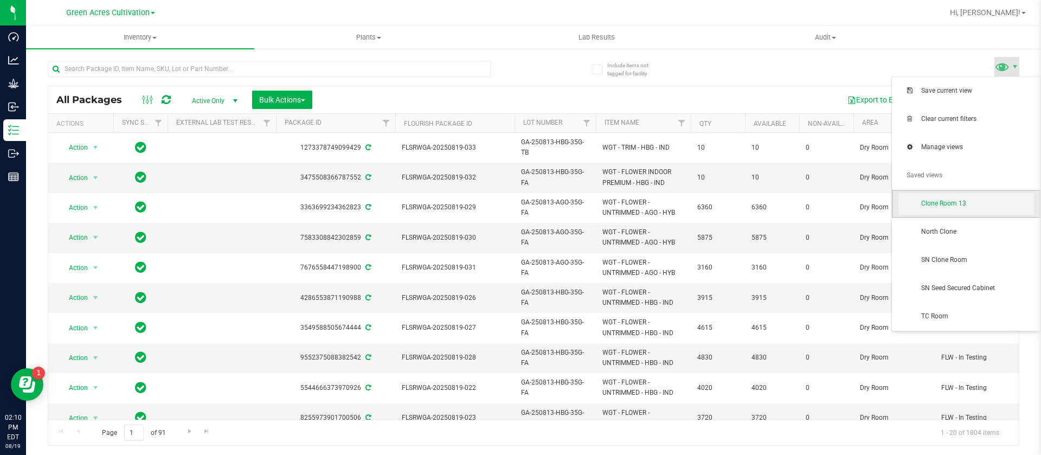
click at [980, 197] on span "Clone Room 13" at bounding box center [967, 204] width 136 height 22
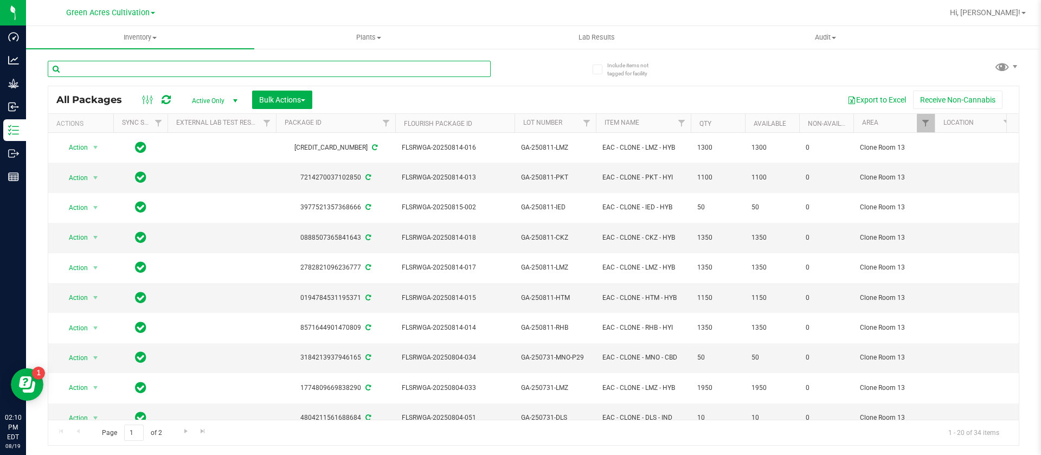
click at [190, 69] on input "text" at bounding box center [269, 69] width 443 height 16
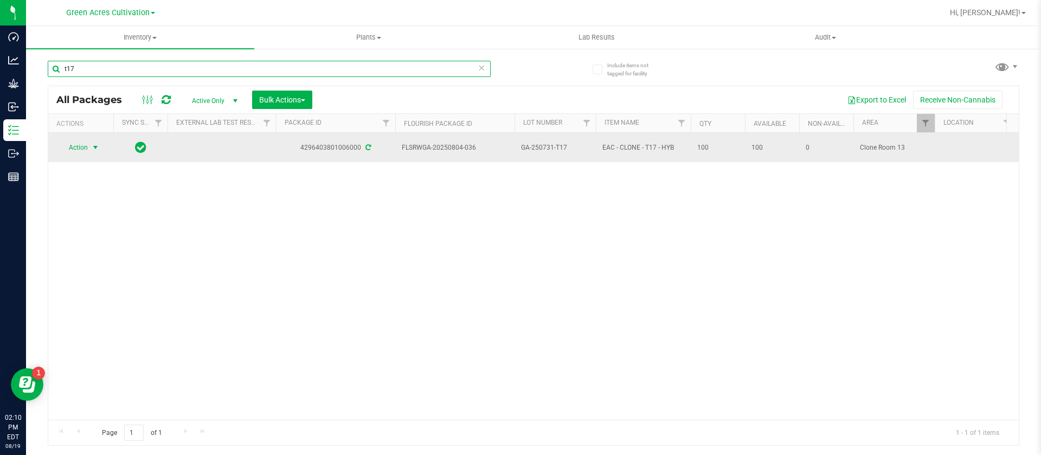
type input "t17"
click at [79, 148] on span "Action" at bounding box center [73, 147] width 29 height 15
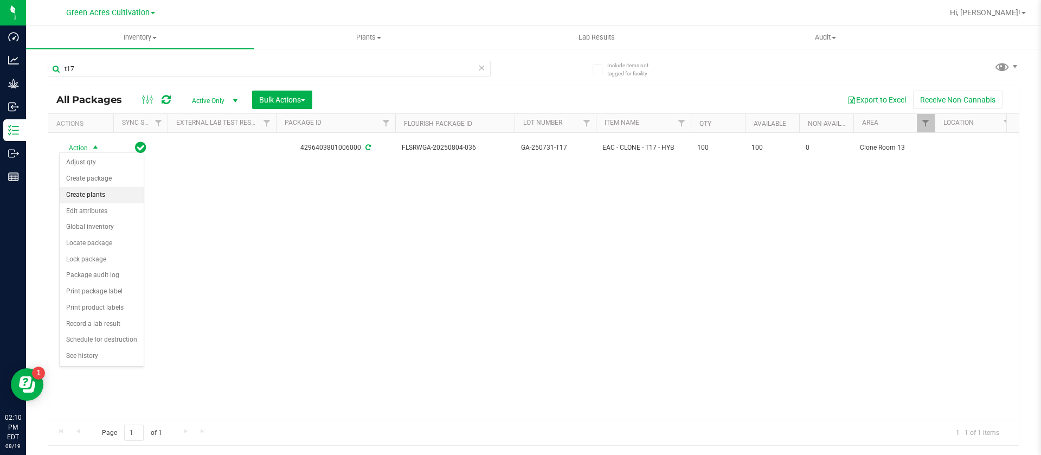
click at [98, 196] on li "Create plants" at bounding box center [102, 195] width 84 height 16
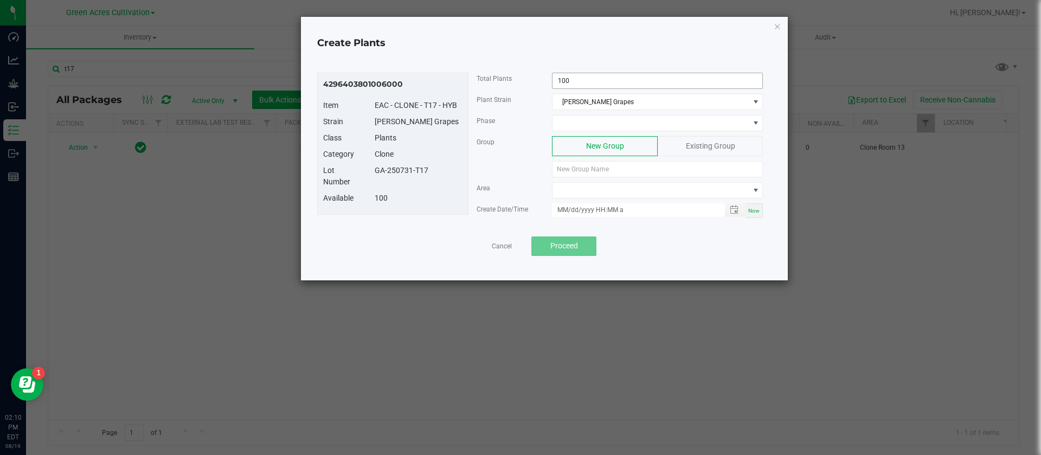
click at [583, 82] on input "100" at bounding box center [658, 80] width 210 height 15
type input "90"
click at [573, 120] on span at bounding box center [651, 122] width 196 height 15
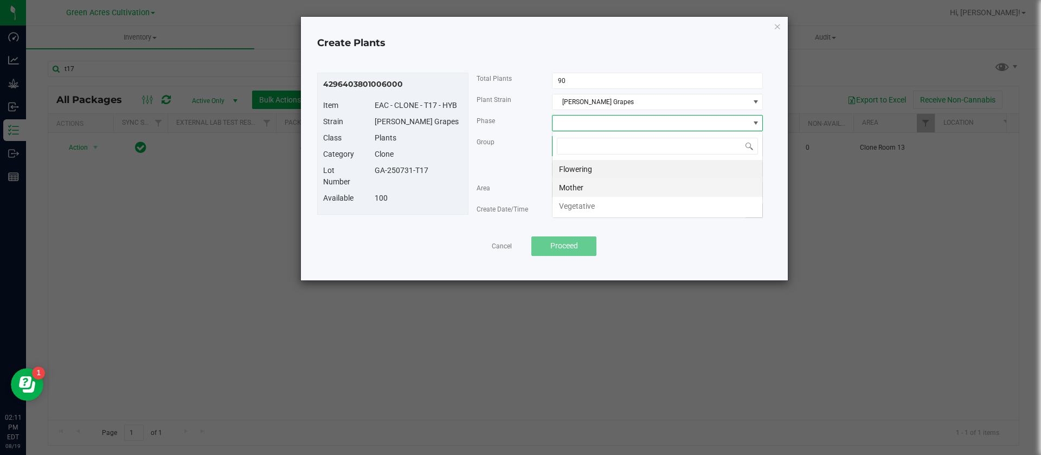
scroll to position [16, 211]
click at [593, 202] on li "Vegetative" at bounding box center [658, 206] width 210 height 18
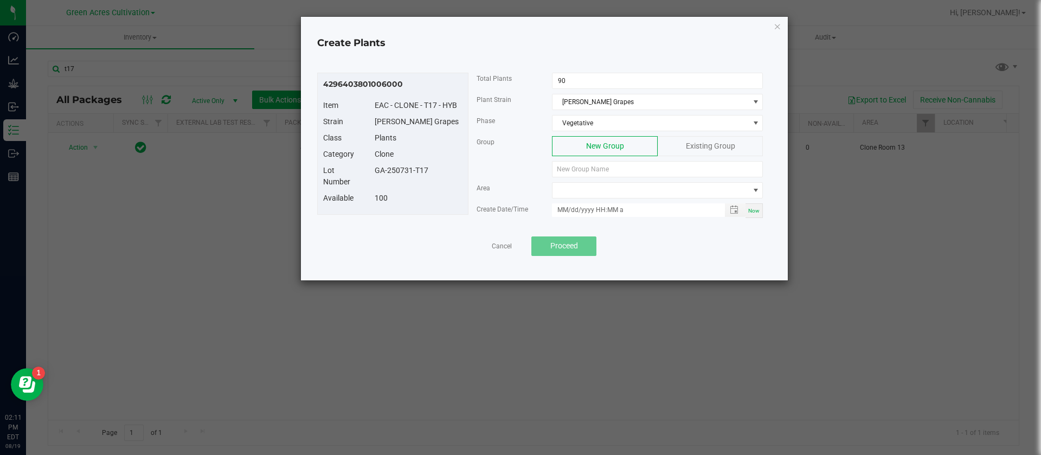
drag, startPoint x: 433, startPoint y: 174, endPoint x: 372, endPoint y: 170, distance: 60.9
click at [360, 177] on div "Lot Number GA-250731-T17" at bounding box center [393, 179] width 156 height 28
copy div "GA-250731-T17"
paste input "GA-250731-T17"
type input "GA-250731-T17"
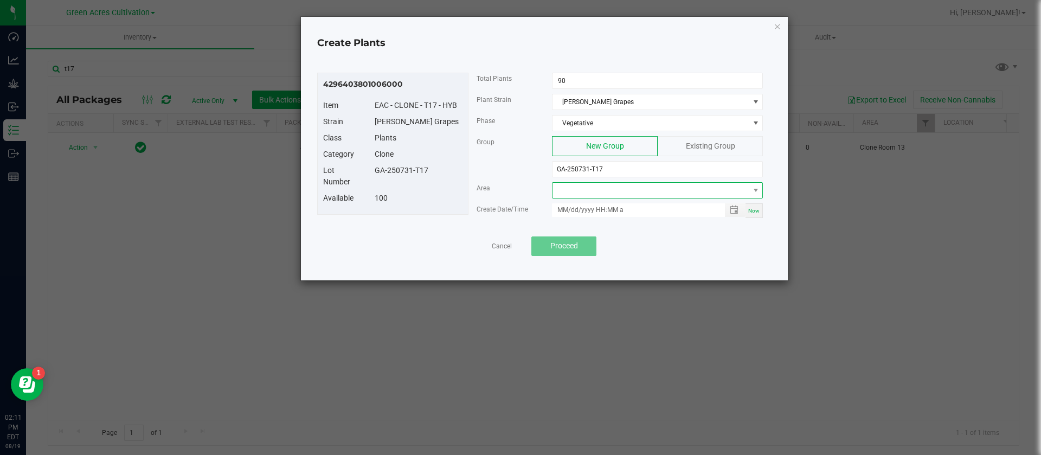
click at [610, 192] on span at bounding box center [651, 190] width 196 height 15
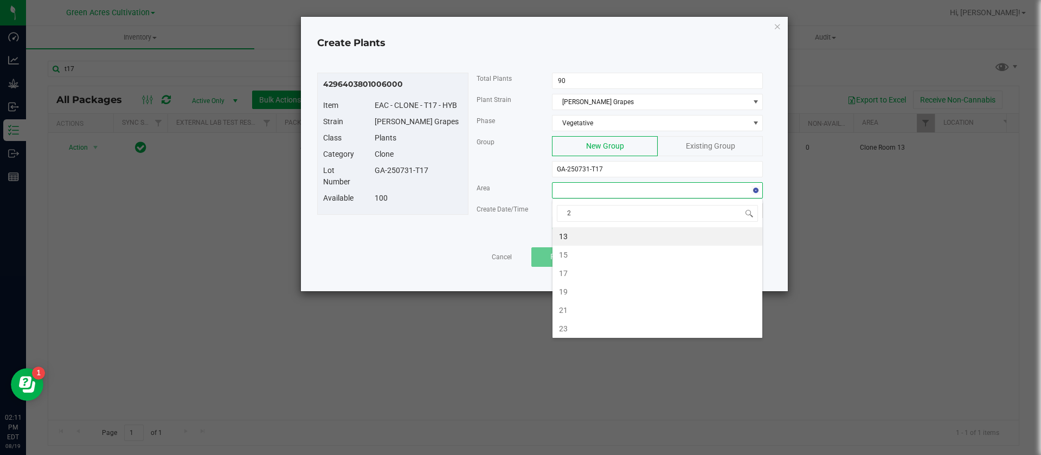
type input "21"
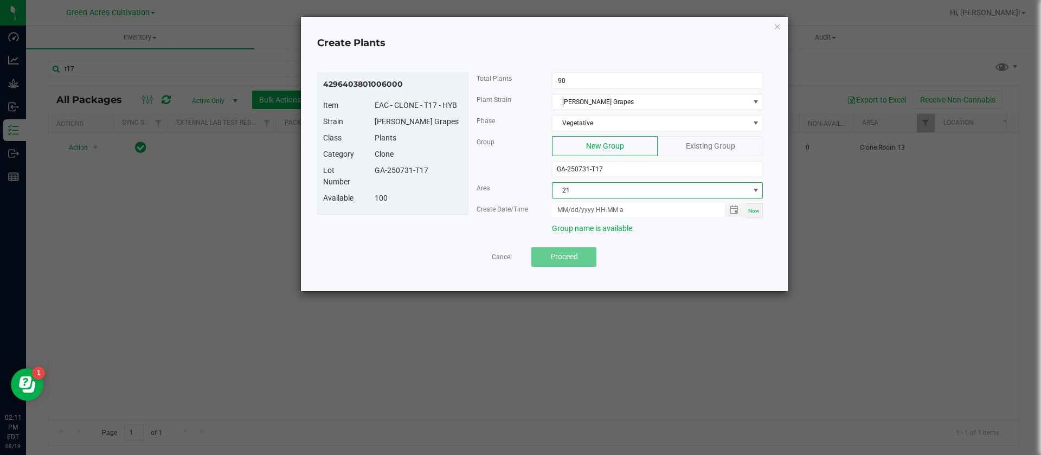
click at [752, 213] on span "Now" at bounding box center [753, 211] width 11 height 6
click at [568, 207] on input "08/19/2025 2:11 PM" at bounding box center [632, 210] width 161 height 14
type input "08/15/2025 2:11 PM"
click at [483, 174] on div "Group New Group Existing Group GA-250731-T17" at bounding box center [620, 159] width 303 height 46
click at [572, 262] on button "Proceed" at bounding box center [563, 257] width 65 height 20
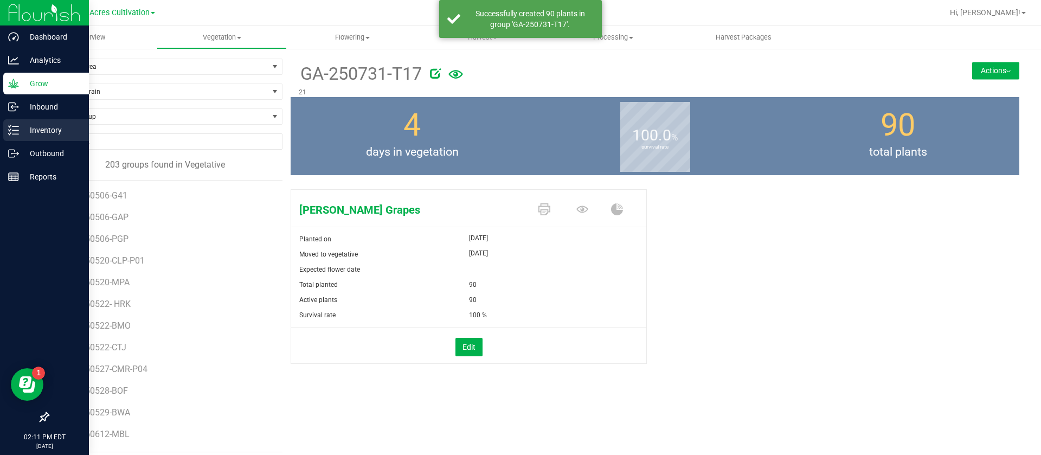
click at [21, 125] on p "Inventory" at bounding box center [51, 130] width 65 height 13
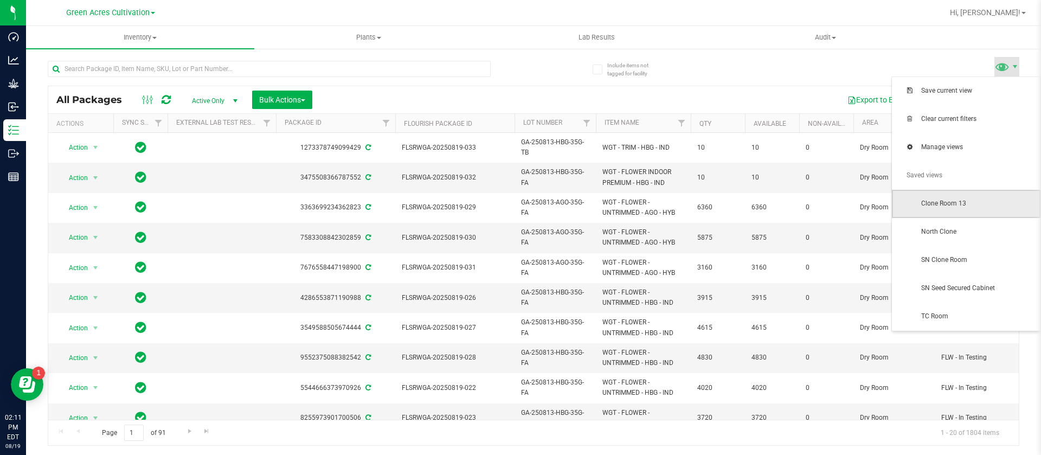
click at [953, 192] on span "Clone Room 13" at bounding box center [966, 204] width 149 height 28
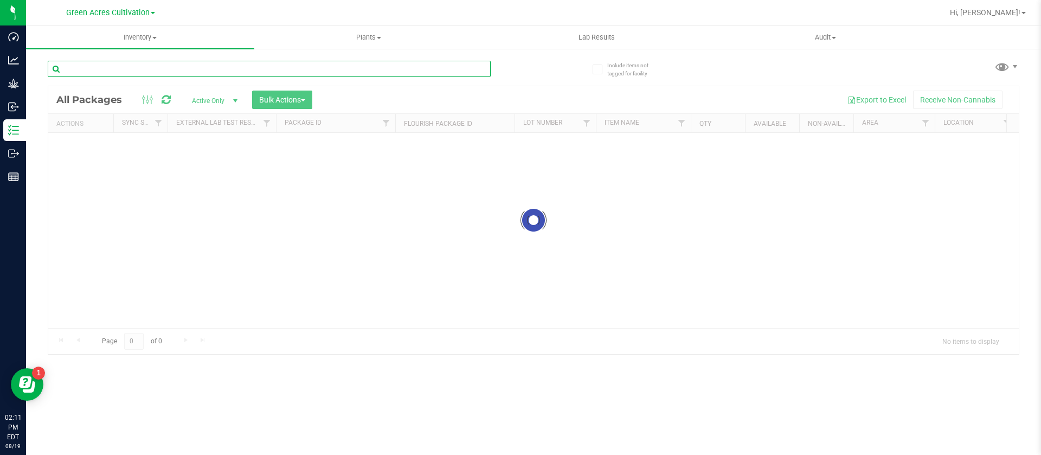
click at [126, 67] on input "text" at bounding box center [269, 69] width 443 height 16
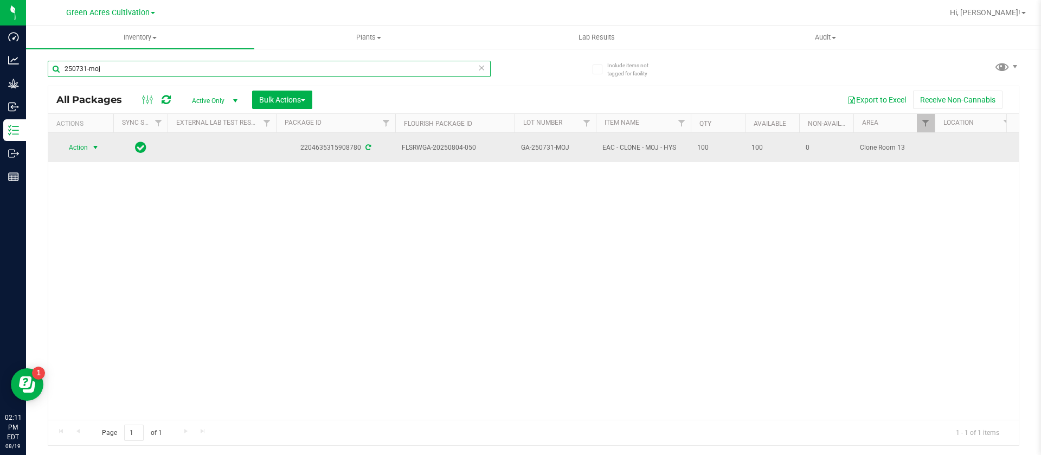
type input "250731-moj"
click at [74, 152] on td "Action Action Adjust qty Create package Create plants Edit attributes Global in…" at bounding box center [80, 147] width 65 height 29
click at [80, 149] on span "Action" at bounding box center [73, 147] width 29 height 15
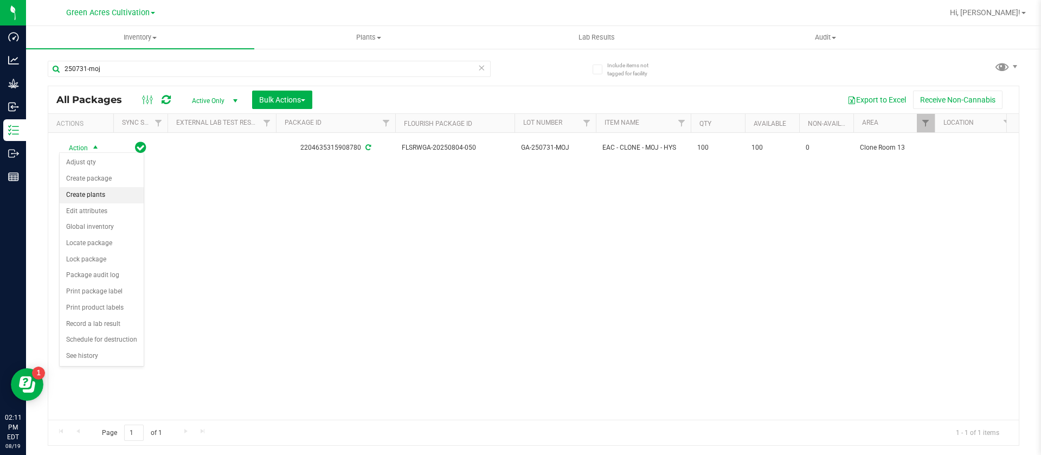
click at [92, 194] on li "Create plants" at bounding box center [102, 195] width 84 height 16
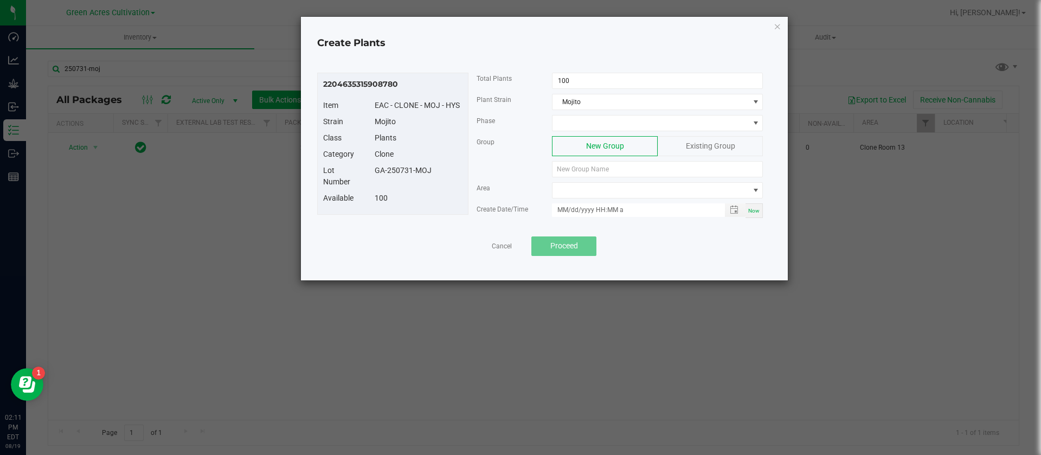
drag, startPoint x: 440, startPoint y: 175, endPoint x: 362, endPoint y: 174, distance: 78.1
click at [362, 174] on div "Lot Number GA-250731-MOJ" at bounding box center [393, 179] width 156 height 28
click at [362, 182] on div "Lot Number" at bounding box center [341, 176] width 52 height 23
drag, startPoint x: 364, startPoint y: 169, endPoint x: 429, endPoint y: 179, distance: 65.4
click at [453, 174] on div "Lot Number GA-250731-MOJ" at bounding box center [393, 179] width 156 height 28
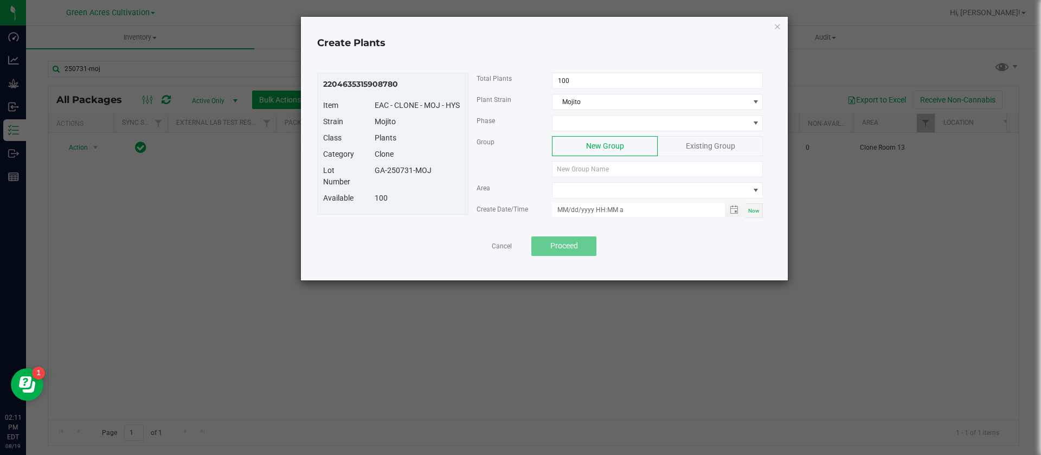
click at [429, 180] on div "Lot Number GA-250731-MOJ" at bounding box center [393, 179] width 156 height 28
drag, startPoint x: 432, startPoint y: 172, endPoint x: 373, endPoint y: 168, distance: 59.2
click at [373, 168] on div "GA-250731-MOJ" at bounding box center [419, 170] width 104 height 11
click at [578, 85] on input "100" at bounding box center [658, 80] width 210 height 15
paste input "GA-250731-MOJ"
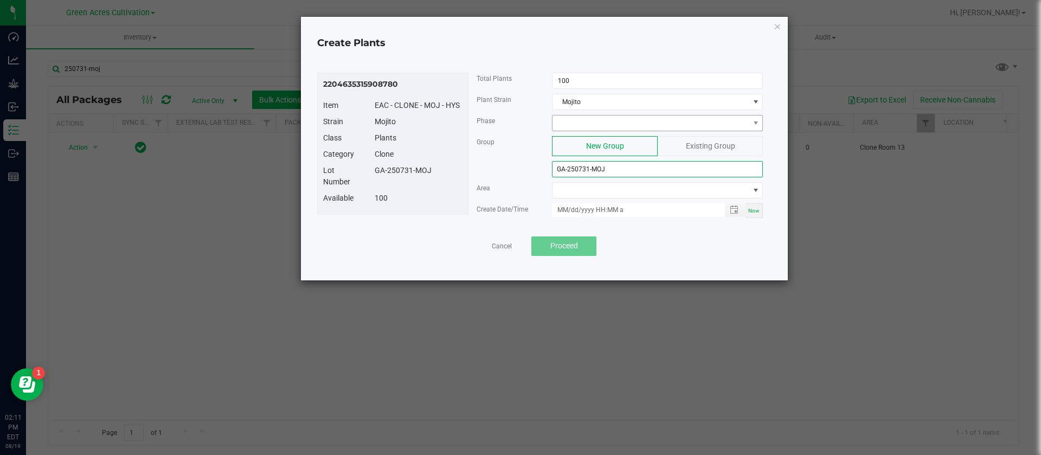
type input "GA-250731-MOJ"
click at [593, 117] on span at bounding box center [651, 122] width 196 height 15
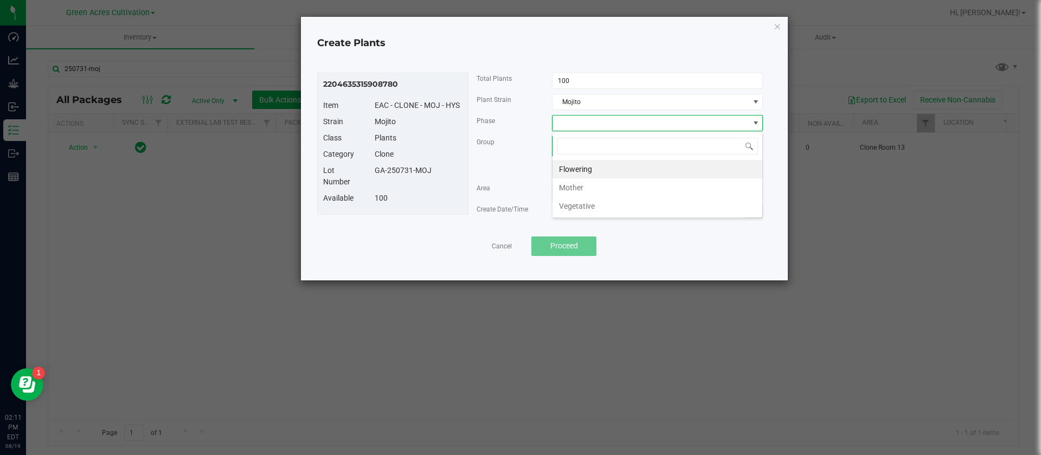
scroll to position [16, 211]
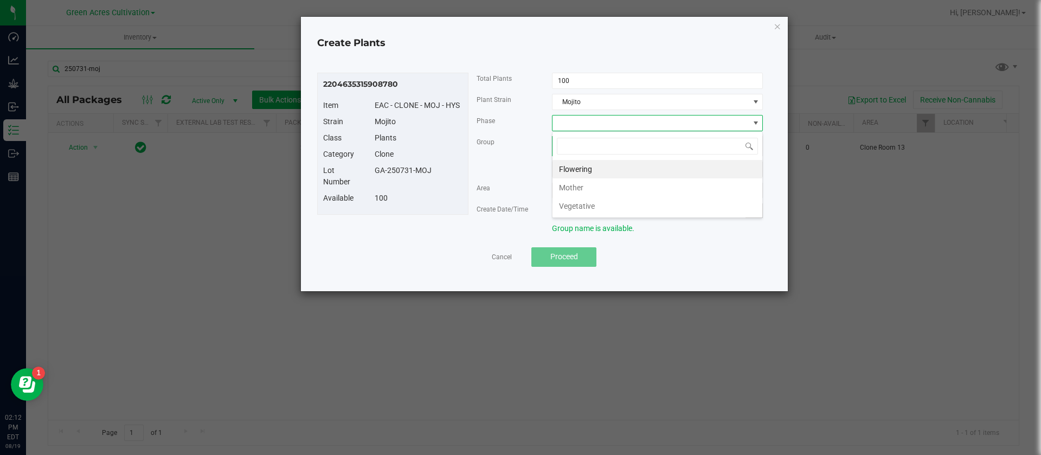
click at [582, 207] on li "Vegetative" at bounding box center [658, 206] width 210 height 18
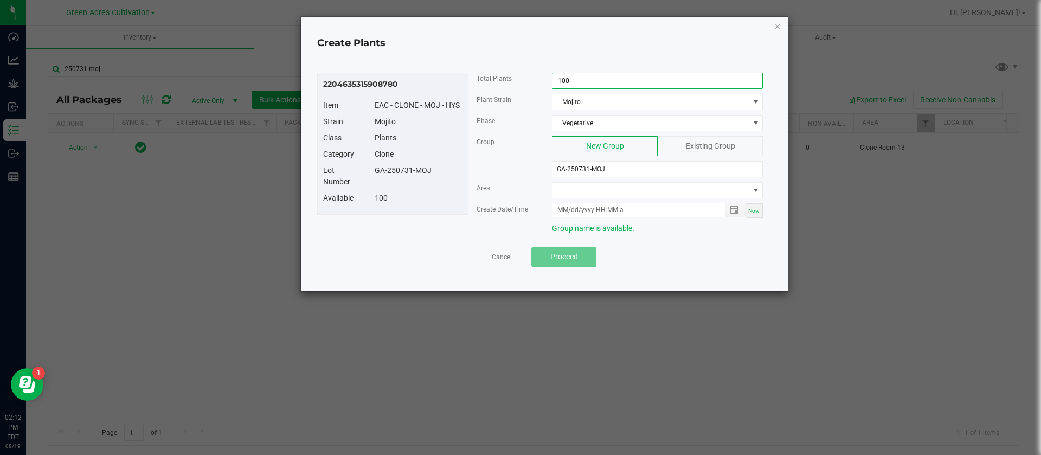
click at [577, 84] on input "100" at bounding box center [658, 80] width 210 height 15
click at [505, 158] on div "Group New Group Existing Group GA-250731-MOJ" at bounding box center [620, 159] width 303 height 46
click at [628, 80] on input "100" at bounding box center [658, 80] width 210 height 15
type input "90"
click at [590, 192] on span at bounding box center [651, 190] width 196 height 15
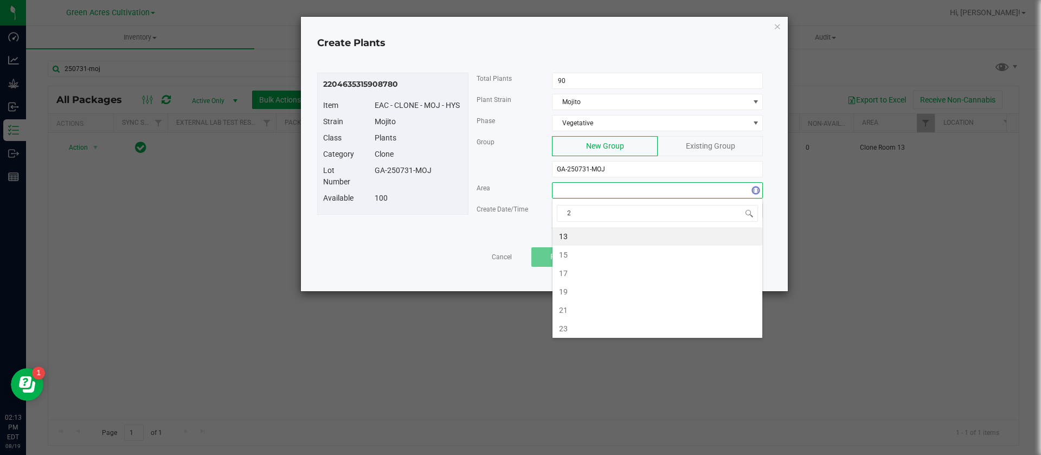
type input "21"
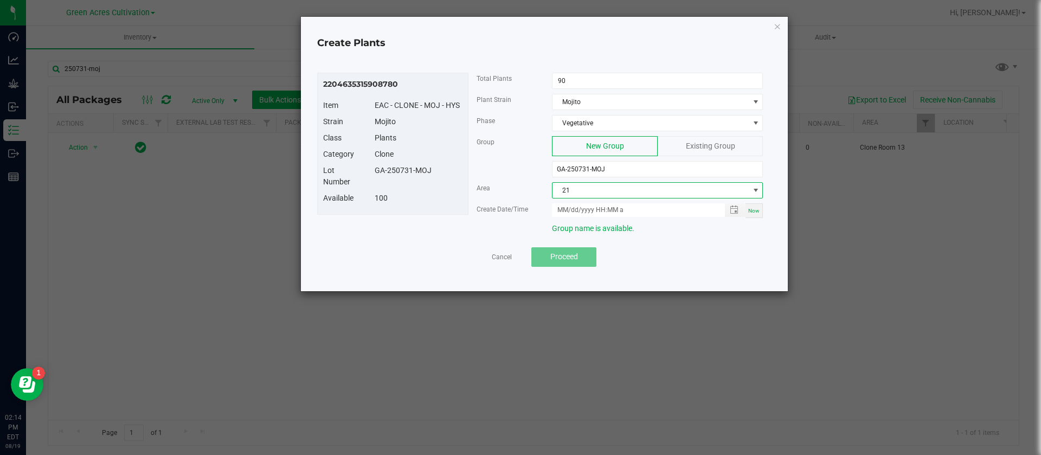
click at [750, 209] on span "Now" at bounding box center [753, 211] width 11 height 6
drag, startPoint x: 569, startPoint y: 209, endPoint x: 582, endPoint y: 256, distance: 48.4
click at [570, 209] on input "08/19/2025 2:14 PM" at bounding box center [632, 210] width 161 height 14
type input "08/15/2025 2:14 PM"
click at [477, 191] on span "Area" at bounding box center [484, 188] width 14 height 8
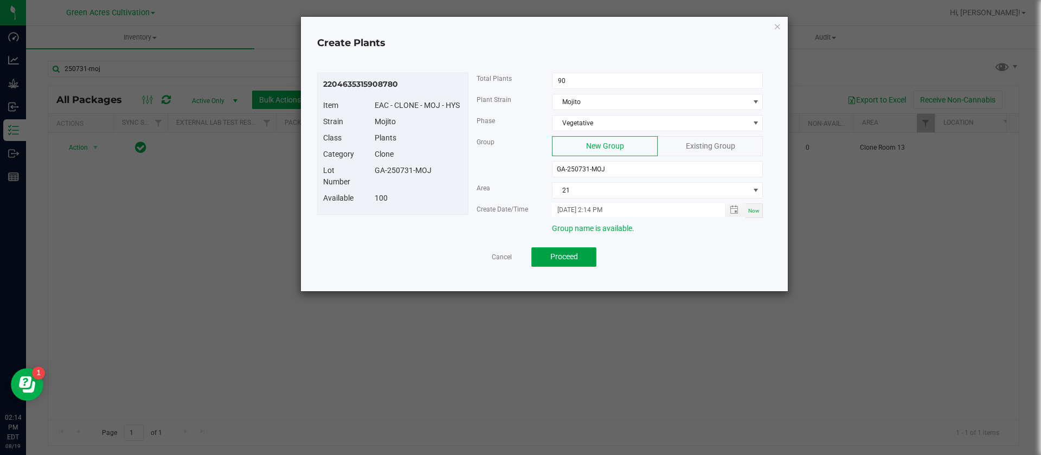
click at [585, 261] on button "Proceed" at bounding box center [563, 257] width 65 height 20
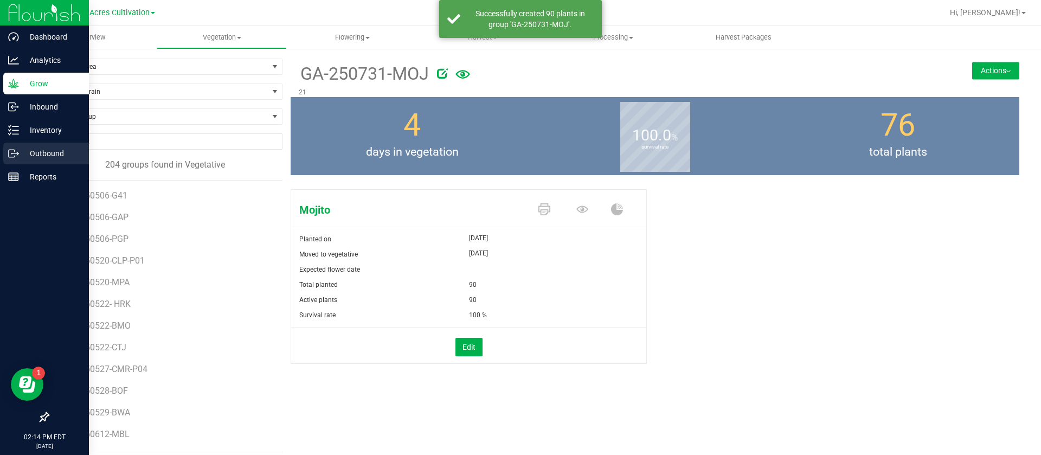
click at [24, 143] on div "Outbound" at bounding box center [46, 154] width 86 height 22
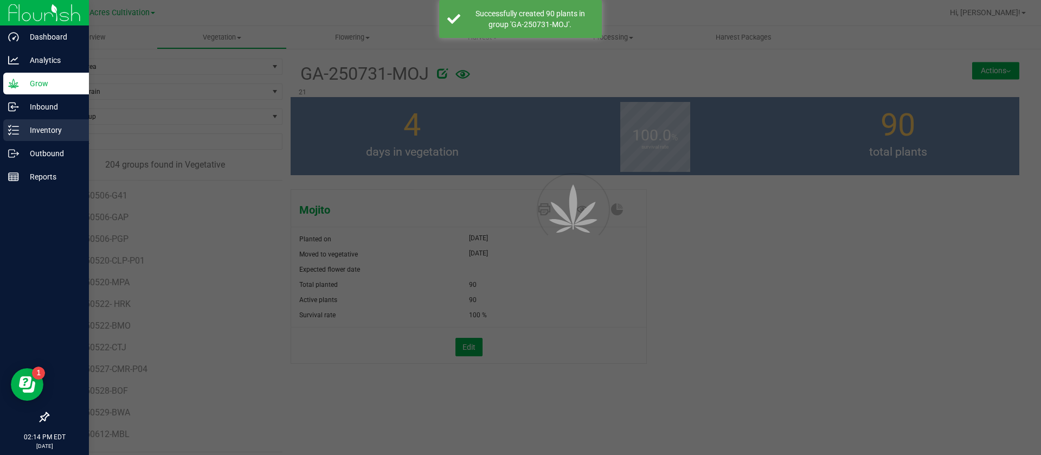
click at [28, 130] on p "Inventory" at bounding box center [51, 130] width 65 height 13
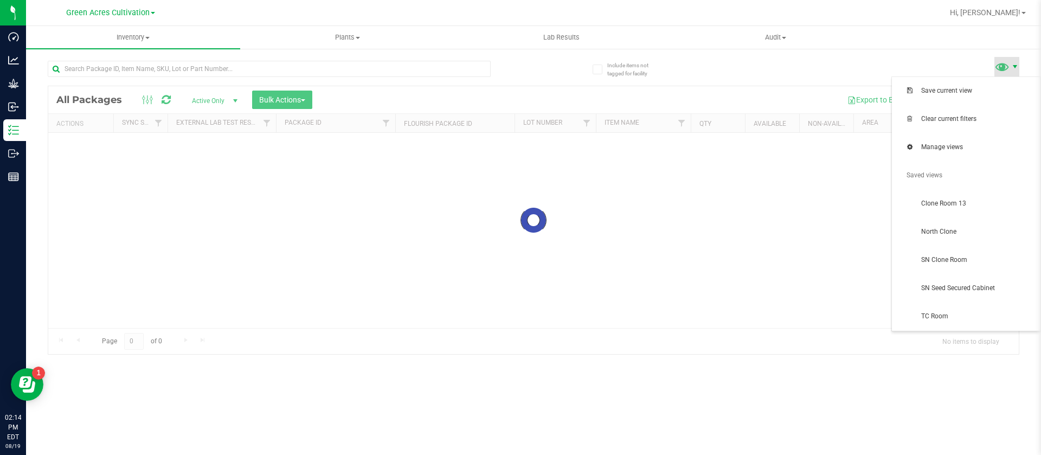
click at [1014, 69] on span at bounding box center [1015, 66] width 9 height 9
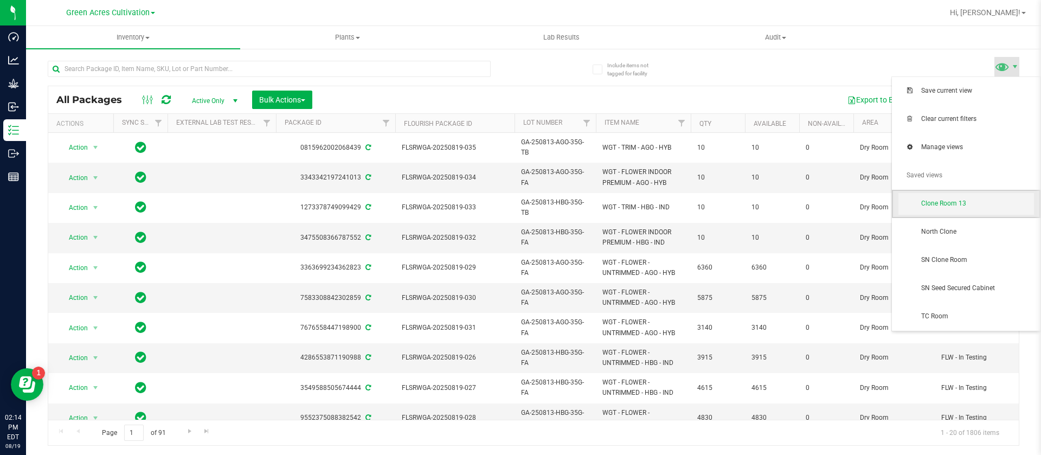
click at [957, 204] on span "Clone Room 13" at bounding box center [977, 203] width 113 height 9
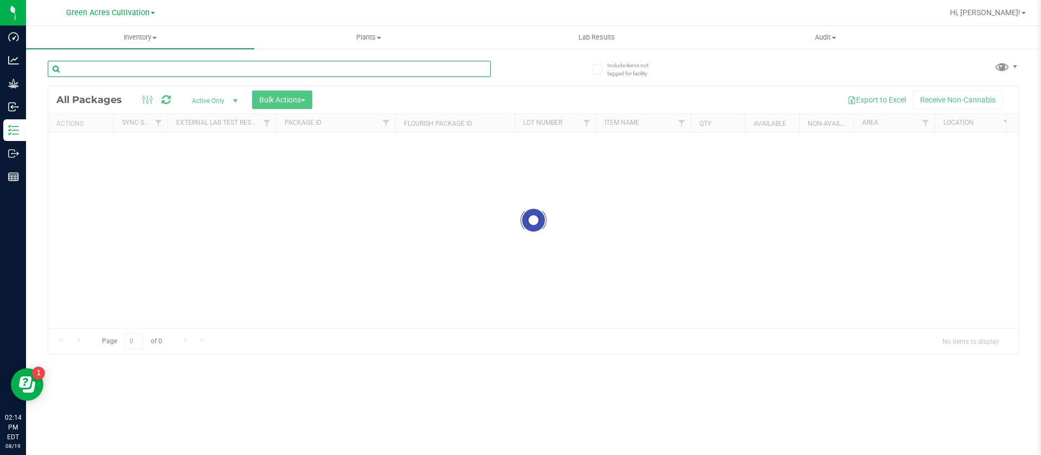
click at [133, 68] on div "Inventory All packages All inventory Waste log Create inventory Plants All plan…" at bounding box center [533, 240] width 1015 height 429
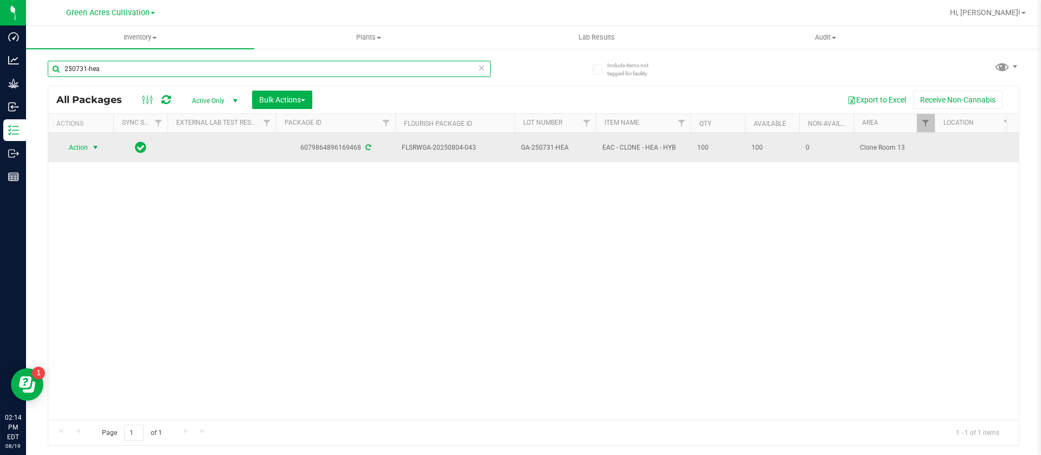
type input "250731-hea"
click at [89, 146] on span "select" at bounding box center [96, 147] width 14 height 15
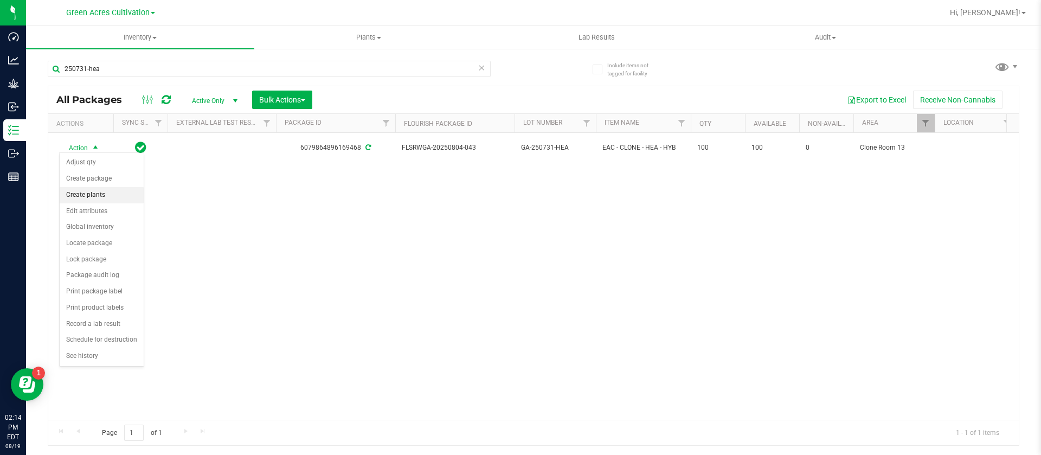
click at [104, 190] on li "Create plants" at bounding box center [102, 195] width 84 height 16
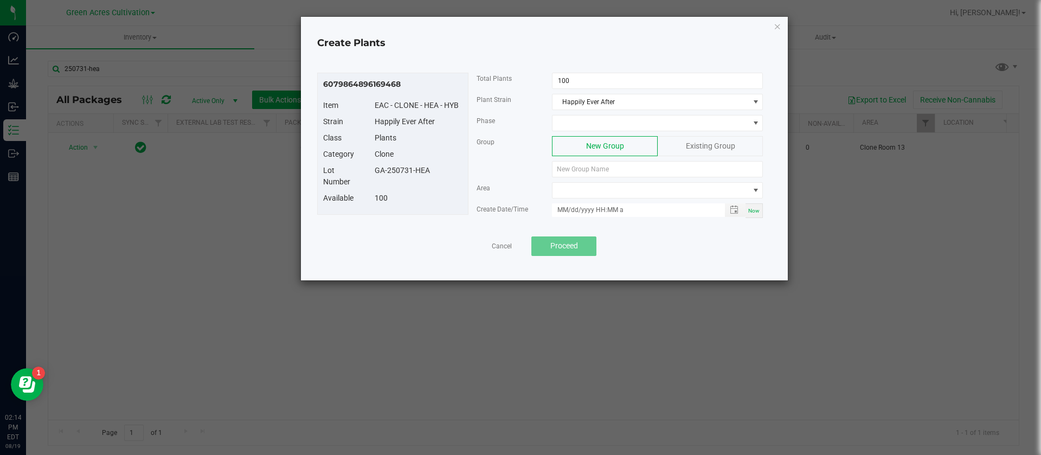
drag, startPoint x: 437, startPoint y: 168, endPoint x: 373, endPoint y: 175, distance: 63.8
click at [373, 175] on div "GA-250731-HEA" at bounding box center [419, 170] width 104 height 11
paste input "GA-250731-HEA"
type input "GA-250731-HEA"
click at [576, 76] on input "100" at bounding box center [658, 80] width 210 height 15
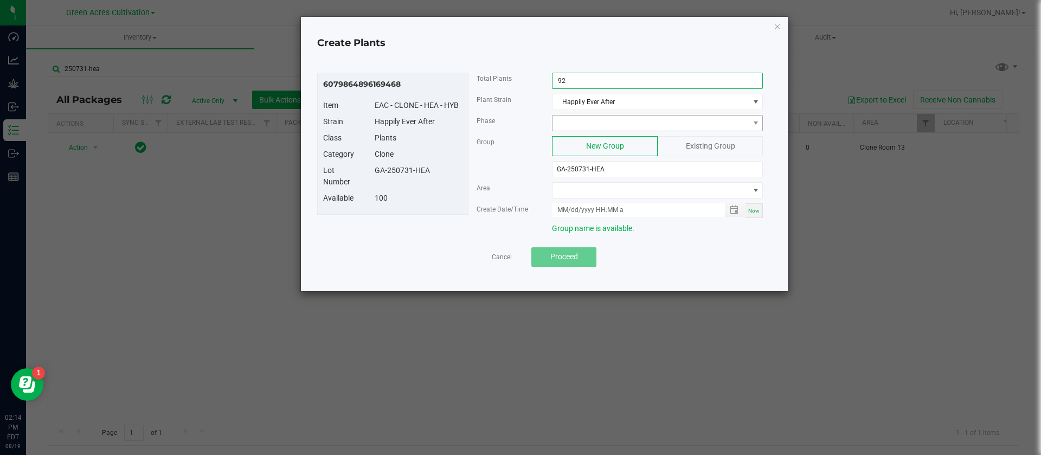
type input "92"
click at [604, 128] on span at bounding box center [651, 122] width 196 height 15
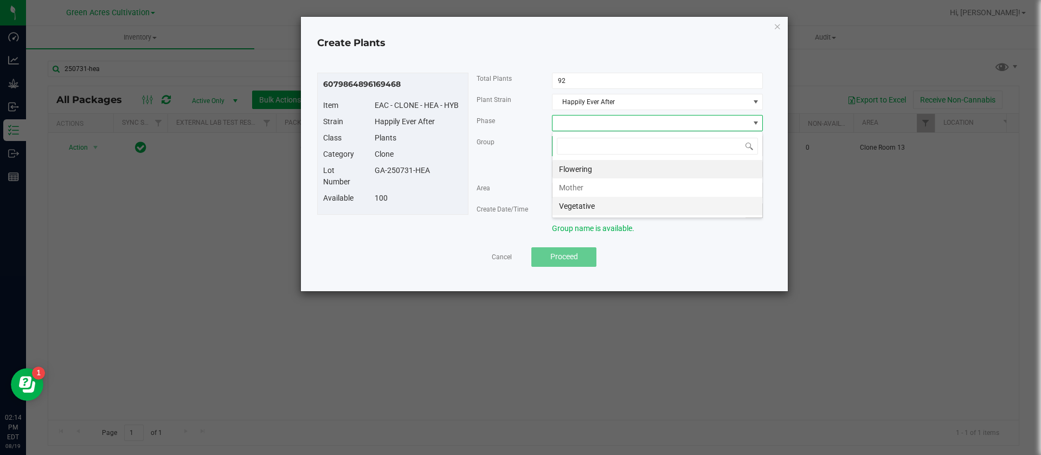
scroll to position [16, 211]
click at [611, 206] on li "Vegetative" at bounding box center [658, 206] width 210 height 18
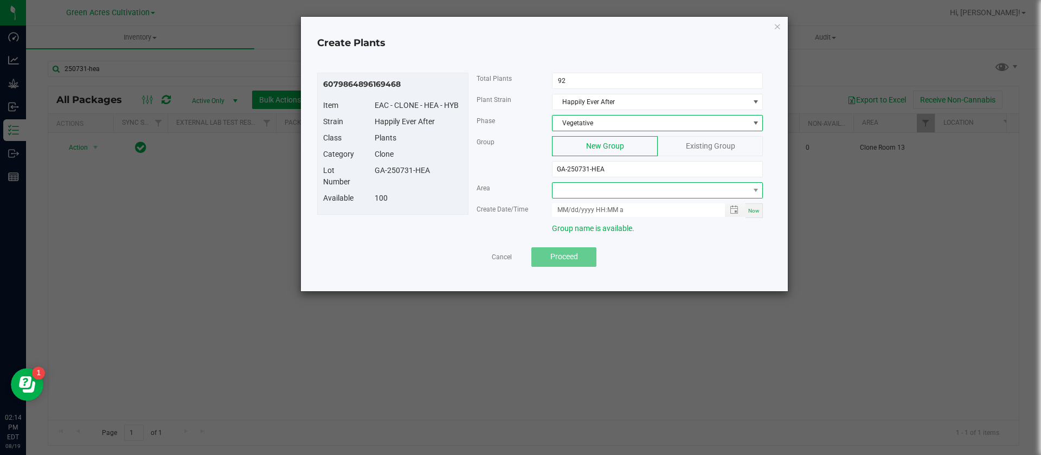
click at [573, 189] on span at bounding box center [651, 190] width 196 height 15
type input "t"
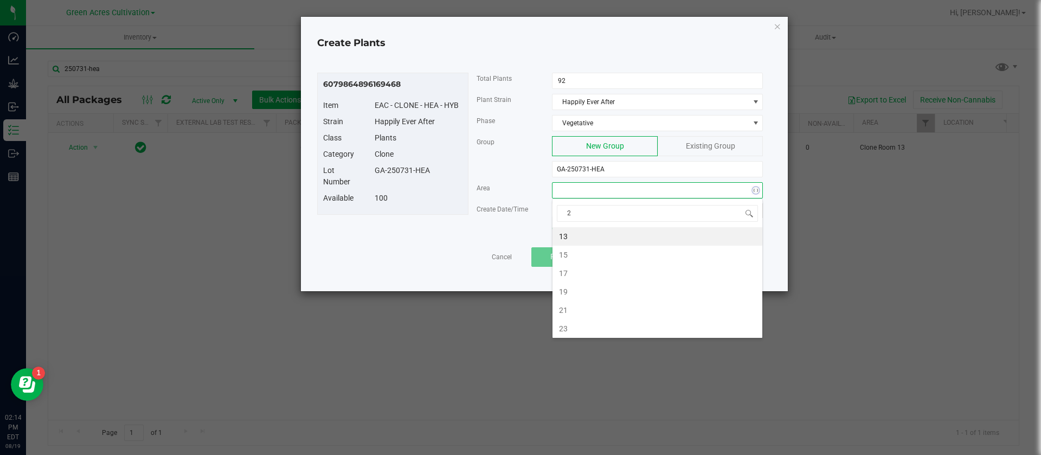
type input "21"
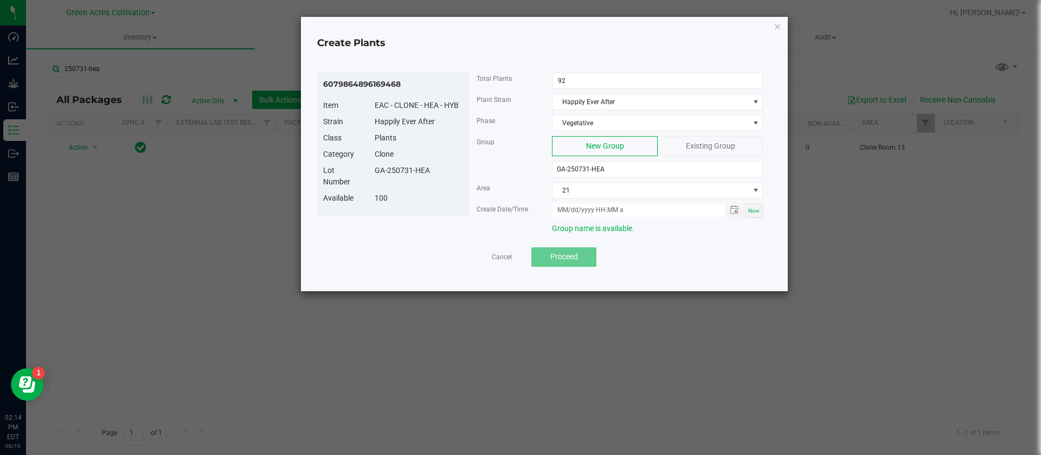
click at [762, 211] on div "Now" at bounding box center [754, 210] width 17 height 15
click at [571, 206] on input "08/19/2025 2:14 PM" at bounding box center [632, 210] width 161 height 14
type input "08/15/2025 2:14 PM"
click at [402, 202] on div "100" at bounding box center [419, 197] width 104 height 11
click at [534, 251] on button "Proceed" at bounding box center [563, 257] width 65 height 20
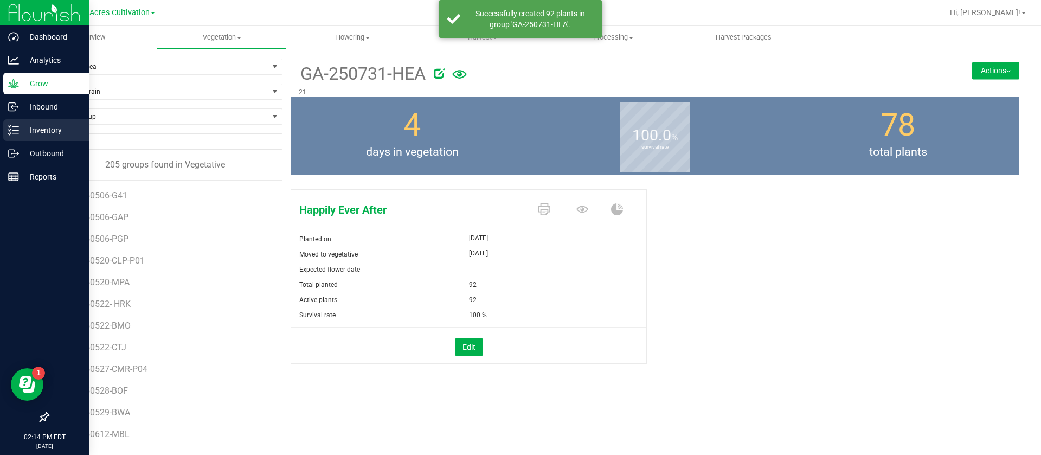
click at [14, 122] on div "Inventory" at bounding box center [46, 130] width 86 height 22
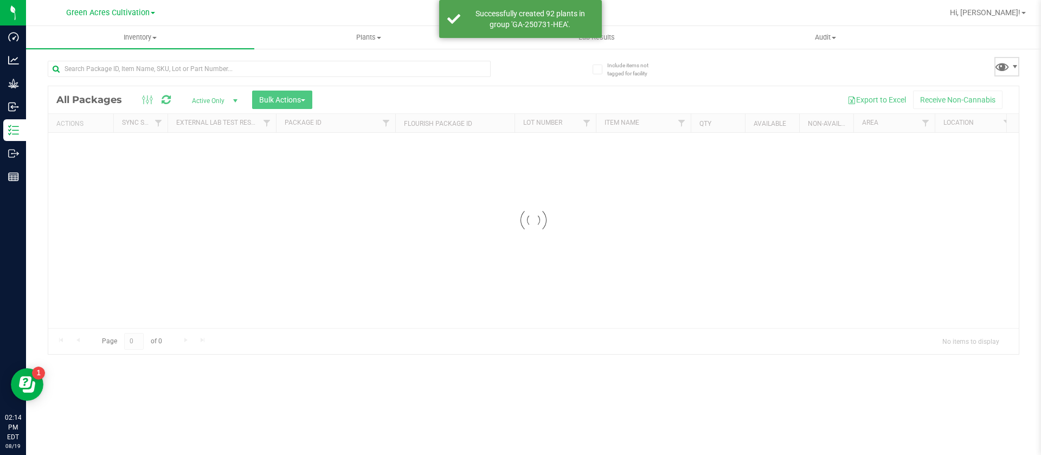
click at [999, 74] on span at bounding box center [1002, 67] width 16 height 16
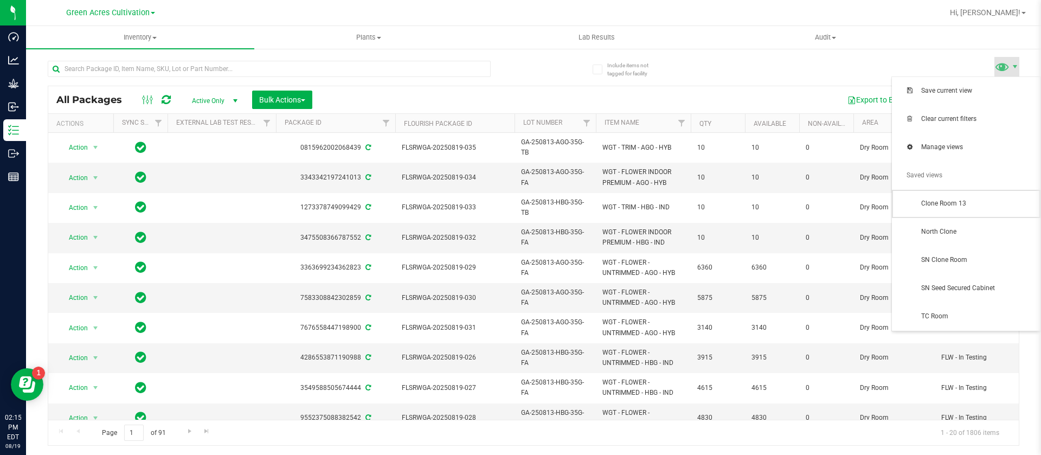
click at [972, 207] on span "Clone Room 13" at bounding box center [977, 203] width 113 height 9
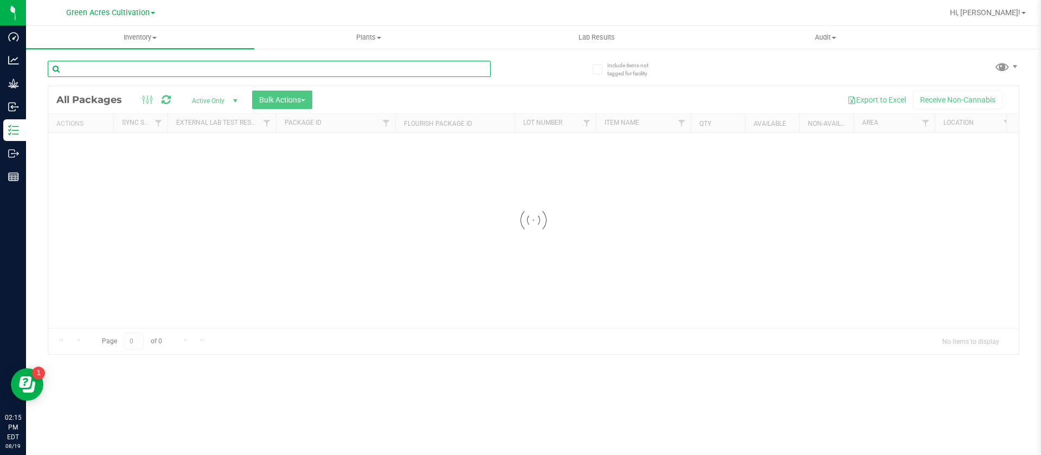
click at [138, 69] on input "text" at bounding box center [269, 69] width 443 height 16
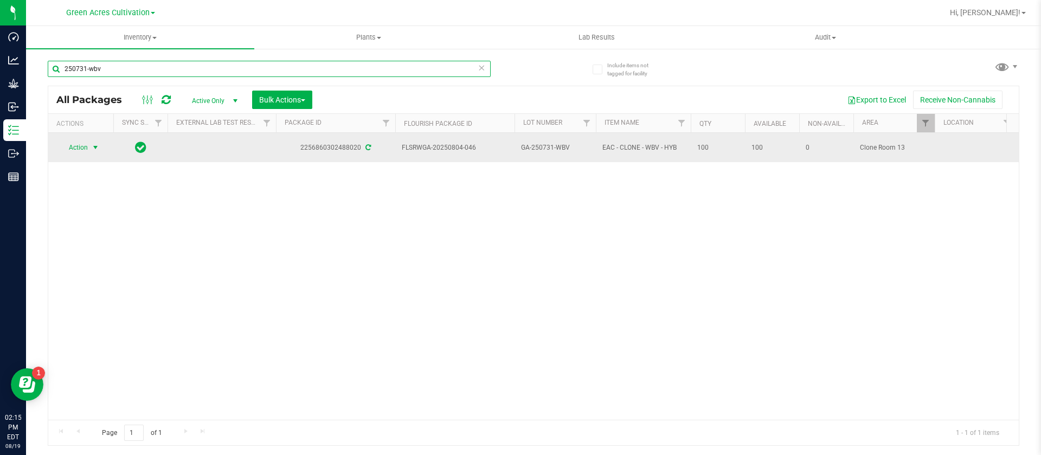
type input "250731-wbv"
click at [85, 143] on span "Action" at bounding box center [73, 147] width 29 height 15
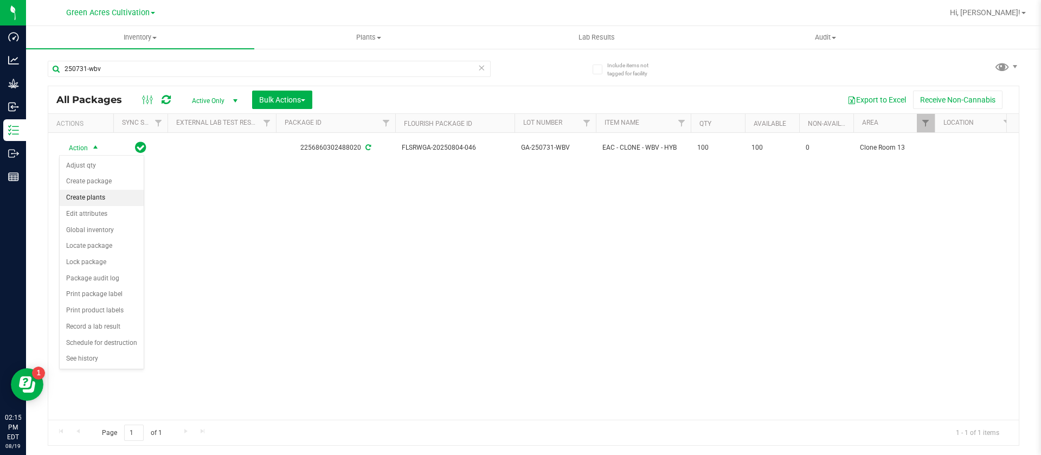
click at [88, 200] on li "Create plants" at bounding box center [102, 198] width 84 height 16
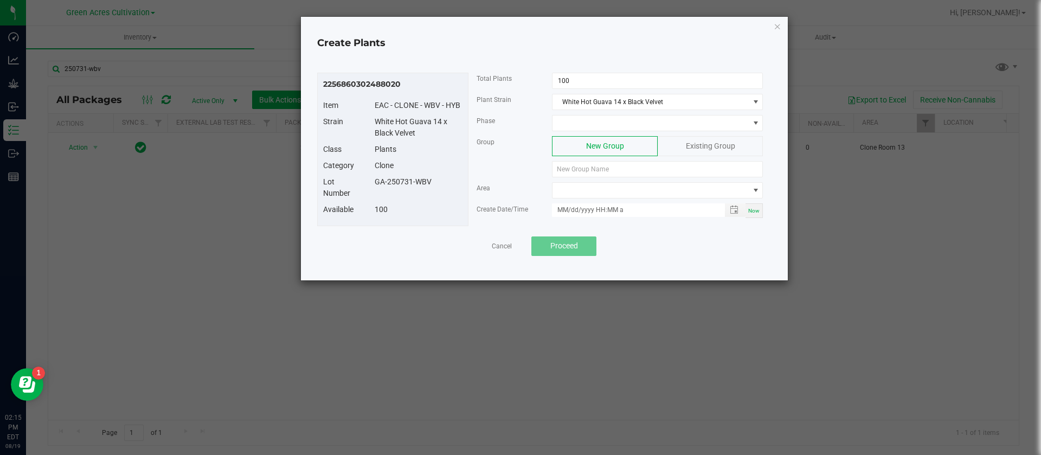
drag, startPoint x: 447, startPoint y: 184, endPoint x: 376, endPoint y: 184, distance: 71.0
click at [376, 184] on div "GA-250731-WBV" at bounding box center [419, 181] width 104 height 11
paste input "GA-250731-WBV"
type input "GA-250731-WBV"
click at [582, 81] on input "100" at bounding box center [658, 80] width 210 height 15
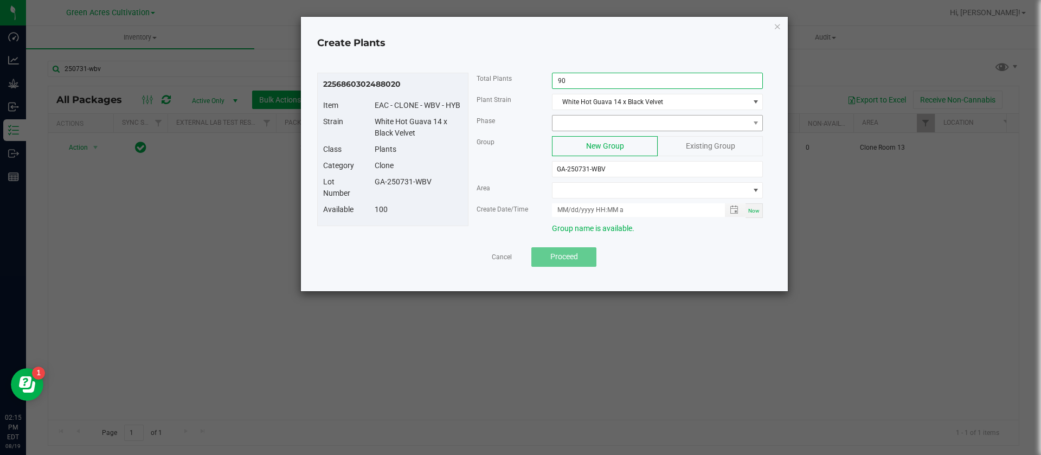
type input "90"
click at [588, 123] on span at bounding box center [651, 122] width 196 height 15
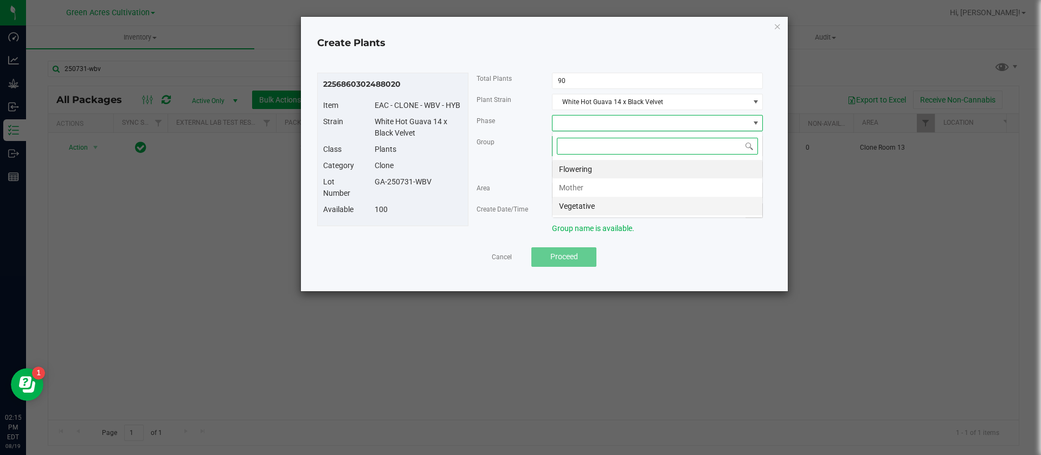
scroll to position [16, 211]
click at [584, 206] on li "Vegetative" at bounding box center [658, 206] width 210 height 18
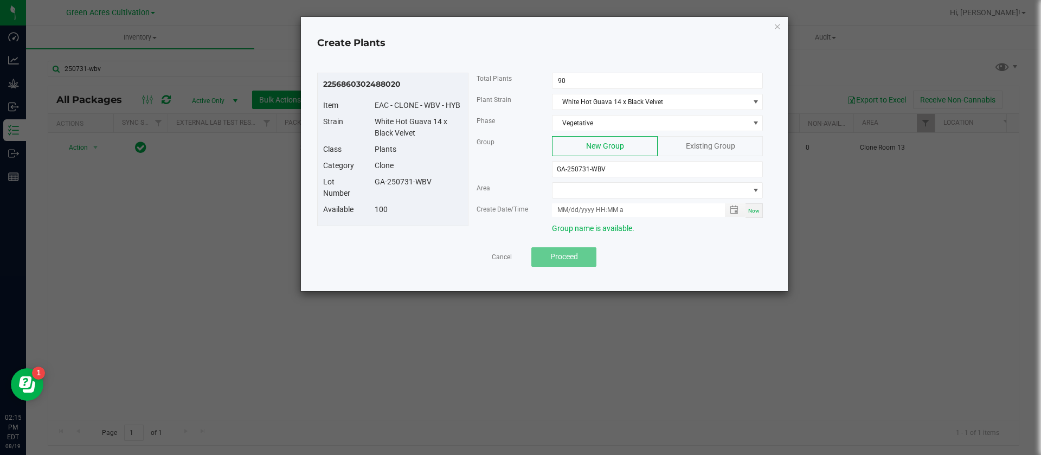
drag, startPoint x: 450, startPoint y: 188, endPoint x: 442, endPoint y: 188, distance: 7.1
click at [442, 188] on div "Lot Number GA-250731-WBV" at bounding box center [393, 190] width 156 height 28
click at [567, 190] on span at bounding box center [651, 190] width 196 height 15
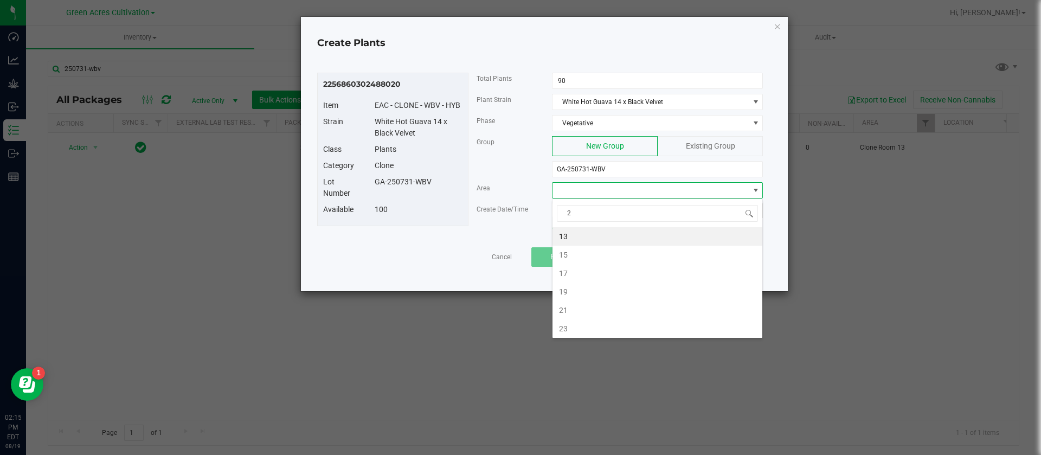
type input "21"
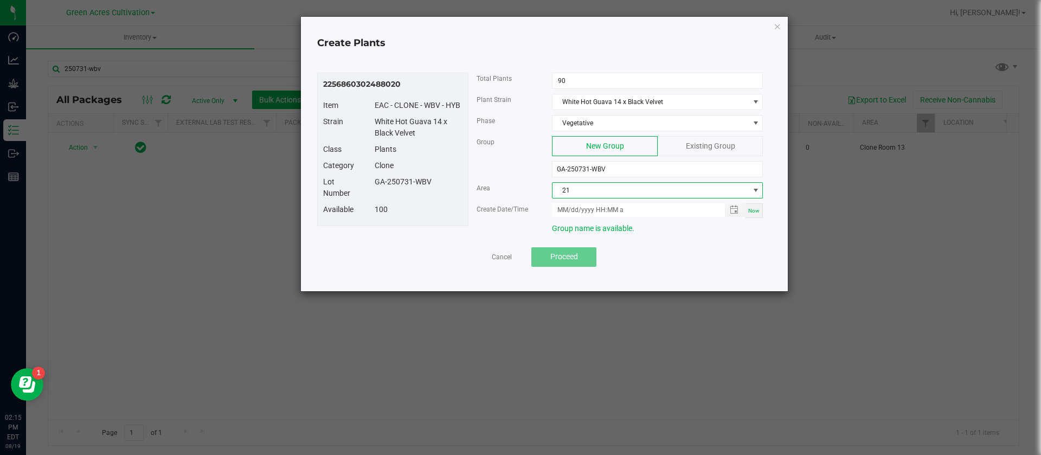
click at [752, 211] on span "Now" at bounding box center [753, 211] width 11 height 6
click at [573, 208] on input "08/19/2025 2:15 PM" at bounding box center [632, 210] width 161 height 14
type input "08/15/2025 2:15 PM"
click at [453, 126] on div "White Hot Guava 14 x Black Velvet" at bounding box center [419, 127] width 104 height 23
click at [576, 254] on span "Proceed" at bounding box center [564, 256] width 28 height 9
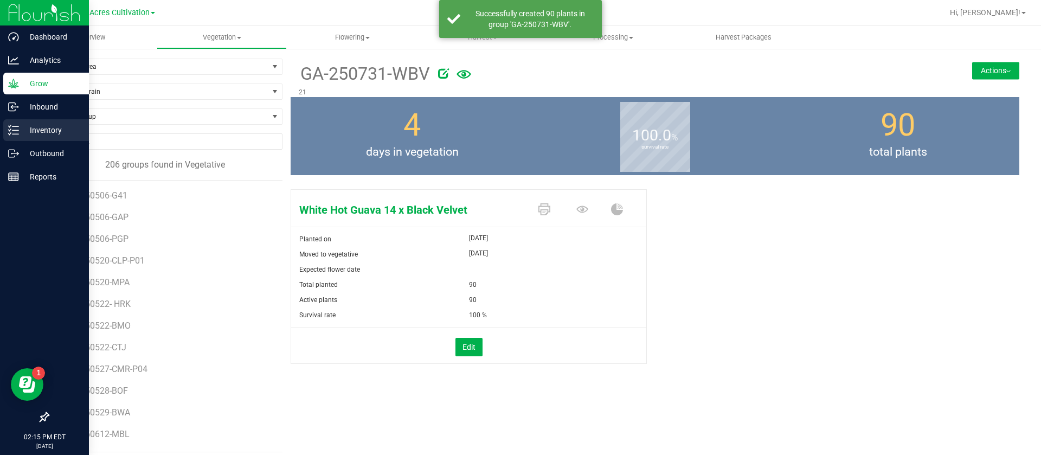
click at [14, 132] on icon at bounding box center [13, 130] width 11 height 11
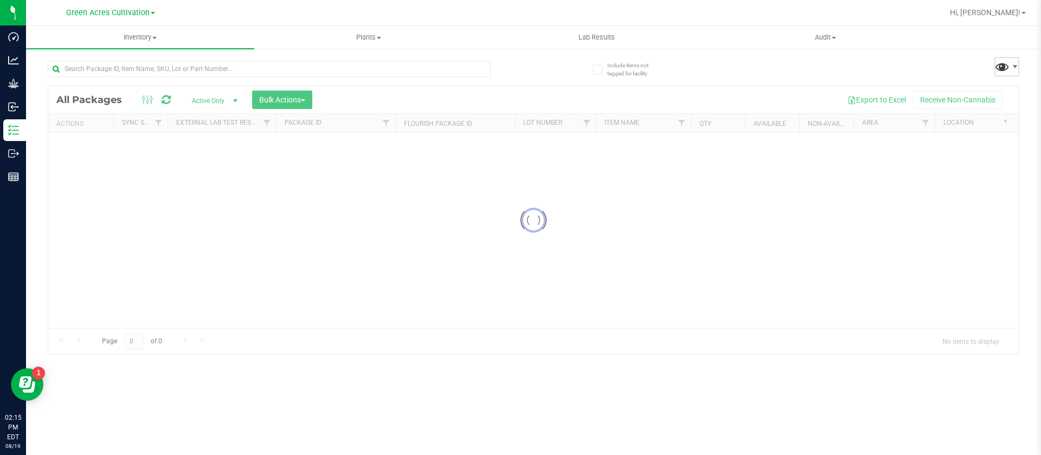
click at [1003, 73] on span at bounding box center [1002, 67] width 16 height 16
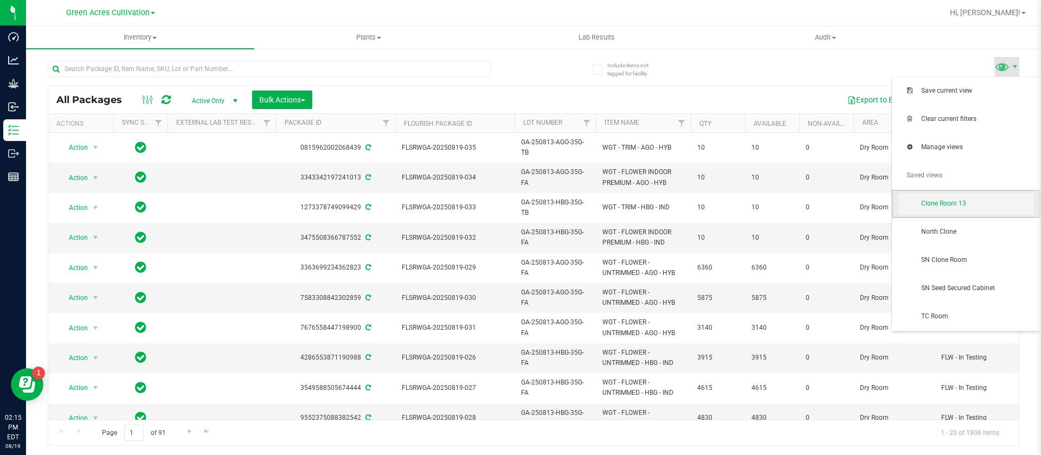
click at [953, 203] on span "Clone Room 13" at bounding box center [977, 203] width 113 height 9
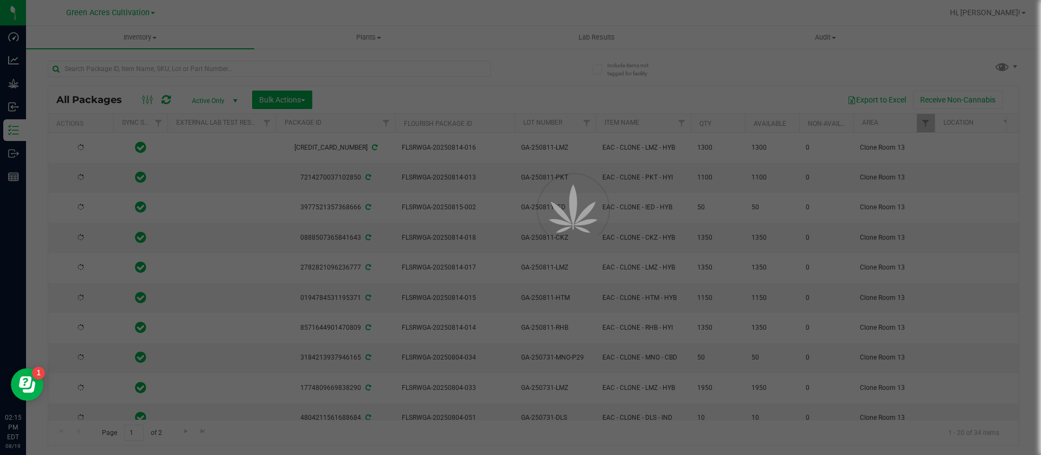
click at [171, 72] on div at bounding box center [520, 227] width 1041 height 455
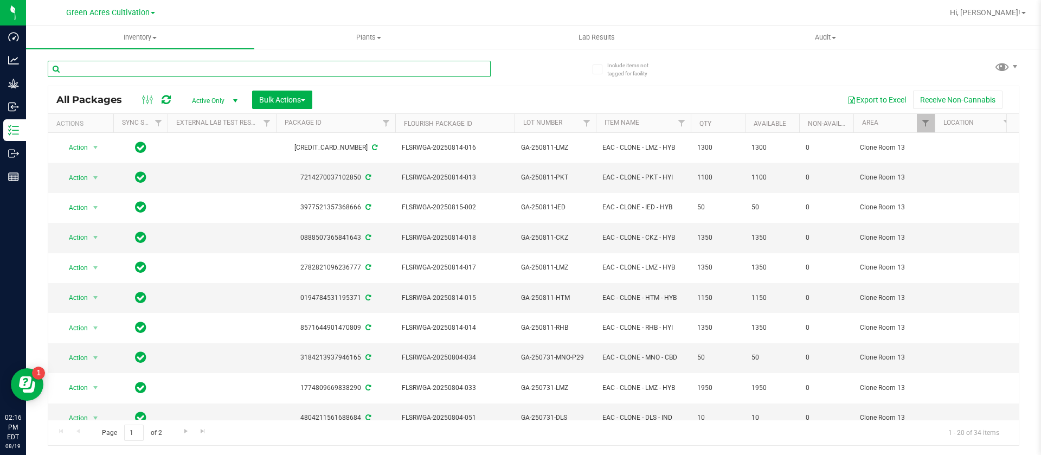
click at [171, 71] on input "text" at bounding box center [269, 69] width 443 height 16
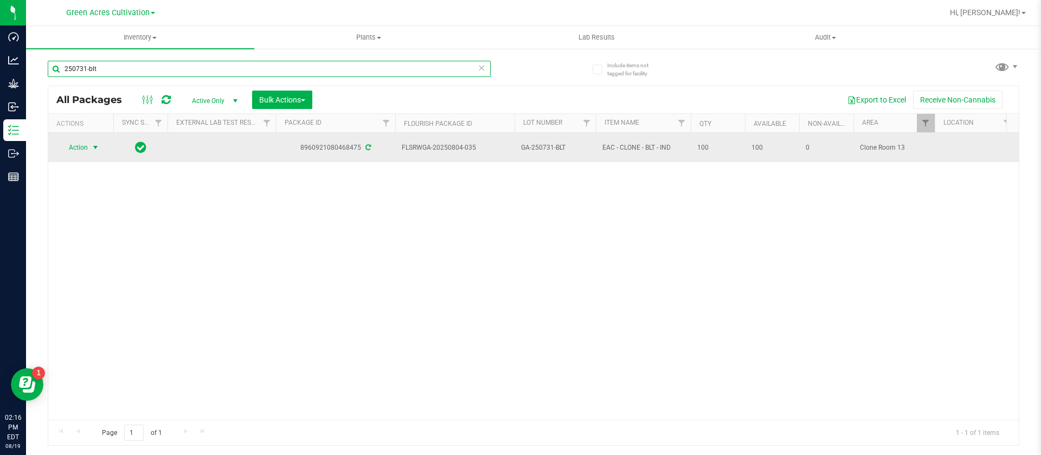
type input "250731-blt"
click at [70, 145] on span "Action" at bounding box center [73, 147] width 29 height 15
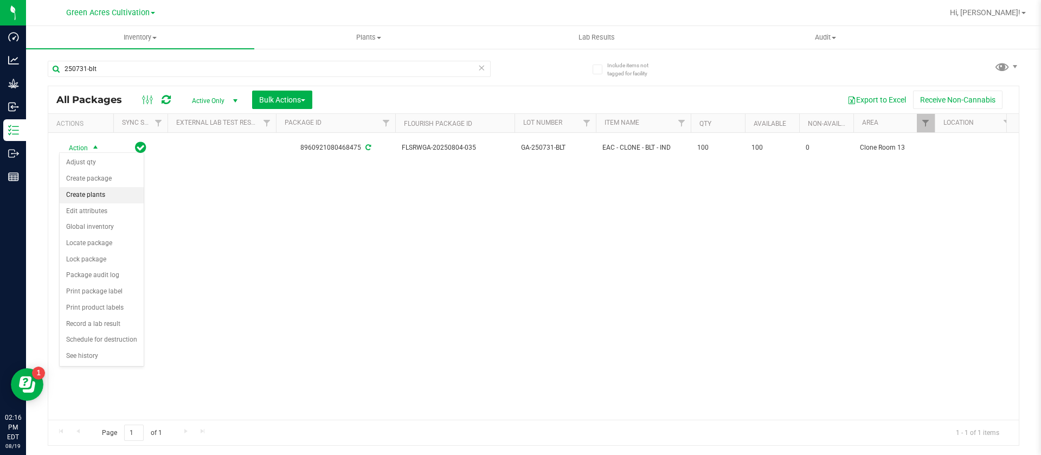
click at [92, 197] on li "Create plants" at bounding box center [102, 195] width 84 height 16
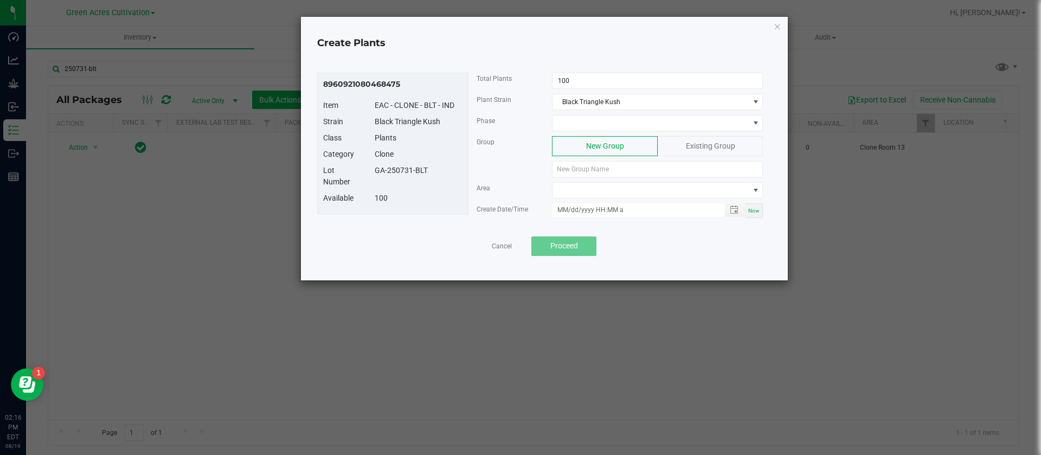
drag, startPoint x: 440, startPoint y: 174, endPoint x: 373, endPoint y: 175, distance: 66.7
click at [373, 175] on div "GA-250731-BLT" at bounding box center [419, 170] width 104 height 11
paste input "GA-250731-BLT"
type input "GA-250731-BLT"
click at [584, 81] on input "100" at bounding box center [658, 80] width 210 height 15
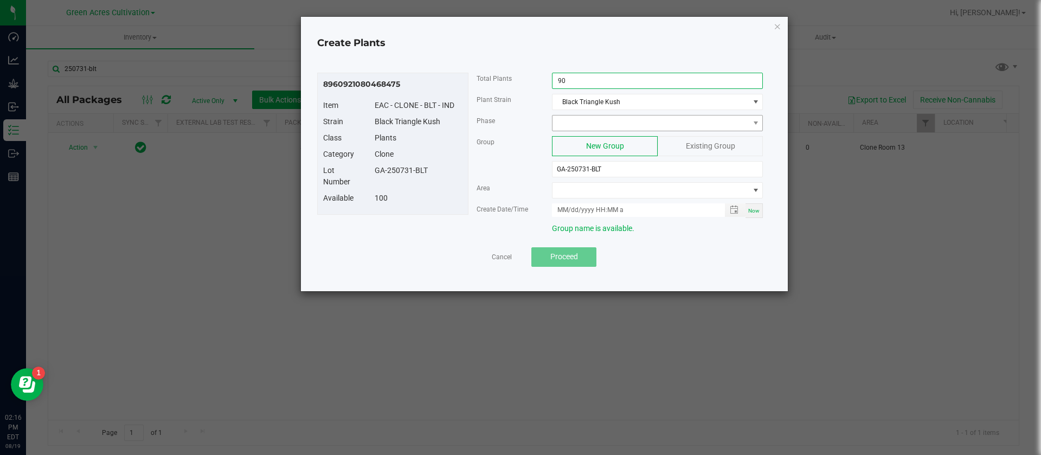
type input "90"
click at [609, 120] on span at bounding box center [651, 122] width 196 height 15
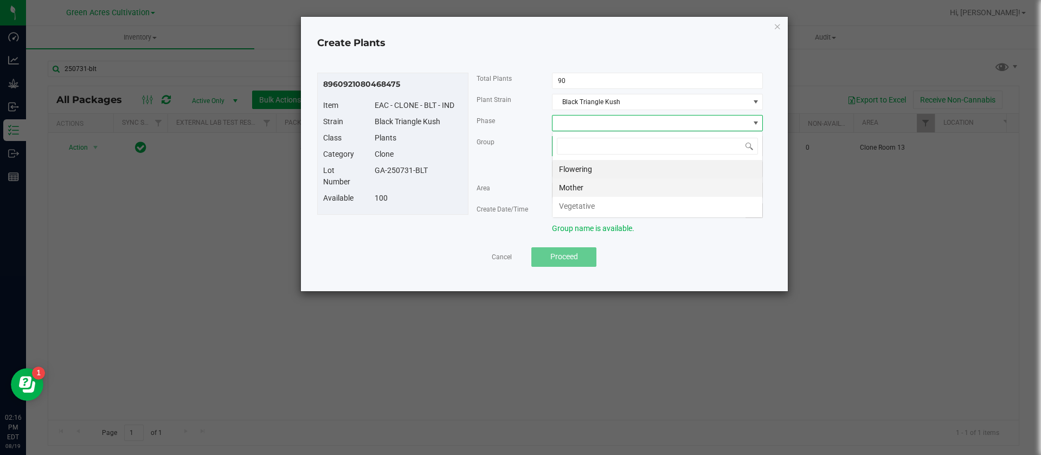
scroll to position [16, 211]
click at [600, 207] on li "Vegetative" at bounding box center [658, 206] width 210 height 18
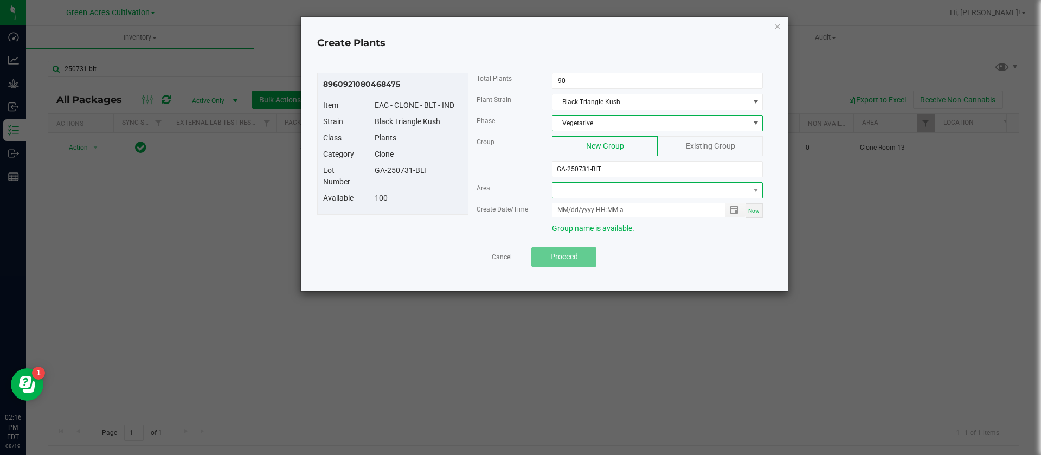
click at [617, 191] on span at bounding box center [651, 190] width 196 height 15
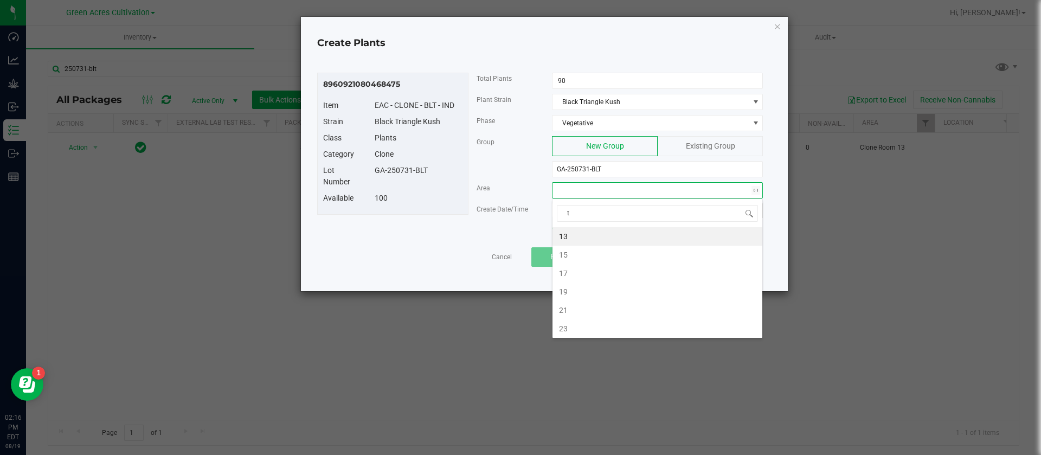
type input "tc"
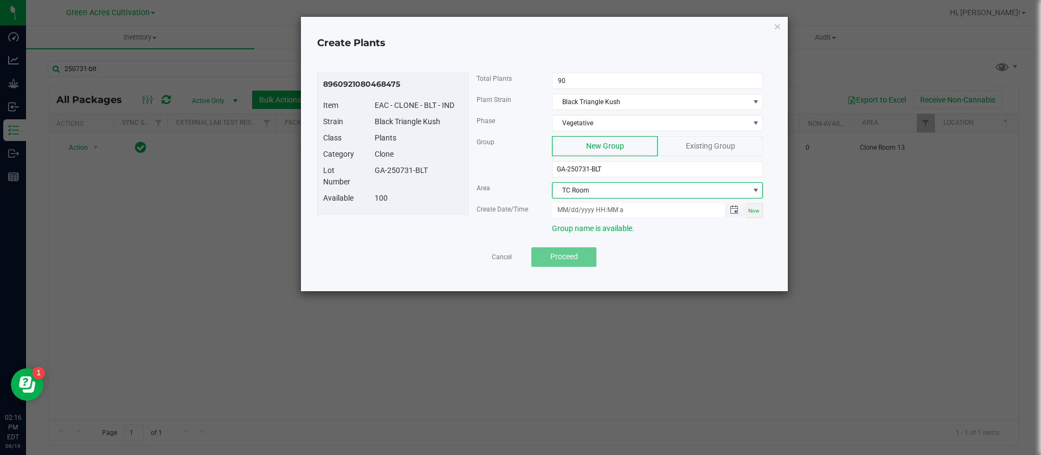
click at [742, 207] on span "Toggle popup" at bounding box center [734, 210] width 18 height 9
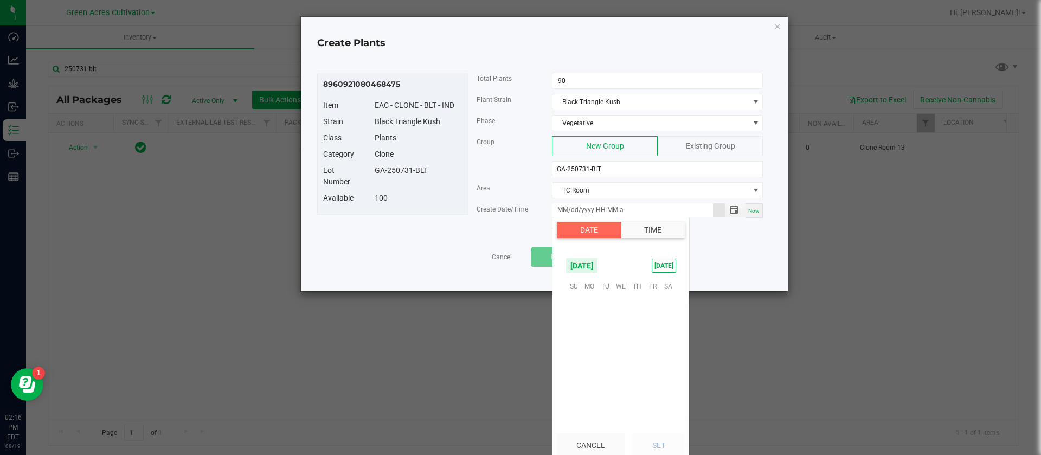
click at [755, 208] on span "Now" at bounding box center [753, 211] width 11 height 6
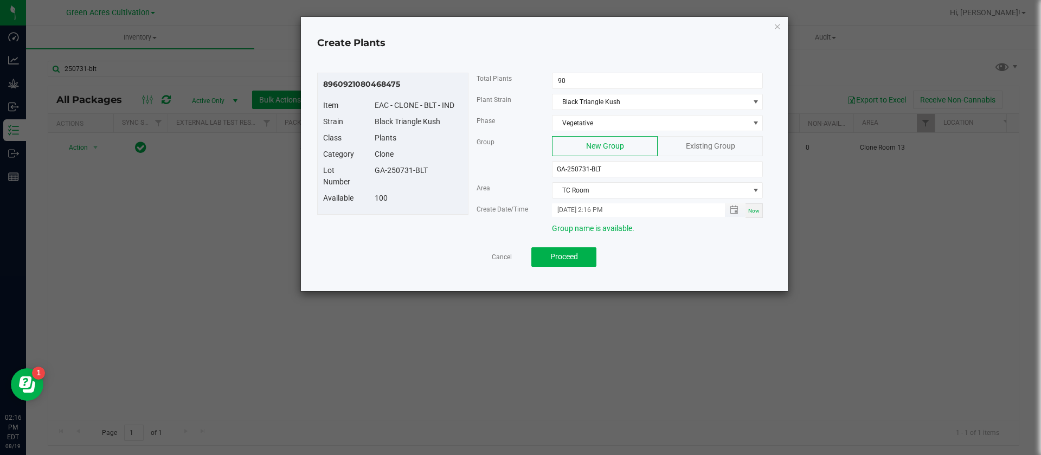
click at [573, 208] on input "08/19/2025 2:16 PM" at bounding box center [632, 210] width 161 height 14
type input "08/15/2025 2:16 PM"
click at [352, 203] on div "Available" at bounding box center [341, 197] width 52 height 11
click at [596, 187] on span "TC Room" at bounding box center [651, 190] width 196 height 15
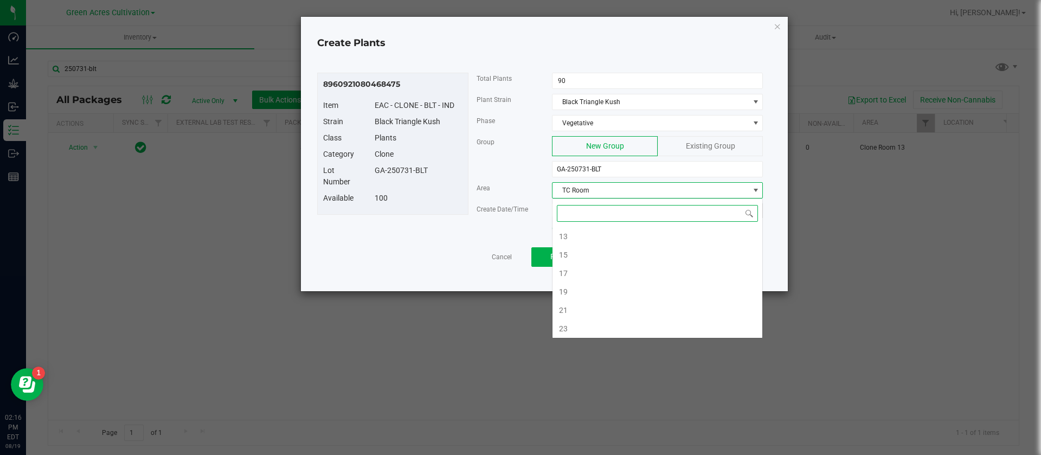
scroll to position [408, 0]
type input "21"
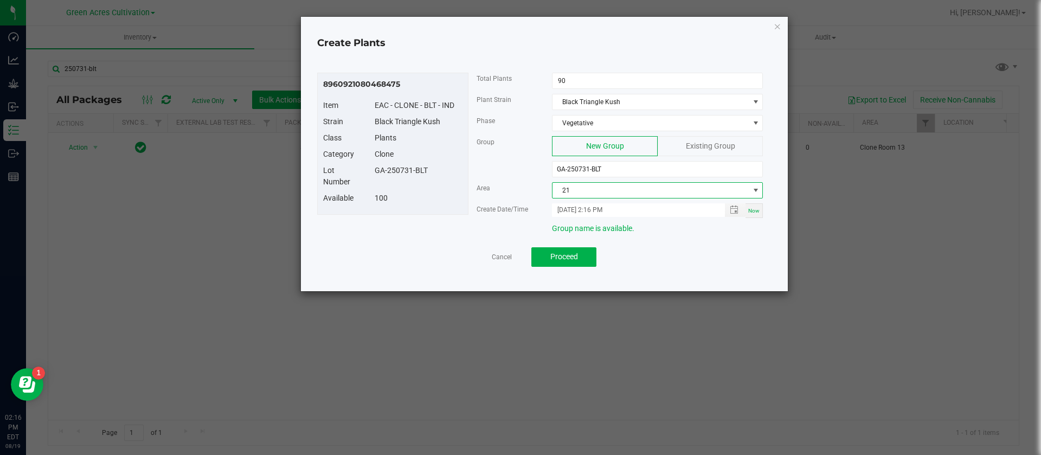
click at [447, 153] on div "Clone" at bounding box center [419, 154] width 104 height 11
click at [584, 252] on button "Proceed" at bounding box center [563, 257] width 65 height 20
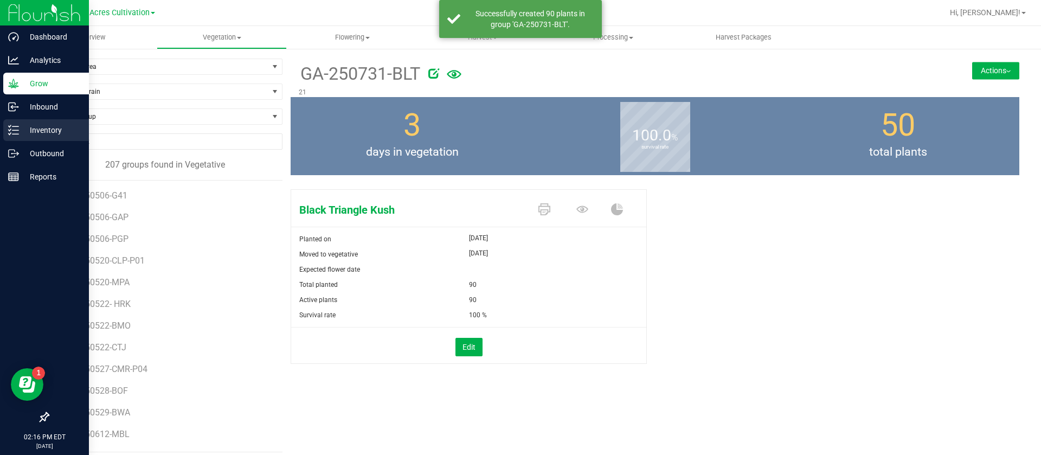
click at [27, 136] on p "Inventory" at bounding box center [51, 130] width 65 height 13
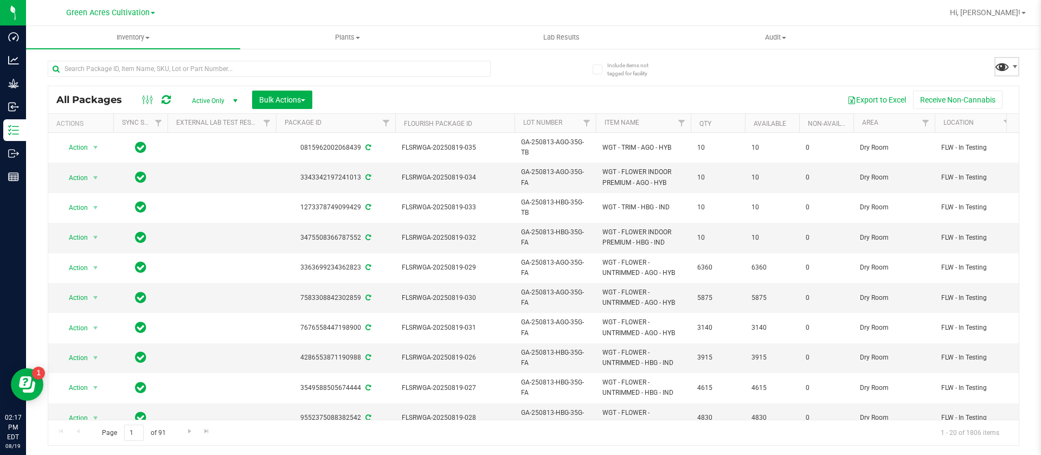
click at [1006, 62] on span at bounding box center [1002, 67] width 16 height 16
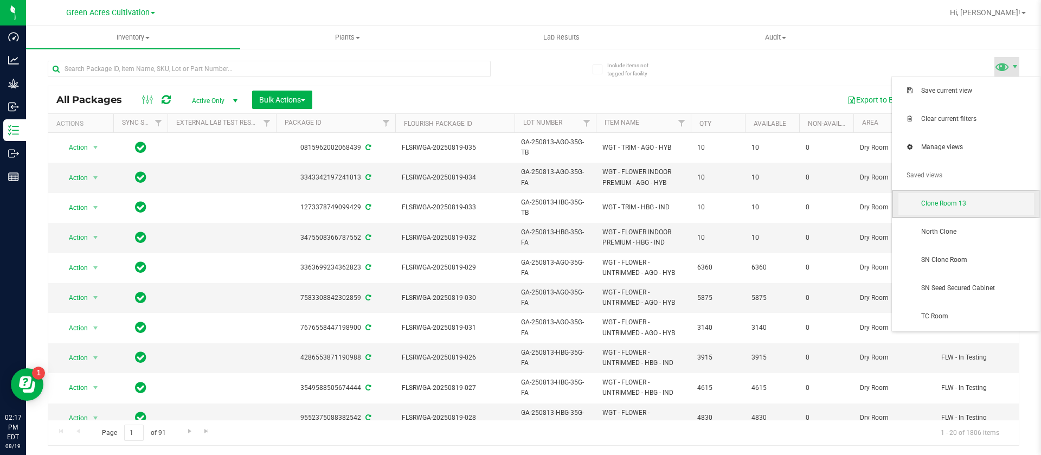
click at [965, 208] on span "Clone Room 13" at bounding box center [977, 203] width 113 height 9
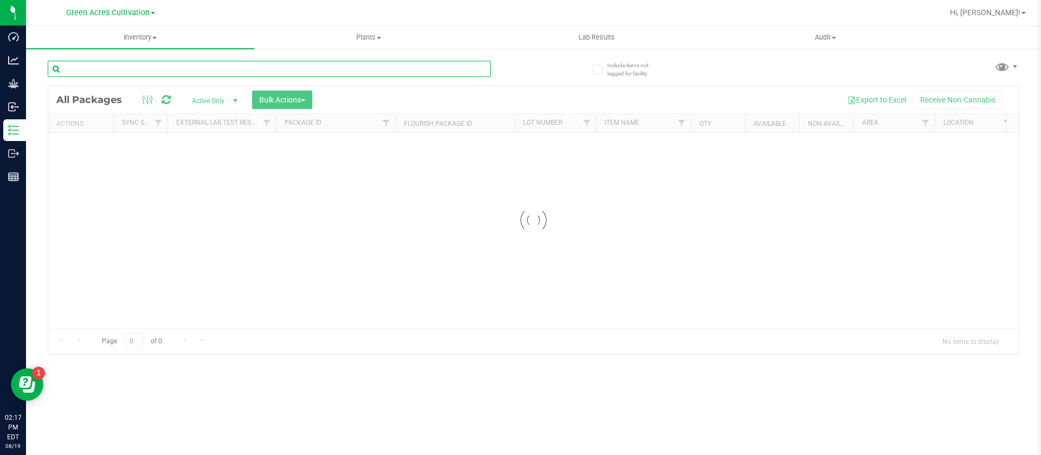
click at [176, 68] on input "text" at bounding box center [269, 69] width 443 height 16
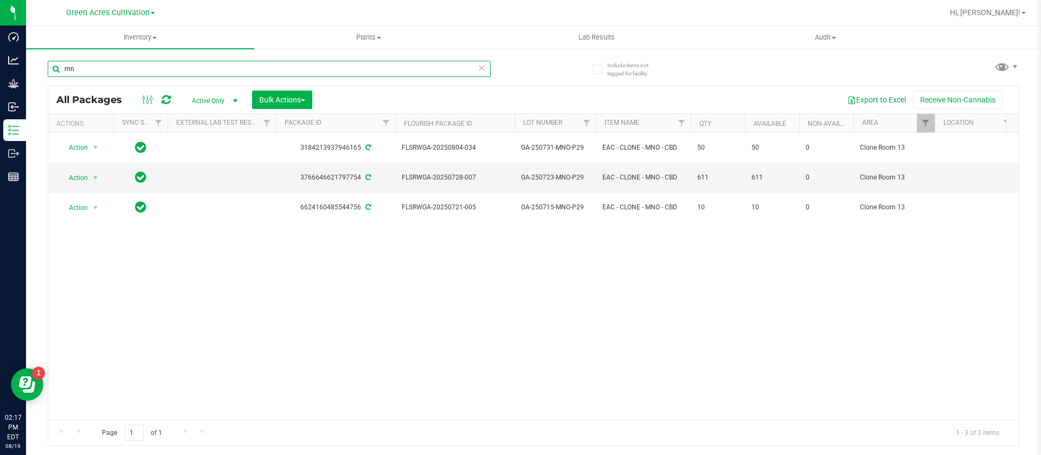
type input "m"
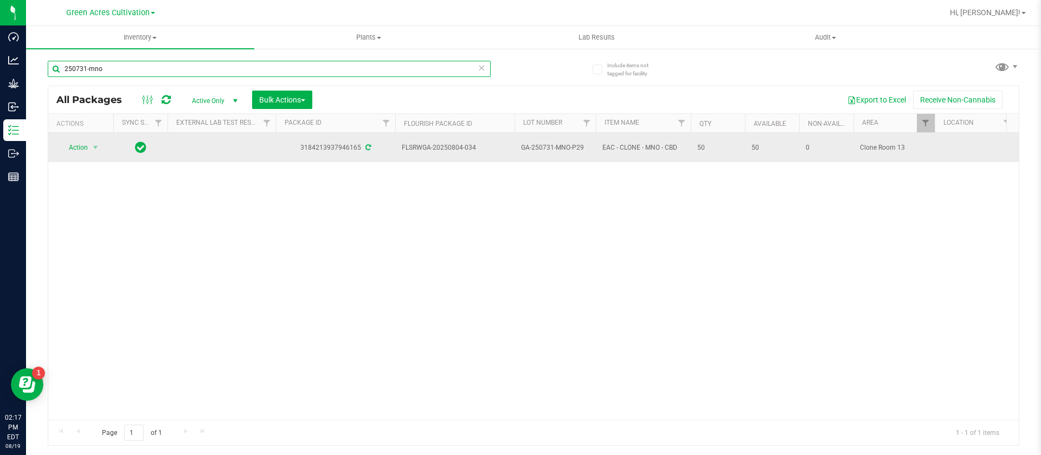
type input "250731-mno"
click at [64, 144] on span "Action" at bounding box center [73, 147] width 29 height 15
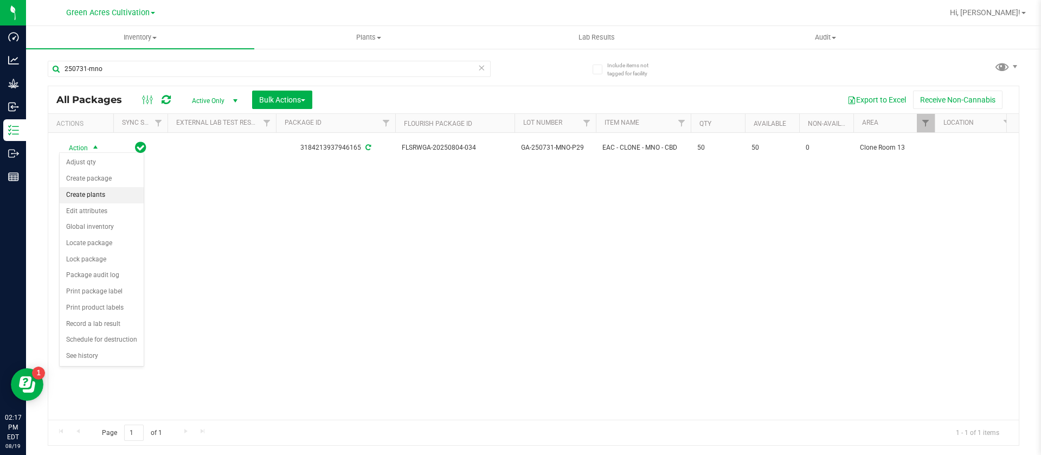
drag, startPoint x: 81, startPoint y: 192, endPoint x: 84, endPoint y: 198, distance: 6.1
click at [82, 192] on li "Create plants" at bounding box center [102, 195] width 84 height 16
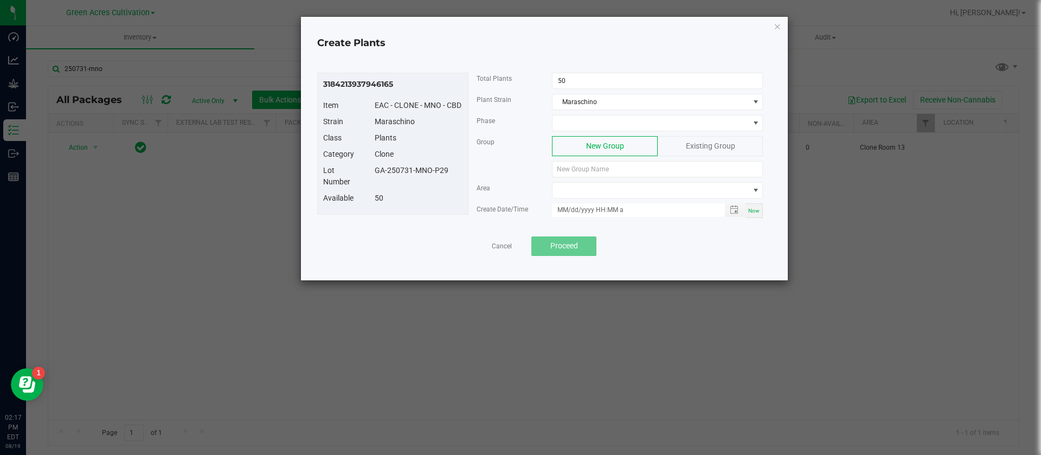
drag, startPoint x: 450, startPoint y: 170, endPoint x: 377, endPoint y: 172, distance: 73.2
click at [377, 172] on div "GA-250731-MNO-P29" at bounding box center [419, 170] width 104 height 11
paste input "GA-250731-MNO-P29"
type input "GA-250731-MNO-P29"
click at [584, 75] on input "50" at bounding box center [658, 80] width 210 height 15
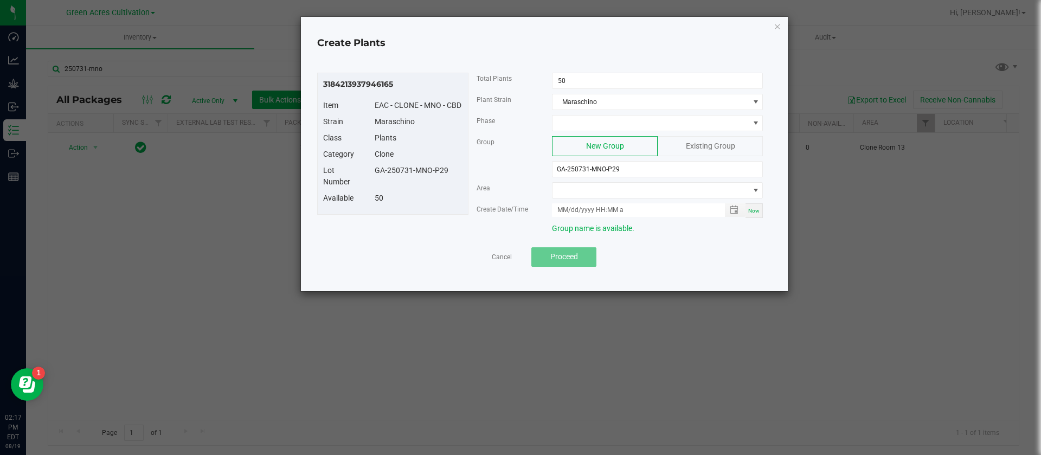
drag, startPoint x: 587, startPoint y: 75, endPoint x: 512, endPoint y: 109, distance: 82.0
click at [512, 109] on div "Plant Strain Maraschino" at bounding box center [620, 104] width 303 height 21
click at [608, 119] on span at bounding box center [651, 122] width 196 height 15
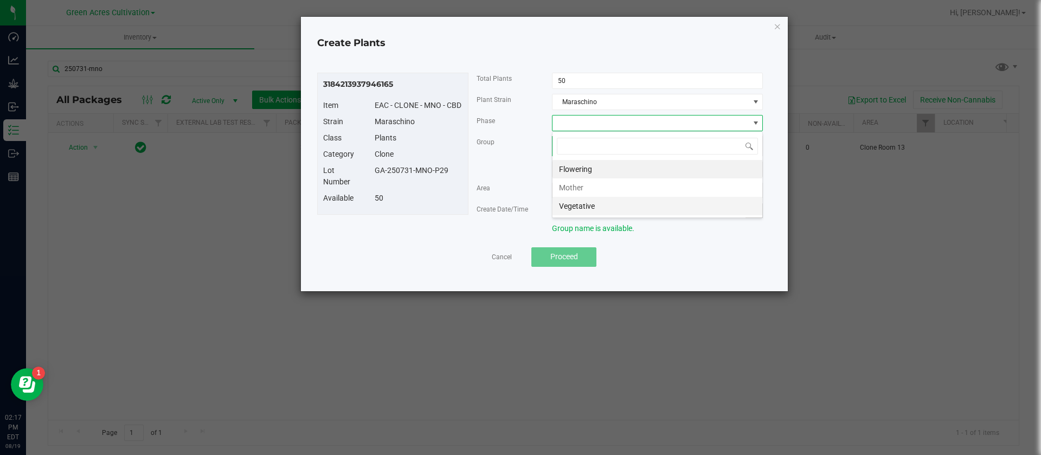
scroll to position [16, 211]
drag, startPoint x: 611, startPoint y: 211, endPoint x: 582, endPoint y: 210, distance: 28.8
click at [607, 211] on li "Vegetative" at bounding box center [658, 206] width 210 height 18
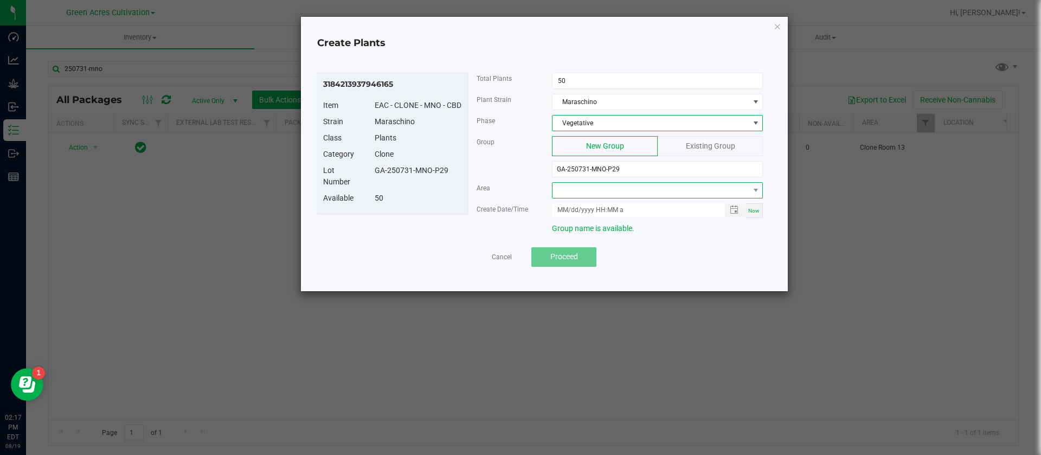
click at [583, 198] on span at bounding box center [657, 190] width 211 height 16
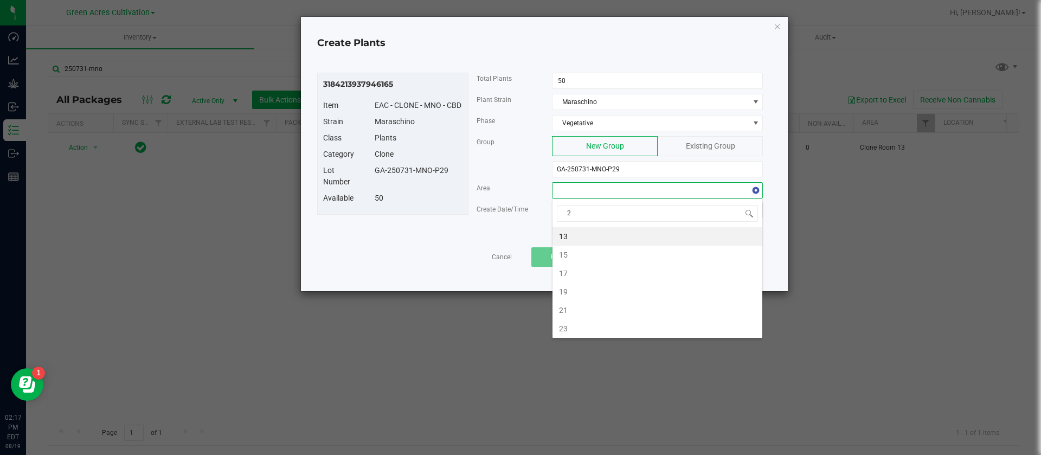
type input "21"
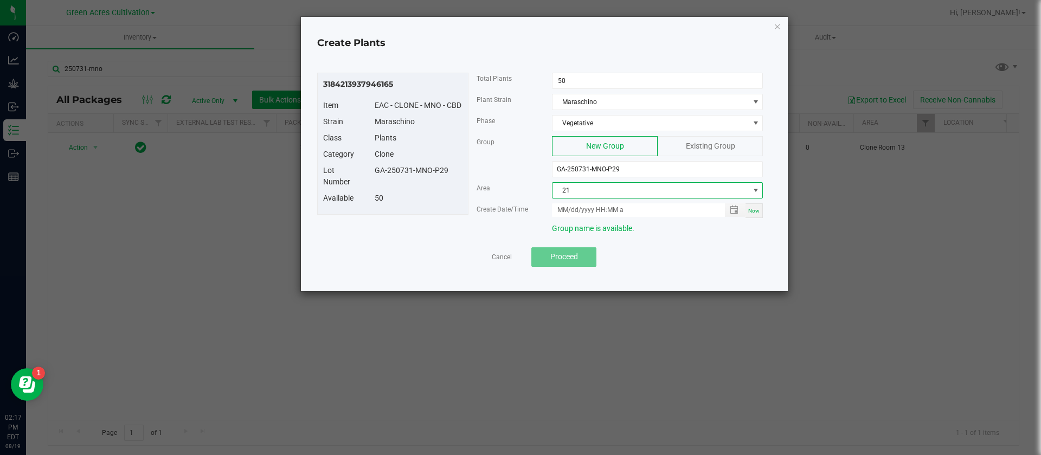
click at [753, 209] on span "Now" at bounding box center [753, 211] width 11 height 6
click at [574, 210] on input "08/19/2025 2:17 PM" at bounding box center [632, 210] width 161 height 14
type input "08/15/2025 2:17 PM"
click at [376, 151] on div "Clone" at bounding box center [419, 154] width 104 height 11
click at [578, 255] on button "Proceed" at bounding box center [563, 257] width 65 height 20
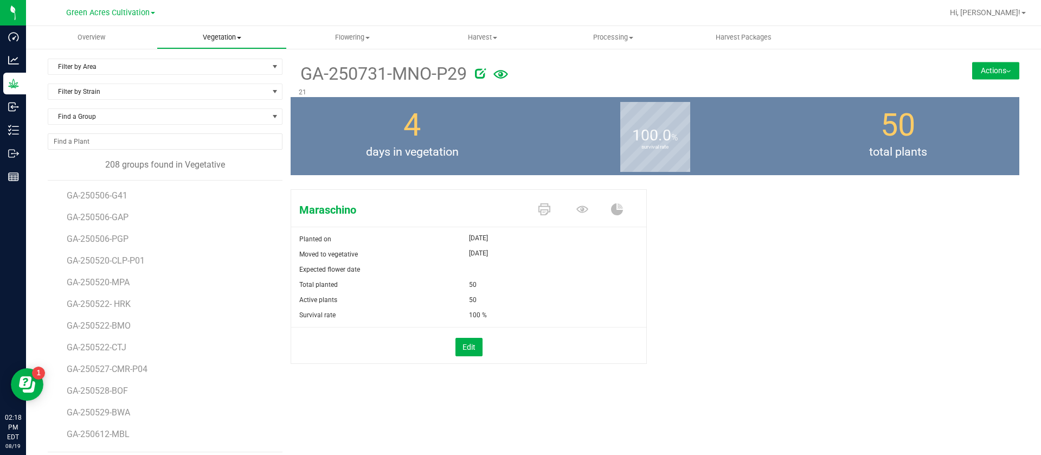
click at [227, 42] on uib-tab-heading "Vegetation Veg groups Veg plants Mother groups Mother plants Apply to plants Cr…" at bounding box center [222, 38] width 130 height 22
click at [110, 72] on span "Filter by Area" at bounding box center [158, 66] width 220 height 15
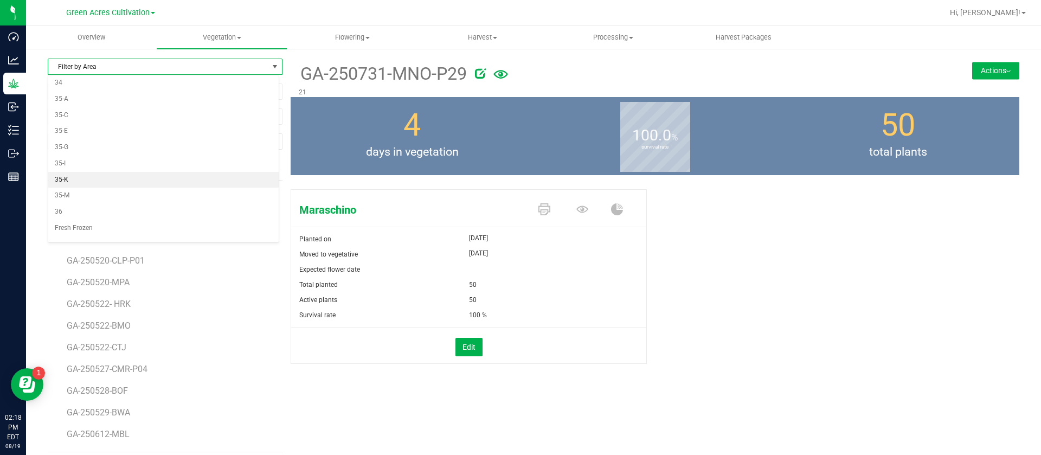
scroll to position [305, 0]
click at [77, 149] on li "36" at bounding box center [163, 151] width 230 height 16
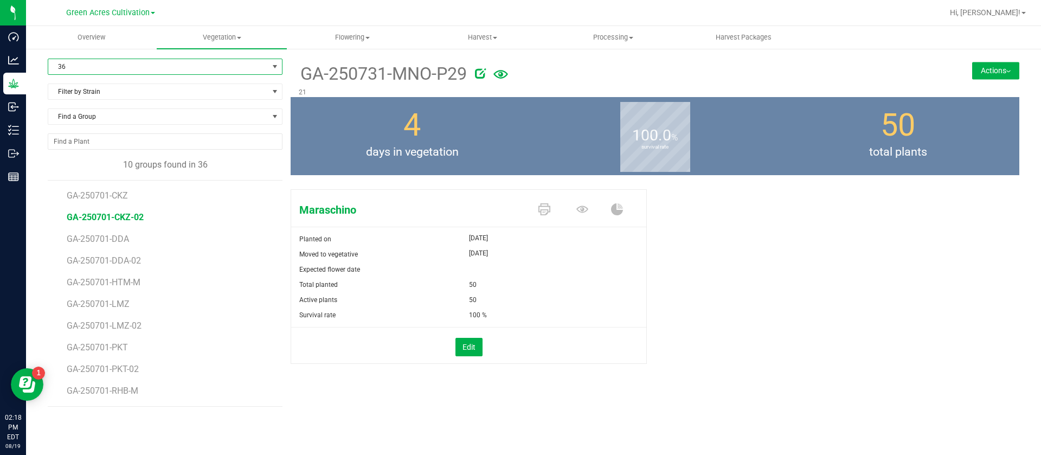
click at [138, 216] on span "GA-250701-CKZ-02" at bounding box center [105, 217] width 77 height 10
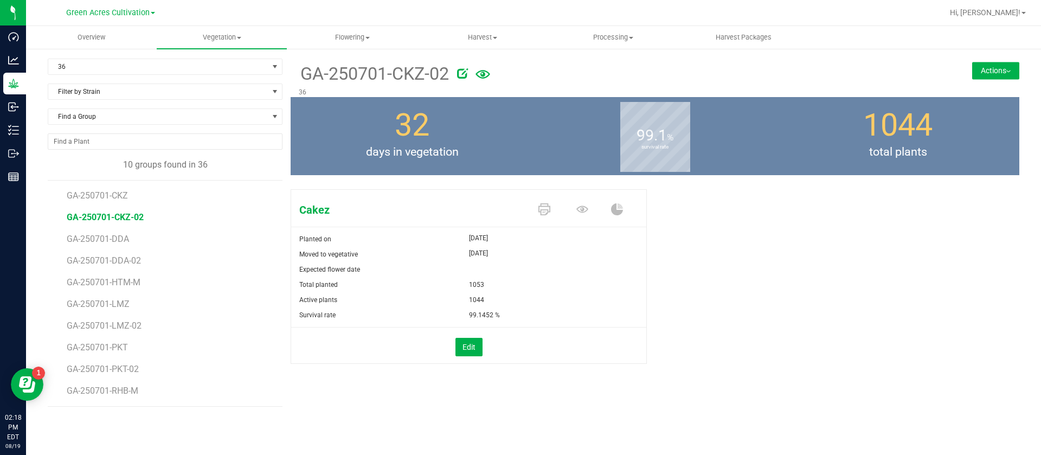
click at [341, 133] on div "32 days in vegetation" at bounding box center [412, 136] width 243 height 78
click at [713, 220] on div "Cakez Planted on Jul 18, 2025 Moved to vegetative Jul 18, 2025 Expected flower …" at bounding box center [655, 288] width 729 height 206
click at [777, 349] on div "Cakez Planted on Jul 18, 2025 Moved to vegetative Jul 18, 2025 Expected flower …" at bounding box center [655, 288] width 729 height 206
click at [127, 195] on span "GA-250701-CKZ" at bounding box center [99, 195] width 64 height 10
click at [578, 210] on icon at bounding box center [582, 209] width 12 height 12
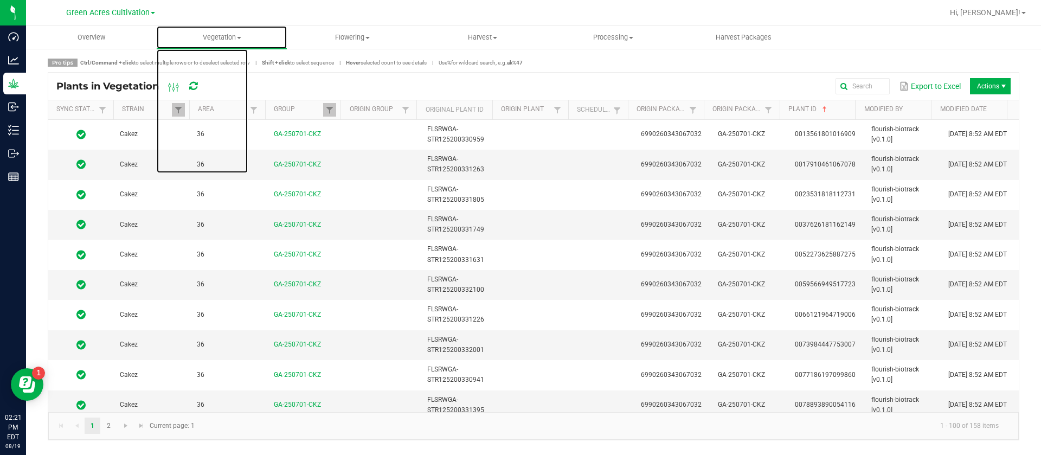
click at [225, 41] on span "Vegetation" at bounding box center [222, 38] width 131 height 10
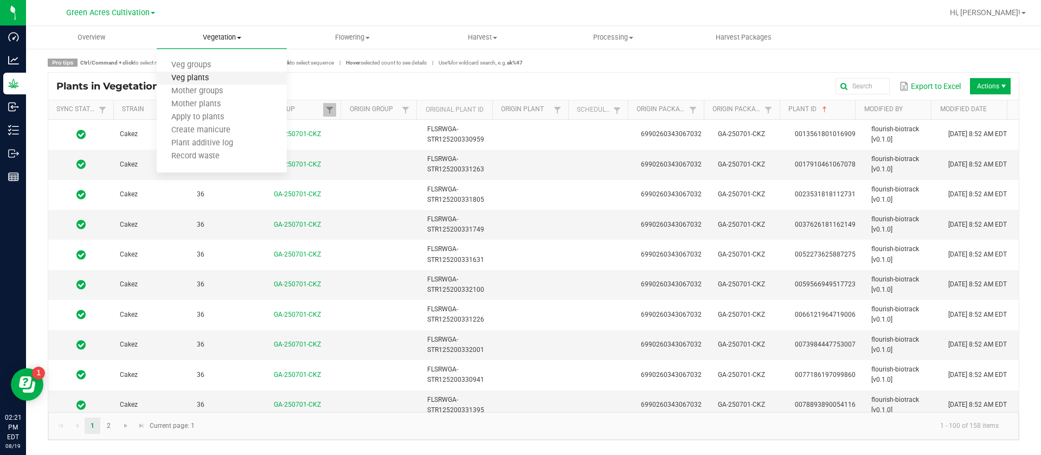
click at [206, 79] on span "Veg plants" at bounding box center [190, 78] width 67 height 9
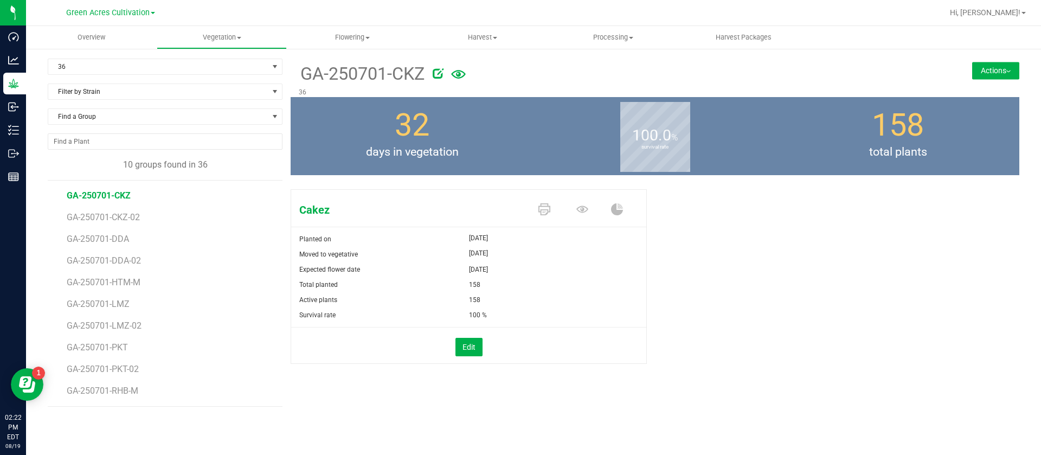
click at [106, 227] on li "GA-250701-DDA" at bounding box center [171, 235] width 208 height 22
click at [112, 219] on span "GA-250701-CKZ-02" at bounding box center [105, 217] width 77 height 10
click at [582, 209] on icon at bounding box center [582, 209] width 12 height 12
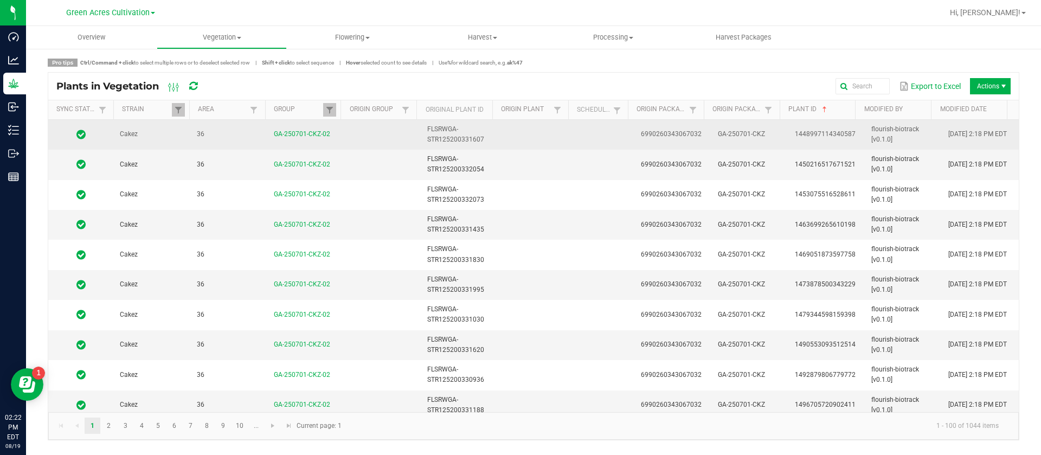
click at [586, 141] on td at bounding box center [605, 135] width 60 height 30
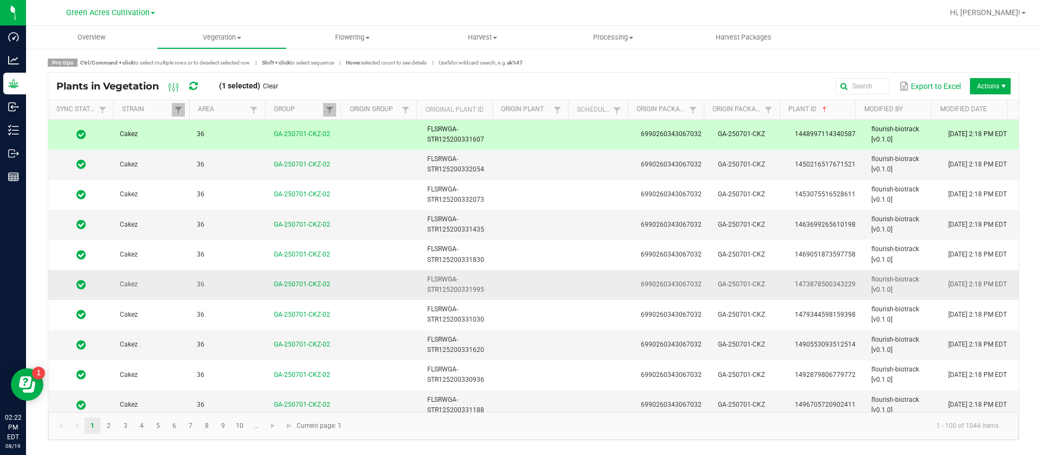
click at [562, 277] on td at bounding box center [536, 285] width 77 height 30
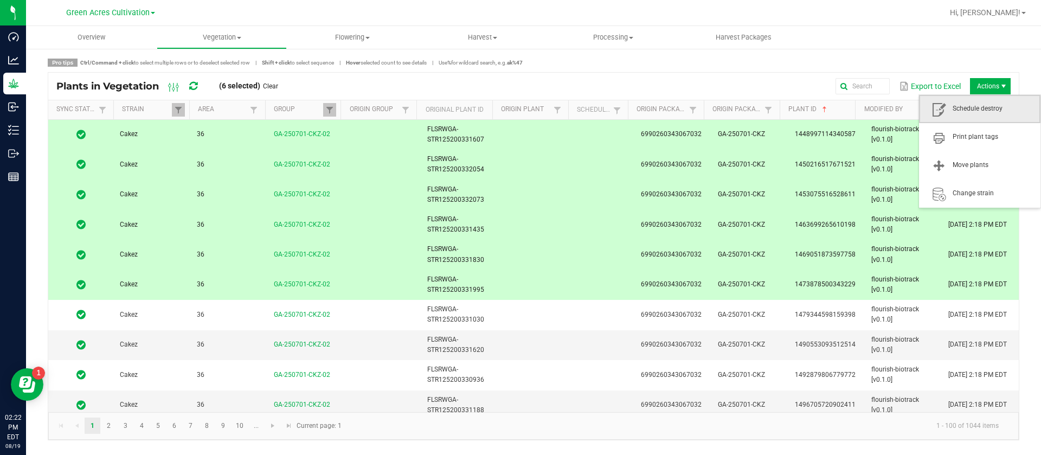
click at [985, 97] on span "Schedule destroy" at bounding box center [979, 109] width 121 height 28
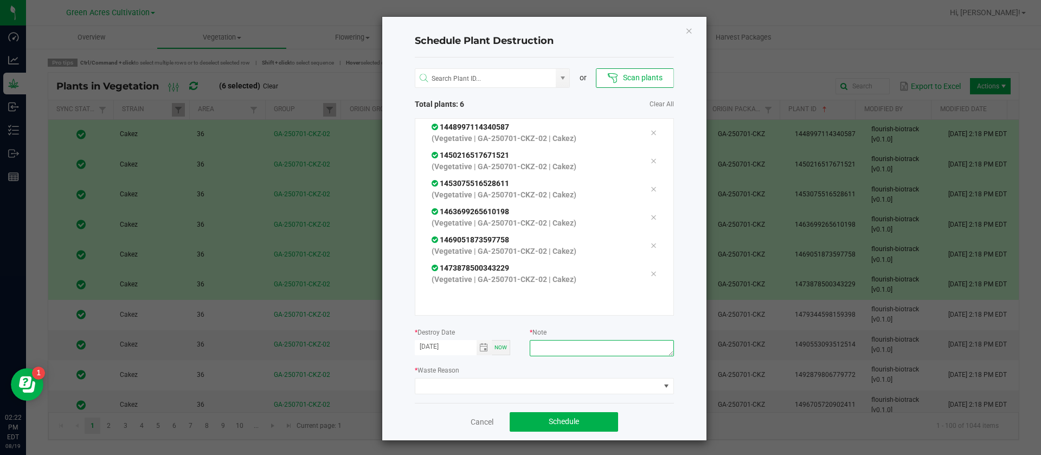
click at [581, 347] on textarea at bounding box center [602, 348] width 144 height 16
click at [685, 35] on icon "Close" at bounding box center [689, 30] width 8 height 13
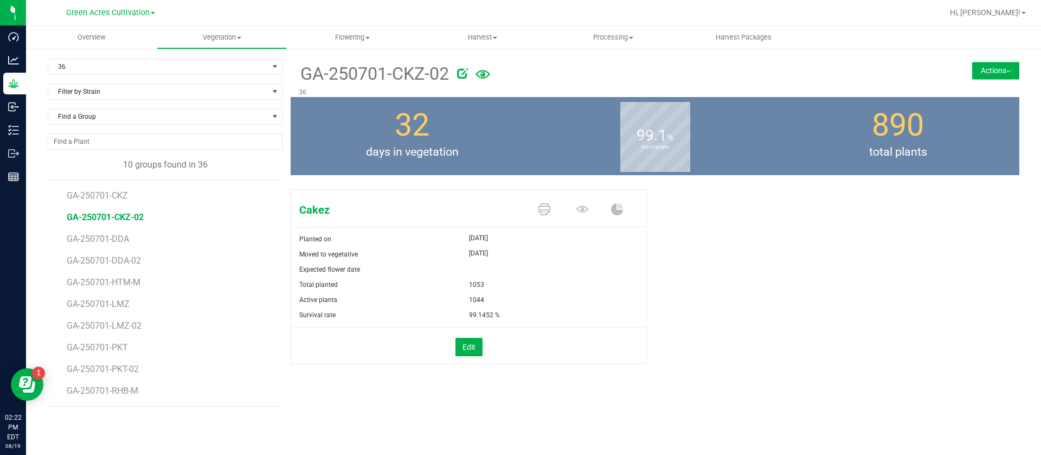
click at [903, 175] on div "Cakez Planted on Jul 18, 2025 Moved to vegetative Jul 18, 2025 Expected flower …" at bounding box center [655, 283] width 745 height 216
click at [898, 179] on div "Cakez Planted on Jul 18, 2025 Moved to vegetative Jul 18, 2025 Expected flower …" at bounding box center [655, 283] width 745 height 216
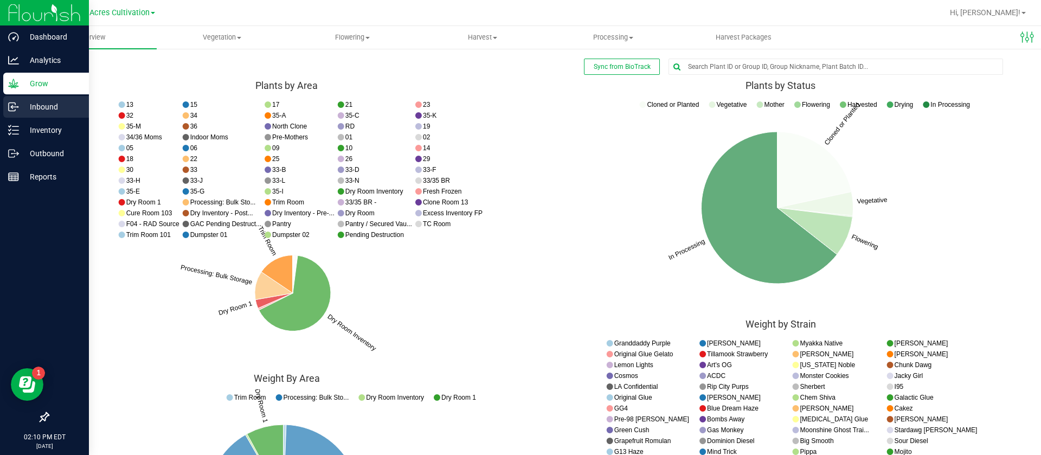
click at [2, 115] on link "Inbound" at bounding box center [44, 107] width 89 height 23
click at [5, 128] on div "Inventory" at bounding box center [46, 130] width 86 height 22
